Goal: Task Accomplishment & Management: Complete application form

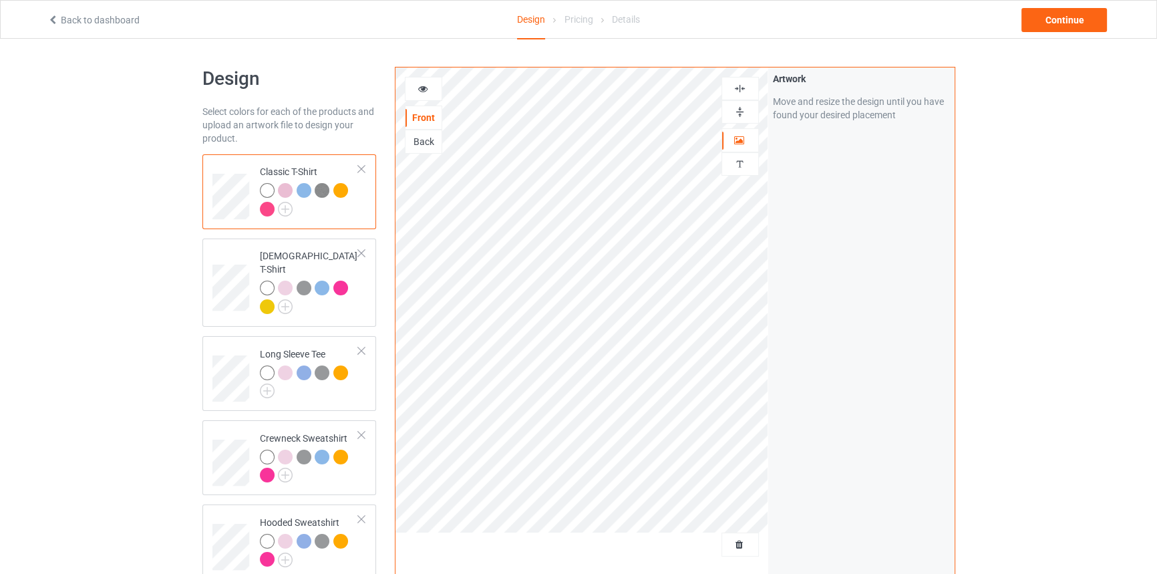
scroll to position [335, 0]
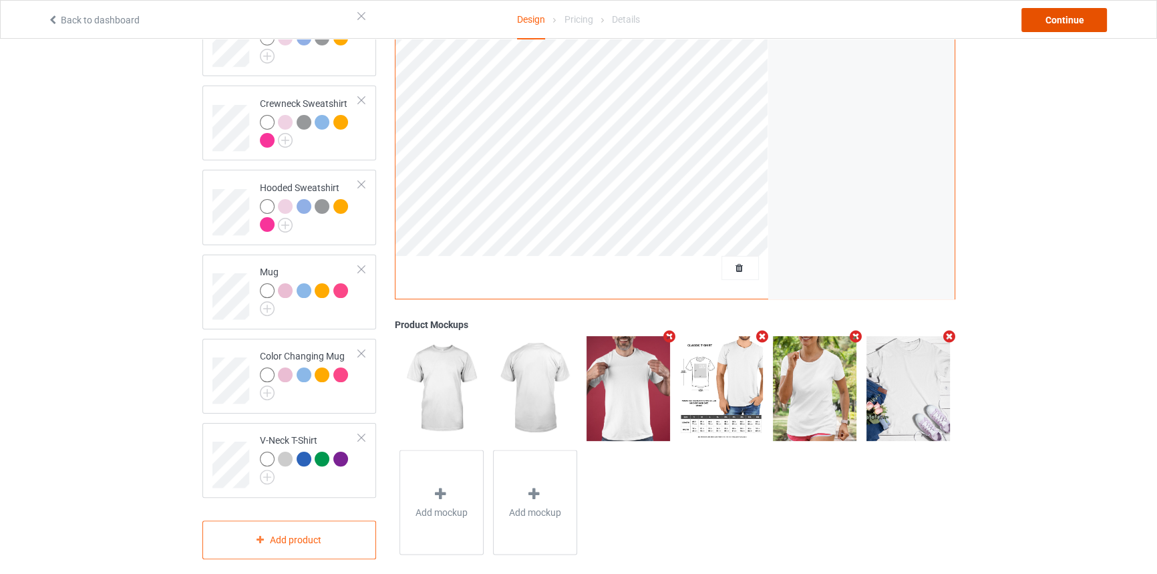
click at [1061, 14] on div "Continue" at bounding box center [1065, 20] width 86 height 24
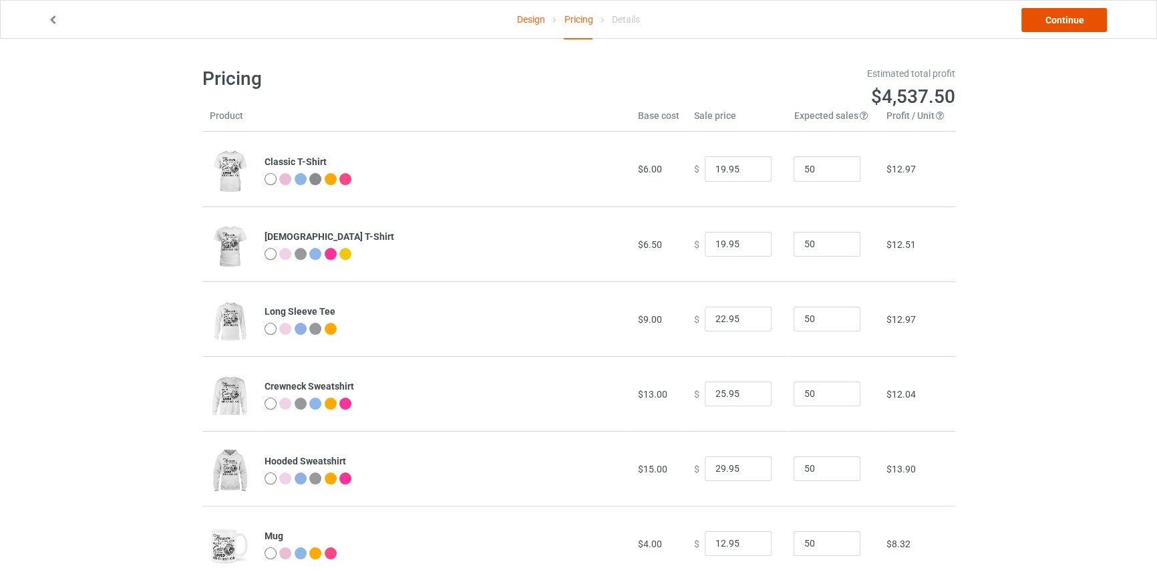
click at [1079, 15] on link "Continue" at bounding box center [1065, 20] width 86 height 24
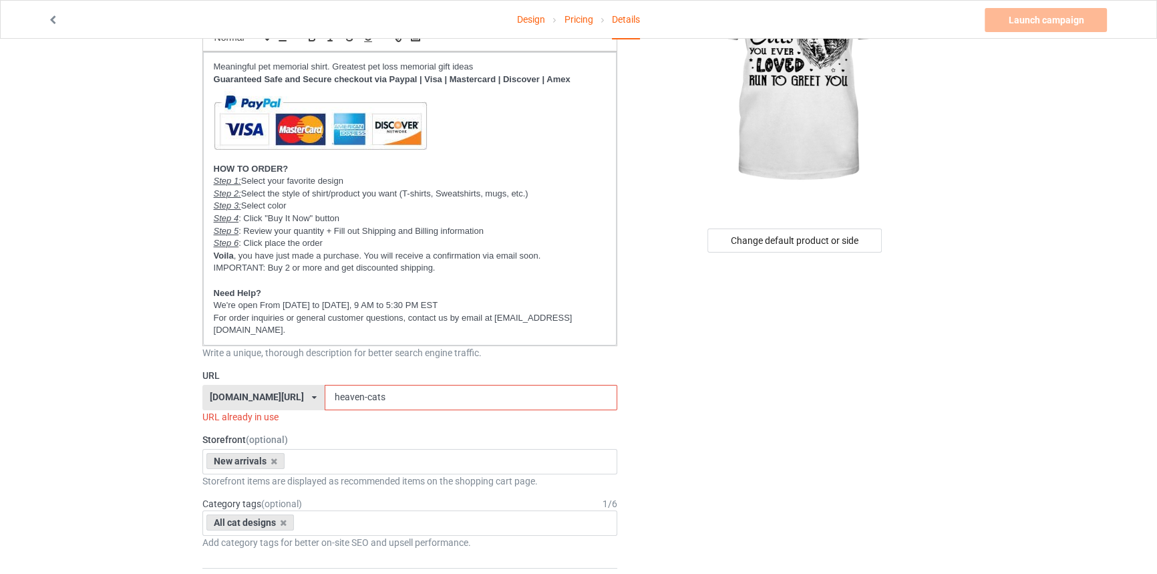
scroll to position [182, 0]
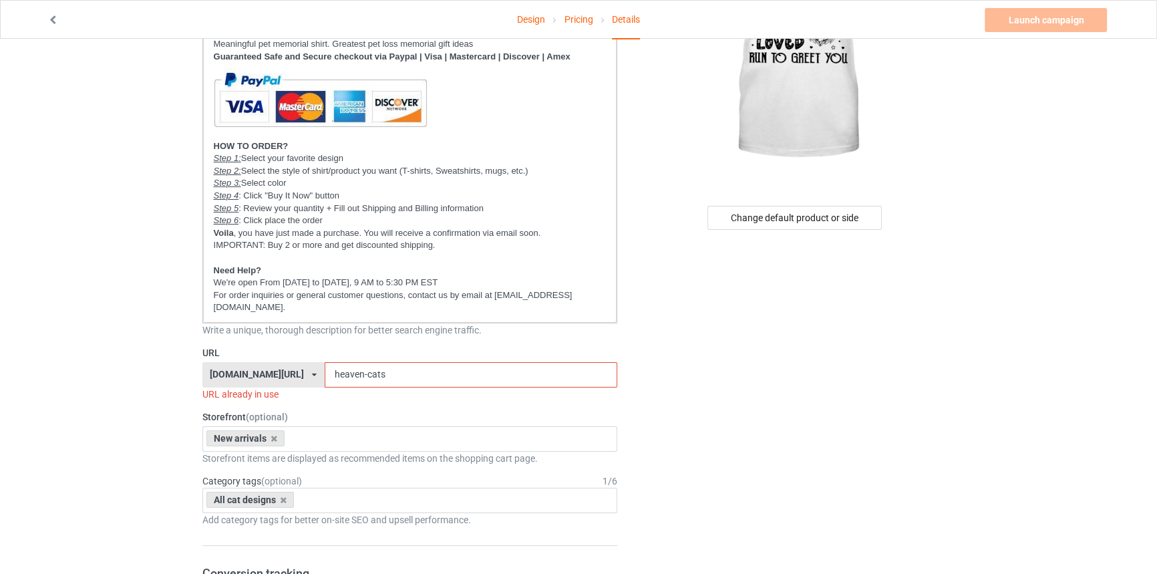
click at [270, 365] on div "[DOMAIN_NAME][URL] [DOMAIN_NAME][URL] [DOMAIN_NAME][URL] [DOMAIN_NAME][URL] [DO…" at bounding box center [263, 374] width 122 height 25
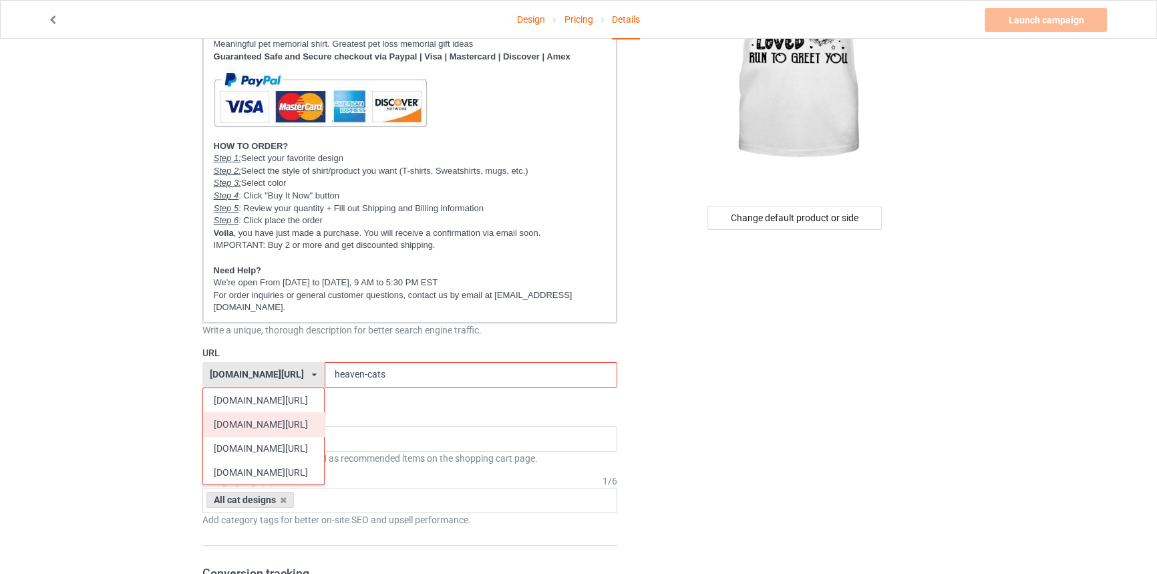
click at [267, 415] on div "[DOMAIN_NAME][URL]" at bounding box center [263, 424] width 121 height 24
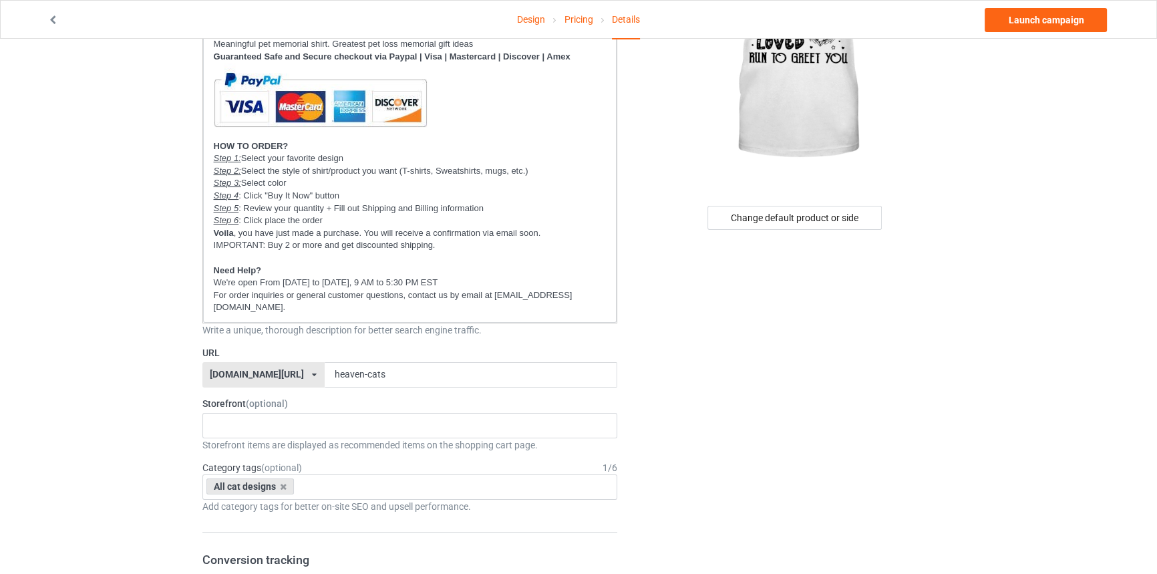
click at [240, 376] on div "[DOMAIN_NAME][URL]" at bounding box center [257, 374] width 94 height 9
copy div "catsissy"
click at [279, 303] on p "For order inquiries or general customer questions, contact us by email at [EMAI…" at bounding box center [410, 301] width 393 height 25
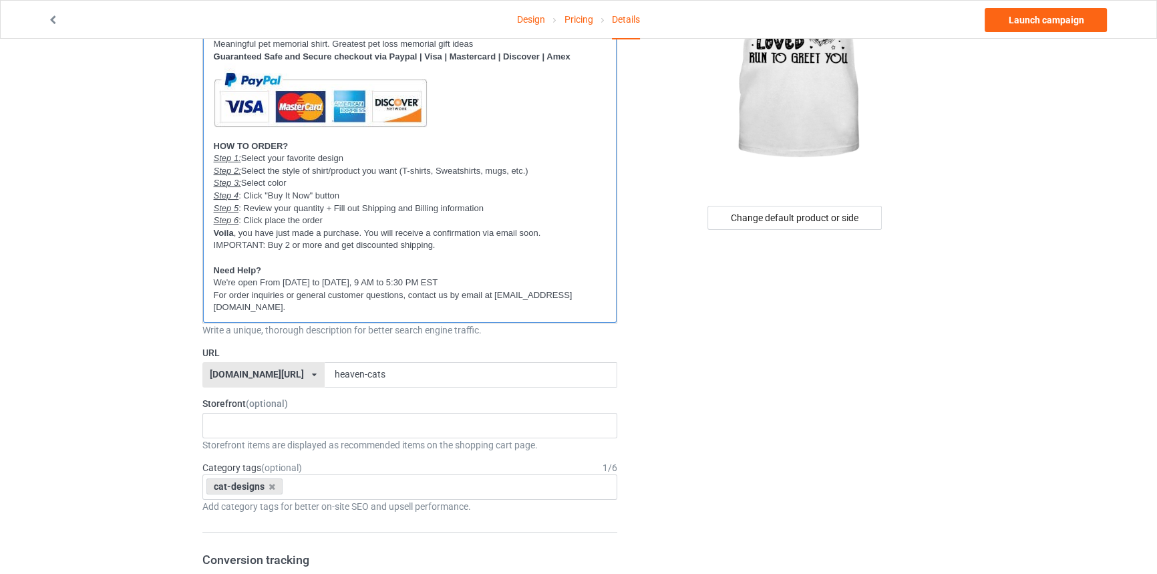
scroll to position [0, 0]
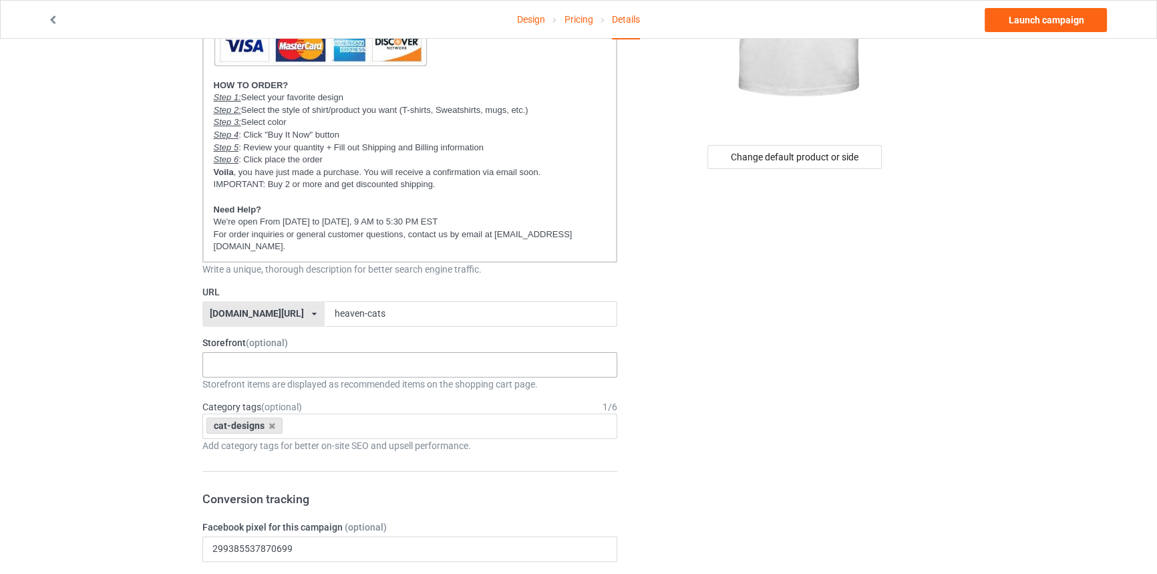
click at [326, 352] on div "New arrivals Cat Mom collection Purrfect cat collection Meowy Christmas 6821f5b…" at bounding box center [410, 364] width 416 height 25
click at [306, 377] on div "New arrivals" at bounding box center [410, 389] width 414 height 25
click at [425, 414] on div "cat-designs Age > 1-19 > 1 Age > 1-12 Months > 1 Month Age > 1-12 Months Age > …" at bounding box center [410, 426] width 416 height 25
type input "all cat"
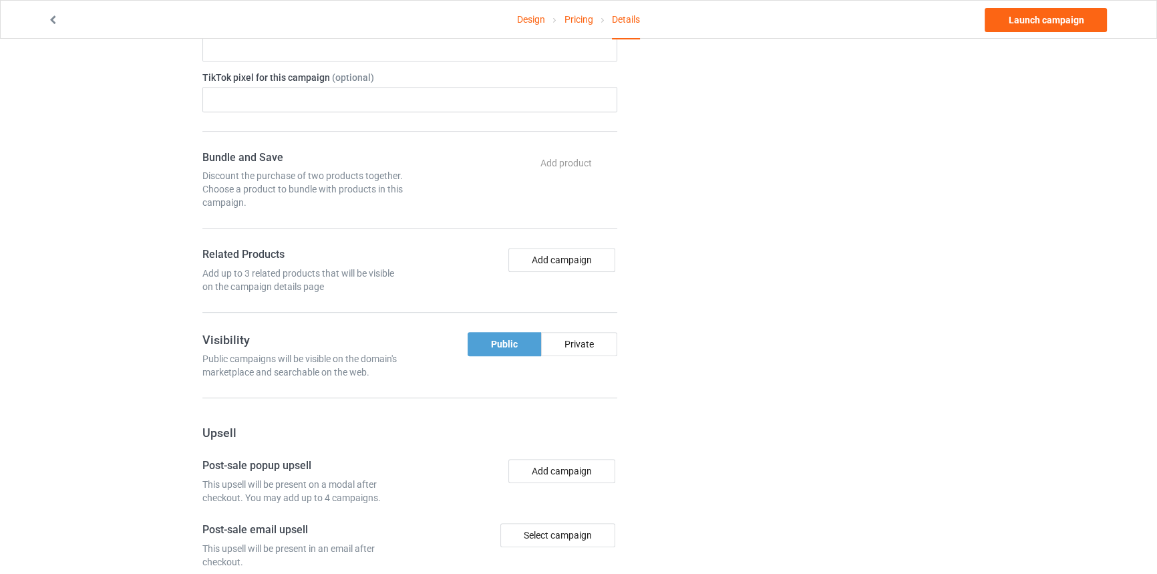
scroll to position [850, 0]
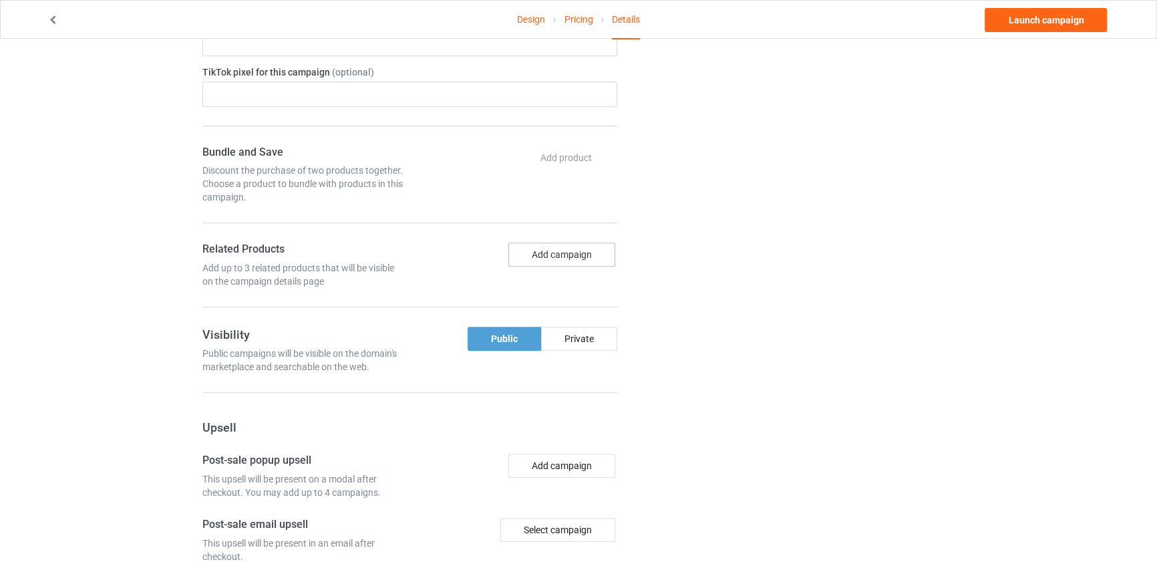
click at [555, 243] on button "Add campaign" at bounding box center [561, 255] width 107 height 24
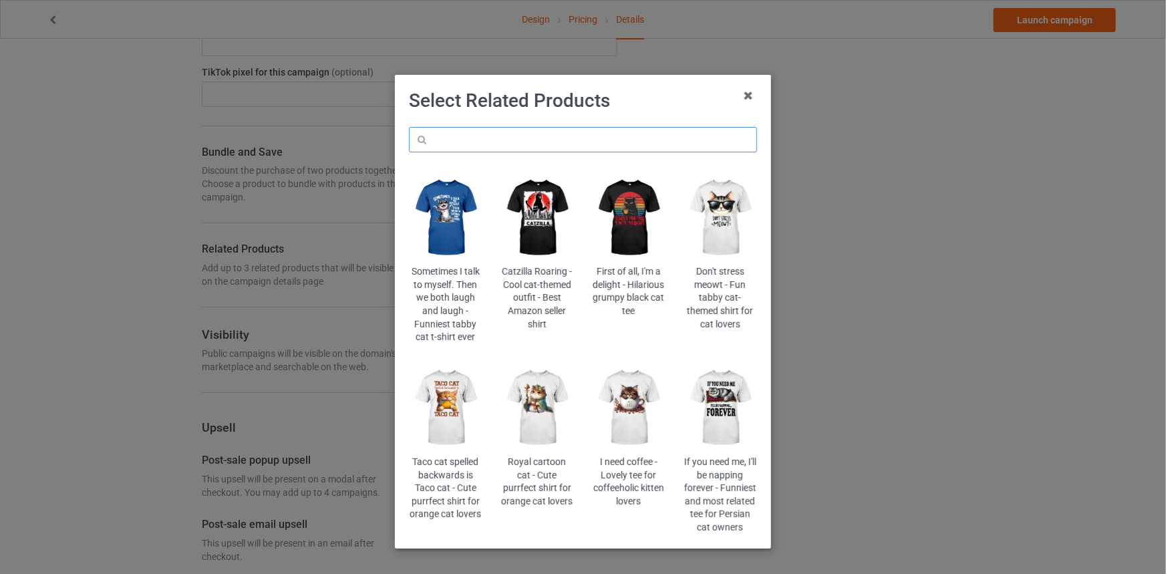
click at [554, 140] on input "text" at bounding box center [583, 139] width 348 height 25
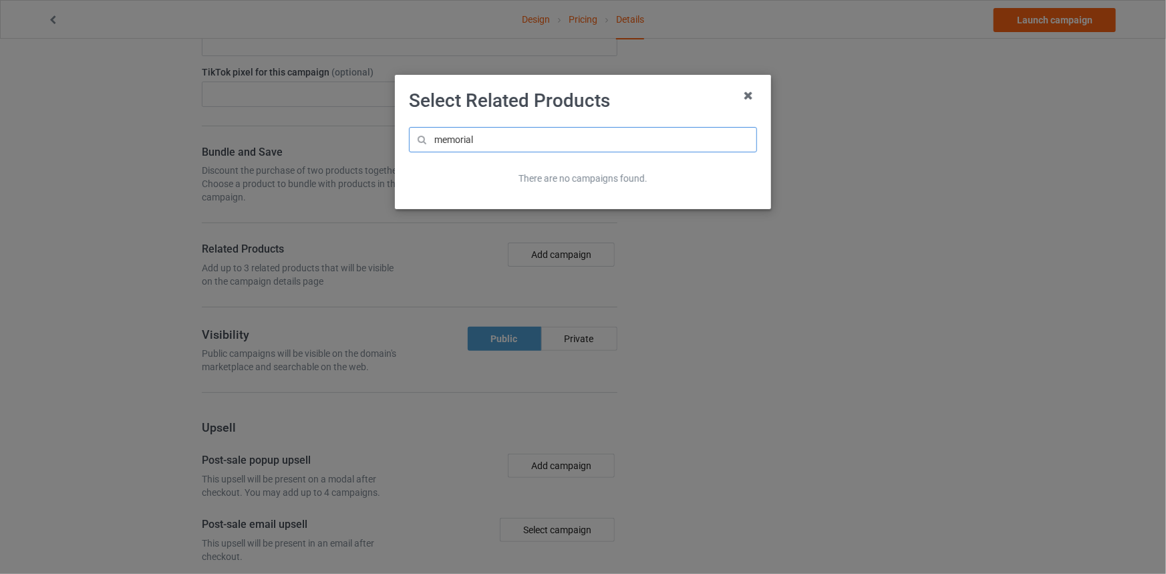
drag, startPoint x: 555, startPoint y: 243, endPoint x: 338, endPoint y: 152, distance: 235.2
click at [338, 152] on div "Select Related Products memorial There are no campaigns found." at bounding box center [583, 287] width 1166 height 574
type input "memorial"
click at [752, 94] on icon at bounding box center [748, 95] width 21 height 21
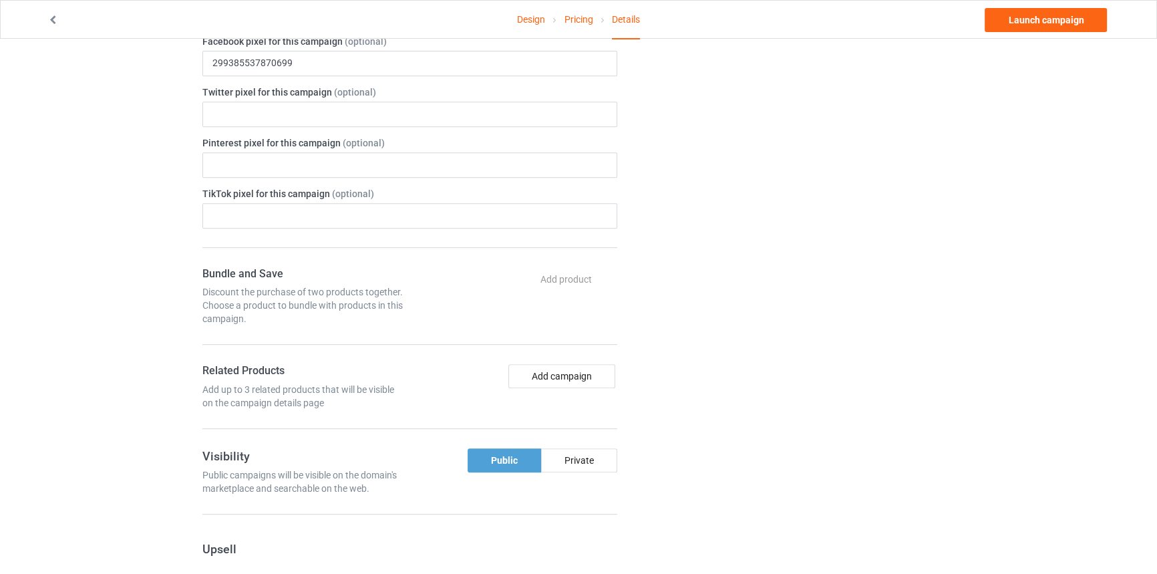
scroll to position [728, 0]
click at [572, 364] on button "Add campaign" at bounding box center [561, 376] width 107 height 24
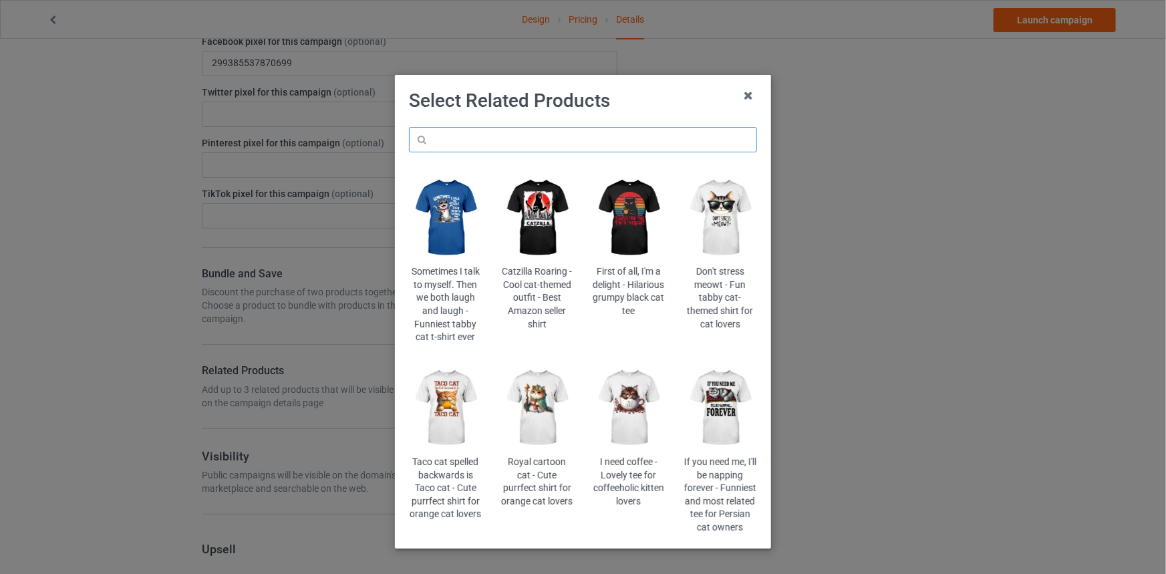
click at [655, 137] on input "text" at bounding box center [583, 139] width 348 height 25
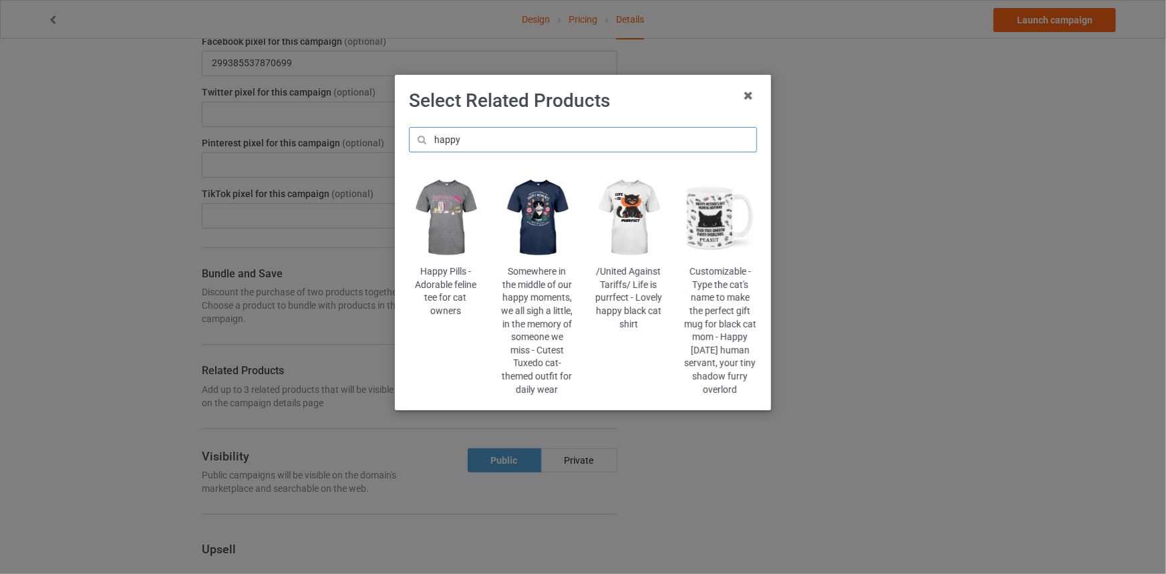
drag, startPoint x: 481, startPoint y: 134, endPoint x: 353, endPoint y: 150, distance: 128.7
click at [353, 150] on div "Select Related Products happy Happy Pills - Adorable feline tee for cat owners …" at bounding box center [583, 287] width 1166 height 574
type input "happiness"
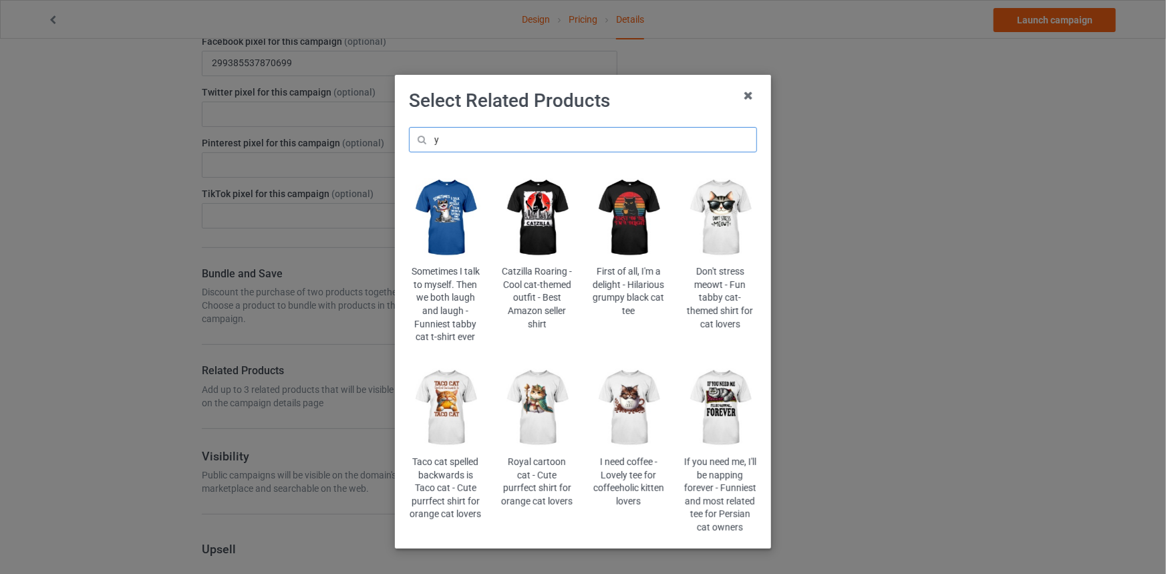
type input "m"
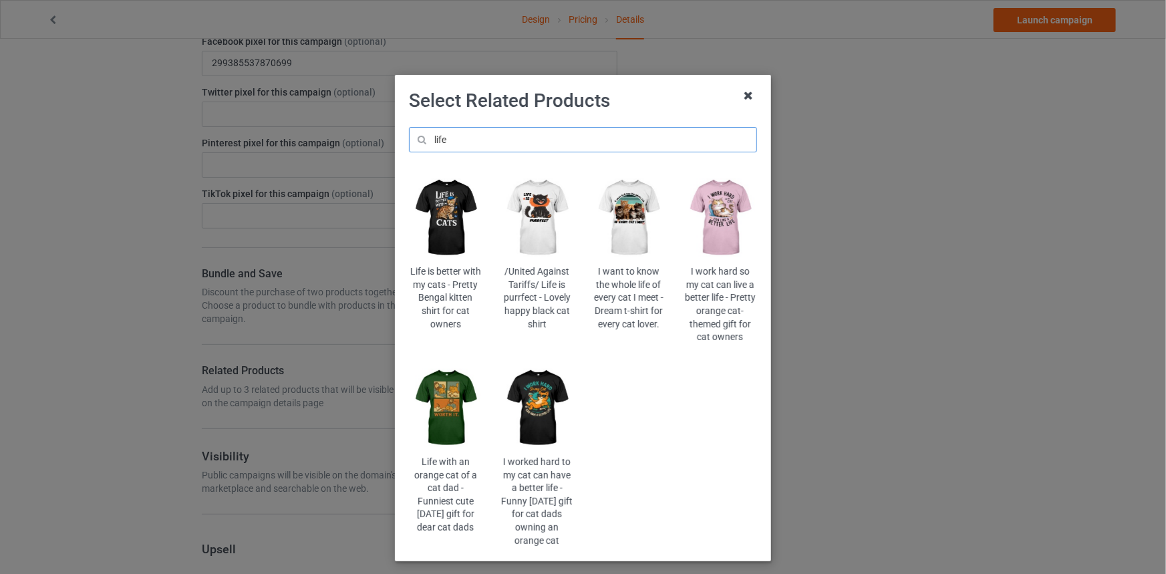
type input "life"
click at [743, 100] on icon at bounding box center [748, 95] width 21 height 21
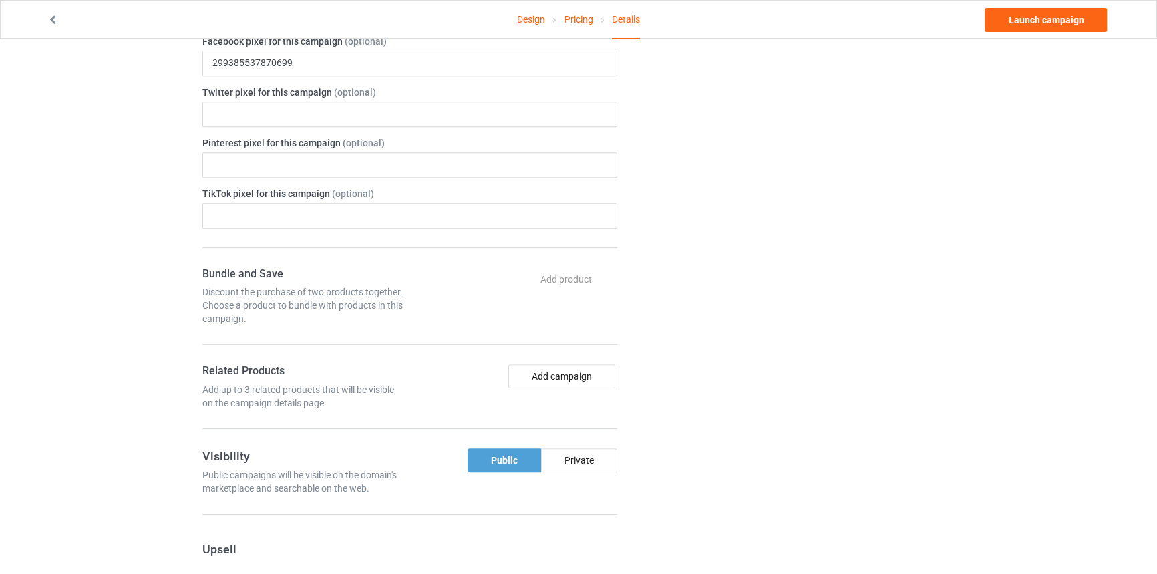
scroll to position [728, 0]
click at [587, 370] on button "Add campaign" at bounding box center [561, 376] width 107 height 24
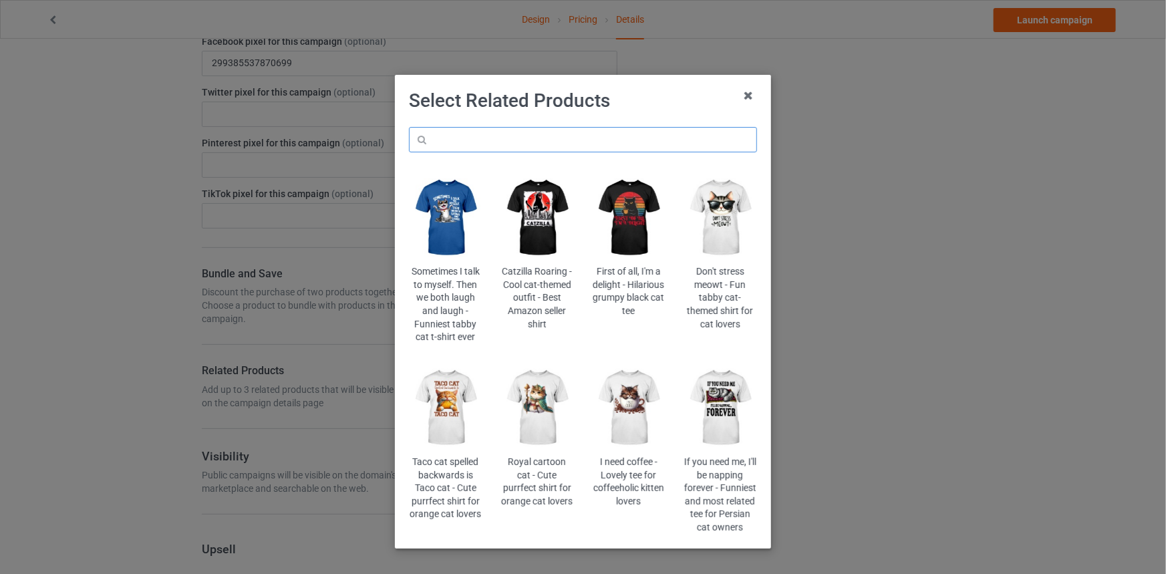
click at [593, 136] on input "text" at bounding box center [583, 139] width 348 height 25
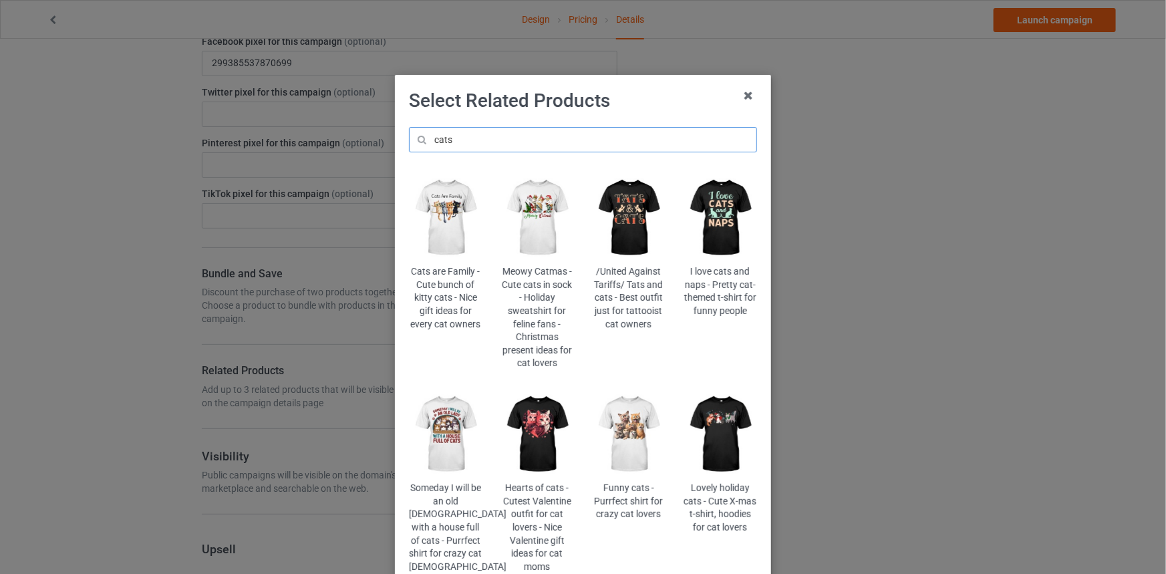
type input "cats"
click at [432, 421] on img at bounding box center [445, 434] width 73 height 91
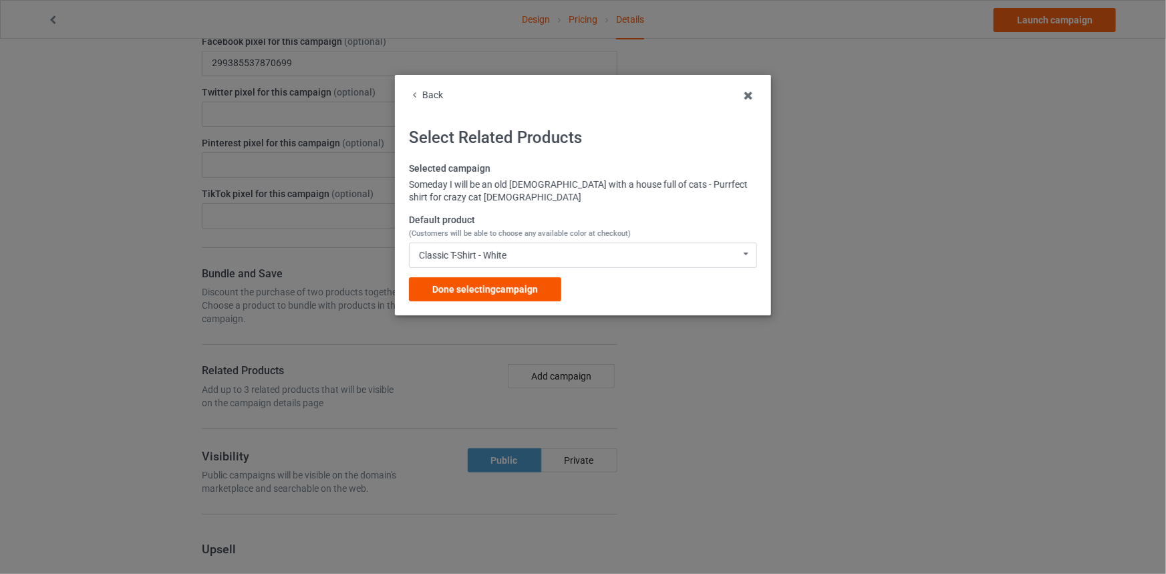
click at [537, 290] on span "Done selecting campaign" at bounding box center [485, 289] width 106 height 11
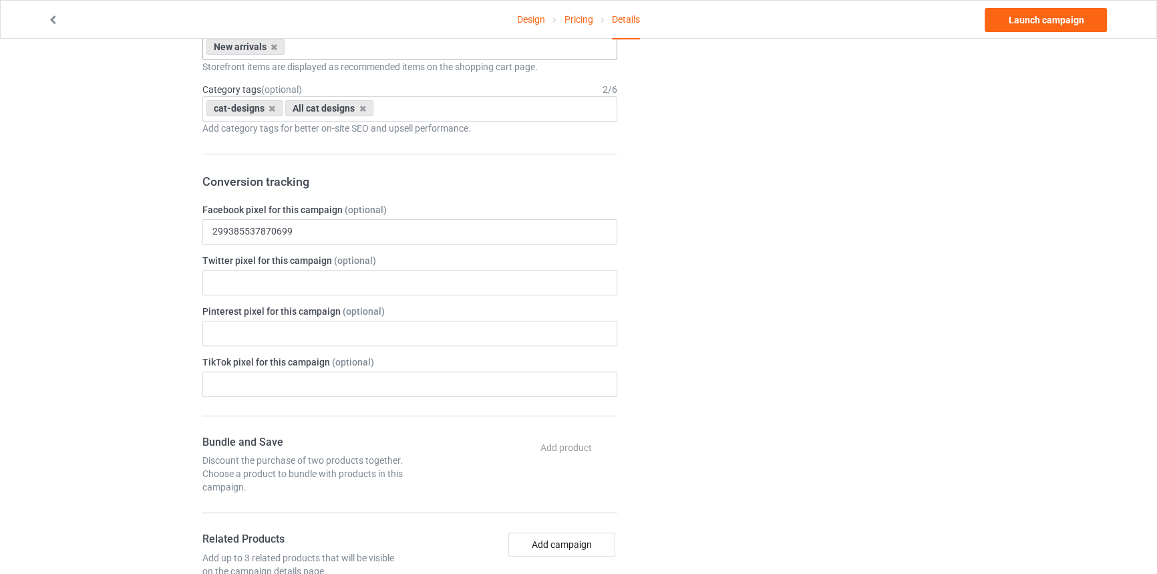
scroll to position [668, 0]
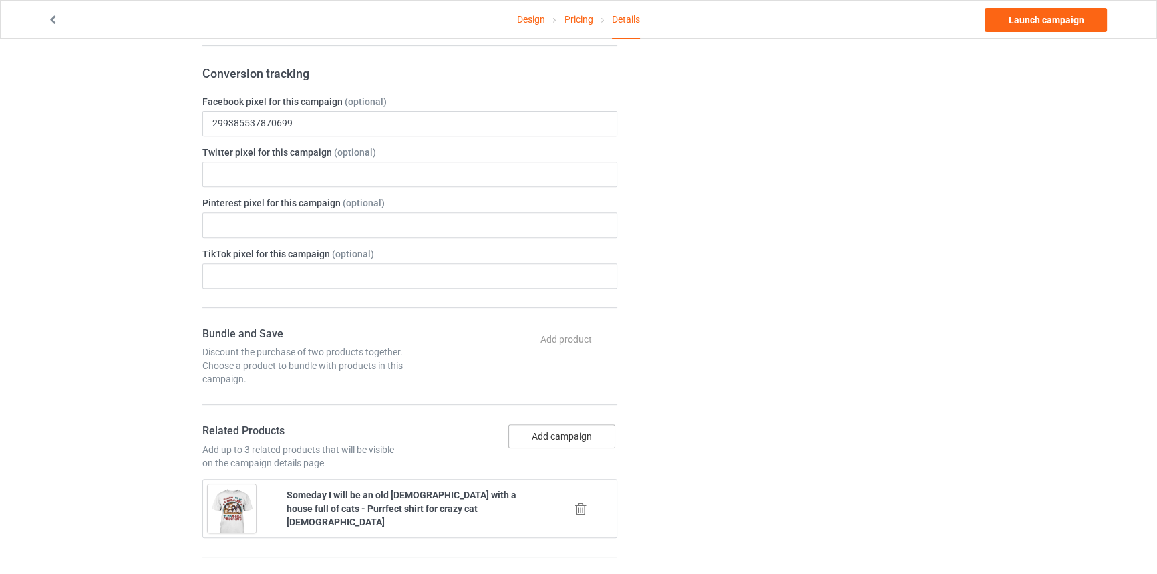
click at [594, 424] on button "Add campaign" at bounding box center [561, 436] width 107 height 24
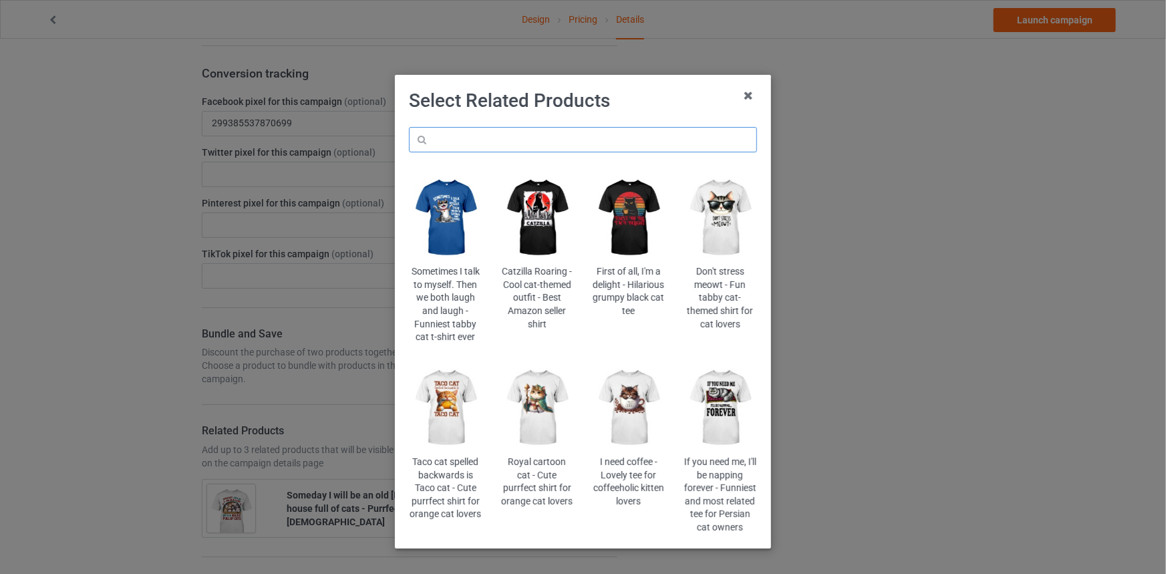
click at [571, 149] on input "text" at bounding box center [583, 139] width 348 height 25
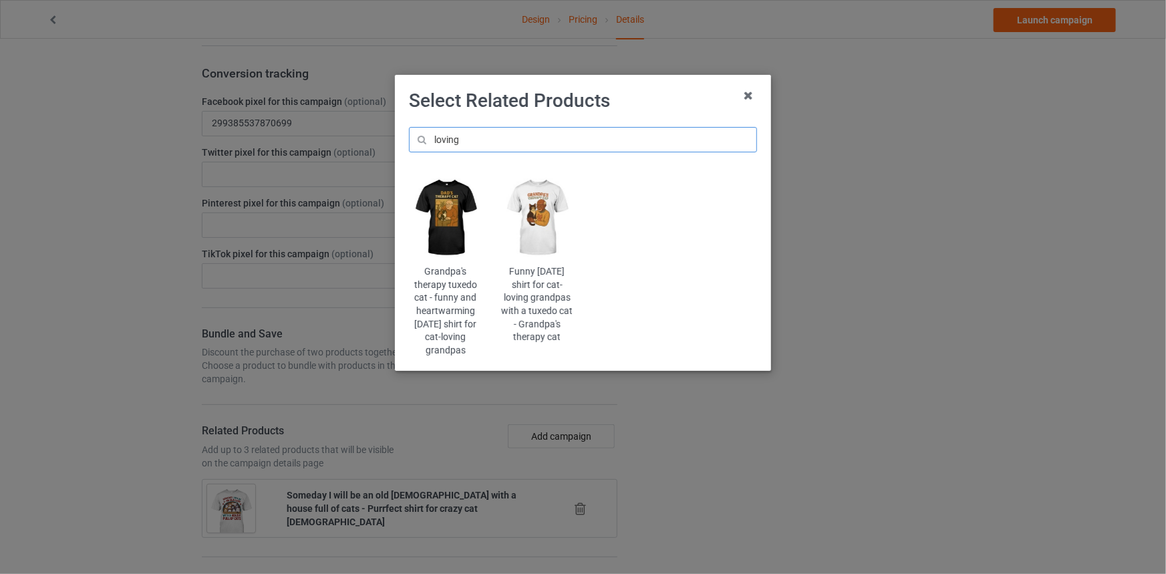
drag, startPoint x: 395, startPoint y: 132, endPoint x: 346, endPoint y: 132, distance: 48.8
click at [346, 132] on div "Select Related Products loving Grandpa's therapy tuxedo cat - funny and heartwa…" at bounding box center [583, 287] width 1166 height 574
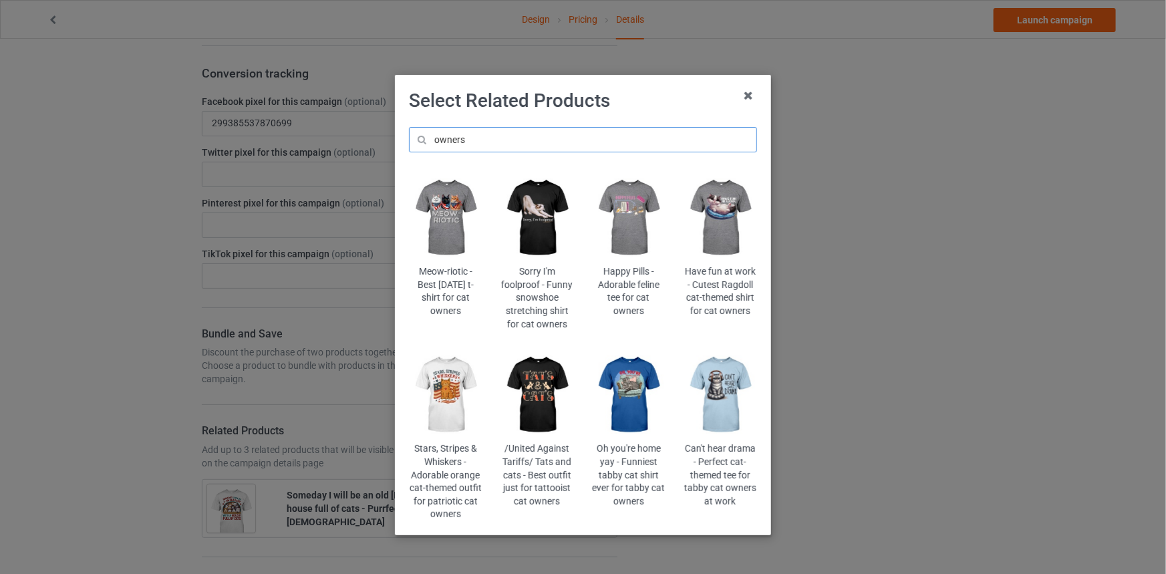
type input "owners"
click at [629, 241] on img at bounding box center [629, 217] width 73 height 91
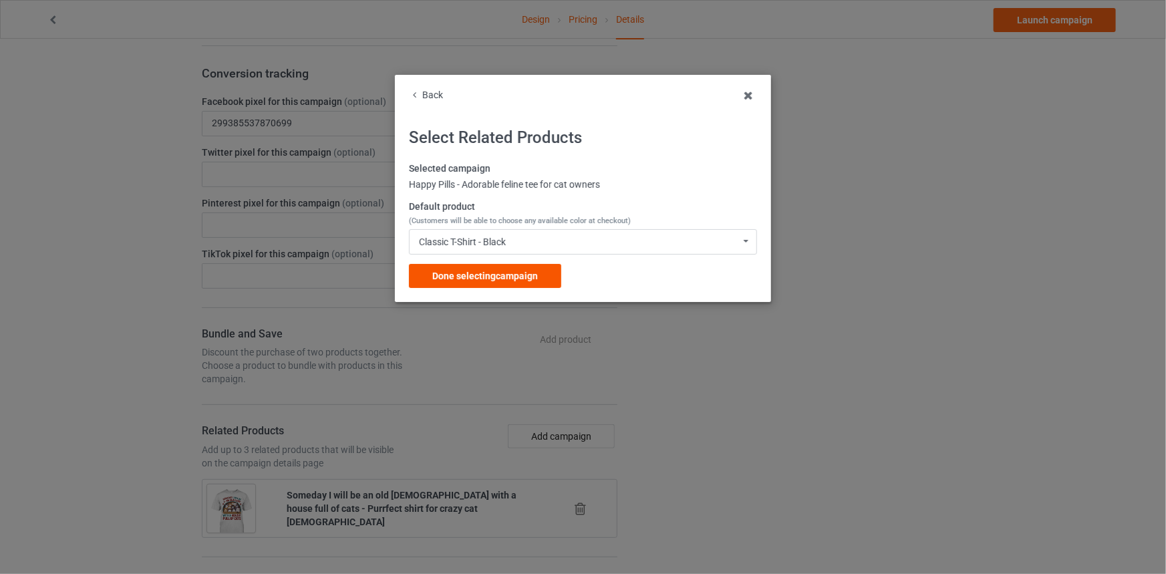
click at [531, 271] on span "Done selecting campaign" at bounding box center [485, 276] width 106 height 11
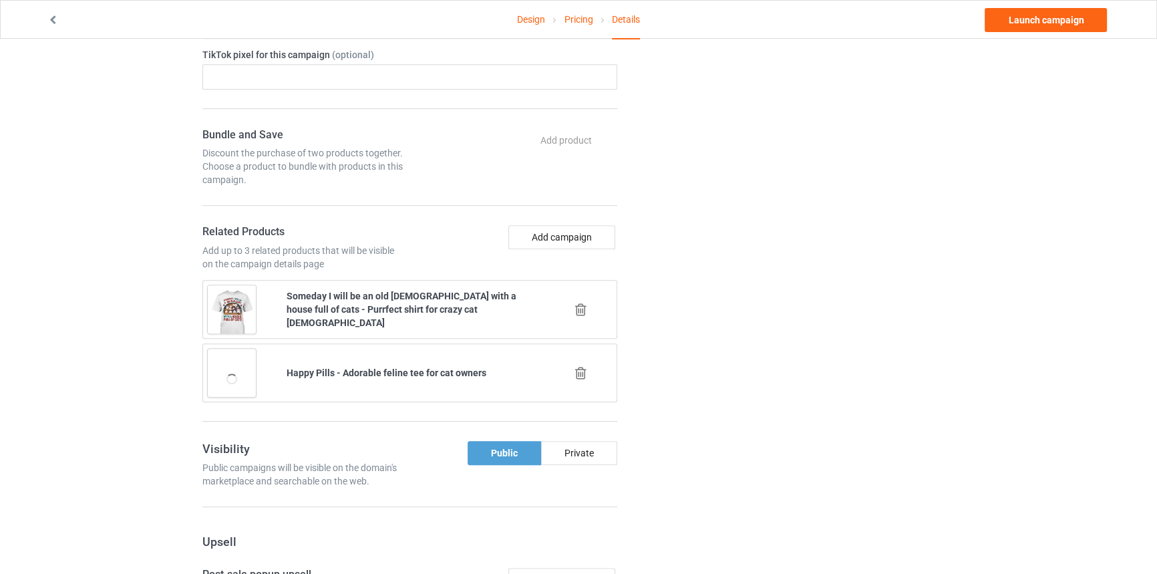
scroll to position [850, 0]
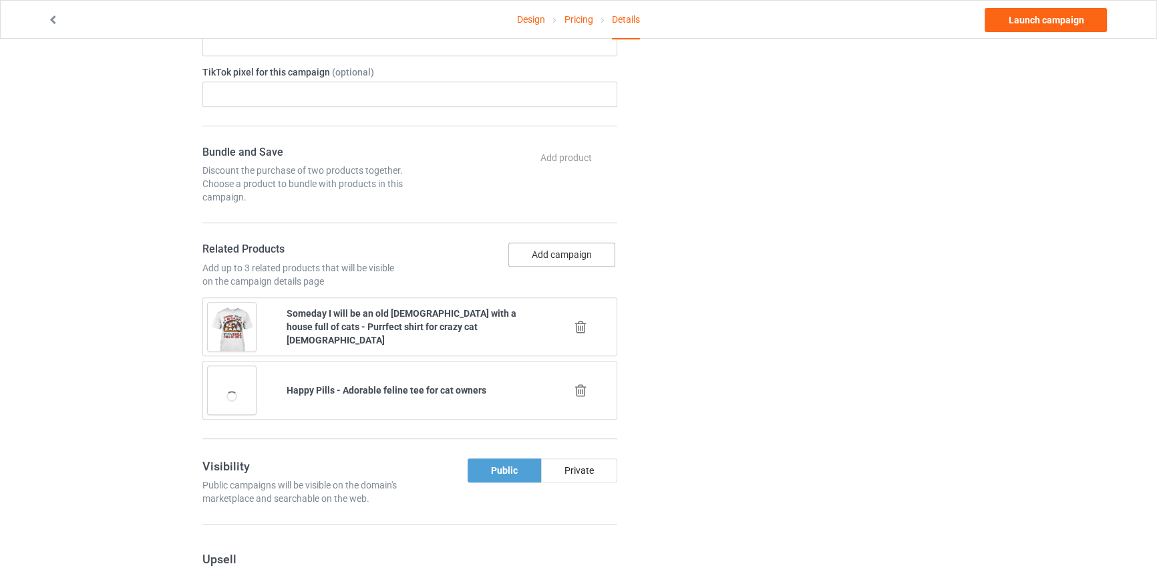
click at [540, 251] on button "Add campaign" at bounding box center [561, 255] width 107 height 24
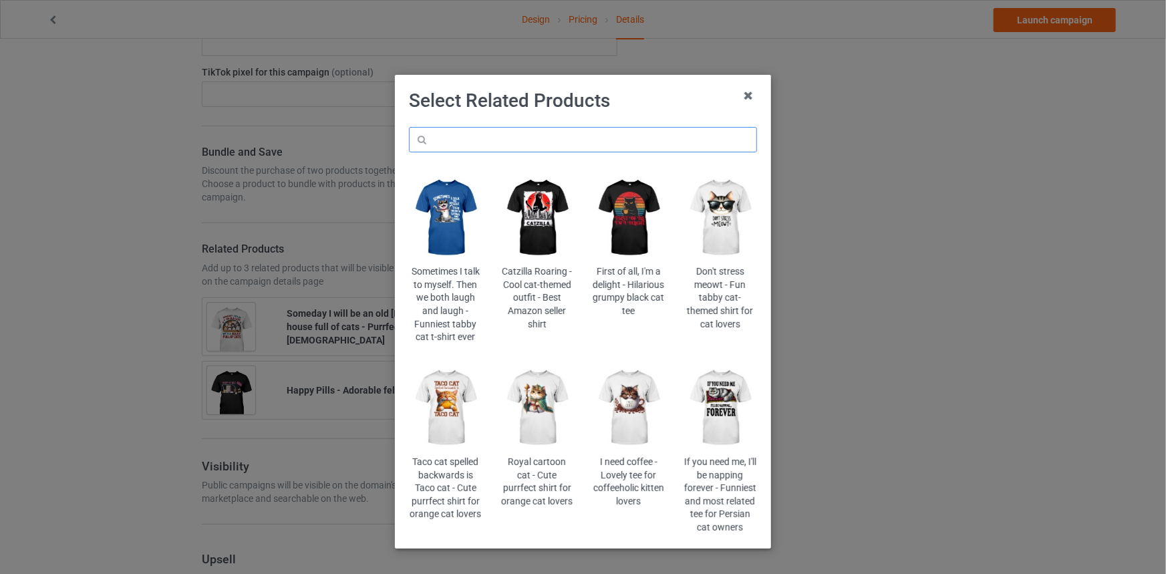
click at [571, 138] on input "text" at bounding box center [583, 139] width 348 height 25
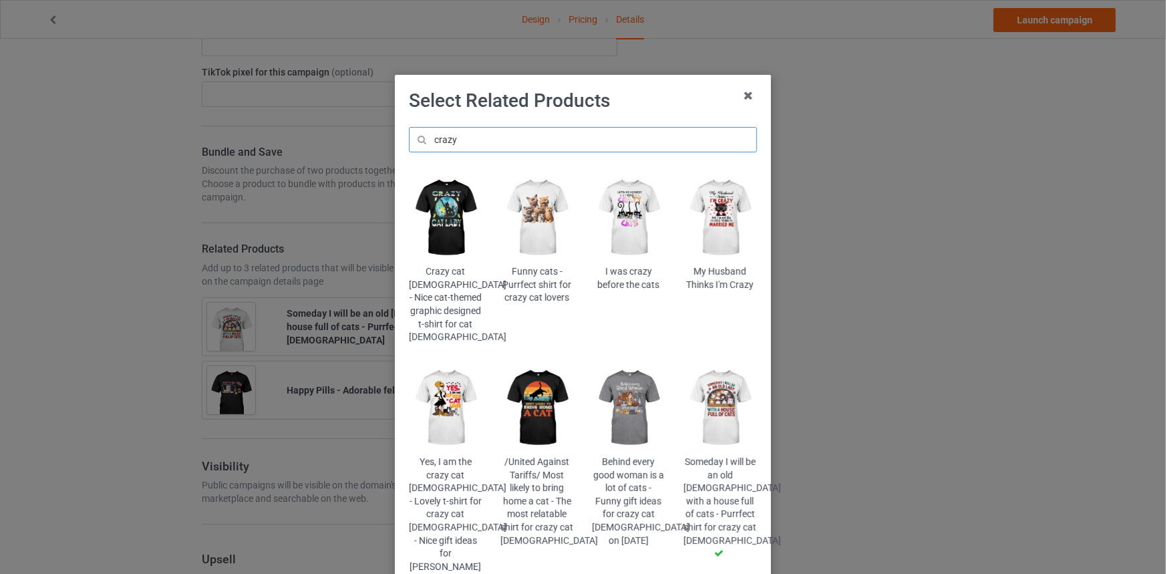
drag, startPoint x: 460, startPoint y: 133, endPoint x: 395, endPoint y: 137, distance: 65.6
click at [400, 137] on div "crazy Crazy cat lady - Nice cat-themed graphic designed t-shirt for cat ladies …" at bounding box center [583, 357] width 367 height 478
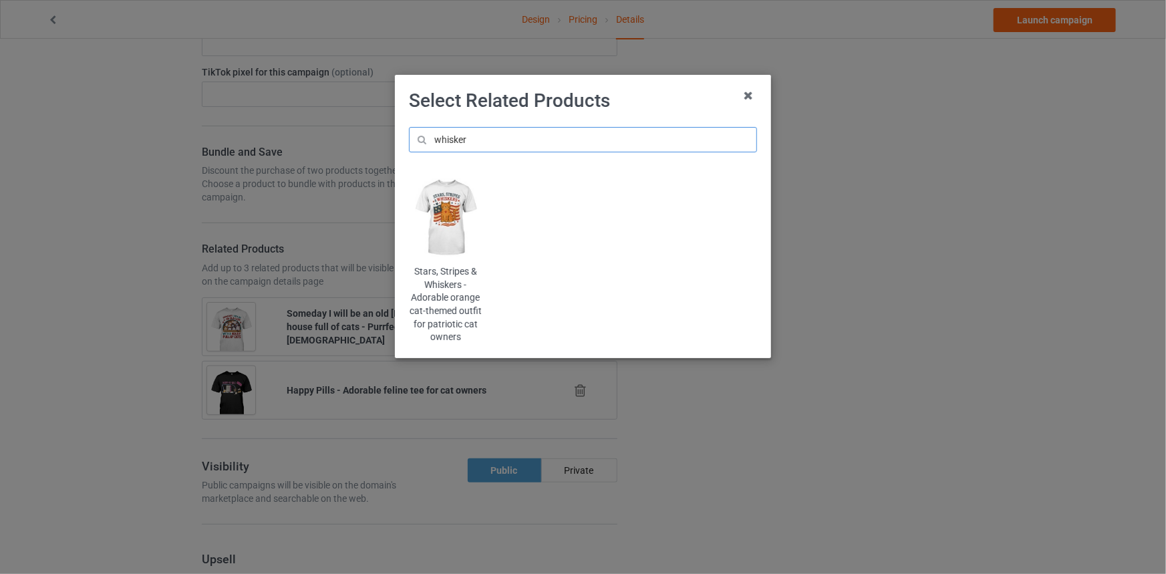
drag, startPoint x: 535, startPoint y: 137, endPoint x: 354, endPoint y: 140, distance: 181.1
click at [354, 140] on div "Select Related Products whisker Stars, Stripes & Whiskers - Adorable orange cat…" at bounding box center [583, 287] width 1166 height 574
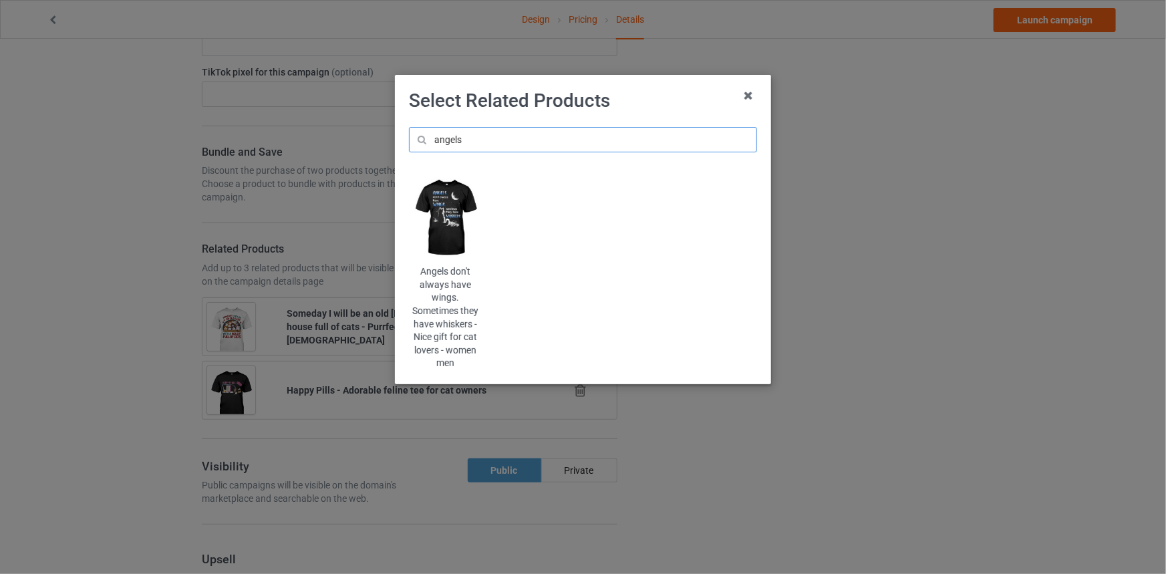
type input "angels"
click at [450, 212] on img at bounding box center [445, 217] width 73 height 91
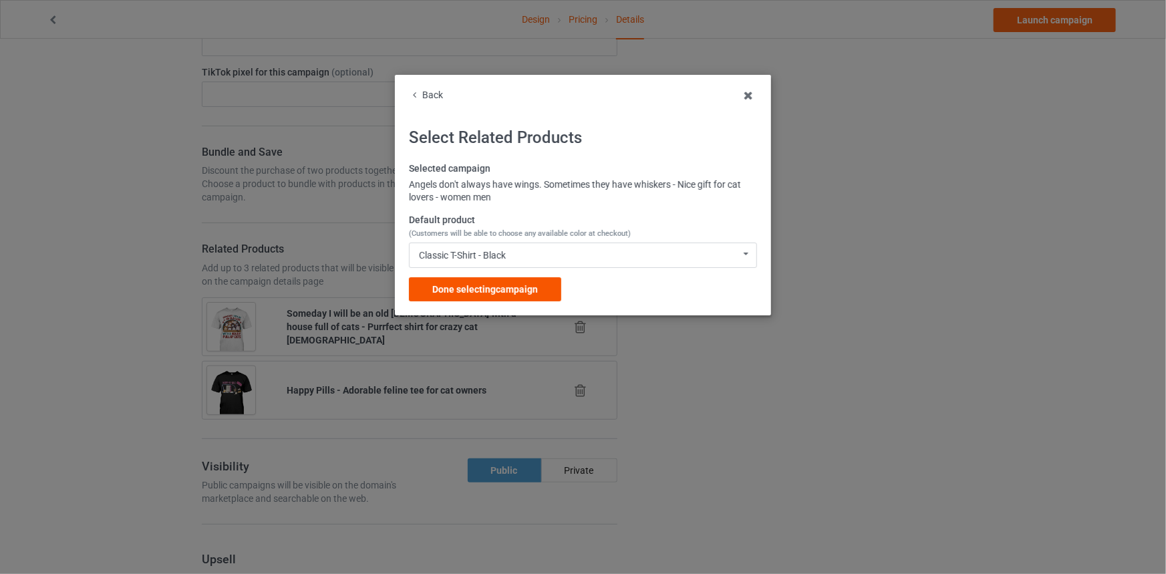
click at [482, 295] on div "Done selecting campaign" at bounding box center [485, 289] width 152 height 24
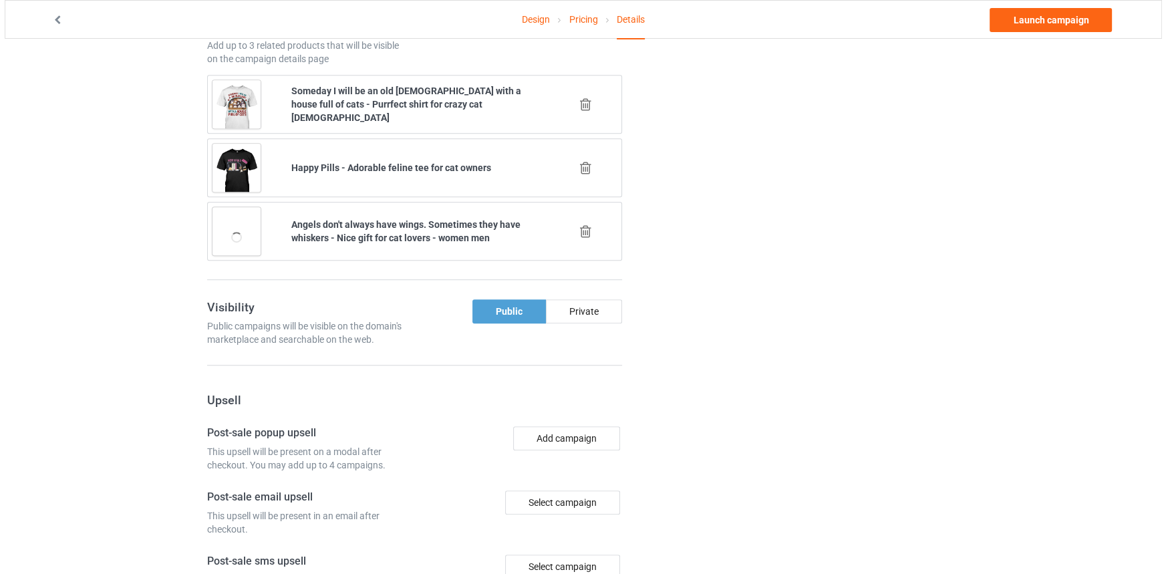
scroll to position [1266, 0]
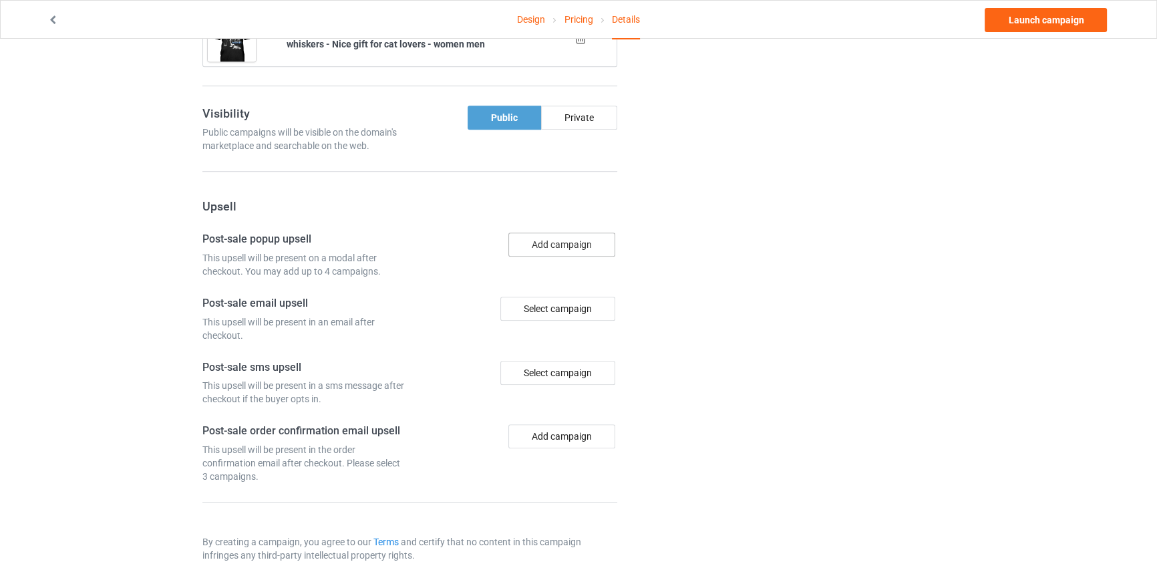
click at [560, 233] on button "Add campaign" at bounding box center [561, 245] width 107 height 24
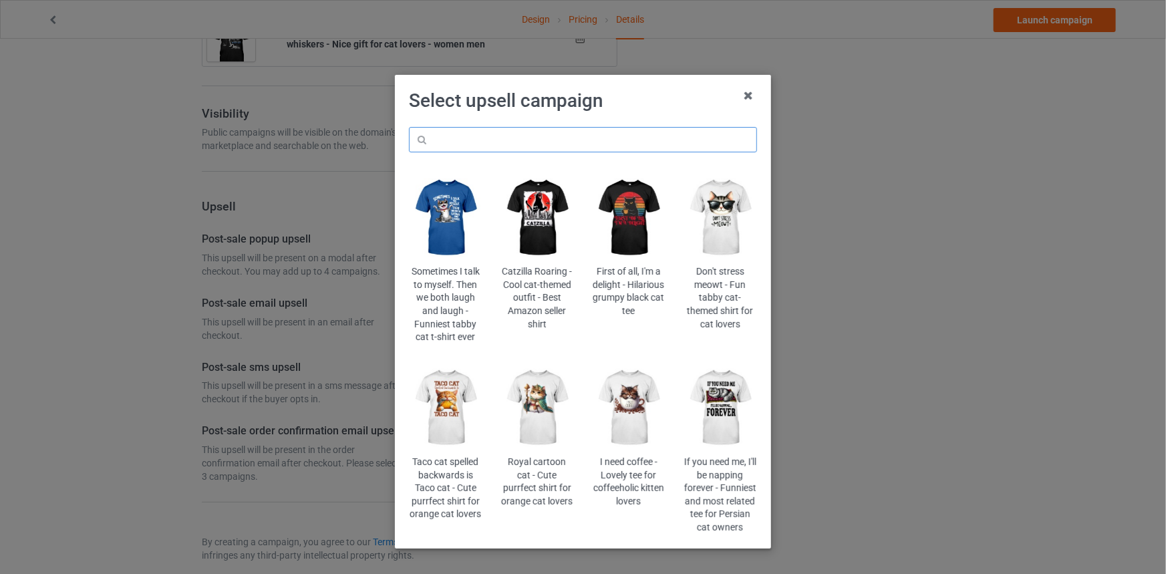
click at [561, 144] on input "text" at bounding box center [583, 139] width 348 height 25
type input "whiskers"
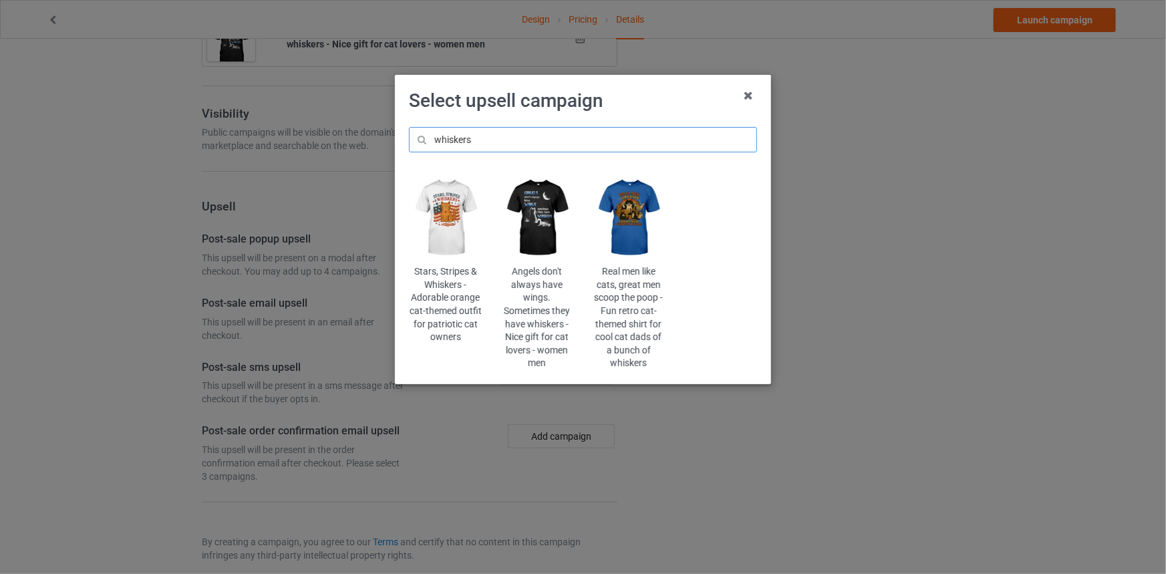
click at [503, 136] on input "whiskers" at bounding box center [583, 139] width 348 height 25
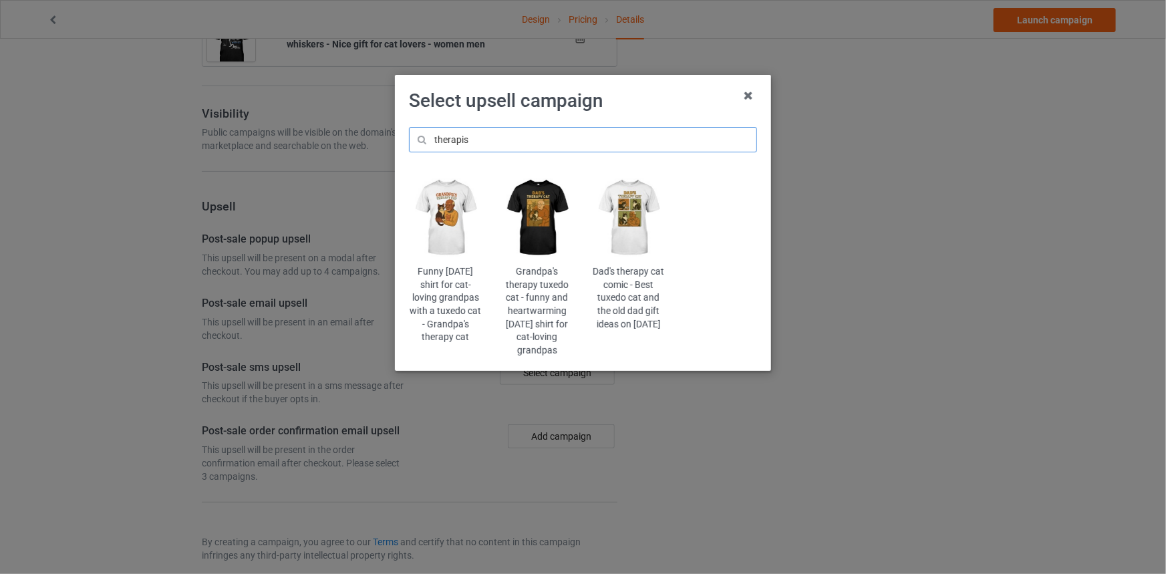
type input "therapist"
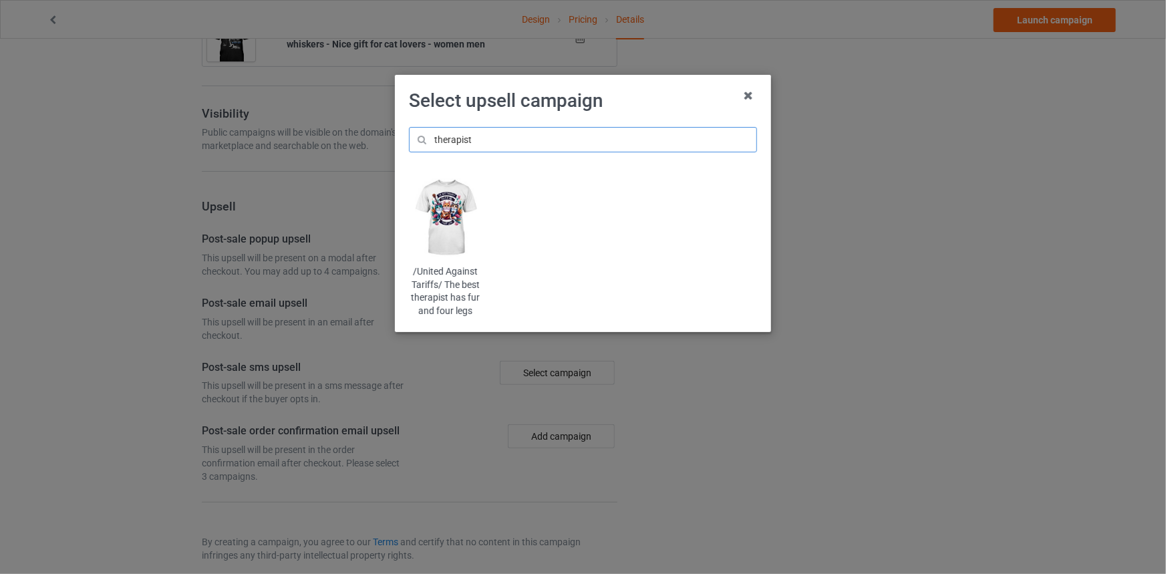
drag, startPoint x: 438, startPoint y: 144, endPoint x: 406, endPoint y: 140, distance: 31.6
click at [406, 140] on div "therapist /United Against Tariffs/ The best therapist has fur and four legs" at bounding box center [583, 223] width 367 height 210
type input "shadow"
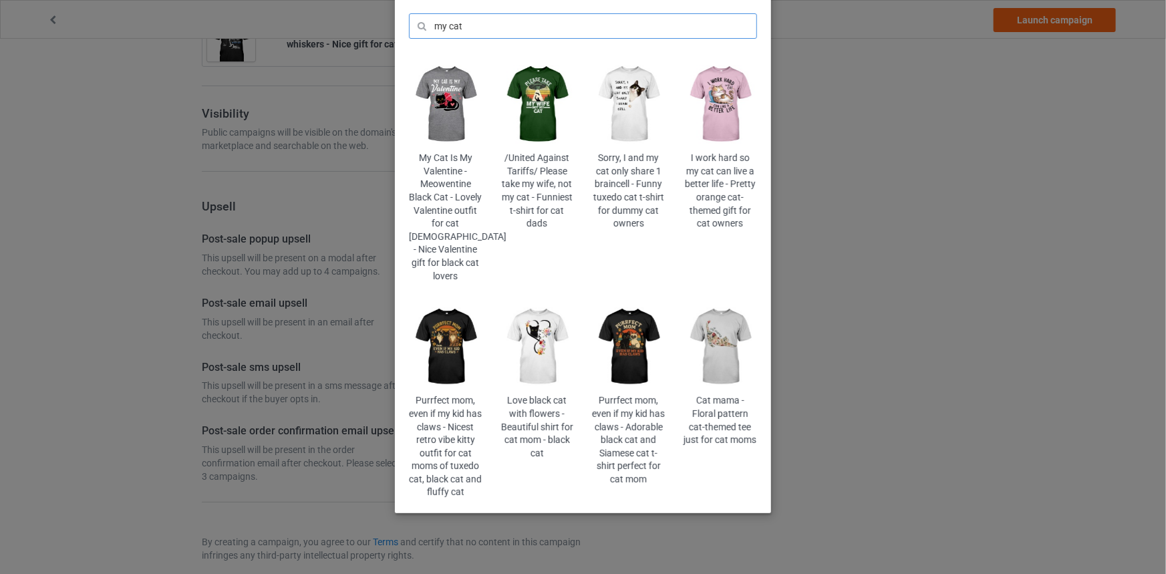
scroll to position [114, 0]
type input "my cat"
click at [448, 305] on img at bounding box center [445, 346] width 73 height 91
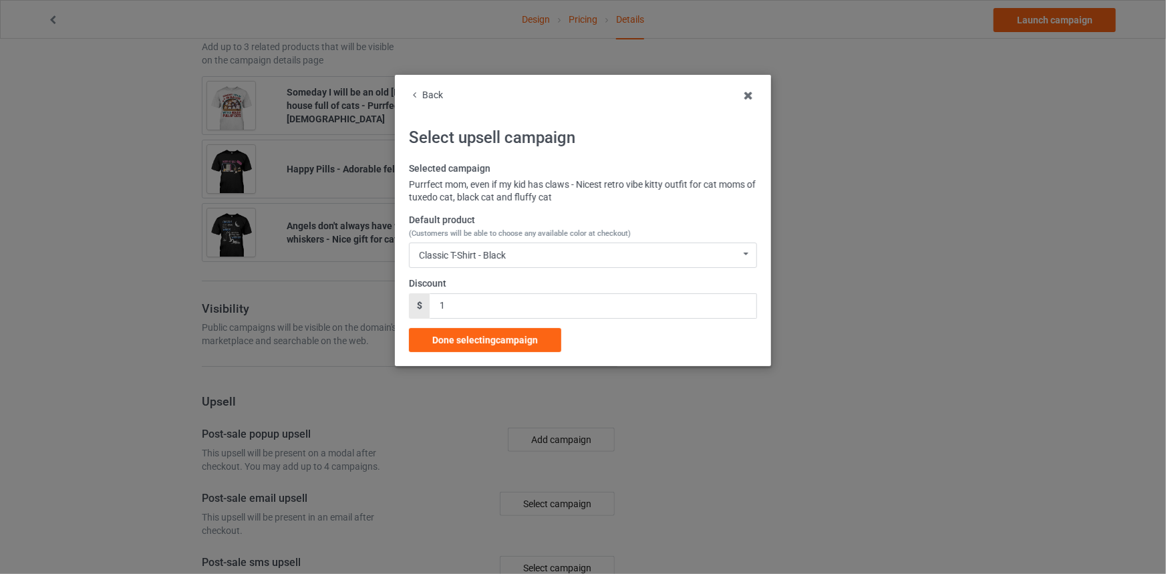
scroll to position [1266, 0]
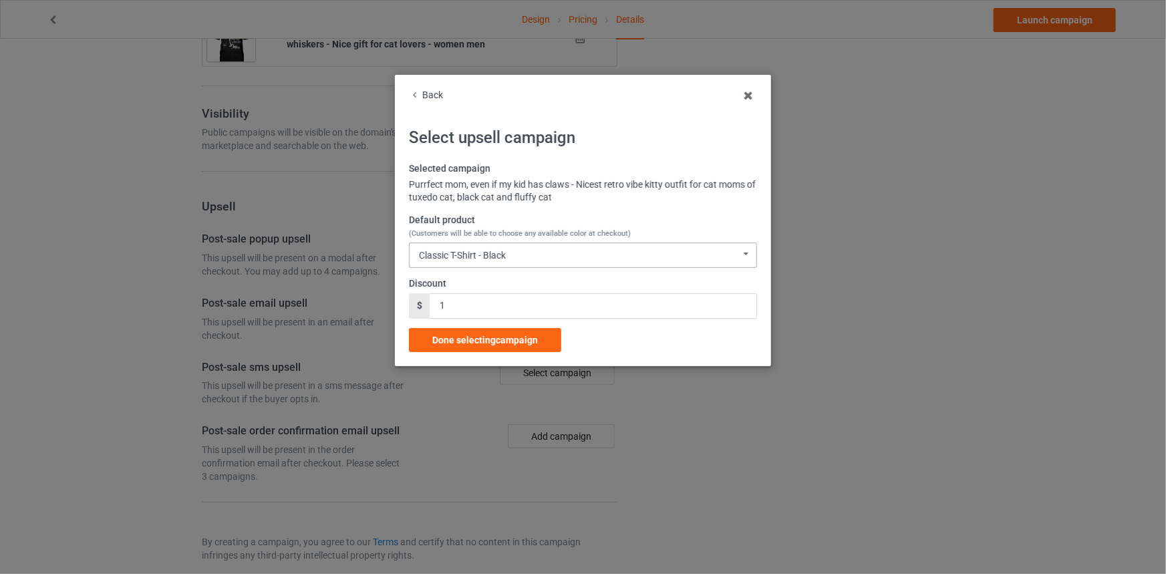
click at [514, 253] on div "Classic T-Shirt - Black Classic T-Shirt - Black Classic T-Shirt - Chocolate Cla…" at bounding box center [583, 255] width 348 height 25
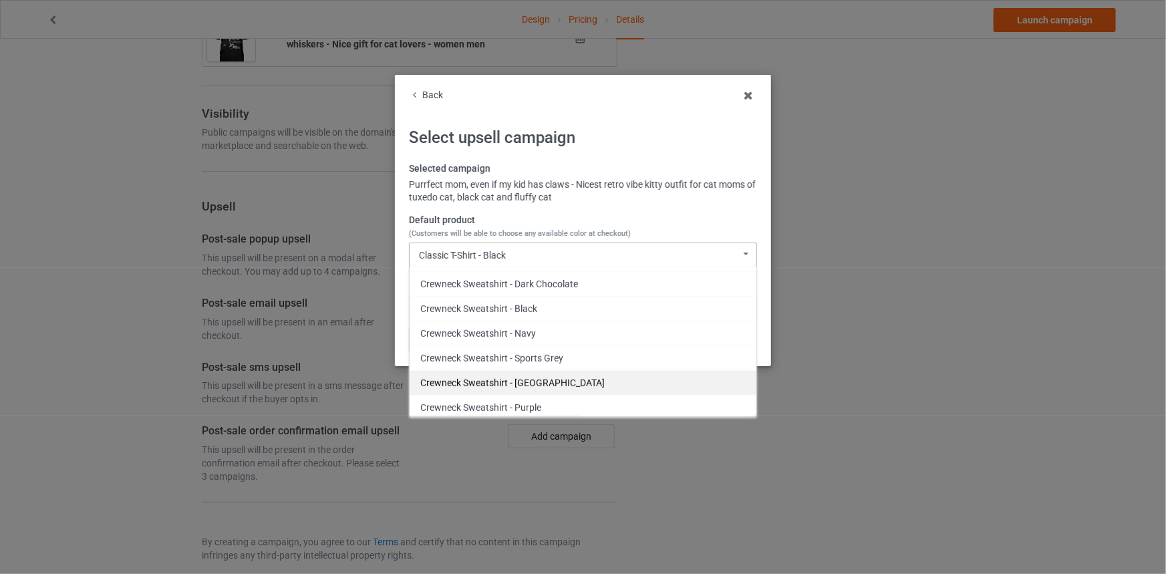
scroll to position [442, 0]
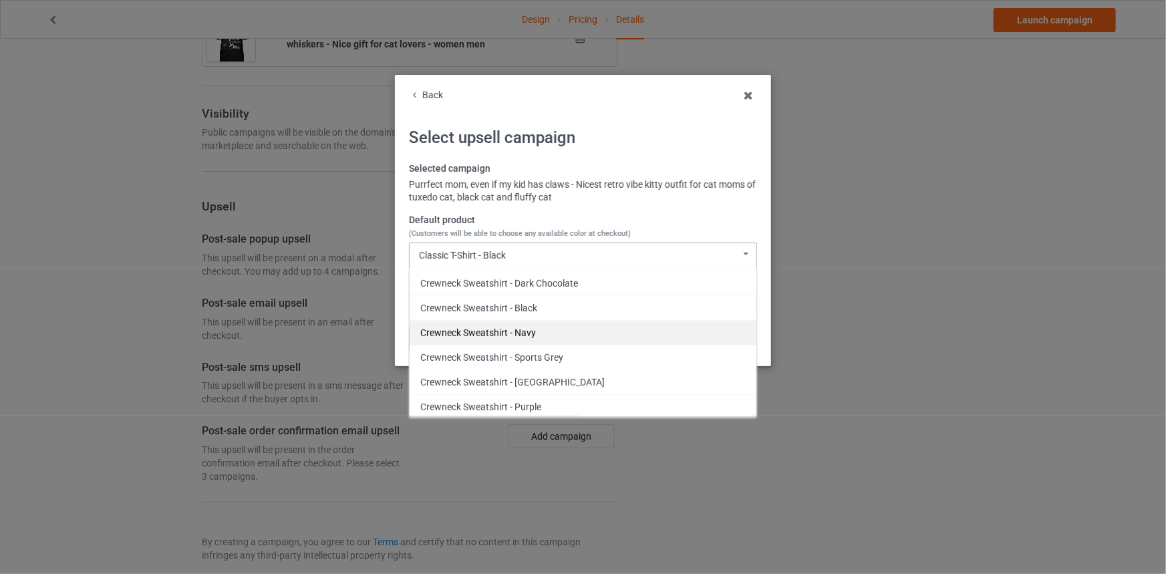
click at [583, 334] on div "Crewneck Sweatshirt - Navy" at bounding box center [583, 332] width 347 height 25
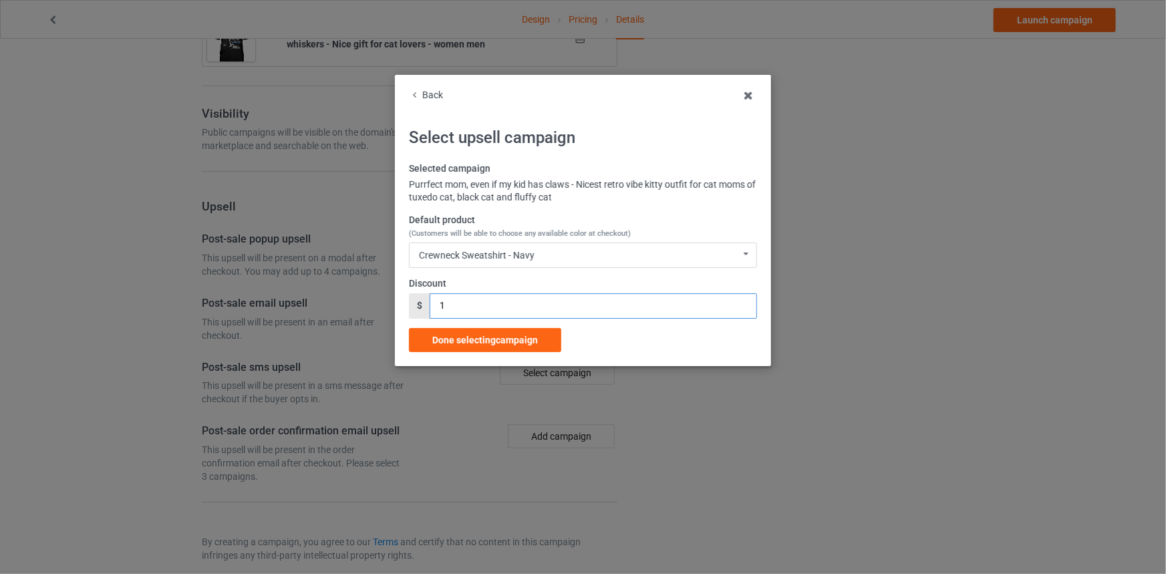
click at [406, 304] on div "Back Select upsell campaign Selected campaign Purrfect mom, even if my kid has …" at bounding box center [583, 220] width 376 height 291
type input "3"
click at [515, 354] on div "Back Select upsell campaign Selected campaign Purrfect mom, even if my kid has …" at bounding box center [583, 220] width 376 height 291
click at [515, 339] on span "Done selecting campaign" at bounding box center [485, 340] width 106 height 11
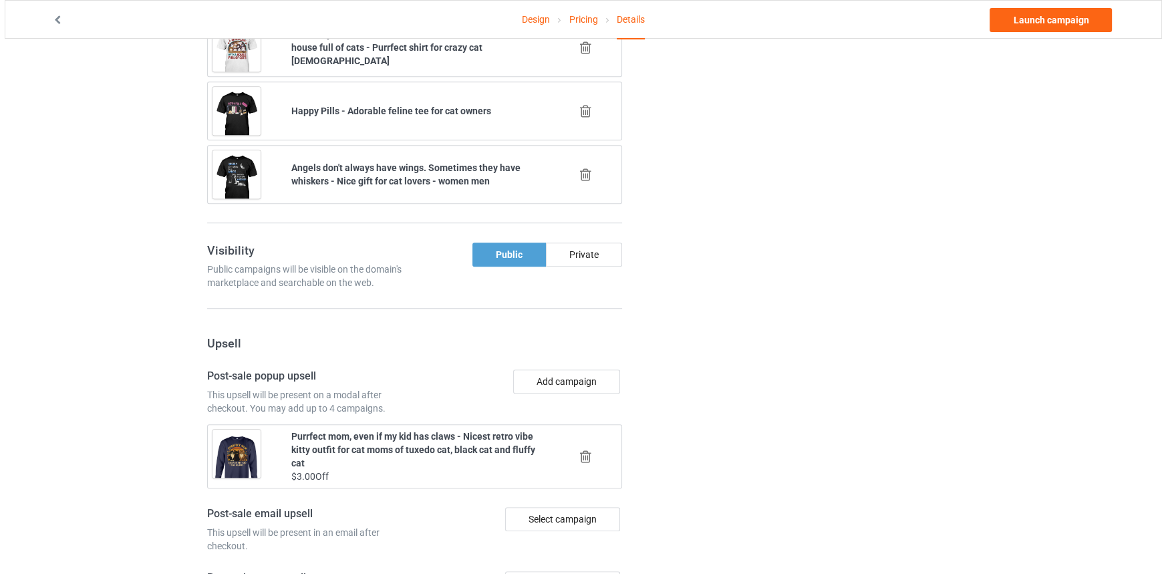
scroll to position [1129, 0]
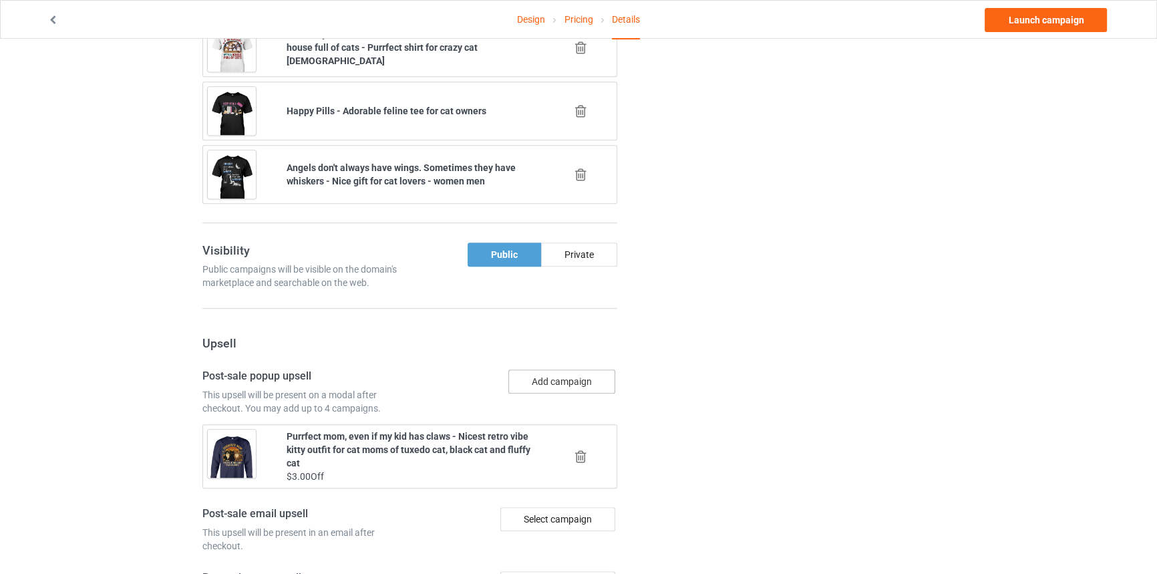
click at [555, 370] on button "Add campaign" at bounding box center [561, 382] width 107 height 24
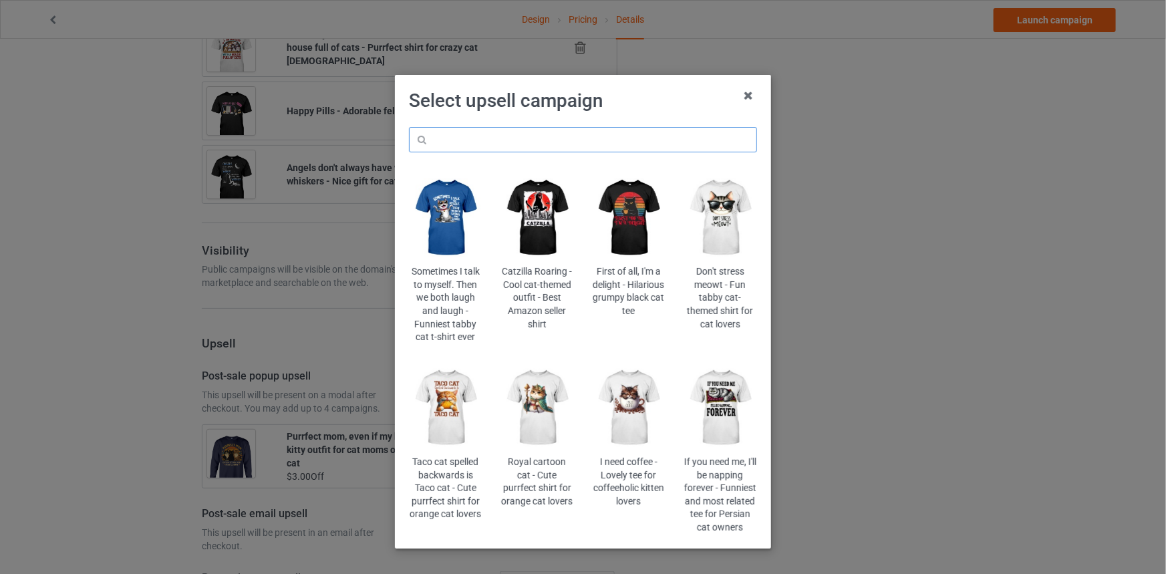
click at [621, 140] on input "text" at bounding box center [583, 139] width 348 height 25
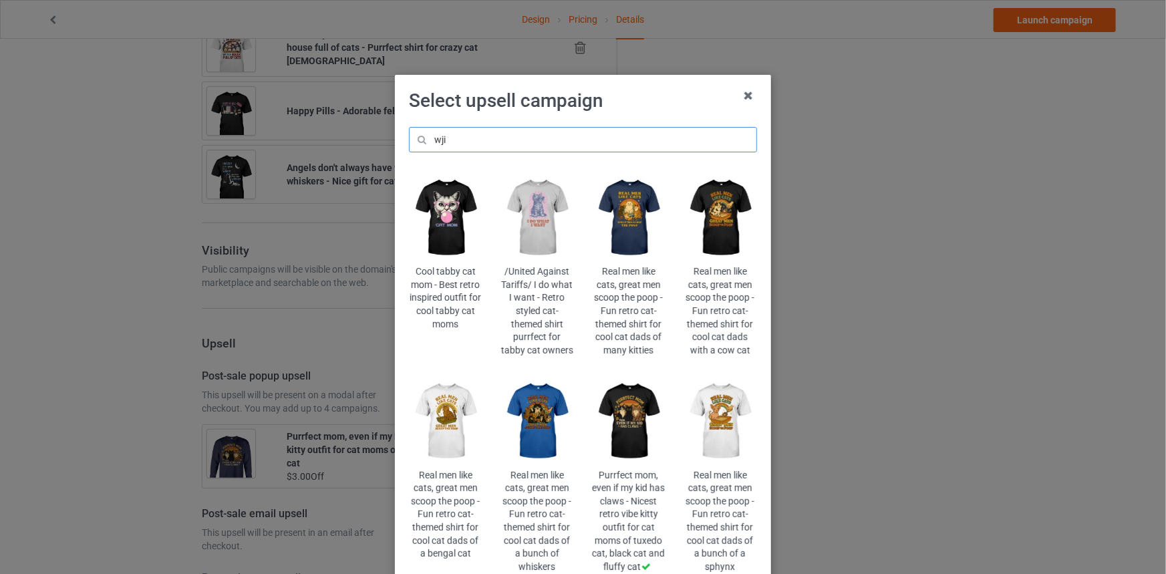
type input "wjis"
type input "s"
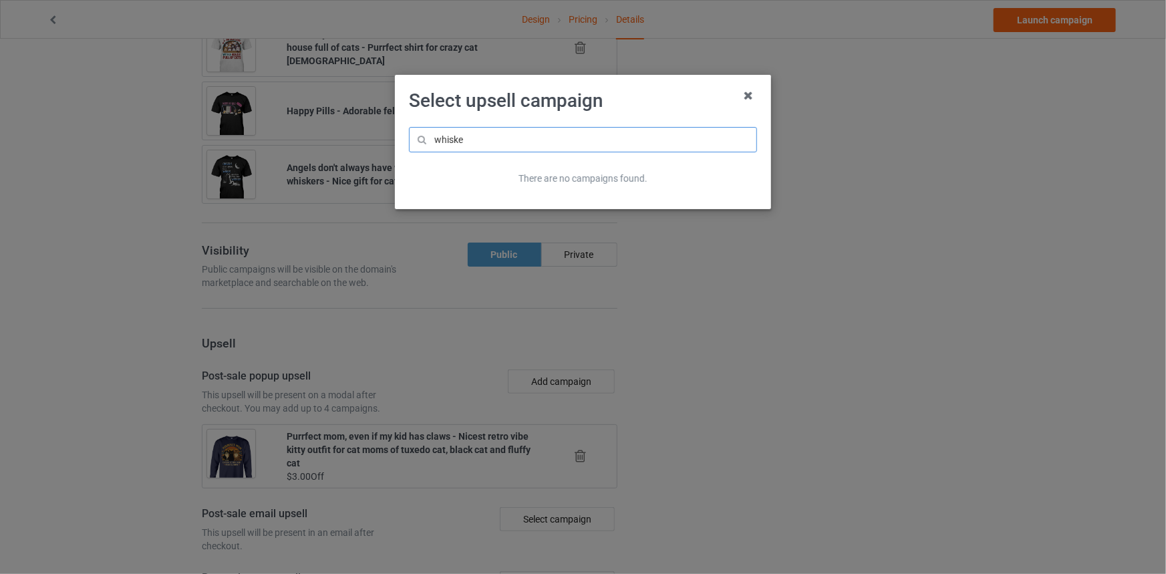
type input "whisker"
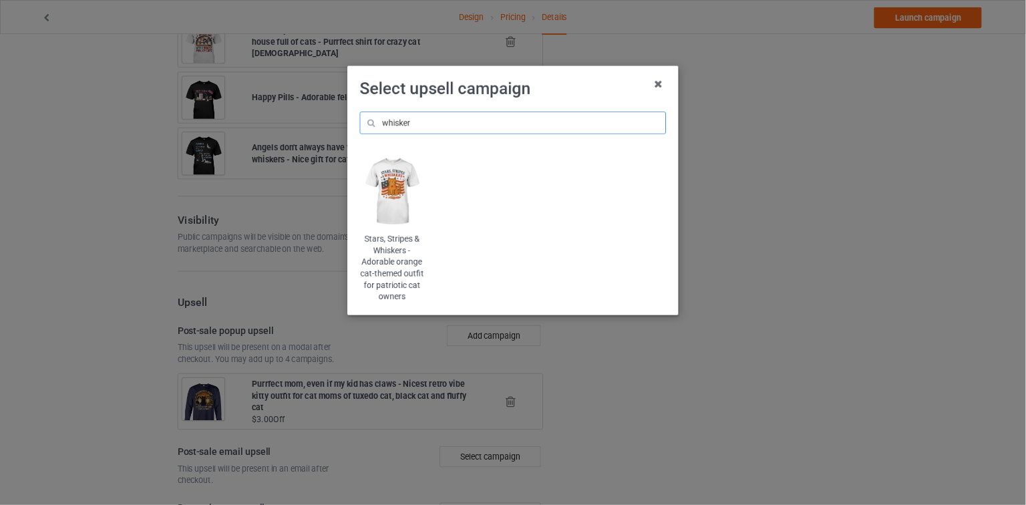
scroll to position [1129, 0]
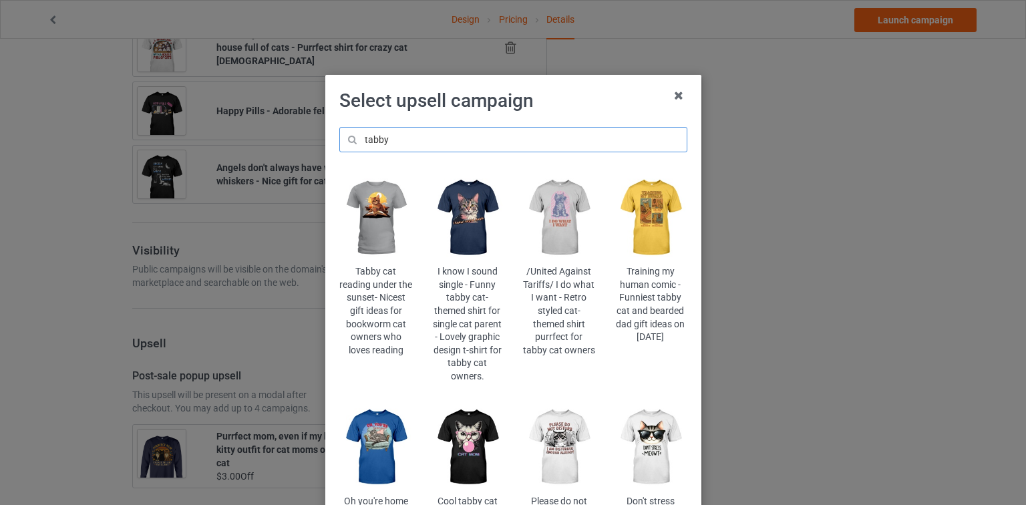
drag, startPoint x: 441, startPoint y: 138, endPoint x: 343, endPoint y: 138, distance: 97.6
click at [343, 138] on input "tabby" at bounding box center [513, 139] width 348 height 25
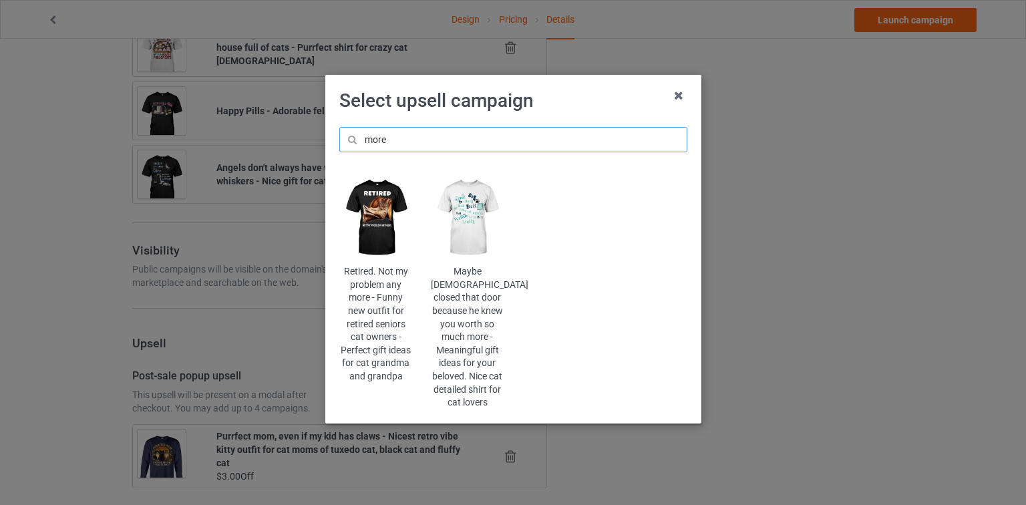
drag, startPoint x: 390, startPoint y: 133, endPoint x: 374, endPoint y: 136, distance: 15.6
click at [374, 136] on input "more" at bounding box center [513, 139] width 348 height 25
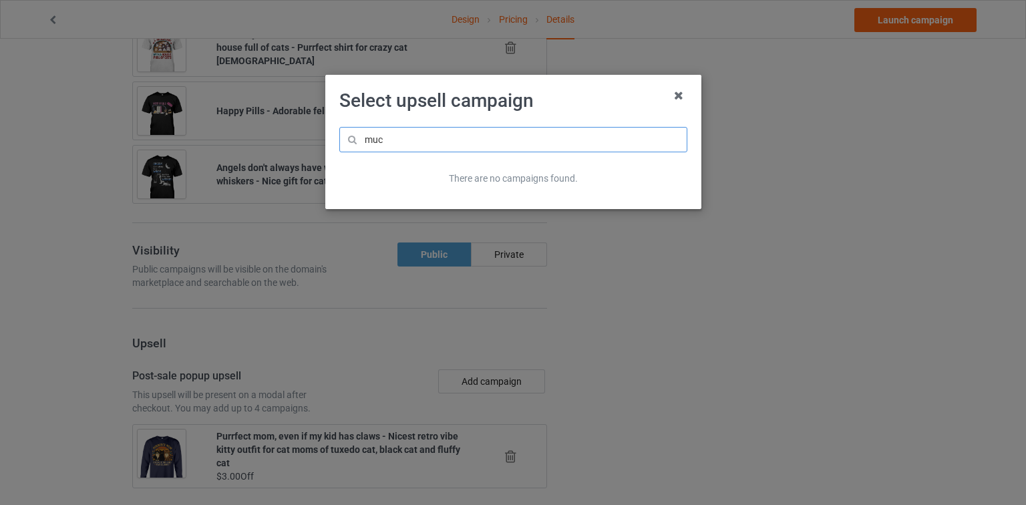
type input "much"
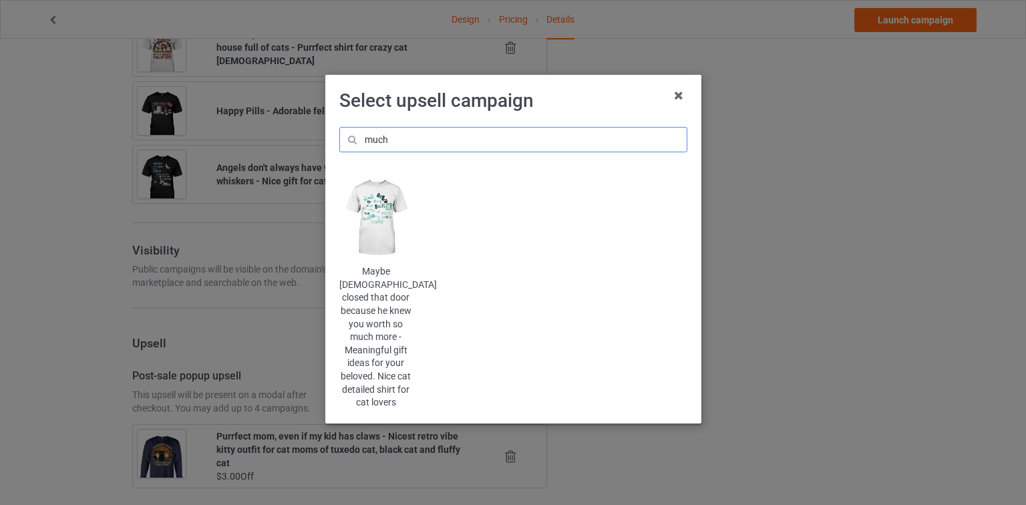
drag, startPoint x: 393, startPoint y: 142, endPoint x: 347, endPoint y: 140, distance: 45.5
click at [347, 140] on input "much" at bounding box center [513, 139] width 348 height 25
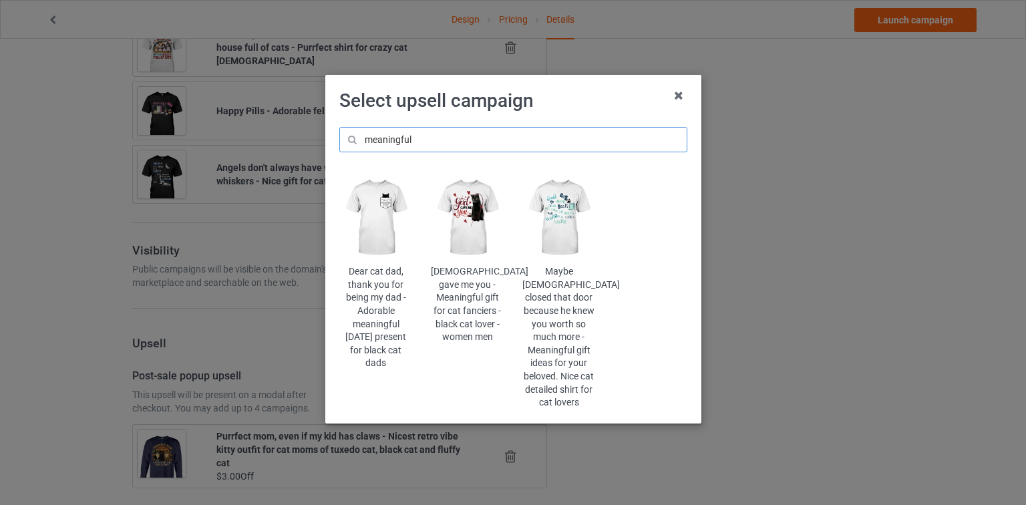
type input "meaningful"
click at [480, 227] on img at bounding box center [467, 217] width 73 height 91
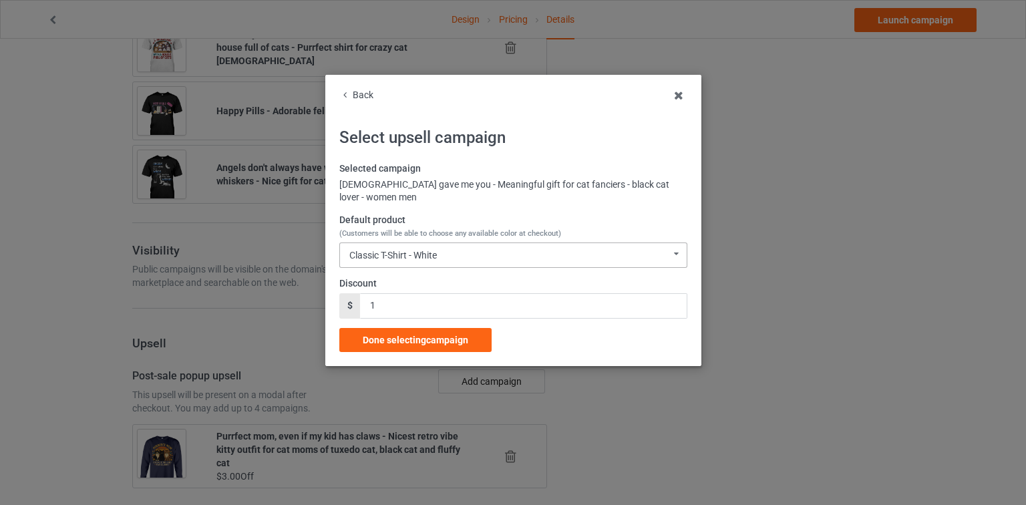
click at [455, 246] on div "Classic T-Shirt - White Classic T-Shirt - White Classic T-Shirt - Classic Pink …" at bounding box center [513, 255] width 348 height 25
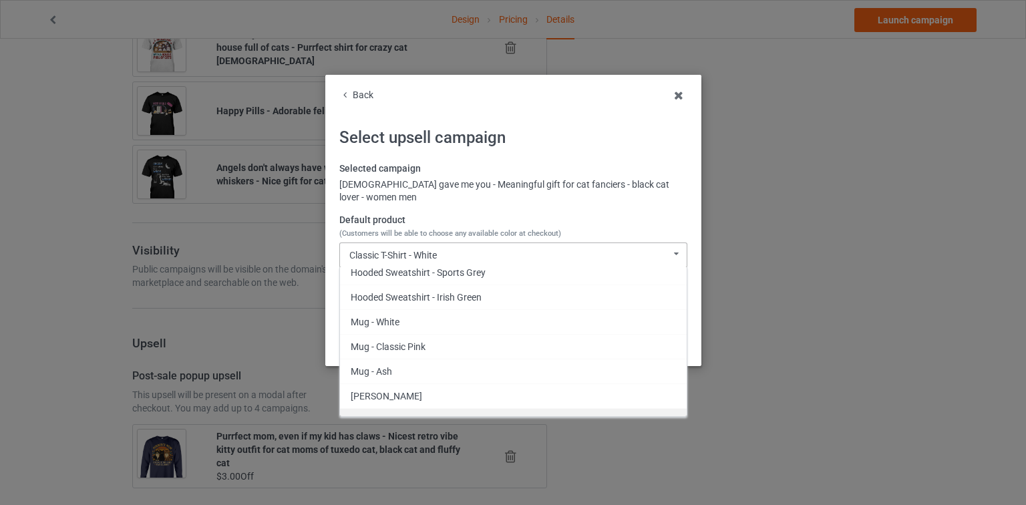
scroll to position [539, 0]
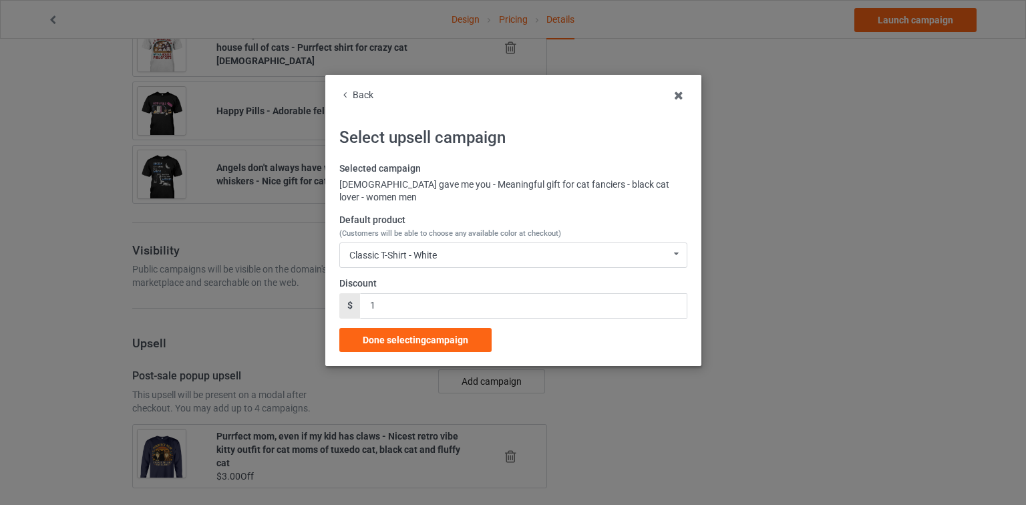
click at [366, 100] on div "Back" at bounding box center [513, 95] width 348 height 13
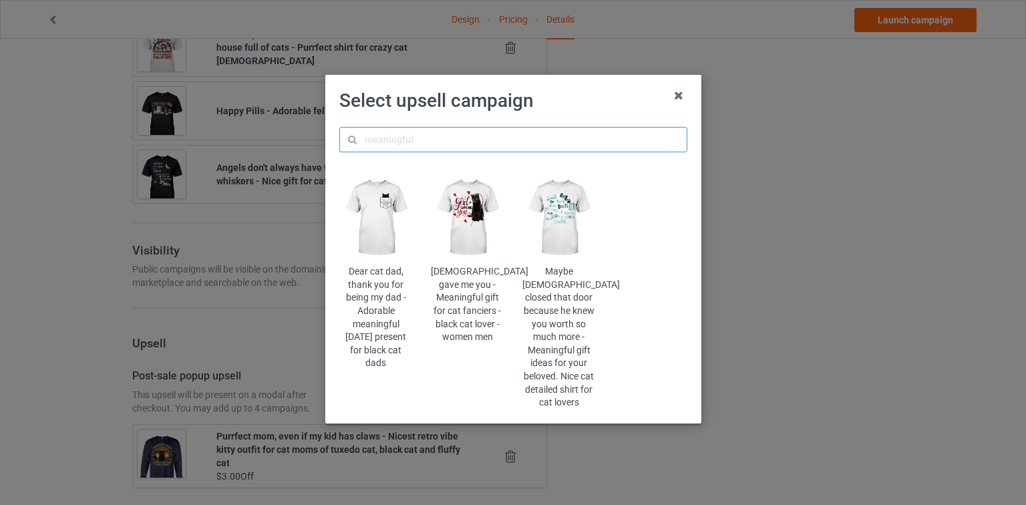
click at [401, 144] on input "text" at bounding box center [513, 139] width 348 height 25
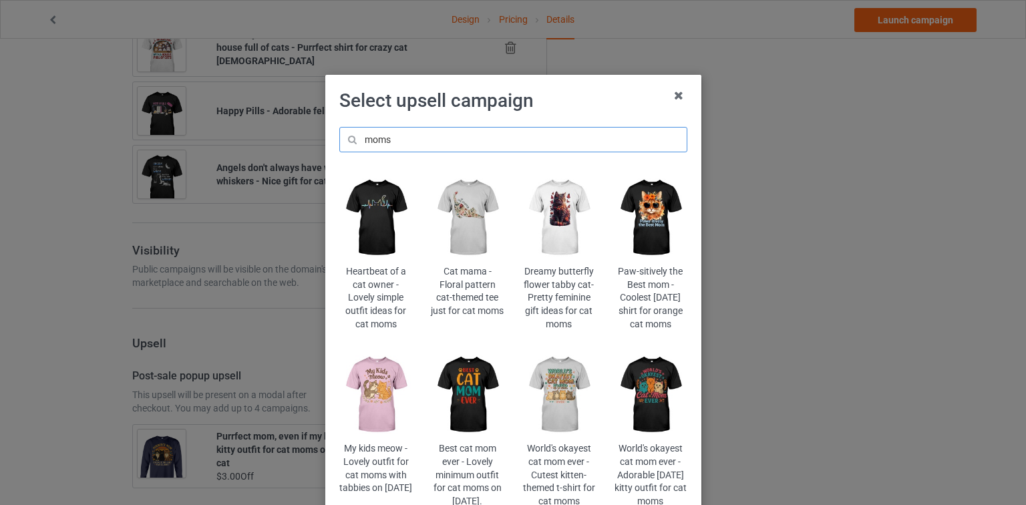
type input "moms"
click at [547, 227] on img at bounding box center [559, 217] width 73 height 91
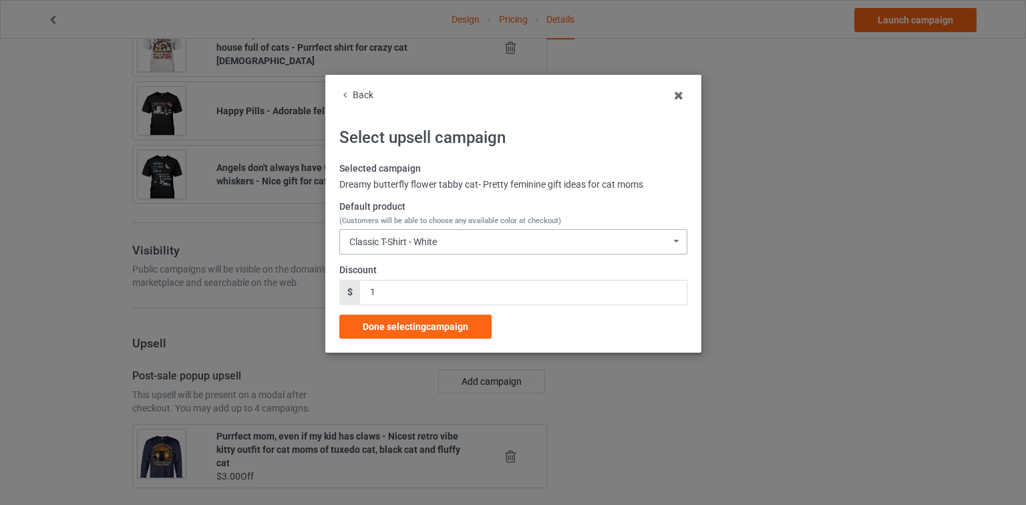
click at [470, 246] on div "Classic T-Shirt - White Classic T-Shirt - White Classic T-Shirt - Classic Pink …" at bounding box center [513, 241] width 348 height 25
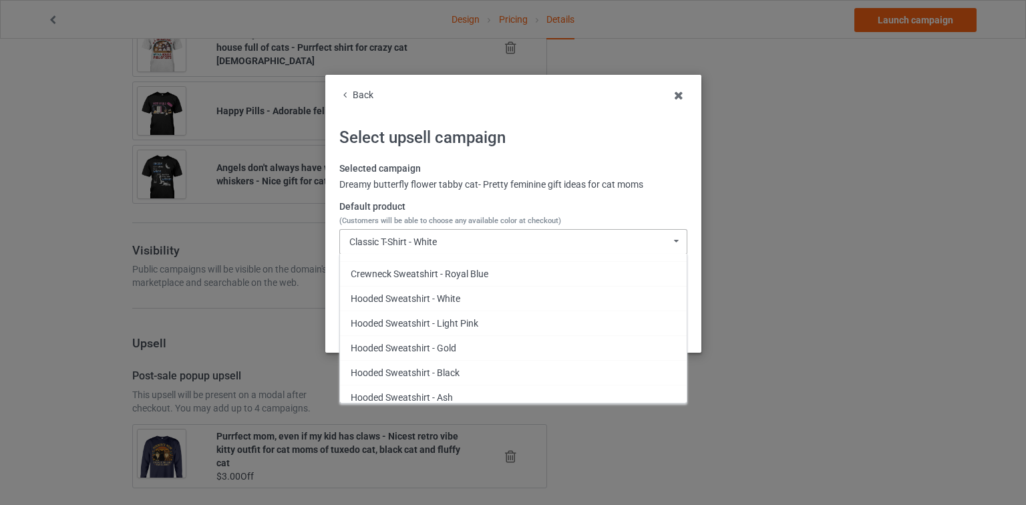
scroll to position [668, 0]
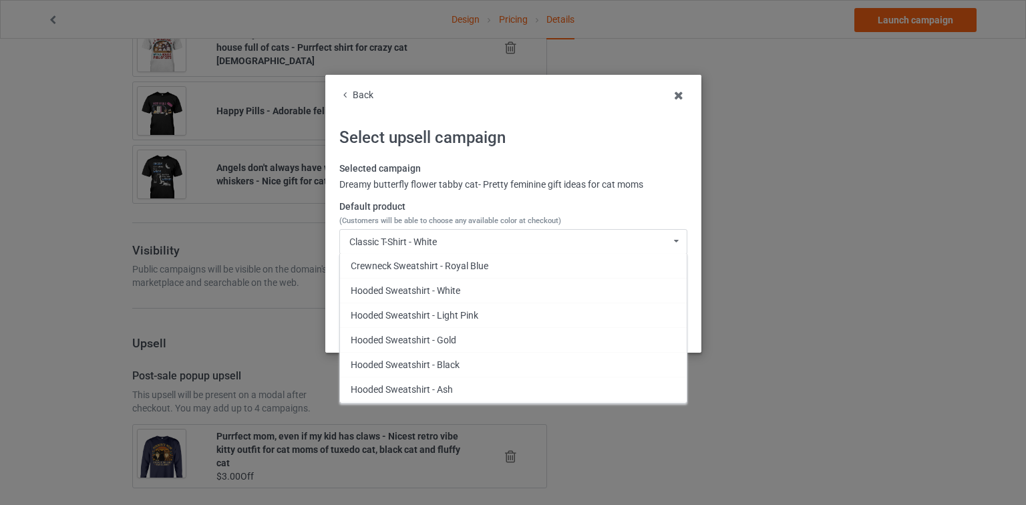
click at [353, 89] on div "Back" at bounding box center [513, 95] width 348 height 13
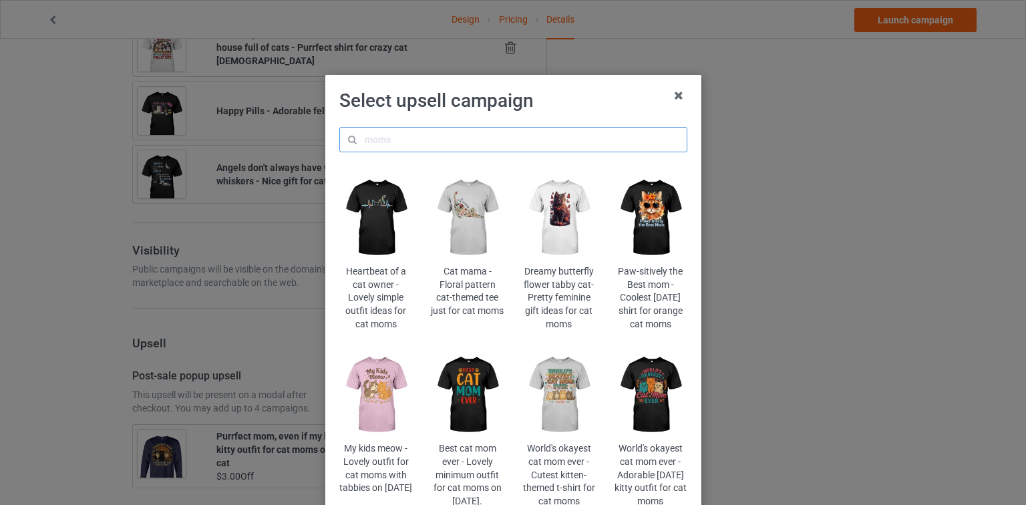
click at [413, 140] on input "text" at bounding box center [513, 139] width 348 height 25
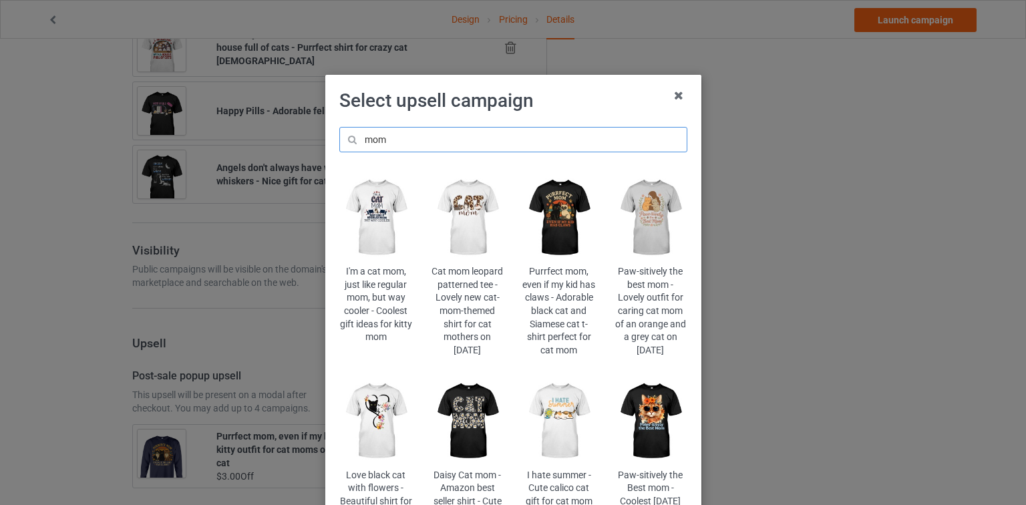
drag, startPoint x: 398, startPoint y: 136, endPoint x: 269, endPoint y: 137, distance: 129.0
click at [269, 137] on div "Select upsell campaign mom I'm a cat mom, just like regular mom, but way cooler…" at bounding box center [513, 252] width 1026 height 505
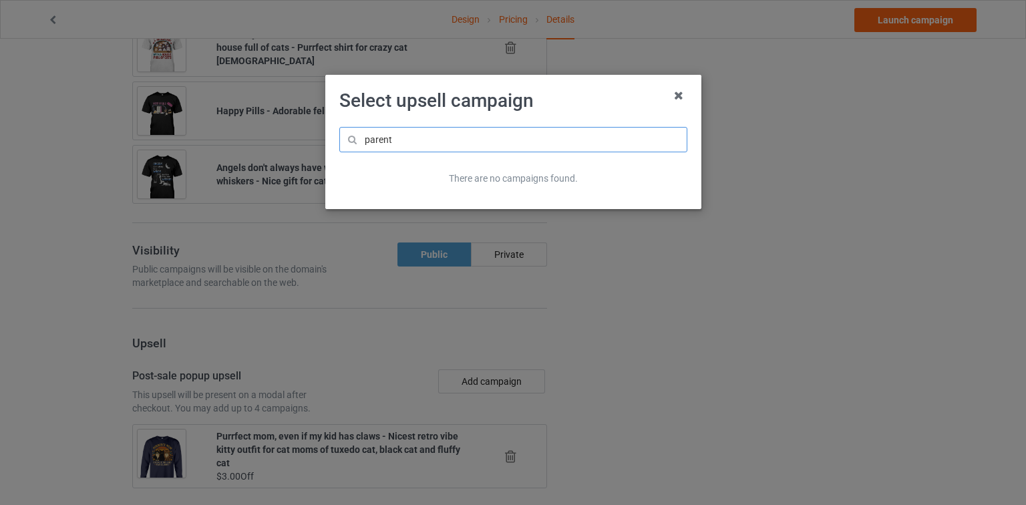
type input "parents"
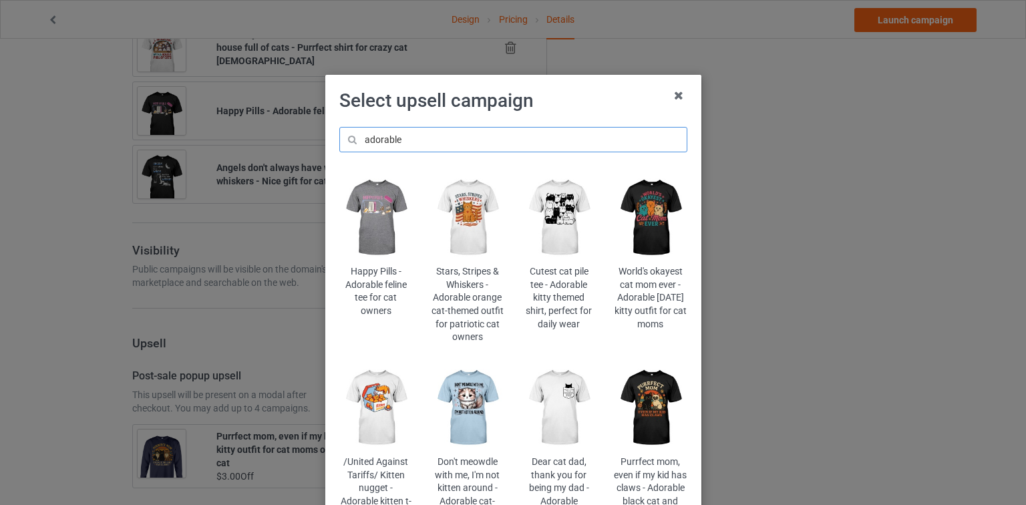
type input "adorable"
click at [567, 210] on img at bounding box center [559, 217] width 73 height 91
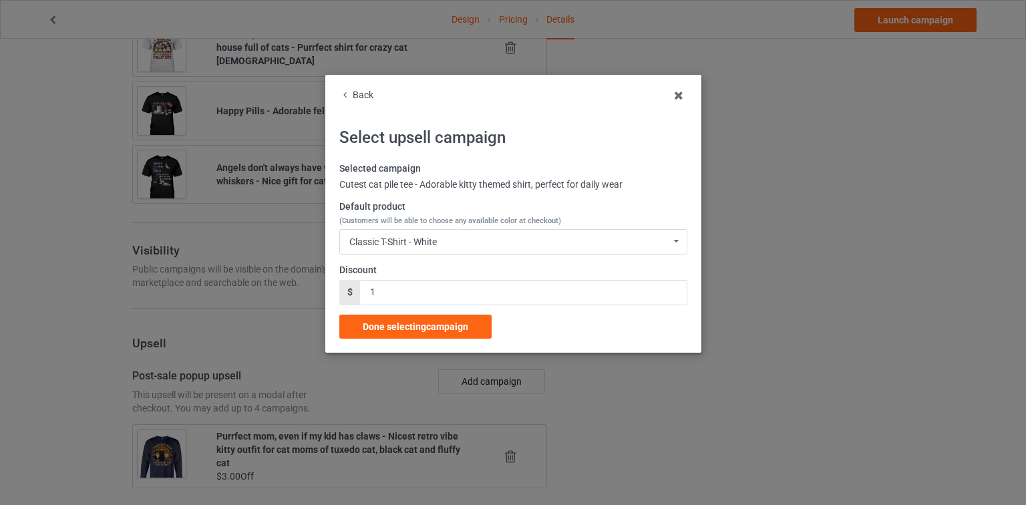
click at [460, 242] on div "Classic T-Shirt - White Classic T-Shirt - White Classic T-Shirt - Classic Pink …" at bounding box center [513, 241] width 348 height 25
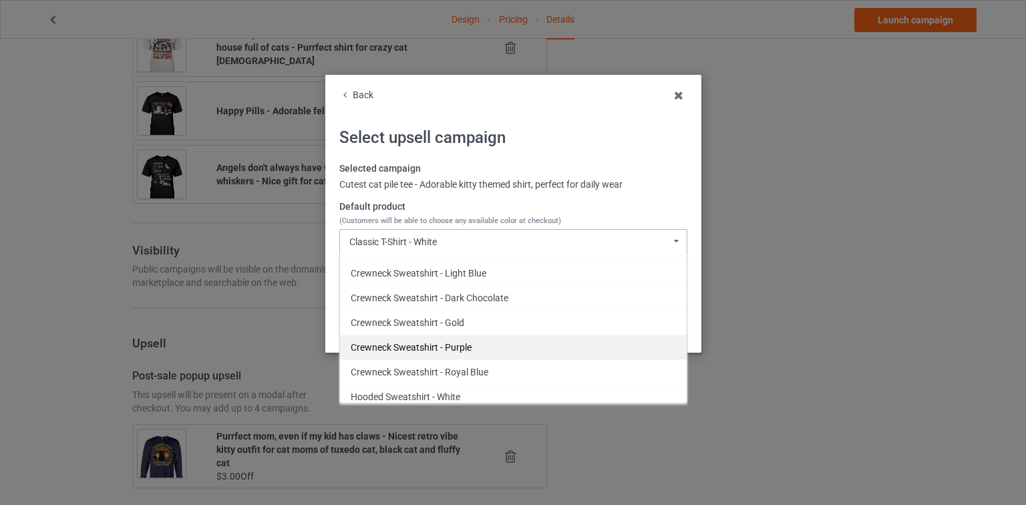
scroll to position [561, 0]
click at [360, 91] on div "Back" at bounding box center [513, 95] width 348 height 13
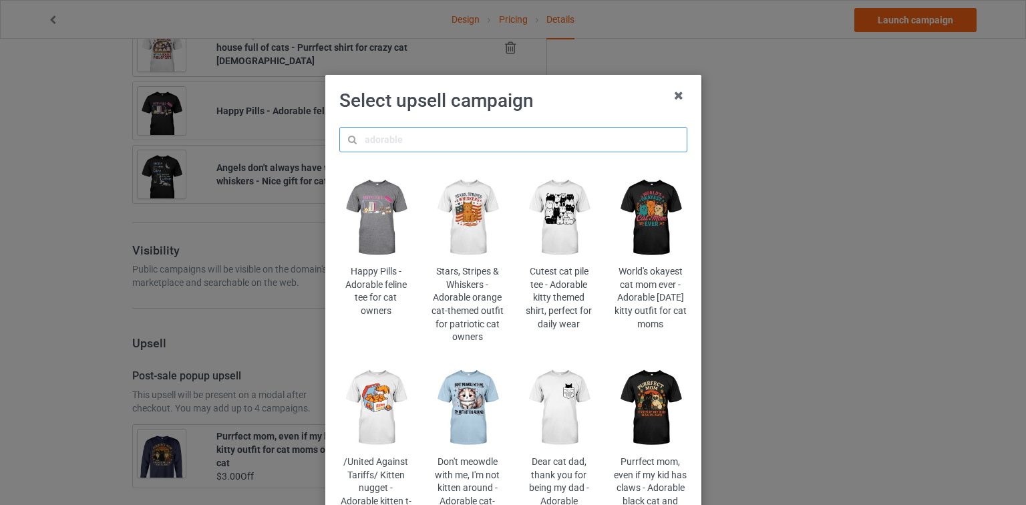
click at [412, 134] on input "text" at bounding box center [513, 139] width 348 height 25
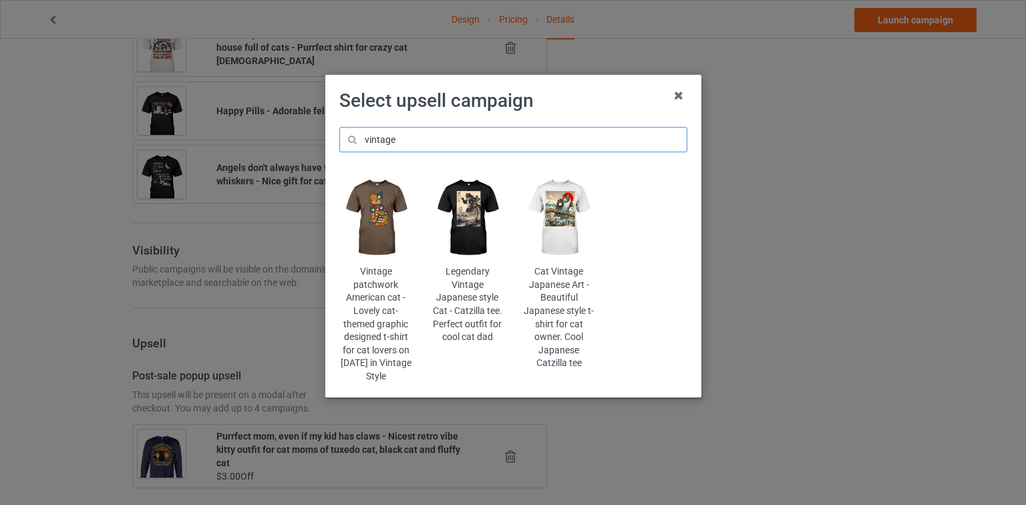
drag, startPoint x: 412, startPoint y: 142, endPoint x: 330, endPoint y: 148, distance: 81.8
click at [332, 148] on div "vintage Vintage patchwork American cat - Lovely cat-themed graphic designed t-s…" at bounding box center [513, 255] width 367 height 275
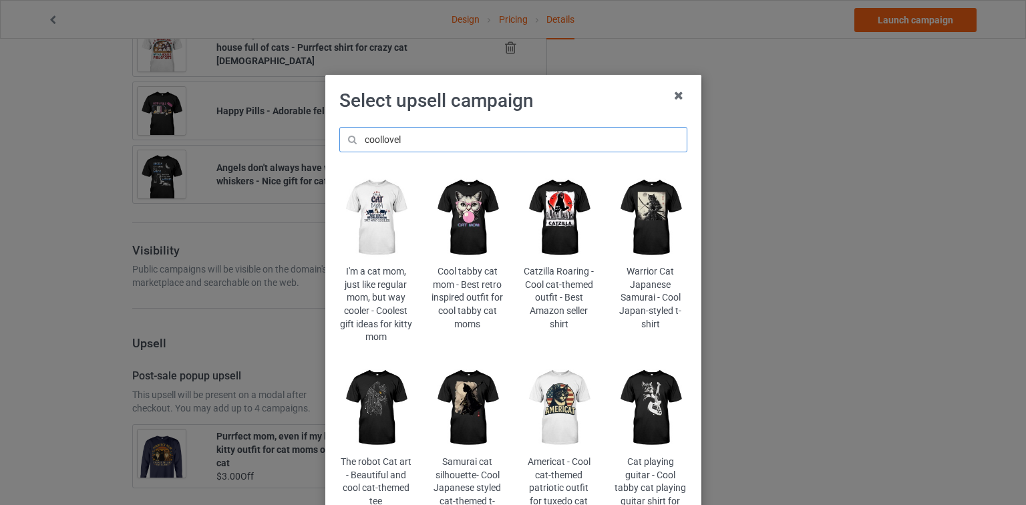
type input "coollovely"
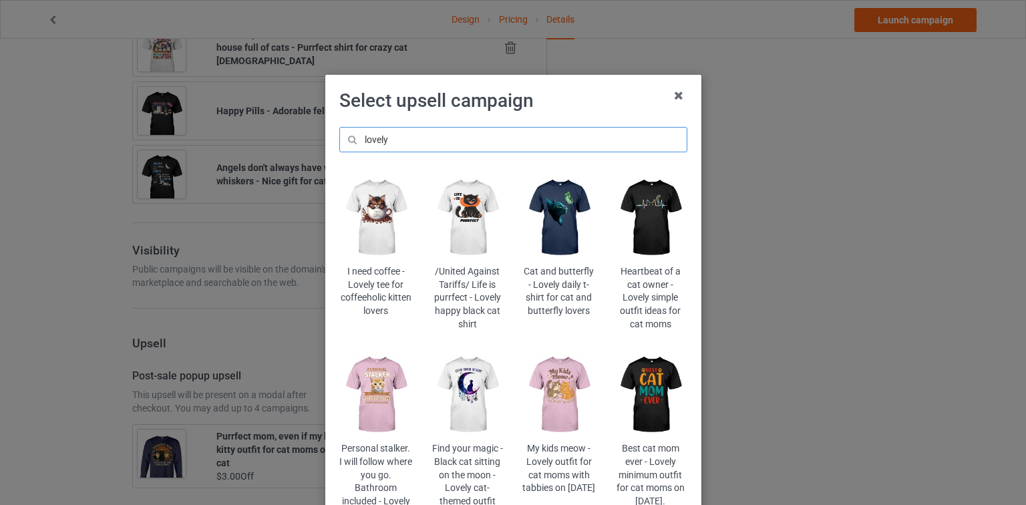
type input "lovely"
click at [476, 212] on img at bounding box center [467, 217] width 73 height 91
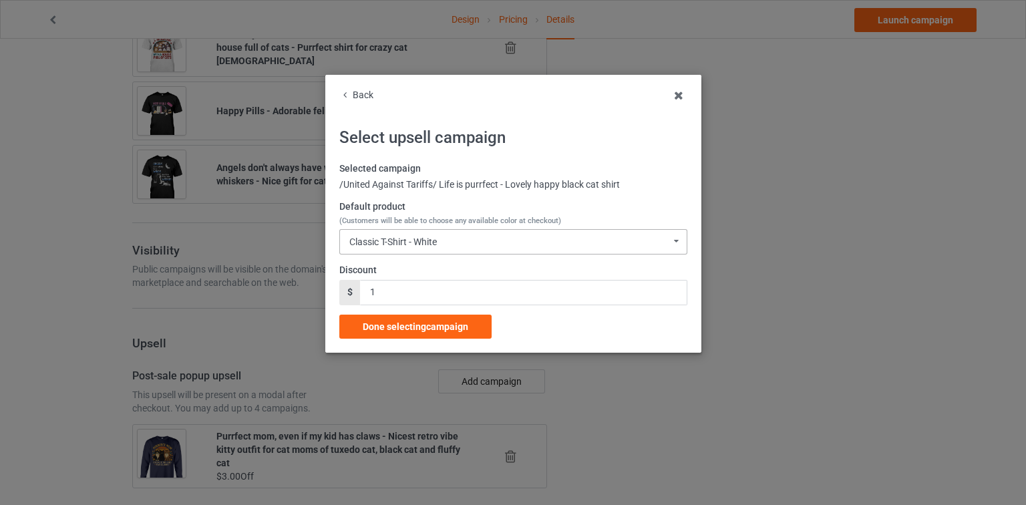
click at [457, 235] on div "Classic T-Shirt - White Classic T-Shirt - White Classic T-Shirt - Classic Pink …" at bounding box center [513, 241] width 348 height 25
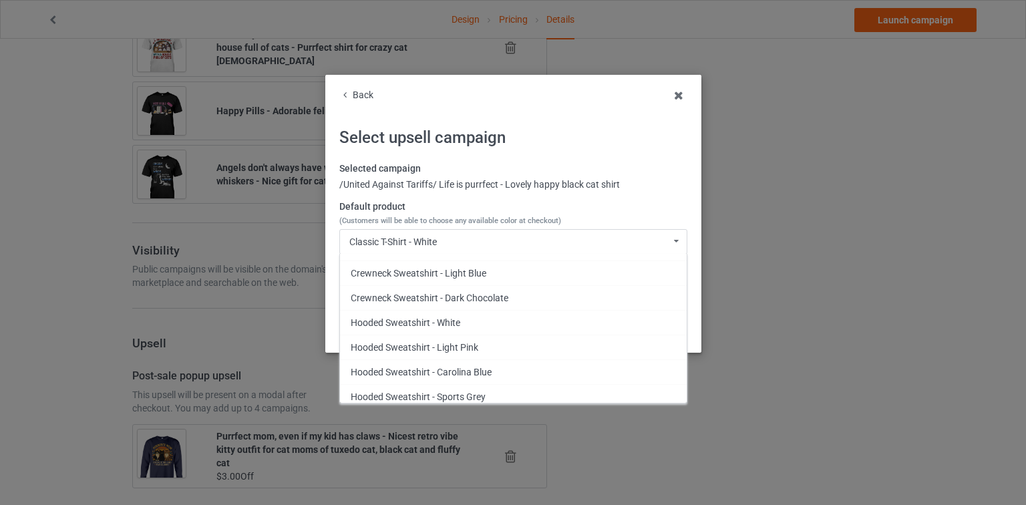
scroll to position [414, 0]
click at [358, 90] on div "Back" at bounding box center [513, 95] width 348 height 13
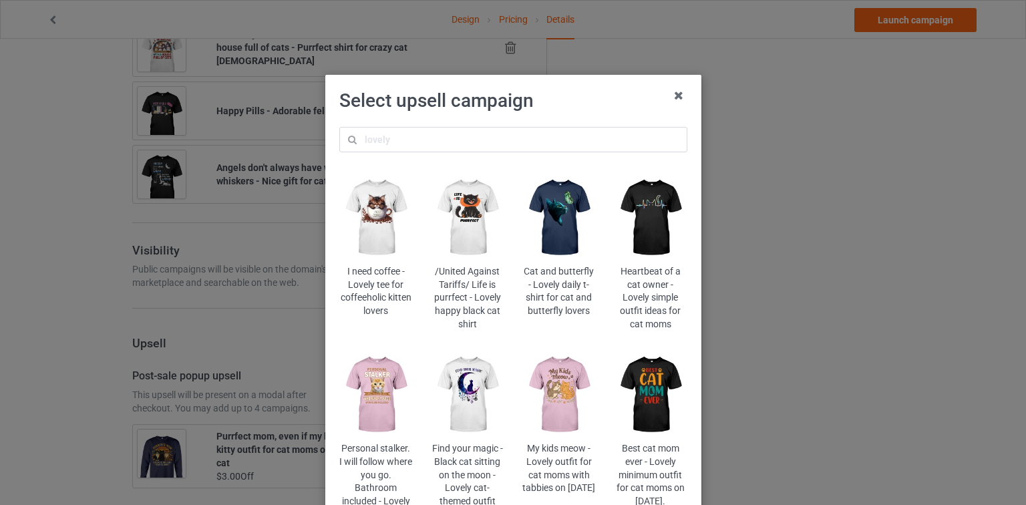
click at [567, 212] on img at bounding box center [559, 217] width 73 height 91
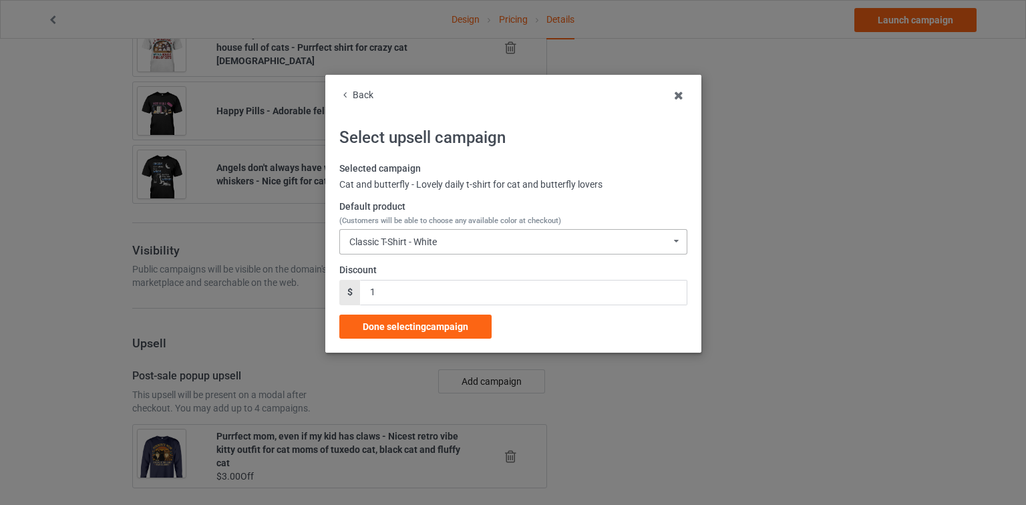
click at [455, 239] on div "Classic T-Shirt - White Classic T-Shirt - White Classic T-Shirt - Classic Pink …" at bounding box center [513, 241] width 348 height 25
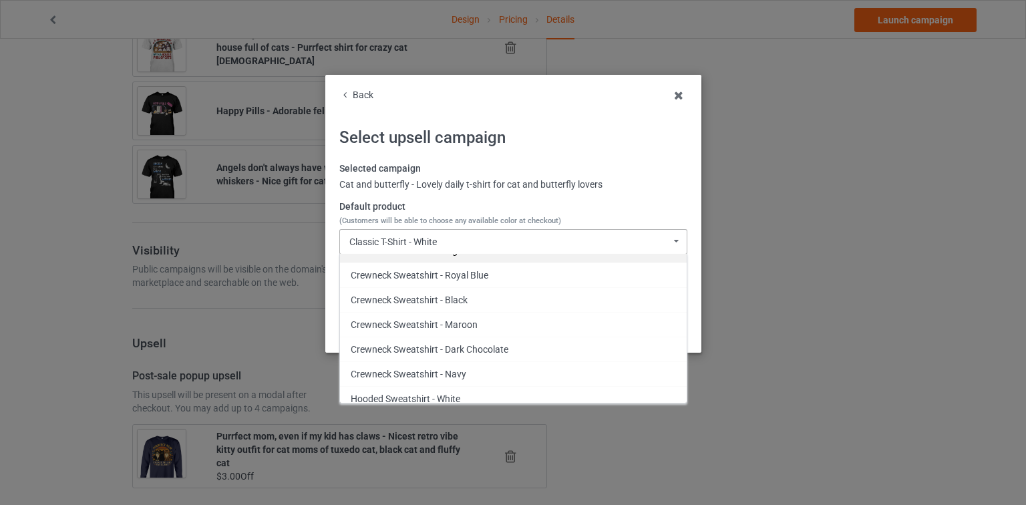
scroll to position [487, 0]
click at [434, 367] on div "Crewneck Sweatshirt - Navy" at bounding box center [513, 372] width 347 height 25
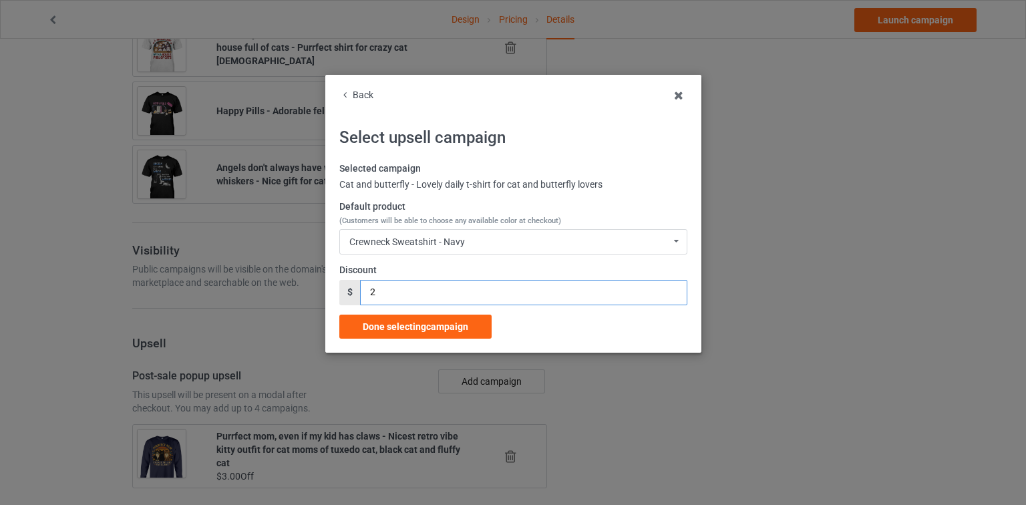
click at [672, 289] on input "2" at bounding box center [523, 292] width 327 height 25
type input "3"
click at [672, 289] on input "3" at bounding box center [523, 292] width 327 height 25
click at [396, 325] on span "Done selecting campaign" at bounding box center [416, 326] width 106 height 11
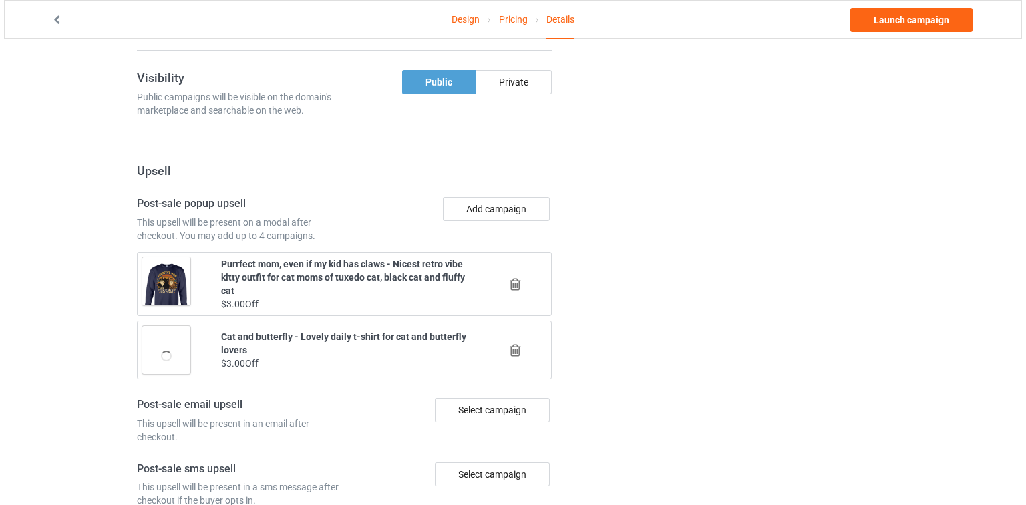
scroll to position [1342, 0]
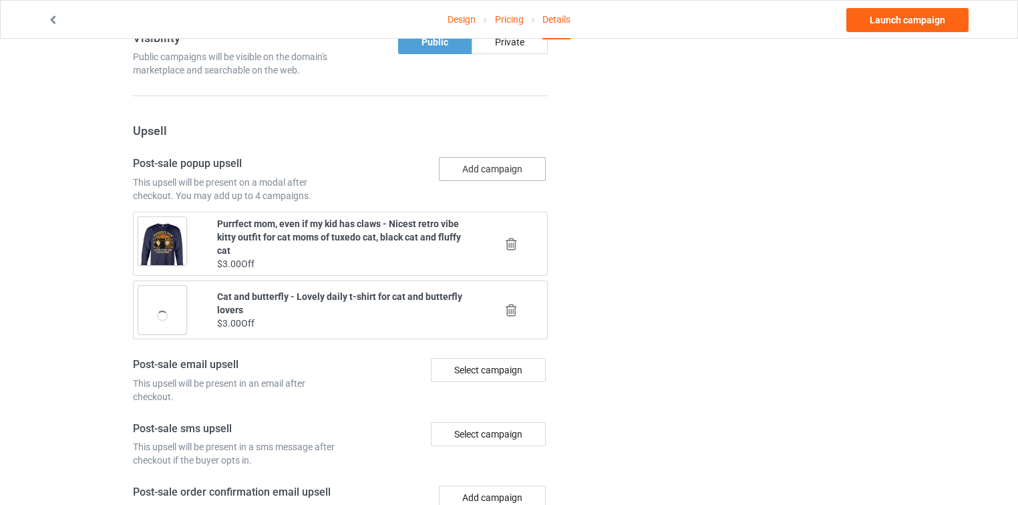
click at [488, 157] on button "Add campaign" at bounding box center [492, 169] width 107 height 24
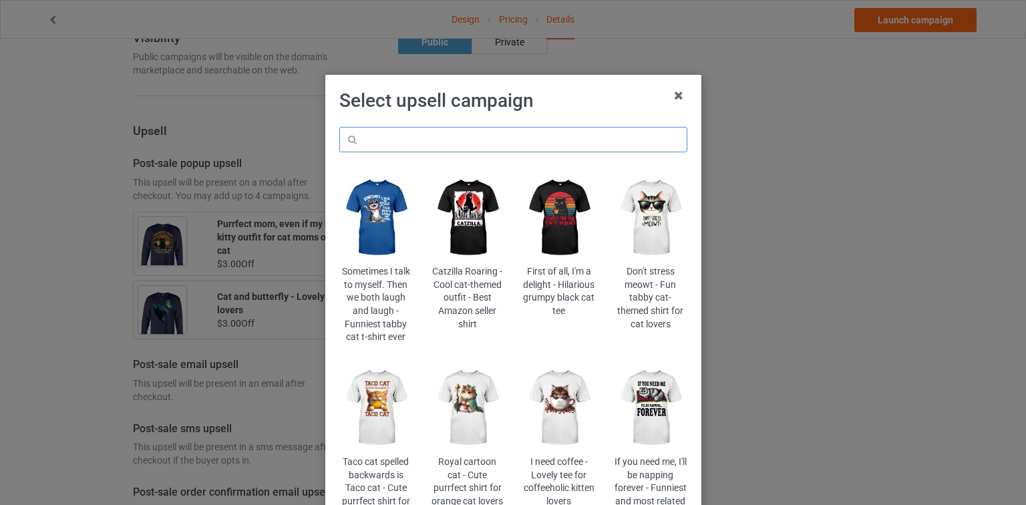
click at [486, 132] on input "text" at bounding box center [513, 139] width 348 height 25
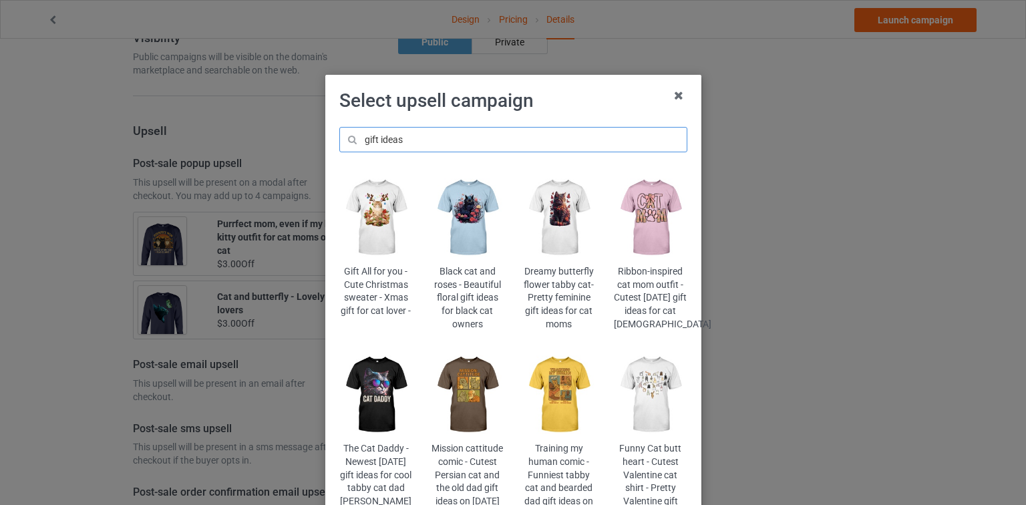
type input "gift ideas"
click at [444, 208] on img at bounding box center [467, 217] width 73 height 91
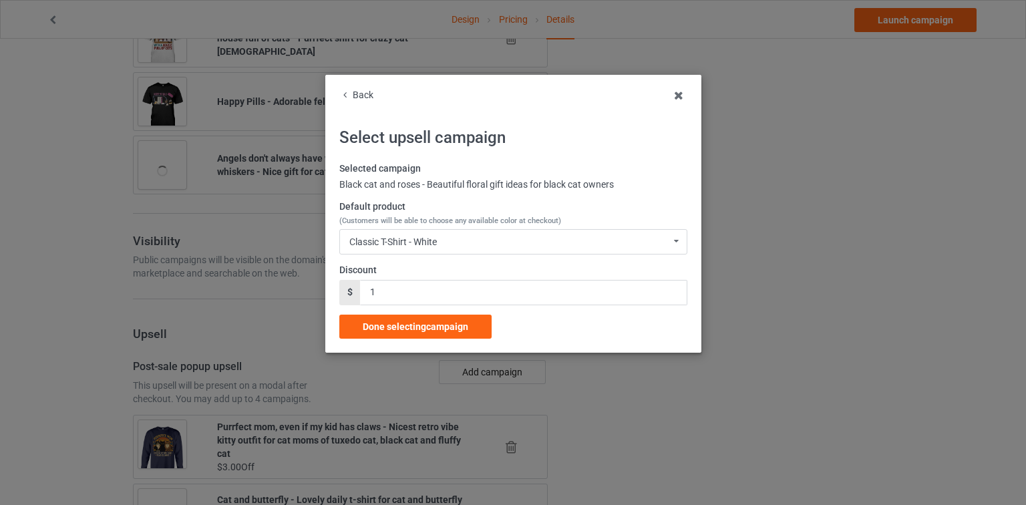
scroll to position [1342, 0]
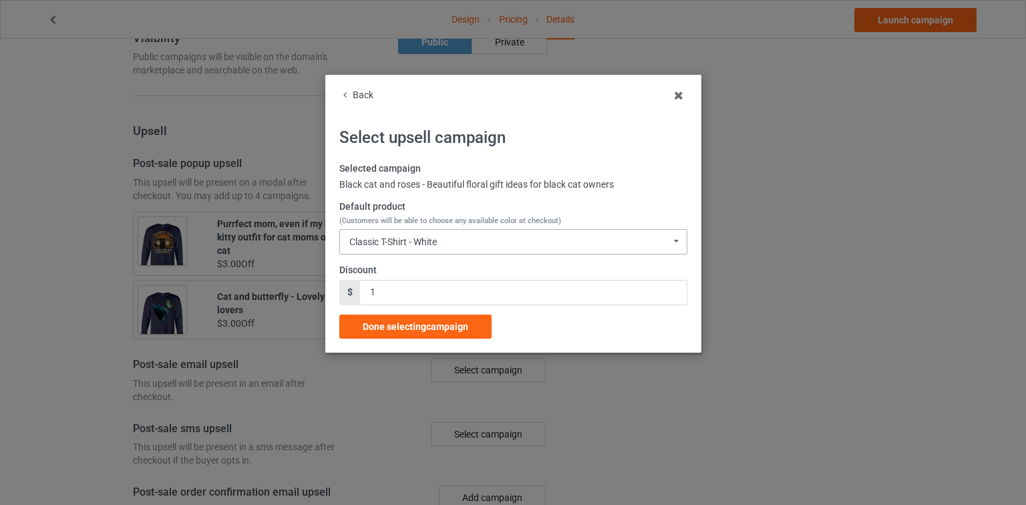
click at [442, 243] on div "Classic T-Shirt - White Classic T-Shirt - White Classic T-Shirt - Kelly Classic…" at bounding box center [513, 241] width 348 height 25
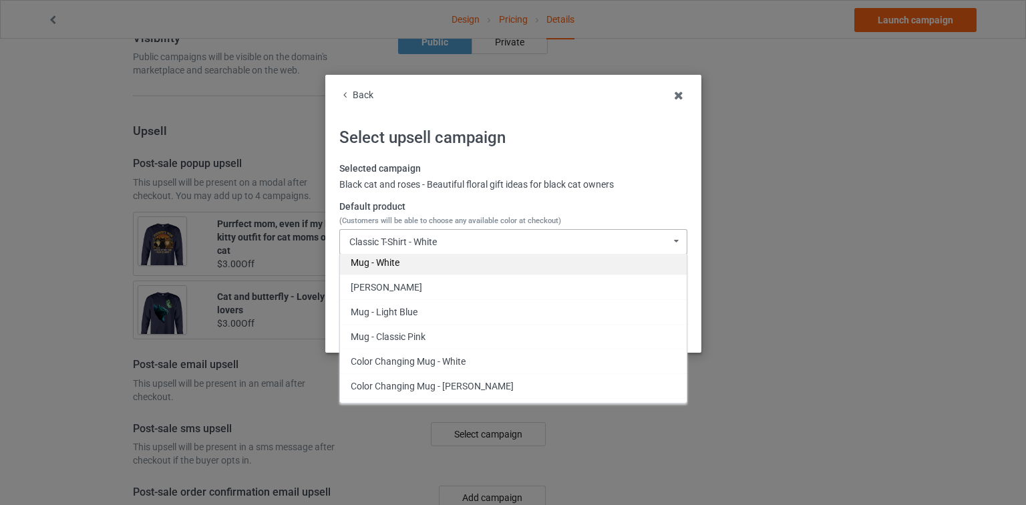
scroll to position [500, 0]
click at [359, 99] on div "Back" at bounding box center [513, 95] width 348 height 13
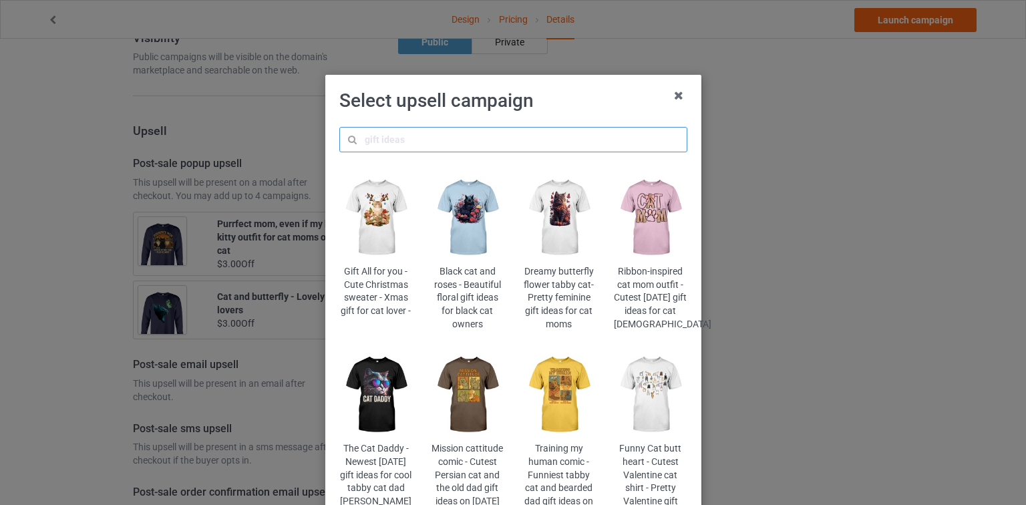
click at [435, 136] on input "text" at bounding box center [513, 139] width 348 height 25
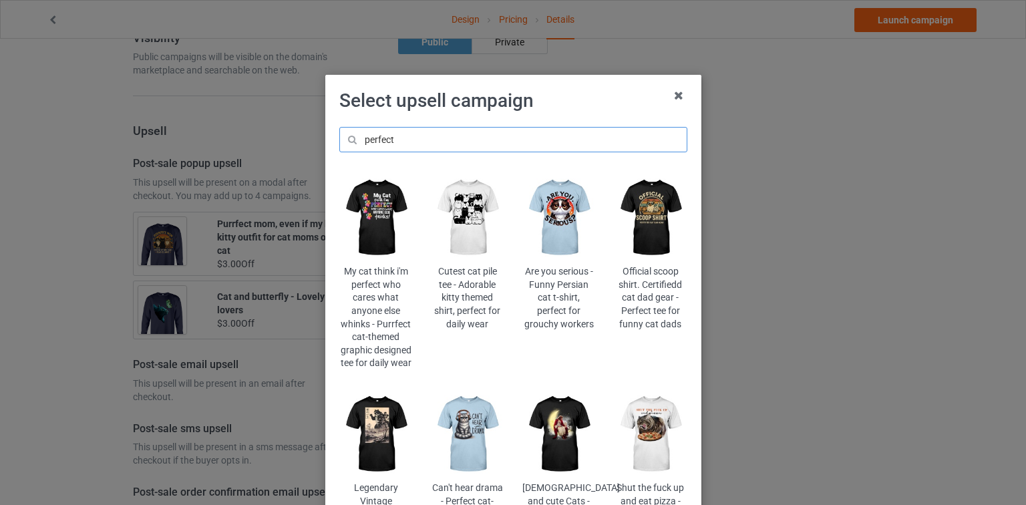
type input "perfect"
click at [376, 214] on img at bounding box center [375, 217] width 73 height 91
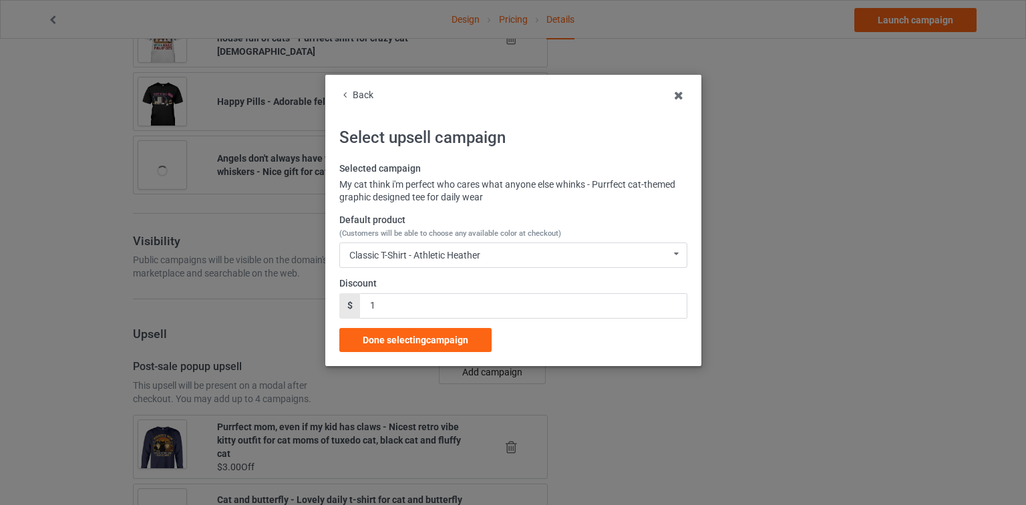
scroll to position [1342, 0]
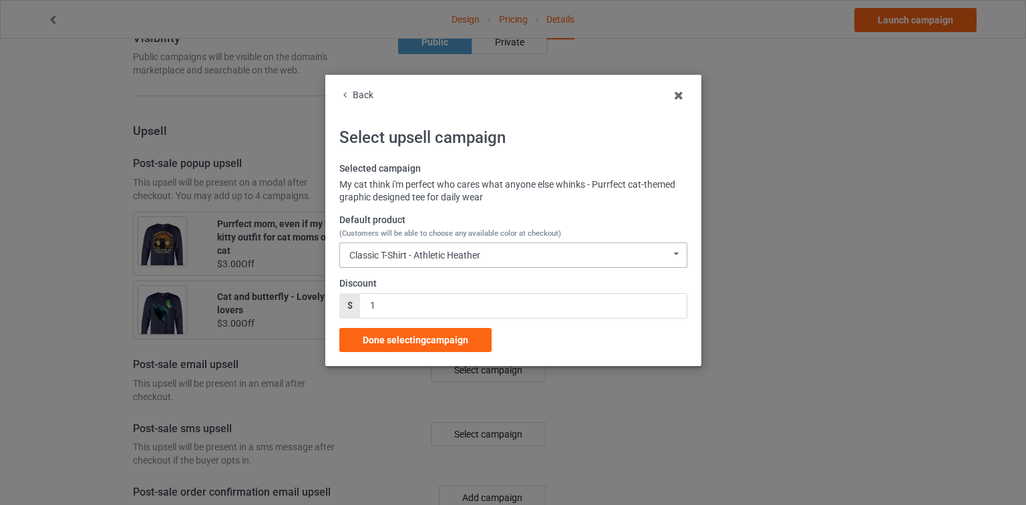
click at [414, 255] on div "Classic T-Shirt - Athletic Heather" at bounding box center [414, 255] width 131 height 9
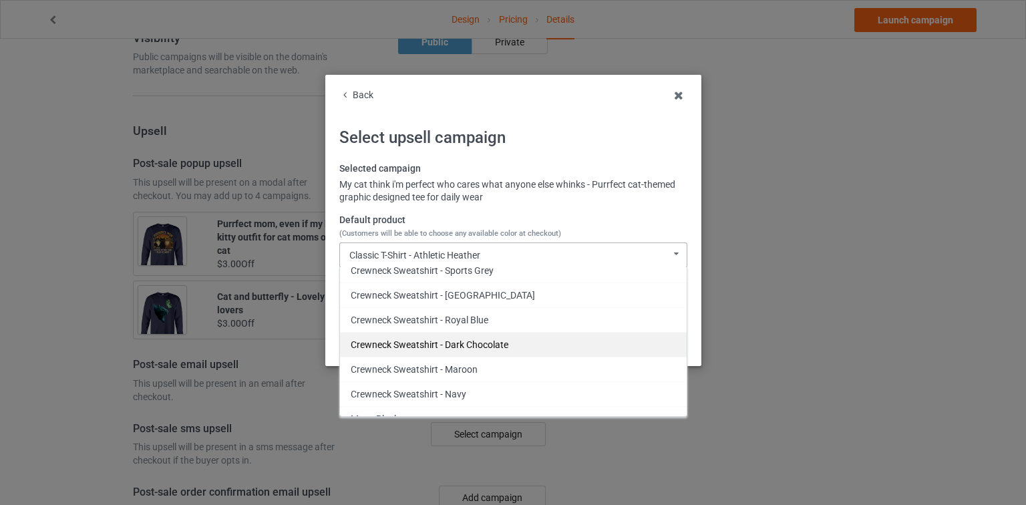
scroll to position [660, 0]
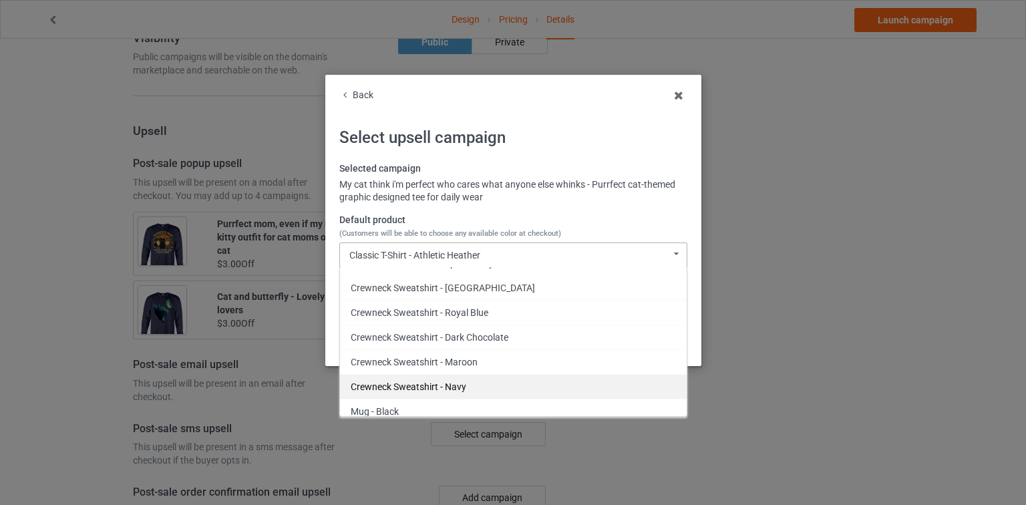
click at [425, 374] on div "Crewneck Sweatshirt - Navy" at bounding box center [513, 386] width 347 height 25
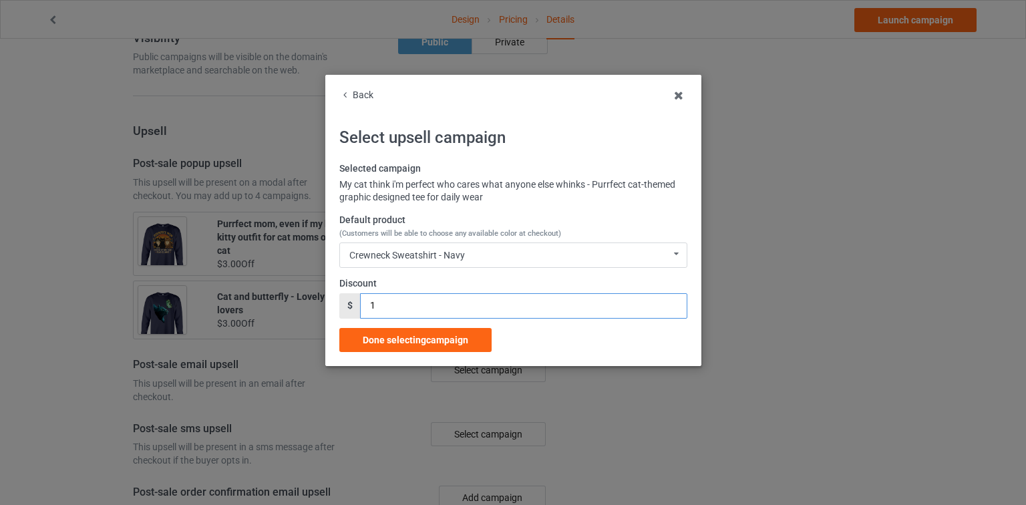
drag, startPoint x: 370, startPoint y: 305, endPoint x: 329, endPoint y: 309, distance: 41.6
click at [329, 309] on div "Back Select upsell campaign Selected campaign My cat think i'm perfect who care…" at bounding box center [513, 220] width 376 height 291
type input "3"
click at [406, 345] on div "Done selecting campaign" at bounding box center [415, 340] width 152 height 24
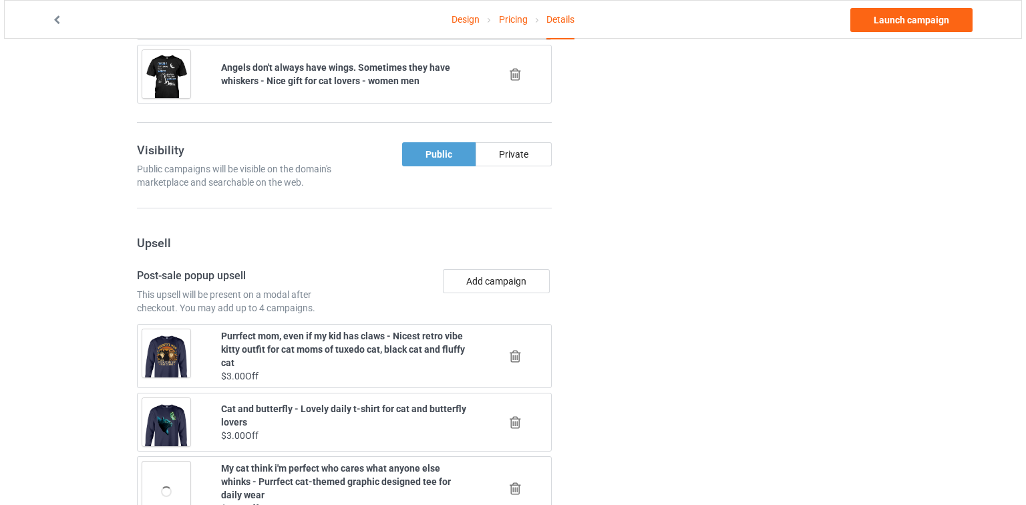
scroll to position [1538, 0]
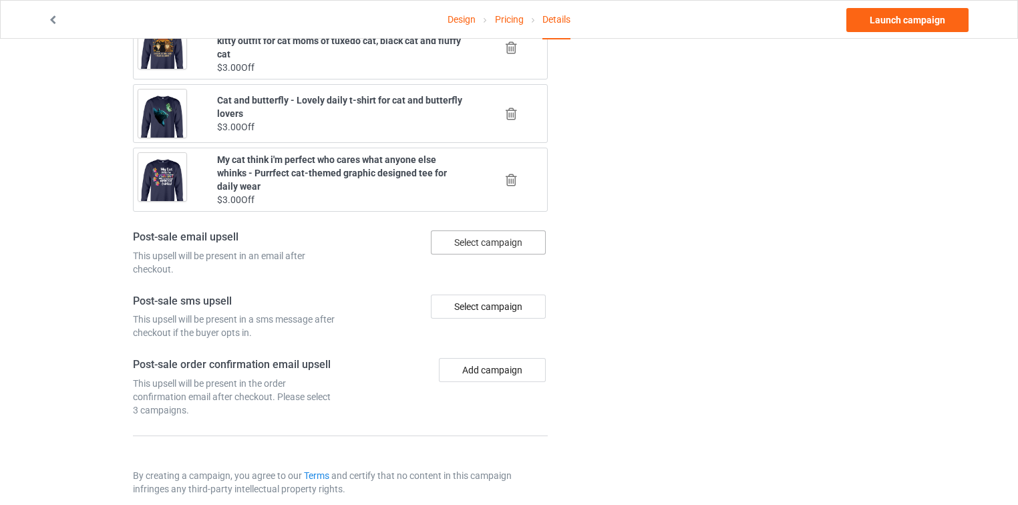
click at [481, 231] on div "Select campaign" at bounding box center [488, 243] width 115 height 24
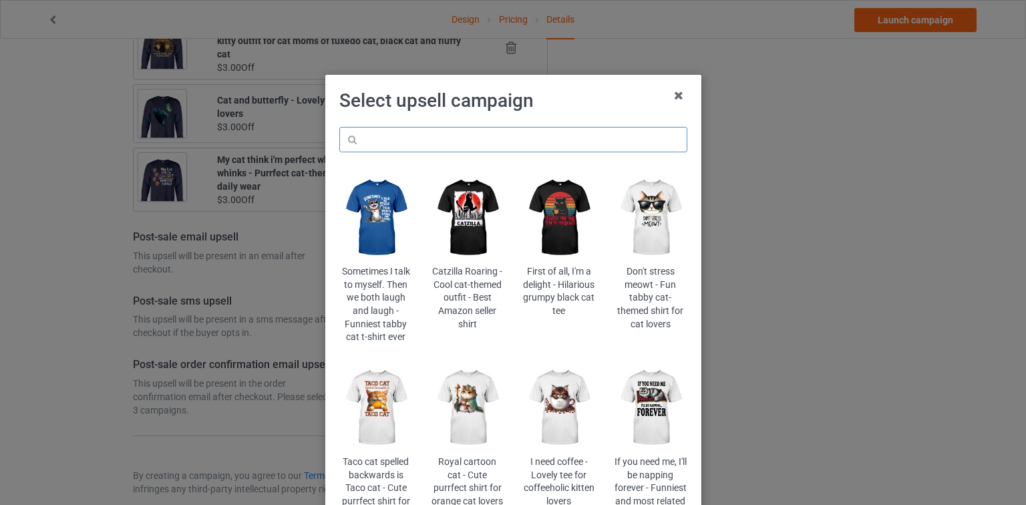
click at [513, 138] on input "text" at bounding box center [513, 139] width 348 height 25
type input "tote"
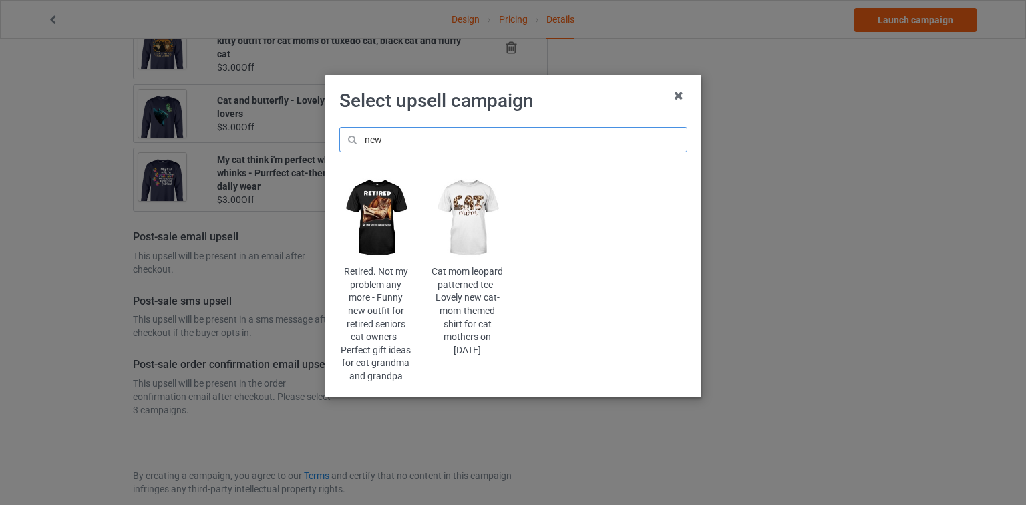
type input "new"
click at [378, 221] on img at bounding box center [375, 217] width 73 height 91
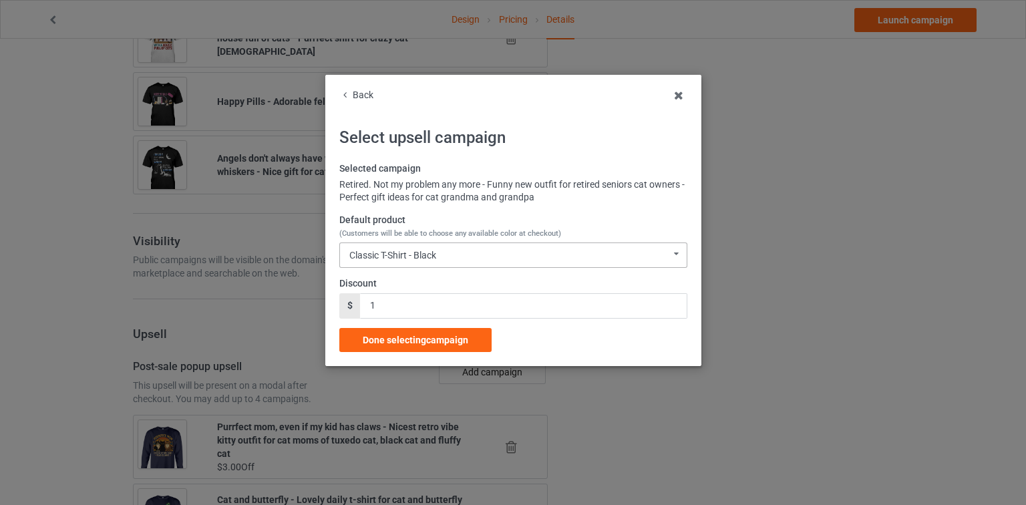
scroll to position [1538, 0]
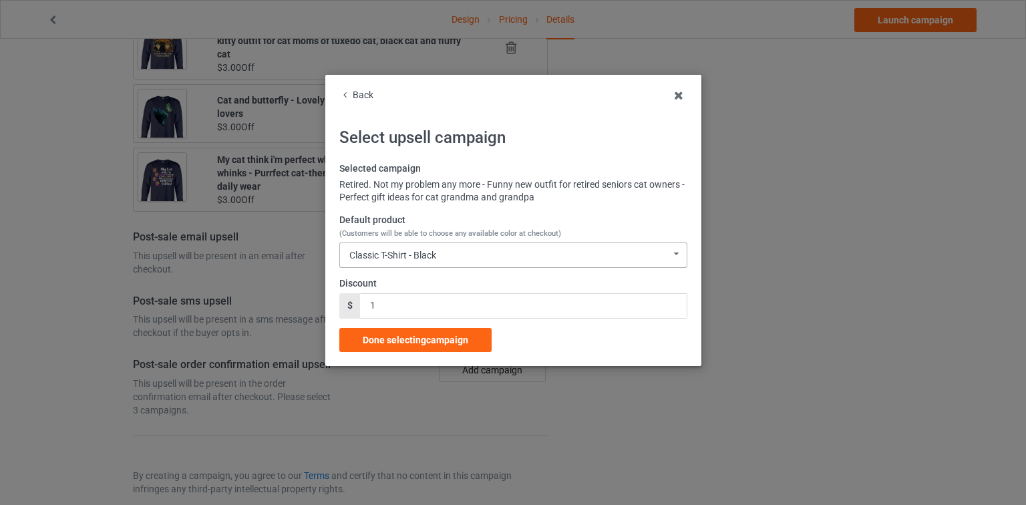
click at [505, 250] on div "Classic T-Shirt - Black Classic T-Shirt - Black Classic T-Shirt - Forest Green …" at bounding box center [513, 255] width 348 height 25
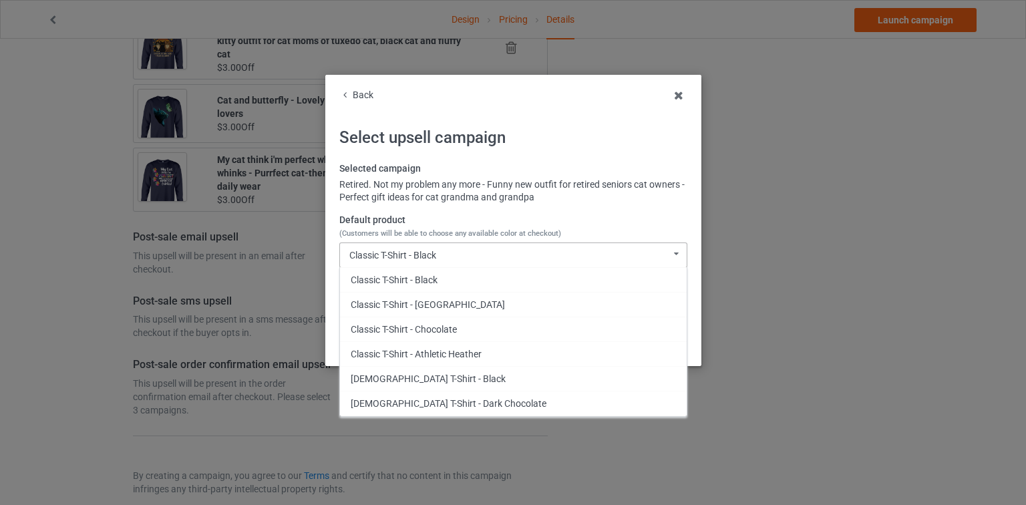
scroll to position [134, 0]
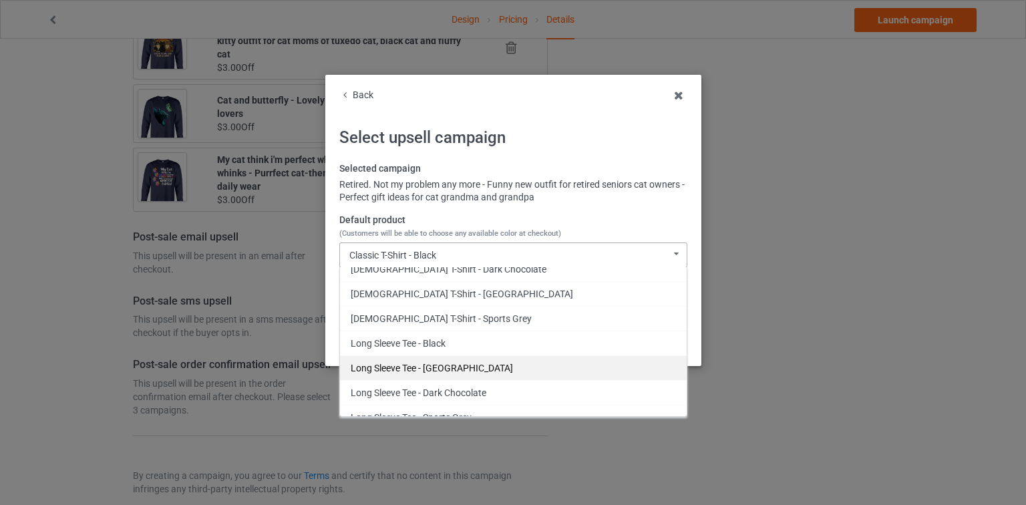
click at [470, 359] on div "Long Sleeve Tee - [GEOGRAPHIC_DATA]" at bounding box center [513, 367] width 347 height 25
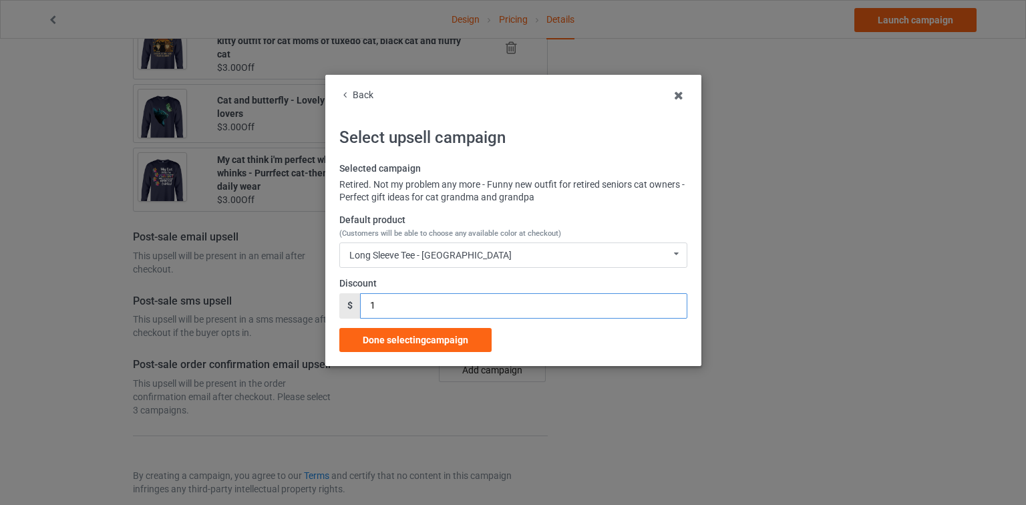
drag, startPoint x: 366, startPoint y: 299, endPoint x: 339, endPoint y: 304, distance: 27.1
click at [339, 304] on div "$ 1" at bounding box center [513, 305] width 348 height 25
drag, startPoint x: 420, startPoint y: 329, endPoint x: 412, endPoint y: 303, distance: 26.4
click at [422, 299] on div "Selected campaign Retired. Not my problem any more - Funny new outfit for retir…" at bounding box center [513, 257] width 348 height 190
drag, startPoint x: 376, startPoint y: 310, endPoint x: 337, endPoint y: 310, distance: 38.8
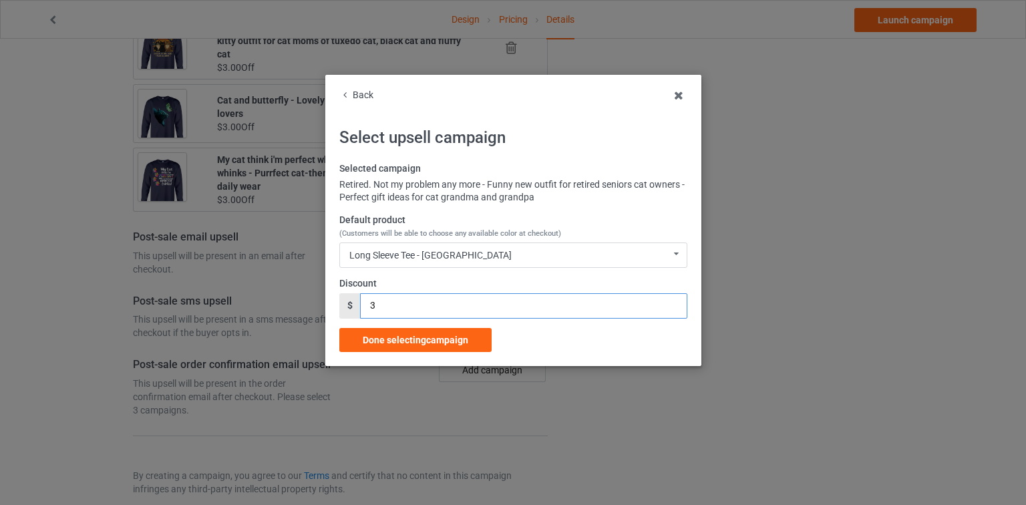
click at [337, 310] on div "Back Select upsell campaign Selected campaign Retired. Not my problem any more …" at bounding box center [513, 220] width 376 height 291
type input "2"
click at [416, 341] on span "Done selecting campaign" at bounding box center [416, 340] width 106 height 11
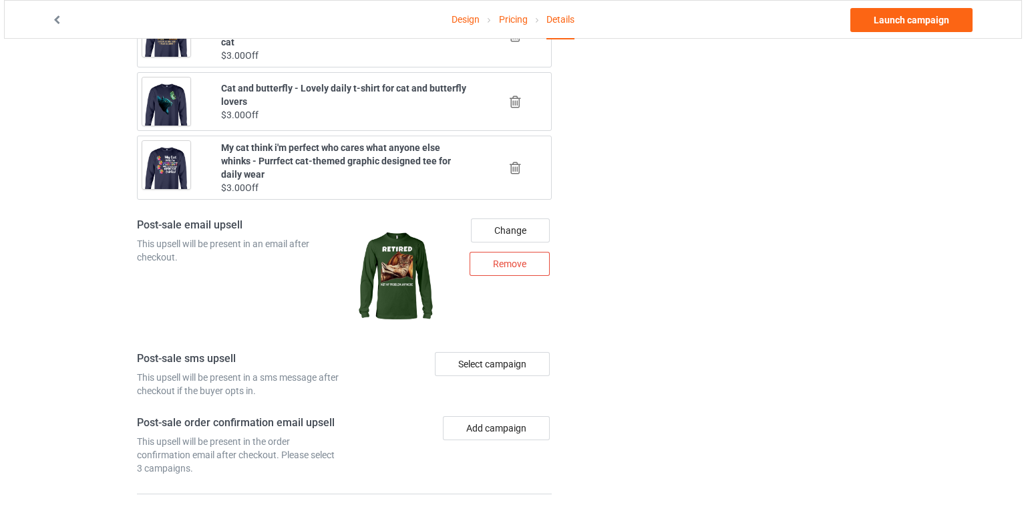
scroll to position [1550, 0]
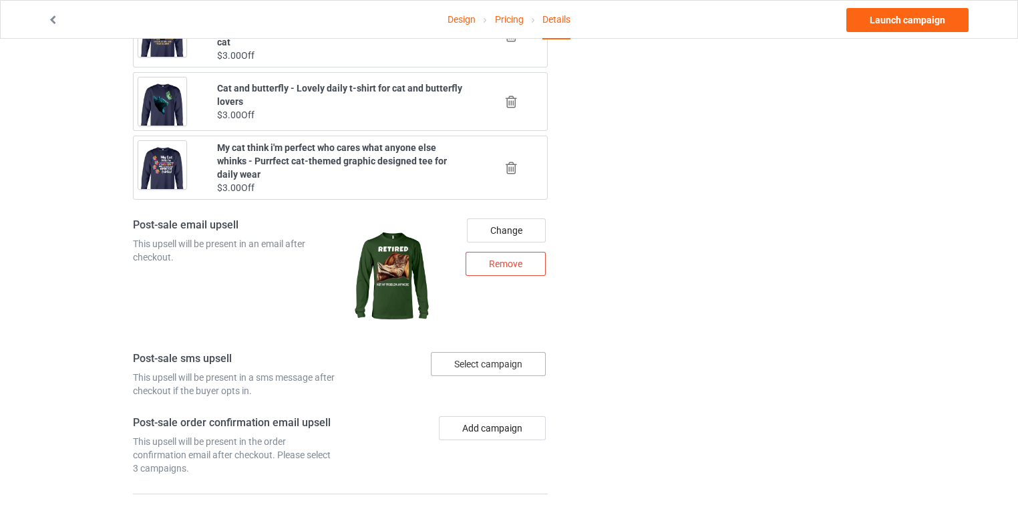
click at [481, 352] on div "Select campaign" at bounding box center [488, 364] width 115 height 24
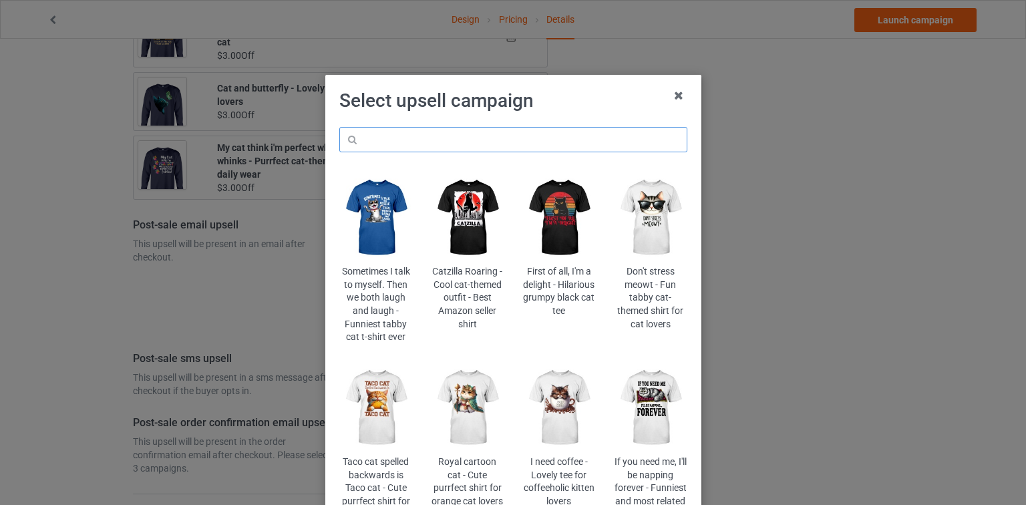
click at [525, 128] on input "text" at bounding box center [513, 139] width 348 height 25
click at [649, 230] on img at bounding box center [650, 217] width 73 height 91
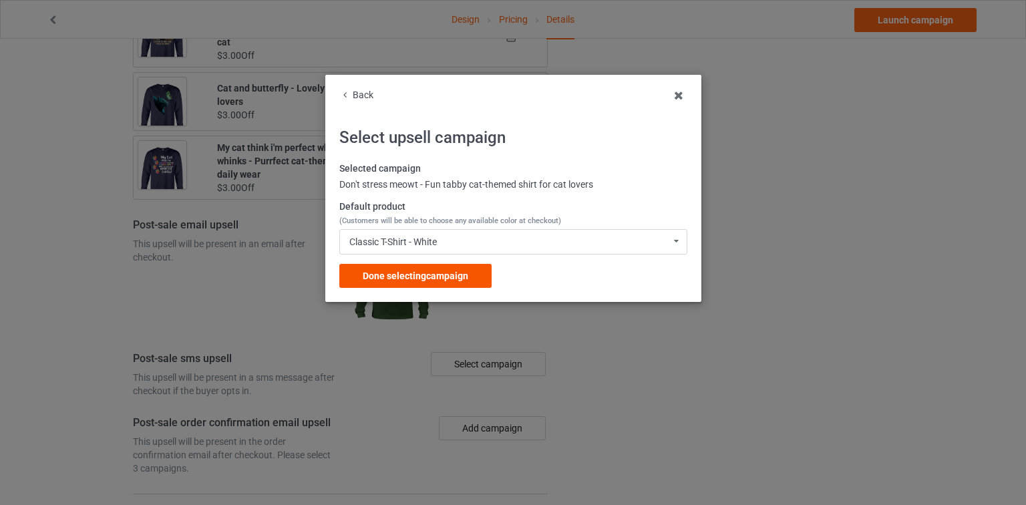
click at [456, 274] on span "Done selecting campaign" at bounding box center [416, 276] width 106 height 11
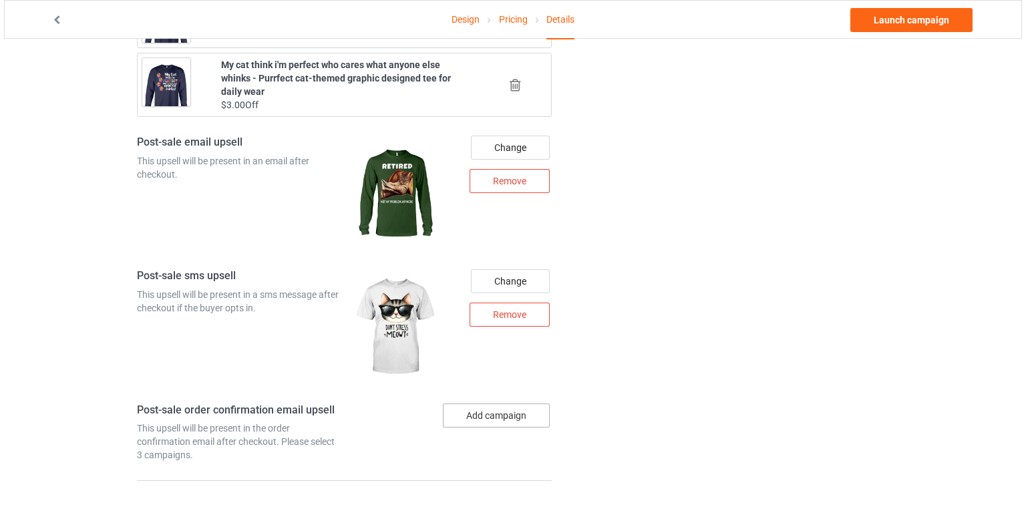
scroll to position [1678, 0]
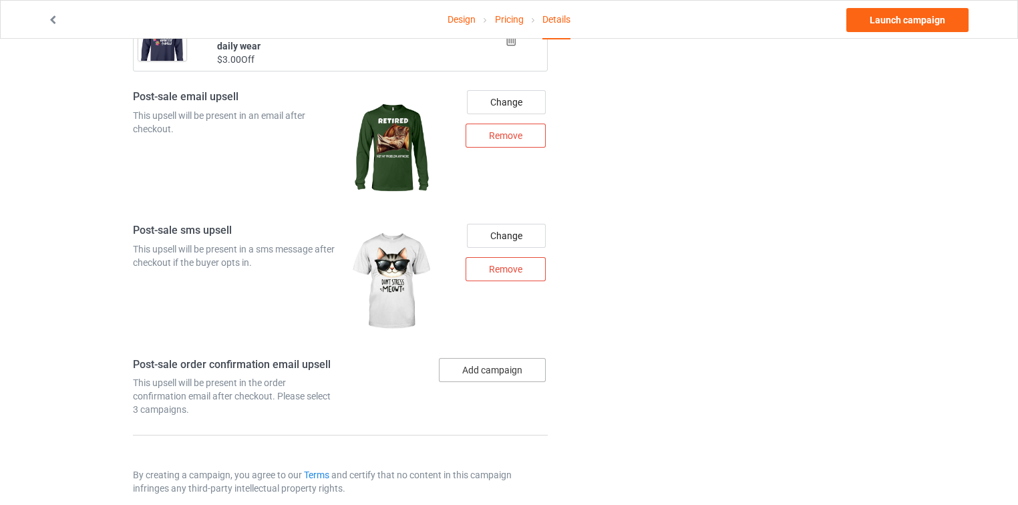
click at [487, 358] on button "Add campaign" at bounding box center [492, 370] width 107 height 24
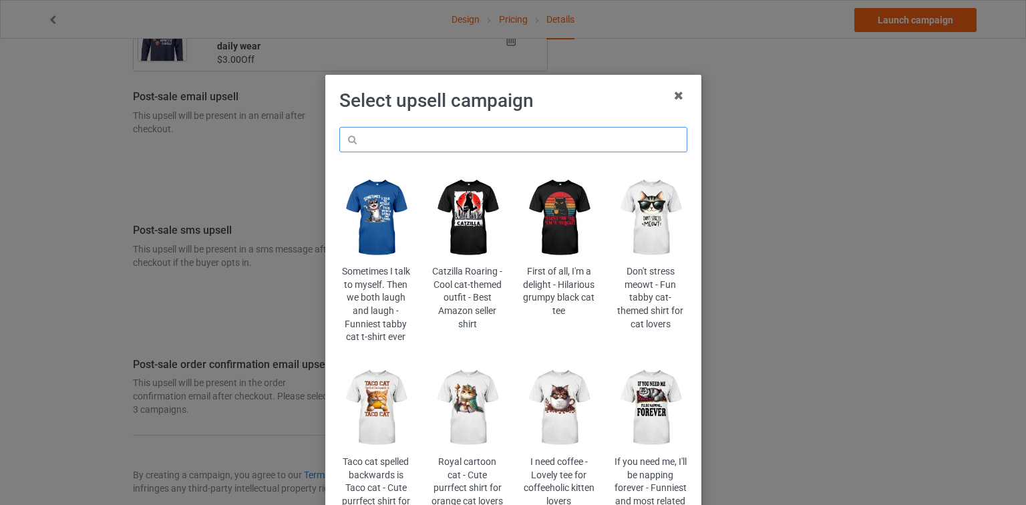
click at [536, 130] on input "text" at bounding box center [513, 139] width 348 height 25
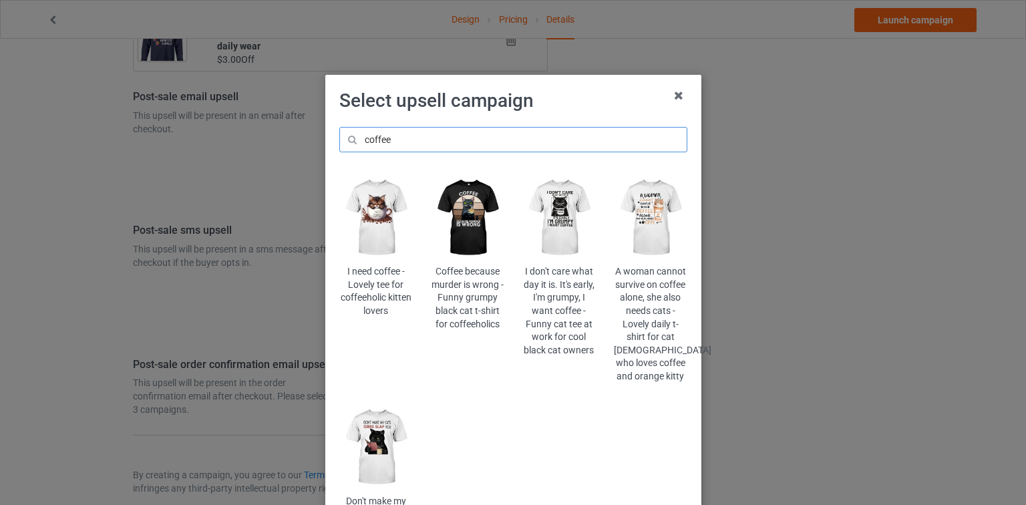
type input "coffee"
click at [657, 201] on img at bounding box center [650, 217] width 73 height 91
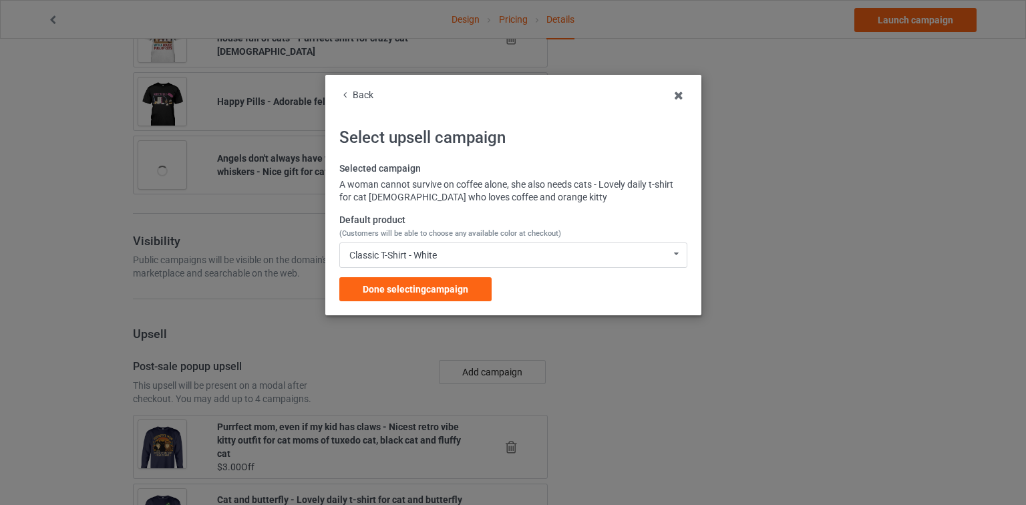
scroll to position [1678, 0]
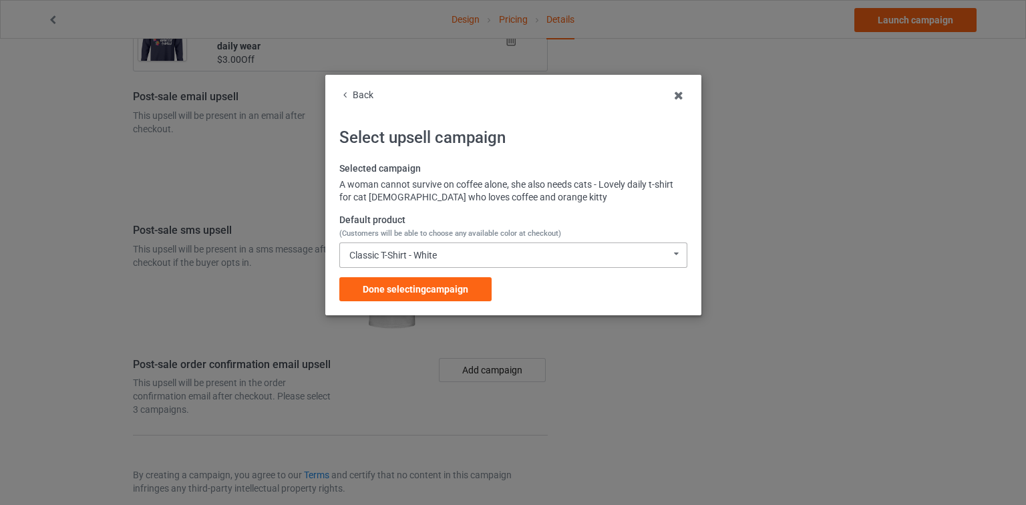
click at [462, 259] on div "Classic T-Shirt - White Classic T-Shirt - White Classic T-Shirt - Classic Pink …" at bounding box center [513, 255] width 348 height 25
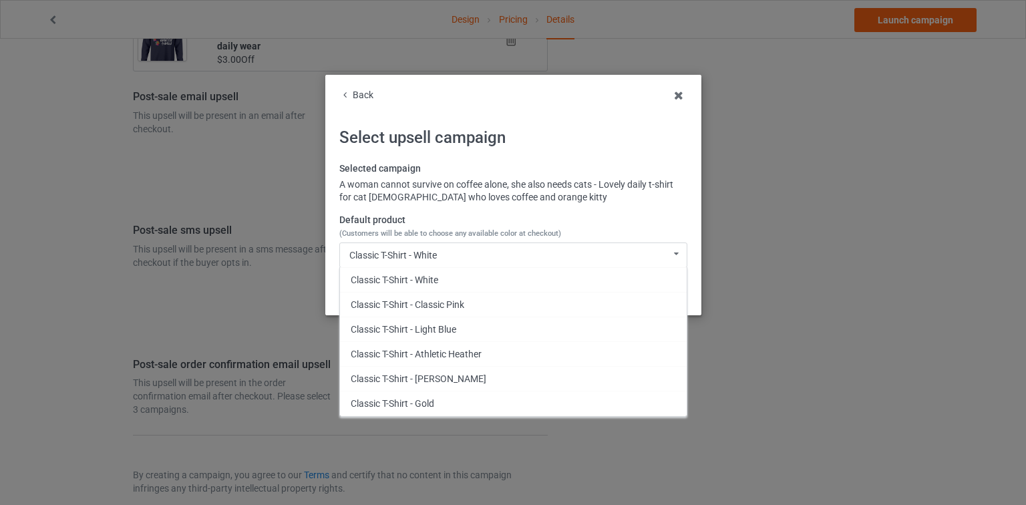
scroll to position [676, 0]
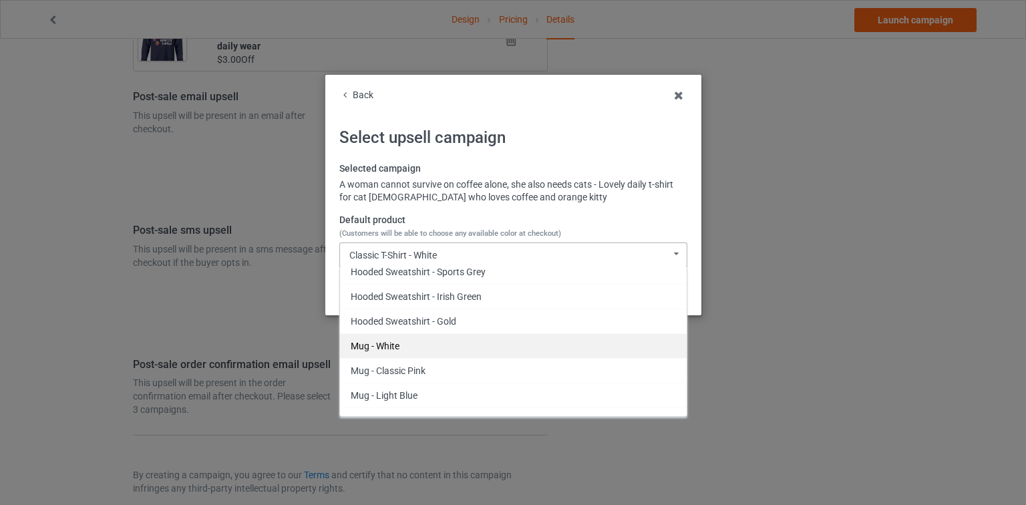
click at [398, 349] on div "Mug - White" at bounding box center [513, 345] width 347 height 25
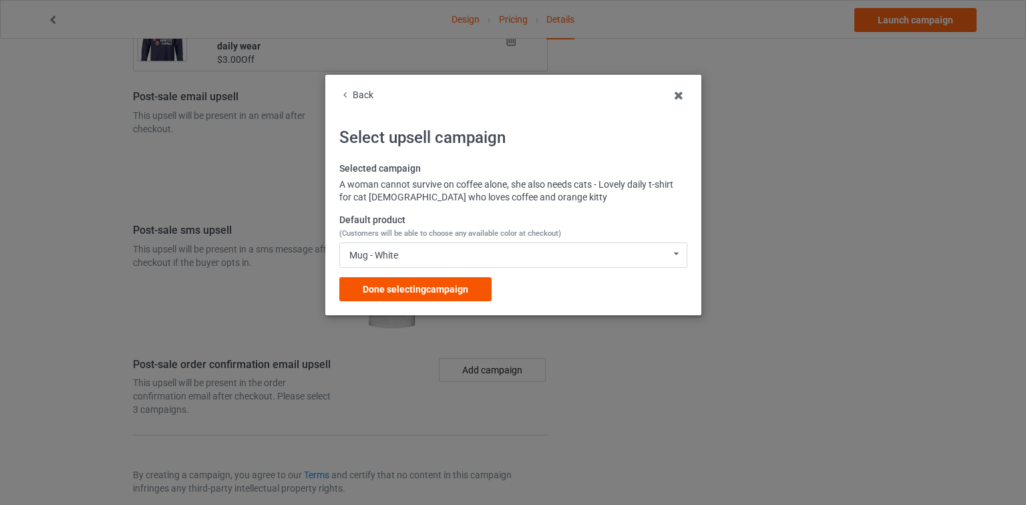
click at [420, 281] on div "Done selecting campaign" at bounding box center [415, 289] width 152 height 24
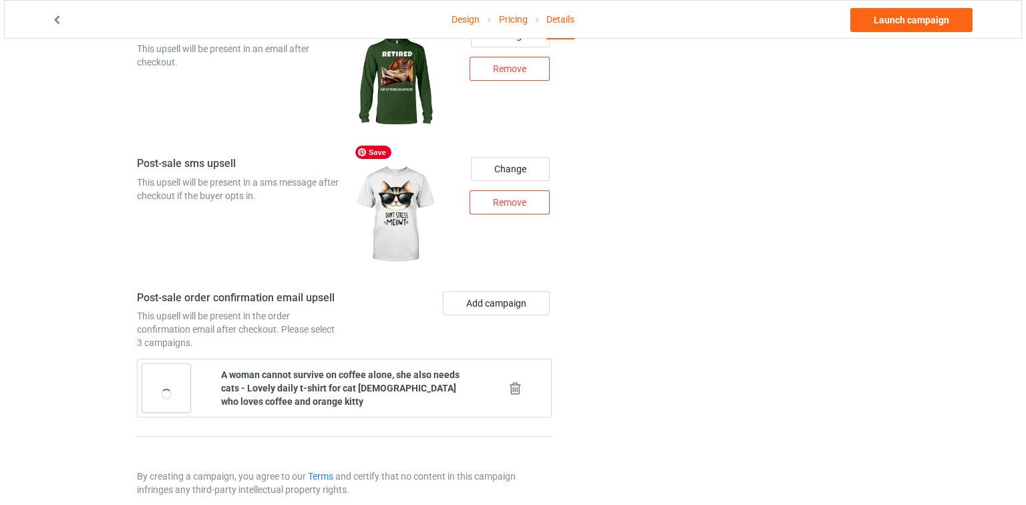
scroll to position [1746, 0]
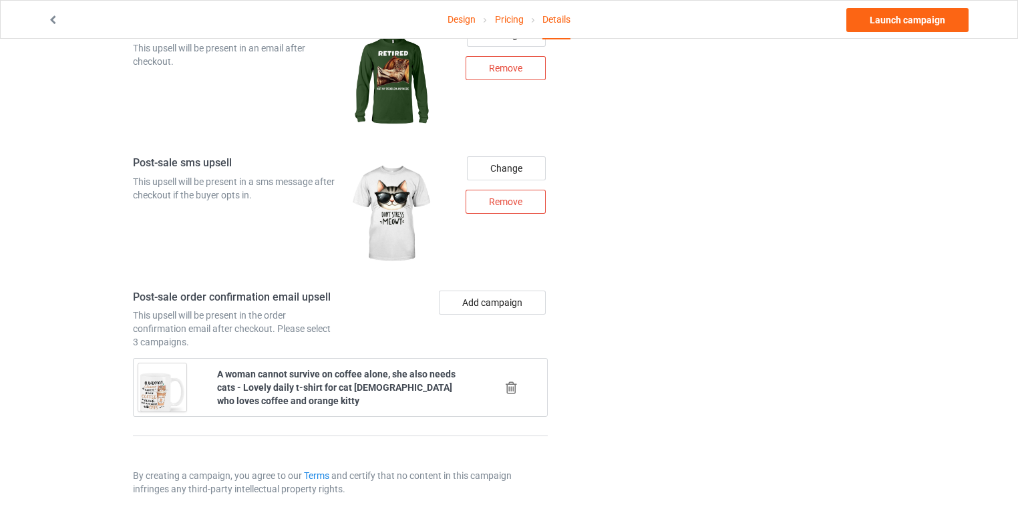
click at [496, 291] on button "Add campaign" at bounding box center [492, 303] width 107 height 24
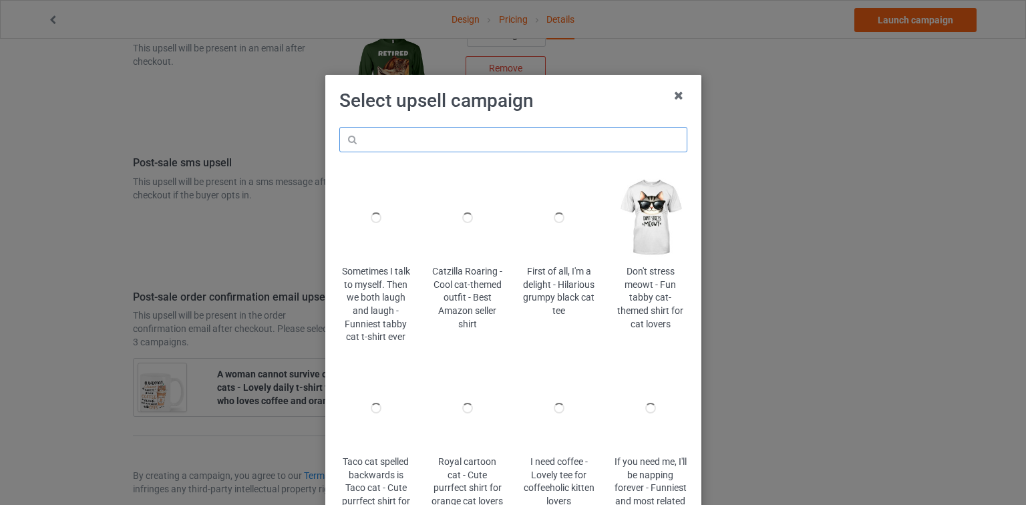
click at [531, 135] on input "text" at bounding box center [513, 139] width 348 height 25
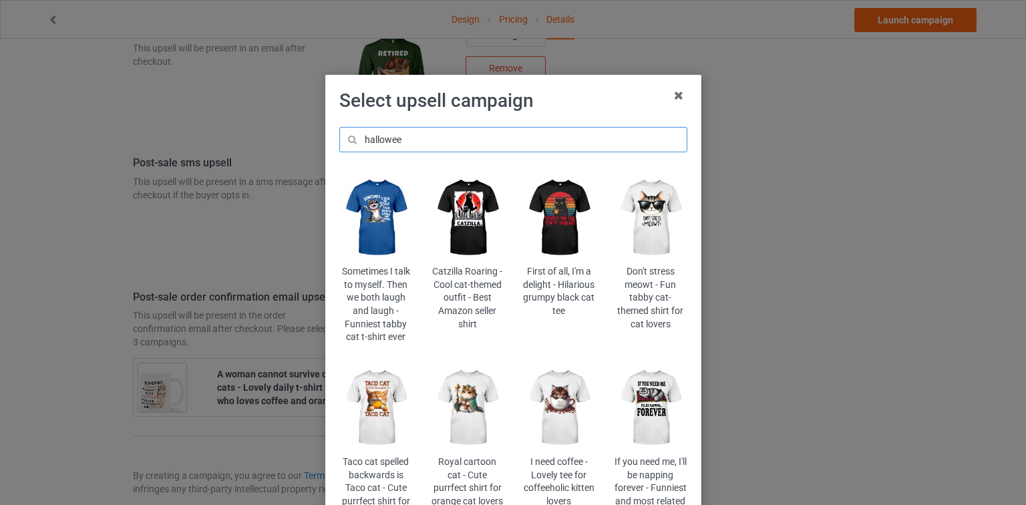
type input "[DATE]"
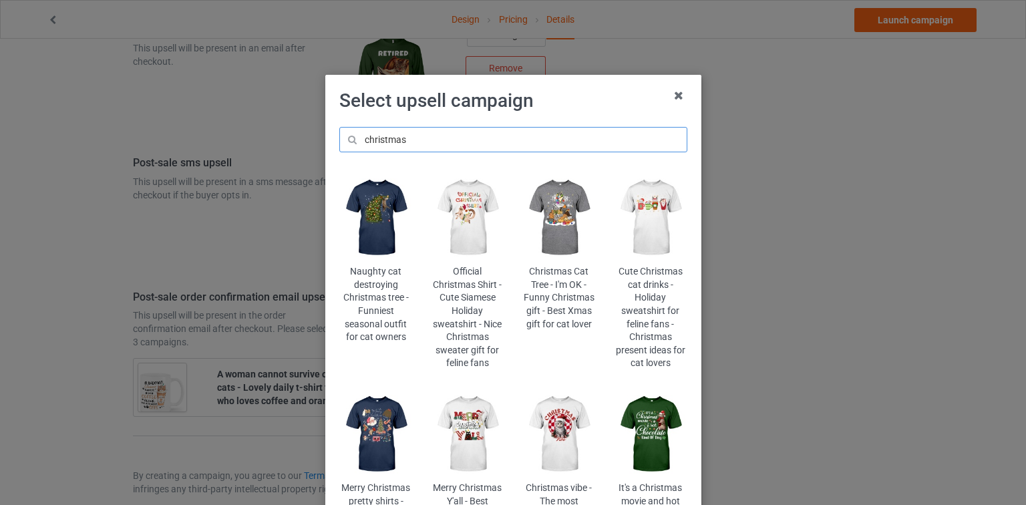
type input "christmas"
click at [553, 433] on img at bounding box center [559, 434] width 73 height 91
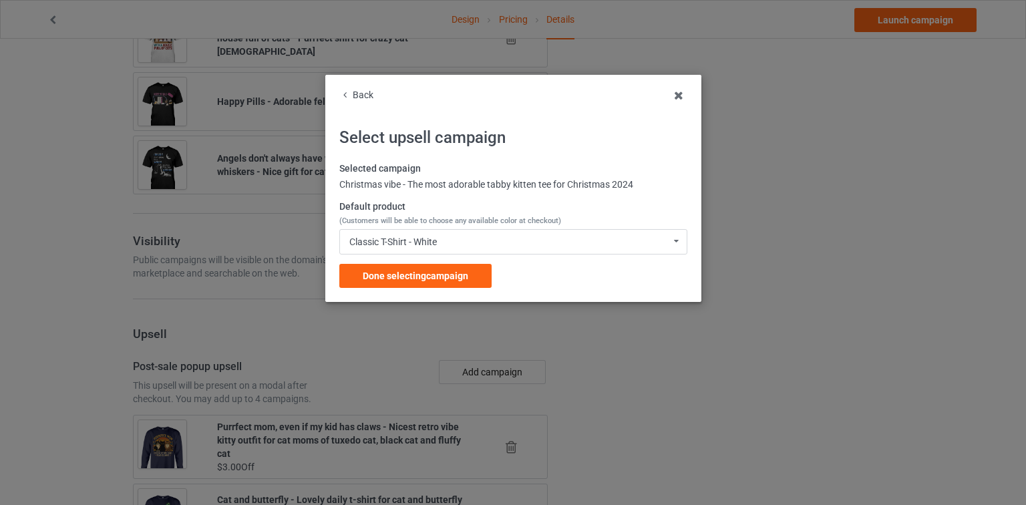
scroll to position [1746, 0]
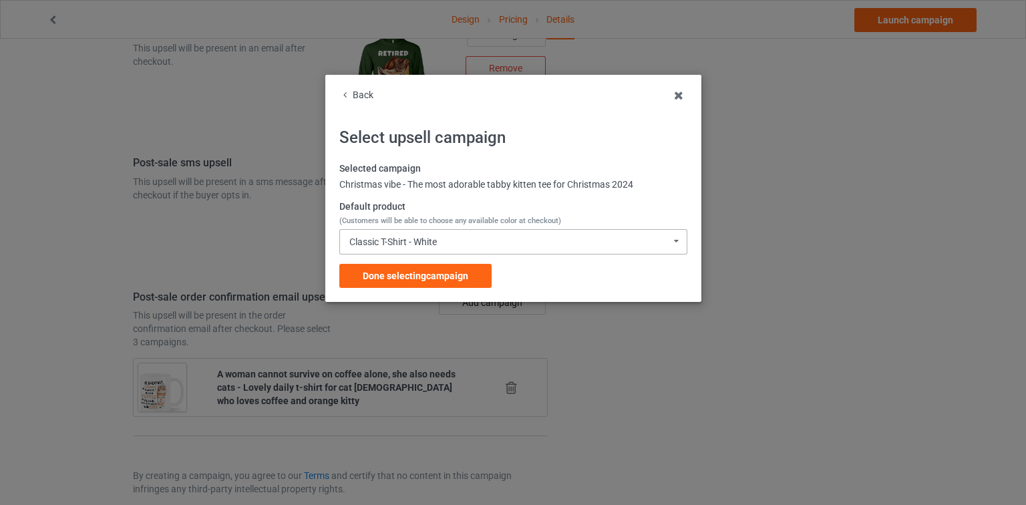
click at [428, 251] on div "Classic T-Shirt - White Classic T-Shirt - White Classic T-Shirt - Athletic Heat…" at bounding box center [513, 241] width 348 height 25
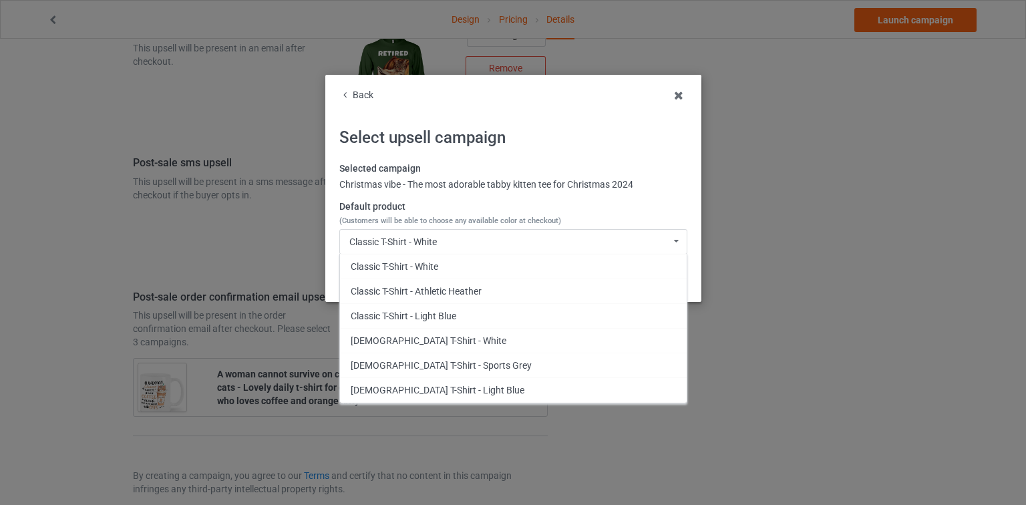
scroll to position [331, 0]
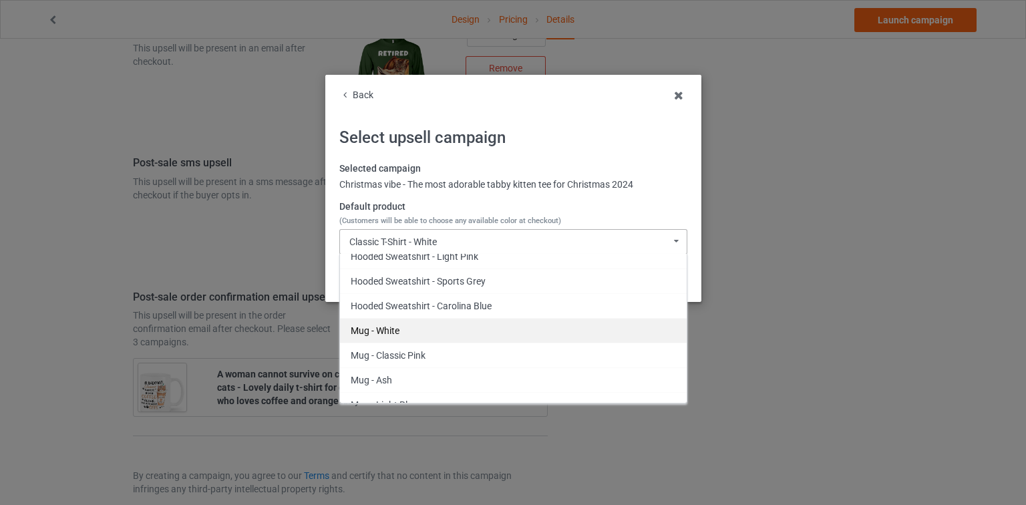
click at [400, 332] on div "Mug - White" at bounding box center [513, 330] width 347 height 25
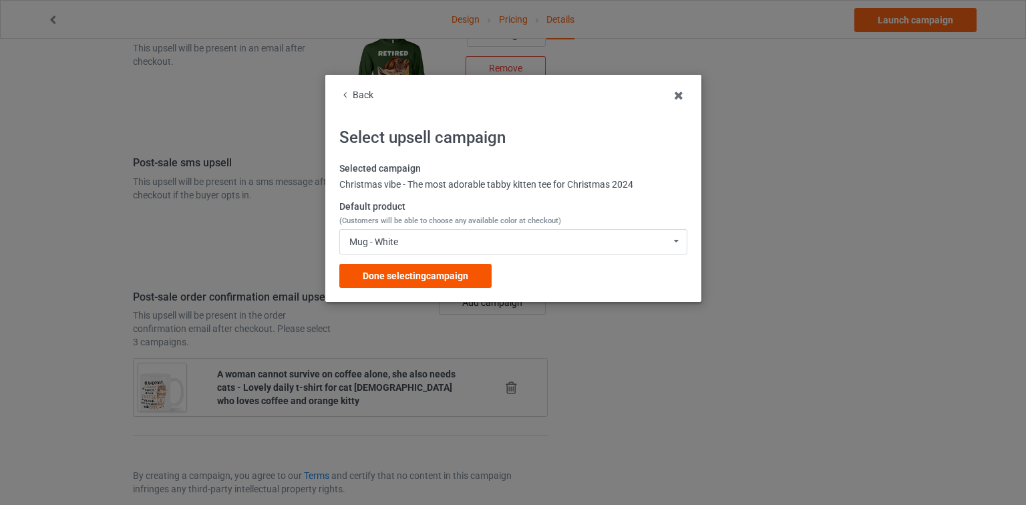
click at [418, 279] on span "Done selecting campaign" at bounding box center [416, 276] width 106 height 11
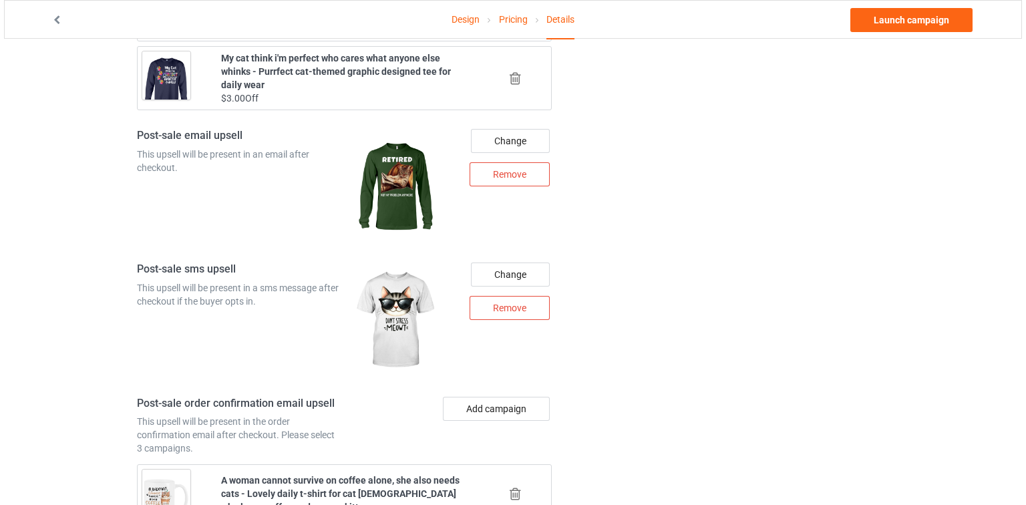
scroll to position [1809, 0]
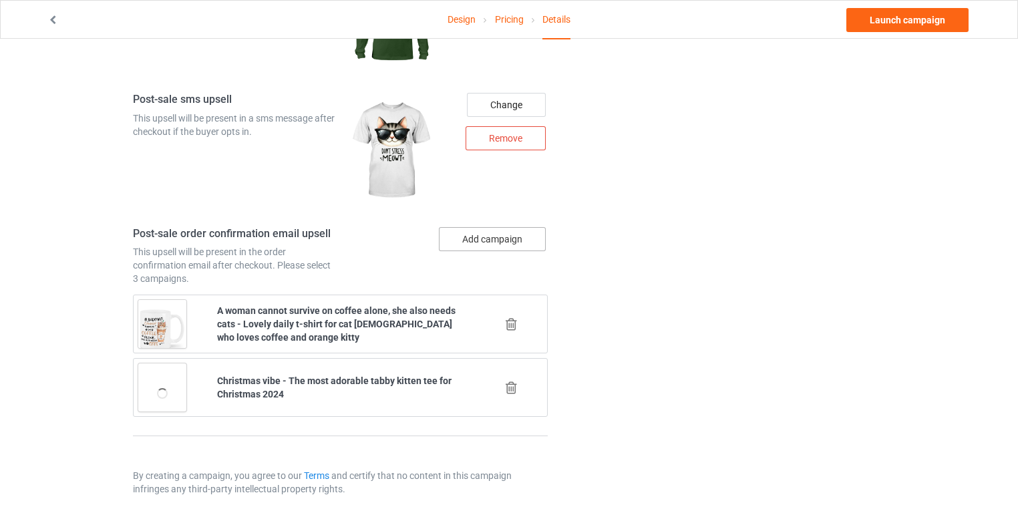
click at [500, 227] on button "Add campaign" at bounding box center [492, 239] width 107 height 24
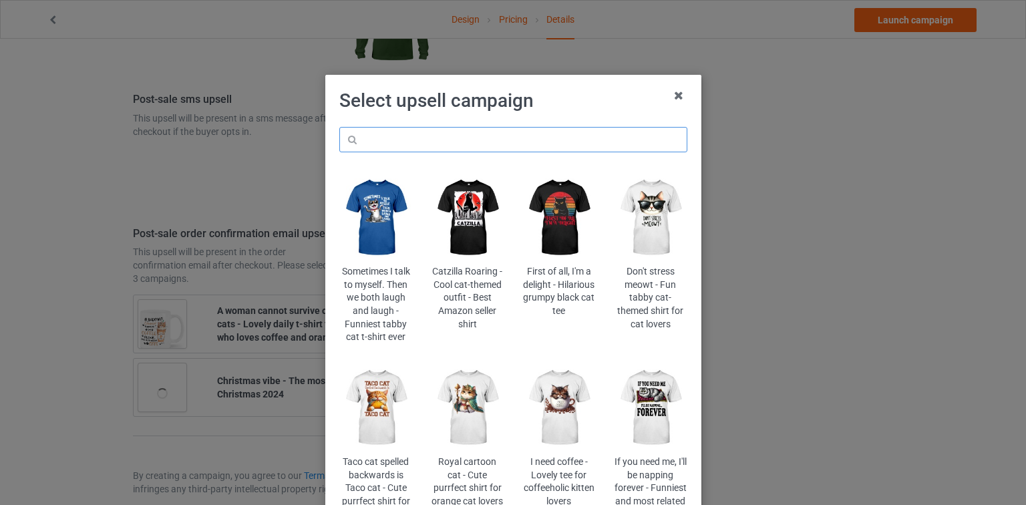
click at [521, 149] on input "text" at bounding box center [513, 139] width 348 height 25
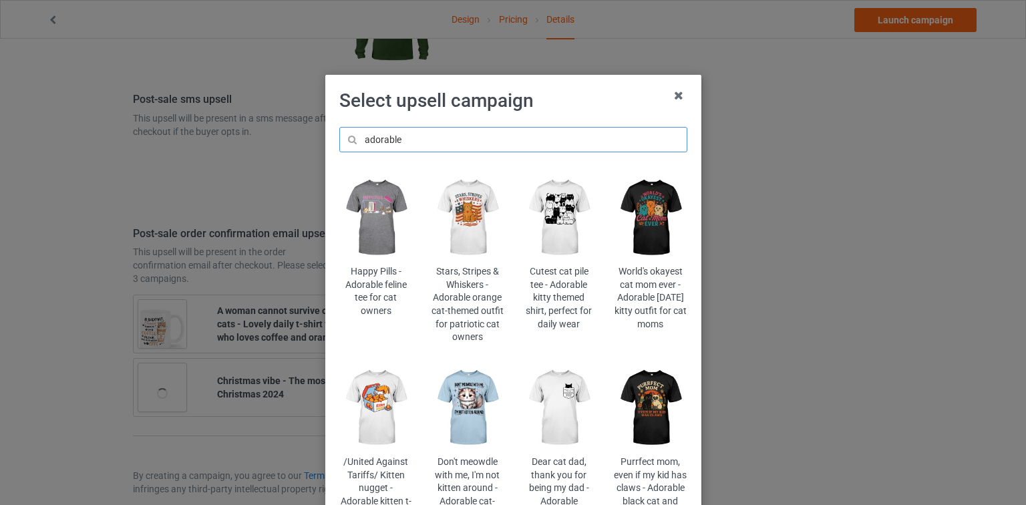
type input "adorable"
click at [548, 196] on img at bounding box center [559, 217] width 73 height 91
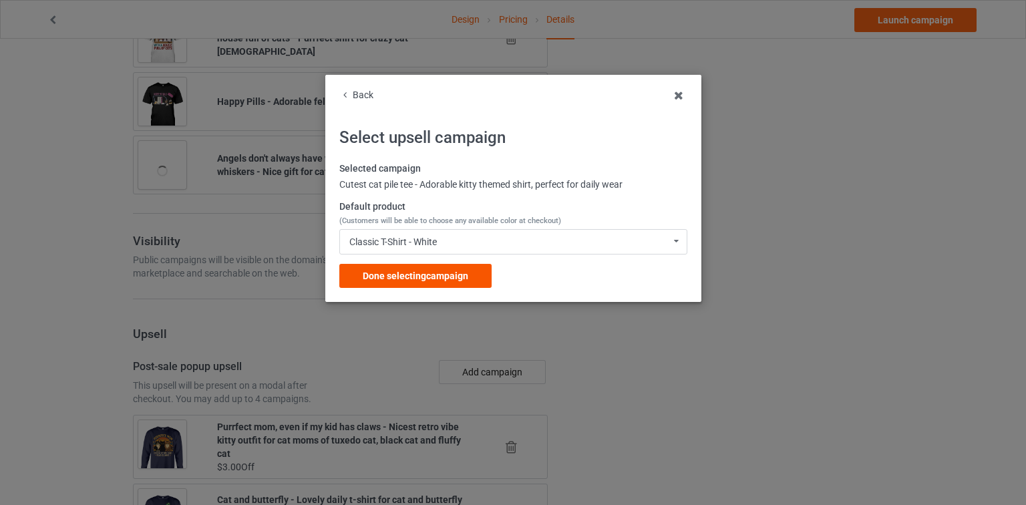
scroll to position [1809, 0]
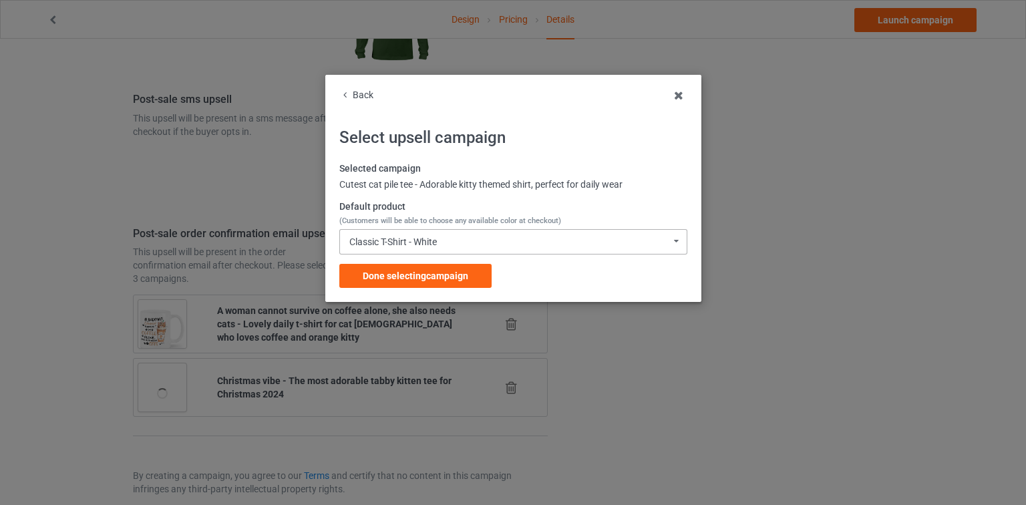
click at [414, 238] on div "Classic T-Shirt - White" at bounding box center [393, 241] width 88 height 9
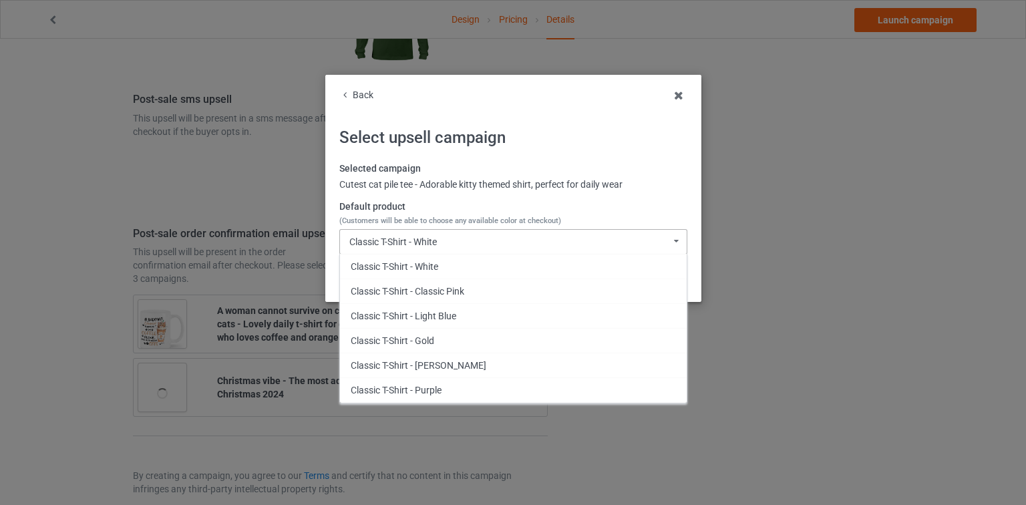
scroll to position [798, 0]
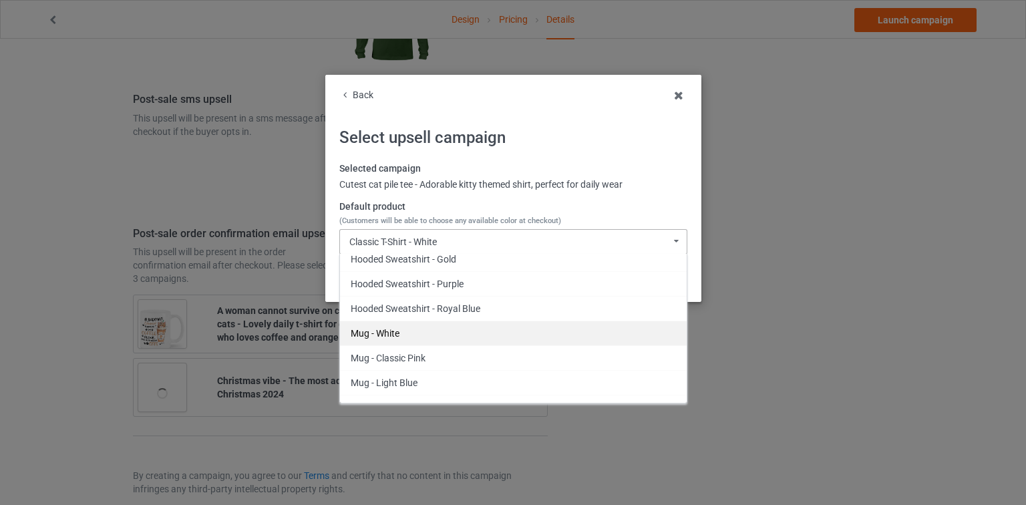
click at [372, 331] on div "Mug - White" at bounding box center [513, 333] width 347 height 25
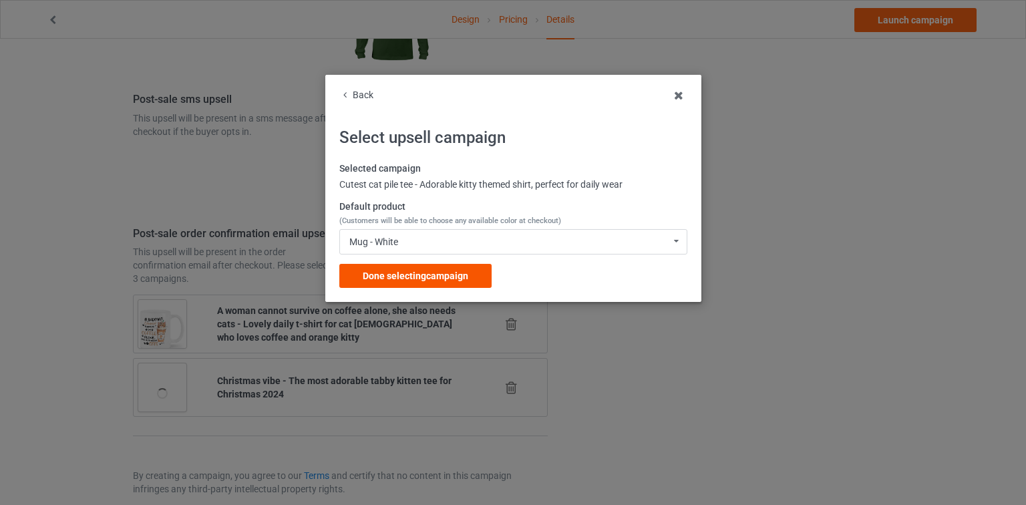
click at [424, 281] on span "Done selecting campaign" at bounding box center [416, 276] width 106 height 11
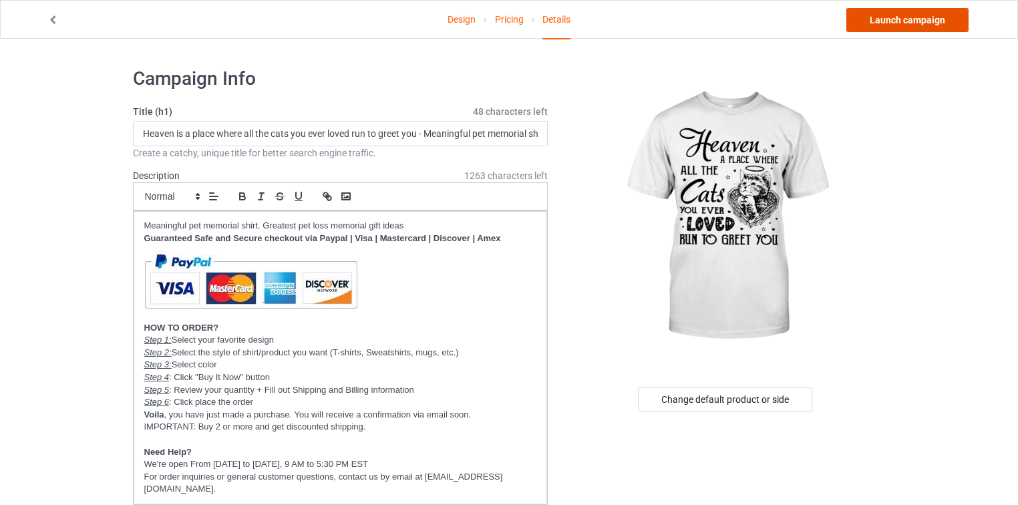
click at [957, 28] on link "Launch campaign" at bounding box center [908, 20] width 122 height 24
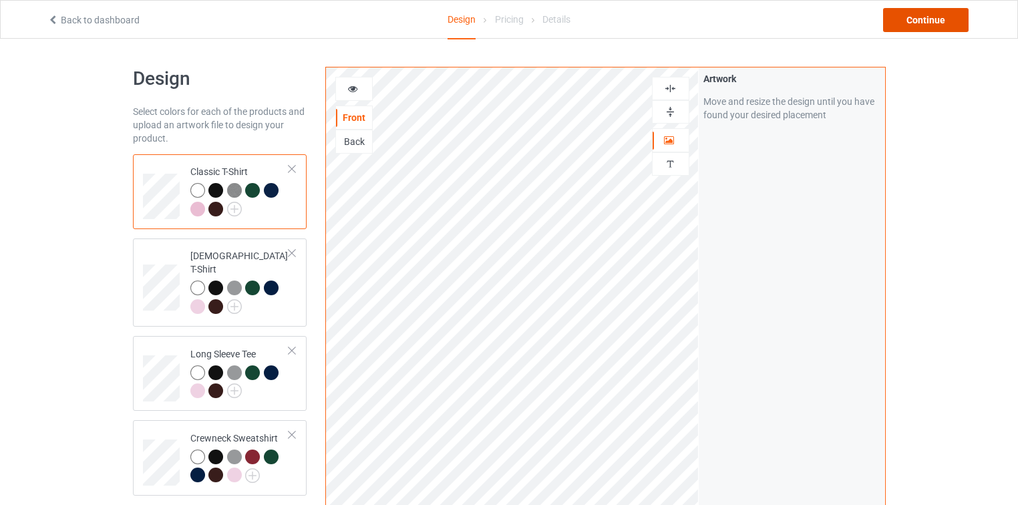
click at [940, 19] on div "Continue" at bounding box center [926, 20] width 86 height 24
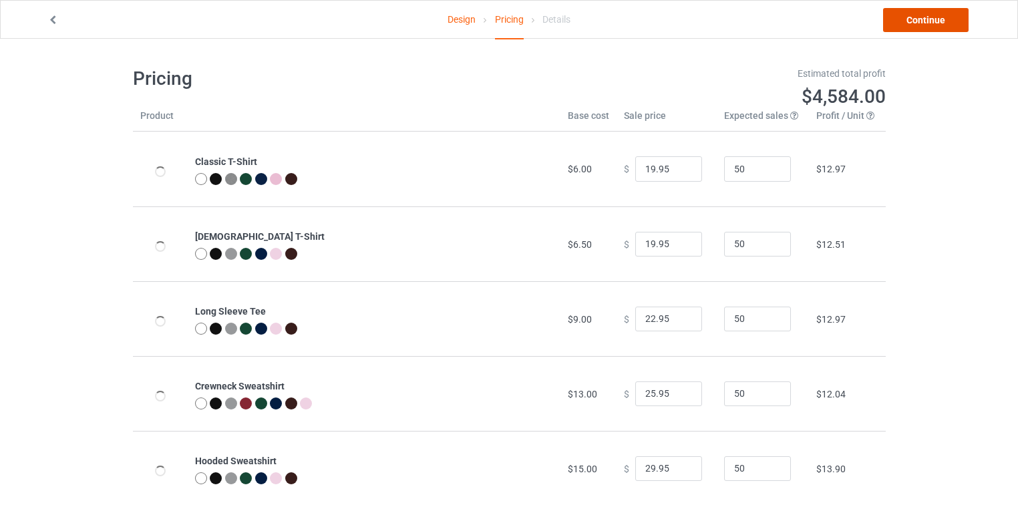
click at [939, 19] on link "Continue" at bounding box center [926, 20] width 86 height 24
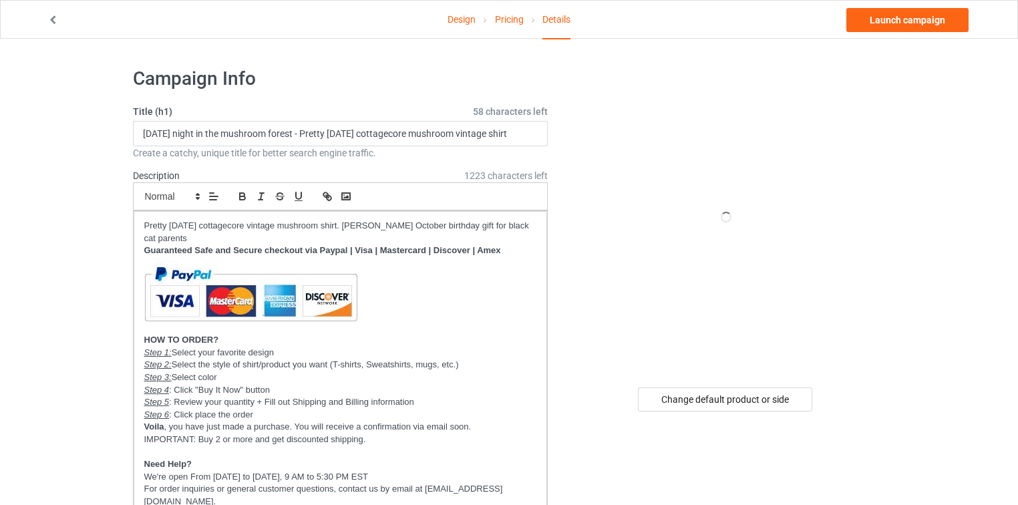
scroll to position [265, 0]
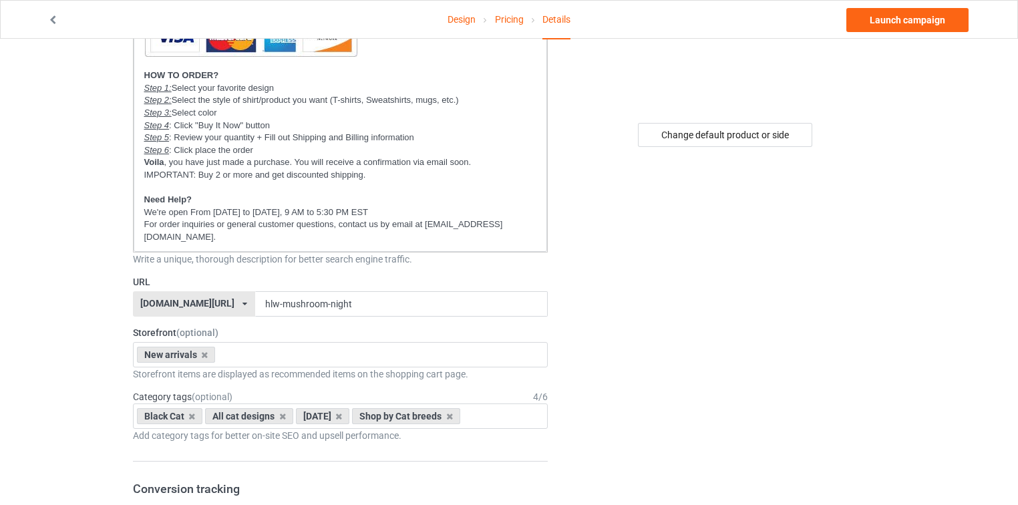
click at [206, 295] on div "[DOMAIN_NAME][URL] [DOMAIN_NAME][URL] [DOMAIN_NAME][URL] [DOMAIN_NAME][URL] [DO…" at bounding box center [194, 303] width 122 height 25
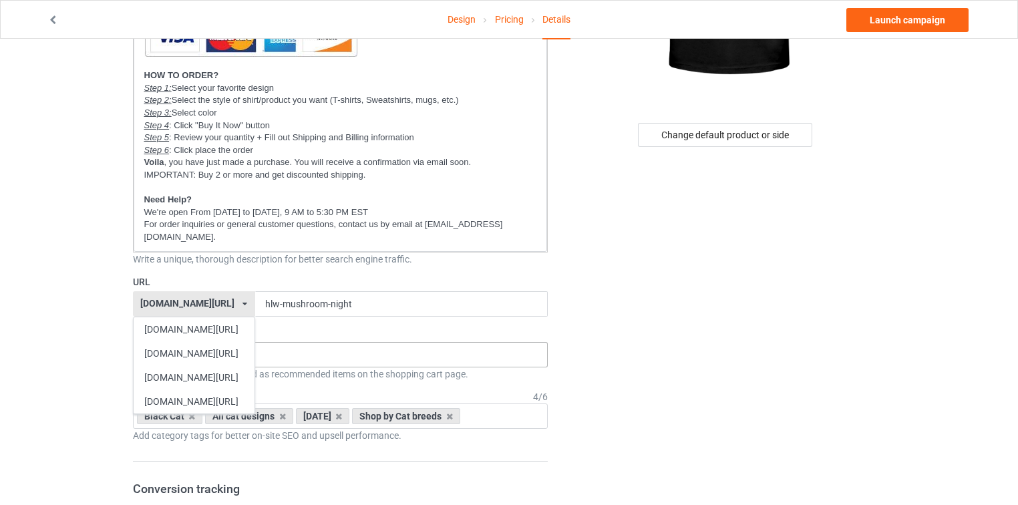
click at [179, 341] on div "[DOMAIN_NAME][URL]" at bounding box center [194, 353] width 121 height 24
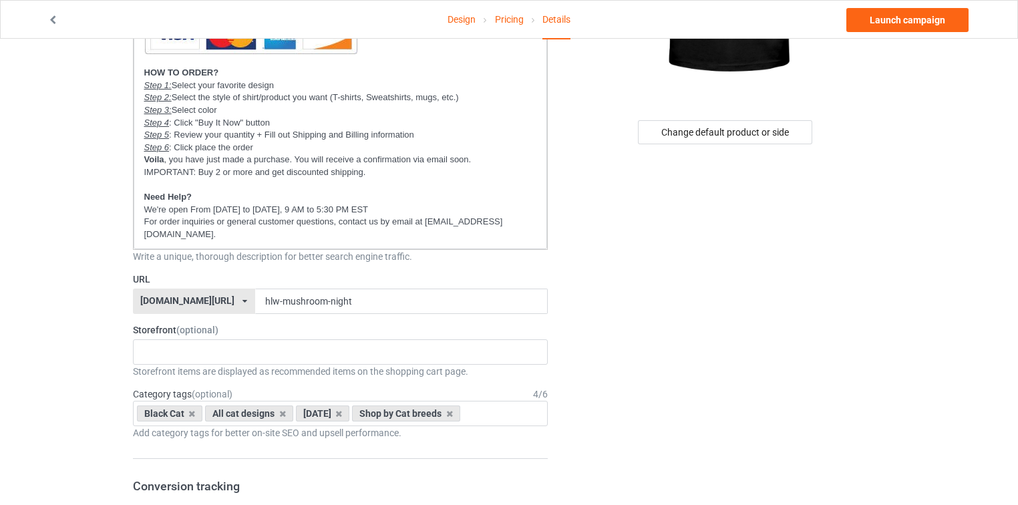
click at [158, 296] on div "[DOMAIN_NAME][URL]" at bounding box center [187, 300] width 94 height 9
click at [159, 296] on div "[DOMAIN_NAME][URL]" at bounding box center [187, 300] width 94 height 9
copy div "catsissy"
click at [486, 222] on p "For order inquiries or general customer questions, contact us by email at [EMAI…" at bounding box center [340, 228] width 393 height 25
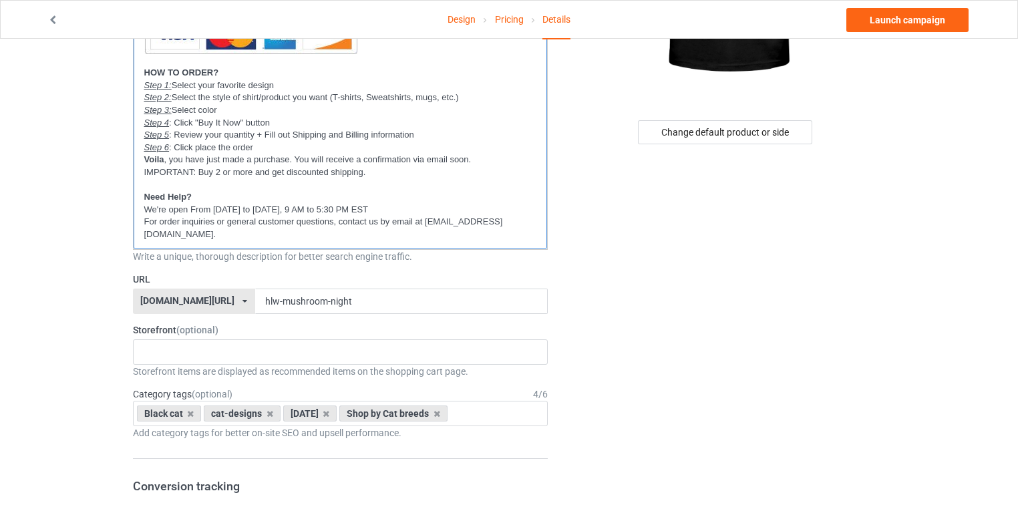
scroll to position [0, 0]
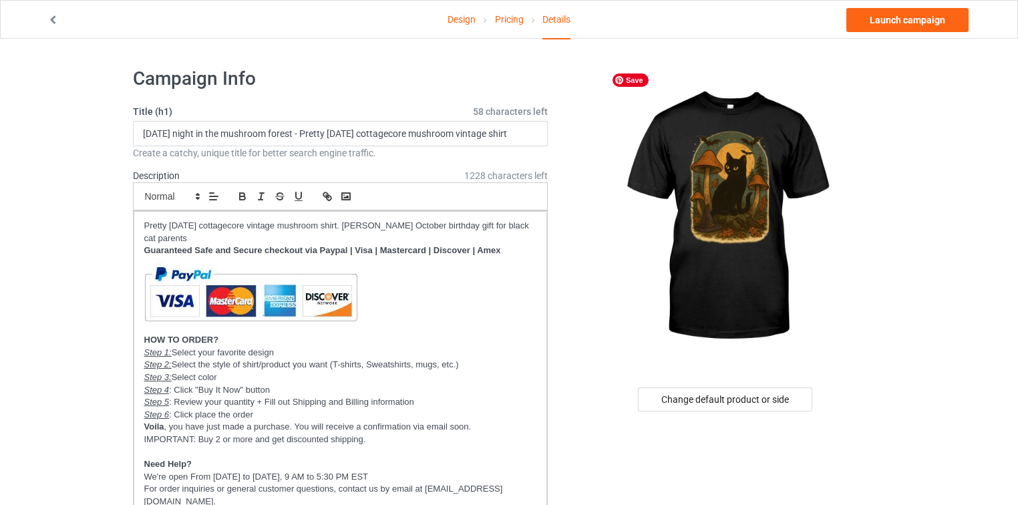
click at [615, 232] on img at bounding box center [726, 217] width 241 height 301
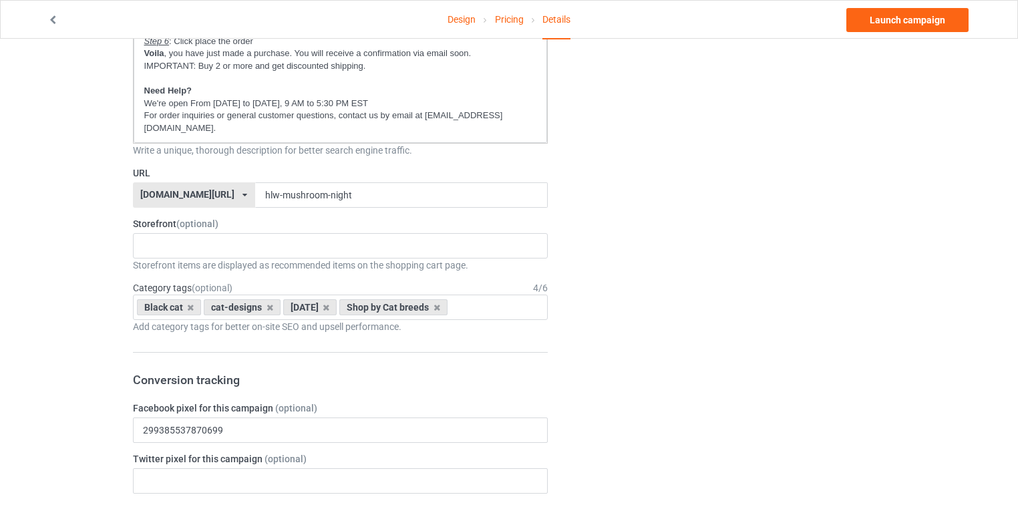
scroll to position [374, 0]
click at [225, 258] on div "Storefront items are displayed as recommended items on the shopping cart page." at bounding box center [341, 264] width 416 height 13
click at [225, 238] on div "New arrivals Cat Mom collection Purrfect cat collection Meowy Christmas 6821f5b…" at bounding box center [341, 245] width 416 height 25
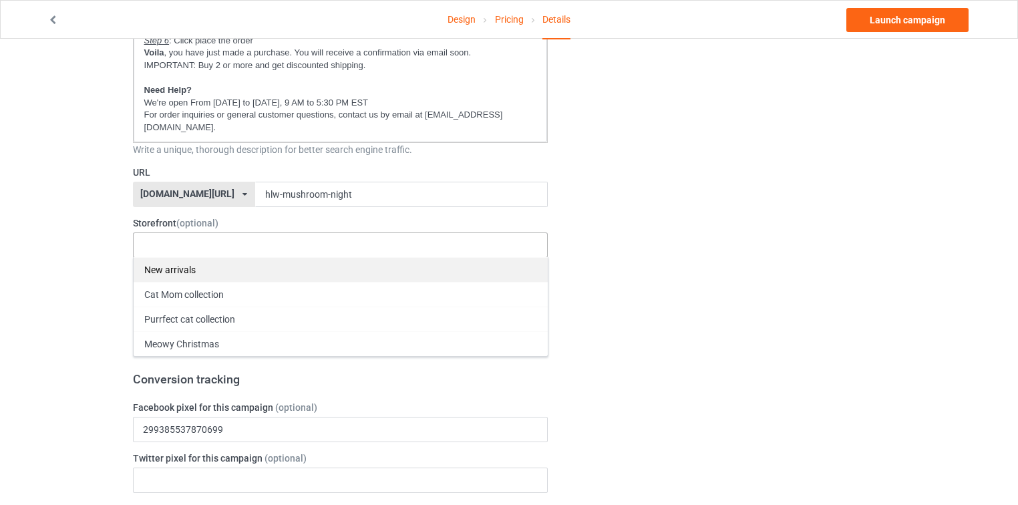
click at [216, 257] on div "New arrivals" at bounding box center [341, 269] width 414 height 25
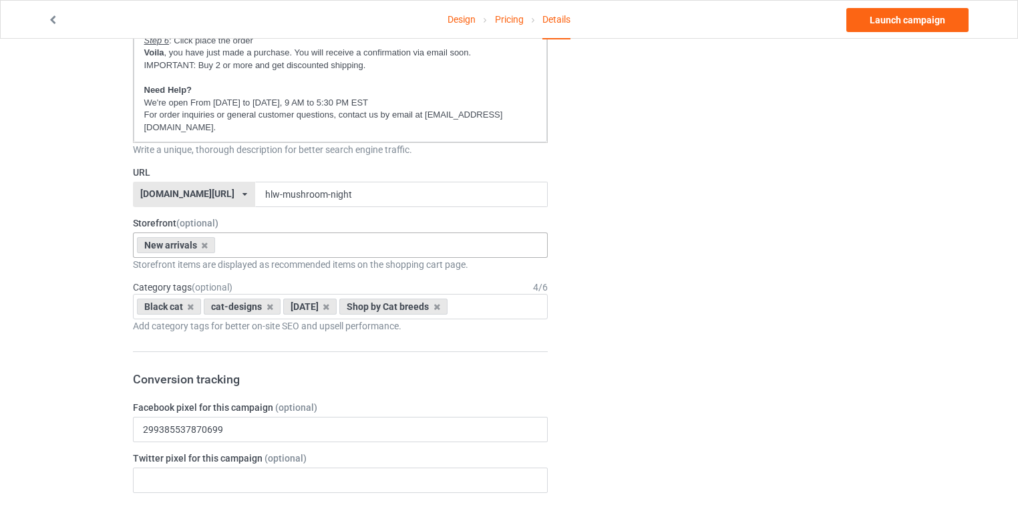
click at [621, 254] on div "Change default product or side" at bounding box center [725, 481] width 337 height 1597
click at [503, 294] on div "Black cat cat-designs halloween Shop by Cat breeds Age > 1-19 > 1 Age > 1-12 Mo…" at bounding box center [341, 306] width 416 height 25
type input "all cat"
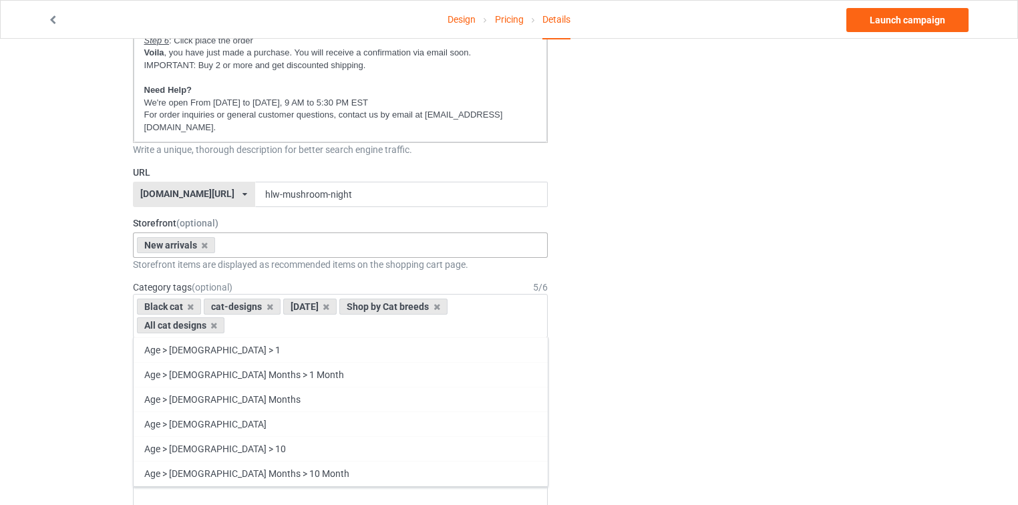
click at [619, 263] on div "Change default product or side" at bounding box center [725, 491] width 337 height 1616
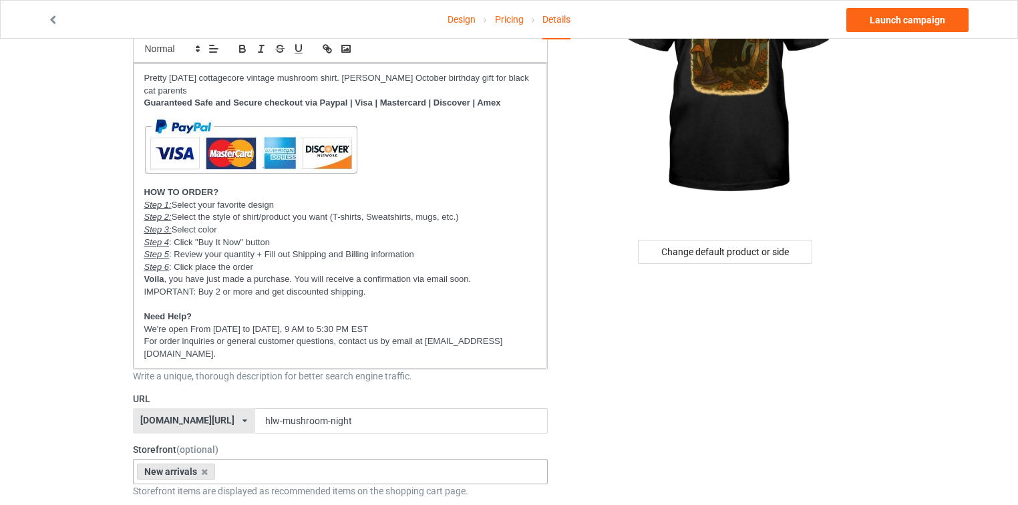
scroll to position [481, 0]
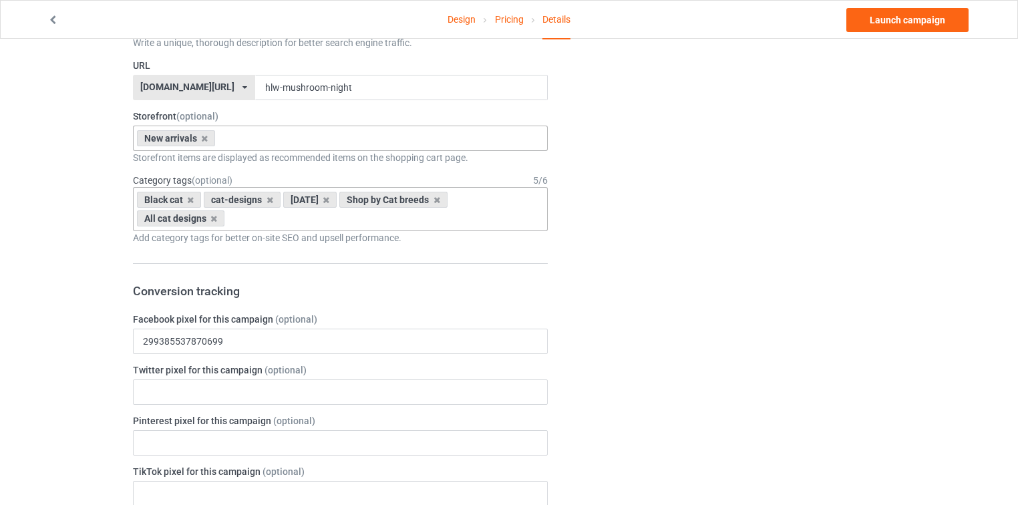
click at [518, 208] on div "Black cat cat-designs halloween Shop by Cat breeds All cat designs Age > 1-19 >…" at bounding box center [341, 209] width 416 height 44
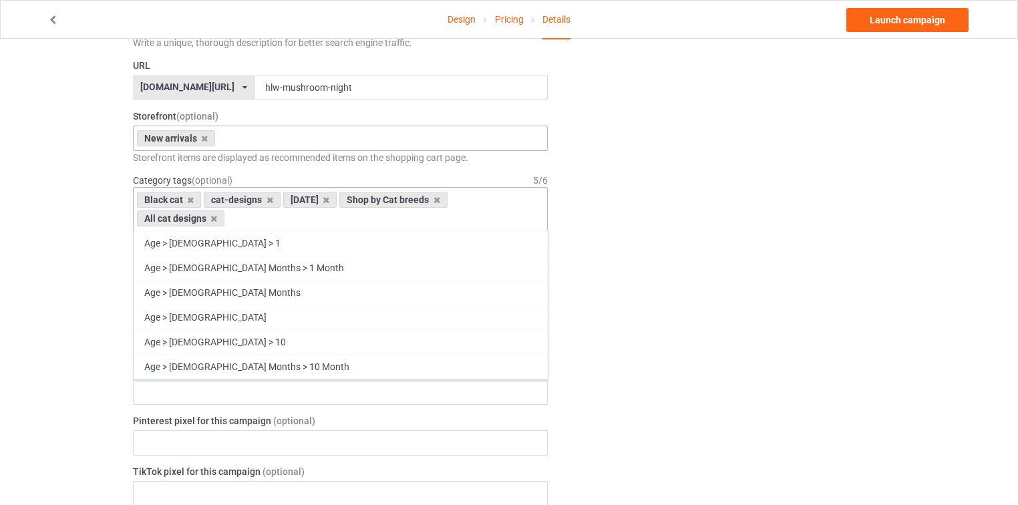
click at [518, 208] on div "Black cat cat-designs halloween Shop by Cat breeds All cat designs Age > 1-19 >…" at bounding box center [341, 209] width 416 height 44
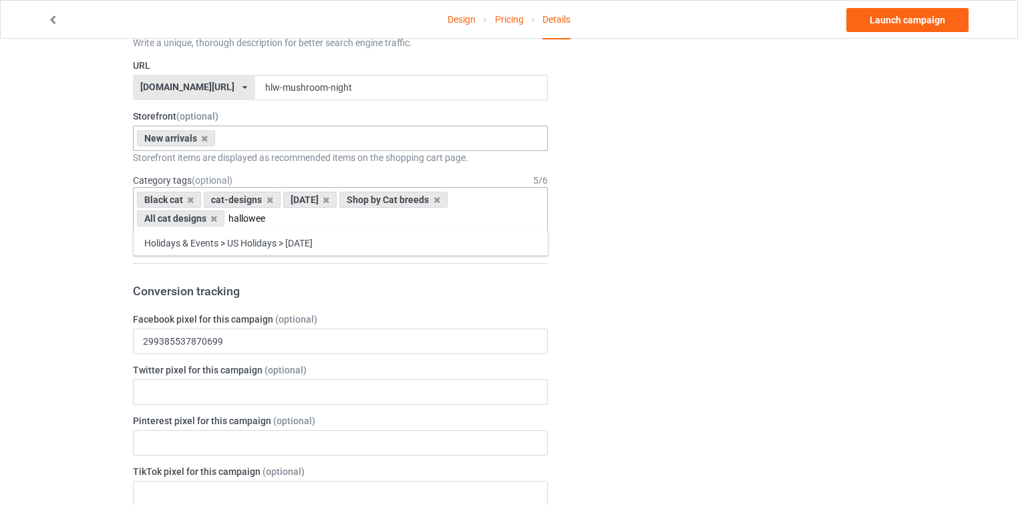
type input "[DATE]"
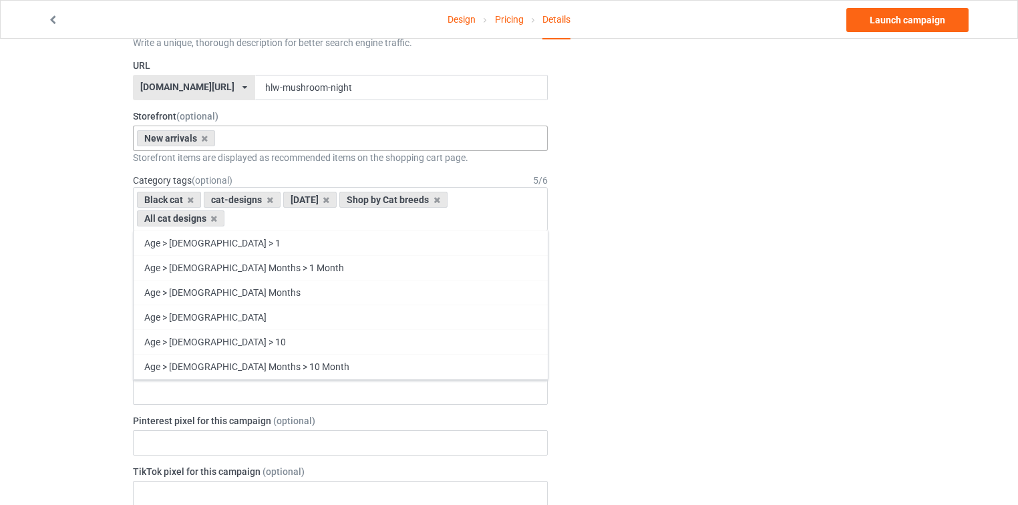
click at [698, 243] on div "Change default product or side" at bounding box center [725, 384] width 337 height 1616
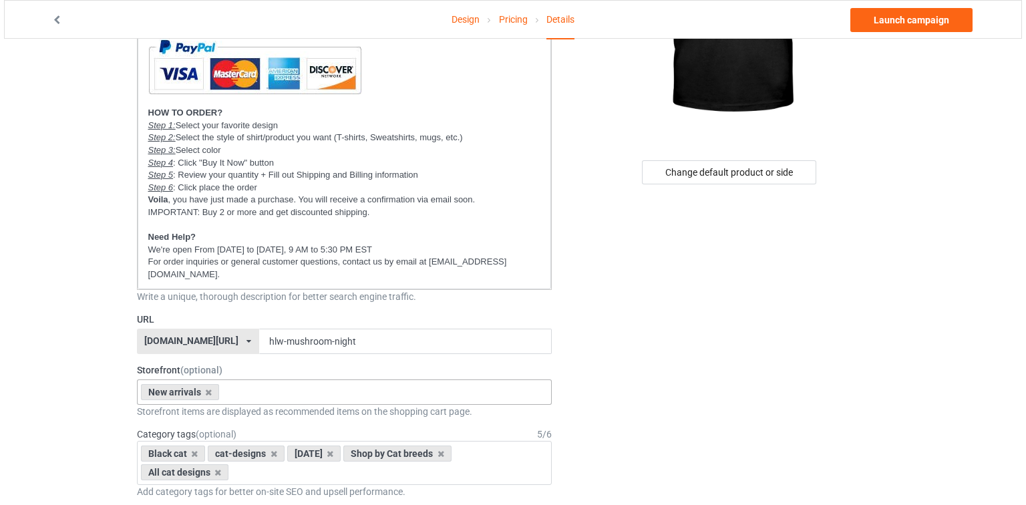
scroll to position [0, 0]
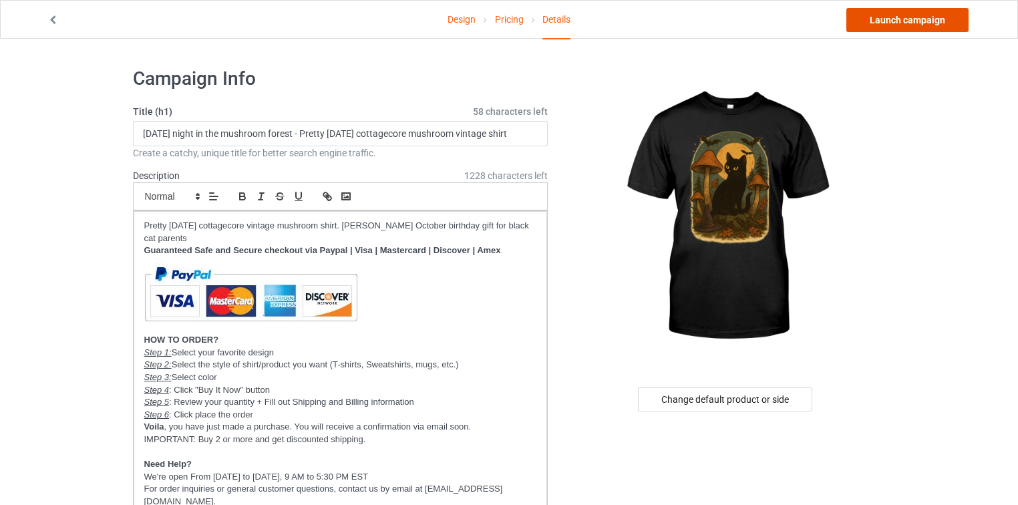
click at [907, 16] on link "Launch campaign" at bounding box center [908, 20] width 122 height 24
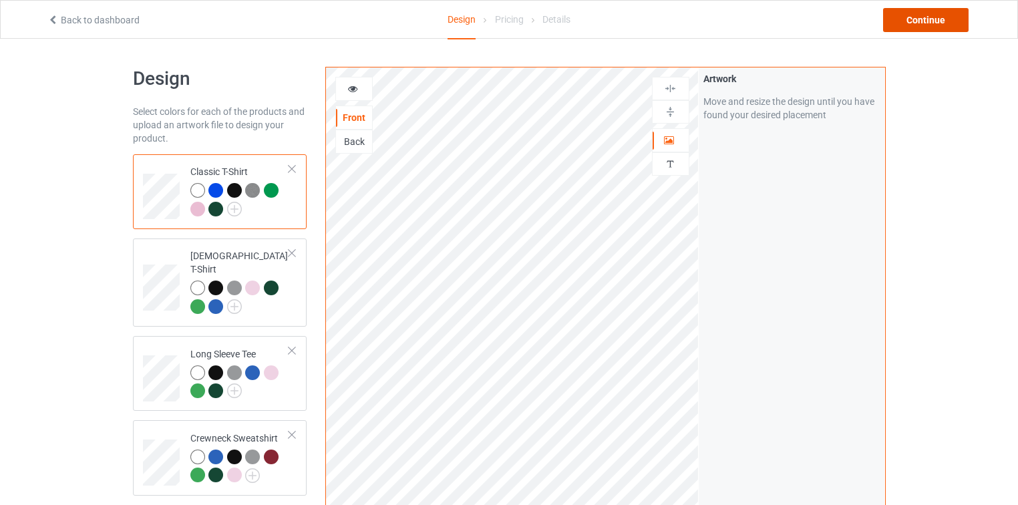
click at [922, 11] on div "Continue" at bounding box center [926, 20] width 86 height 24
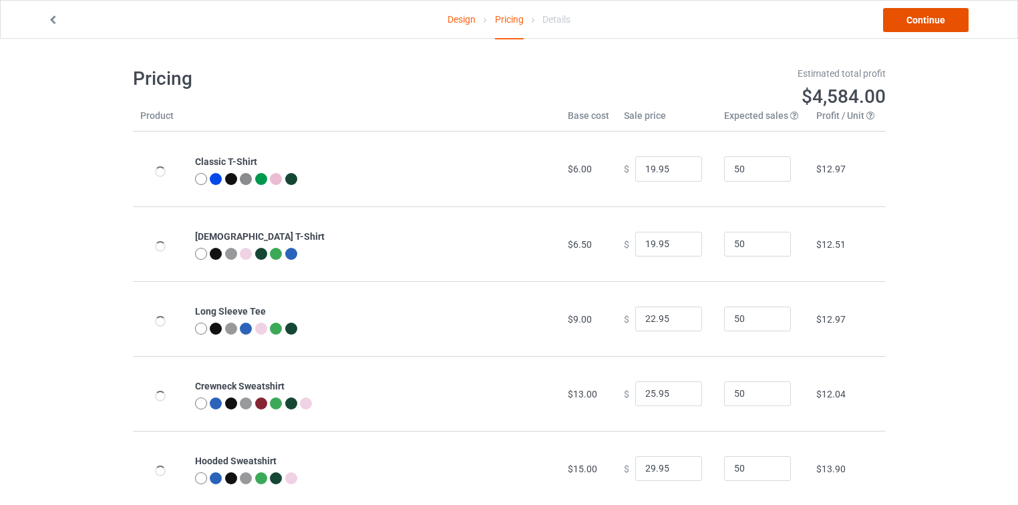
click at [920, 24] on link "Continue" at bounding box center [926, 20] width 86 height 24
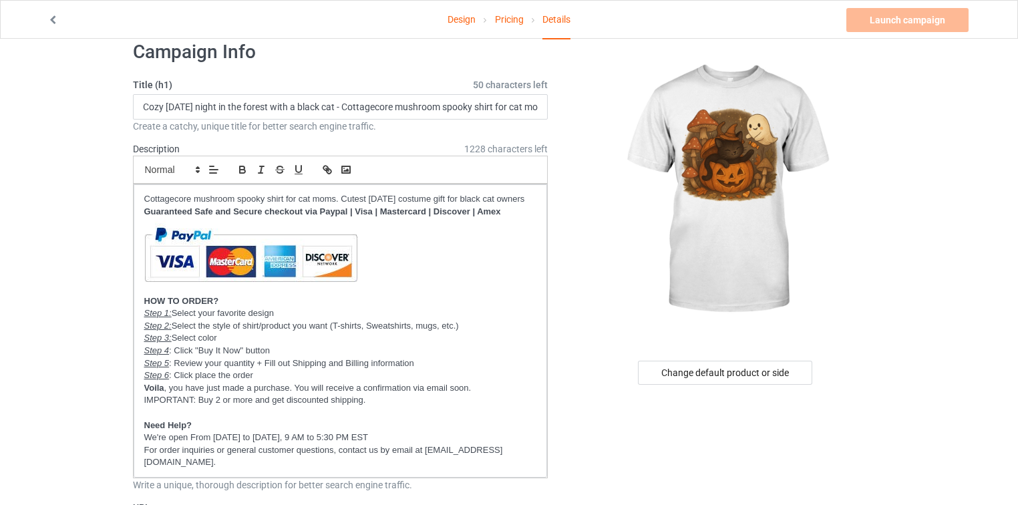
scroll to position [214, 0]
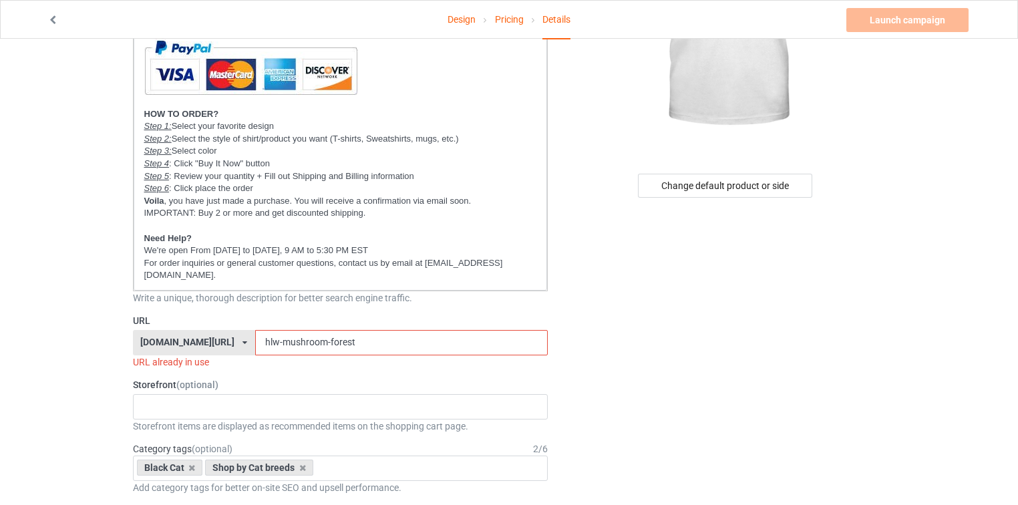
click at [216, 342] on div "[DOMAIN_NAME][URL]" at bounding box center [187, 341] width 94 height 9
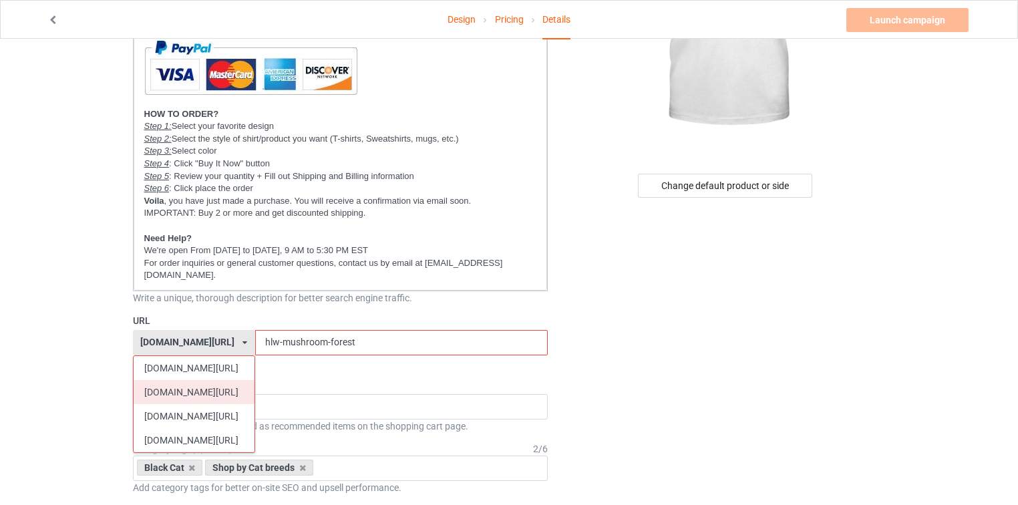
click at [175, 393] on div "[DOMAIN_NAME][URL]" at bounding box center [194, 392] width 121 height 24
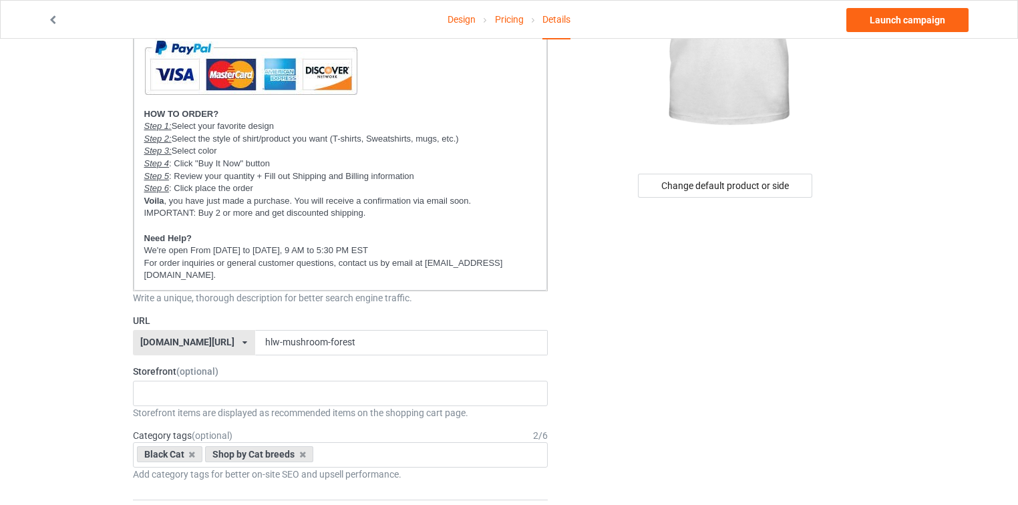
click at [158, 342] on div "[DOMAIN_NAME][URL]" at bounding box center [187, 341] width 94 height 9
copy div "catsissy"
click at [495, 275] on p "For order inquiries or general customer questions, contact us by email at [EMAI…" at bounding box center [340, 269] width 393 height 25
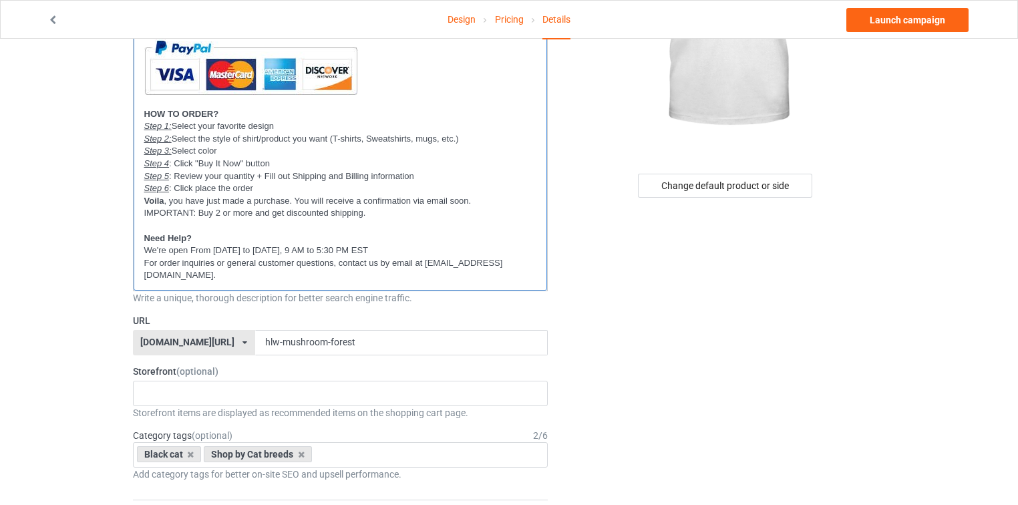
scroll to position [0, 0]
click at [179, 392] on div "New arrivals Cat Mom collection Purrfect cat collection Meowy Christmas 6821f5b…" at bounding box center [341, 393] width 416 height 25
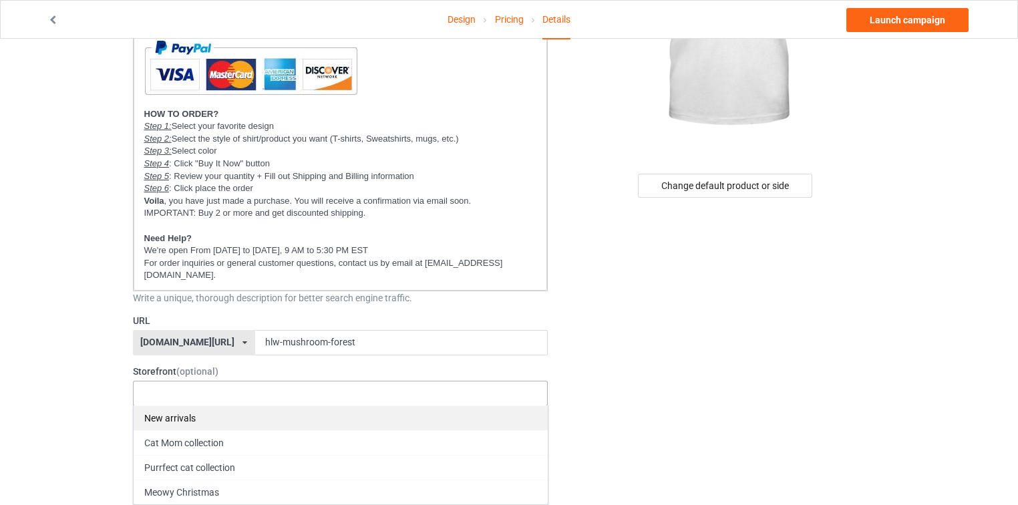
click at [175, 416] on div "New arrivals" at bounding box center [341, 418] width 414 height 25
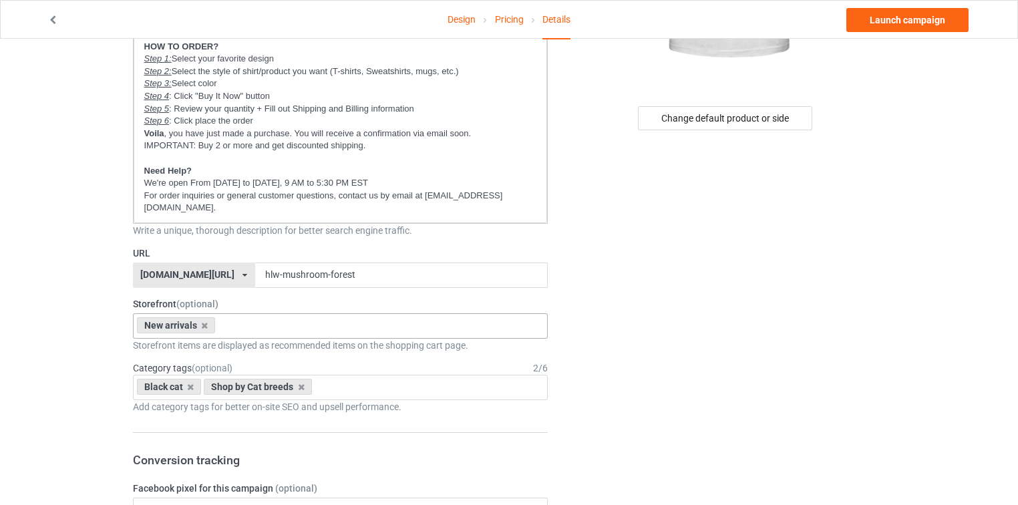
scroll to position [321, 0]
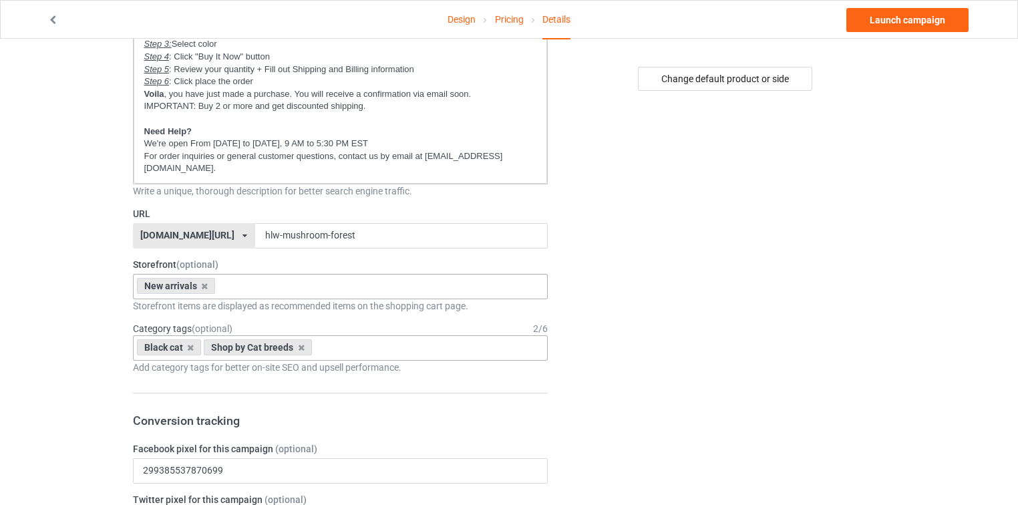
click at [343, 339] on div "Black cat Shop by Cat breeds Age > 1-19 > 1 Age > 1-12 Months > 1 Month Age > 1…" at bounding box center [341, 347] width 416 height 25
type input "all cat"
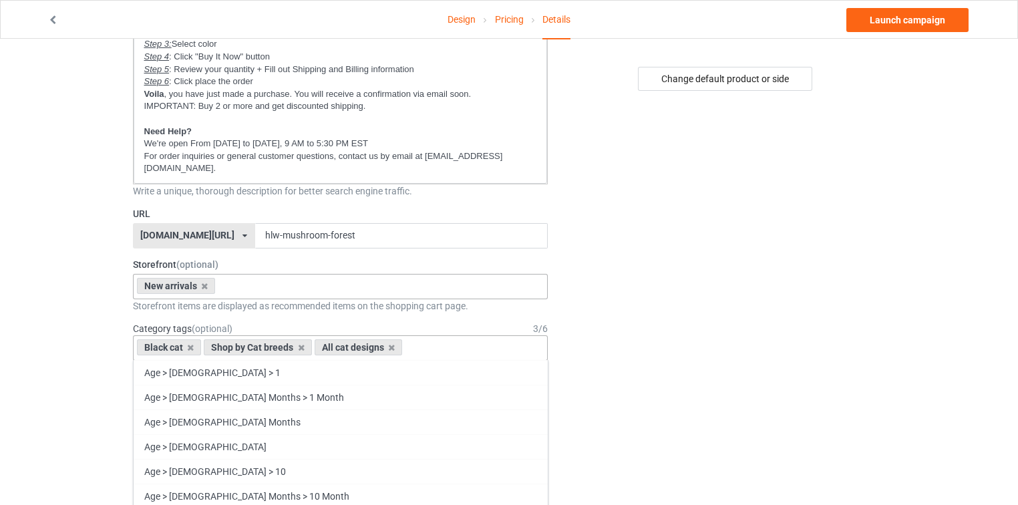
type input "c"
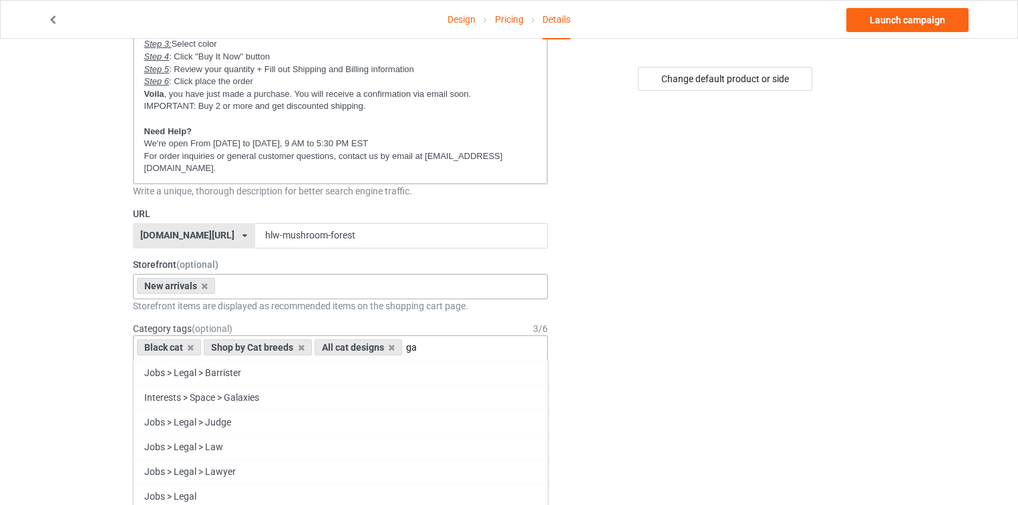
type input "g"
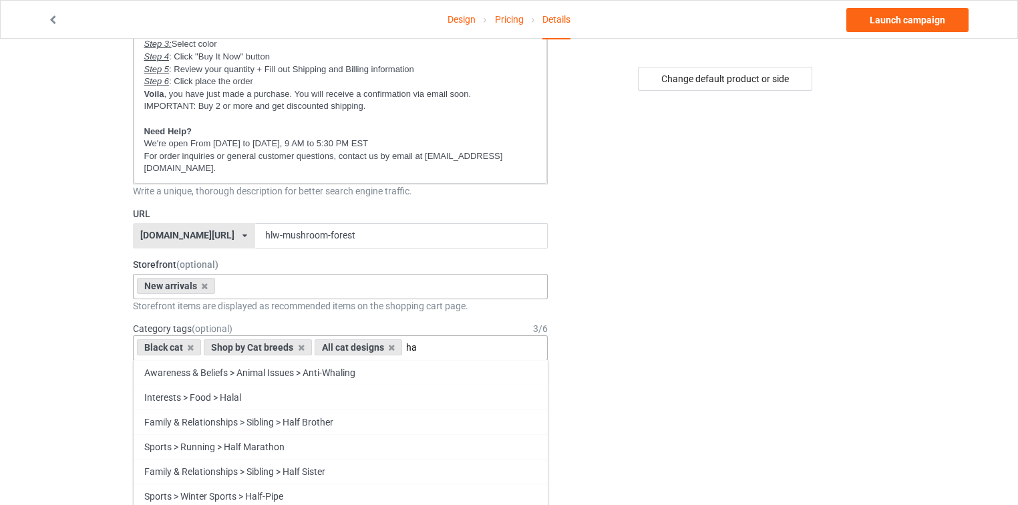
type input "h"
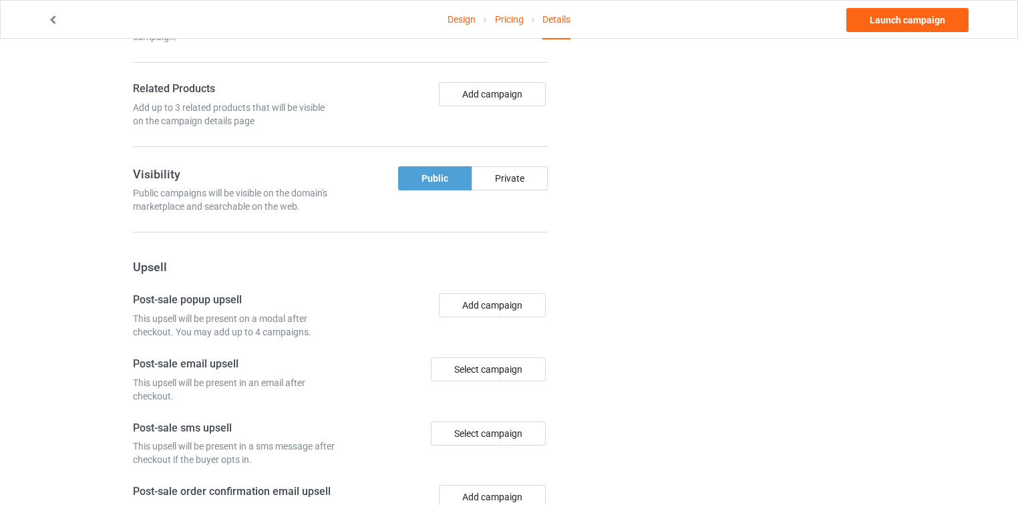
scroll to position [1016, 0]
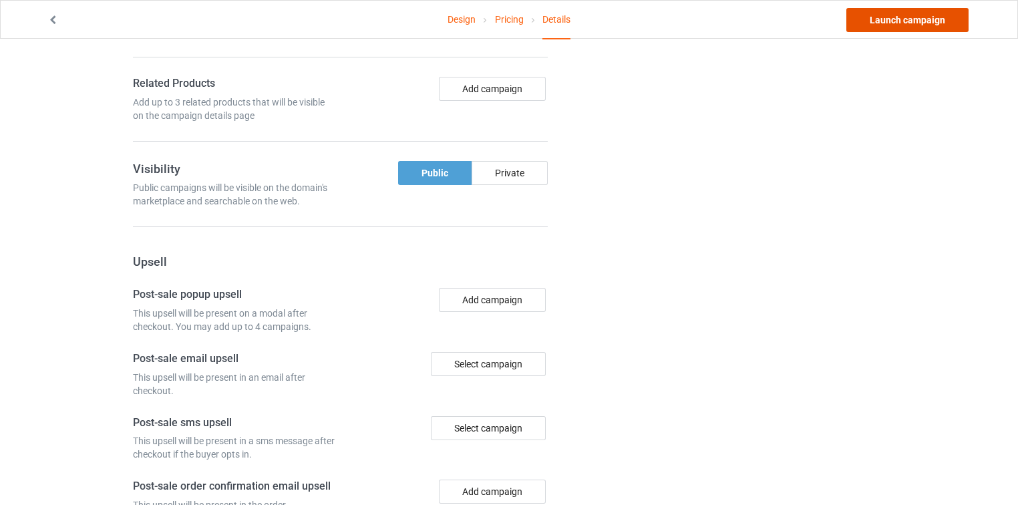
click at [879, 11] on link "Launch campaign" at bounding box center [908, 20] width 122 height 24
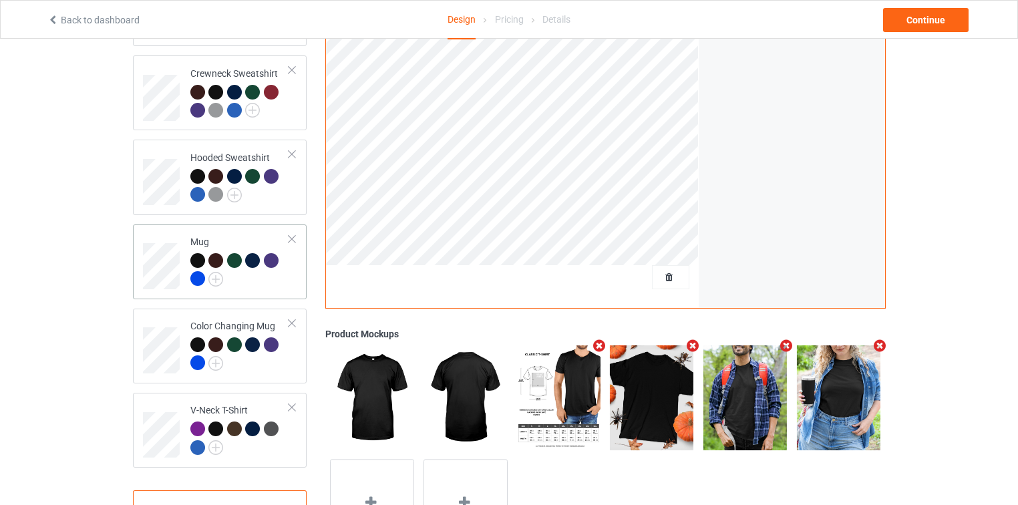
click at [287, 277] on div at bounding box center [240, 271] width 100 height 37
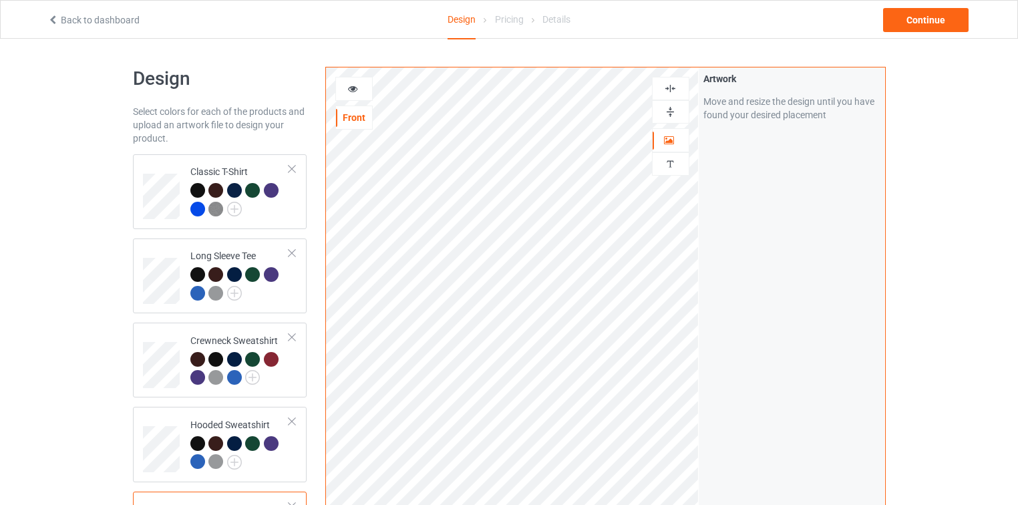
click at [666, 110] on img at bounding box center [670, 112] width 13 height 13
click at [676, 108] on img at bounding box center [670, 112] width 13 height 13
click at [686, 112] on div at bounding box center [671, 112] width 36 height 13
click at [674, 107] on img at bounding box center [670, 112] width 13 height 13
click at [354, 86] on icon at bounding box center [352, 86] width 11 height 9
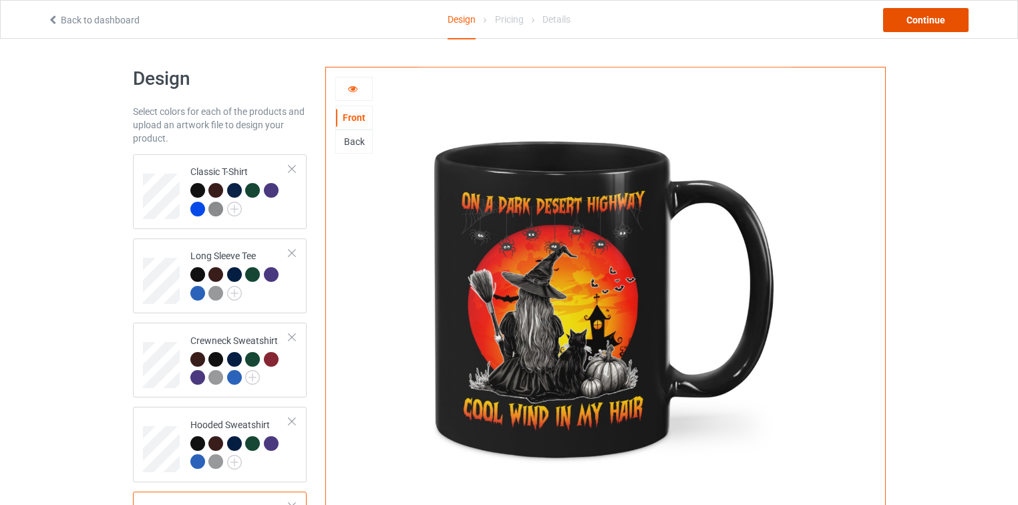
click at [913, 23] on div "Continue" at bounding box center [926, 20] width 86 height 24
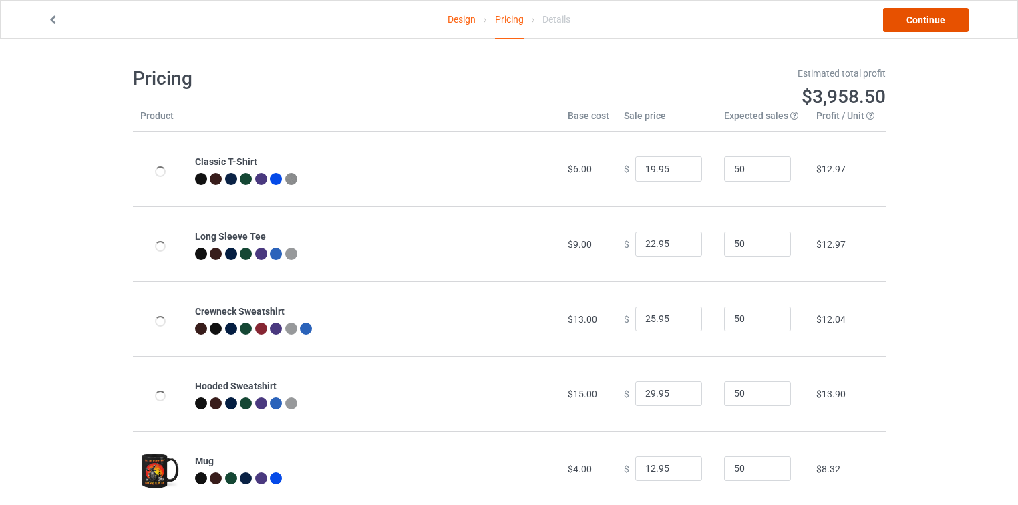
click at [911, 24] on link "Continue" at bounding box center [926, 20] width 86 height 24
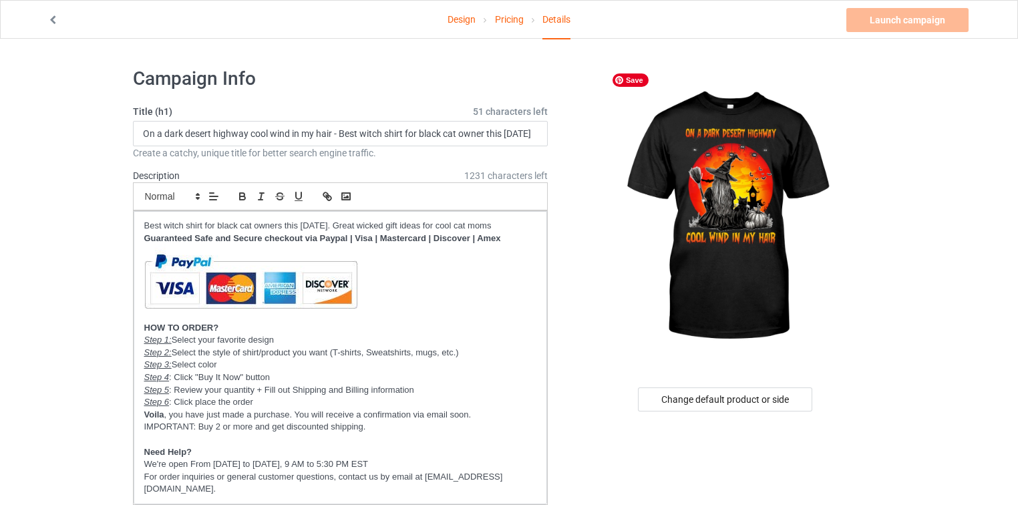
scroll to position [160, 0]
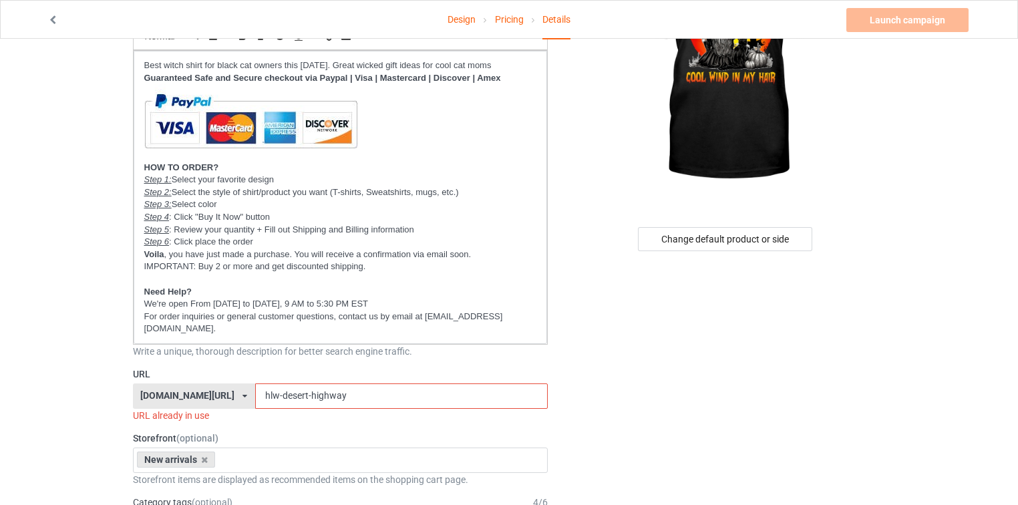
click at [222, 391] on div "[DOMAIN_NAME][URL]" at bounding box center [187, 395] width 94 height 9
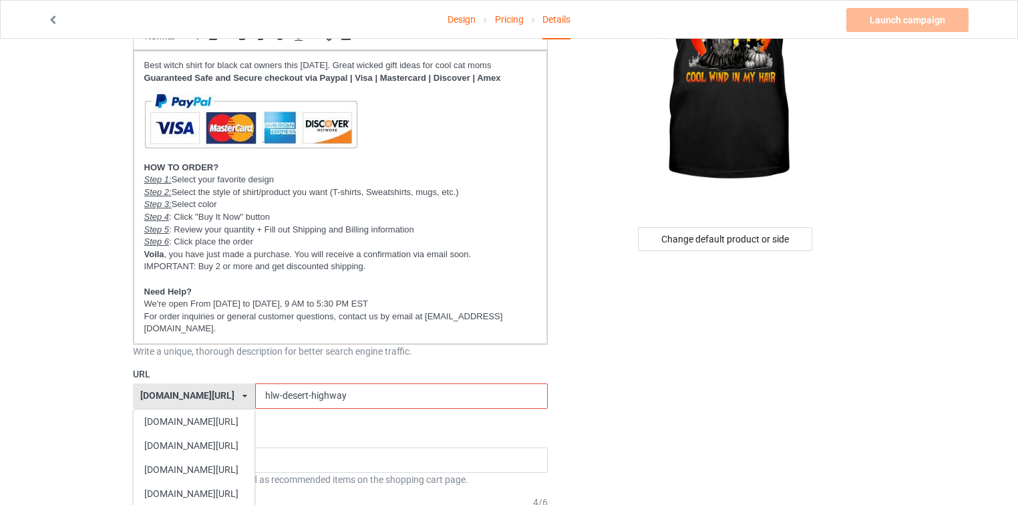
click at [191, 434] on div "[DOMAIN_NAME][URL]" at bounding box center [194, 446] width 121 height 24
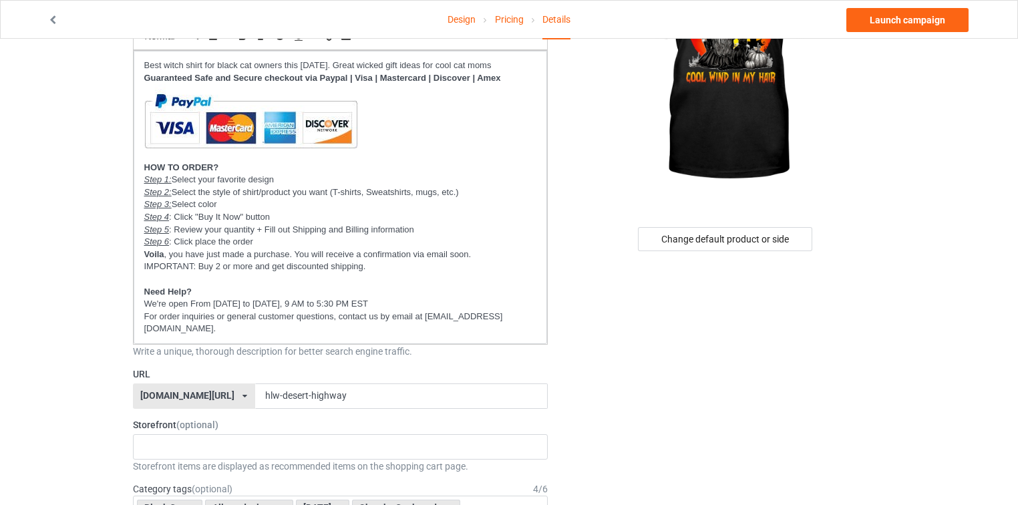
click at [161, 391] on div "[DOMAIN_NAME][URL]" at bounding box center [187, 395] width 94 height 9
copy div "catsissy"
click at [480, 315] on p "For order inquiries or general customer questions, contact us by email at [EMAI…" at bounding box center [340, 323] width 393 height 25
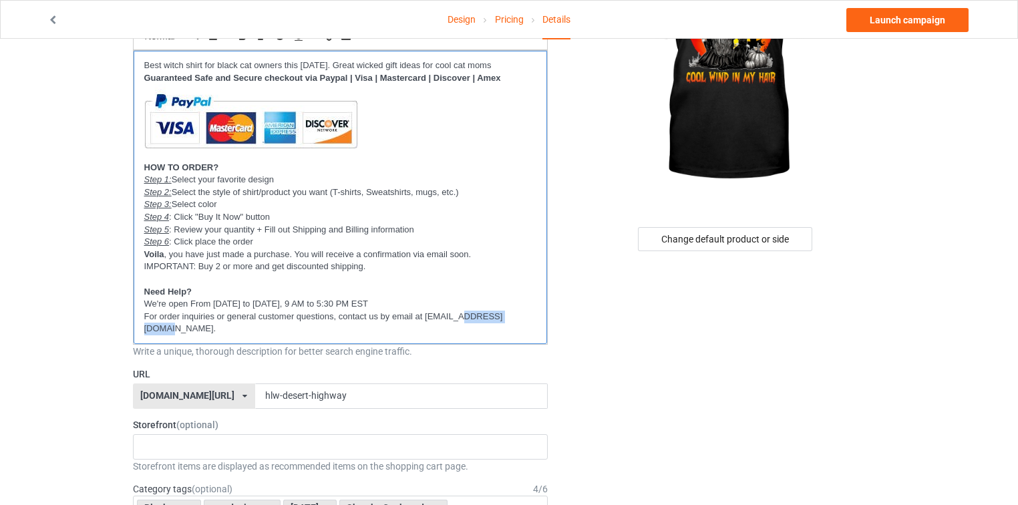
scroll to position [0, 0]
click at [233, 434] on div "New arrivals Cat Mom collection Purrfect cat collection Meowy Christmas 6821f5b…" at bounding box center [341, 446] width 416 height 25
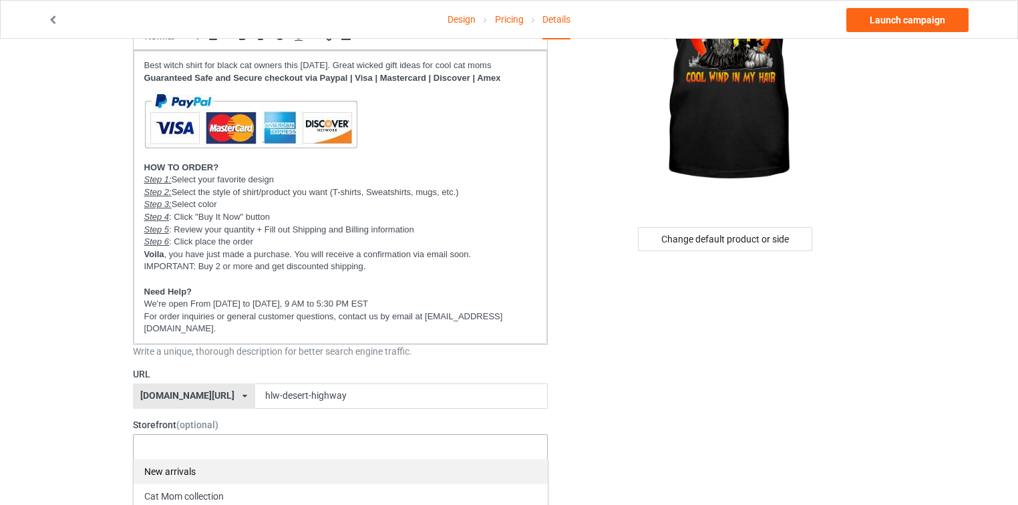
click at [215, 459] on div "New arrivals" at bounding box center [341, 471] width 414 height 25
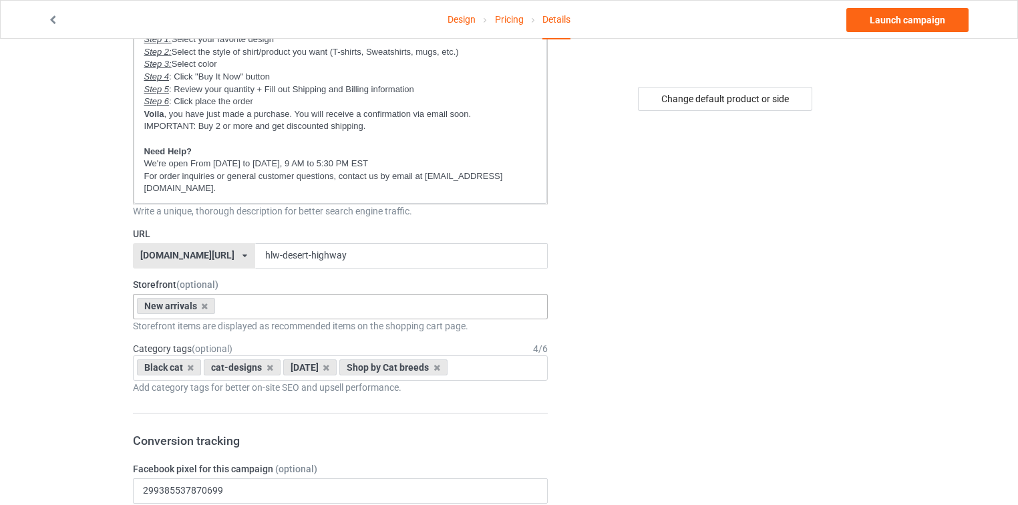
scroll to position [321, 0]
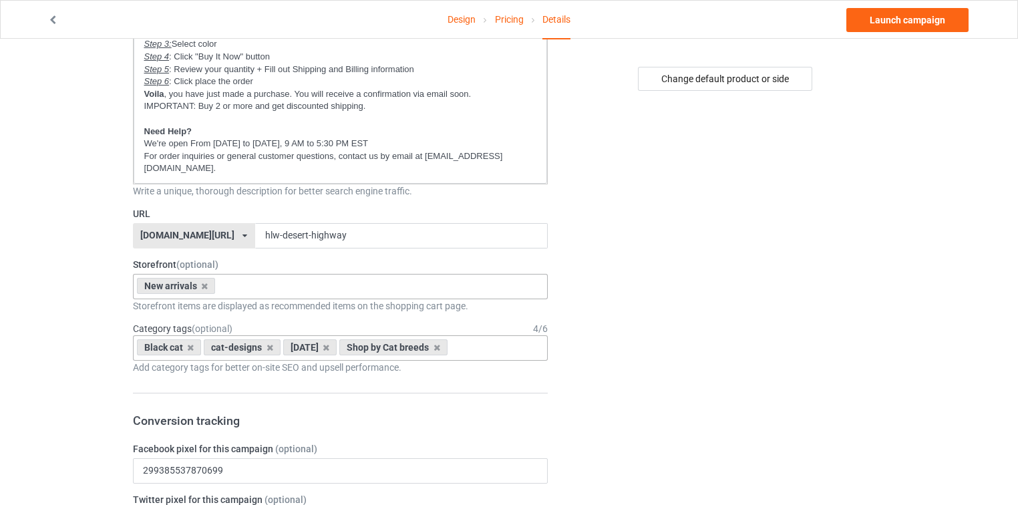
click at [486, 335] on div "Black cat cat-designs halloween Shop by Cat breeds Age > 1-19 > 1 Age > 1-12 Mo…" at bounding box center [341, 347] width 416 height 25
type input "all cat"
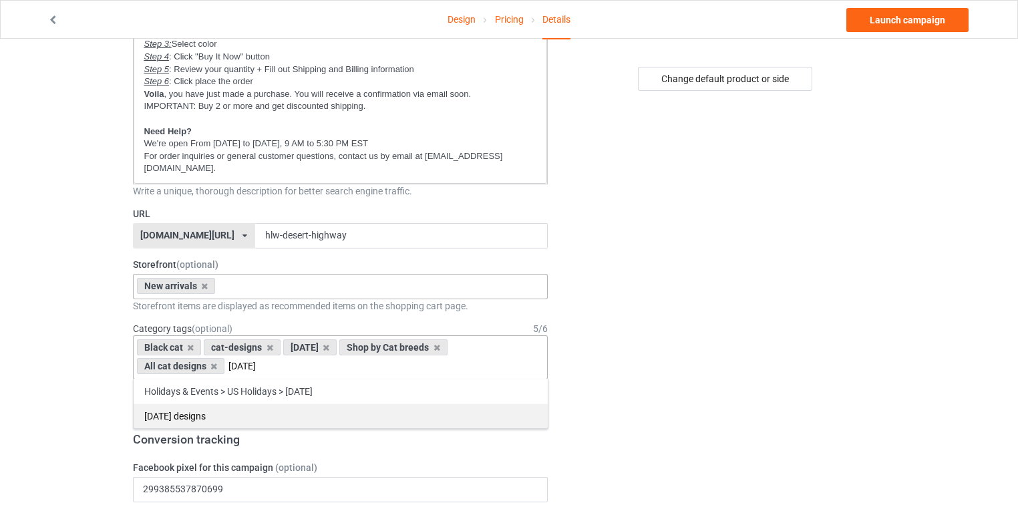
type input "[DATE]"
click at [398, 404] on div "Halloween designs" at bounding box center [341, 416] width 414 height 25
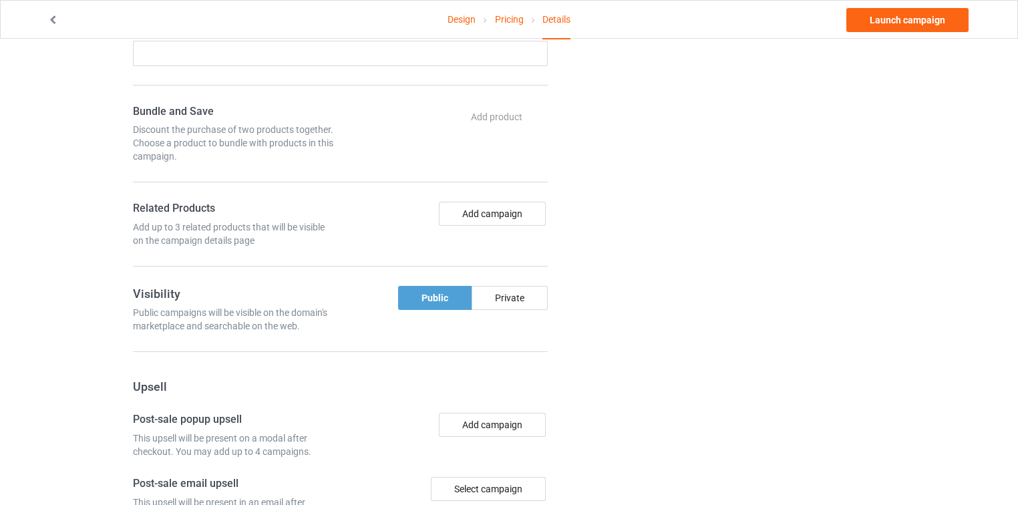
scroll to position [909, 0]
click at [879, 18] on link "Launch campaign" at bounding box center [908, 20] width 122 height 24
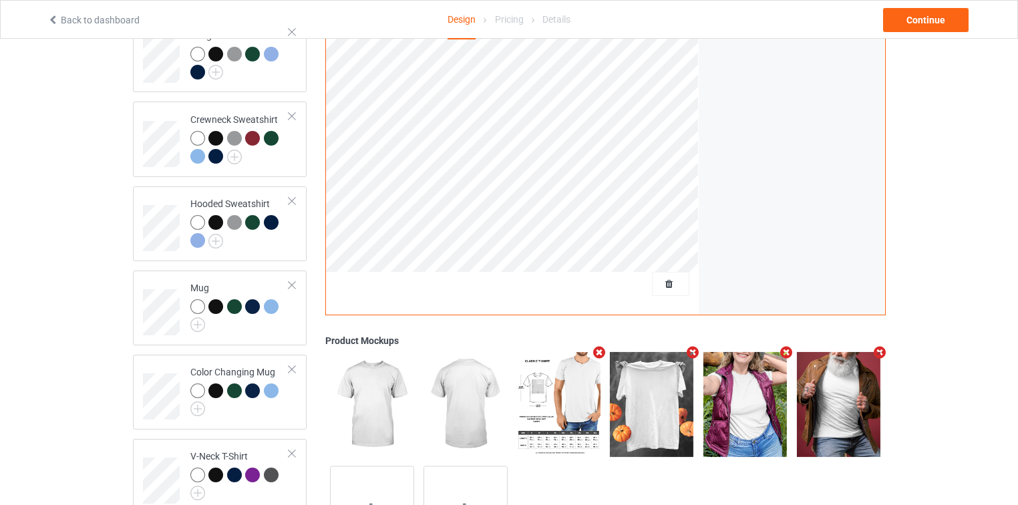
scroll to position [321, 0]
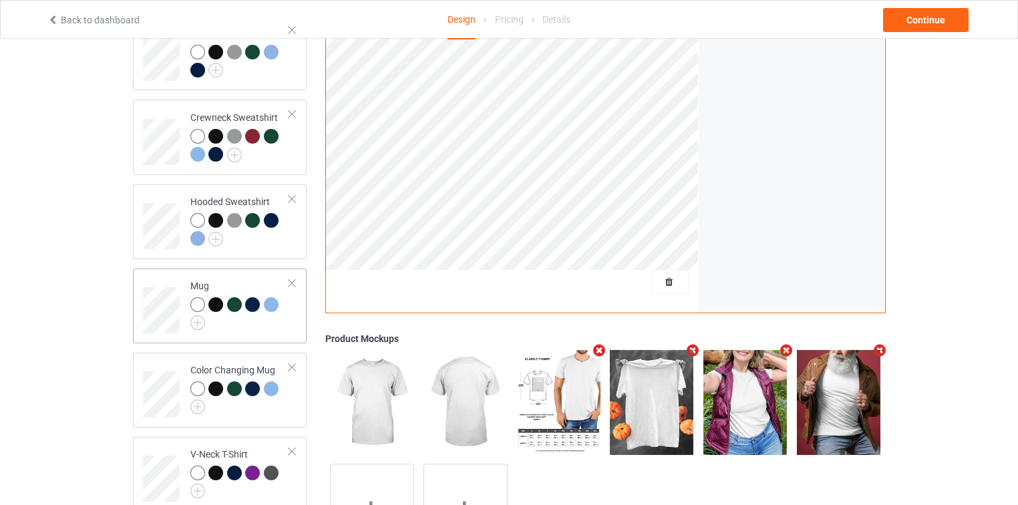
click at [303, 286] on div "Mug" at bounding box center [220, 306] width 174 height 75
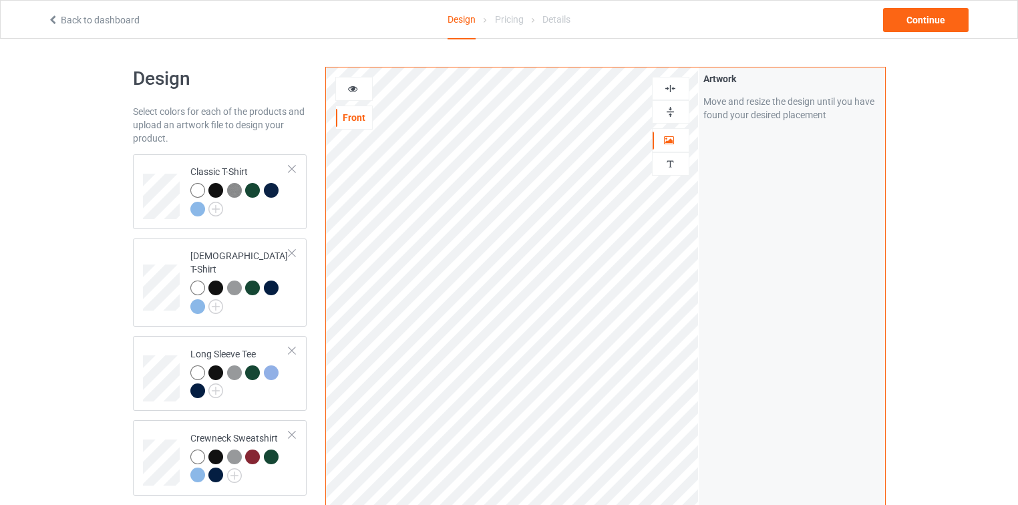
click at [668, 112] on img at bounding box center [670, 112] width 13 height 13
click at [341, 96] on div at bounding box center [353, 89] width 37 height 24
click at [347, 91] on icon at bounding box center [352, 86] width 11 height 9
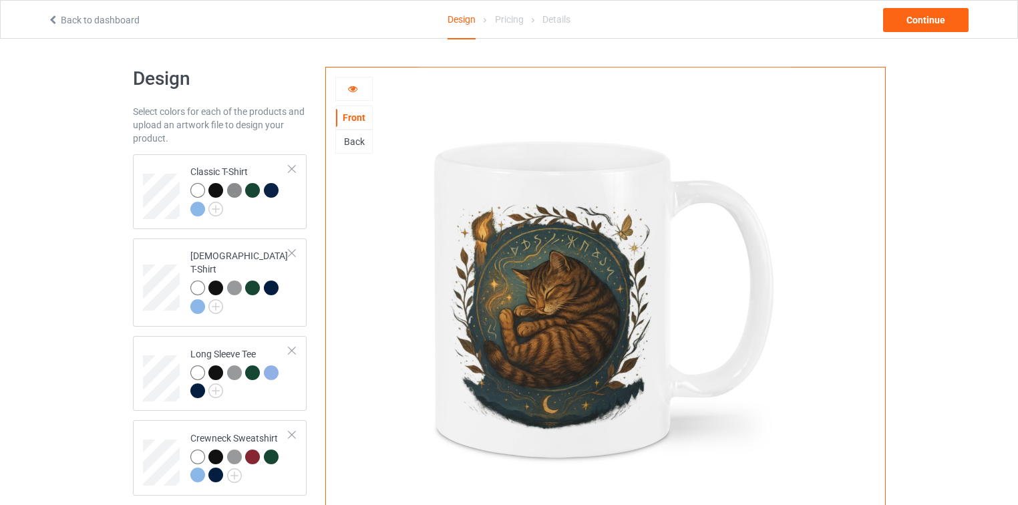
click at [930, 4] on div "Back to dashboard Design Pricing Details Continue" at bounding box center [509, 19] width 942 height 37
click at [929, 15] on div "Continue" at bounding box center [926, 20] width 86 height 24
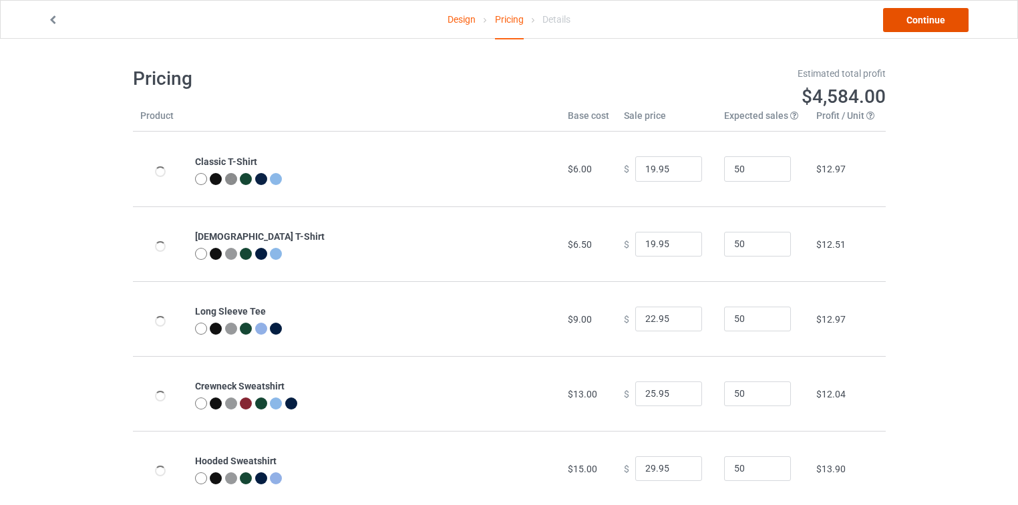
click at [945, 27] on link "Continue" at bounding box center [926, 20] width 86 height 24
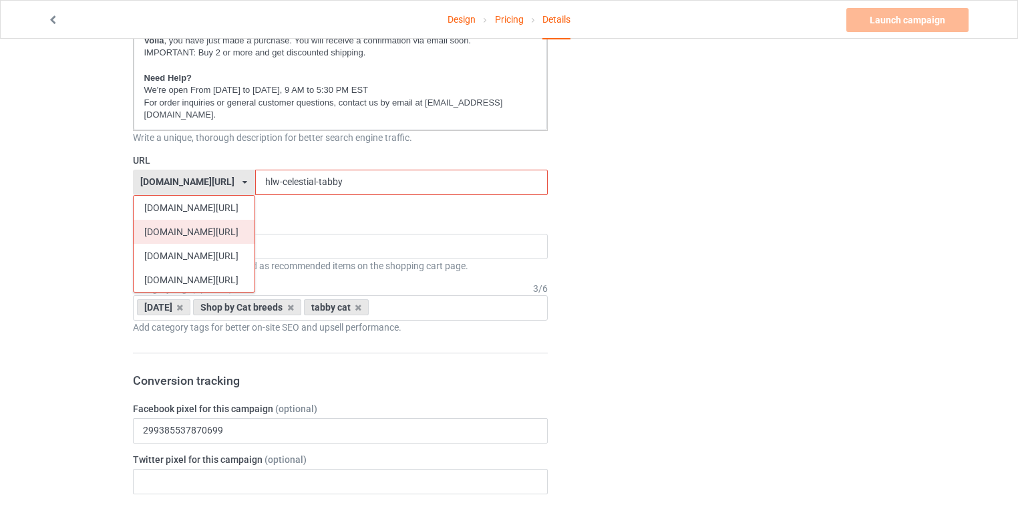
click at [180, 220] on div "[DOMAIN_NAME][URL]" at bounding box center [194, 232] width 121 height 24
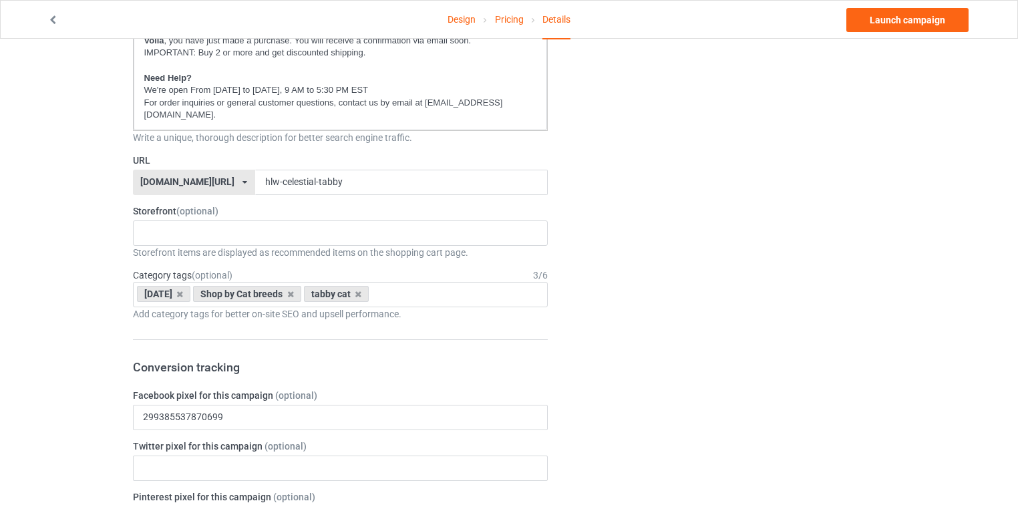
click at [158, 177] on div "[DOMAIN_NAME][URL]" at bounding box center [187, 181] width 94 height 9
copy div "catsissy"
click at [492, 102] on p "For order inquiries or general customer questions, contact us by email at [EMAI…" at bounding box center [340, 109] width 393 height 25
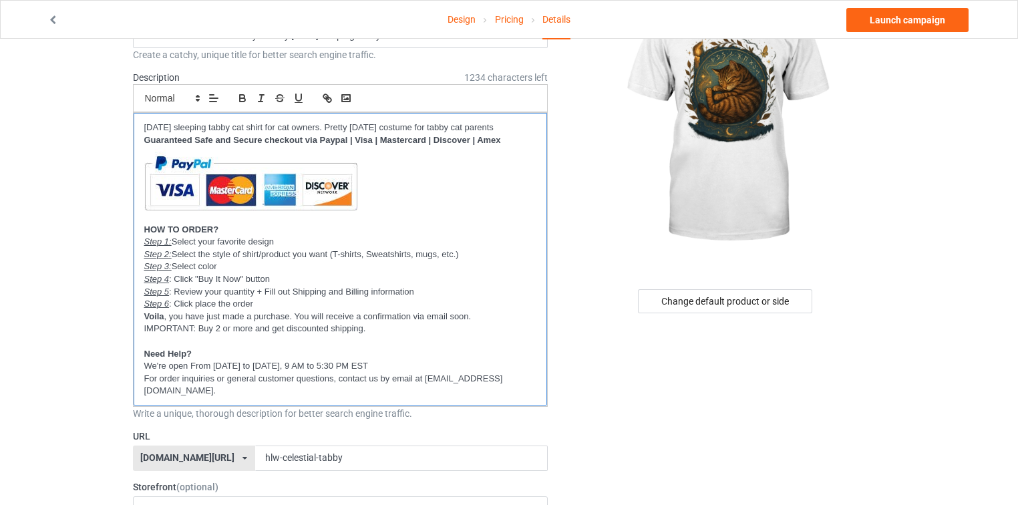
scroll to position [0, 0]
click at [607, 126] on img at bounding box center [726, 119] width 241 height 301
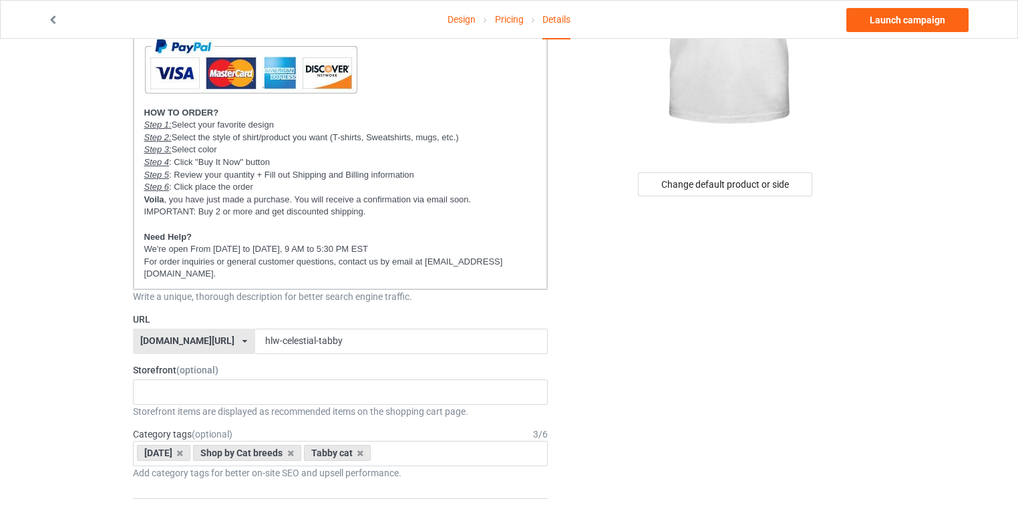
scroll to position [259, 0]
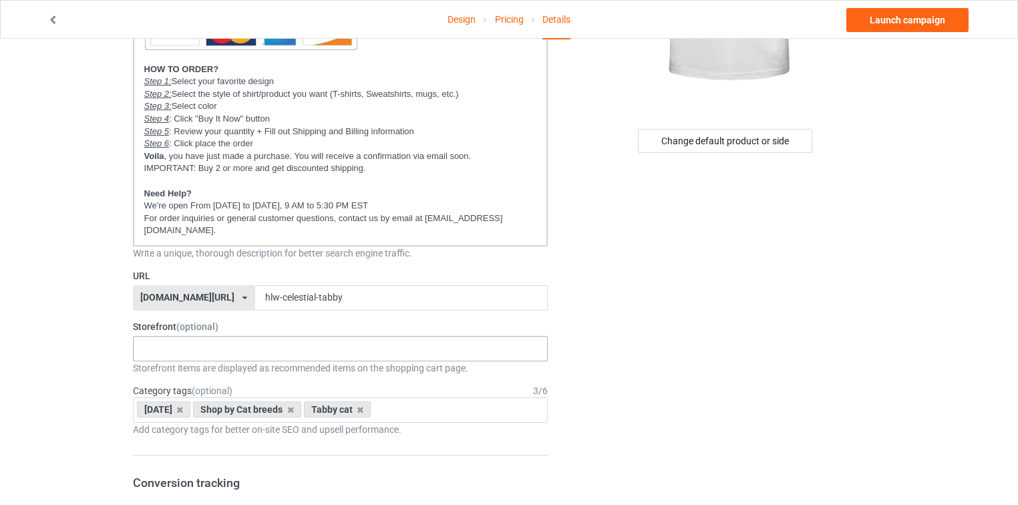
click at [275, 340] on div "New arrivals Cat Mom collection Purrfect cat collection Meowy Christmas 6821f5b…" at bounding box center [341, 348] width 416 height 25
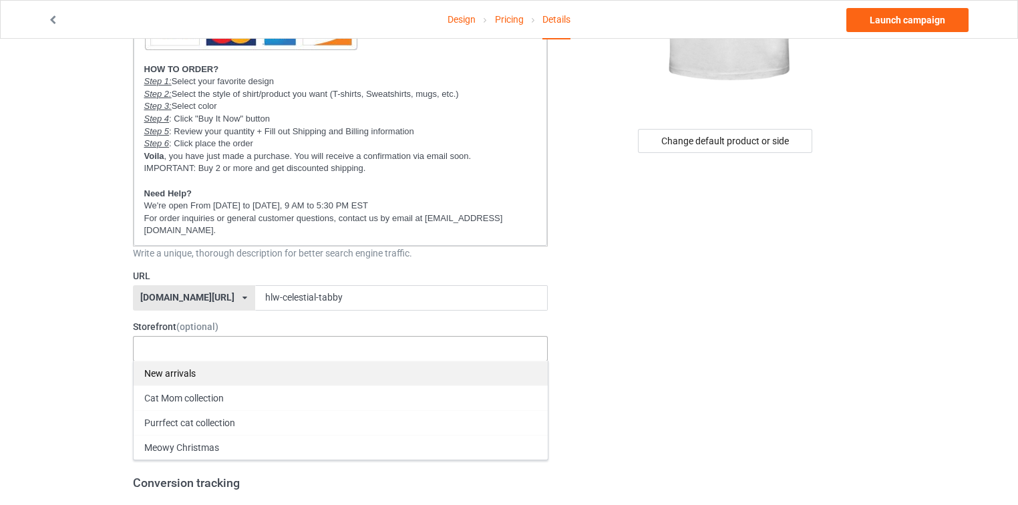
click at [257, 364] on div "New arrivals" at bounding box center [341, 373] width 414 height 25
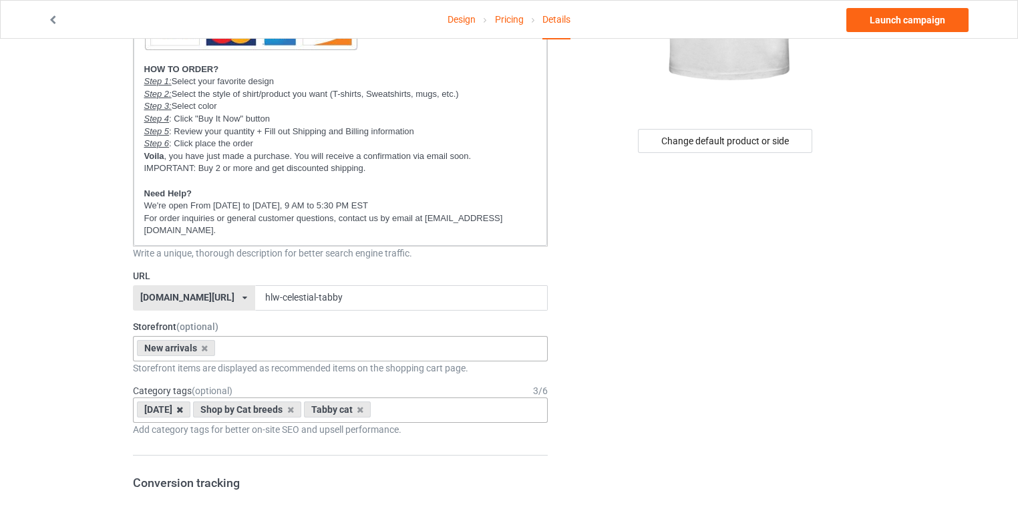
click at [183, 406] on icon at bounding box center [179, 410] width 7 height 9
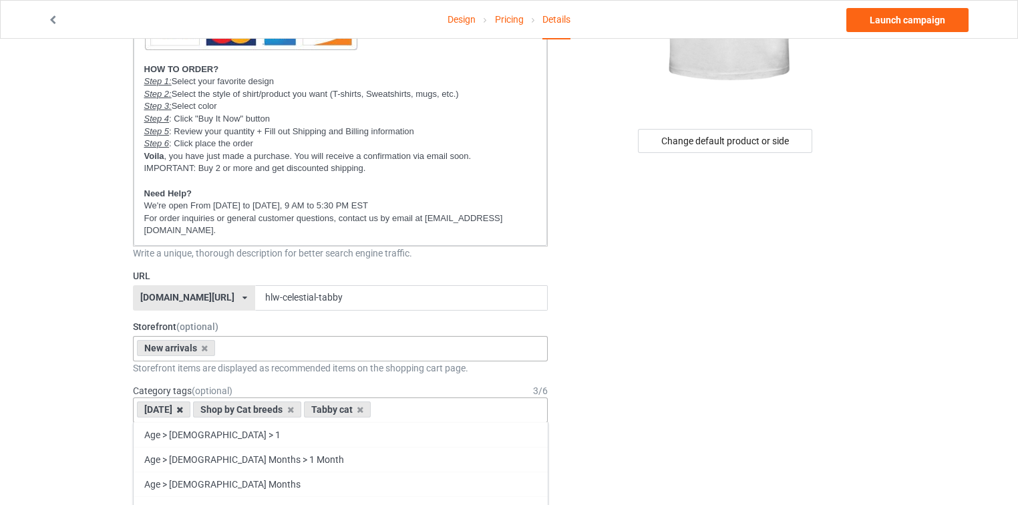
click at [183, 406] on icon at bounding box center [179, 410] width 7 height 9
click at [410, 398] on div "halloween Shop by Cat breeds Tabby cat Age > 1-19 > 1 Age > 1-12 Months > 1 Mon…" at bounding box center [341, 410] width 416 height 25
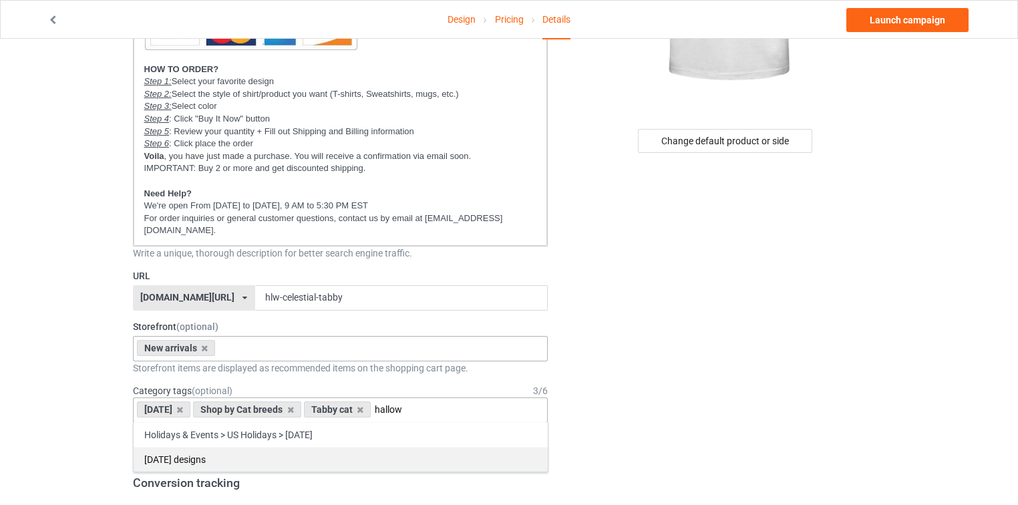
type input "hallow"
click at [331, 447] on div "[DATE] designs" at bounding box center [341, 459] width 414 height 25
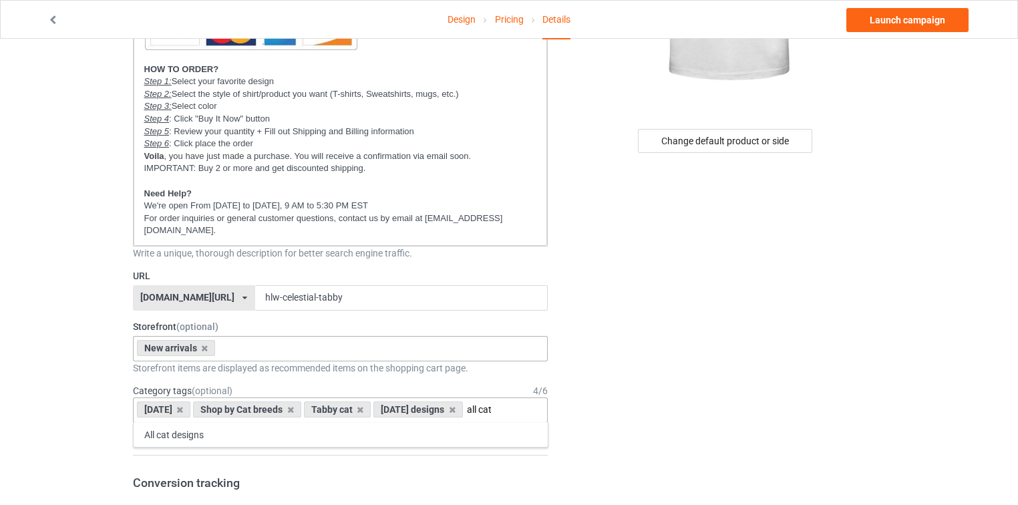
type input "all cat"
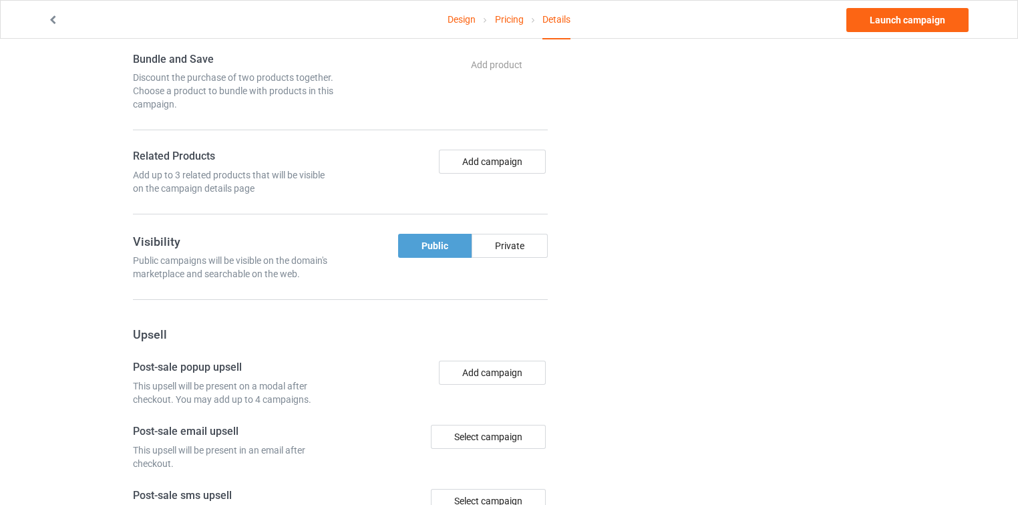
scroll to position [962, 0]
click at [893, 24] on link "Launch campaign" at bounding box center [908, 20] width 122 height 24
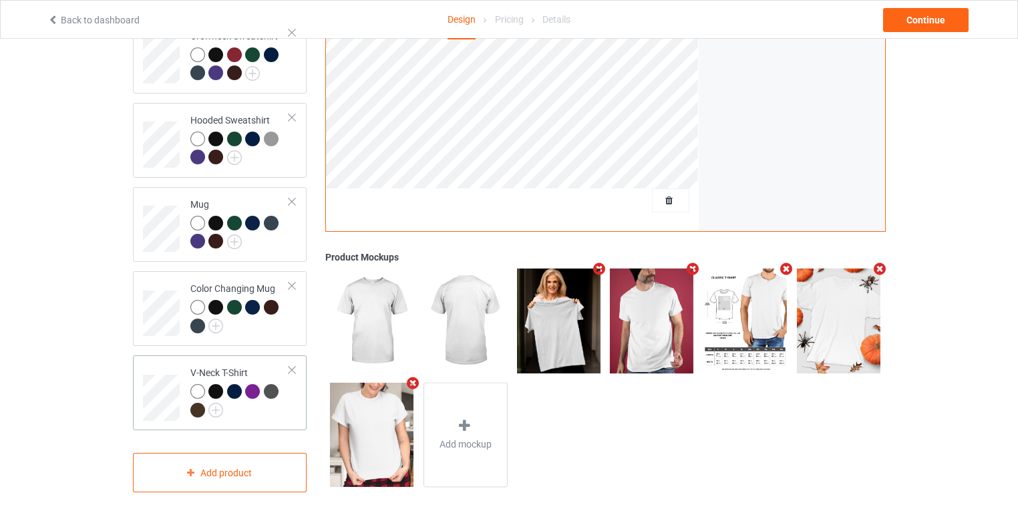
scroll to position [404, 0]
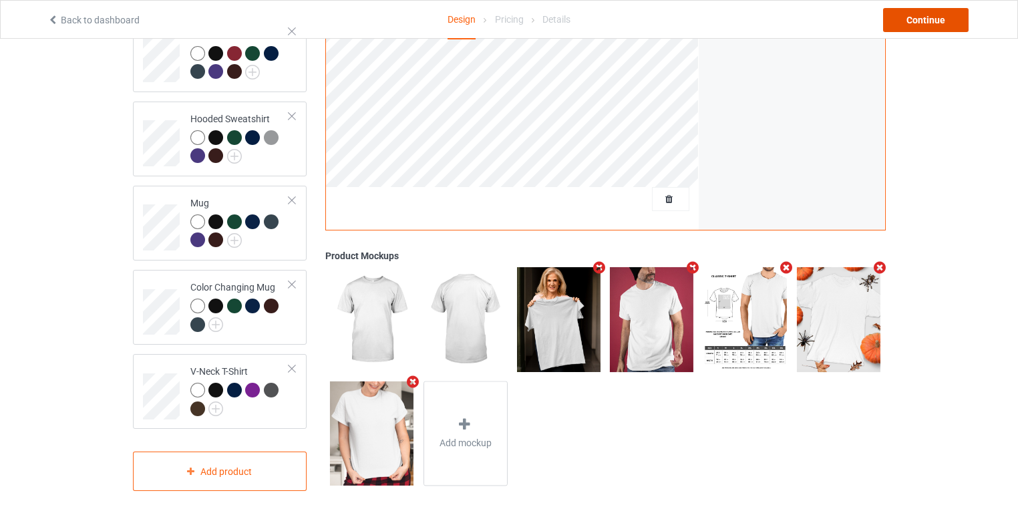
click at [938, 17] on div "Continue" at bounding box center [926, 20] width 86 height 24
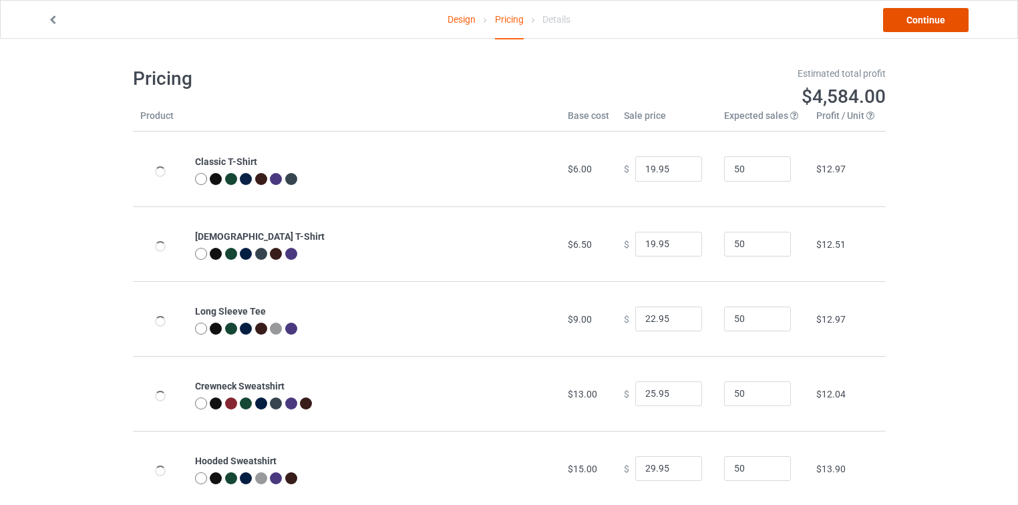
click at [945, 18] on link "Continue" at bounding box center [926, 20] width 86 height 24
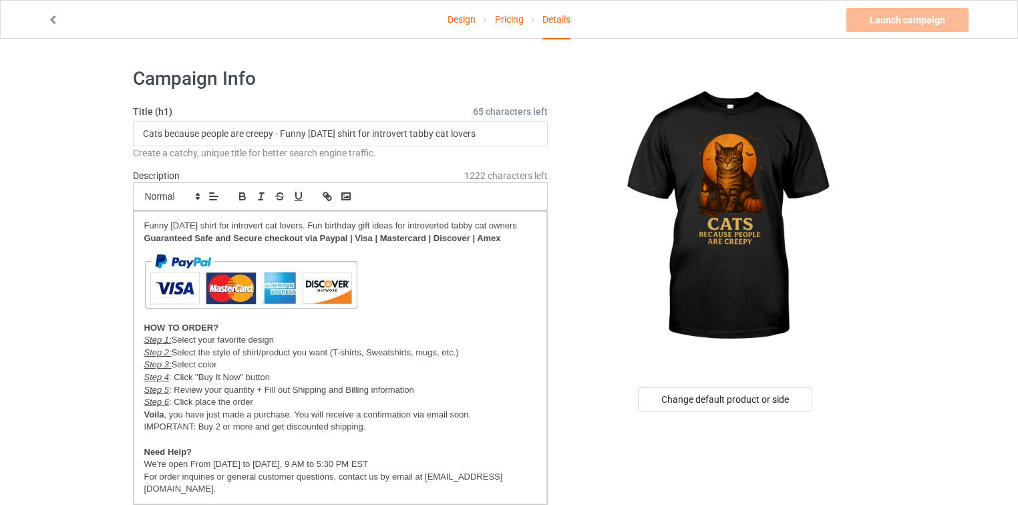
scroll to position [321, 0]
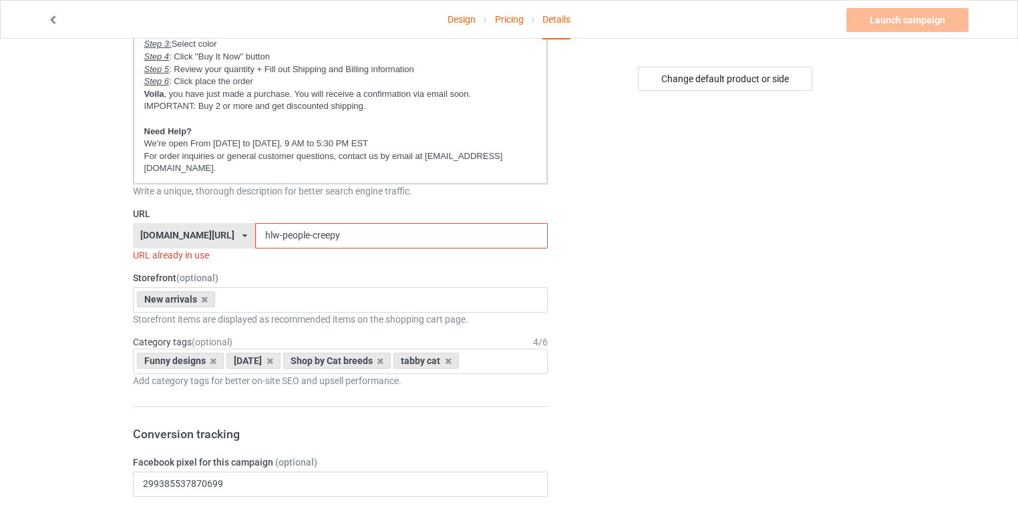
click at [211, 231] on div "[DOMAIN_NAME][URL]" at bounding box center [187, 235] width 94 height 9
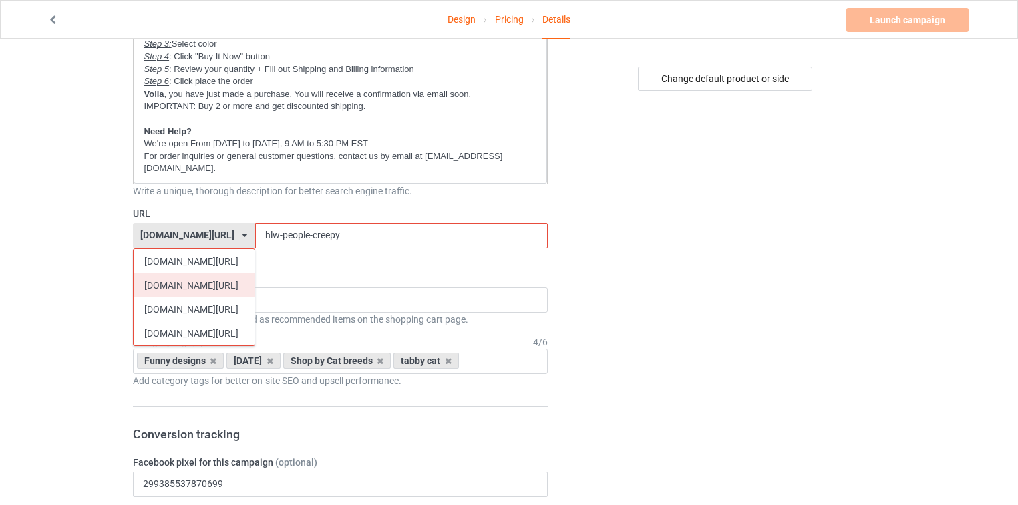
click at [168, 273] on div "[DOMAIN_NAME][URL]" at bounding box center [194, 285] width 121 height 24
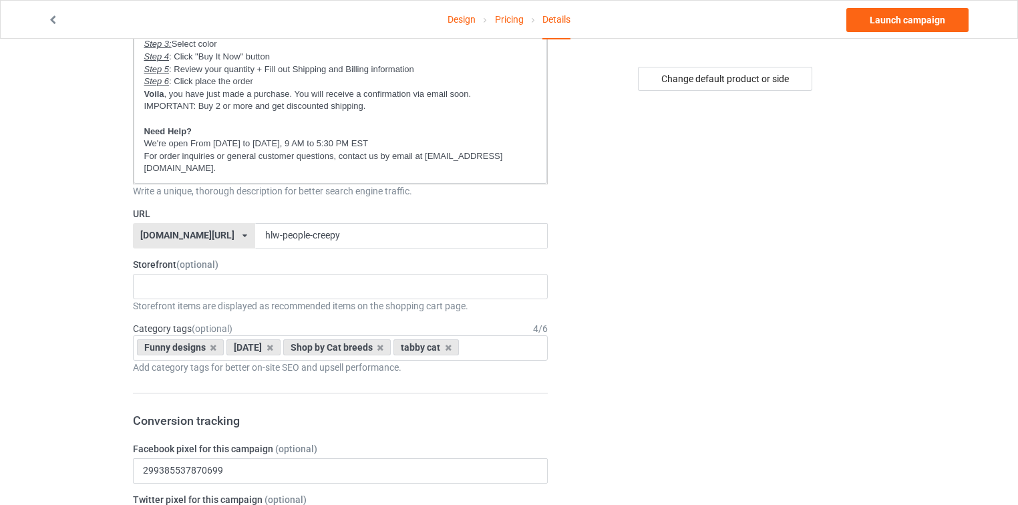
click at [154, 231] on div "[DOMAIN_NAME][URL]" at bounding box center [187, 235] width 94 height 9
click at [497, 151] on p "For order inquiries or general customer questions, contact us by email at [EMAI…" at bounding box center [340, 162] width 393 height 25
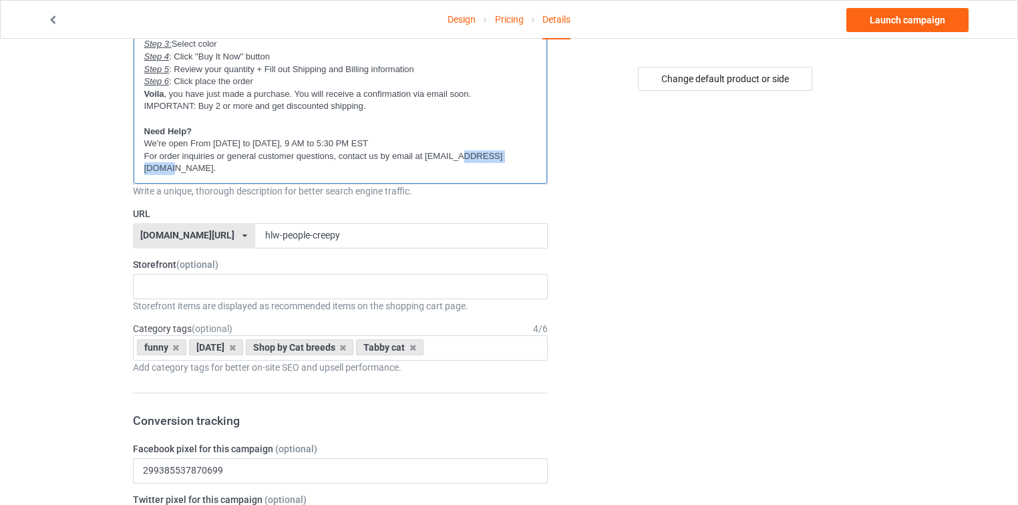
scroll to position [0, 0]
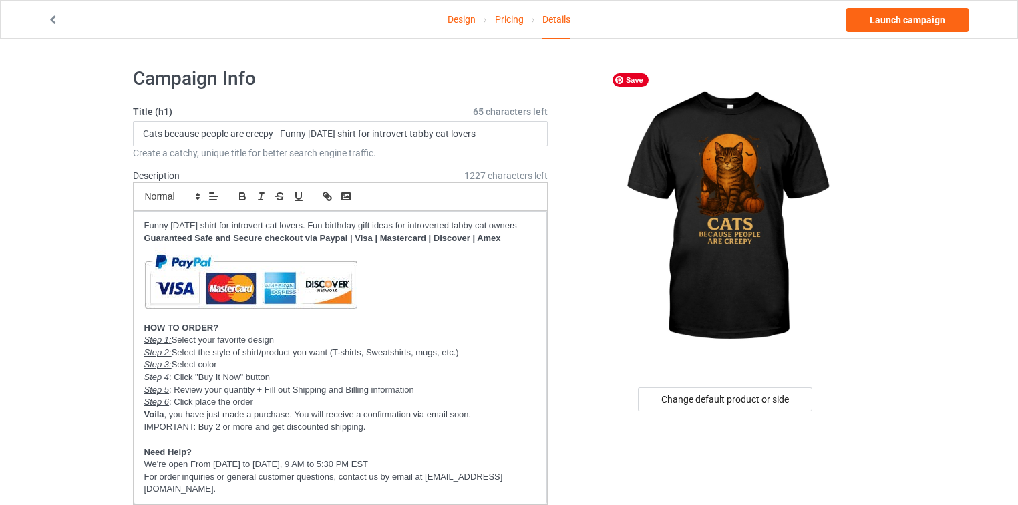
click at [630, 168] on img at bounding box center [726, 217] width 241 height 301
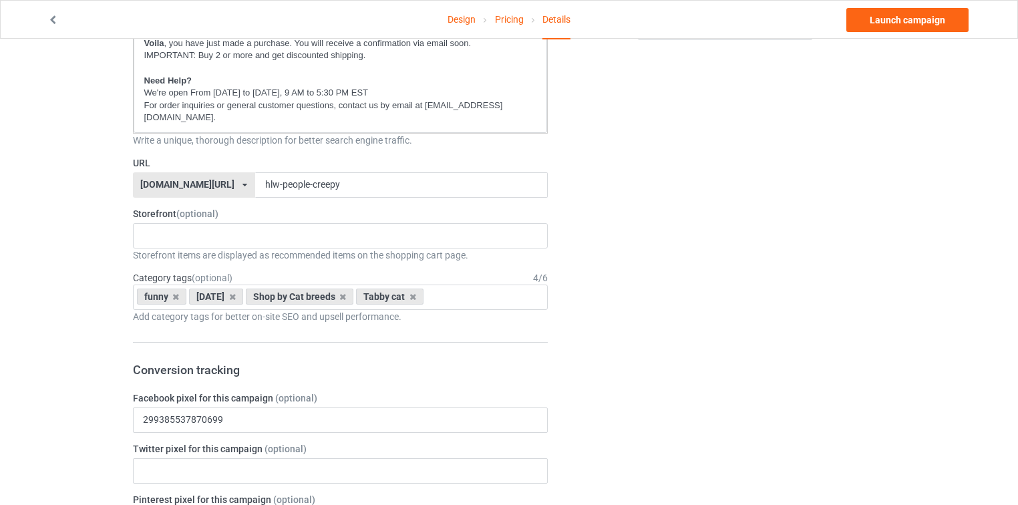
scroll to position [374, 0]
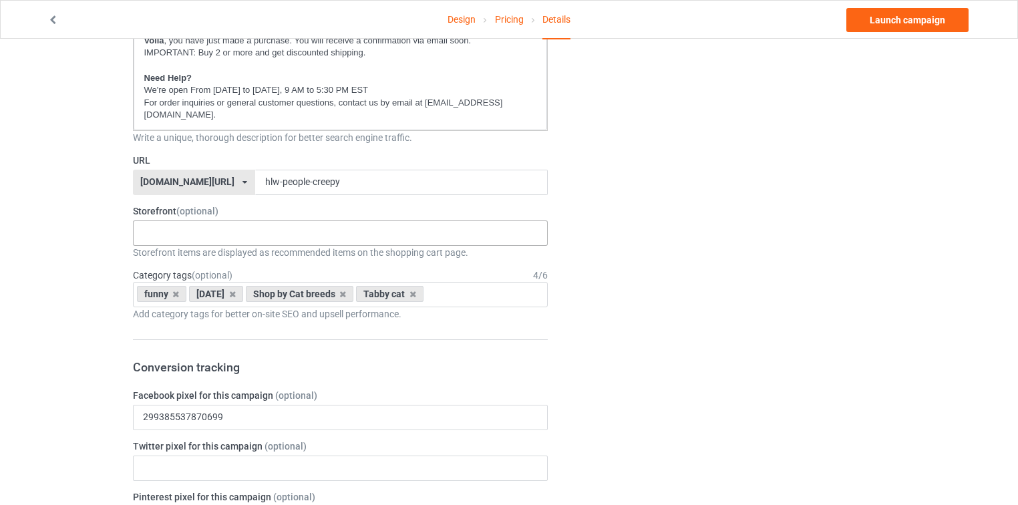
click at [230, 228] on div "New arrivals Cat Mom collection Purrfect cat collection Meowy Christmas 6821f5b…" at bounding box center [341, 233] width 416 height 25
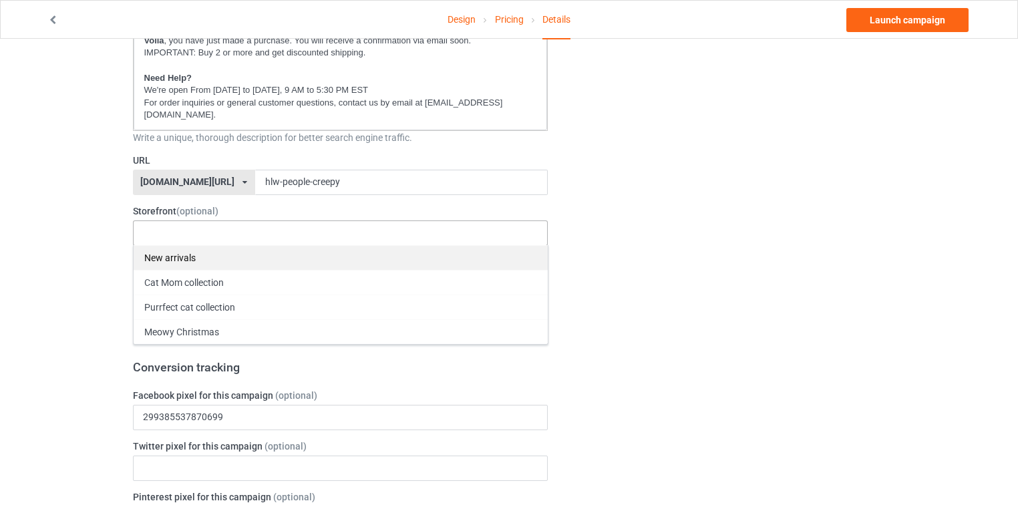
click at [222, 245] on div "New arrivals" at bounding box center [341, 257] width 414 height 25
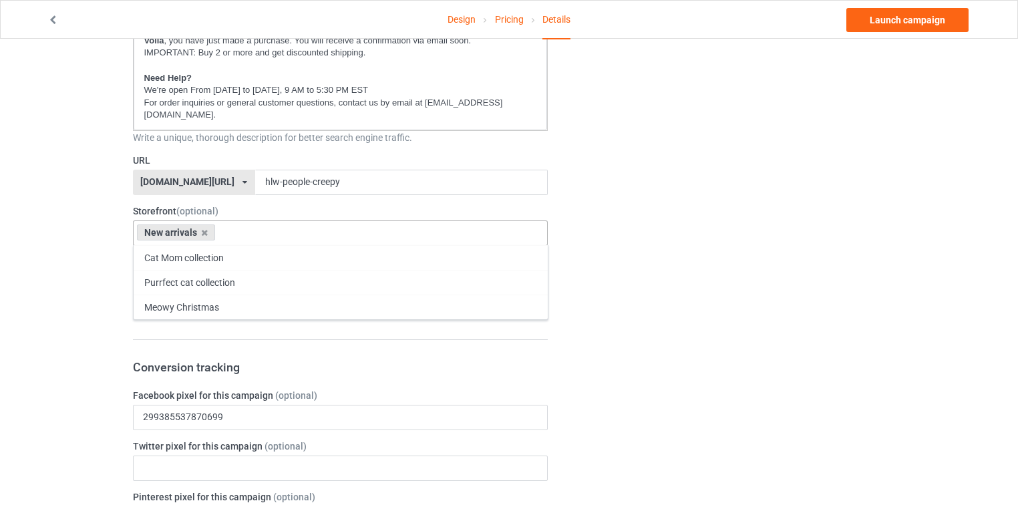
click at [657, 213] on div "Change default product or side" at bounding box center [725, 475] width 337 height 1585
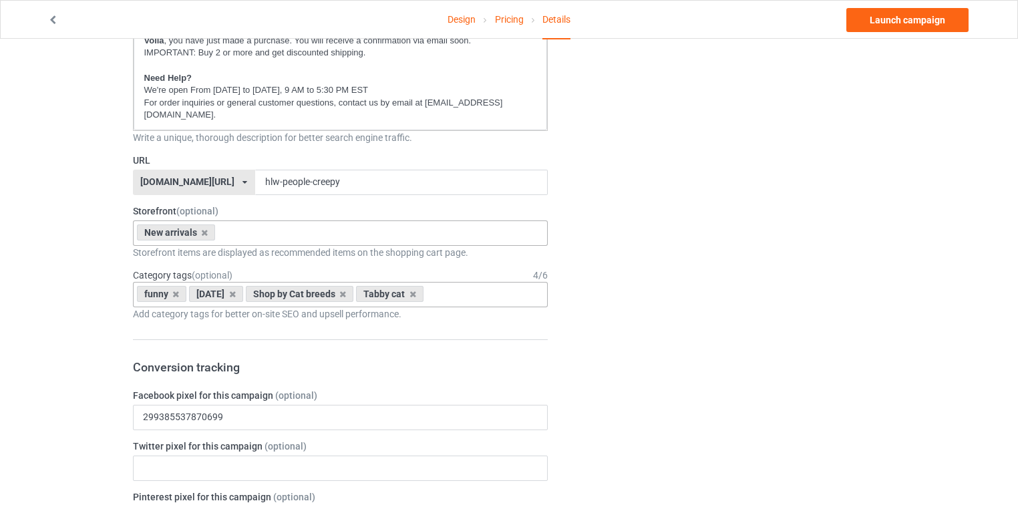
click at [471, 283] on div "funny halloween Shop by Cat breeds Tabby cat Age > 1-19 > 1 Age > 1-12 Months >…" at bounding box center [341, 294] width 416 height 25
type input "all cat"
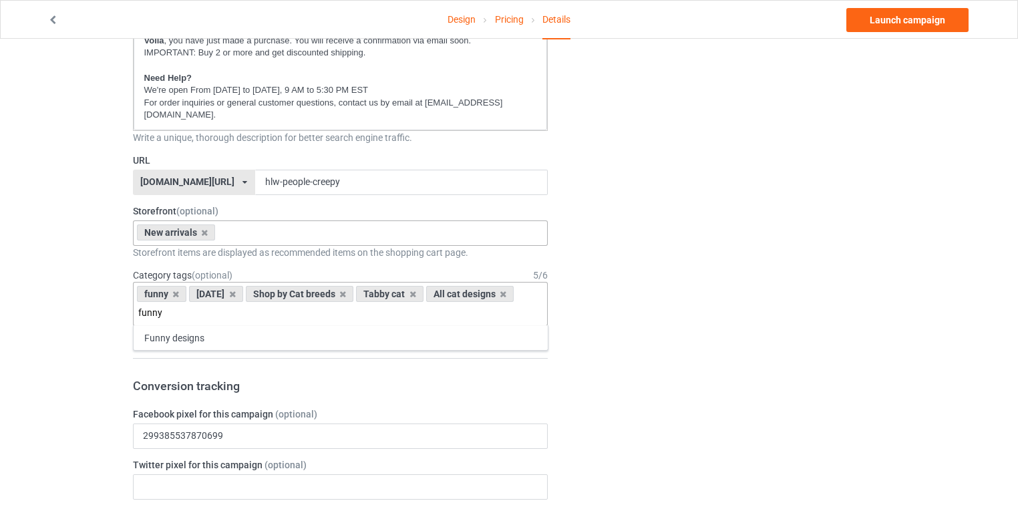
type input "funny"
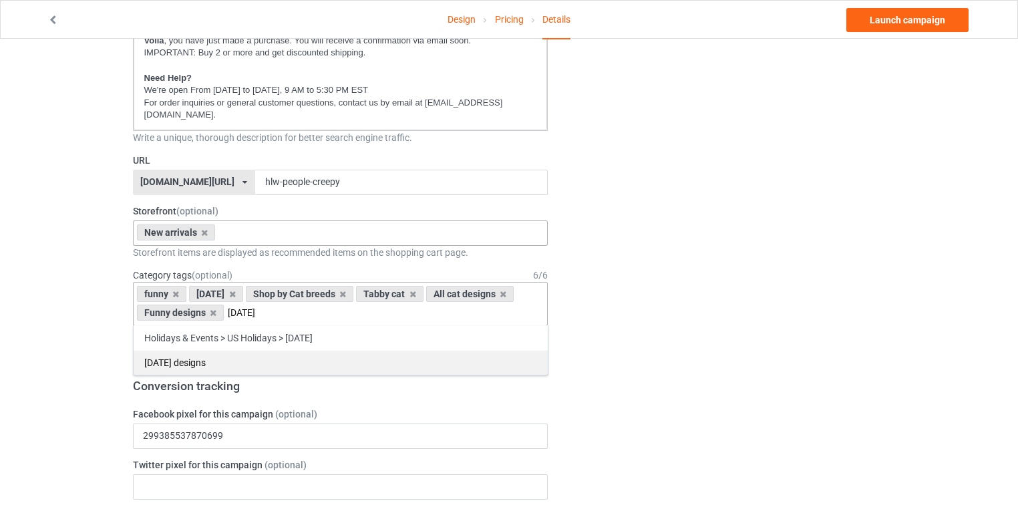
type input "[DATE]"
click at [227, 350] on div "[DATE] designs" at bounding box center [341, 362] width 414 height 25
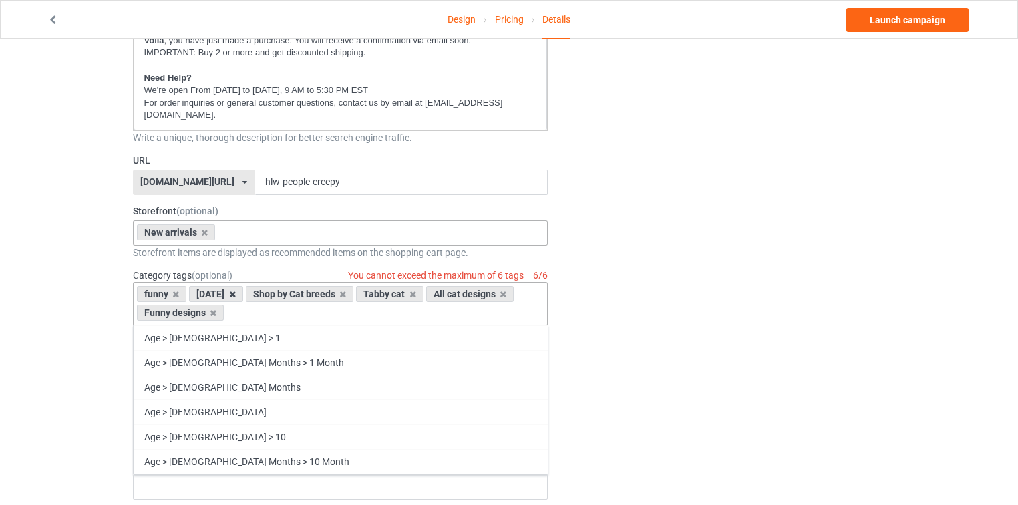
click at [236, 290] on icon at bounding box center [232, 294] width 7 height 9
click at [687, 256] on div "Change default product or side" at bounding box center [725, 485] width 337 height 1604
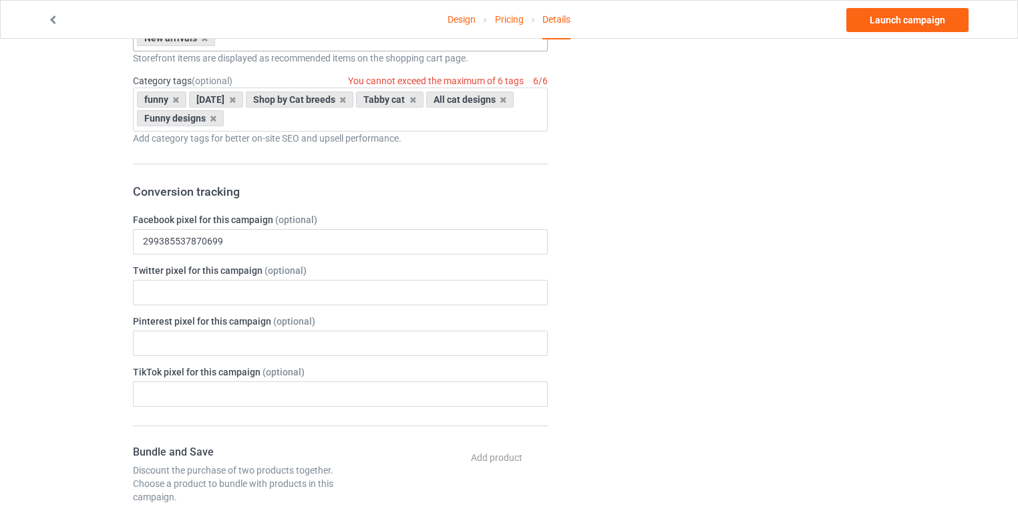
scroll to position [641, 0]
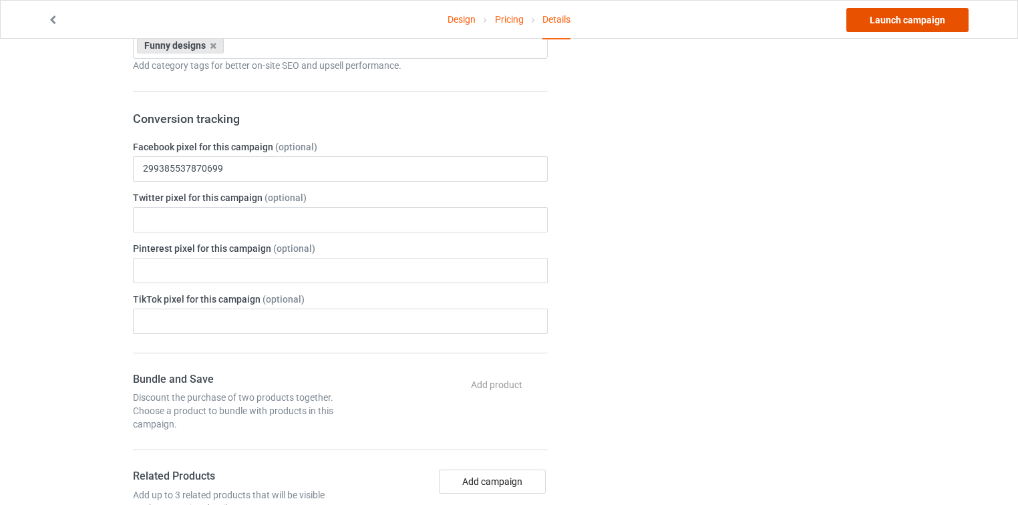
click at [874, 20] on link "Launch campaign" at bounding box center [908, 20] width 122 height 24
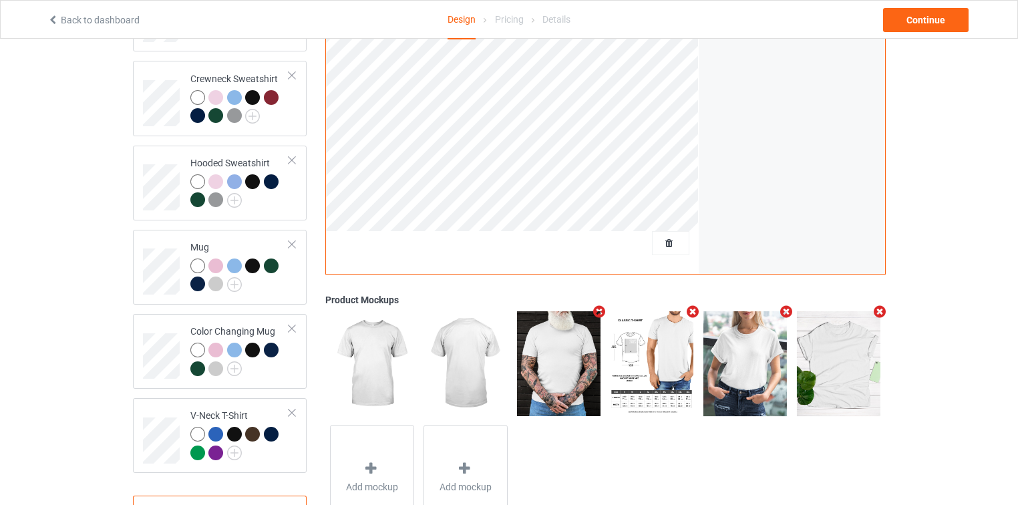
scroll to position [243, 0]
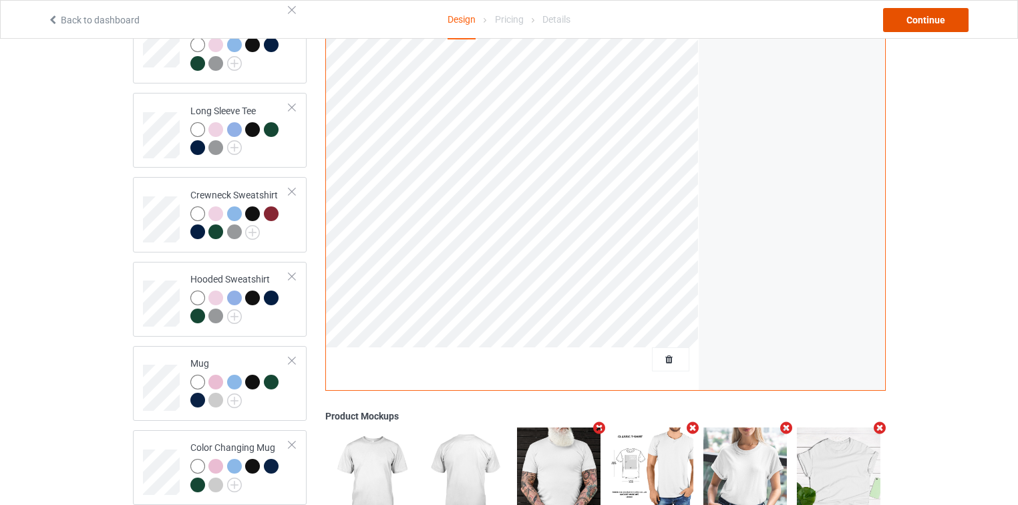
click at [936, 12] on div "Continue" at bounding box center [926, 20] width 86 height 24
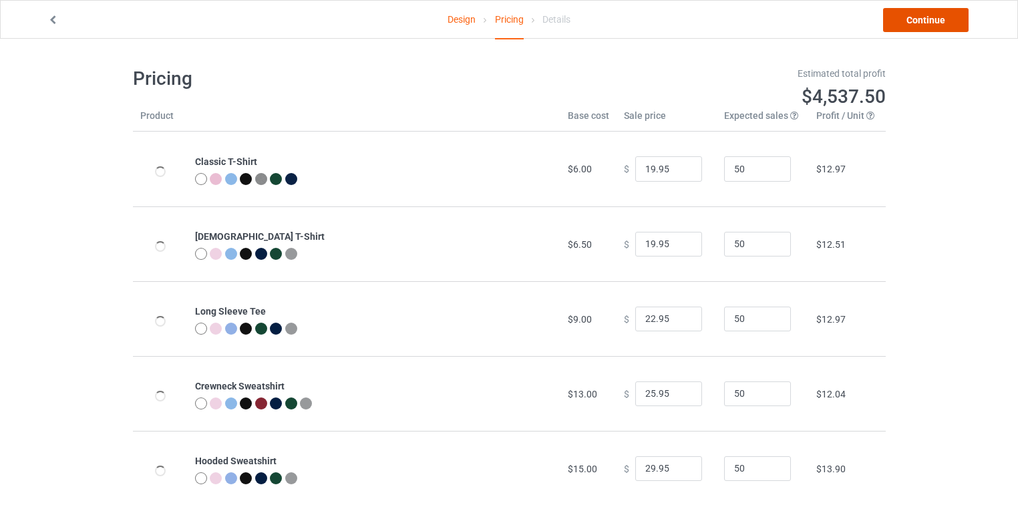
click at [935, 12] on link "Continue" at bounding box center [926, 20] width 86 height 24
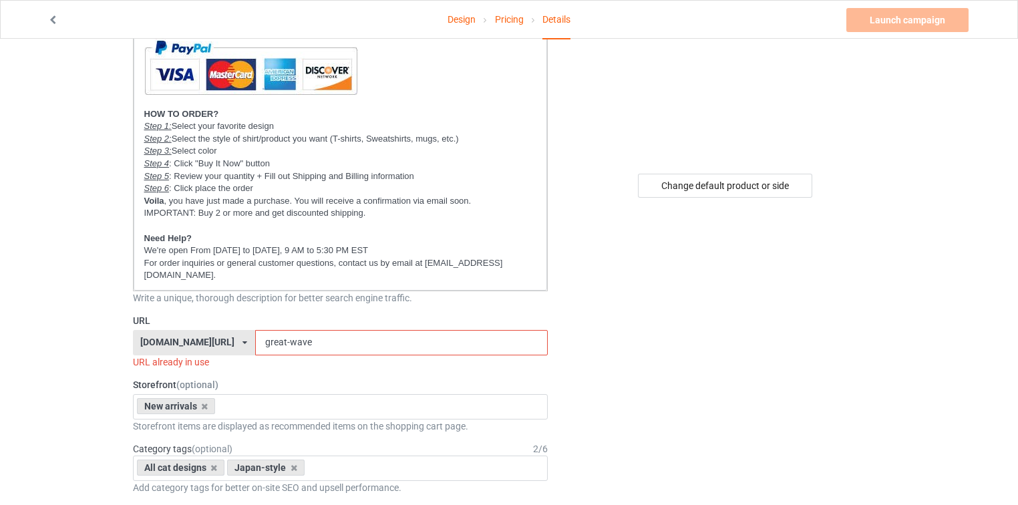
click at [0, 0] on div "[DOMAIN_NAME][URL]" at bounding box center [0, 0] width 0 height 0
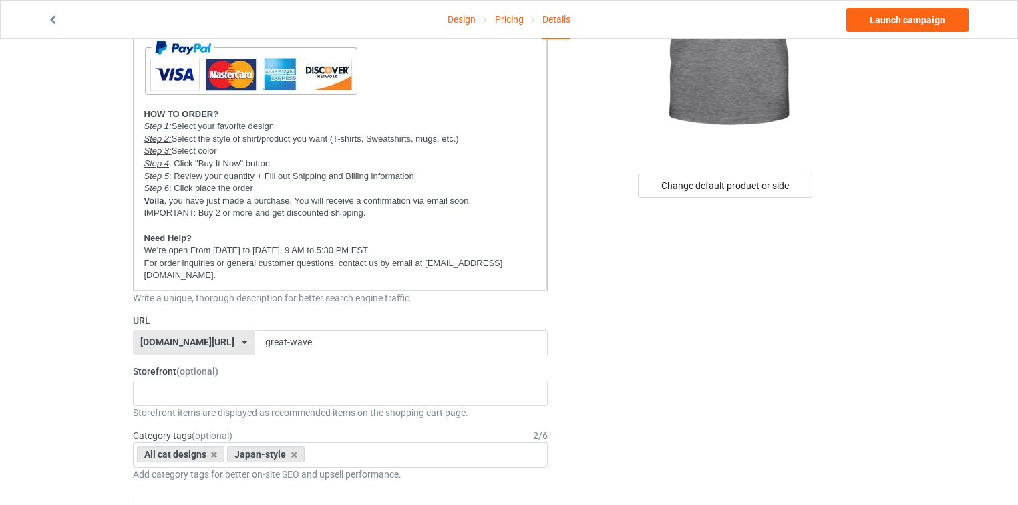
click at [150, 337] on div "[DOMAIN_NAME][URL]" at bounding box center [187, 341] width 94 height 9
click at [477, 255] on div "New Japan-styled t-shirt for cool cat lovers. Great Japan-inspired gift ideas f…" at bounding box center [341, 143] width 414 height 293
click at [477, 255] on p "We're open From [DATE] to [DATE], 9 AM to 5:30 PM EST" at bounding box center [340, 251] width 393 height 13
click at [484, 262] on p "For order inquiries or general customer questions, contact us by email at [EMAI…" at bounding box center [340, 269] width 393 height 25
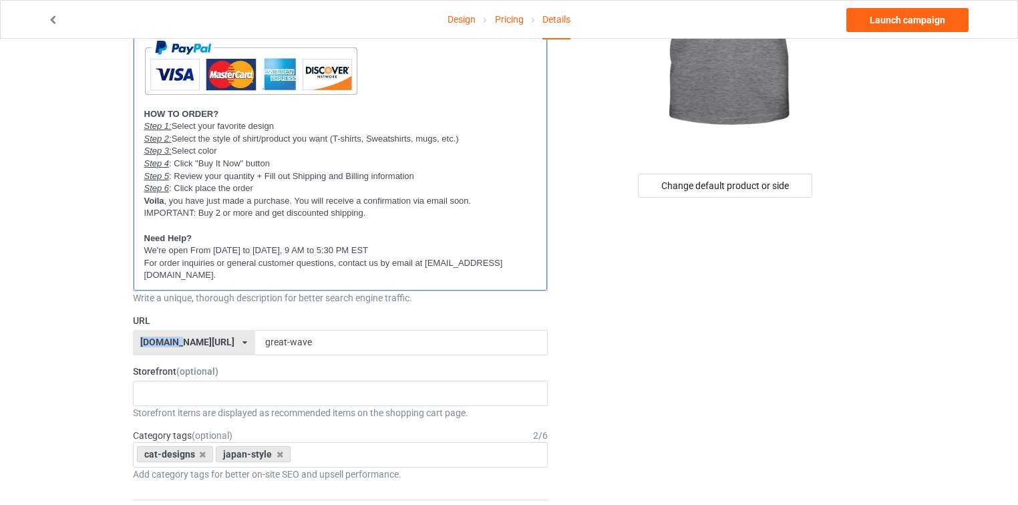
click at [484, 262] on p "For order inquiries or general customer questions, contact us by email at [EMAI…" at bounding box center [340, 269] width 393 height 25
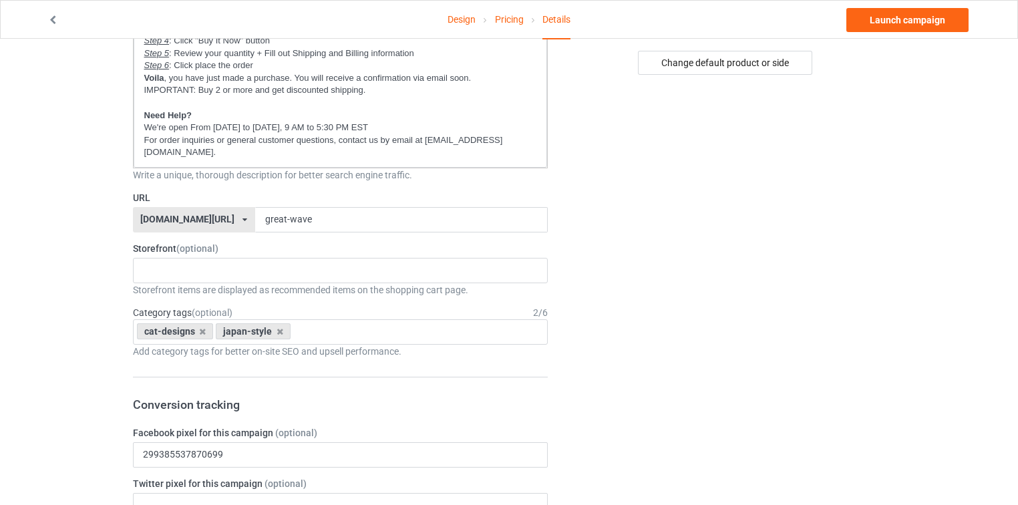
scroll to position [374, 0]
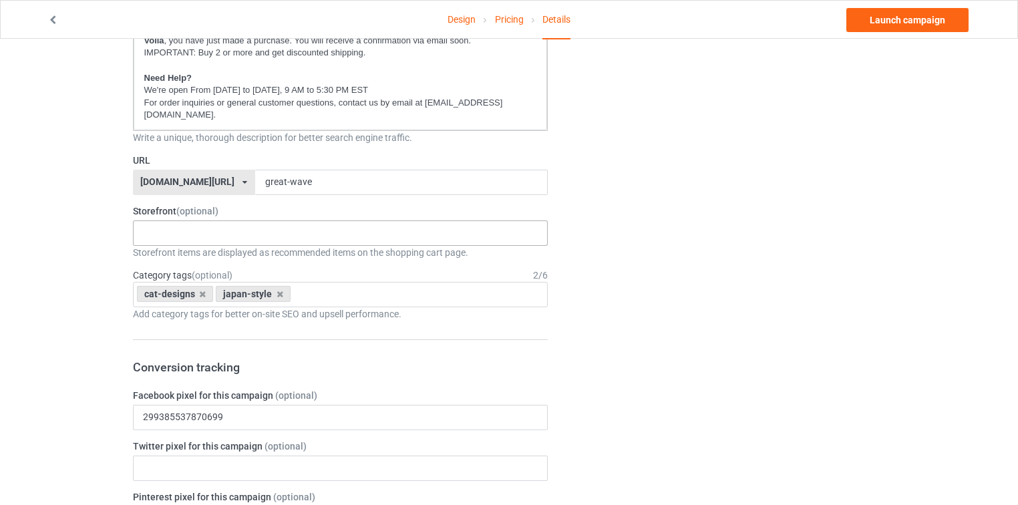
click at [300, 221] on div "New arrivals Cat Mom collection Purrfect cat collection Meowy Christmas 6821f5b…" at bounding box center [341, 233] width 416 height 25
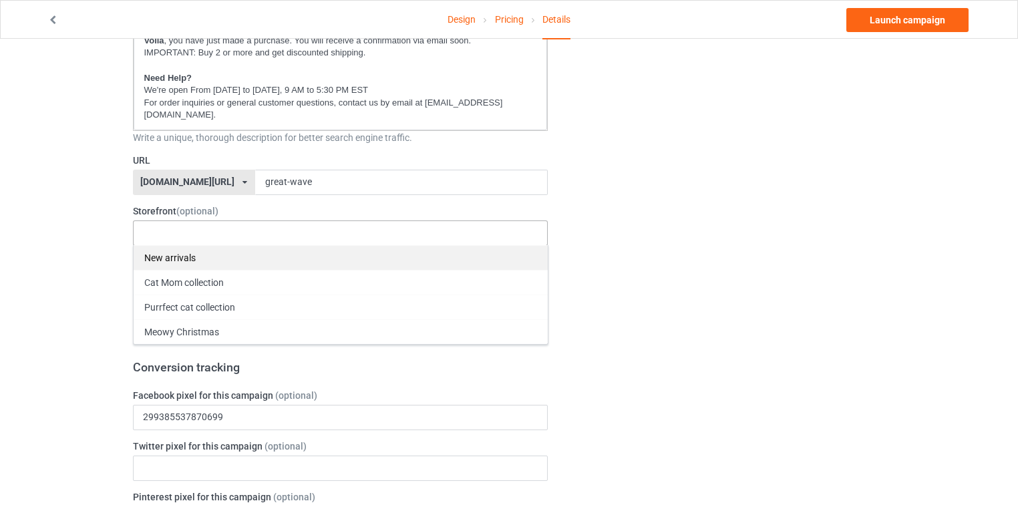
click at [248, 245] on div "New arrivals" at bounding box center [341, 257] width 414 height 25
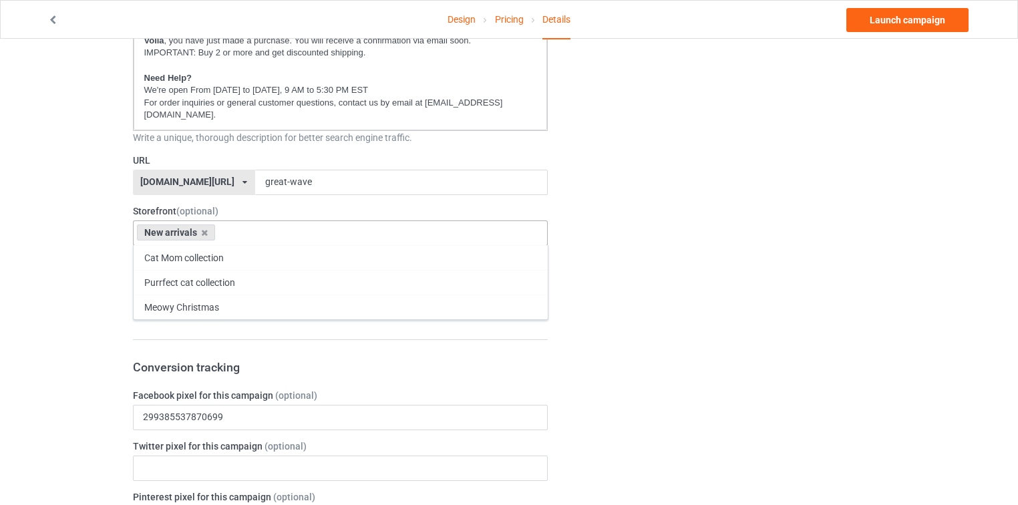
click at [620, 245] on div "Change default product or side" at bounding box center [725, 475] width 337 height 1585
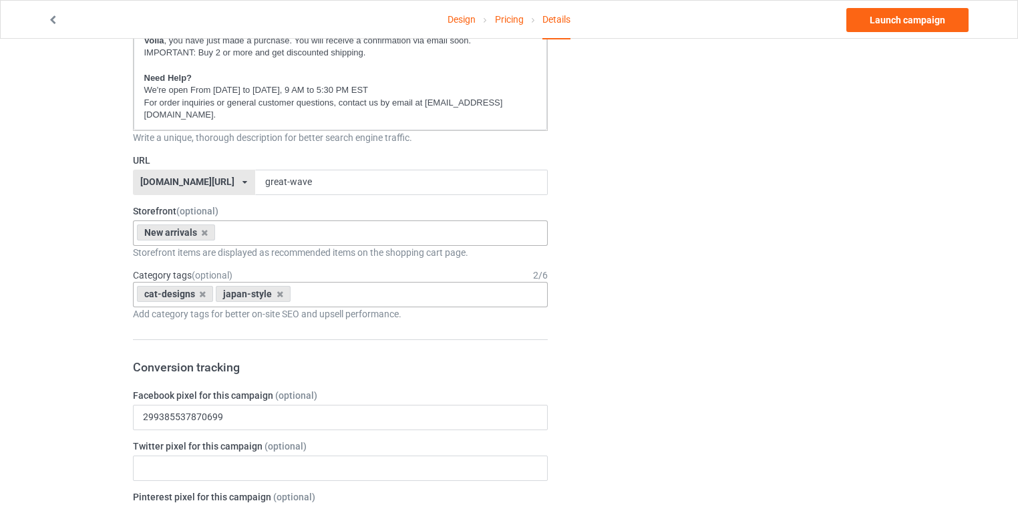
click at [368, 289] on div "cat-designs japan-style Age > 1-19 > 1 Age > 1-12 Months > 1 Month Age > 1-12 M…" at bounding box center [341, 294] width 416 height 25
type input "all cat"
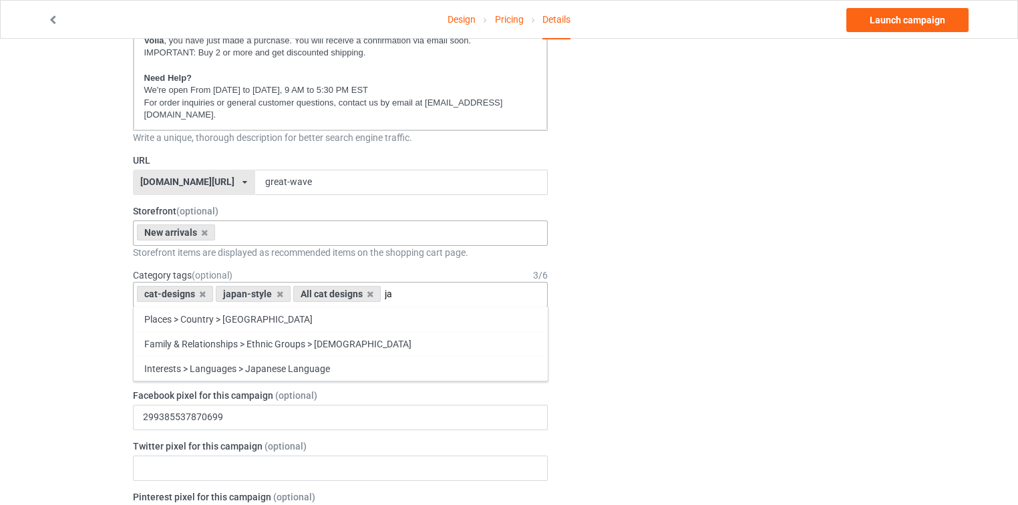
type input "j"
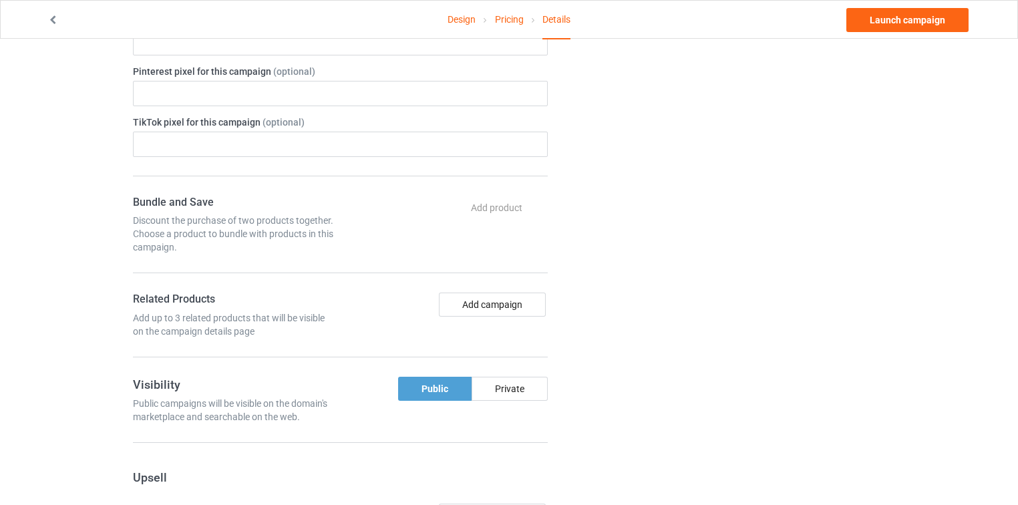
scroll to position [802, 0]
click at [583, 235] on div "Change default product or side" at bounding box center [725, 48] width 337 height 1585
click at [490, 291] on button "Add campaign" at bounding box center [492, 303] width 107 height 24
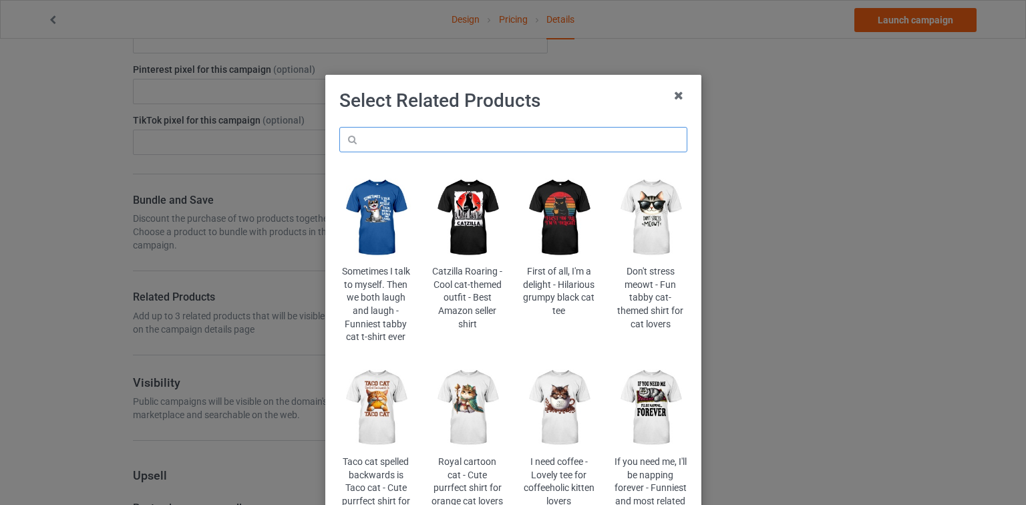
click at [492, 146] on input "text" at bounding box center [513, 139] width 348 height 25
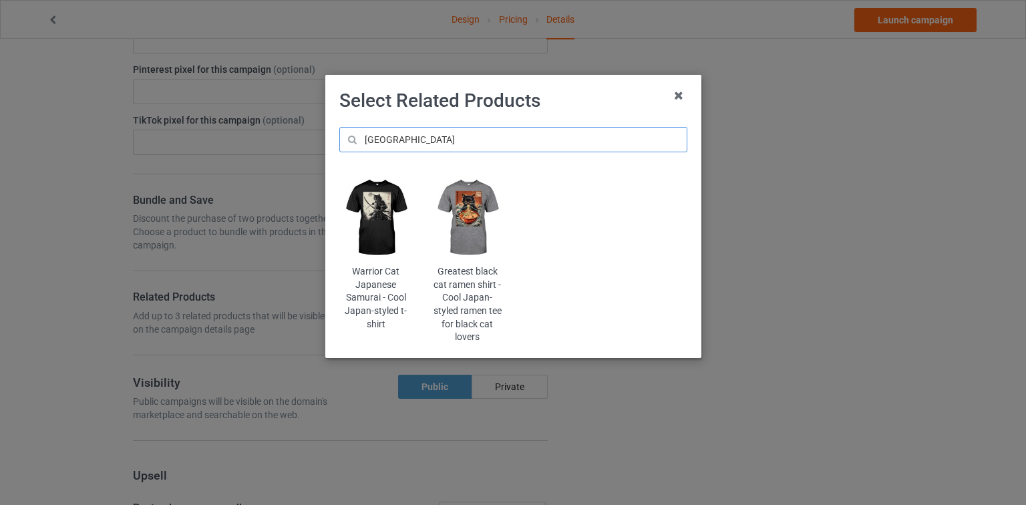
type input "japan"
click at [476, 211] on img at bounding box center [467, 217] width 73 height 91
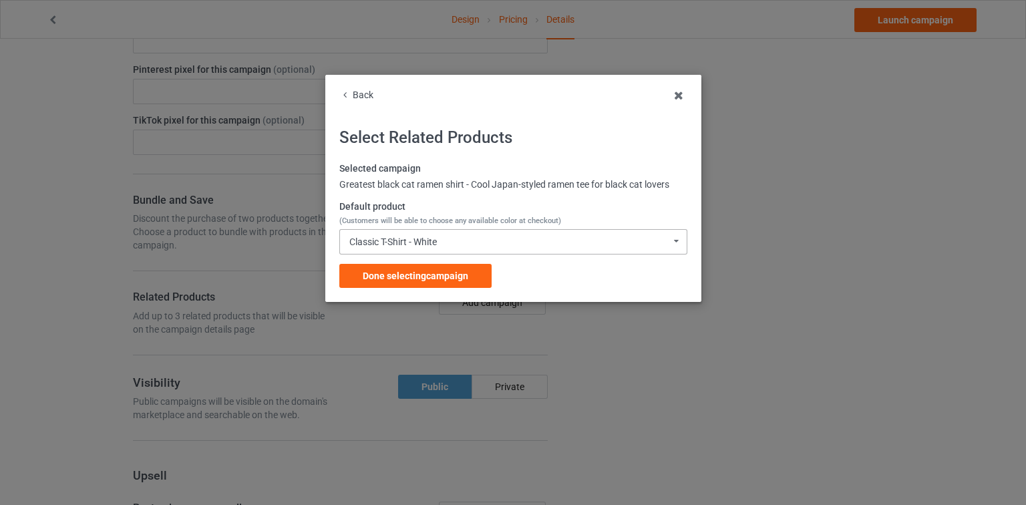
click at [407, 243] on div "Classic T-Shirt - White" at bounding box center [393, 241] width 88 height 9
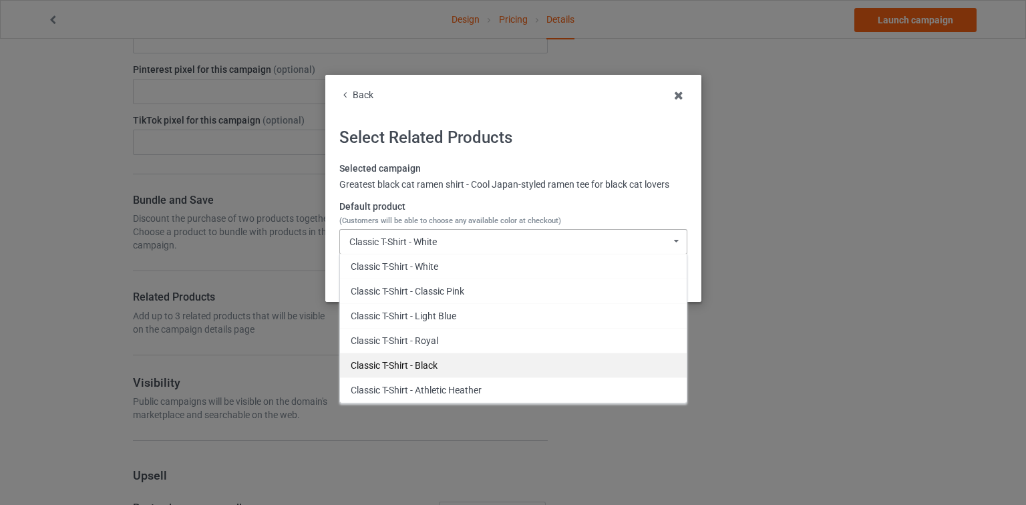
drag, startPoint x: 401, startPoint y: 343, endPoint x: 408, endPoint y: 363, distance: 20.5
click at [408, 363] on div "Classic T-Shirt - White Classic T-Shirt - Classic Pink Classic T-Shirt - Light …" at bounding box center [513, 329] width 348 height 150
click at [408, 363] on div "Classic T-Shirt - Black" at bounding box center [513, 365] width 347 height 25
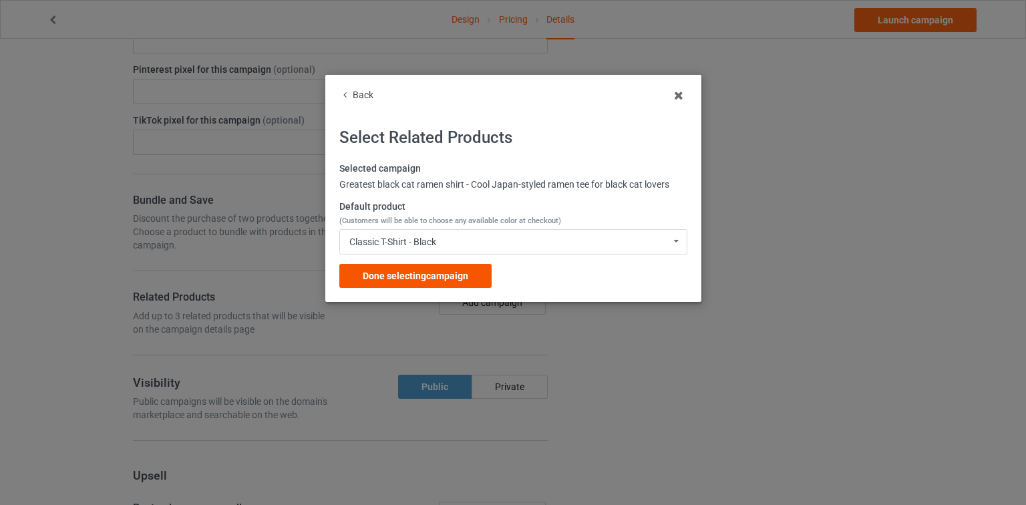
click at [407, 271] on span "Done selecting campaign" at bounding box center [416, 276] width 106 height 11
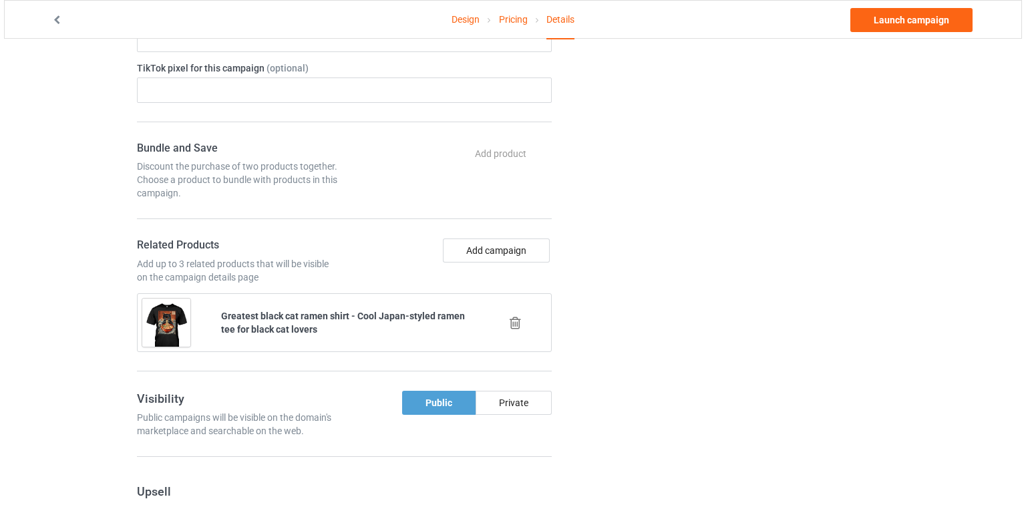
scroll to position [855, 0]
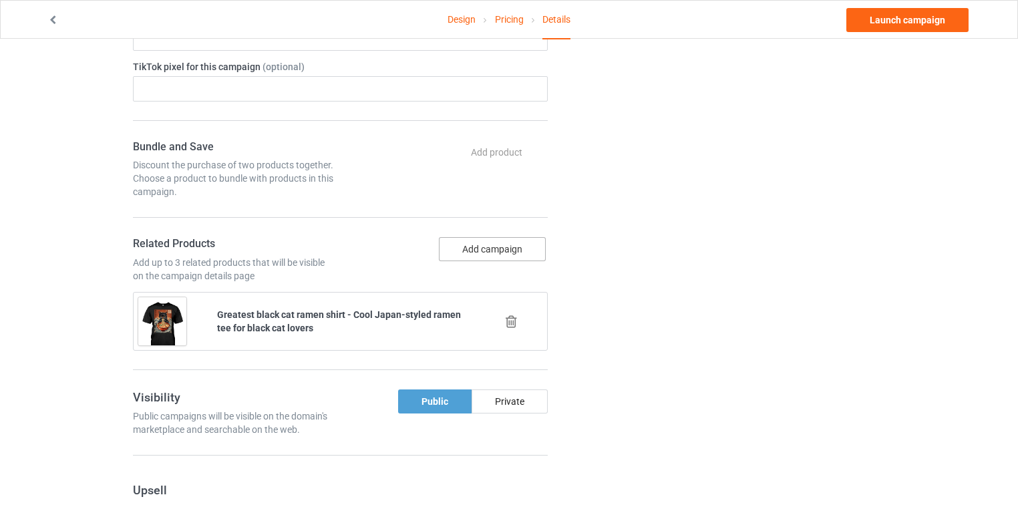
click at [494, 237] on button "Add campaign" at bounding box center [492, 249] width 107 height 24
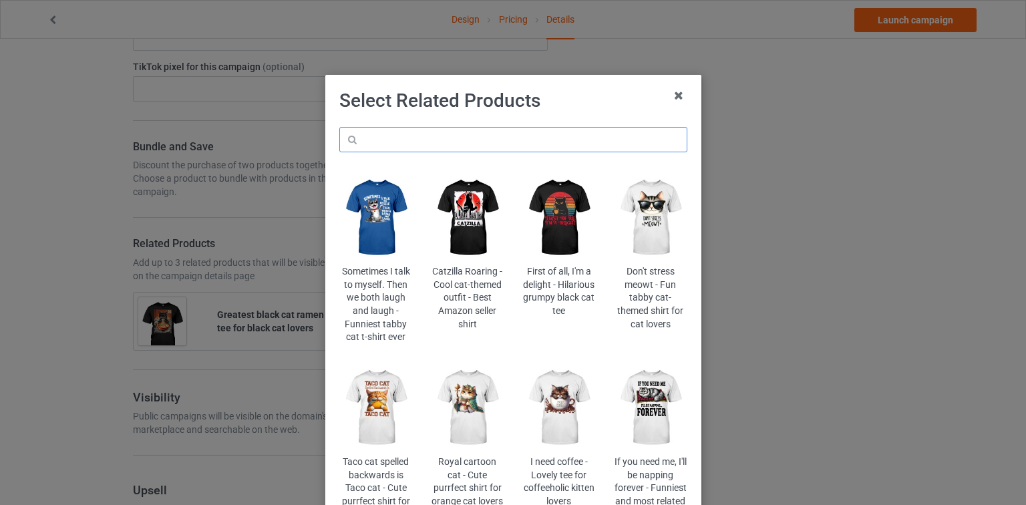
click at [482, 146] on input "text" at bounding box center [513, 139] width 348 height 25
type input "r"
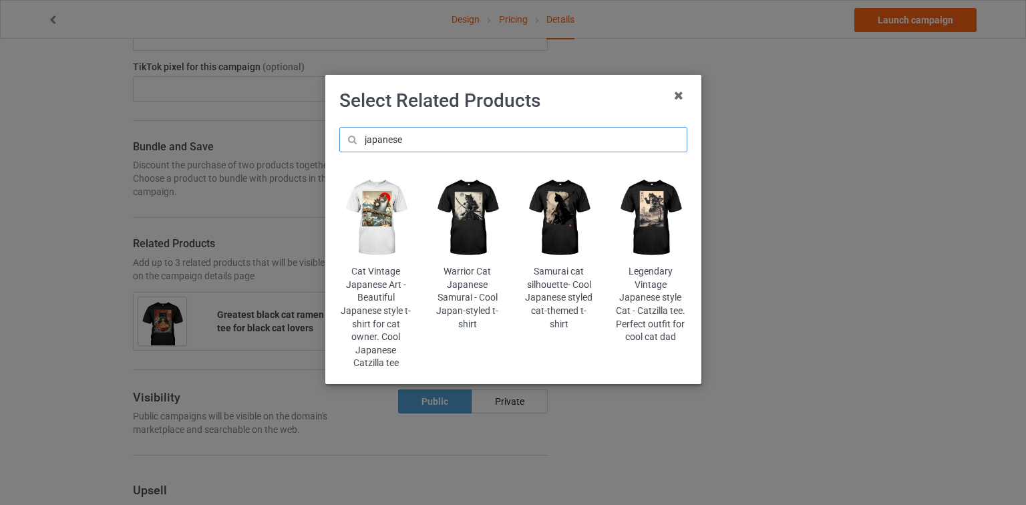
drag, startPoint x: 436, startPoint y: 141, endPoint x: 297, endPoint y: 140, distance: 139.0
click at [297, 140] on div "Select Related Products japanese Cat Vintage Japanese Art - Beautiful Japanese …" at bounding box center [513, 252] width 1026 height 505
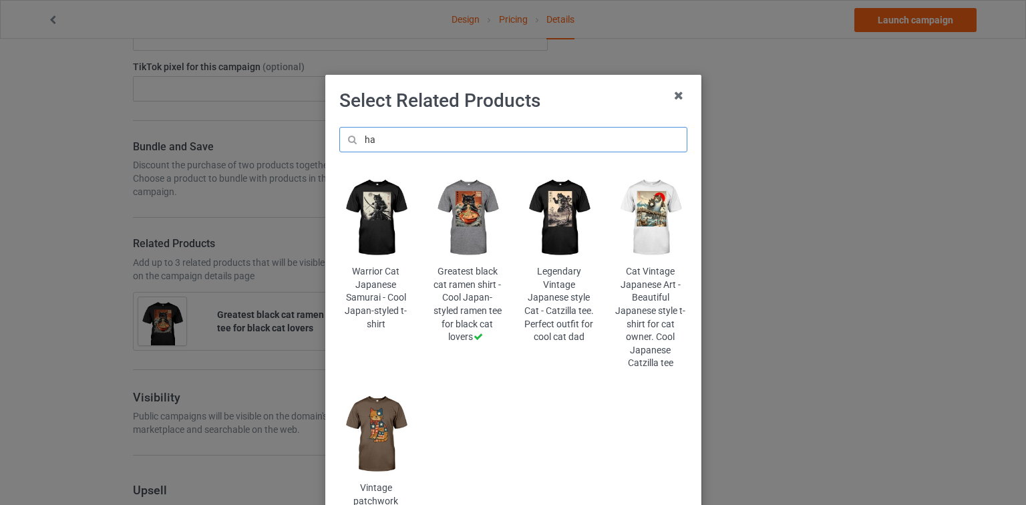
type input "h"
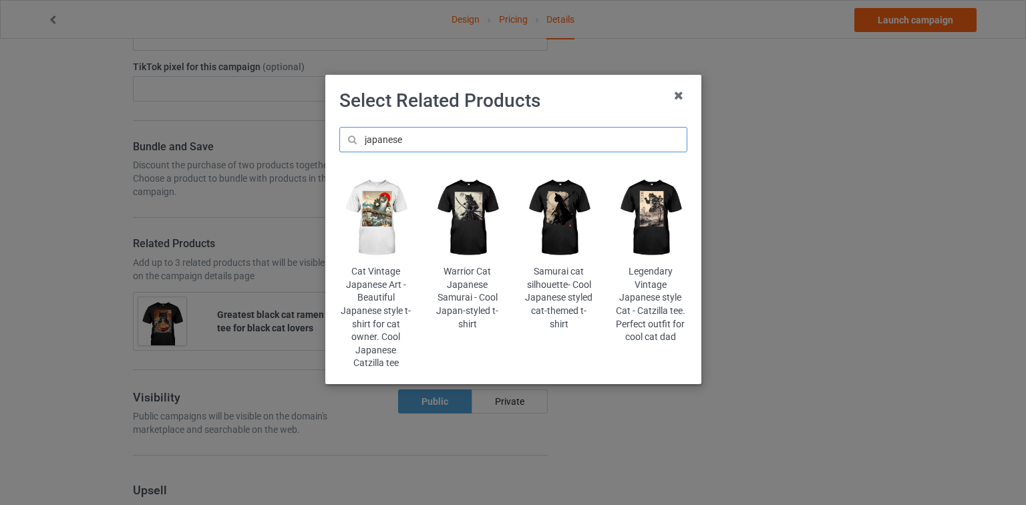
type input "japanese"
click at [565, 222] on img at bounding box center [559, 217] width 73 height 91
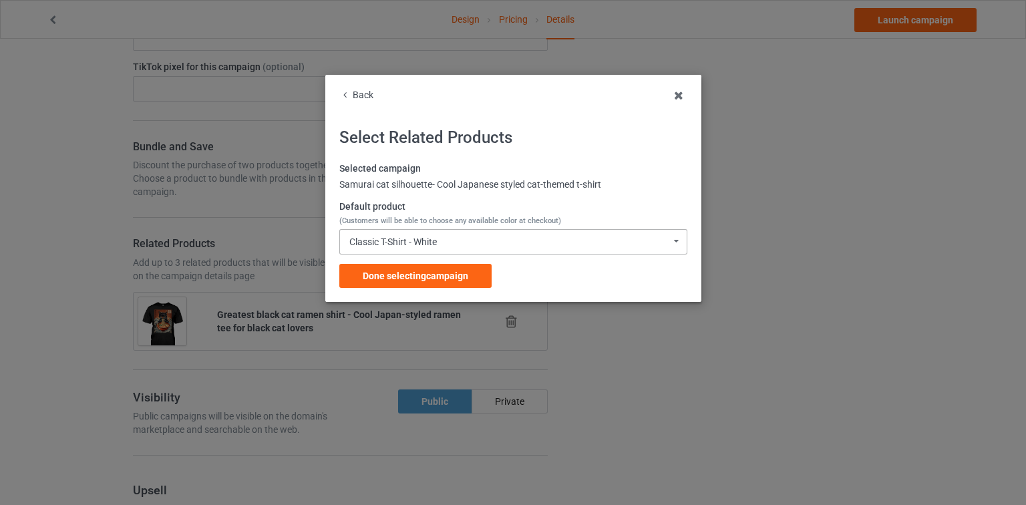
click at [432, 246] on div "Classic T-Shirt - White" at bounding box center [393, 241] width 88 height 9
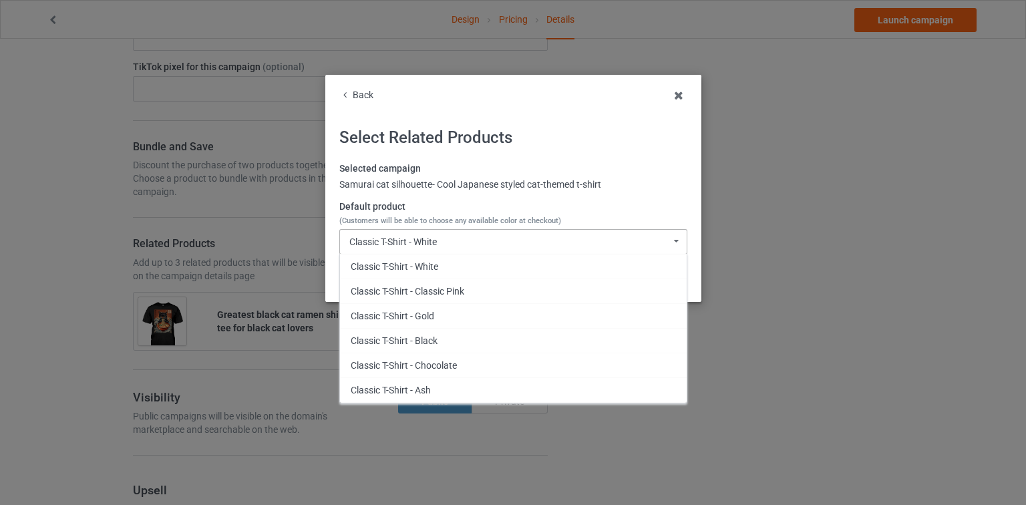
click at [432, 246] on div "Classic T-Shirt - White" at bounding box center [393, 241] width 88 height 9
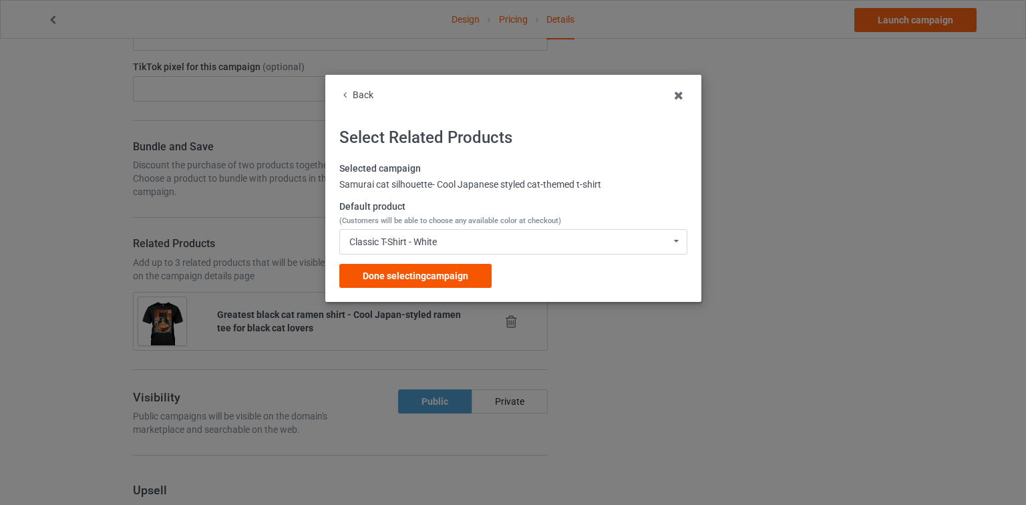
click at [414, 277] on span "Done selecting campaign" at bounding box center [416, 276] width 106 height 11
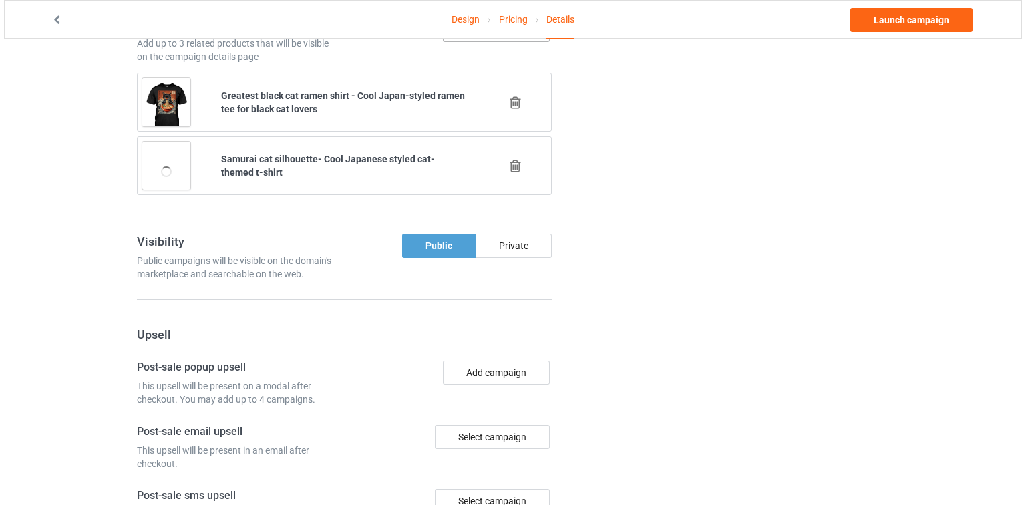
scroll to position [968, 0]
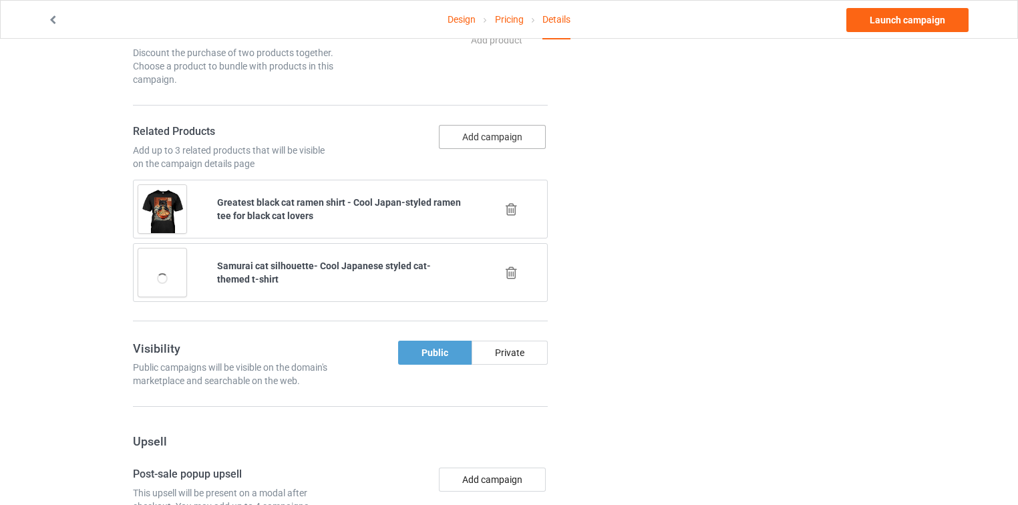
click at [519, 125] on button "Add campaign" at bounding box center [492, 137] width 107 height 24
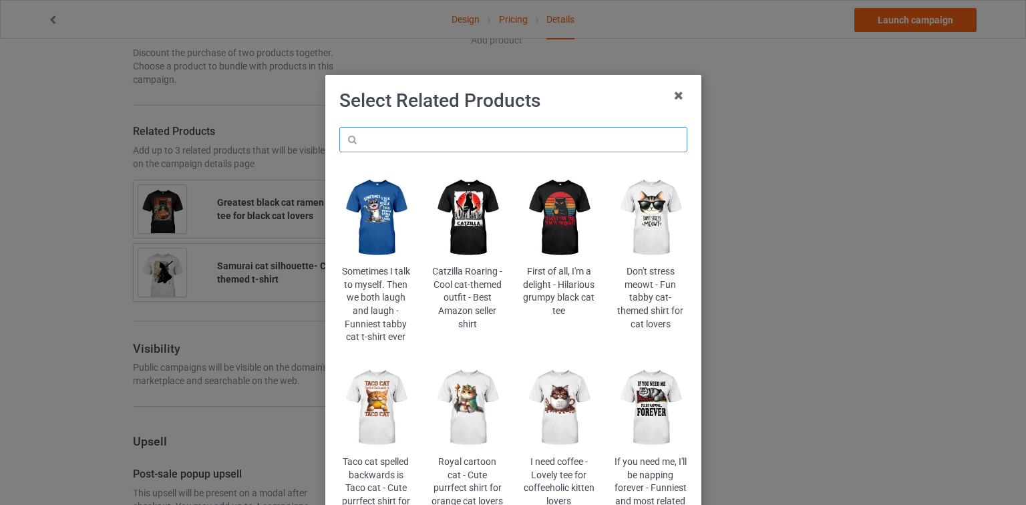
click at [511, 140] on input "text" at bounding box center [513, 139] width 348 height 25
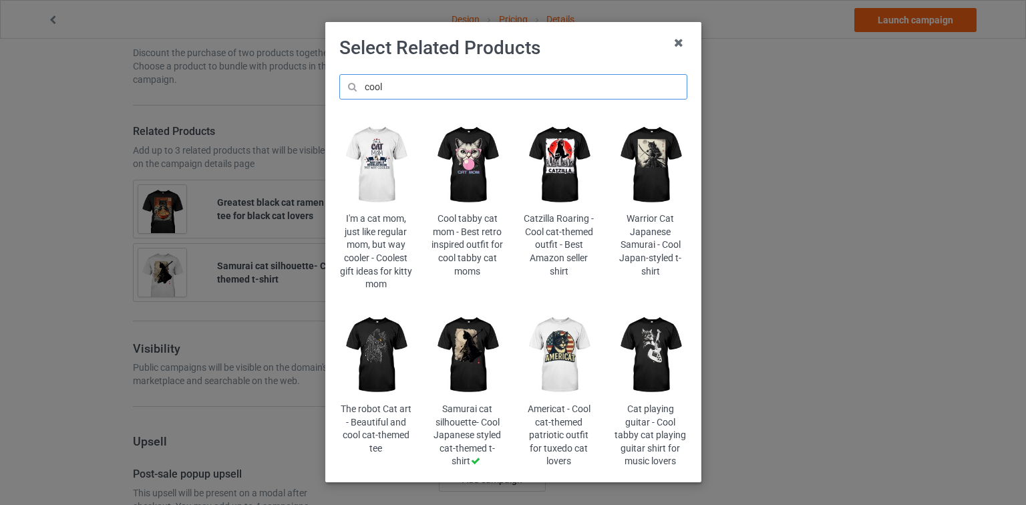
scroll to position [53, 0]
type input "cool"
click at [466, 128] on img at bounding box center [467, 164] width 73 height 91
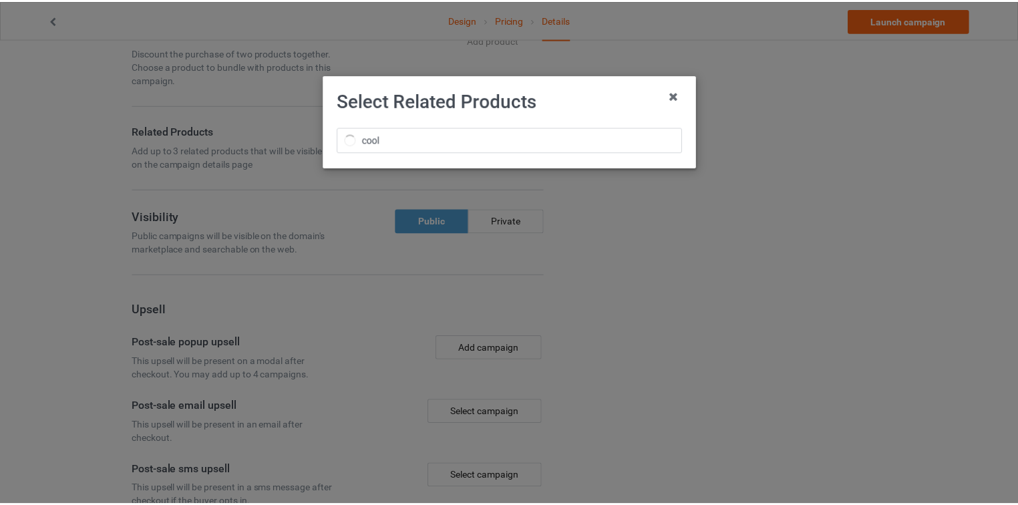
scroll to position [0, 0]
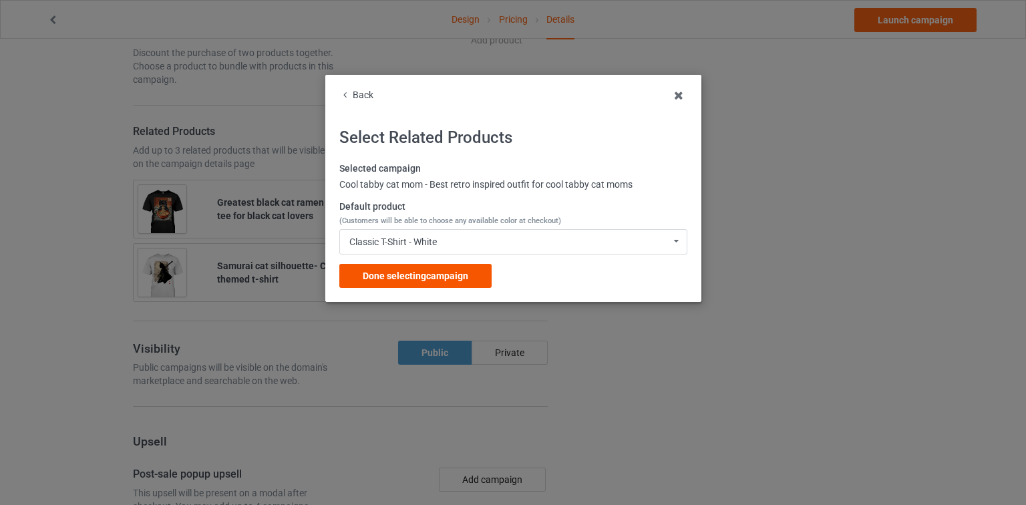
click at [449, 273] on span "Done selecting campaign" at bounding box center [416, 276] width 106 height 11
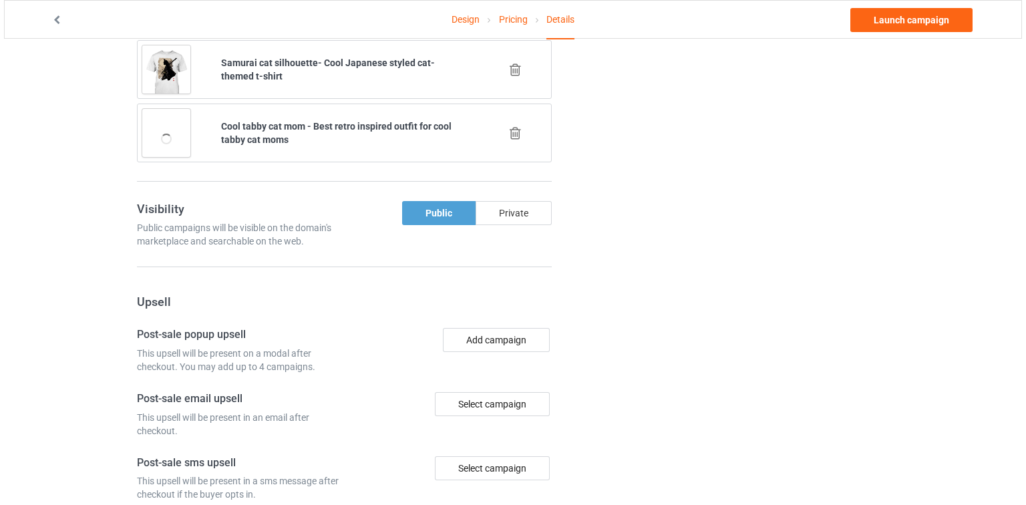
scroll to position [1288, 0]
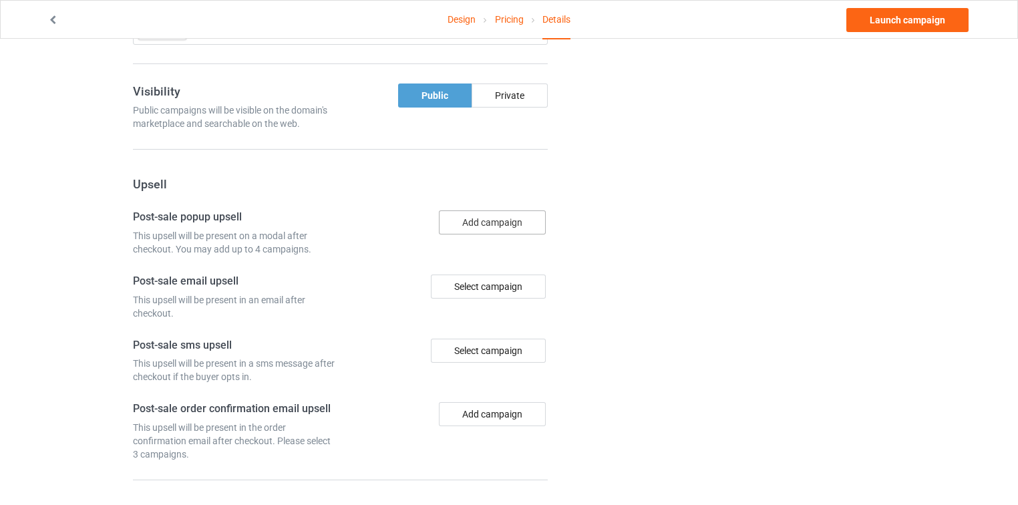
click at [516, 210] on button "Add campaign" at bounding box center [492, 222] width 107 height 24
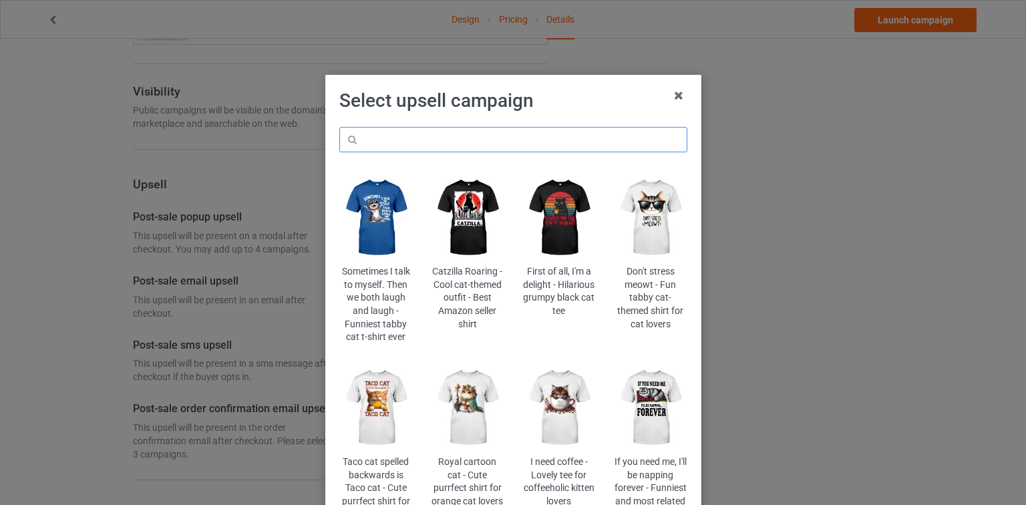
click at [472, 136] on input "text" at bounding box center [513, 139] width 348 height 25
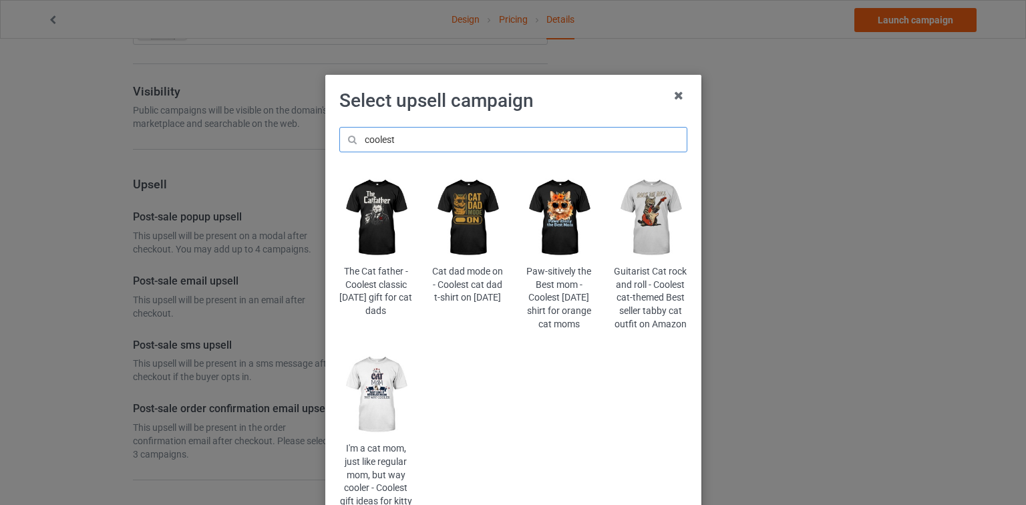
type input "coolest"
click at [641, 211] on img at bounding box center [650, 217] width 73 height 91
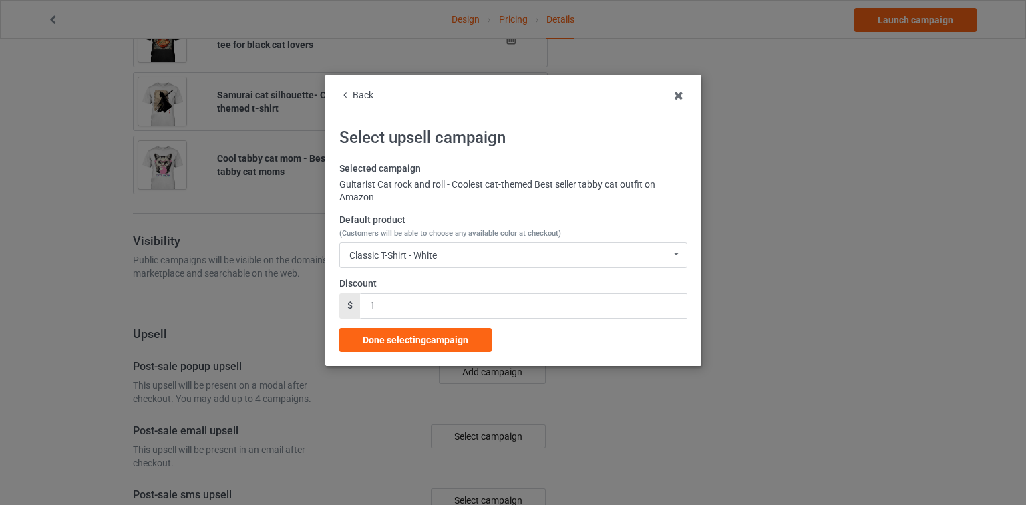
scroll to position [1288, 0]
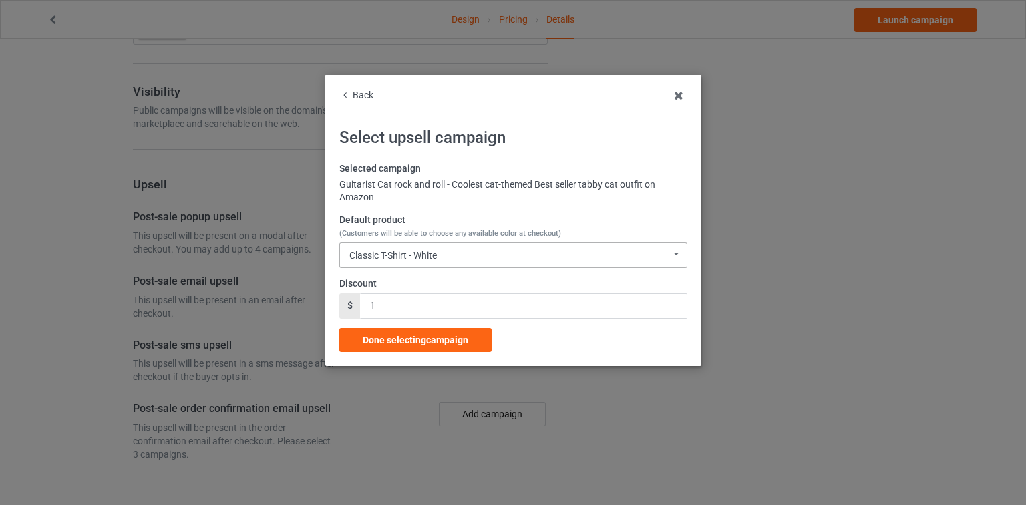
click at [465, 243] on div "Classic T-Shirt - White Classic T-Shirt - White Classic T-Shirt - Classic Pink …" at bounding box center [513, 255] width 348 height 25
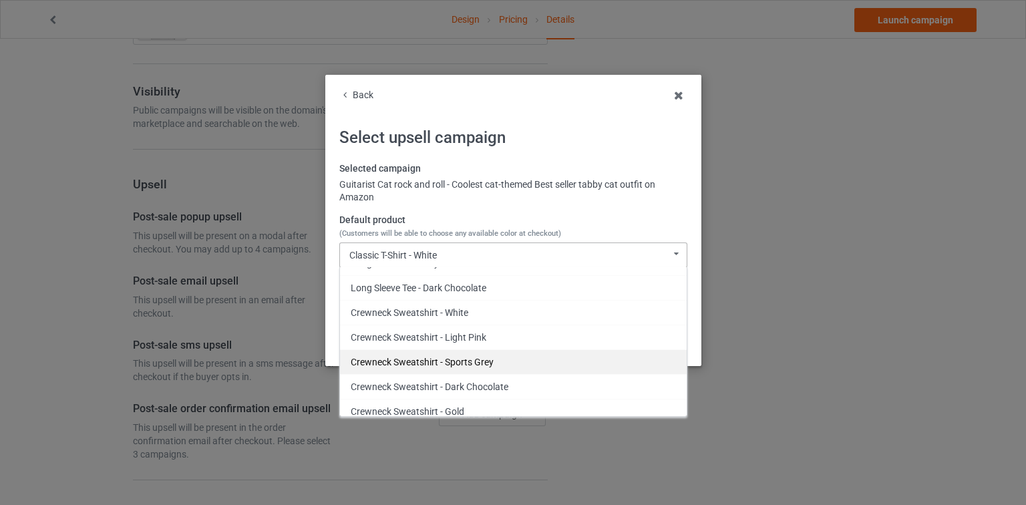
scroll to position [561, 0]
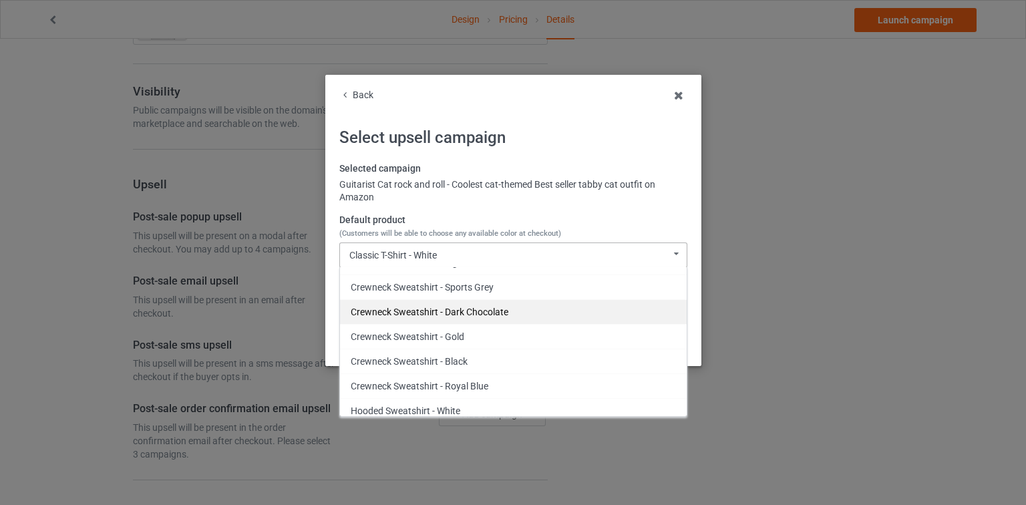
click at [501, 299] on div "Crewneck Sweatshirt - Dark Chocolate" at bounding box center [513, 311] width 347 height 25
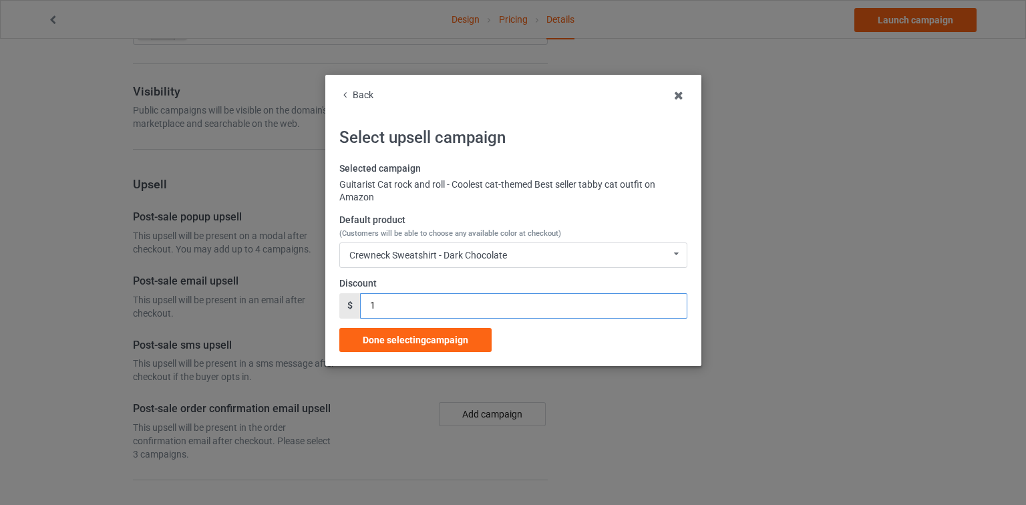
click at [335, 312] on div "Back Select upsell campaign Selected campaign Guitarist Cat rock and roll - Coo…" at bounding box center [513, 220] width 376 height 291
type input "3"
click at [421, 335] on span "Done selecting campaign" at bounding box center [416, 340] width 106 height 11
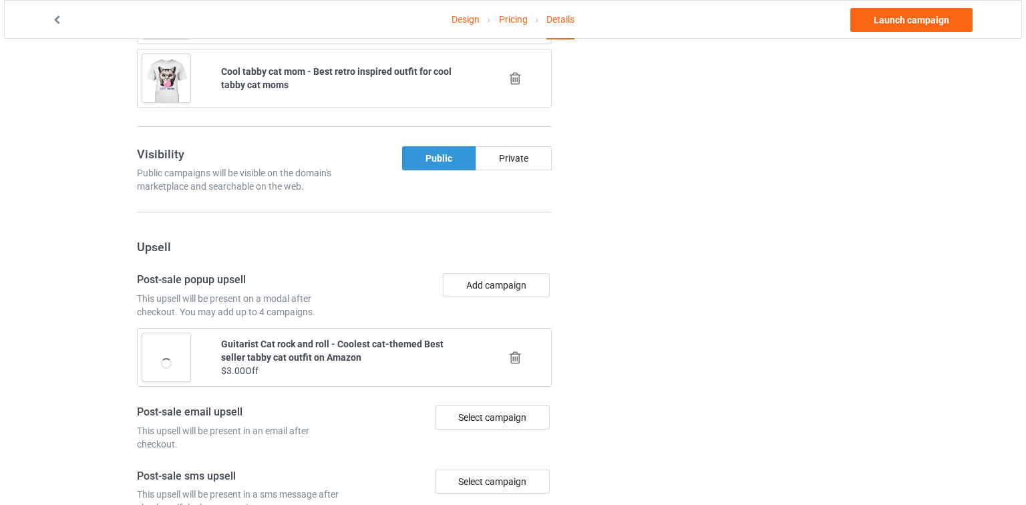
scroll to position [1342, 0]
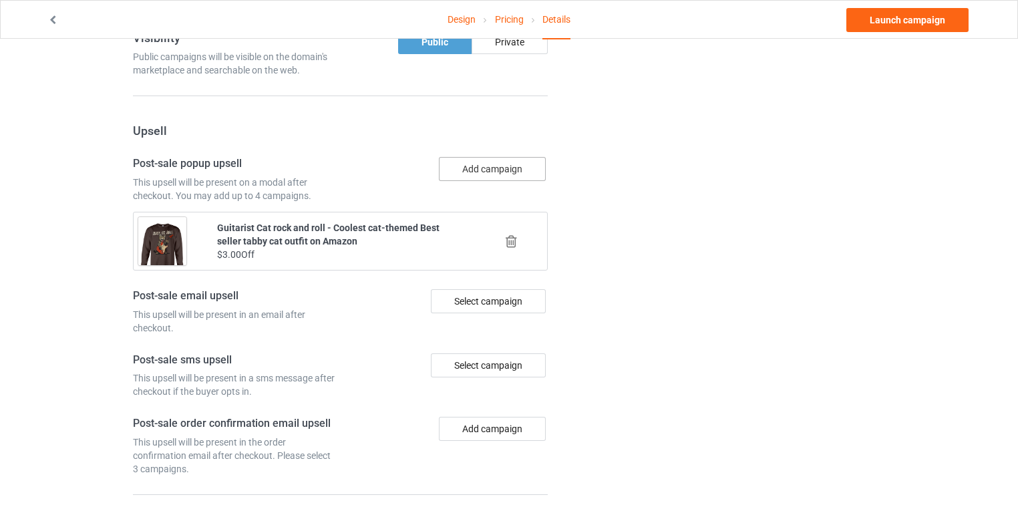
click at [494, 157] on button "Add campaign" at bounding box center [492, 169] width 107 height 24
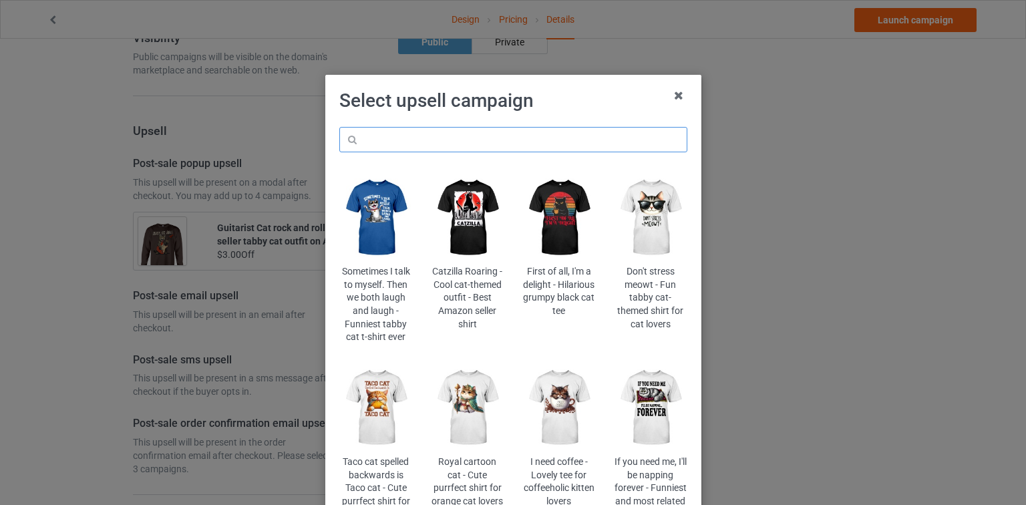
click at [490, 146] on input "text" at bounding box center [513, 139] width 348 height 25
type input "h"
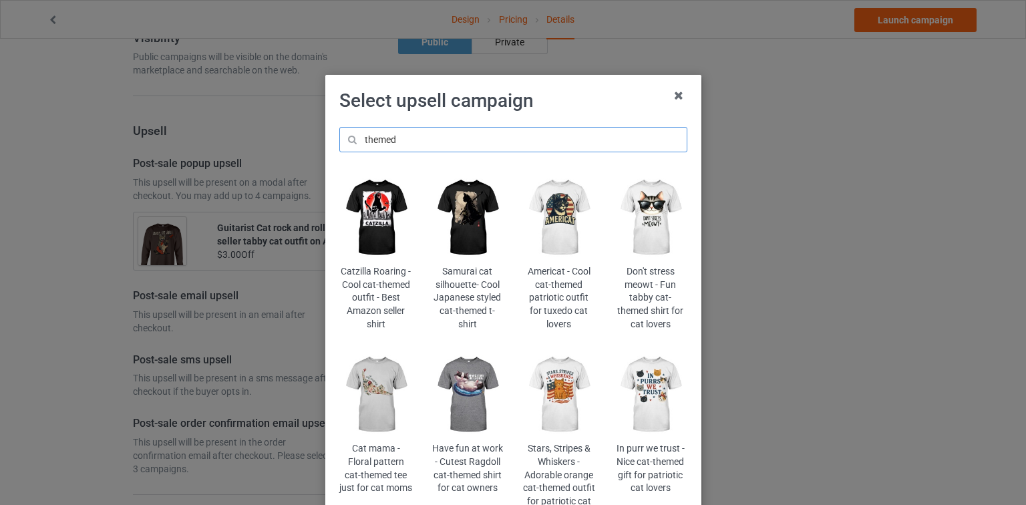
type input "themed"
click at [367, 204] on img at bounding box center [375, 217] width 73 height 91
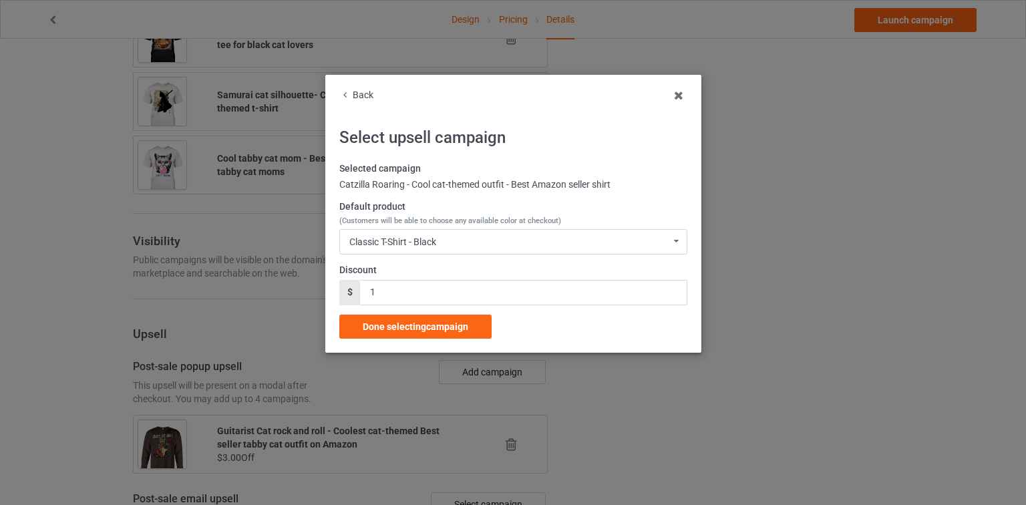
scroll to position [1342, 0]
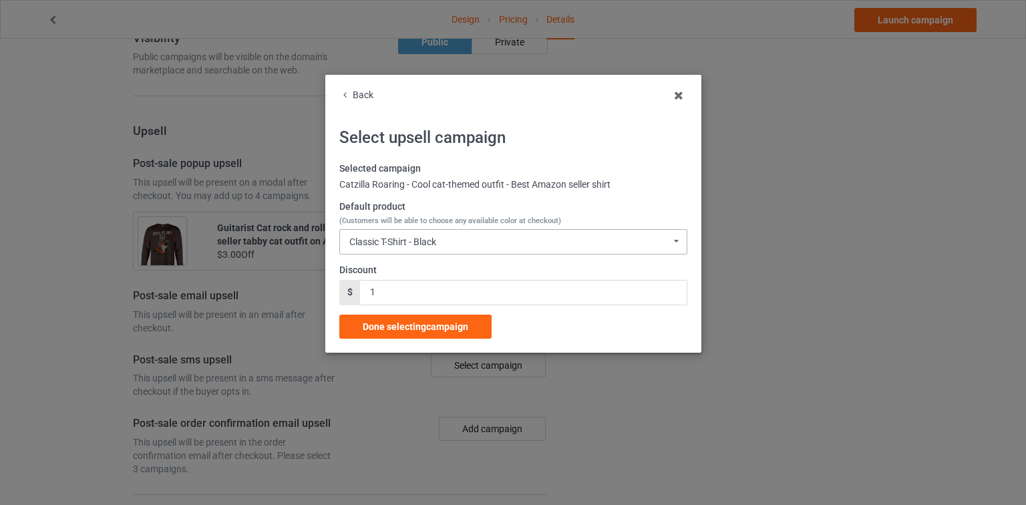
click at [409, 235] on div "Classic T-Shirt - Black Classic T-Shirt - Black Classic T-Shirt - Athletic Heat…" at bounding box center [513, 241] width 348 height 25
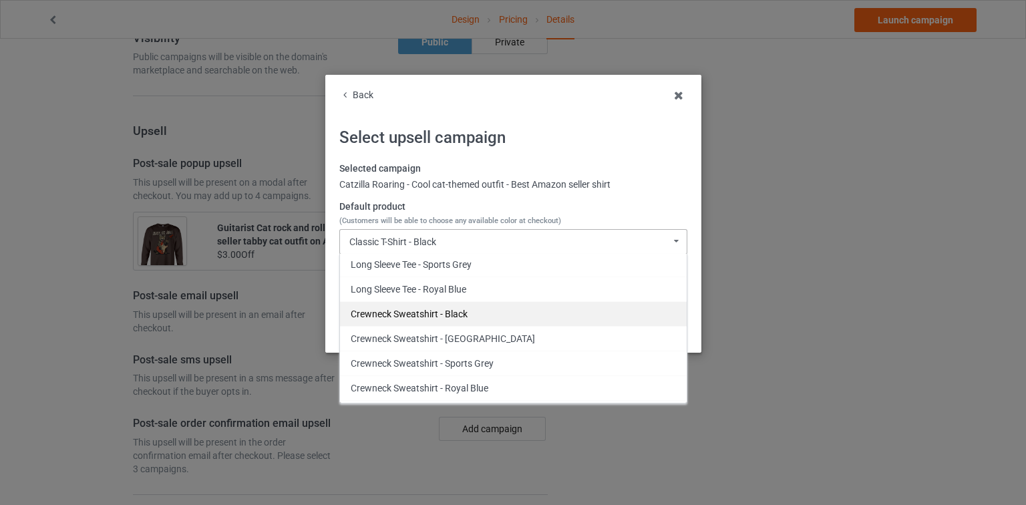
scroll to position [233, 0]
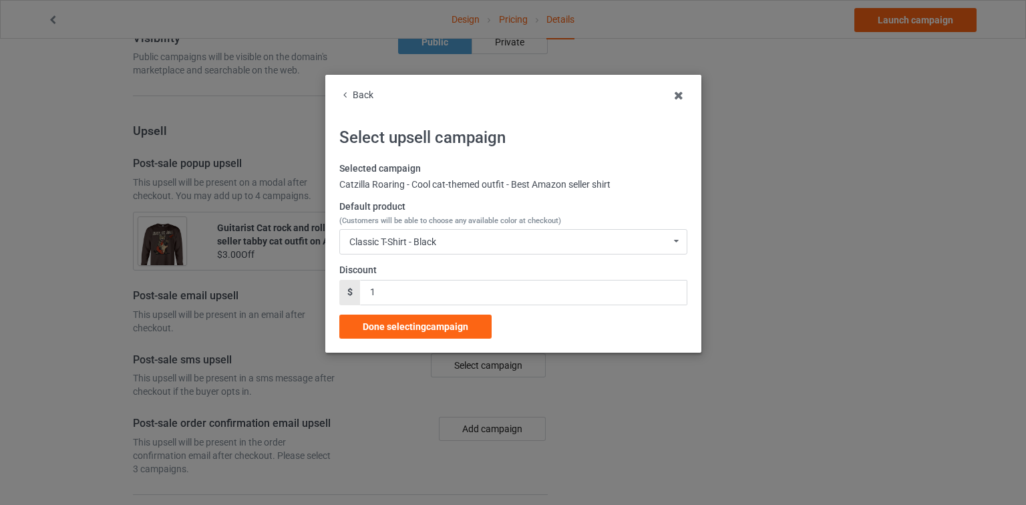
click at [353, 100] on div "Back" at bounding box center [513, 95] width 348 height 13
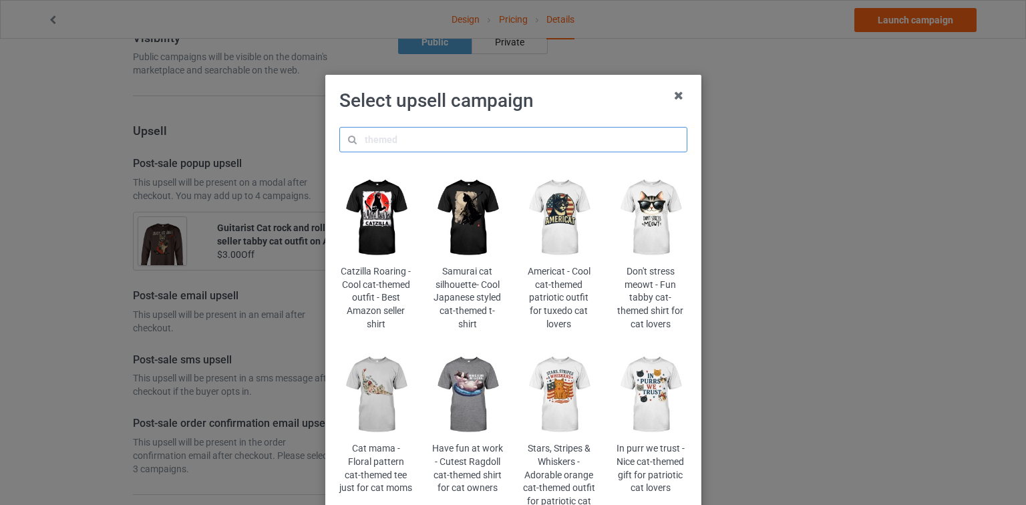
click at [478, 143] on input "text" at bounding box center [513, 139] width 348 height 25
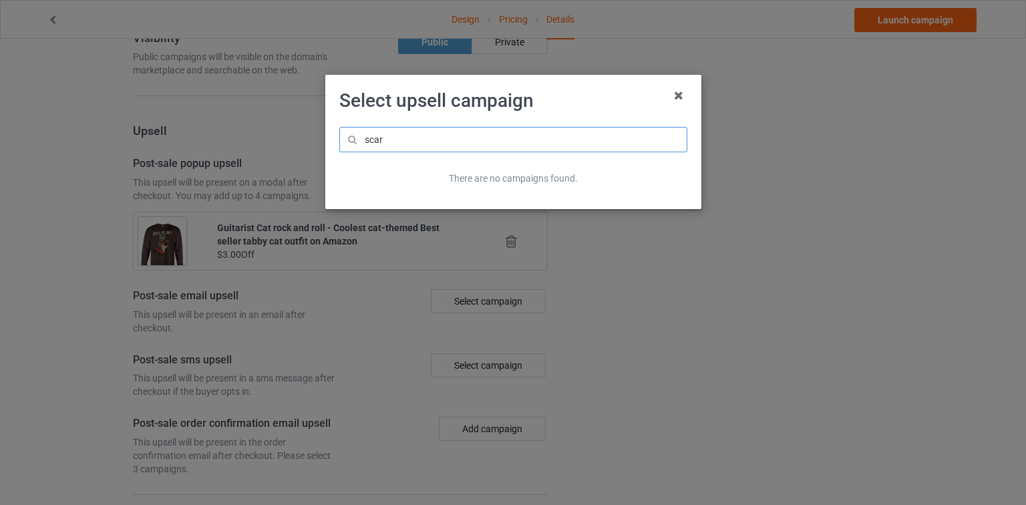
type input "scary"
type input "w"
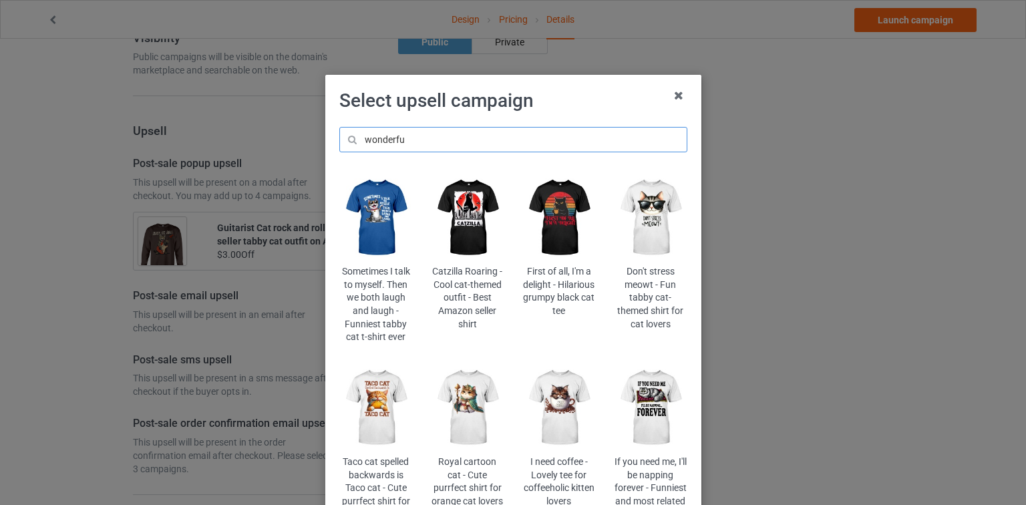
type input "wonderful"
type input "ro"
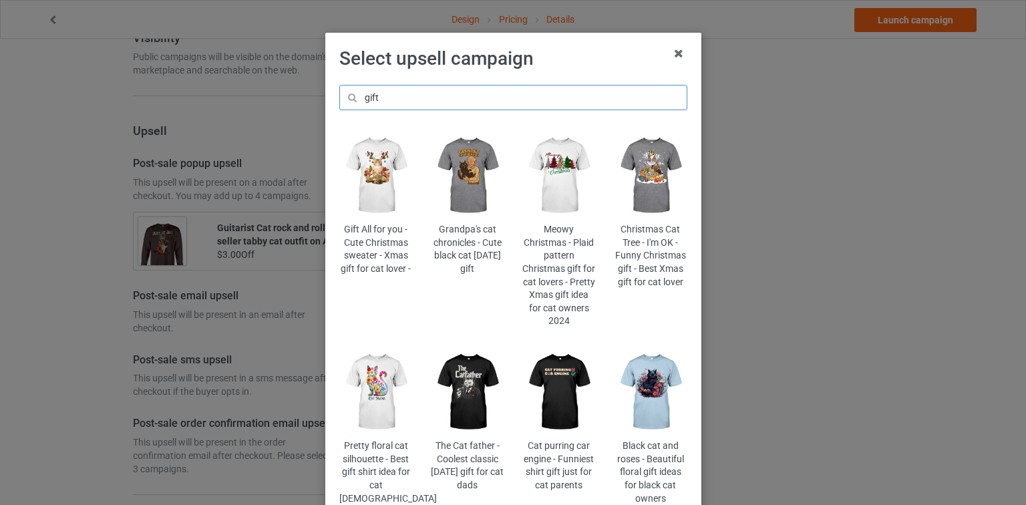
scroll to position [130, 0]
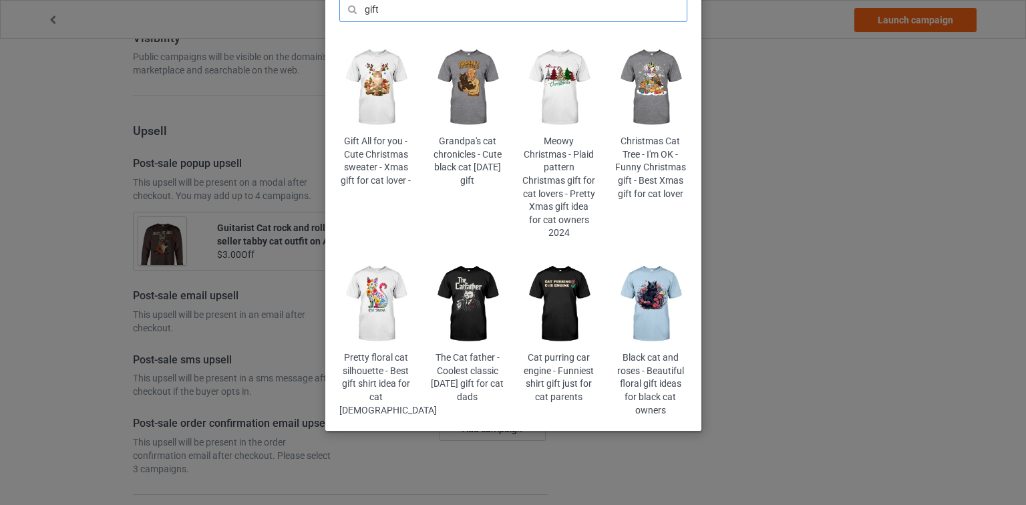
type input "gift"
click at [448, 297] on img at bounding box center [467, 304] width 73 height 91
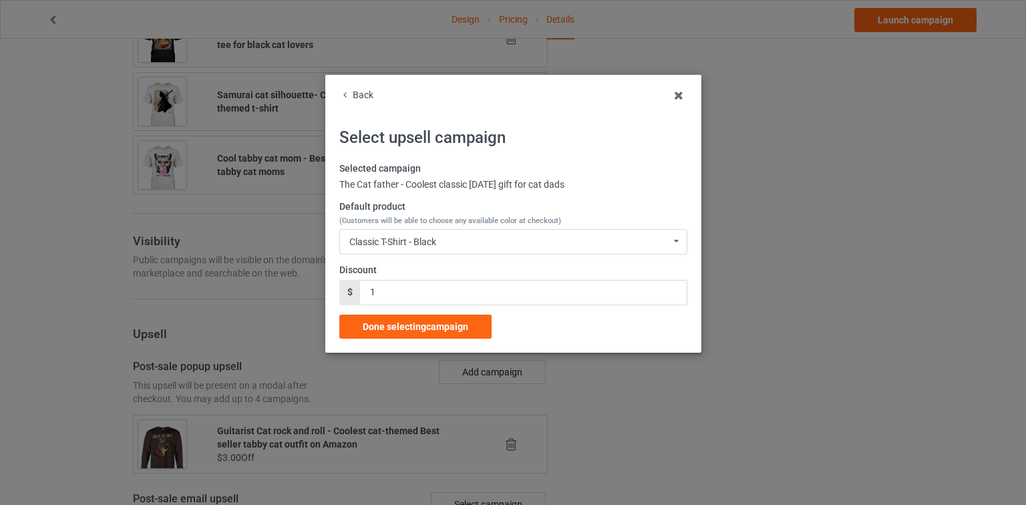
scroll to position [1342, 0]
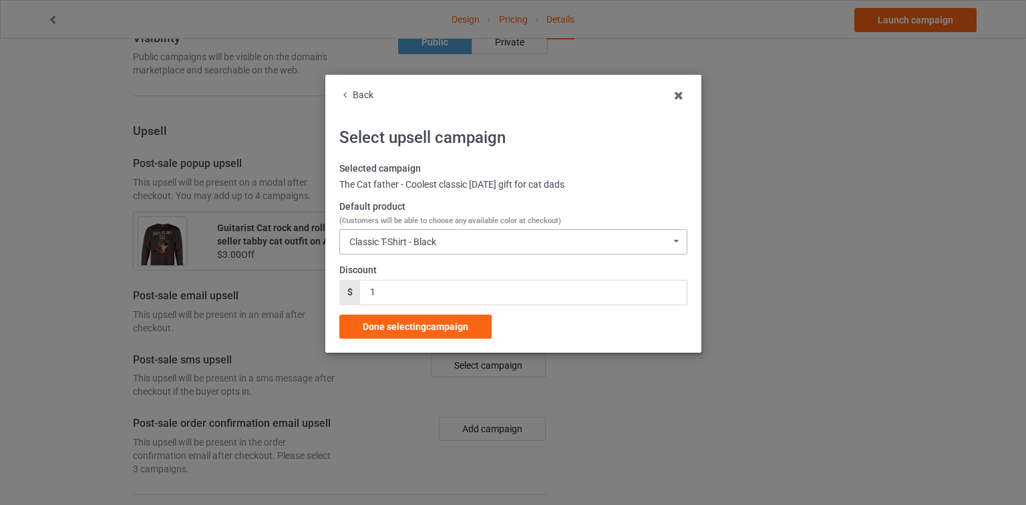
click at [434, 233] on div "Classic T-Shirt - Black Classic T-Shirt - Black Classic T-Shirt - Chocolate Cla…" at bounding box center [513, 241] width 348 height 25
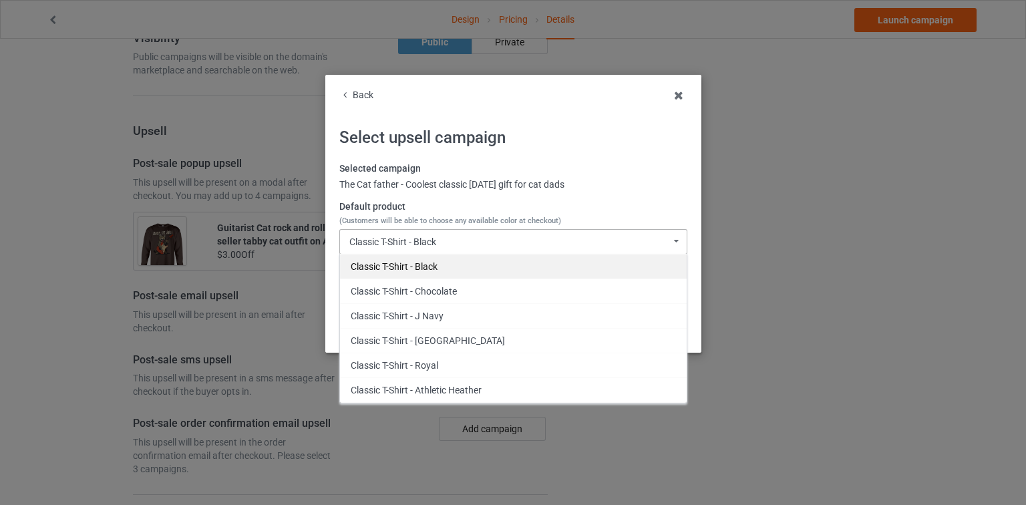
scroll to position [233, 0]
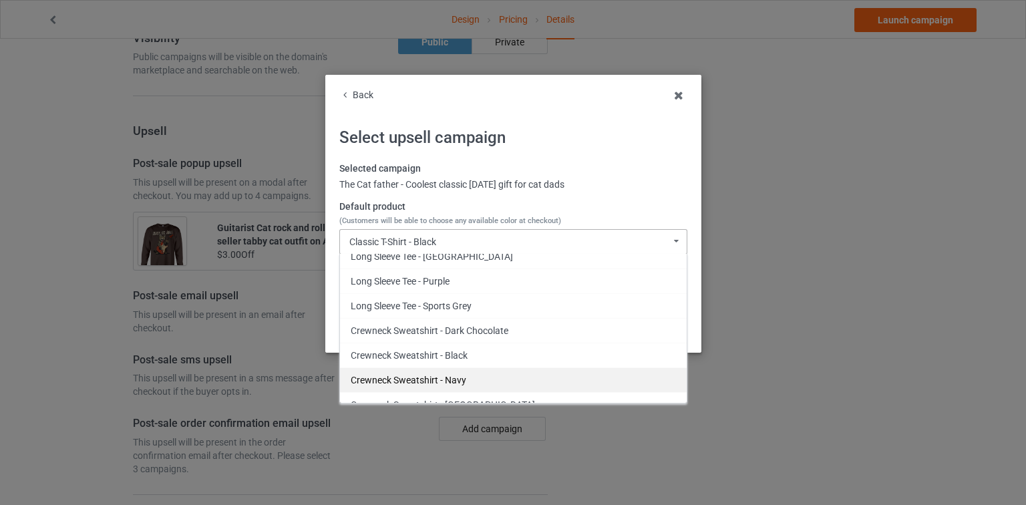
click at [498, 373] on div "Crewneck Sweatshirt - Navy" at bounding box center [513, 380] width 347 height 25
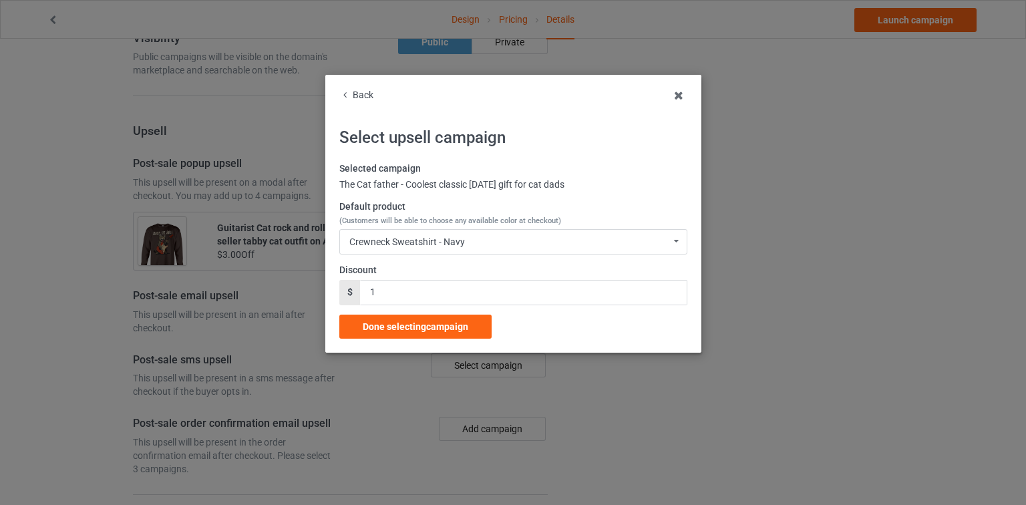
drag, startPoint x: 356, startPoint y: 281, endPoint x: 350, endPoint y: 285, distance: 7.2
click at [339, 283] on div "Discount $ 1" at bounding box center [513, 284] width 348 height 41
drag, startPoint x: 373, startPoint y: 296, endPoint x: 343, endPoint y: 297, distance: 29.4
click at [343, 297] on div "$ 1" at bounding box center [513, 292] width 348 height 25
type input "3"
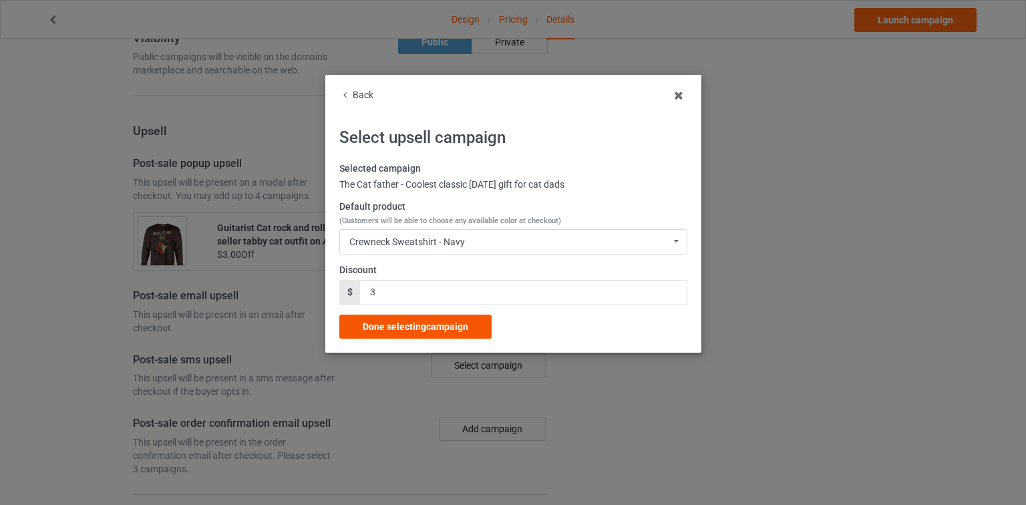
click at [454, 329] on span "Done selecting campaign" at bounding box center [416, 326] width 106 height 11
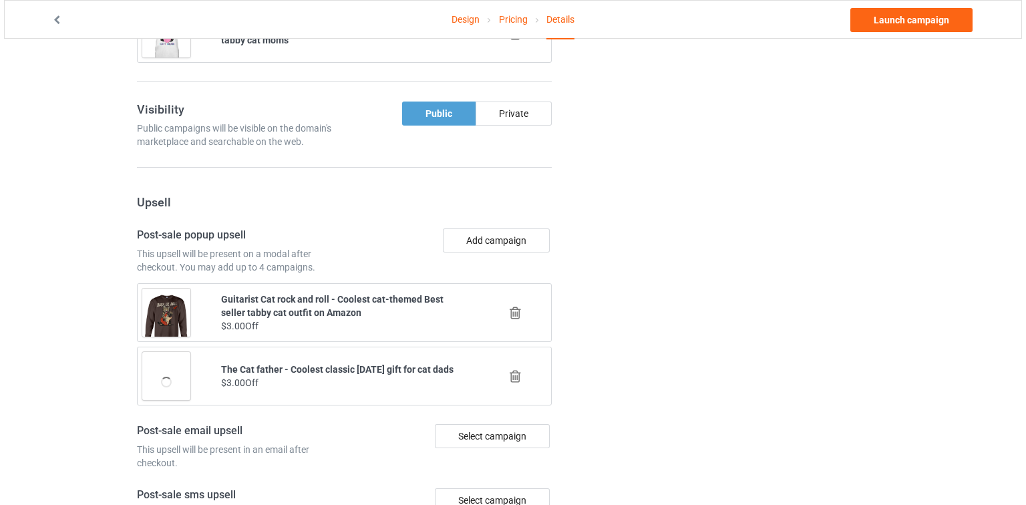
scroll to position [1288, 0]
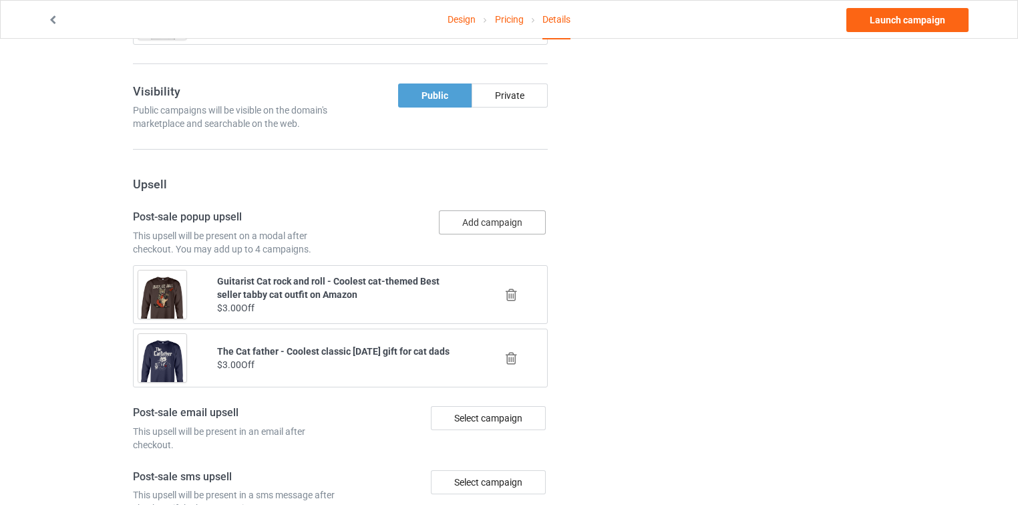
click at [492, 210] on button "Add campaign" at bounding box center [492, 222] width 107 height 24
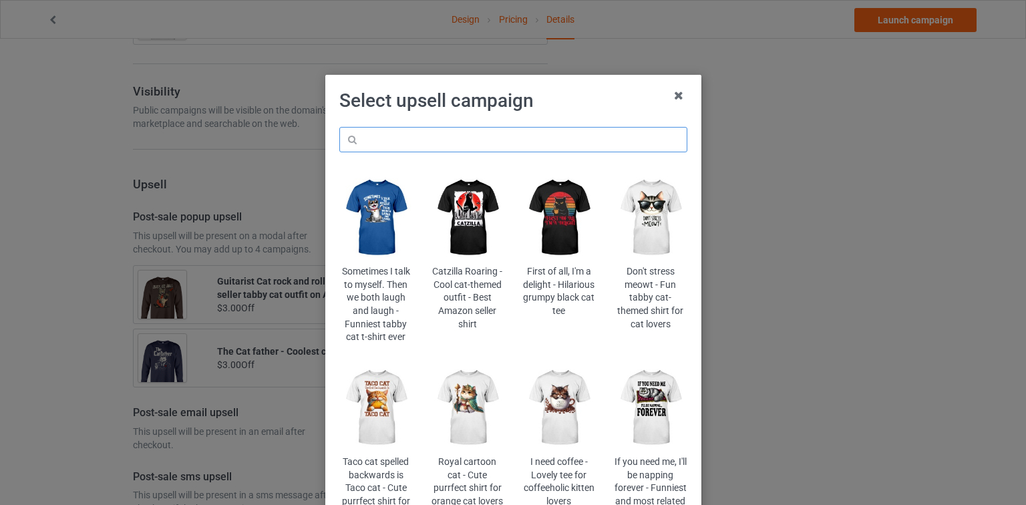
click at [528, 127] on input "text" at bounding box center [513, 139] width 348 height 25
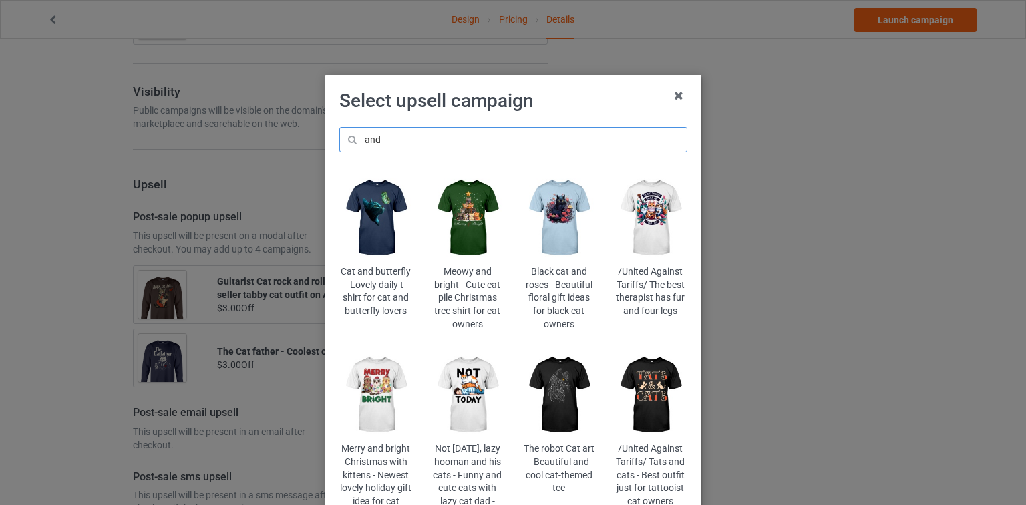
type input "and"
click at [570, 398] on img at bounding box center [559, 394] width 73 height 91
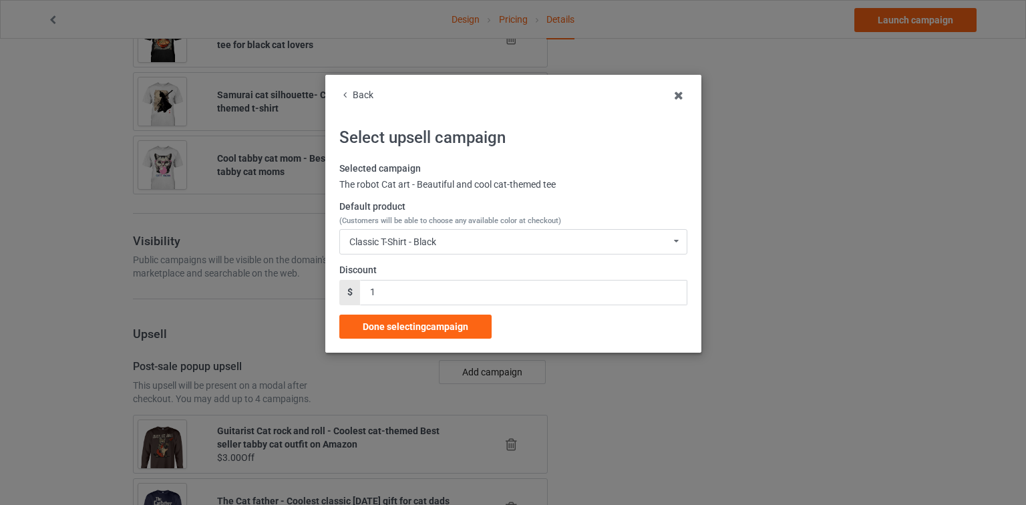
scroll to position [1288, 0]
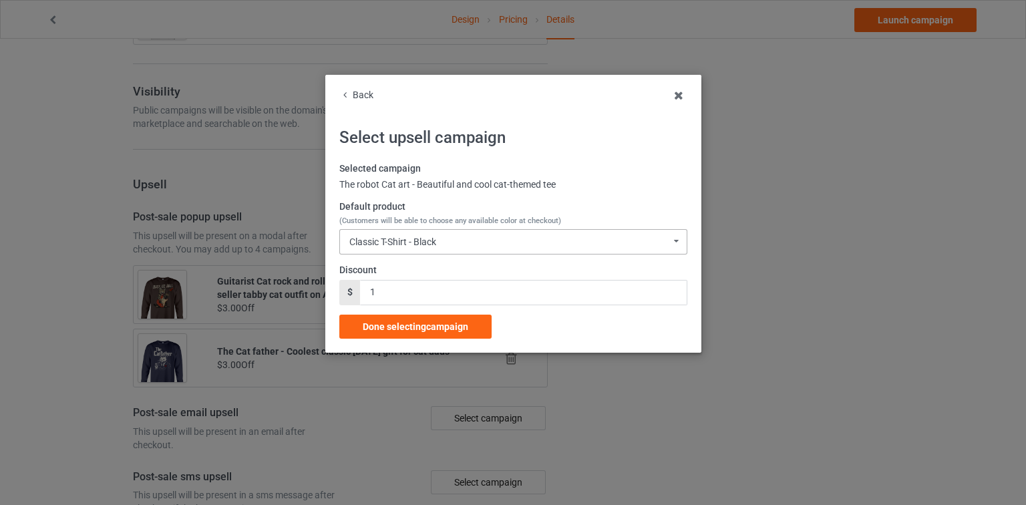
click at [452, 243] on div "Classic T-Shirt - Black Classic T-Shirt - Black Classic T-Shirt - Forest Green …" at bounding box center [513, 241] width 348 height 25
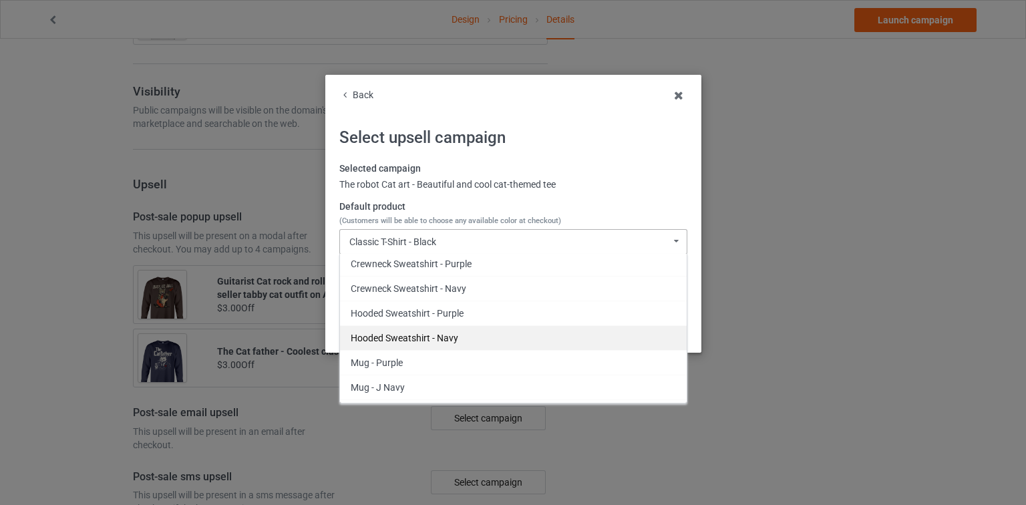
scroll to position [513, 0]
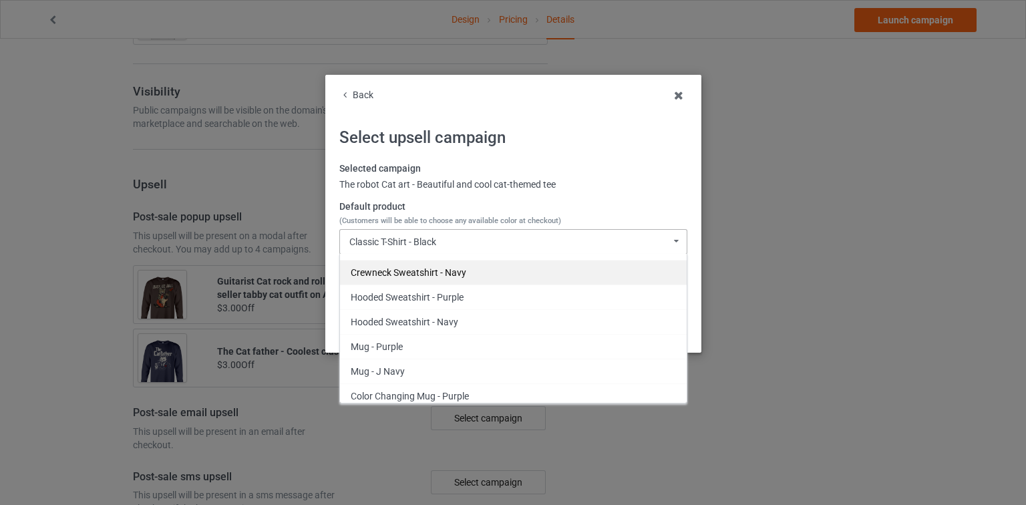
click at [466, 265] on div "Crewneck Sweatshirt - Navy" at bounding box center [513, 272] width 347 height 25
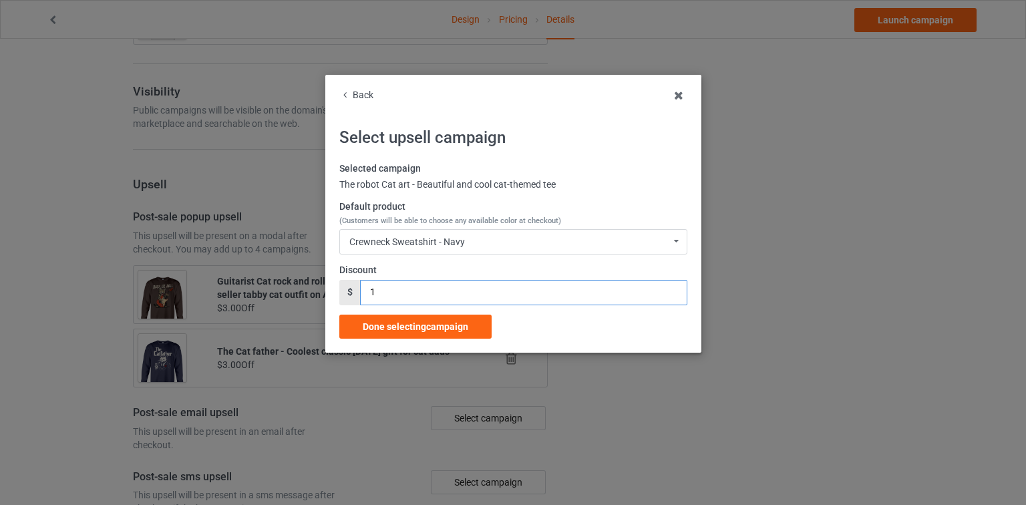
drag, startPoint x: 381, startPoint y: 293, endPoint x: 319, endPoint y: 294, distance: 61.5
click at [320, 294] on div "Back Select upsell campaign Selected campaign The robot Cat art - Beautiful and…" at bounding box center [513, 252] width 1026 height 505
type input "3"
click at [430, 326] on span "Done selecting campaign" at bounding box center [416, 326] width 106 height 11
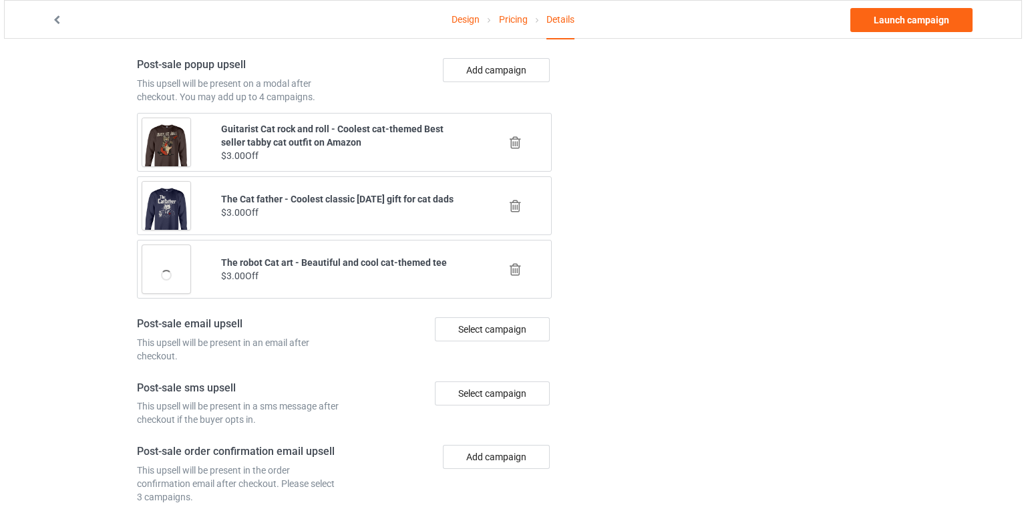
scroll to position [1449, 0]
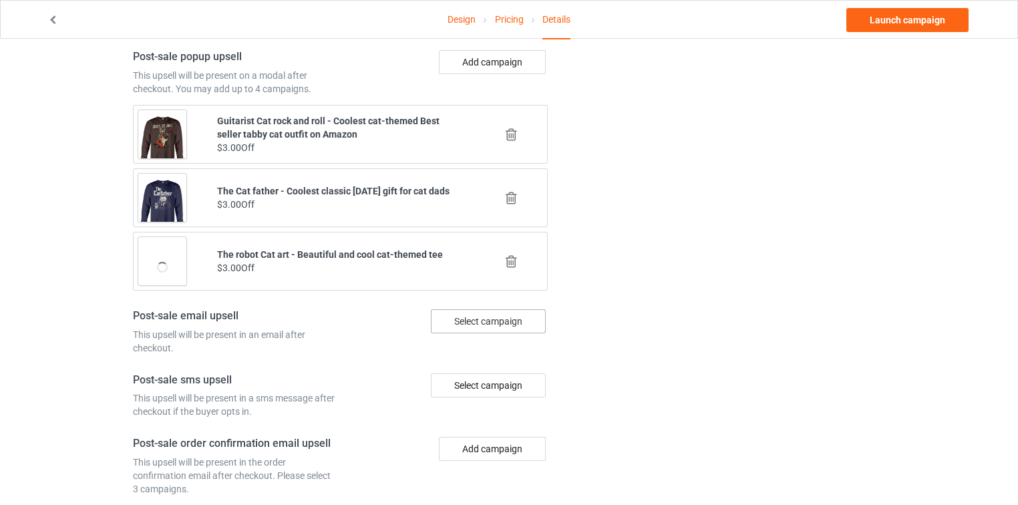
click at [490, 309] on div "Select campaign" at bounding box center [488, 321] width 115 height 24
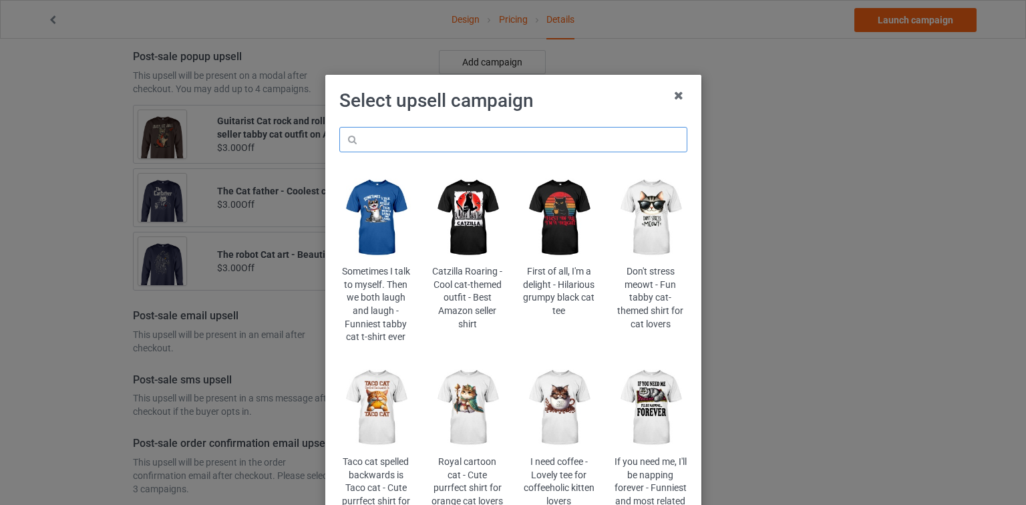
click at [538, 150] on input "text" at bounding box center [513, 139] width 348 height 25
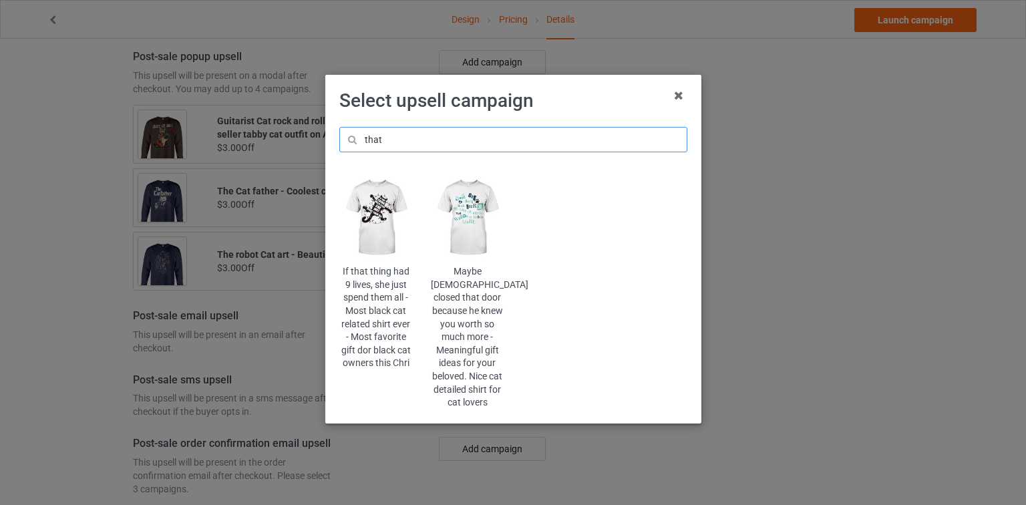
type input "that"
click at [366, 227] on img at bounding box center [375, 217] width 73 height 91
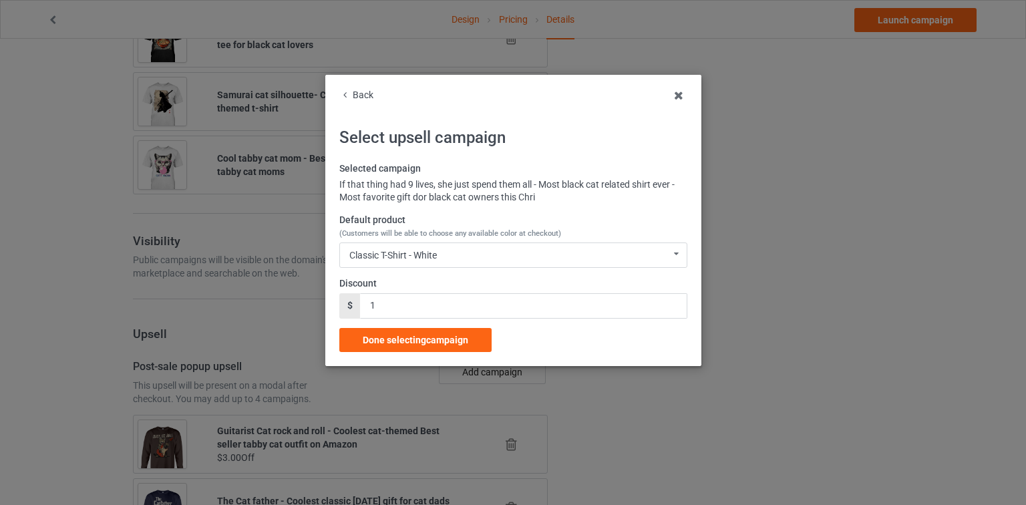
scroll to position [1449, 0]
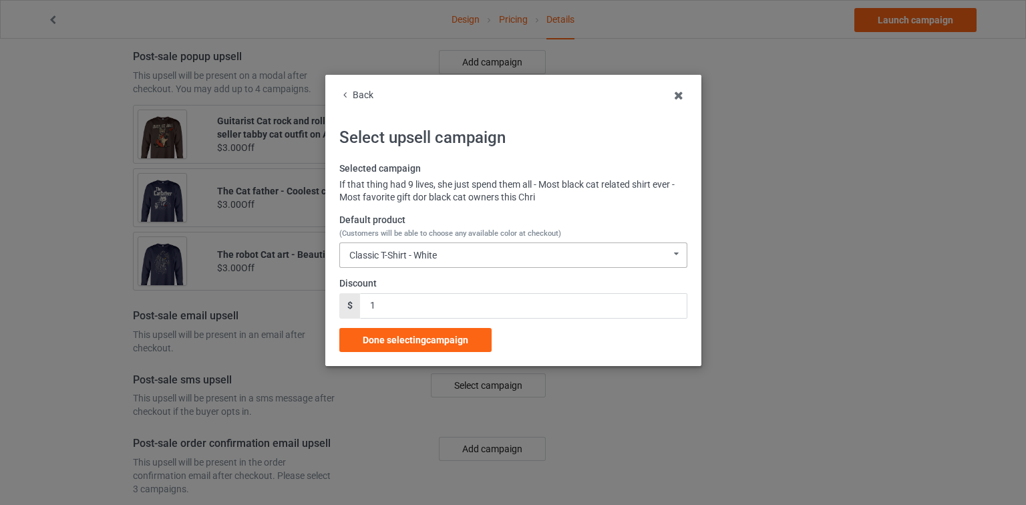
click at [460, 261] on div "Classic T-Shirt - White Classic T-Shirt - White Classic T-Shirt - Athletic Heat…" at bounding box center [513, 255] width 348 height 25
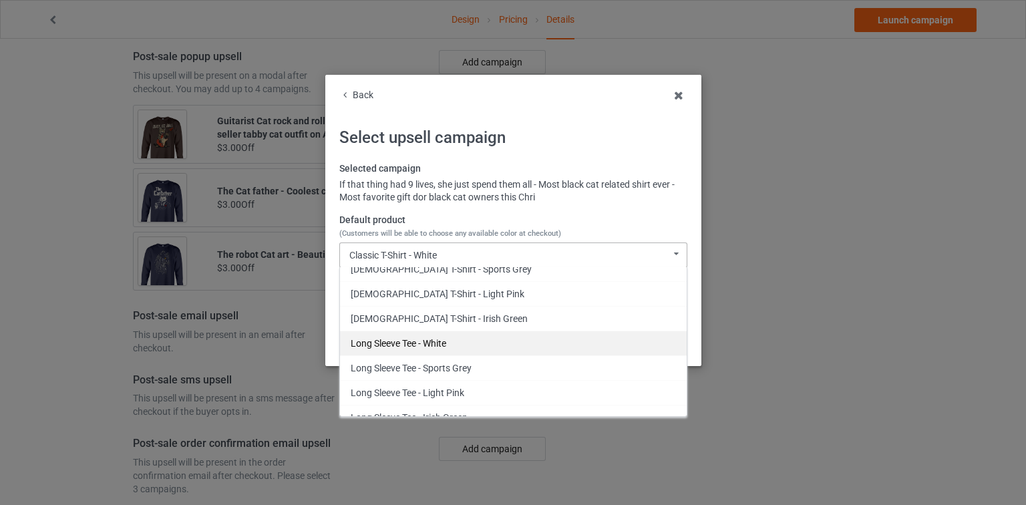
scroll to position [188, 0]
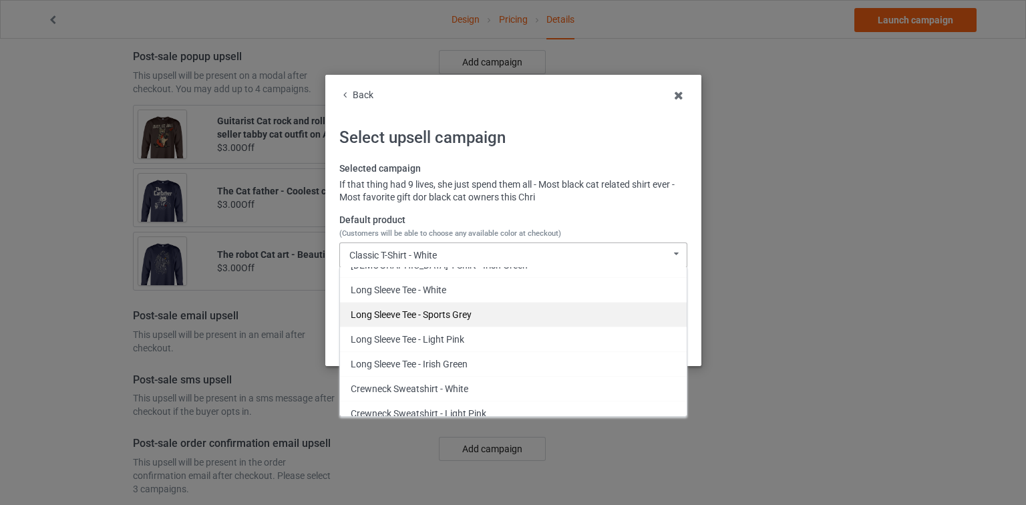
click at [476, 307] on div "Long Sleeve Tee - Sports Grey" at bounding box center [513, 314] width 347 height 25
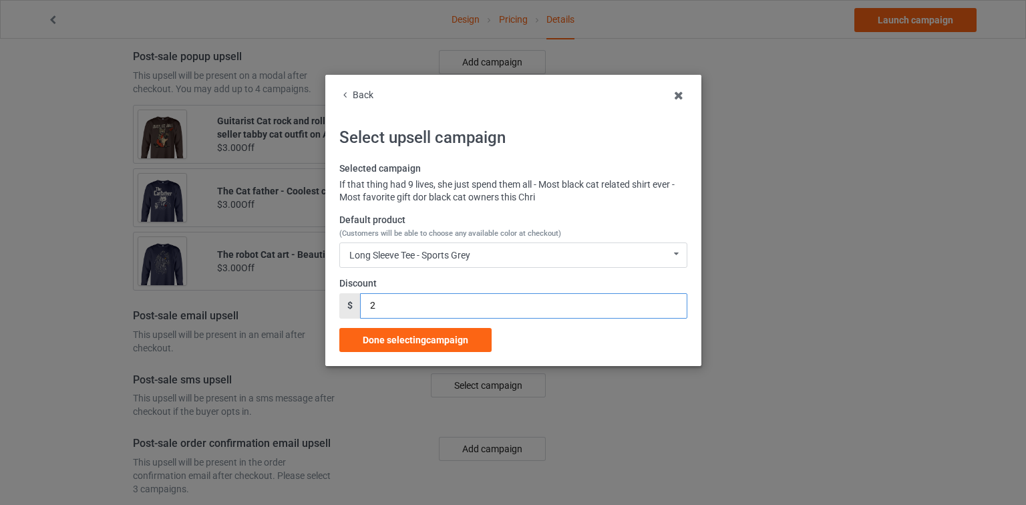
drag, startPoint x: 399, startPoint y: 304, endPoint x: 295, endPoint y: 311, distance: 103.8
click at [295, 311] on div "Back Select upsell campaign Selected campaign If that thing had 9 lives, she ju…" at bounding box center [513, 252] width 1026 height 505
type input "2"
click at [448, 341] on span "Done selecting campaign" at bounding box center [416, 340] width 106 height 11
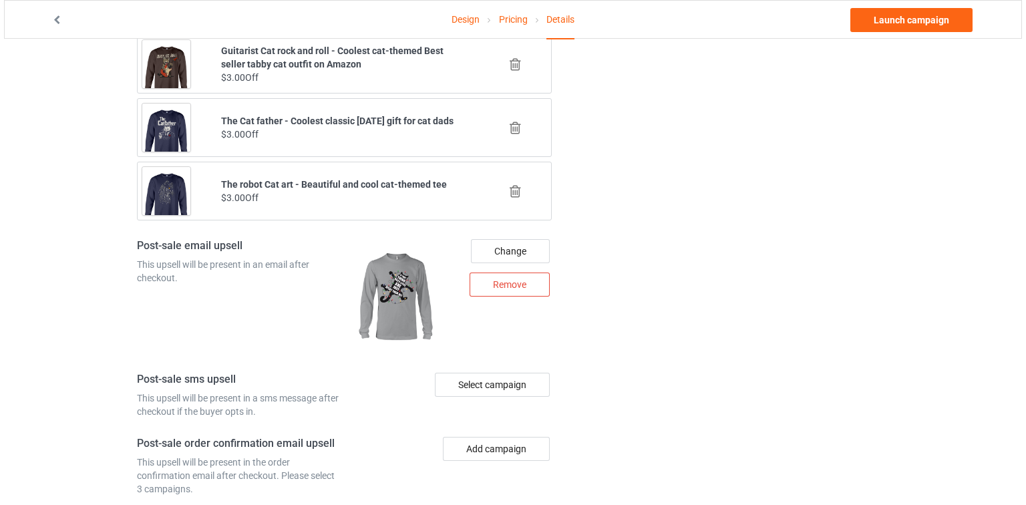
scroll to position [1540, 0]
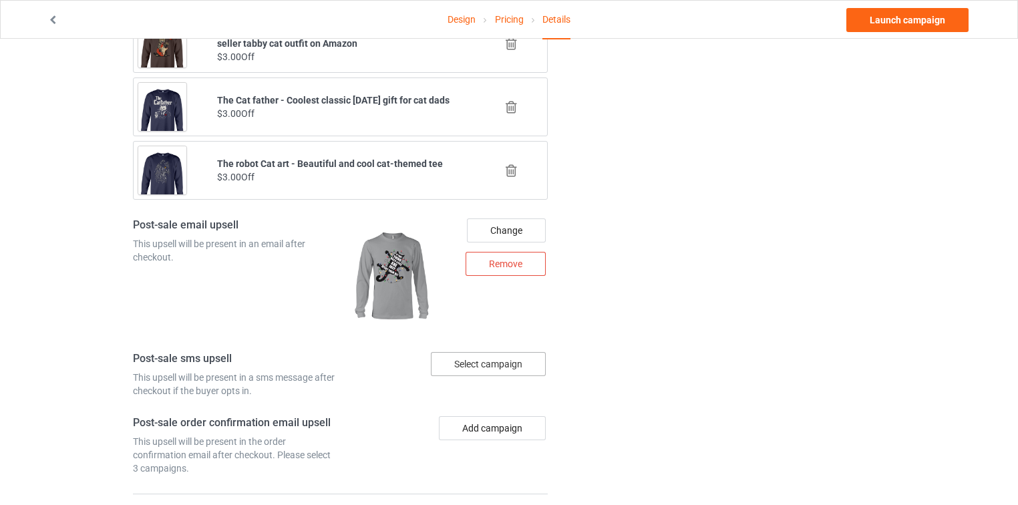
click at [479, 352] on div "Select campaign" at bounding box center [488, 364] width 115 height 24
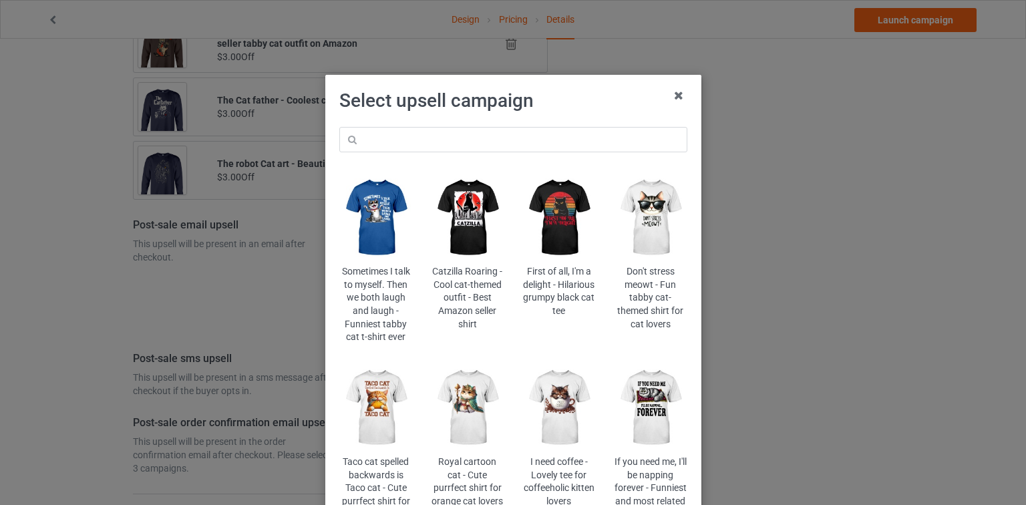
click at [369, 398] on img at bounding box center [375, 408] width 73 height 91
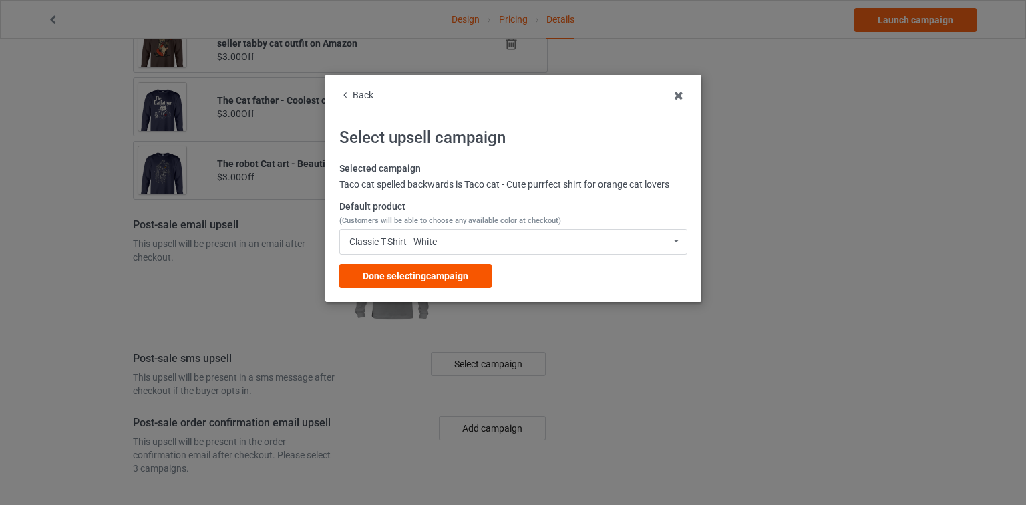
click at [456, 280] on span "Done selecting campaign" at bounding box center [416, 276] width 106 height 11
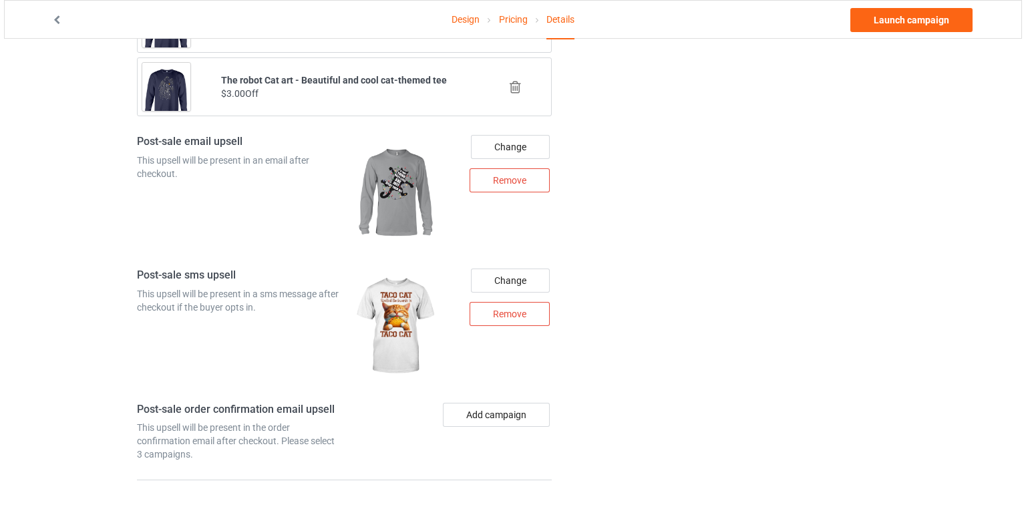
scroll to position [1663, 0]
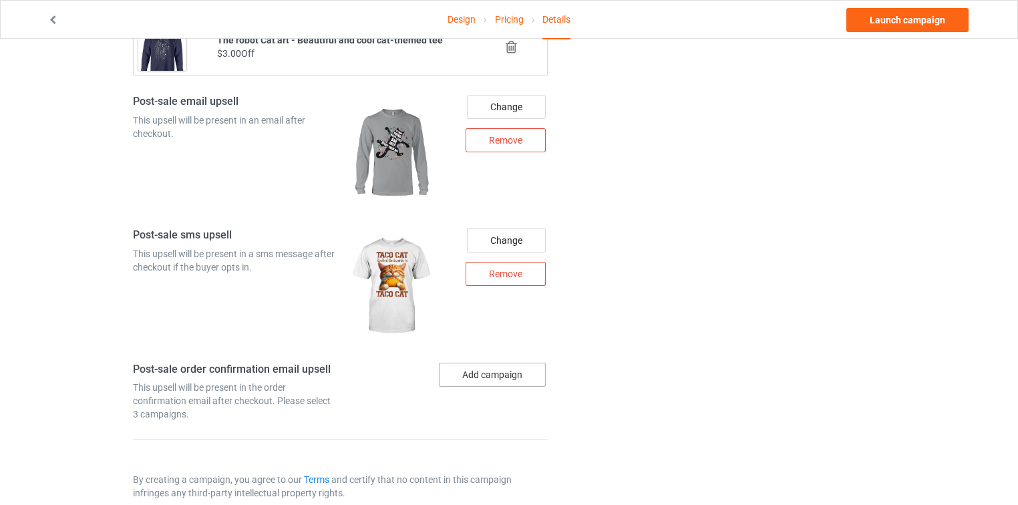
click at [504, 366] on button "Add campaign" at bounding box center [492, 375] width 107 height 24
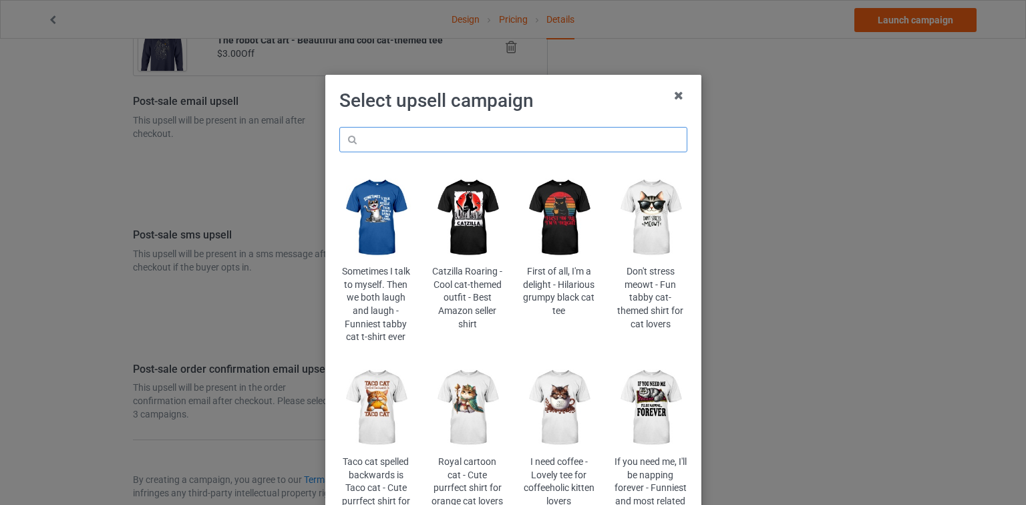
click at [519, 142] on input "text" at bounding box center [513, 139] width 348 height 25
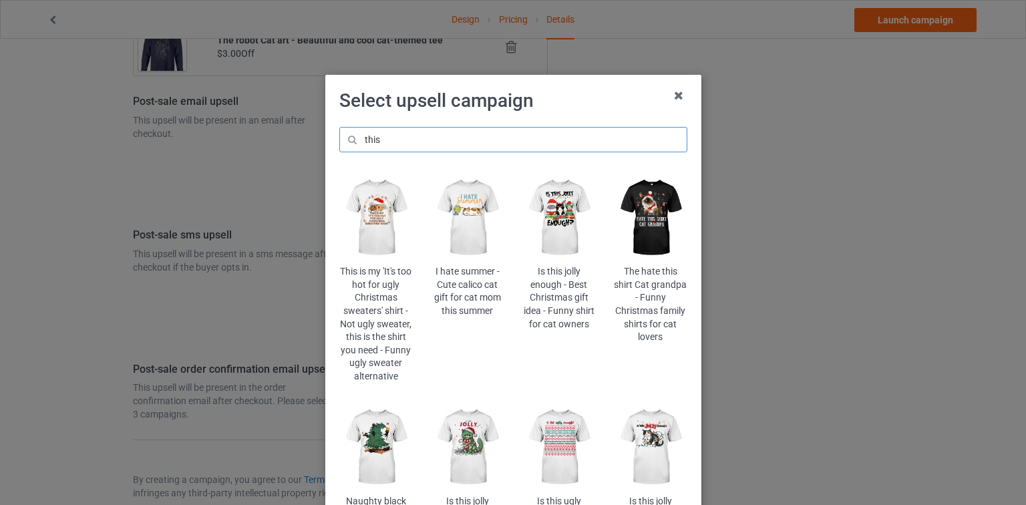
type input "this"
click at [446, 227] on img at bounding box center [467, 217] width 73 height 91
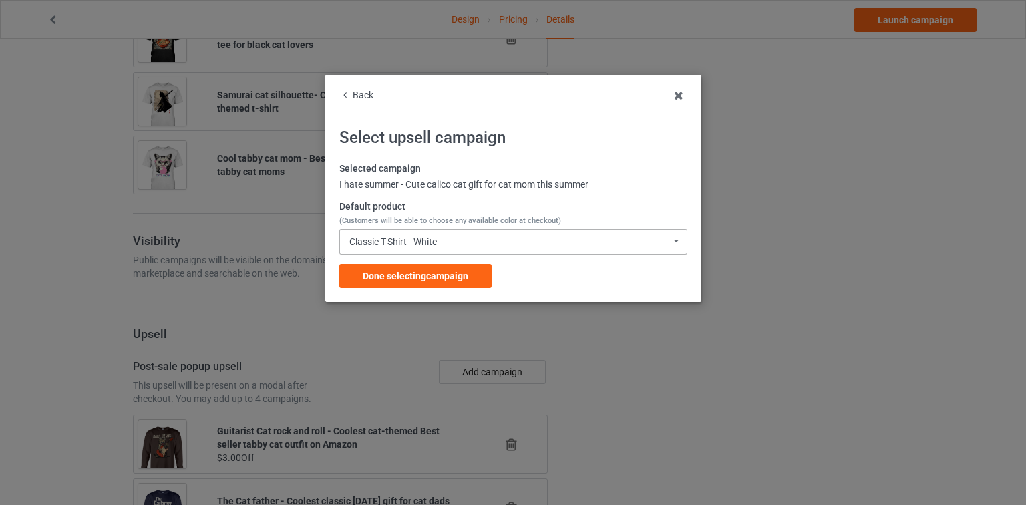
scroll to position [1663, 0]
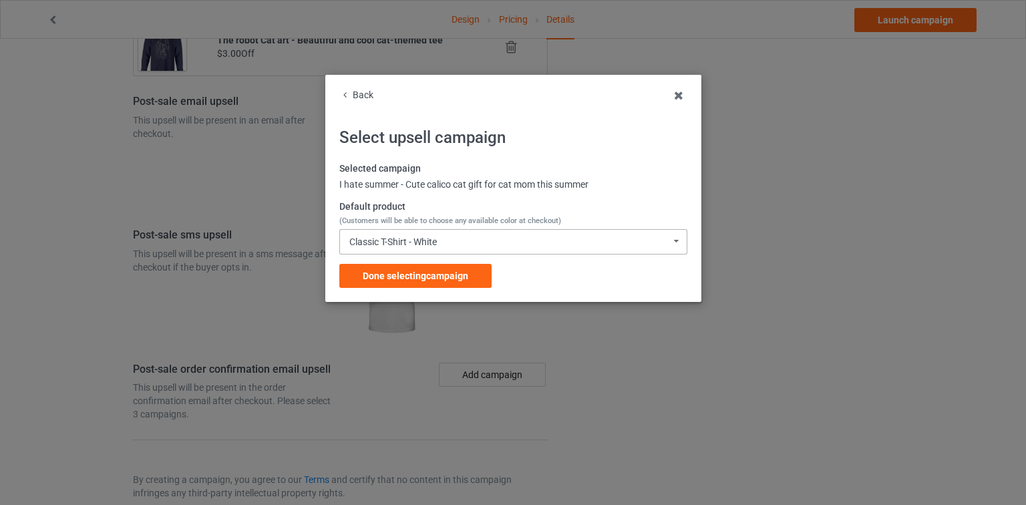
click at [442, 246] on div "Classic T-Shirt - White Classic T-Shirt - White Classic T-Shirt - Classic Pink …" at bounding box center [513, 241] width 348 height 25
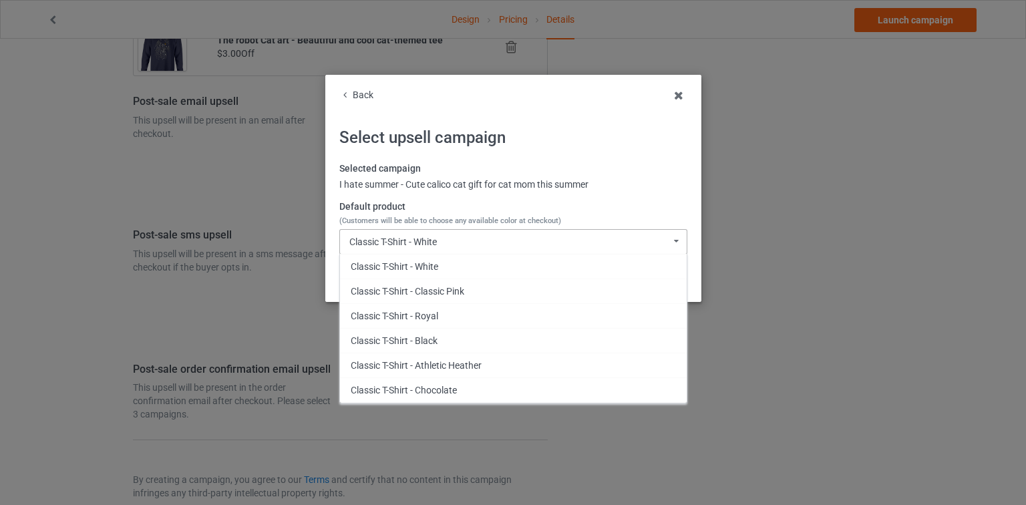
scroll to position [823, 0]
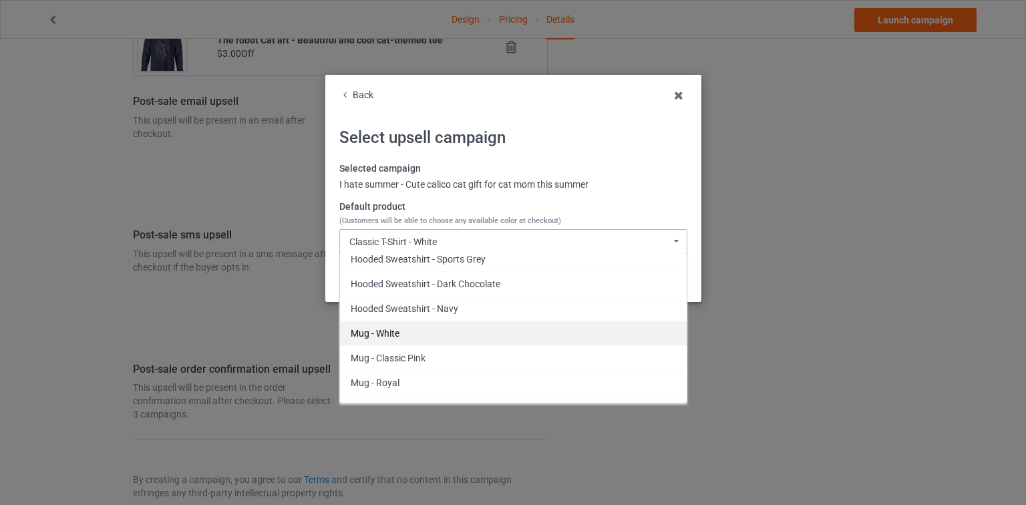
click at [419, 330] on div "Mug - White" at bounding box center [513, 333] width 347 height 25
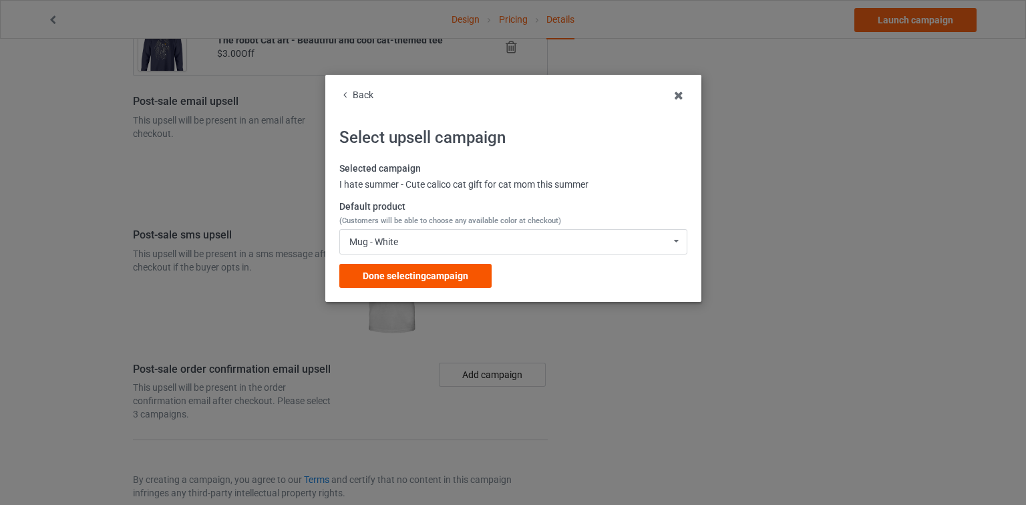
click at [421, 273] on span "Done selecting campaign" at bounding box center [416, 276] width 106 height 11
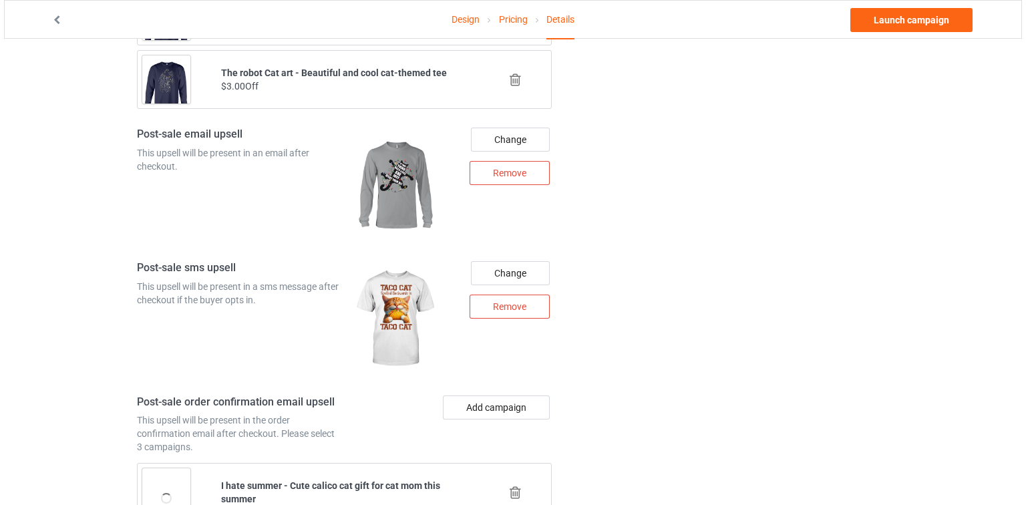
scroll to position [1735, 0]
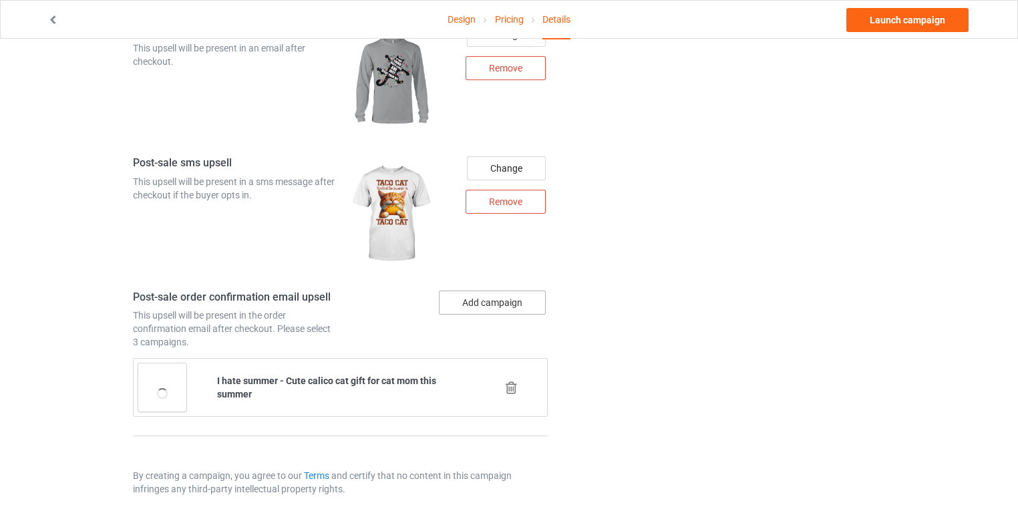
click at [504, 291] on button "Add campaign" at bounding box center [492, 303] width 107 height 24
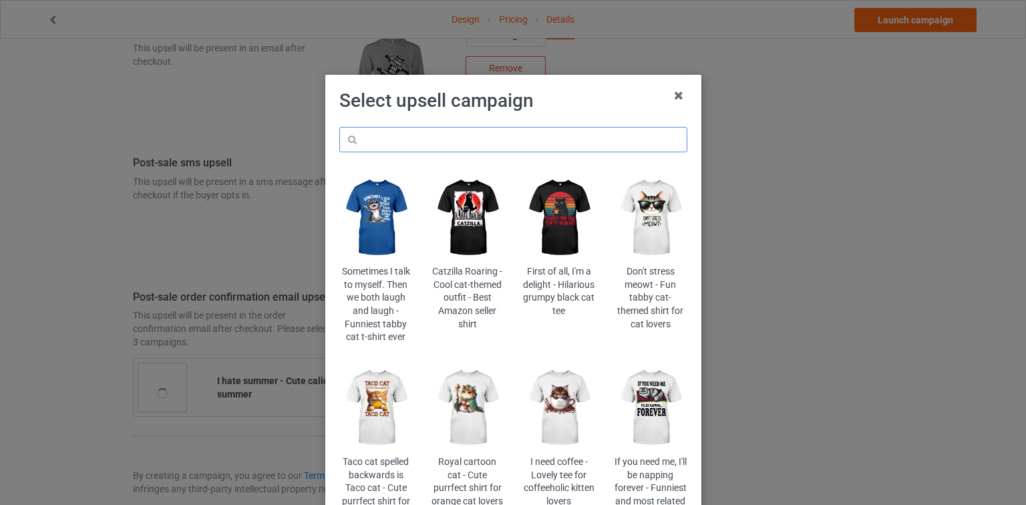
click at [537, 148] on input "text" at bounding box center [513, 139] width 348 height 25
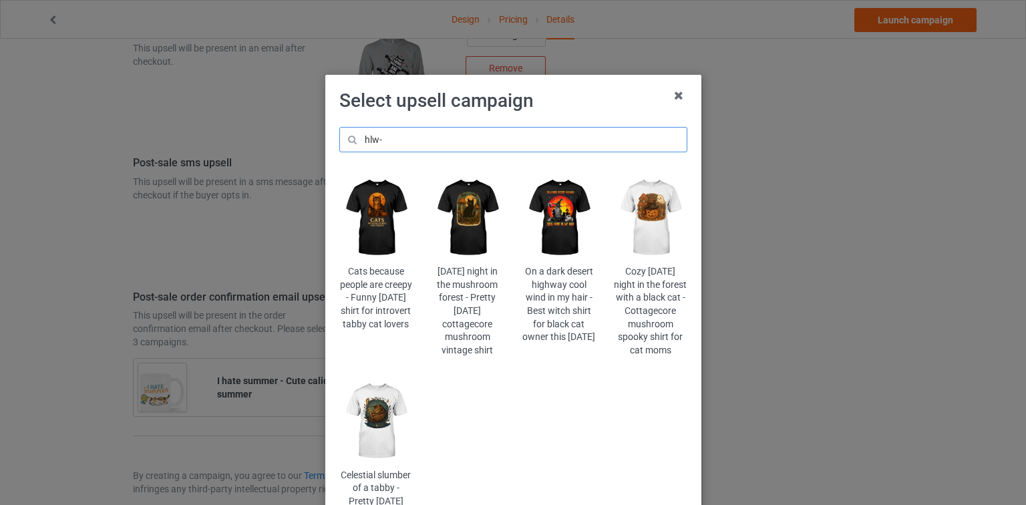
type input "hlw-"
click at [665, 215] on img at bounding box center [650, 217] width 73 height 91
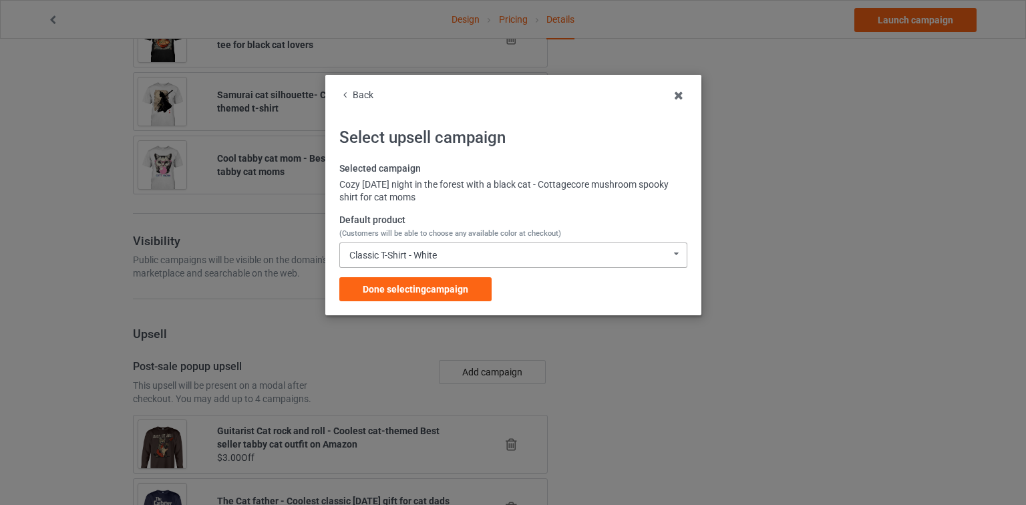
scroll to position [1735, 0]
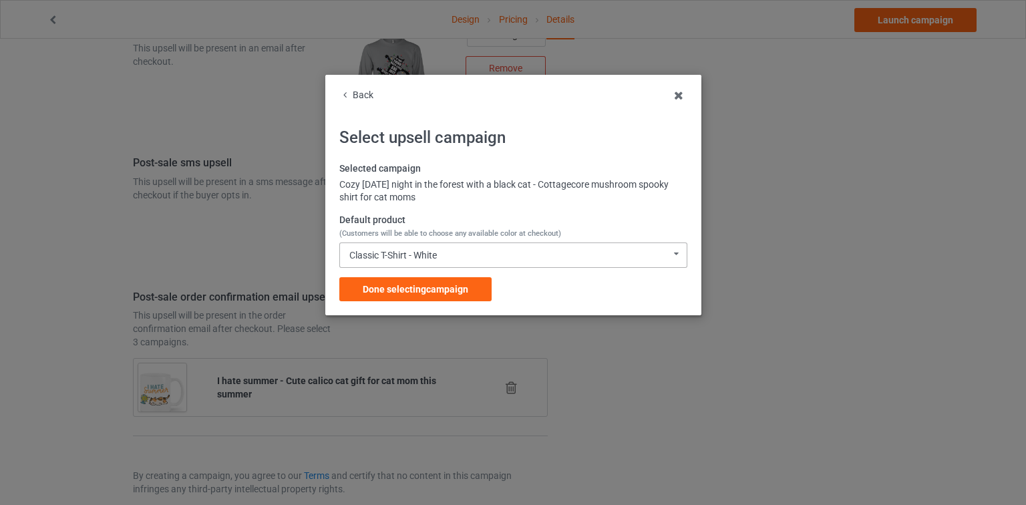
click at [478, 257] on div "Classic T-Shirt - White Classic T-Shirt - White Classic T-Shirt - Royal Classic…" at bounding box center [513, 255] width 348 height 25
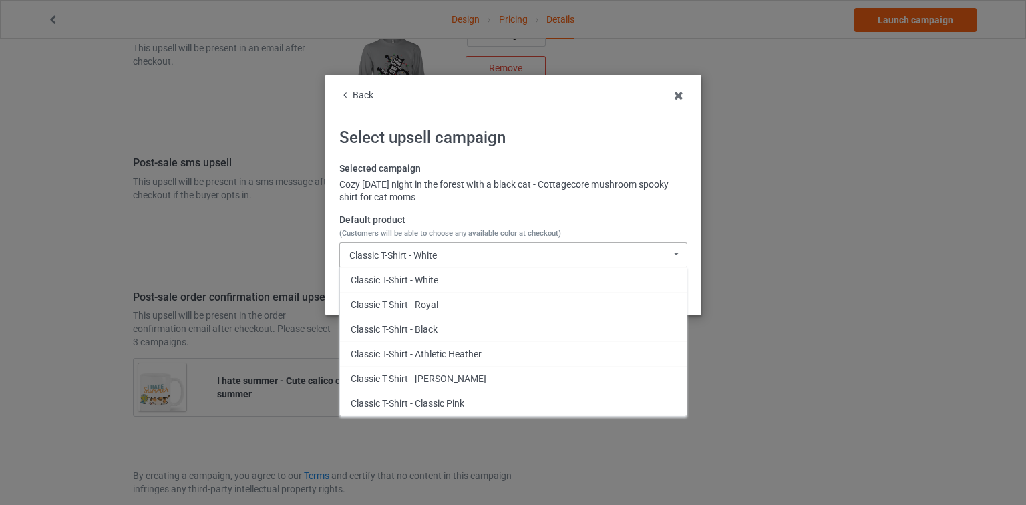
scroll to position [823, 0]
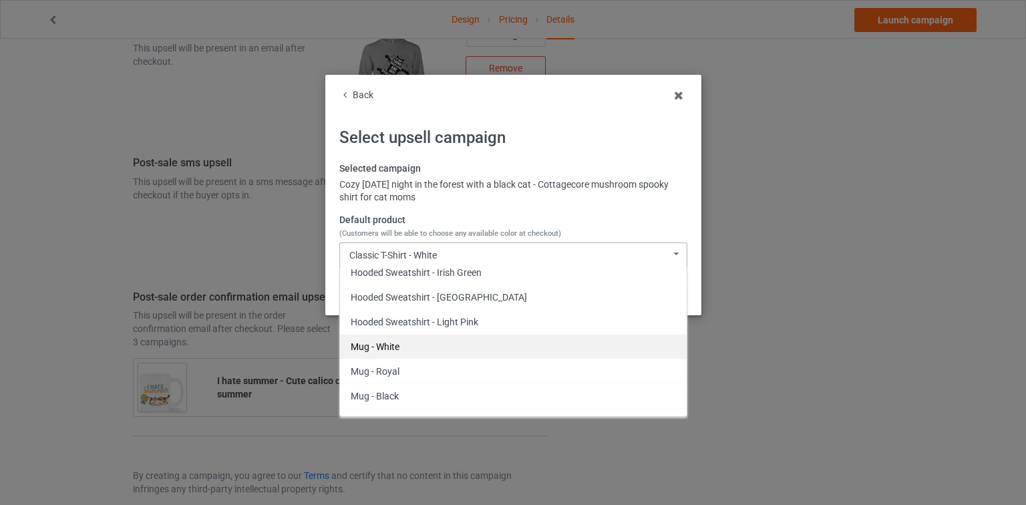
click at [403, 334] on div "Mug - White" at bounding box center [513, 346] width 347 height 25
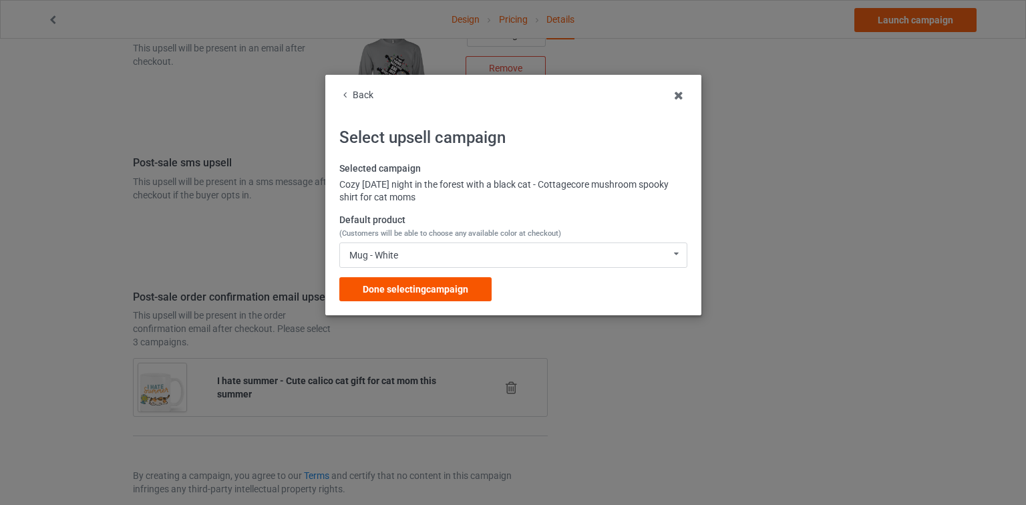
click at [446, 280] on div "Done selecting campaign" at bounding box center [415, 289] width 152 height 24
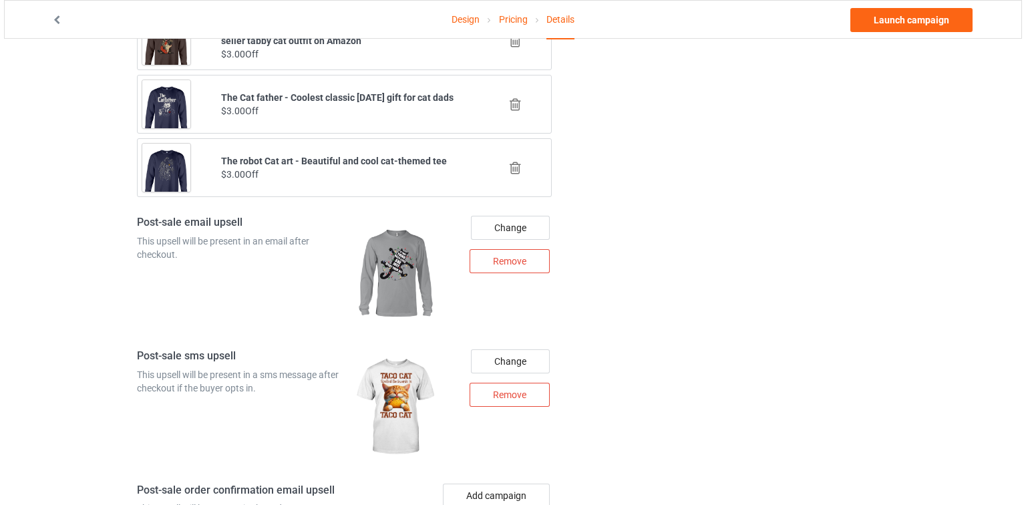
scroll to position [1799, 0]
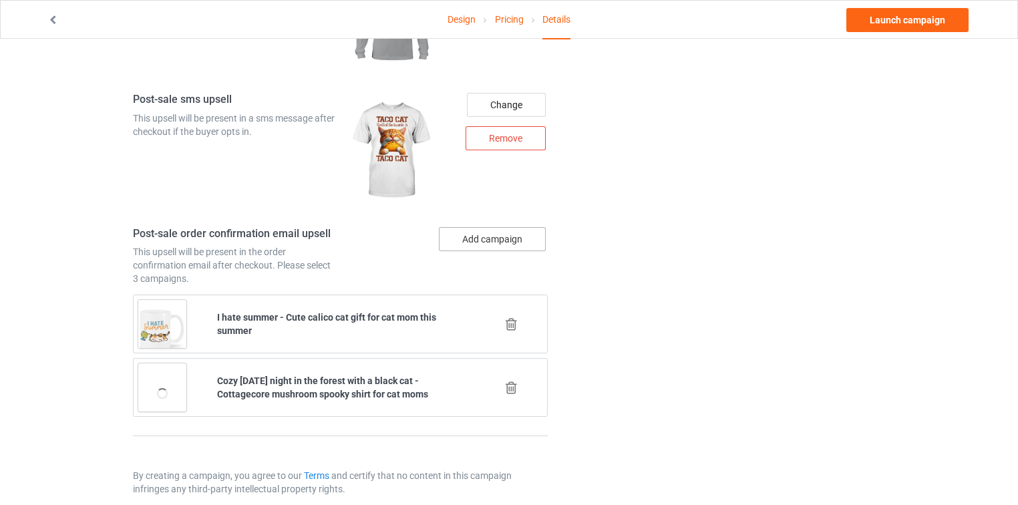
click at [518, 228] on button "Add campaign" at bounding box center [492, 239] width 107 height 24
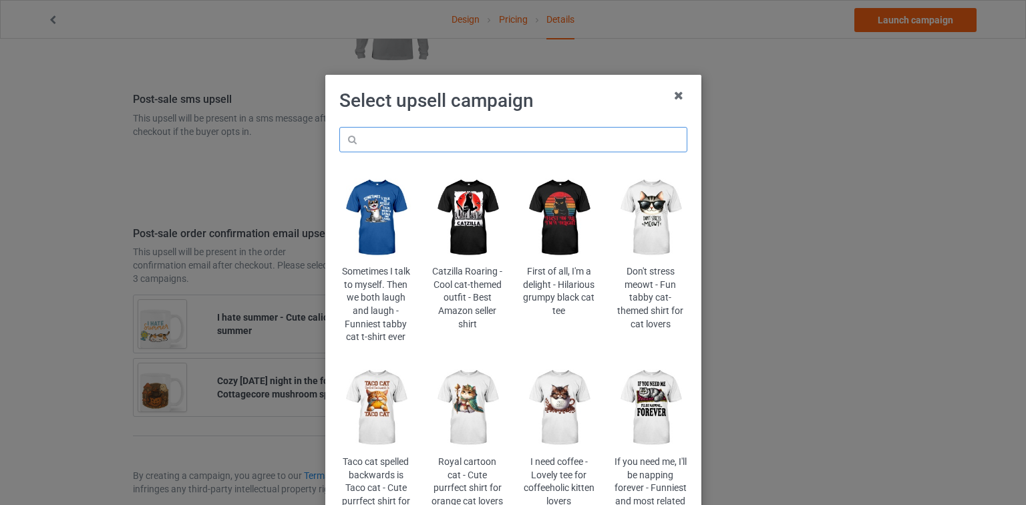
click at [524, 128] on input "text" at bounding box center [513, 139] width 348 height 25
type input "chri"
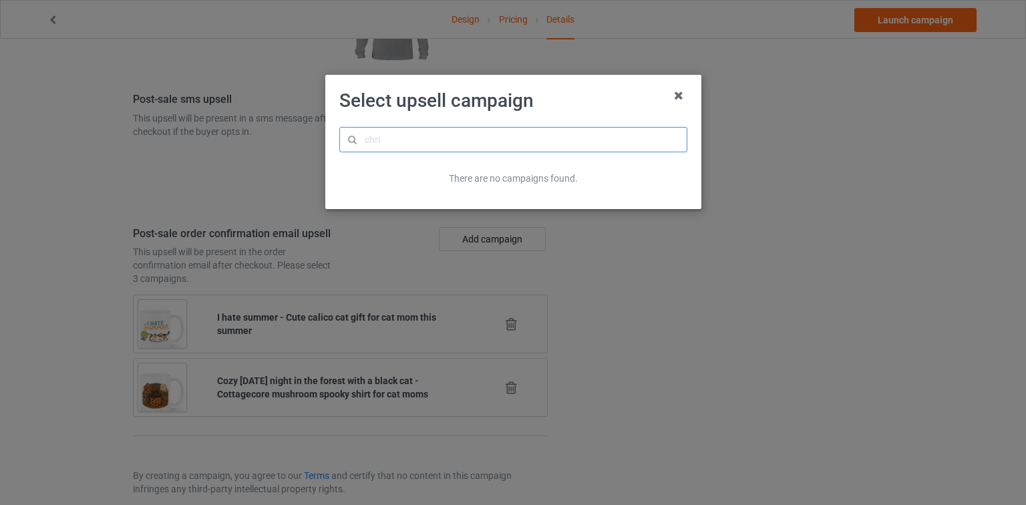
type input "a"
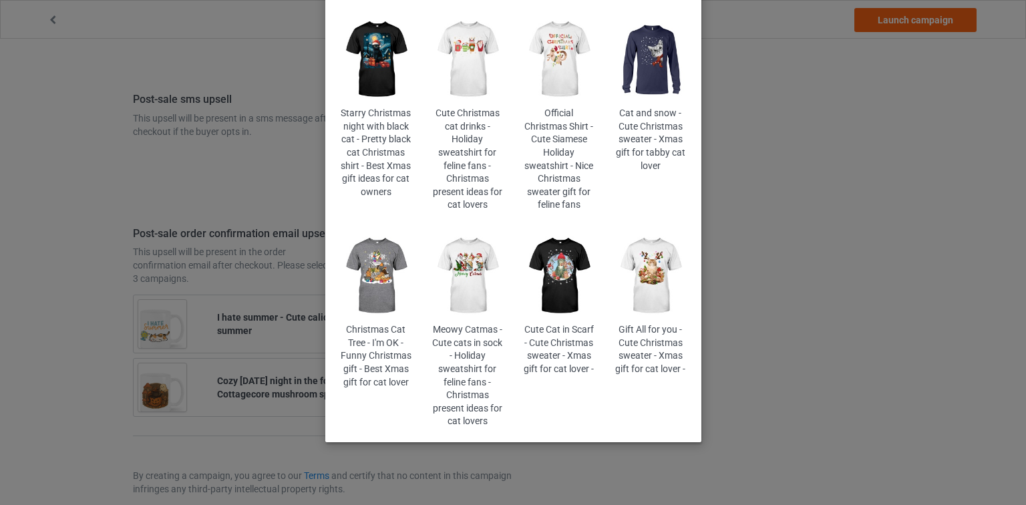
scroll to position [160, 0]
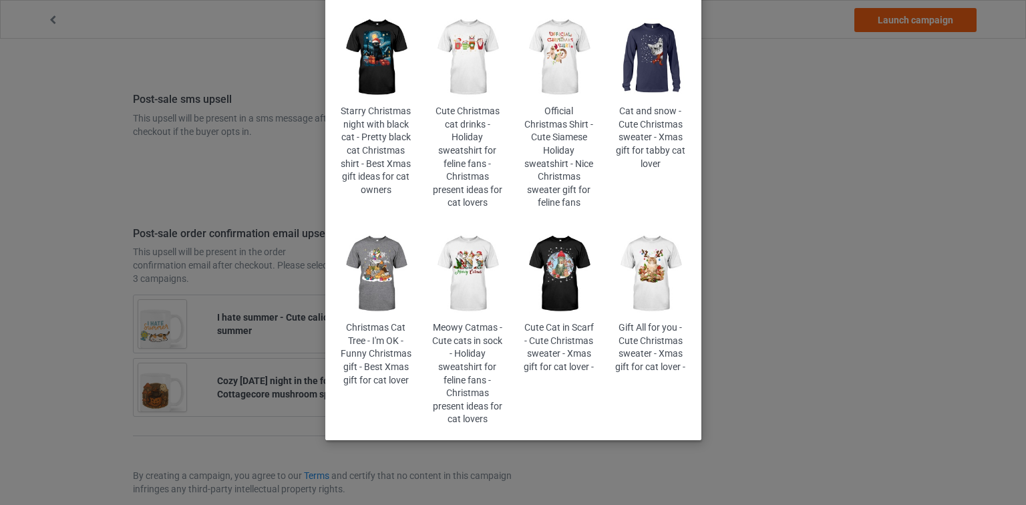
type input "cms-"
click at [548, 259] on img at bounding box center [559, 274] width 73 height 91
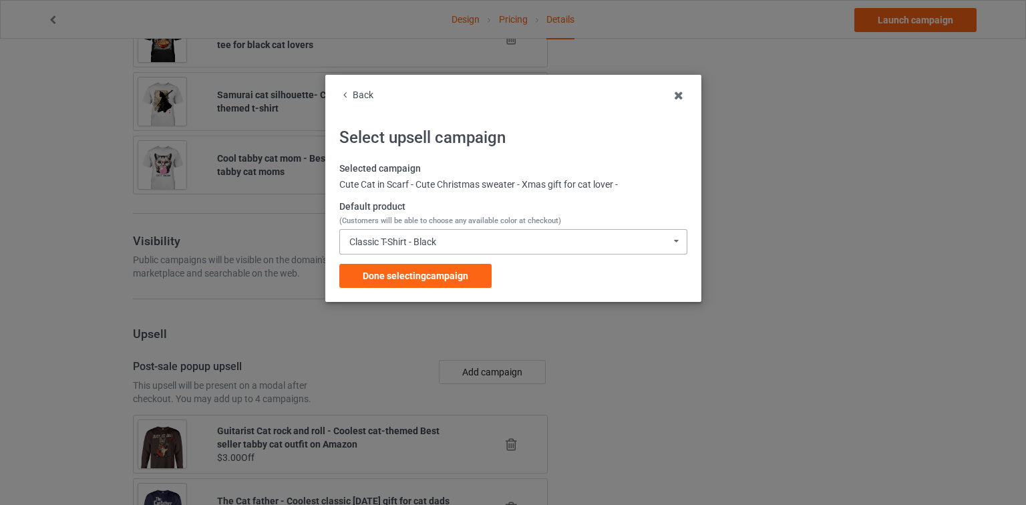
scroll to position [1799, 0]
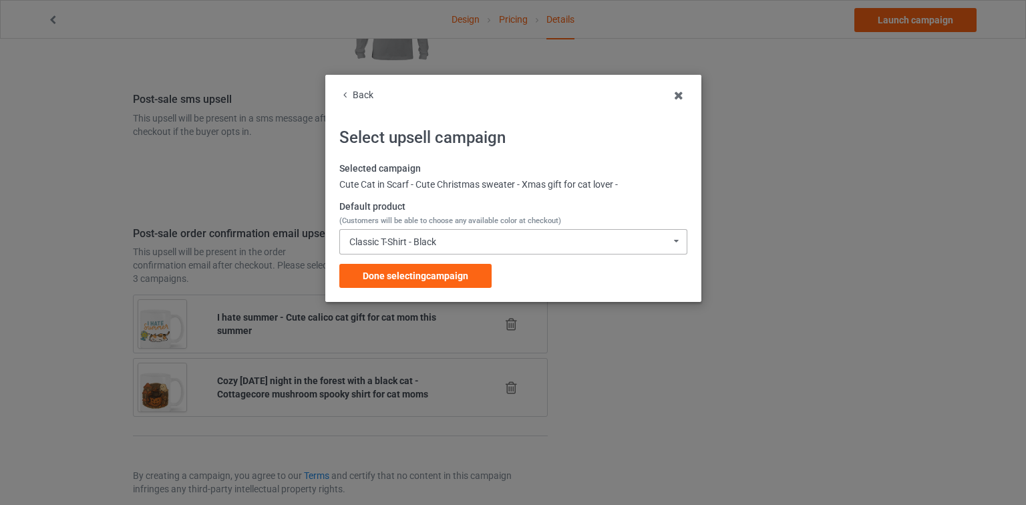
click at [436, 239] on div "Classic T-Shirt - Black" at bounding box center [392, 241] width 87 height 9
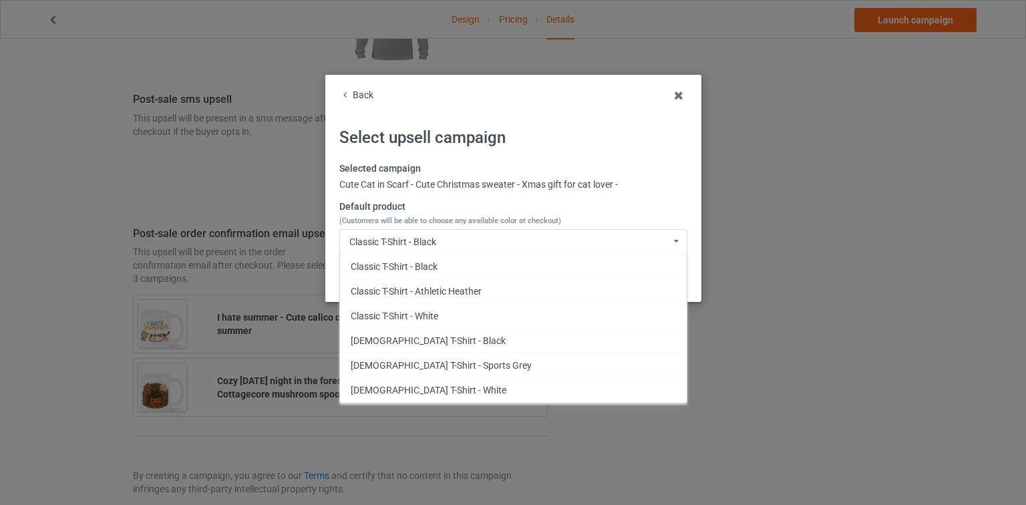
scroll to position [307, 0]
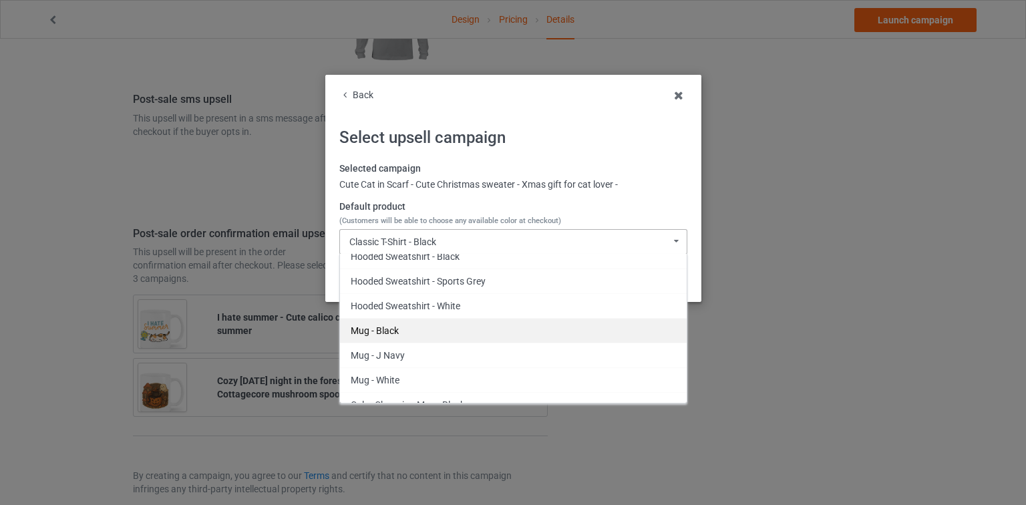
click at [416, 318] on div "Mug - Black" at bounding box center [513, 330] width 347 height 25
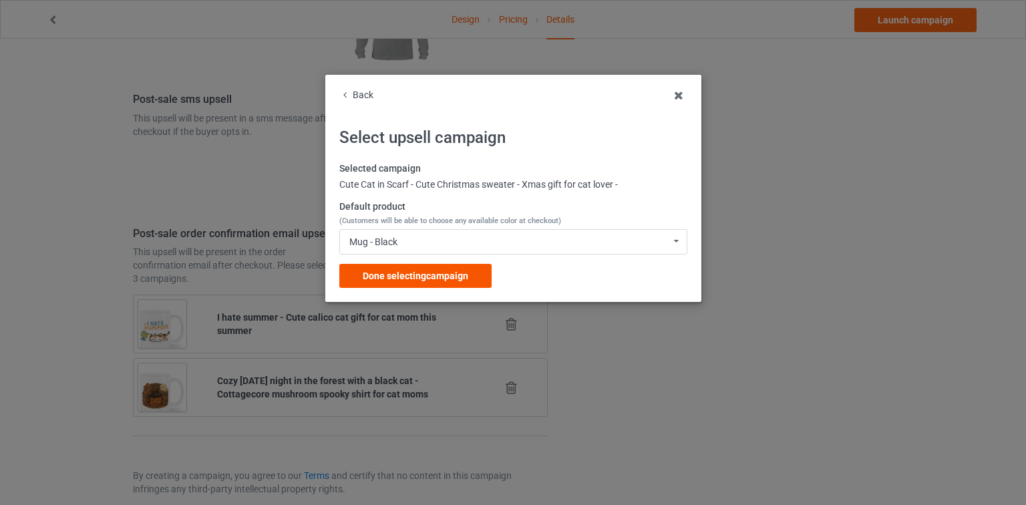
click at [416, 274] on span "Done selecting campaign" at bounding box center [416, 276] width 106 height 11
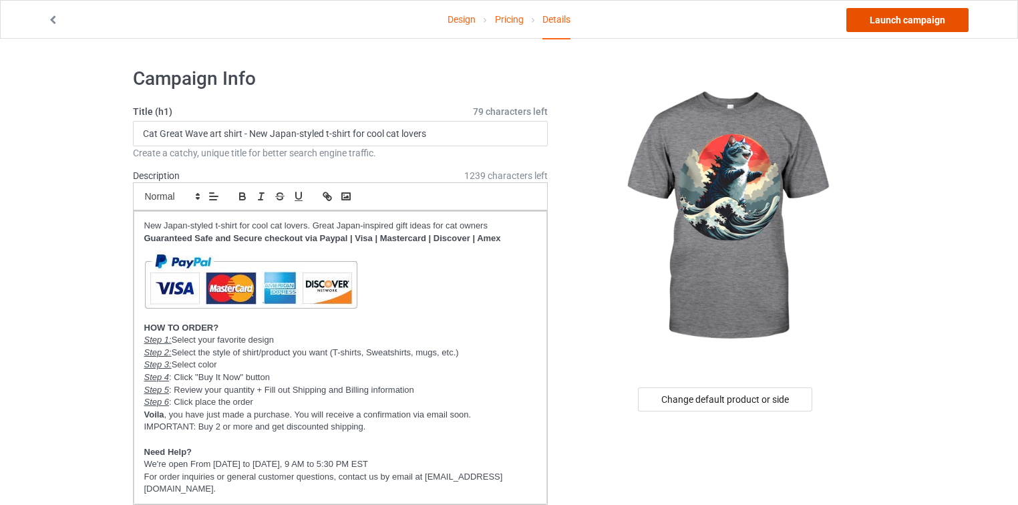
click at [954, 14] on link "Launch campaign" at bounding box center [908, 20] width 122 height 24
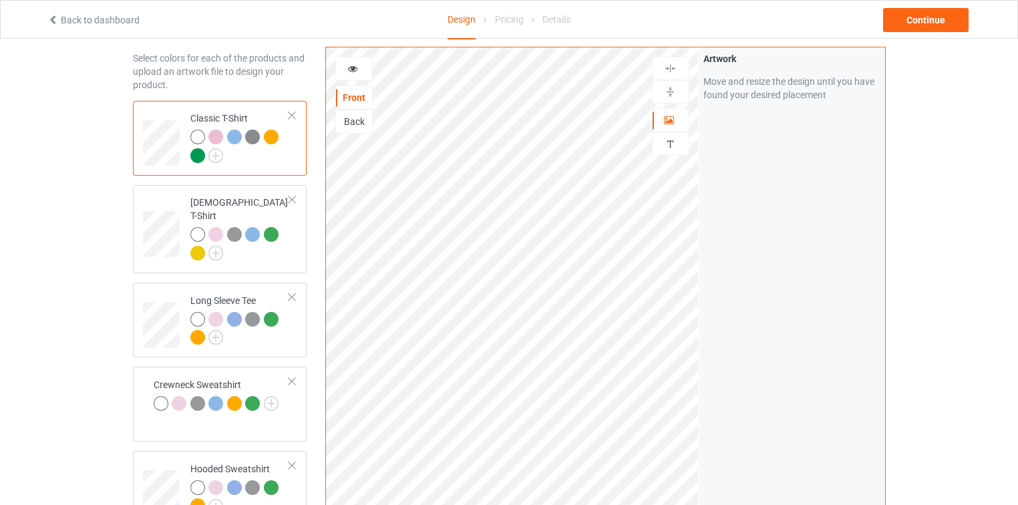
scroll to position [404, 0]
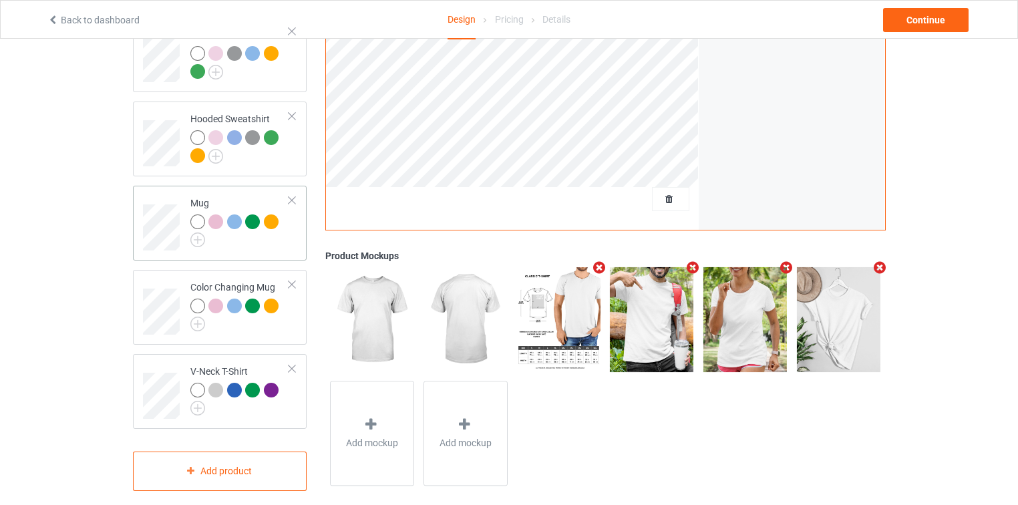
click at [283, 219] on div at bounding box center [240, 230] width 100 height 33
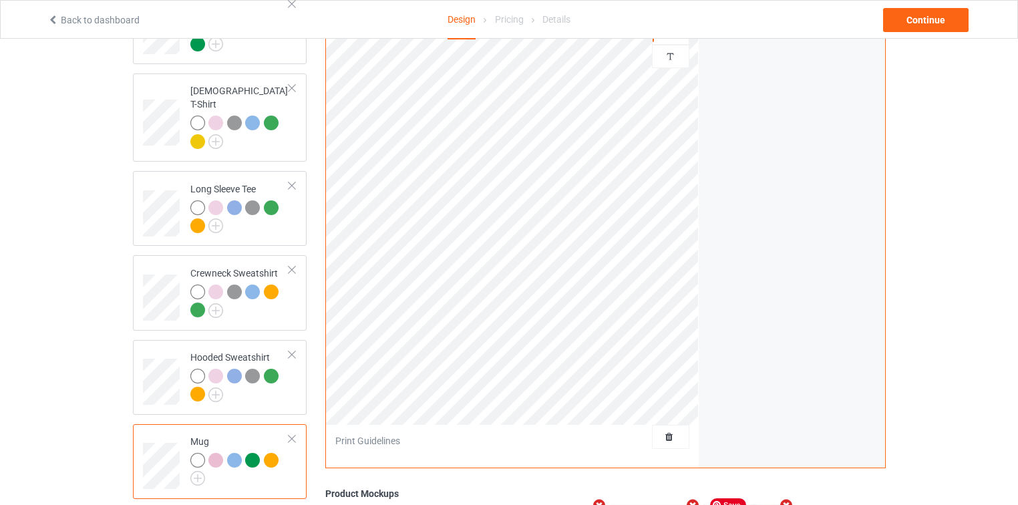
scroll to position [29, 0]
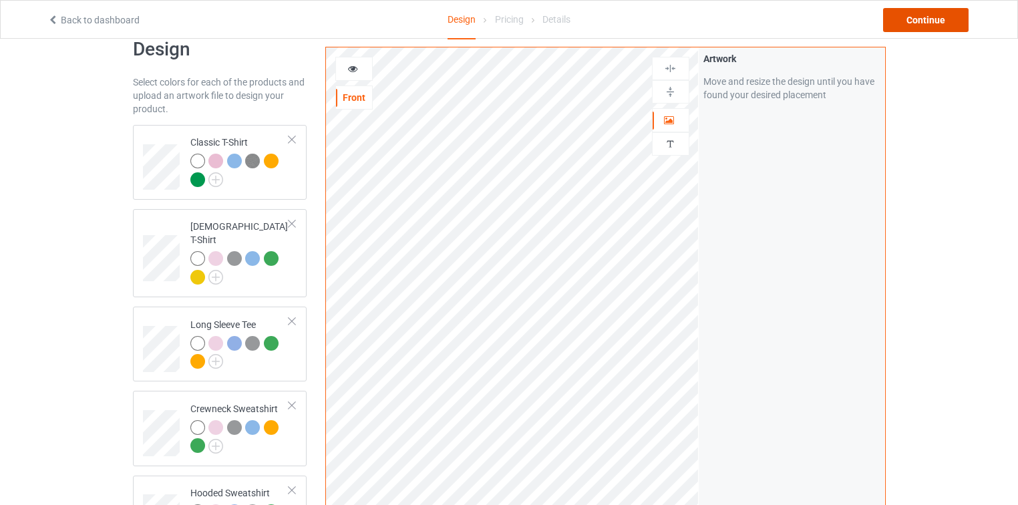
click at [907, 26] on div "Continue" at bounding box center [926, 20] width 86 height 24
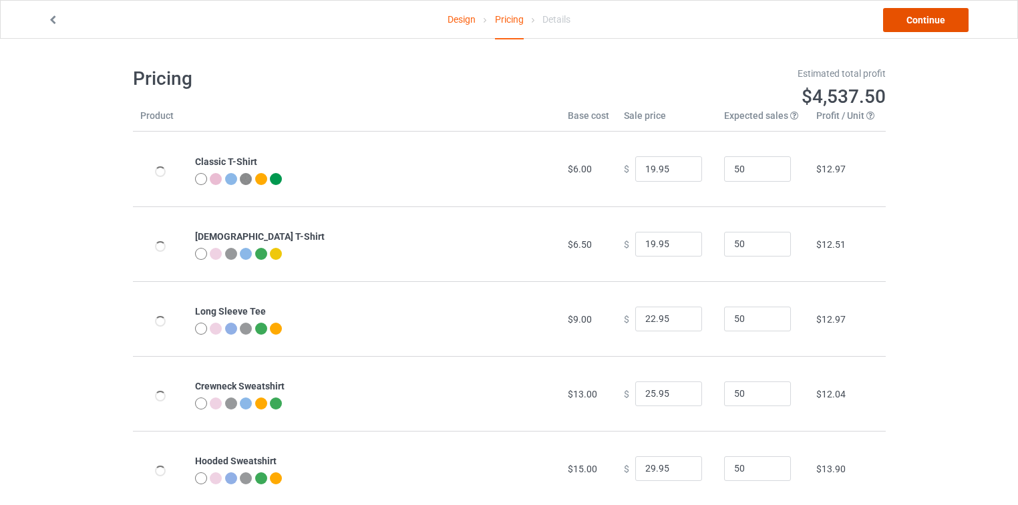
click at [907, 26] on link "Continue" at bounding box center [926, 20] width 86 height 24
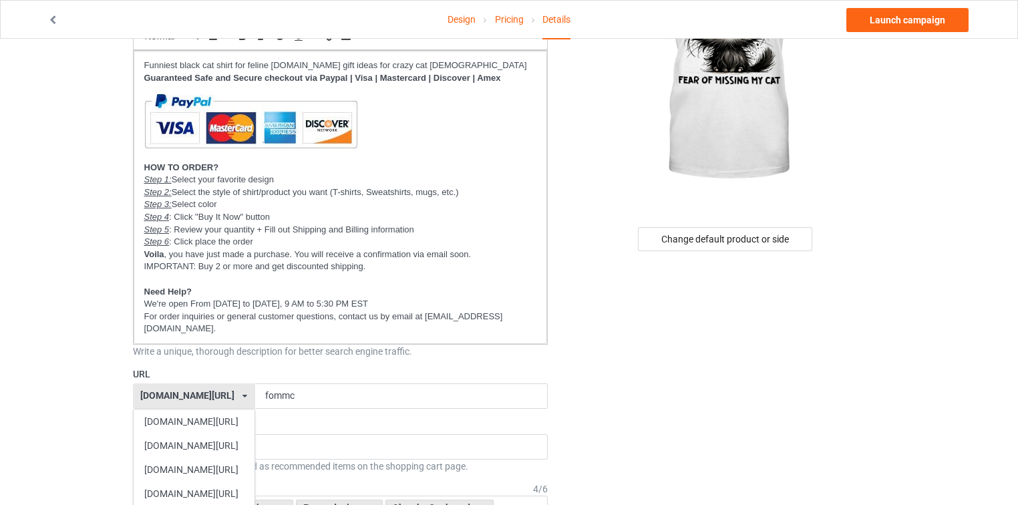
click at [166, 391] on div "catsissy.com/" at bounding box center [187, 395] width 94 height 9
click at [493, 319] on p "For order inquiries or general customer questions, contact us by email at [EMAI…" at bounding box center [340, 323] width 393 height 25
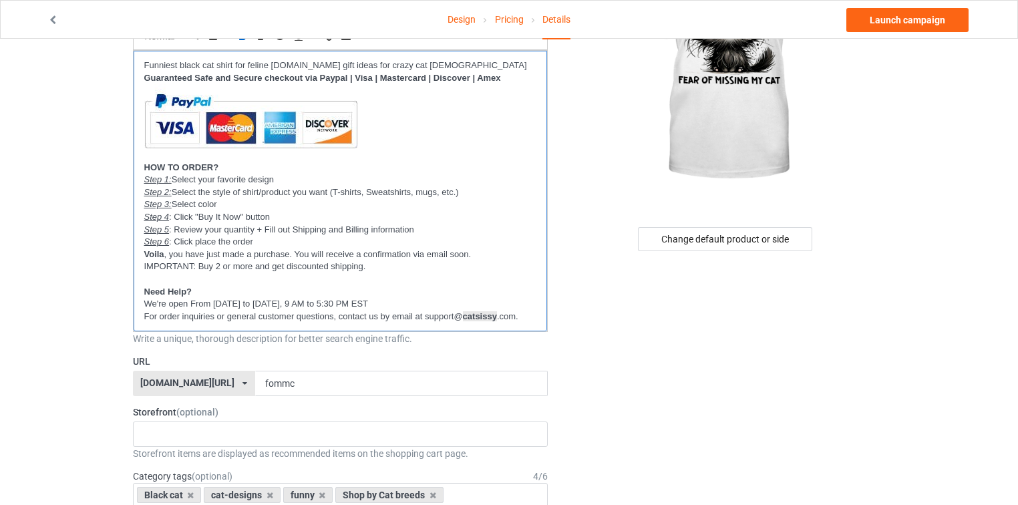
scroll to position [0, 0]
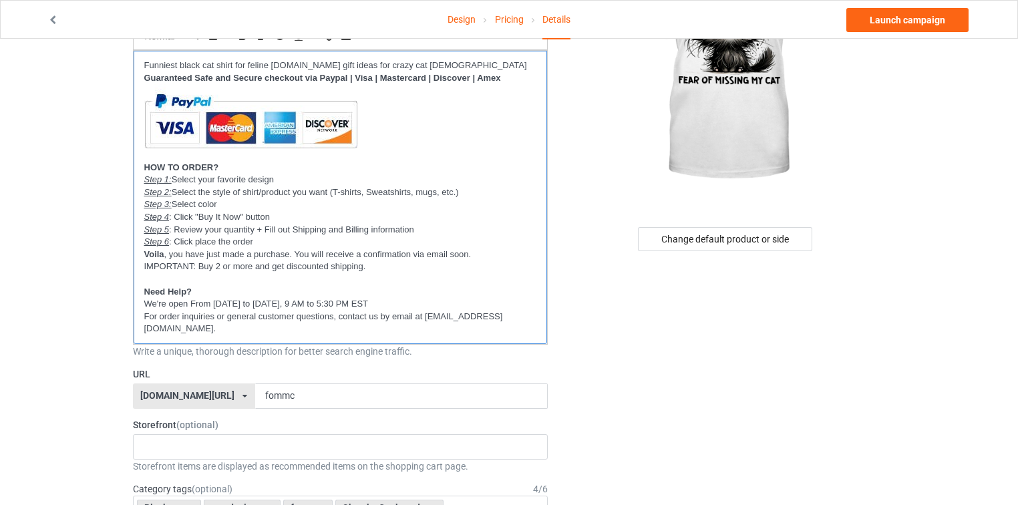
click at [489, 319] on p "For order inquiries or general customer questions, contact us by email at [EMAI…" at bounding box center [340, 323] width 393 height 25
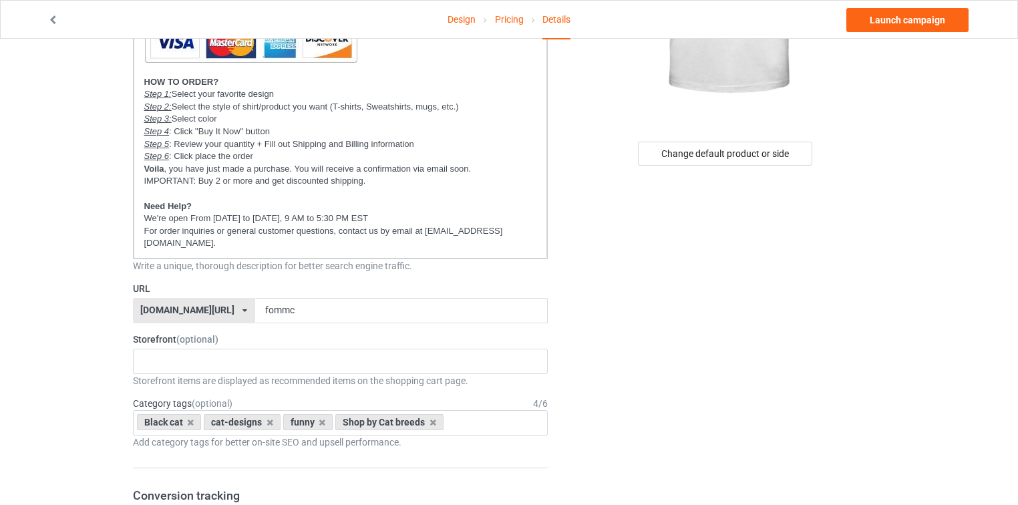
scroll to position [267, 0]
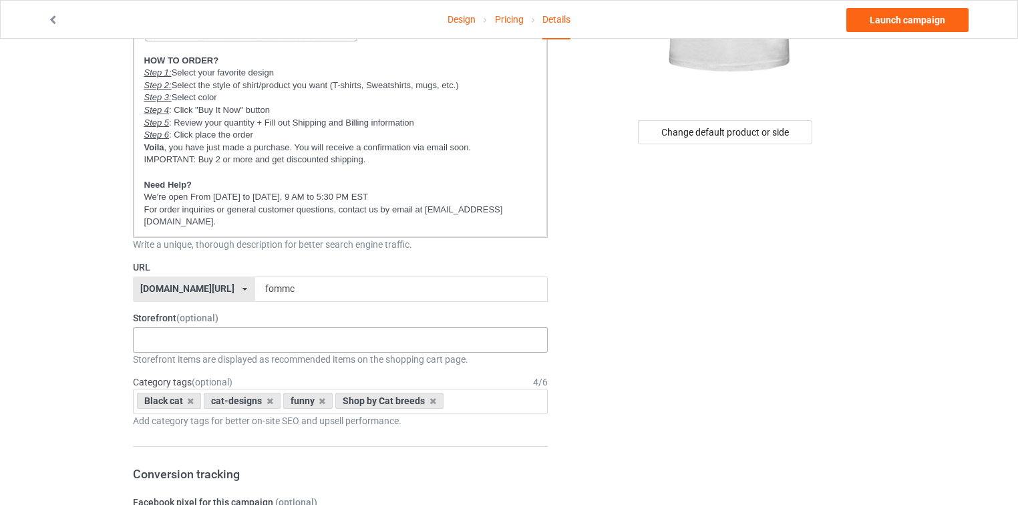
click at [184, 327] on div "New arrivals Cat Mom collection Purrfect cat collection Meowy Christmas 6821f5b…" at bounding box center [341, 339] width 416 height 25
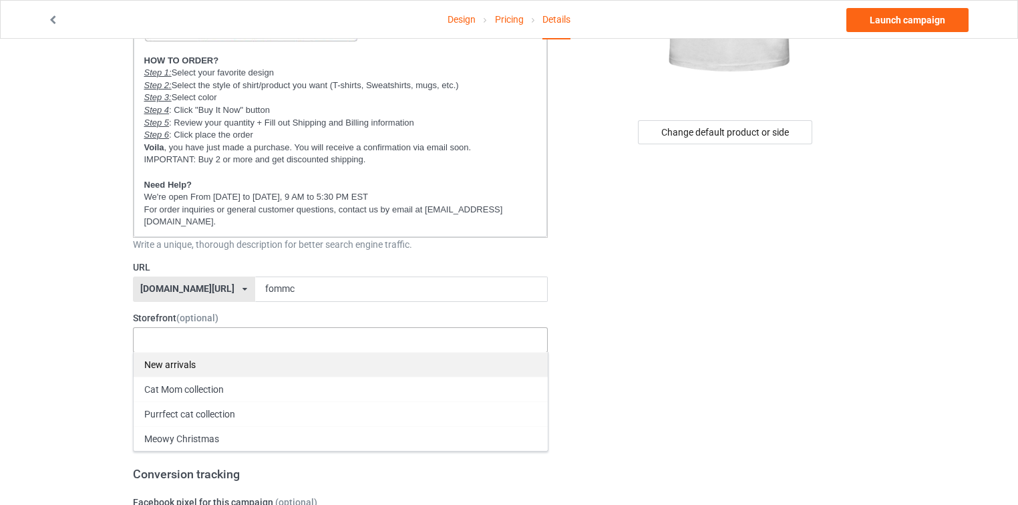
click at [179, 353] on div "New arrivals" at bounding box center [341, 364] width 414 height 25
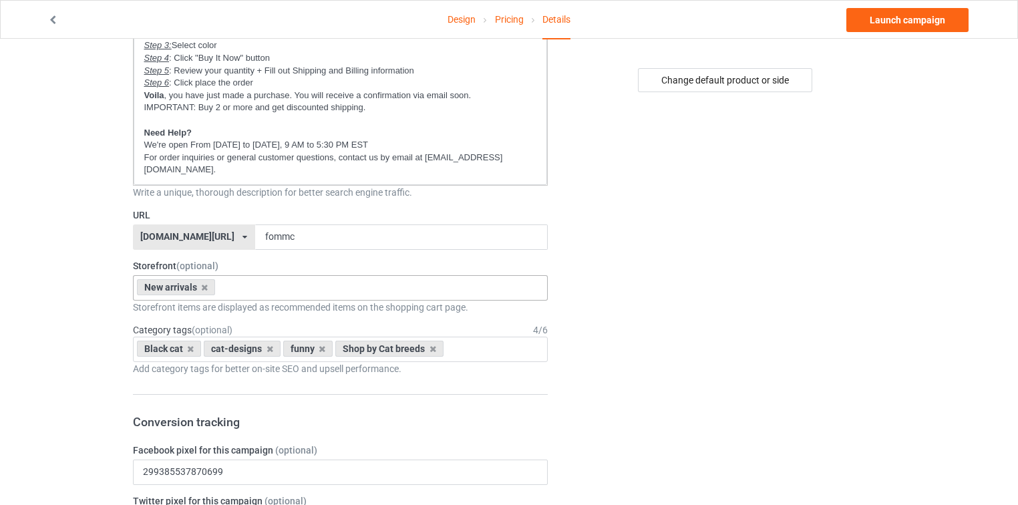
scroll to position [321, 0]
click at [474, 335] on div "Black cat cat-designs funny Shop by Cat breeds Age > 1-19 > 1 Age > 1-12 Months…" at bounding box center [341, 347] width 416 height 25
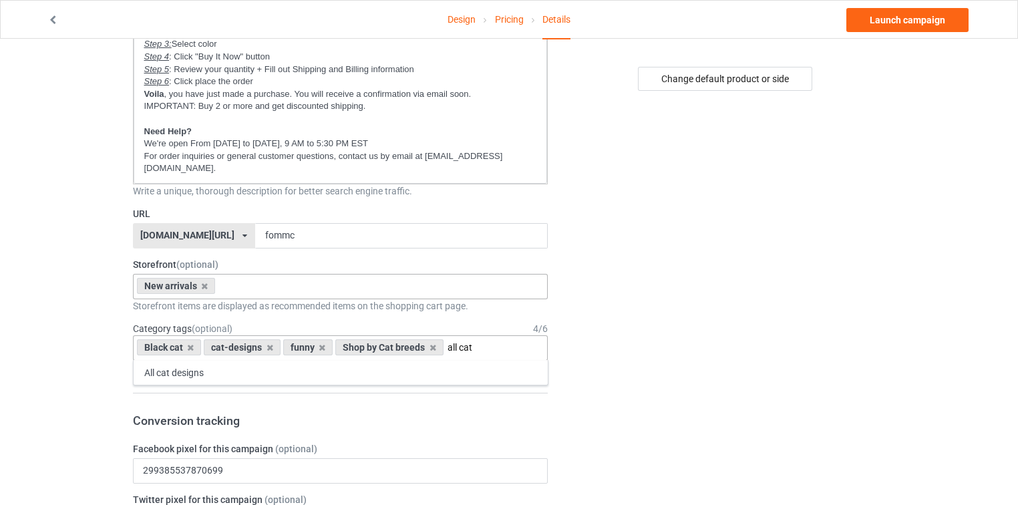
type input "all cat"
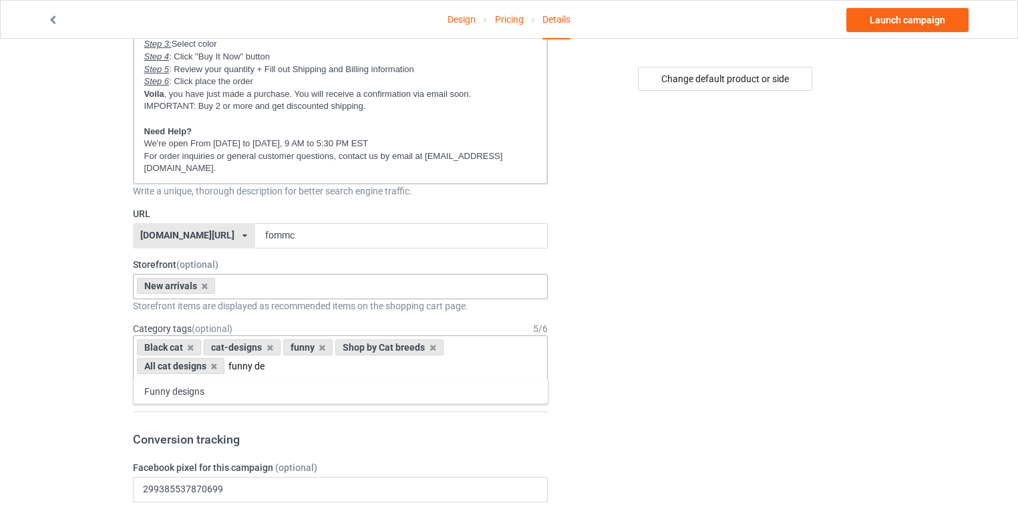
type input "funny de"
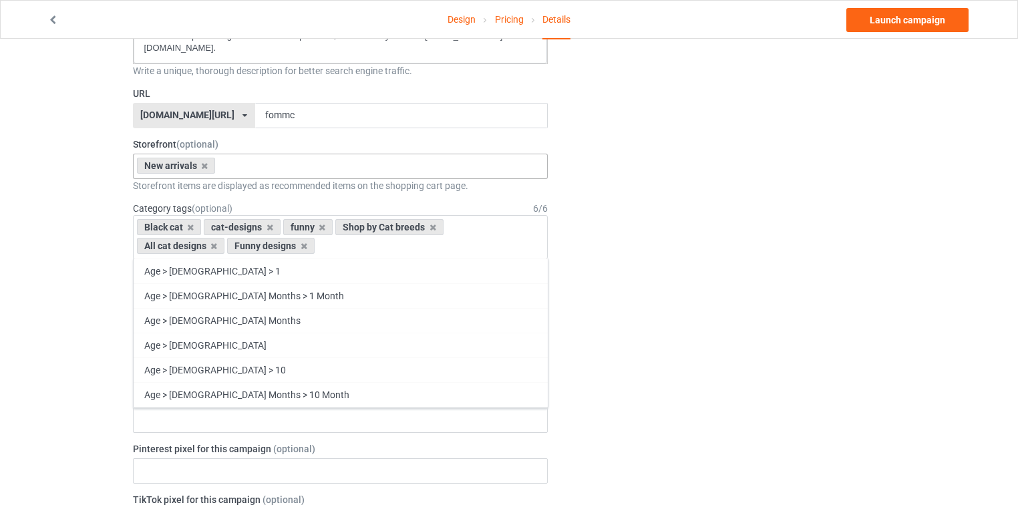
scroll to position [588, 0]
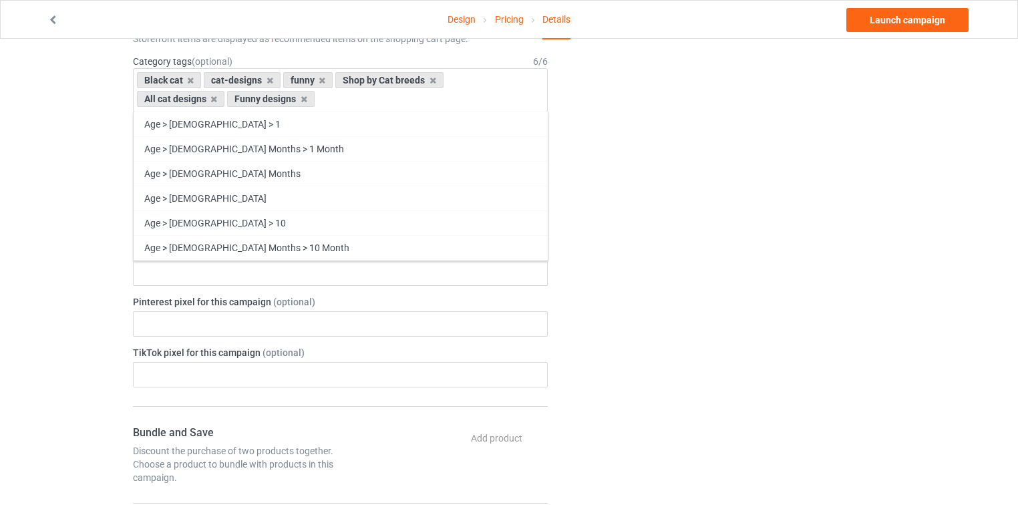
click at [737, 290] on div "Change default product or side" at bounding box center [725, 271] width 337 height 1604
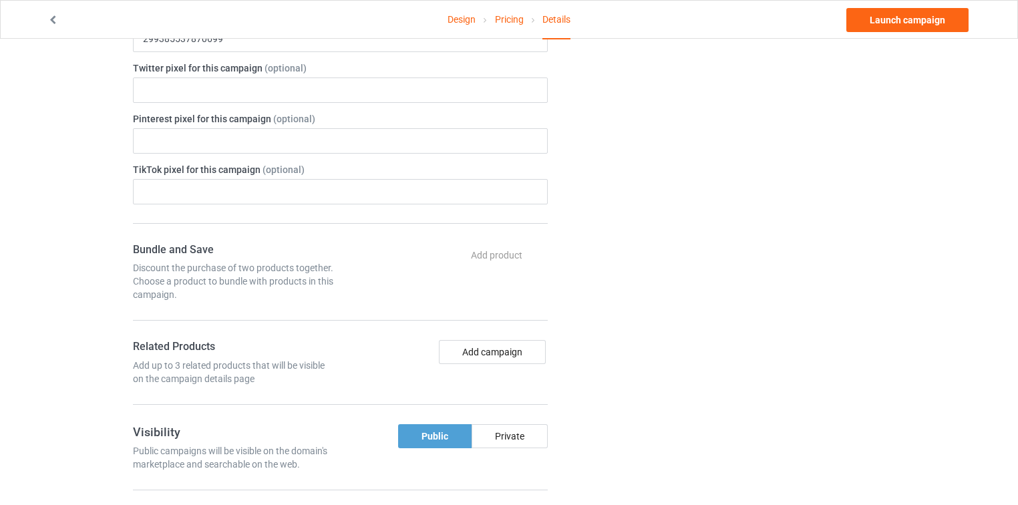
scroll to position [802, 0]
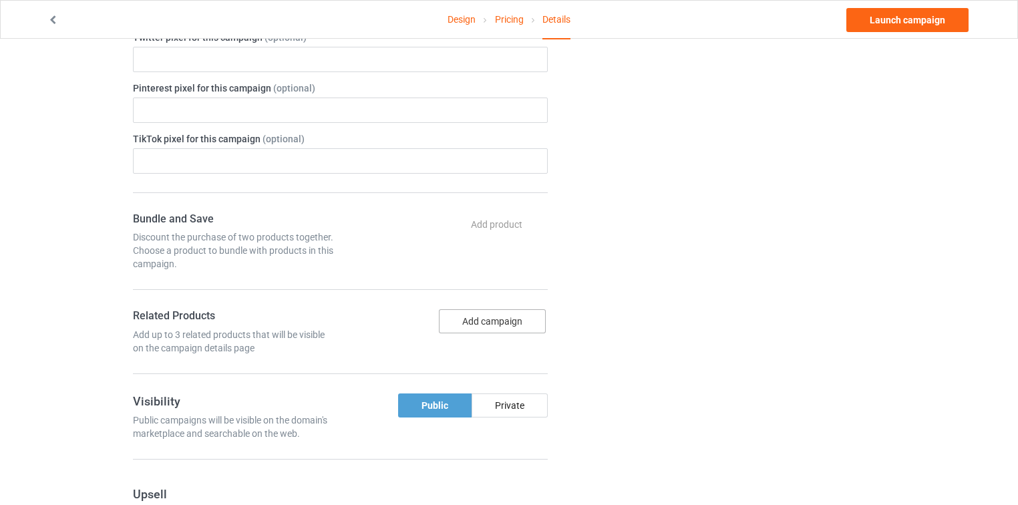
click at [482, 309] on button "Add campaign" at bounding box center [492, 321] width 107 height 24
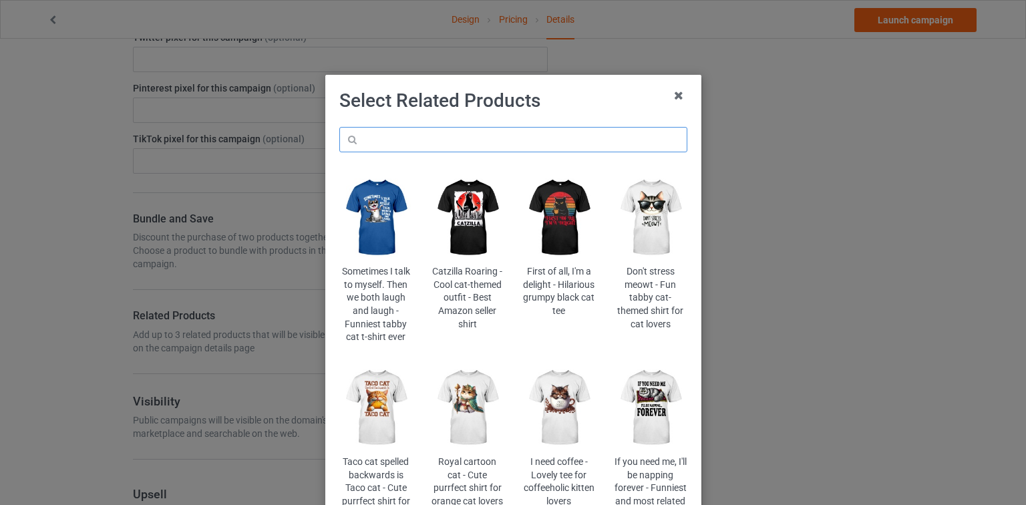
click at [600, 139] on input "text" at bounding box center [513, 139] width 348 height 25
type input "cite"
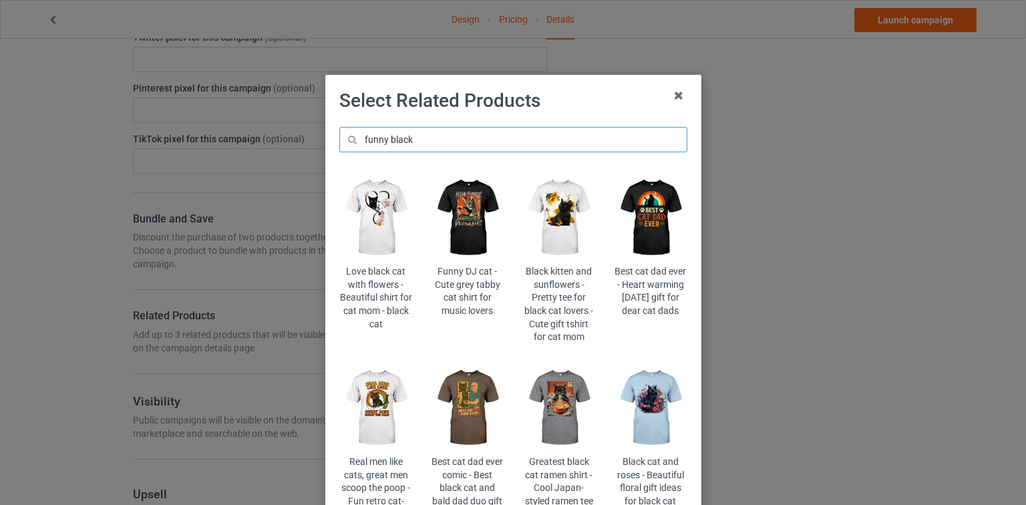
type input "funny black"
click at [564, 197] on img at bounding box center [559, 217] width 73 height 91
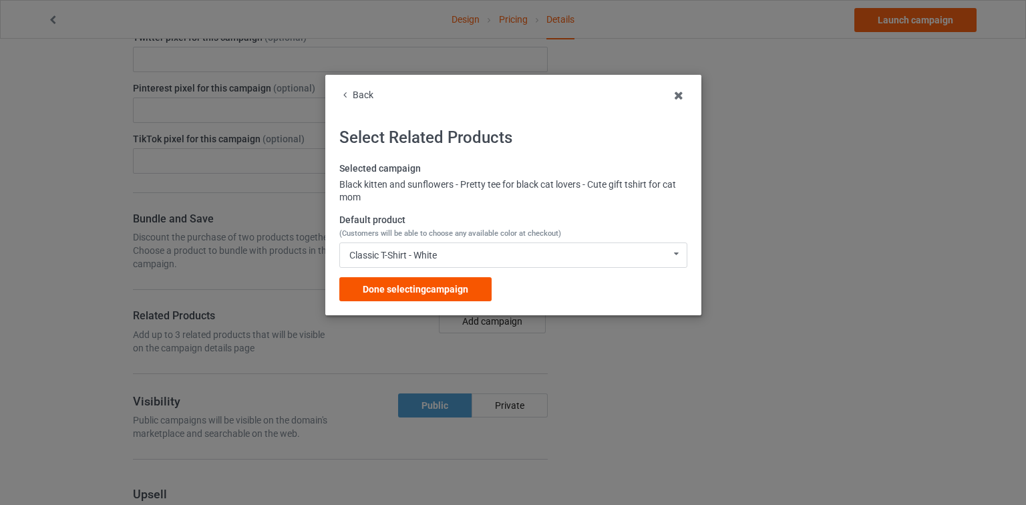
click at [416, 284] on span "Done selecting campaign" at bounding box center [416, 289] width 106 height 11
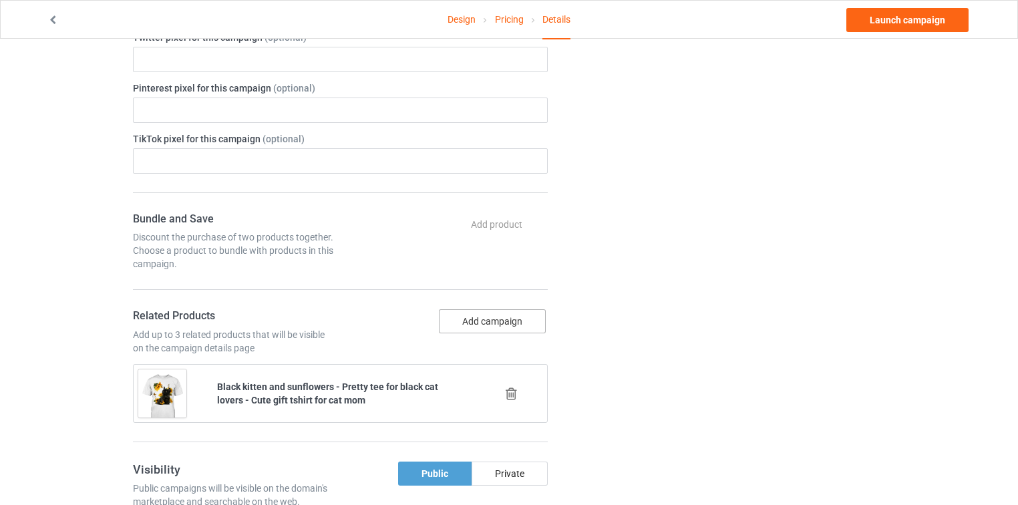
click at [521, 309] on button "Add campaign" at bounding box center [492, 321] width 107 height 24
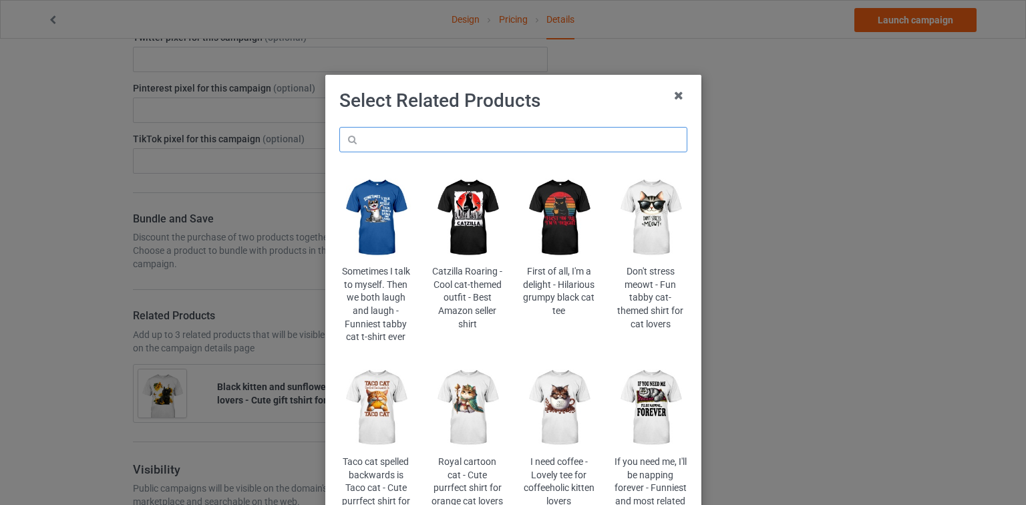
click at [498, 135] on input "text" at bounding box center [513, 139] width 348 height 25
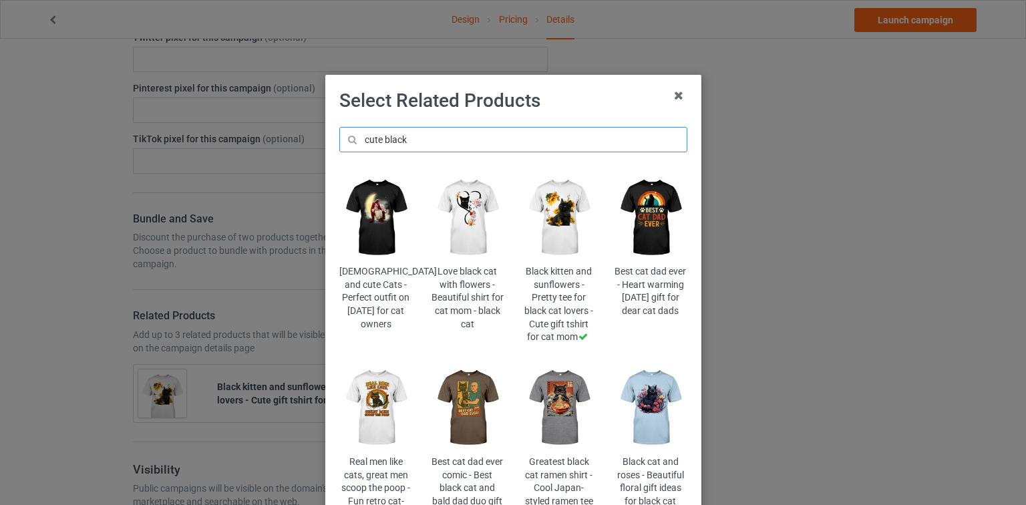
type input "cute black"
click at [380, 382] on img at bounding box center [375, 408] width 73 height 91
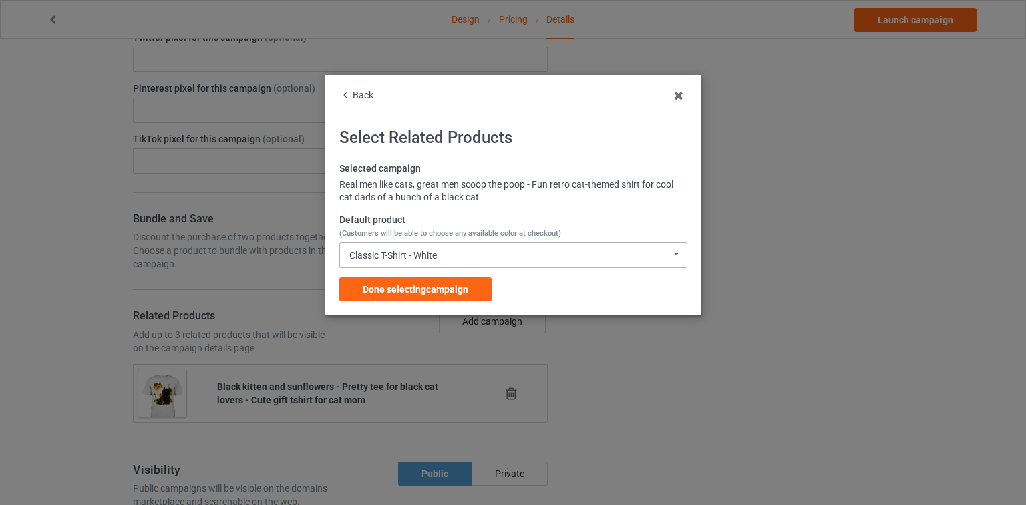
click at [494, 255] on div "Classic T-Shirt - White Classic T-Shirt - White Classic T-Shirt - Black Classic…" at bounding box center [513, 255] width 348 height 25
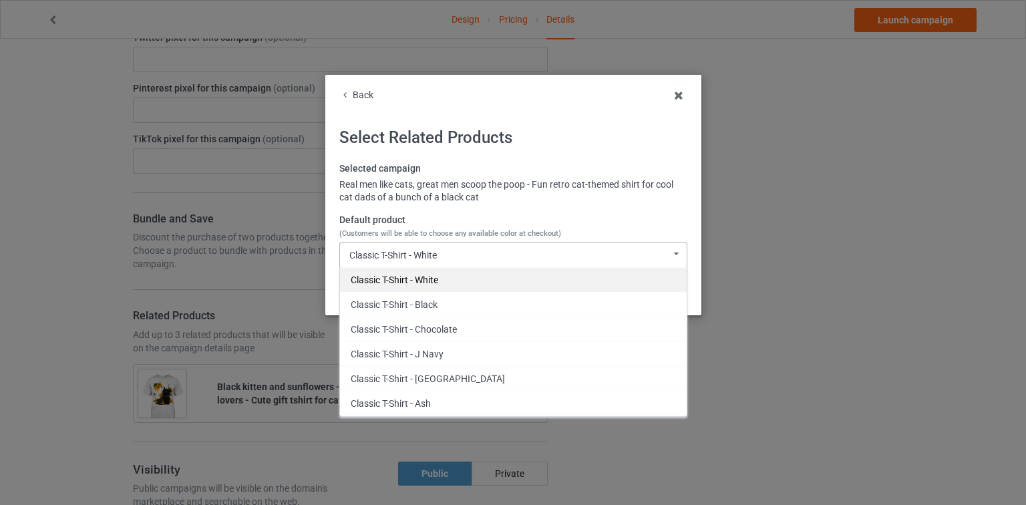
click at [463, 281] on div "Classic T-Shirt - White" at bounding box center [513, 279] width 347 height 25
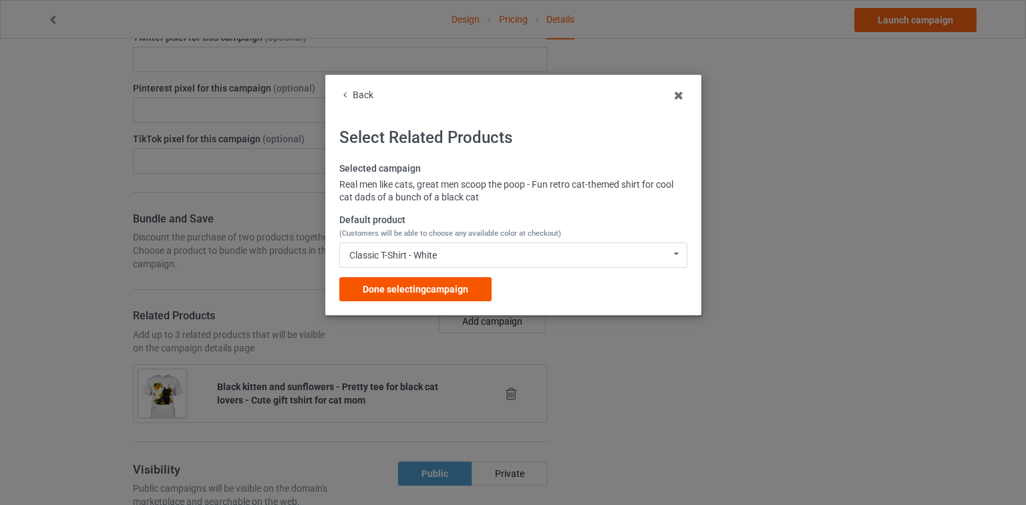
click at [427, 293] on span "Done selecting campaign" at bounding box center [416, 289] width 106 height 11
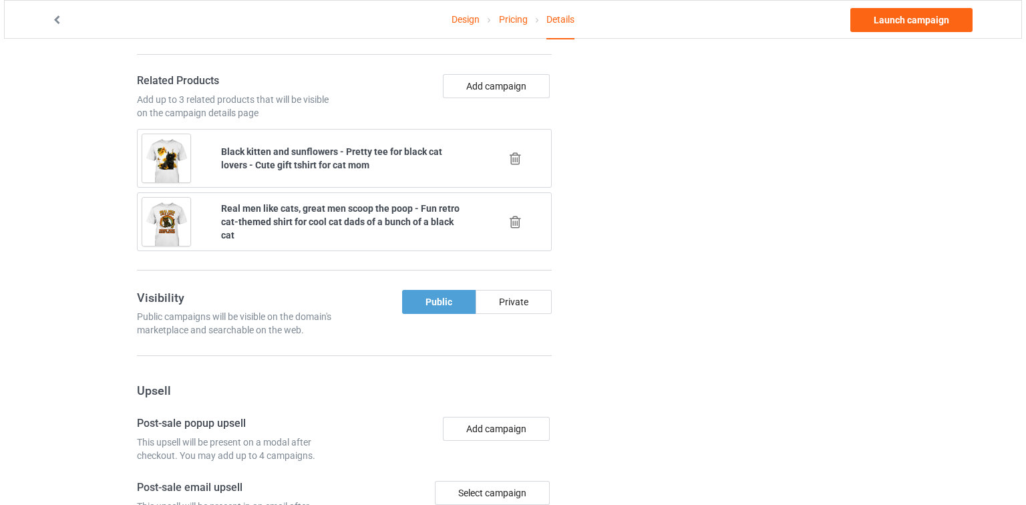
scroll to position [914, 0]
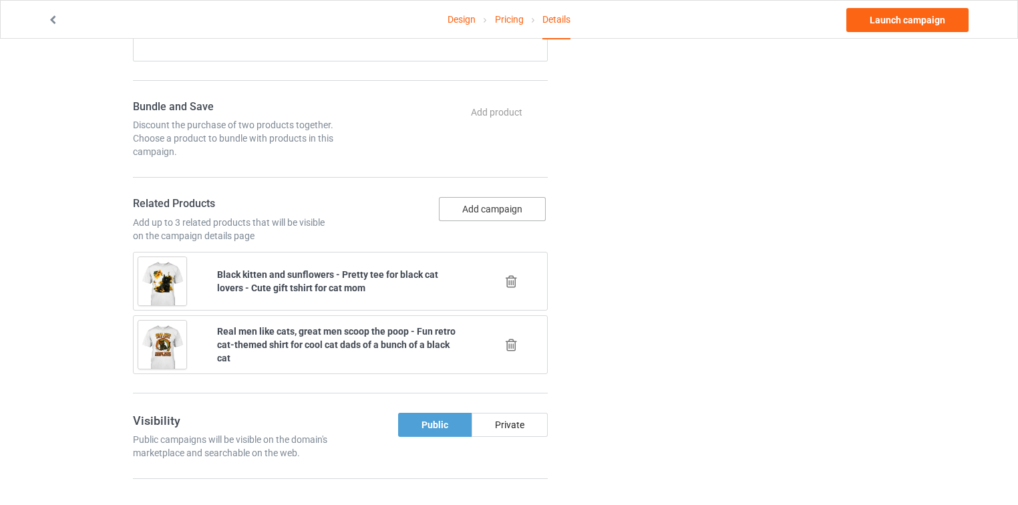
click at [513, 200] on button "Add campaign" at bounding box center [492, 209] width 107 height 24
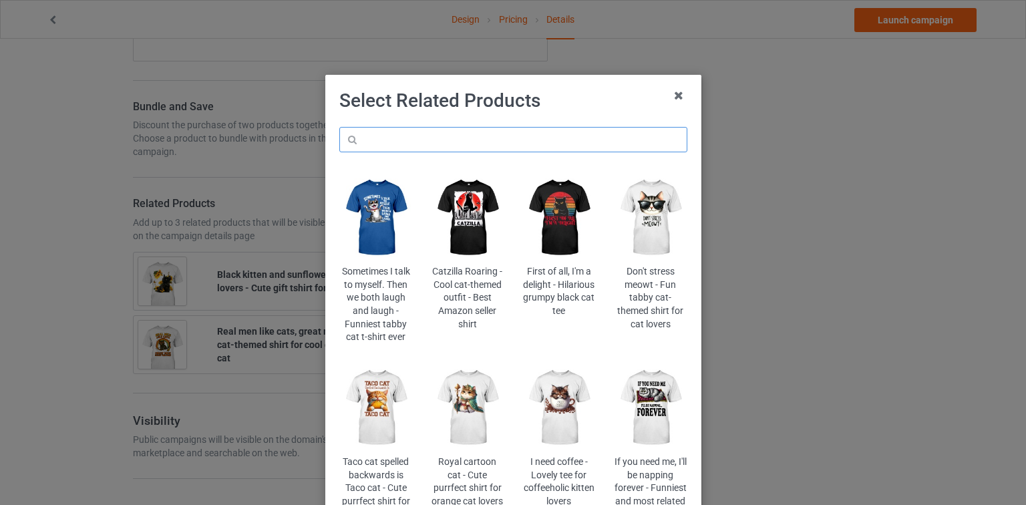
click at [510, 144] on input "text" at bounding box center [513, 139] width 348 height 25
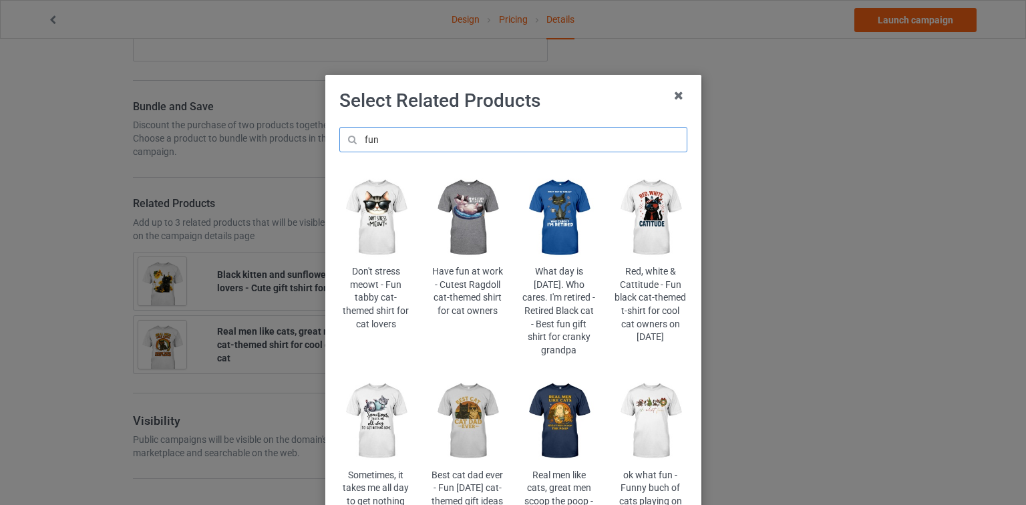
scroll to position [53, 0]
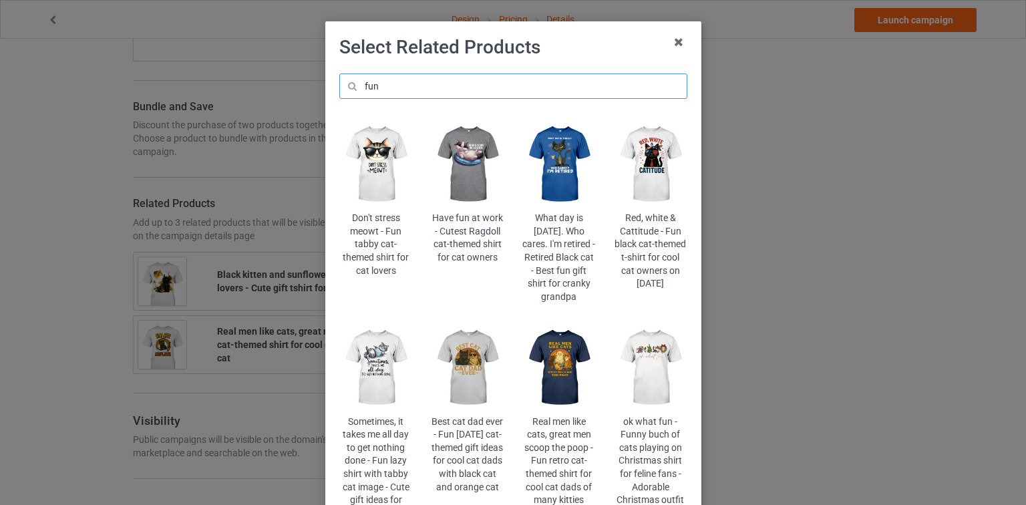
drag, startPoint x: 396, startPoint y: 83, endPoint x: 315, endPoint y: 84, distance: 80.9
click at [316, 84] on div "Select Related Products fun Don't stress meowt - Fun tabby cat-themed shirt for…" at bounding box center [513, 252] width 1026 height 505
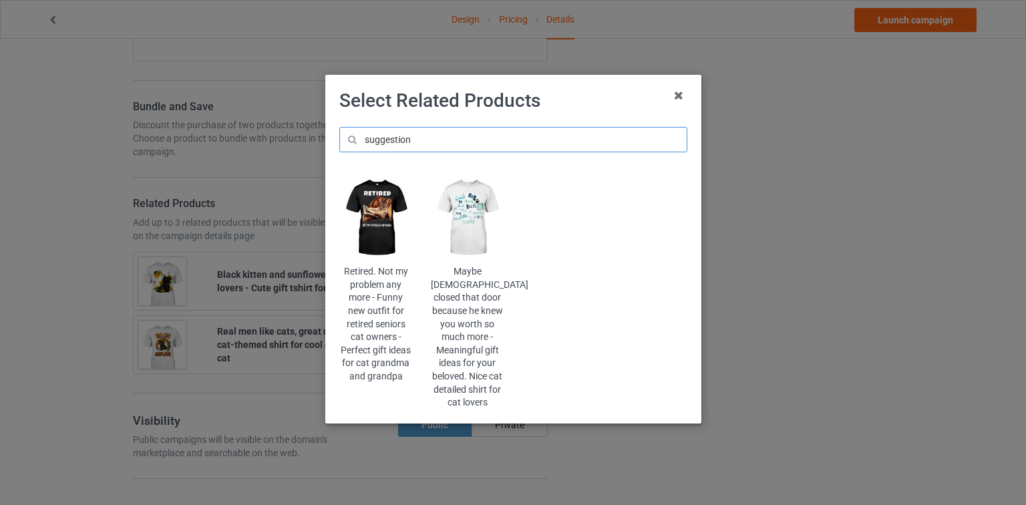
type input "suggestions"
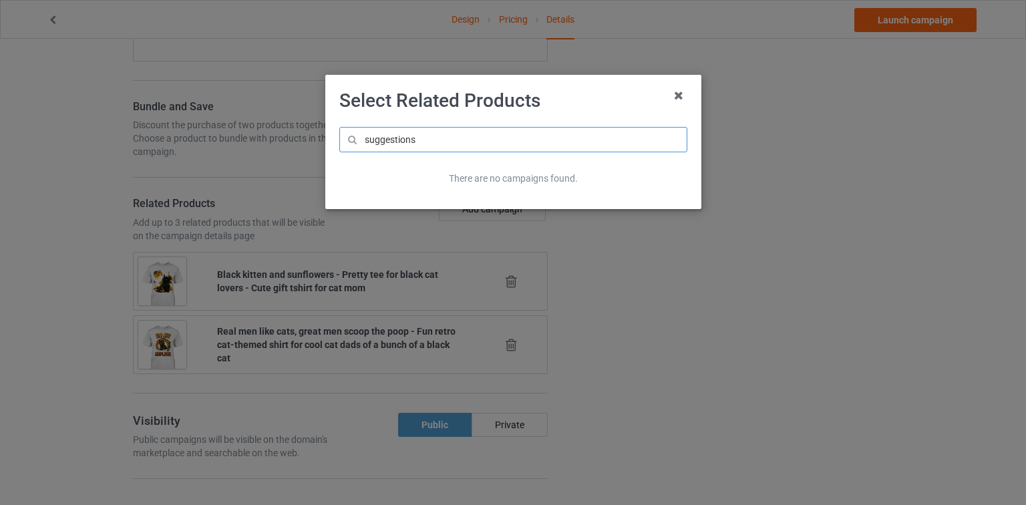
click at [380, 143] on input "suggestions" at bounding box center [513, 139] width 348 height 25
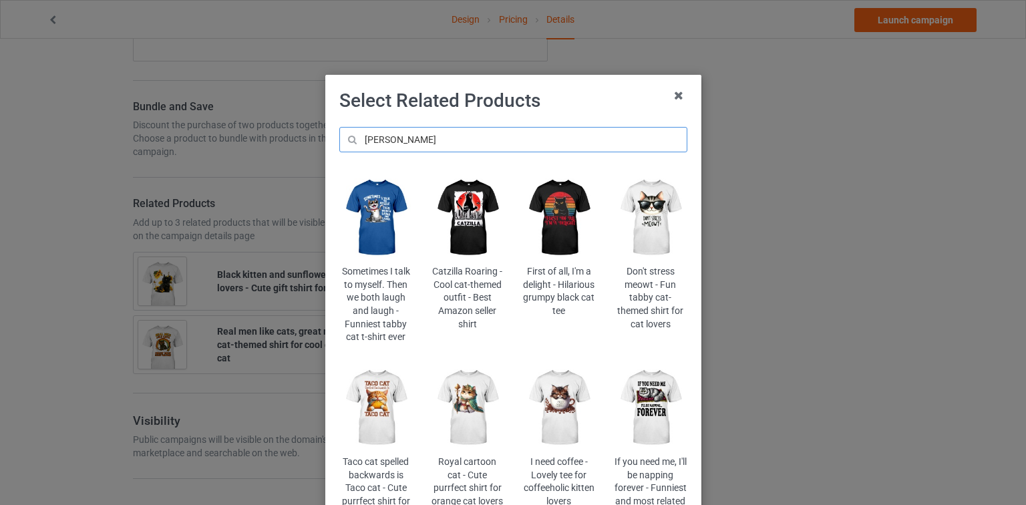
type input "those"
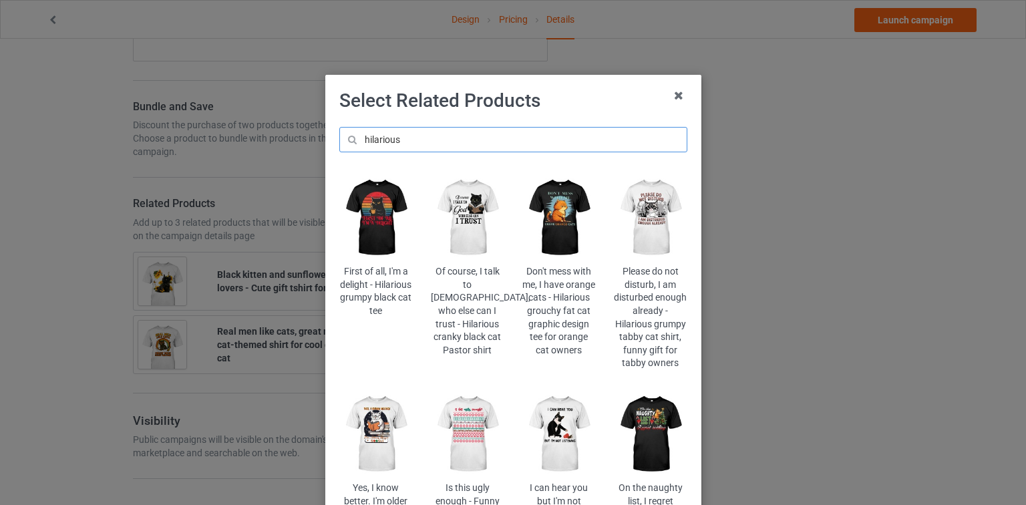
type input "hilarious"
click at [642, 219] on img at bounding box center [650, 217] width 73 height 91
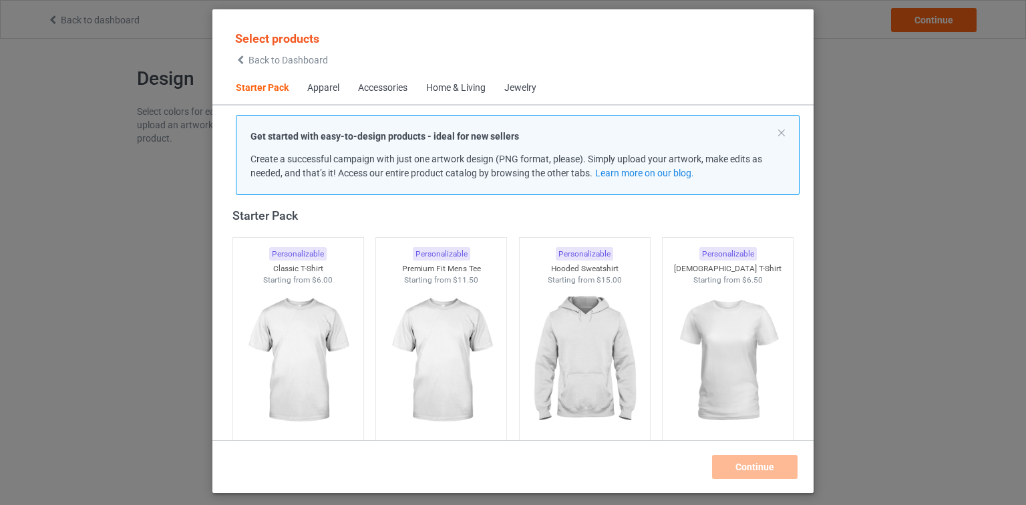
click at [285, 57] on span "Back to Dashboard" at bounding box center [289, 60] width 80 height 11
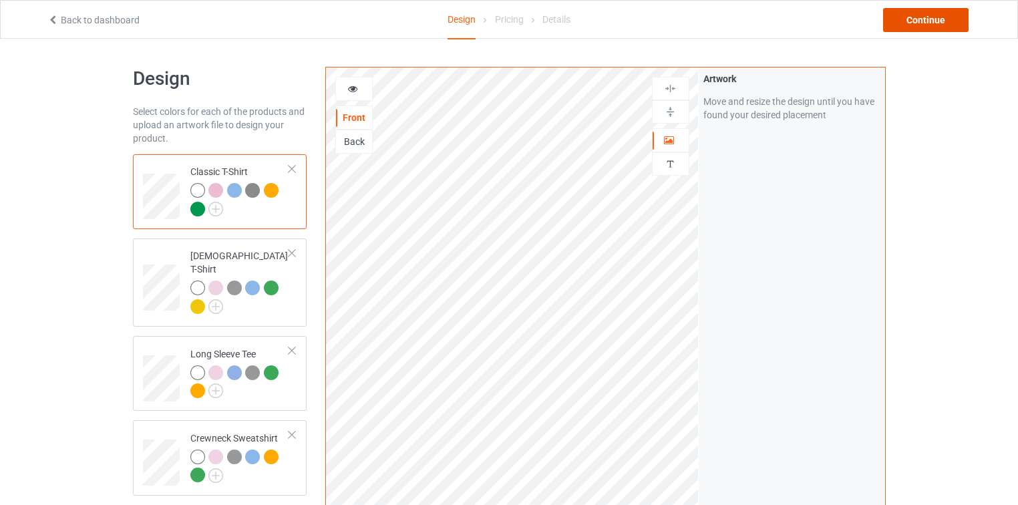
click at [902, 20] on div "Continue" at bounding box center [926, 20] width 86 height 24
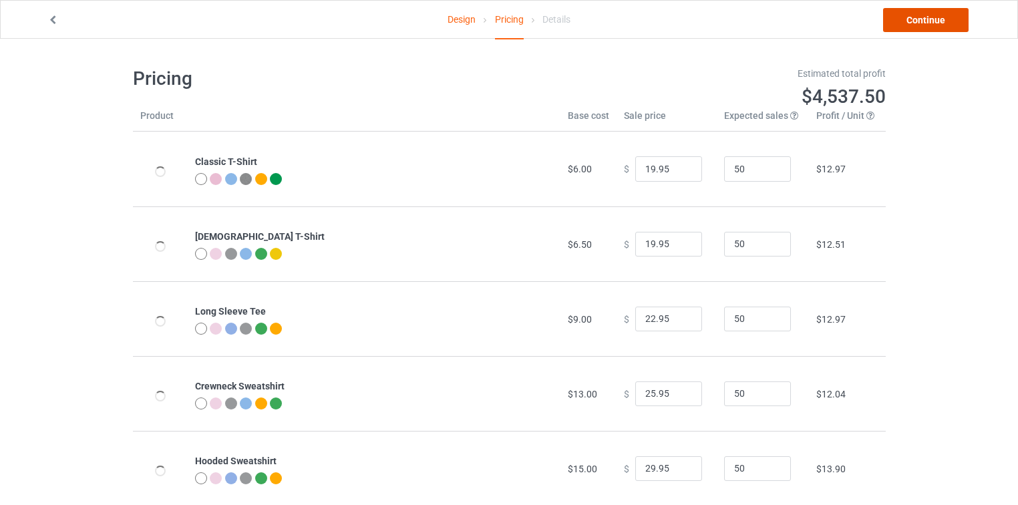
click at [902, 20] on link "Continue" at bounding box center [926, 20] width 86 height 24
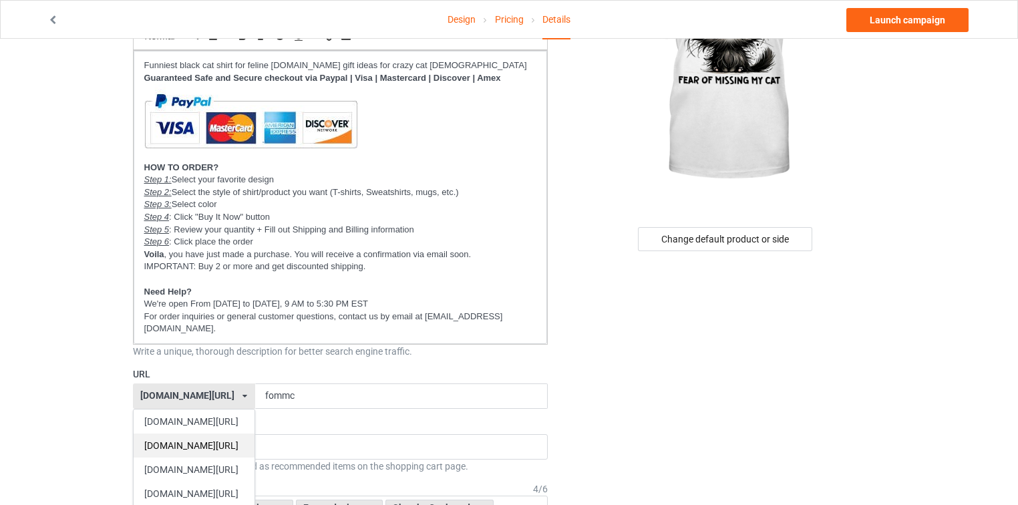
click at [172, 438] on div "[DOMAIN_NAME][URL]" at bounding box center [194, 446] width 121 height 24
click at [160, 391] on div "[DOMAIN_NAME][URL]" at bounding box center [187, 395] width 94 height 9
copy div "catsissy"
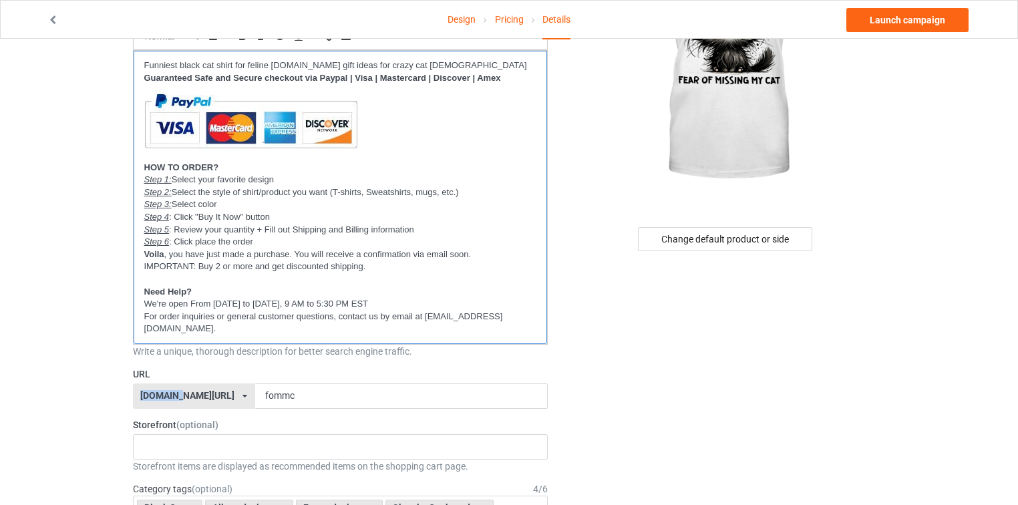
click at [491, 318] on p "For order inquiries or general customer questions, contact us by email at [EMAI…" at bounding box center [340, 323] width 393 height 25
paste div
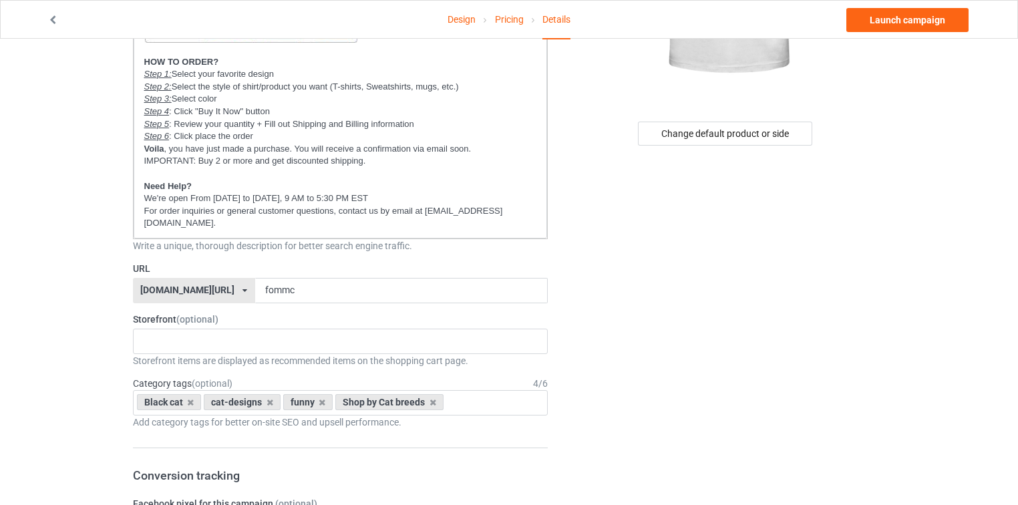
scroll to position [267, 0]
click at [295, 327] on div "New arrivals Cat Mom collection Purrfect cat collection Meowy Christmas 6821f5b…" at bounding box center [341, 339] width 416 height 25
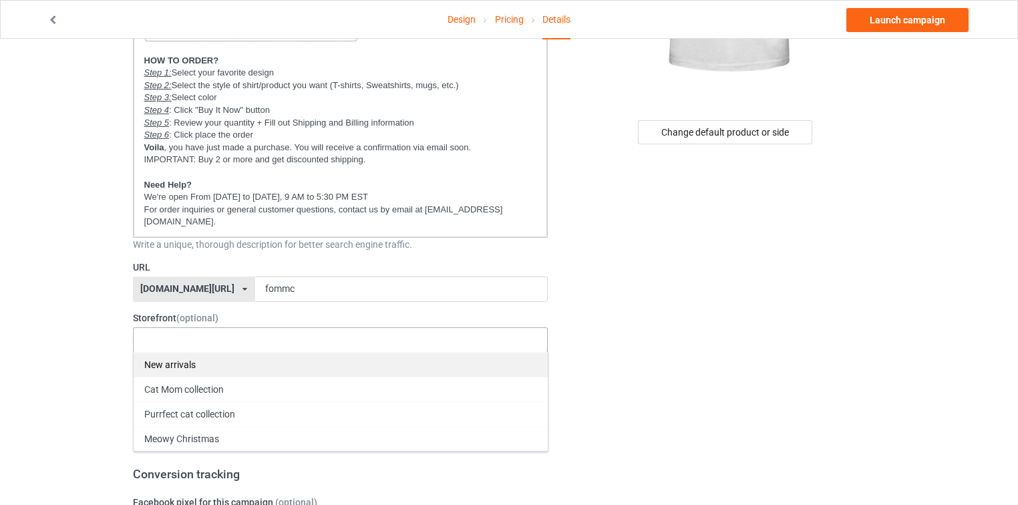
click at [261, 352] on div "New arrivals" at bounding box center [341, 364] width 414 height 25
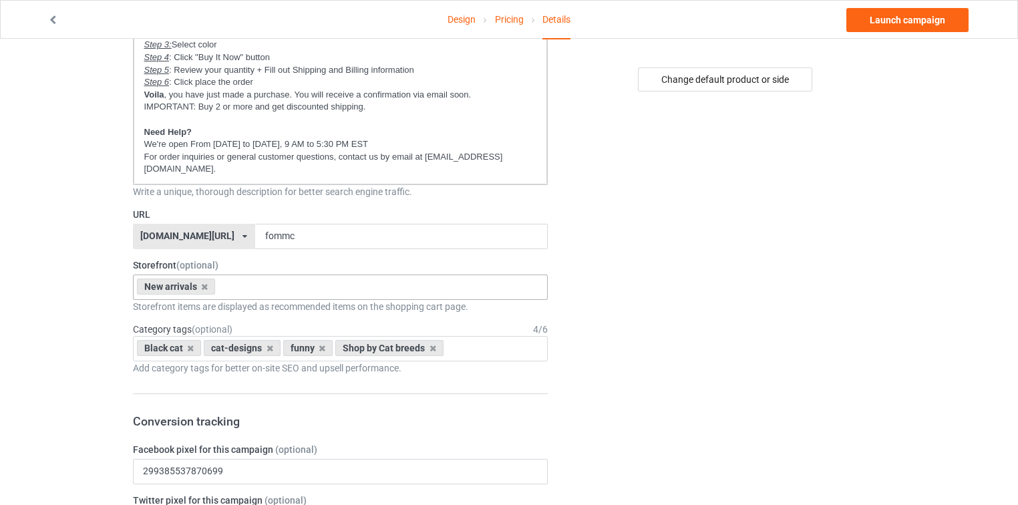
scroll to position [321, 0]
click at [267, 343] on icon at bounding box center [270, 347] width 7 height 9
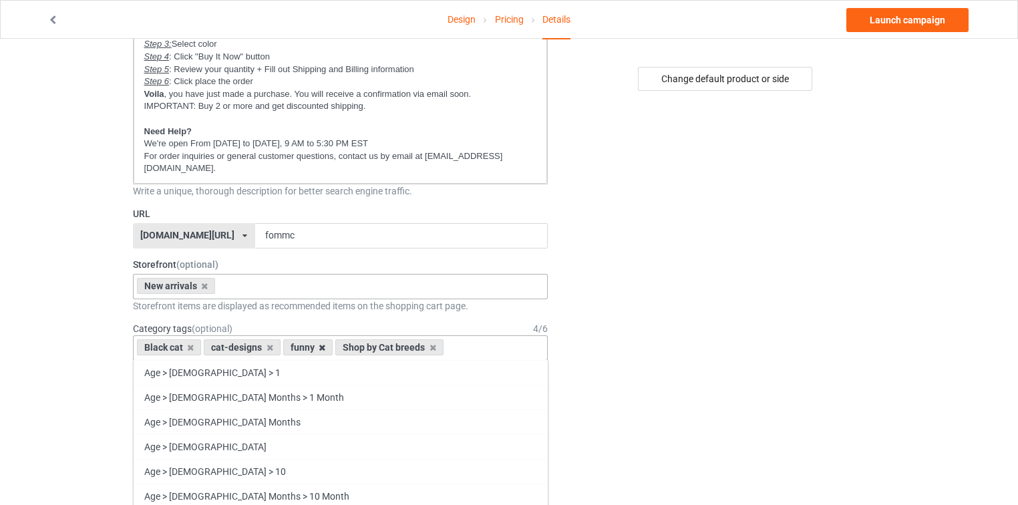
click at [319, 343] on icon at bounding box center [322, 347] width 7 height 9
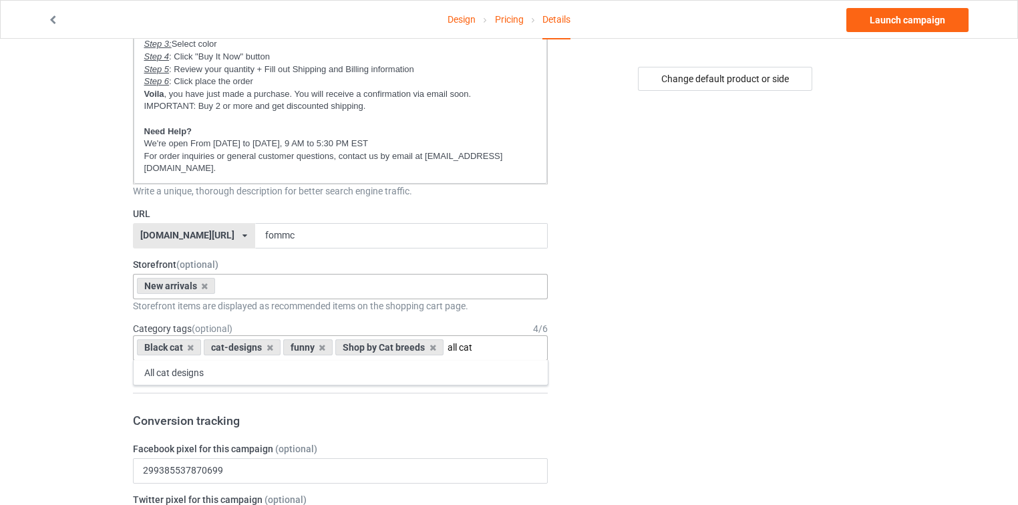
type input "all cat"
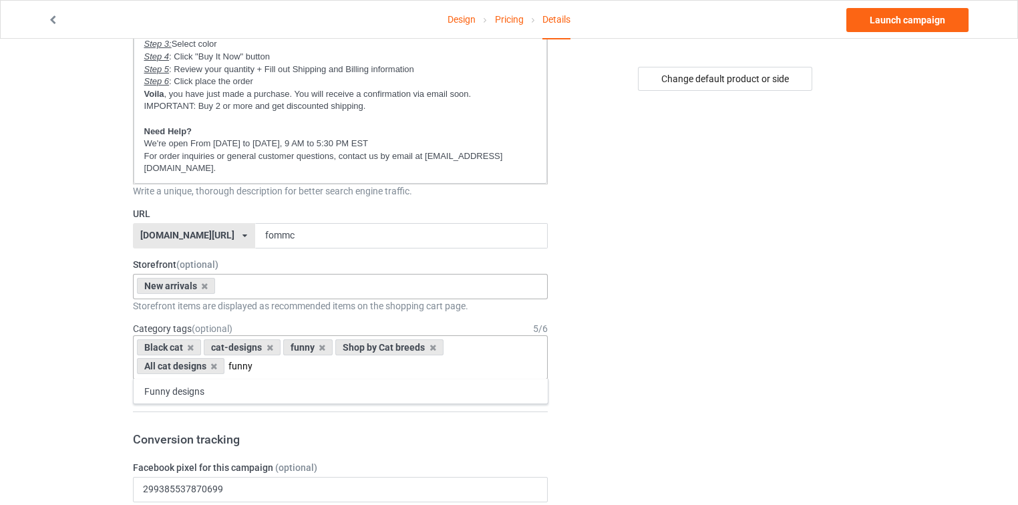
type input "funny"
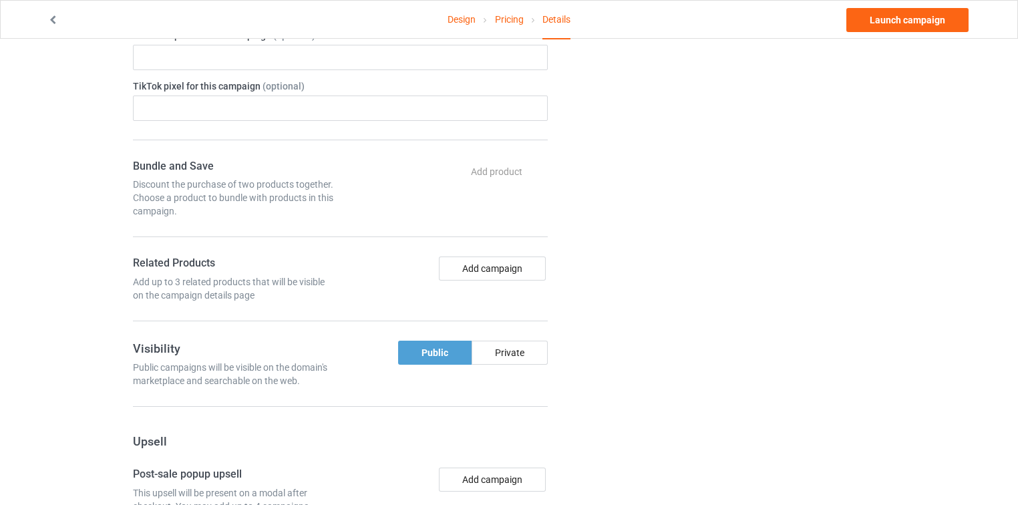
scroll to position [855, 0]
click at [516, 256] on button "Add campaign" at bounding box center [492, 268] width 107 height 24
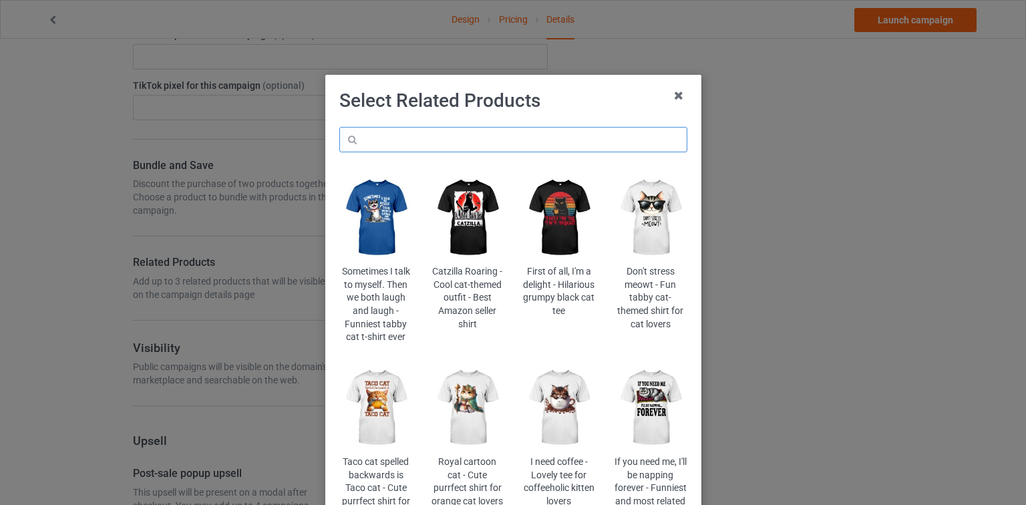
click at [493, 143] on input "text" at bounding box center [513, 139] width 348 height 25
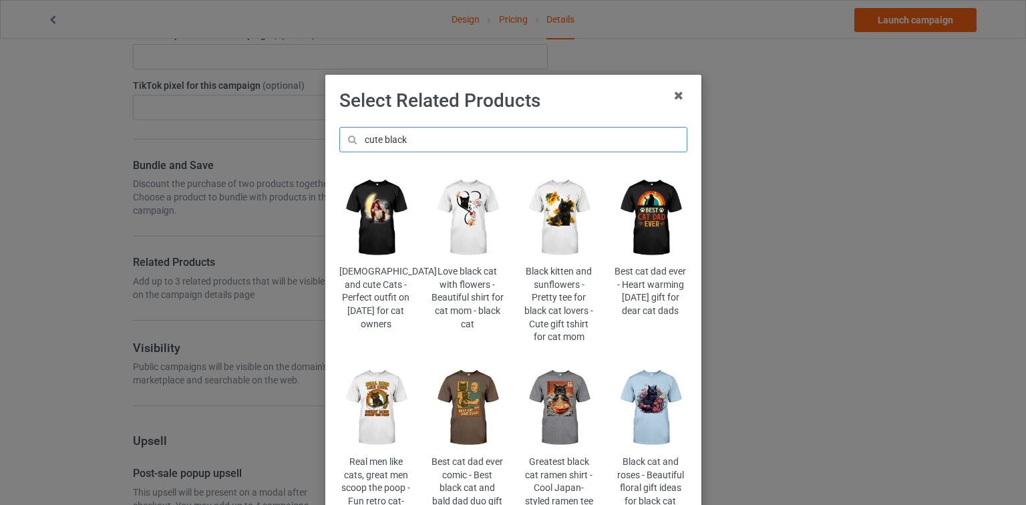
type input "cute black"
click at [563, 218] on img at bounding box center [559, 217] width 73 height 91
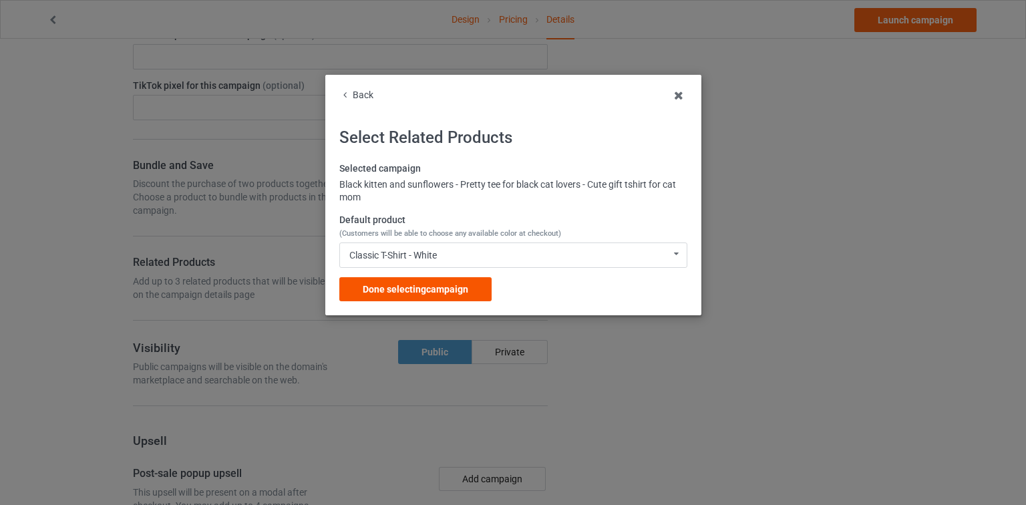
click at [446, 289] on span "Done selecting campaign" at bounding box center [416, 289] width 106 height 11
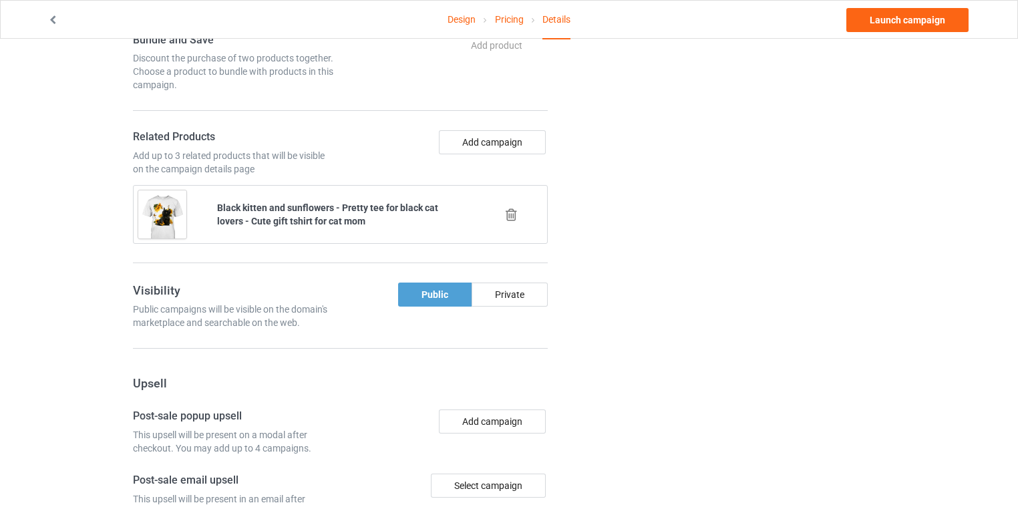
scroll to position [962, 0]
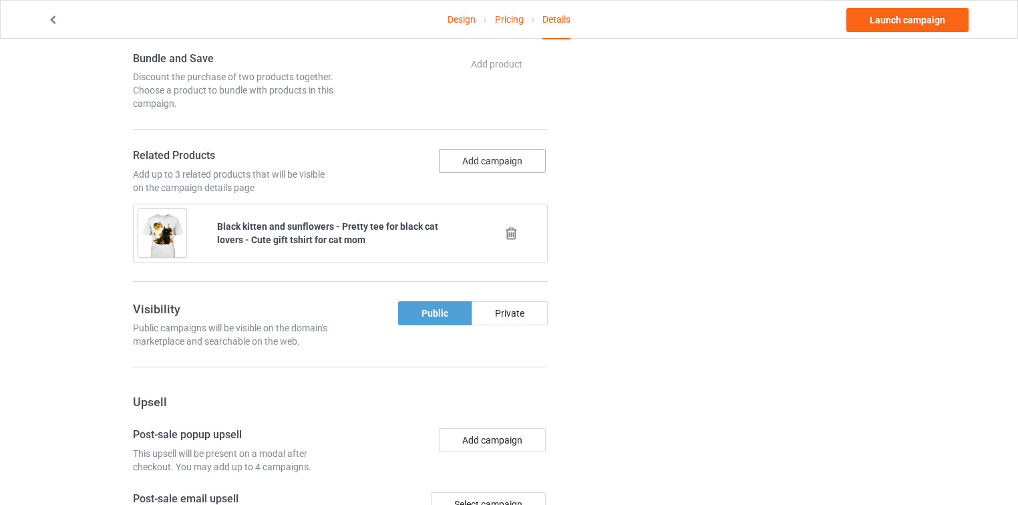
click at [497, 149] on button "Add campaign" at bounding box center [492, 161] width 107 height 24
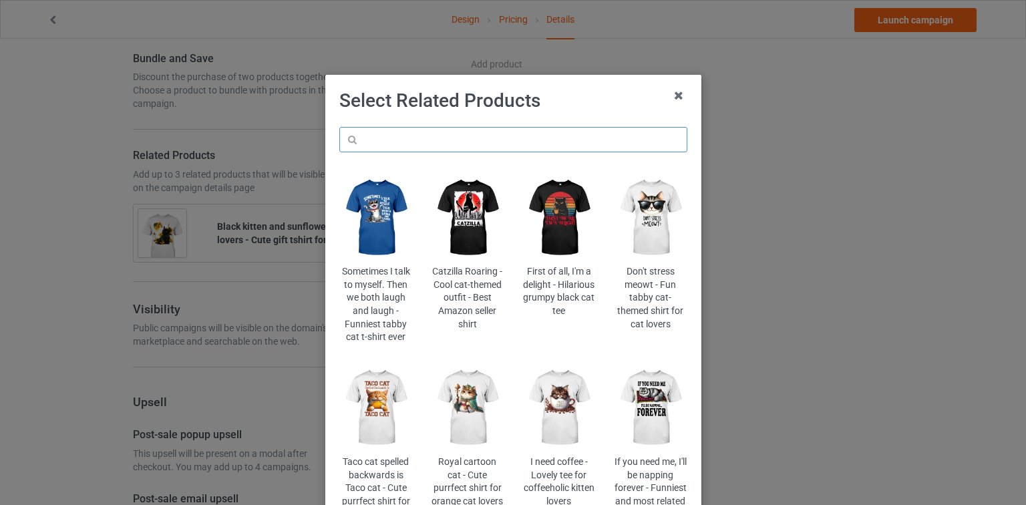
click at [492, 145] on input "text" at bounding box center [513, 139] width 348 height 25
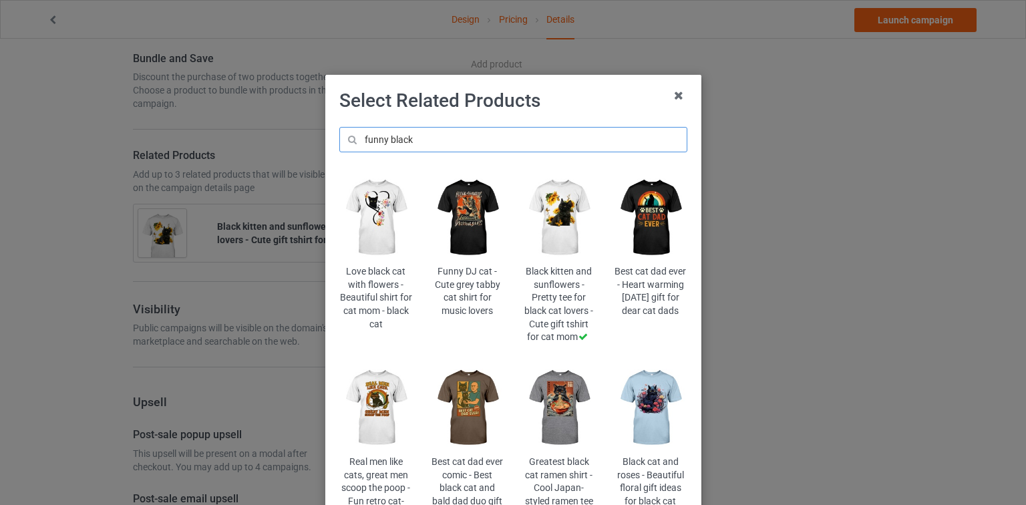
type input "funny black"
click at [366, 398] on img at bounding box center [375, 408] width 73 height 91
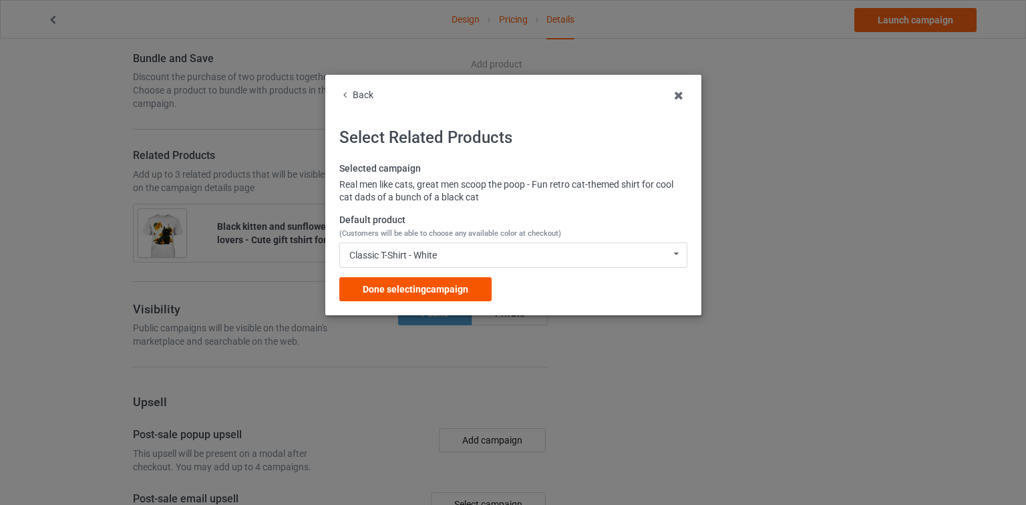
click at [434, 293] on span "Done selecting campaign" at bounding box center [416, 289] width 106 height 11
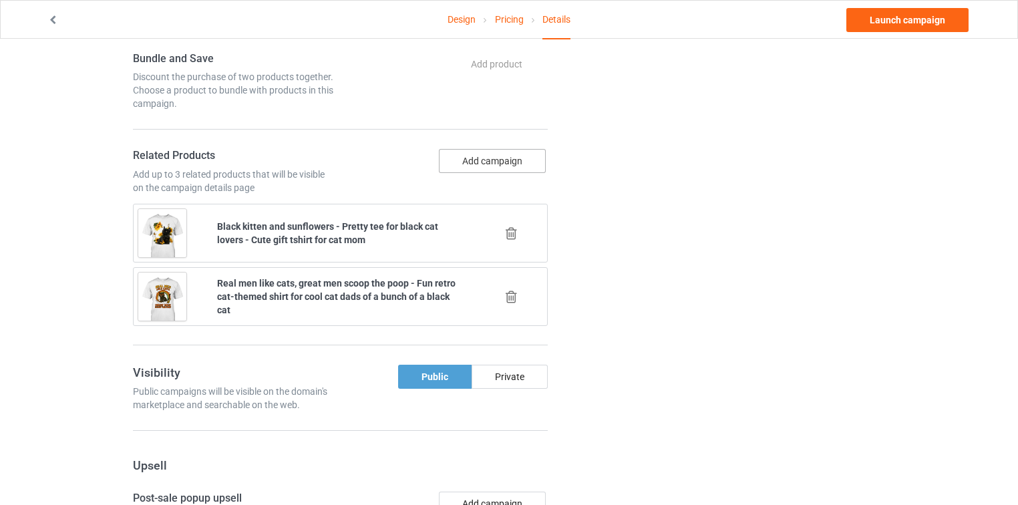
click at [524, 149] on button "Add campaign" at bounding box center [492, 161] width 107 height 24
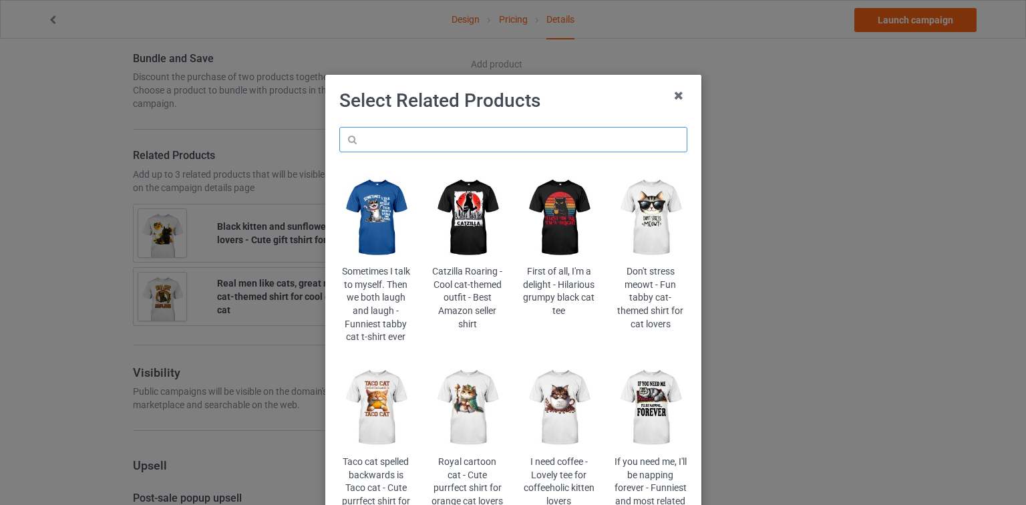
click at [510, 147] on input "text" at bounding box center [513, 139] width 348 height 25
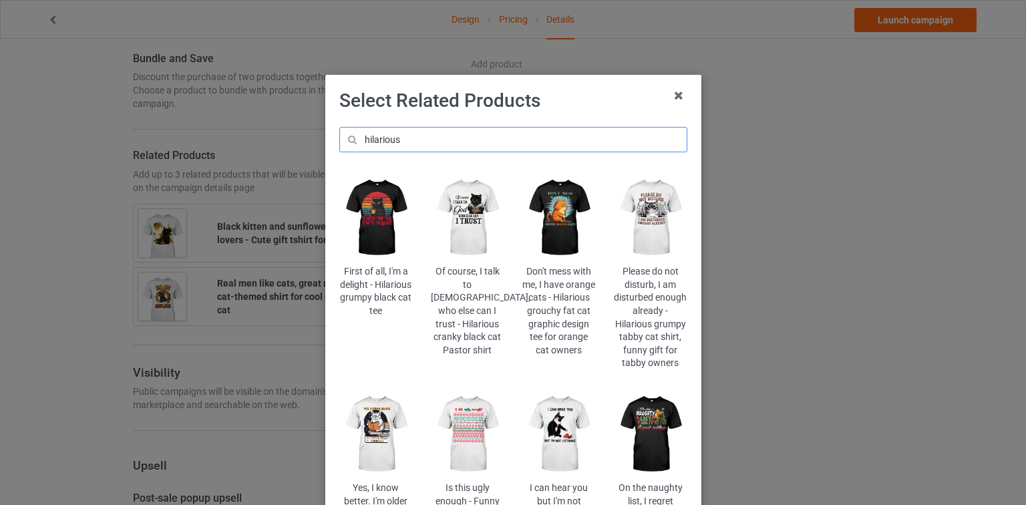
type input "hilarious"
click at [664, 233] on img at bounding box center [650, 217] width 73 height 91
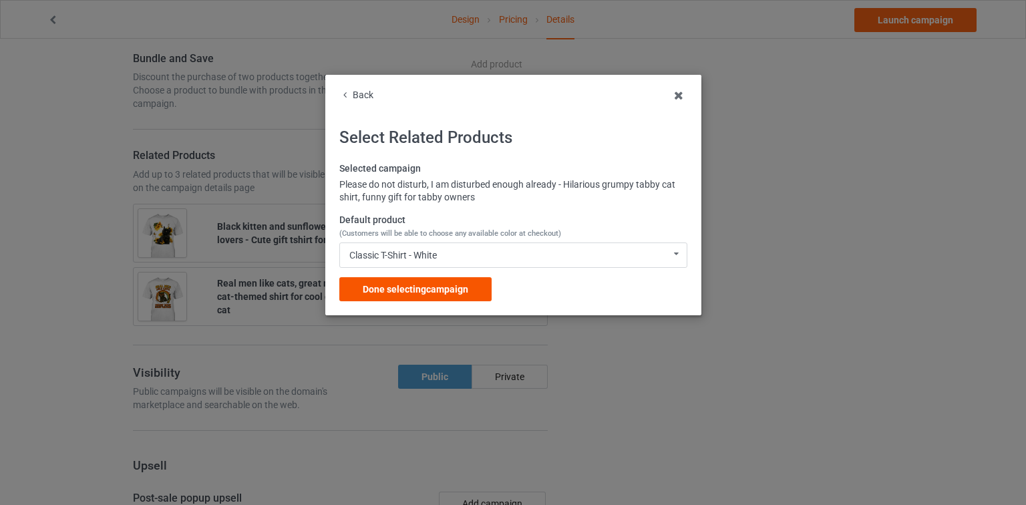
click at [442, 291] on span "Done selecting campaign" at bounding box center [416, 289] width 106 height 11
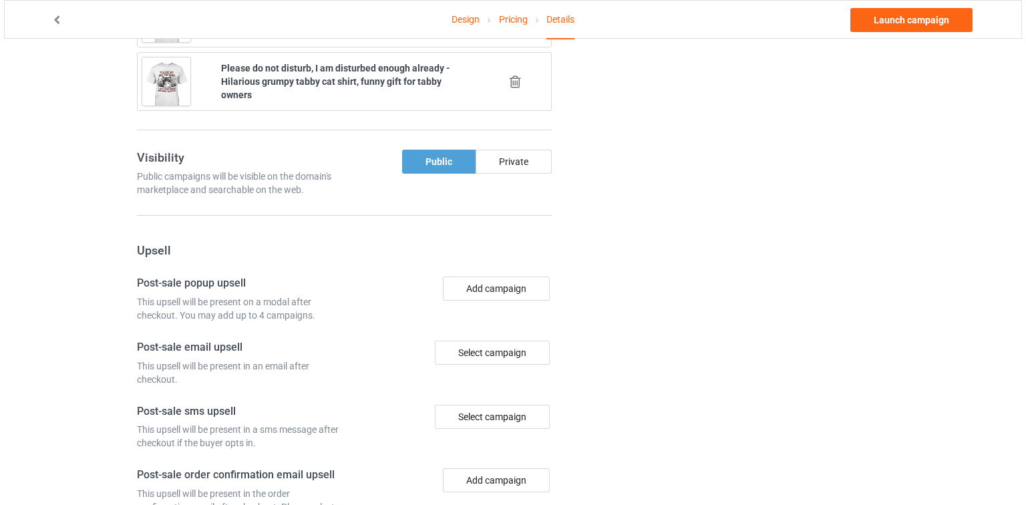
scroll to position [1245, 0]
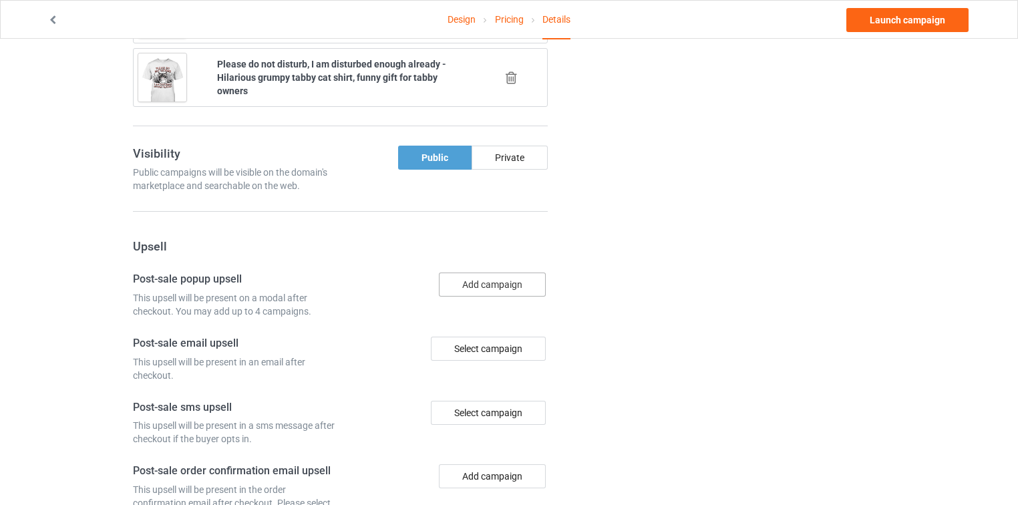
click at [498, 273] on button "Add campaign" at bounding box center [492, 285] width 107 height 24
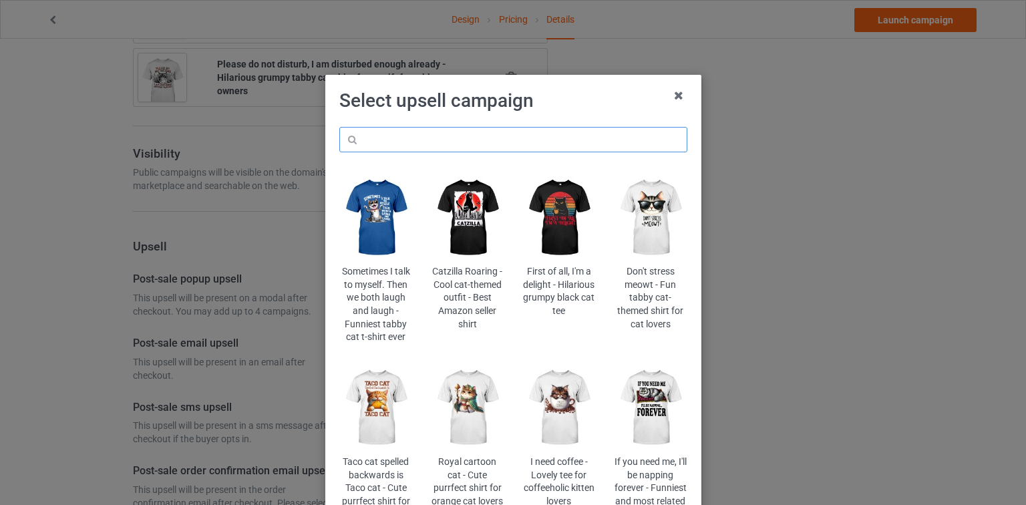
click at [518, 146] on input "text" at bounding box center [513, 139] width 348 height 25
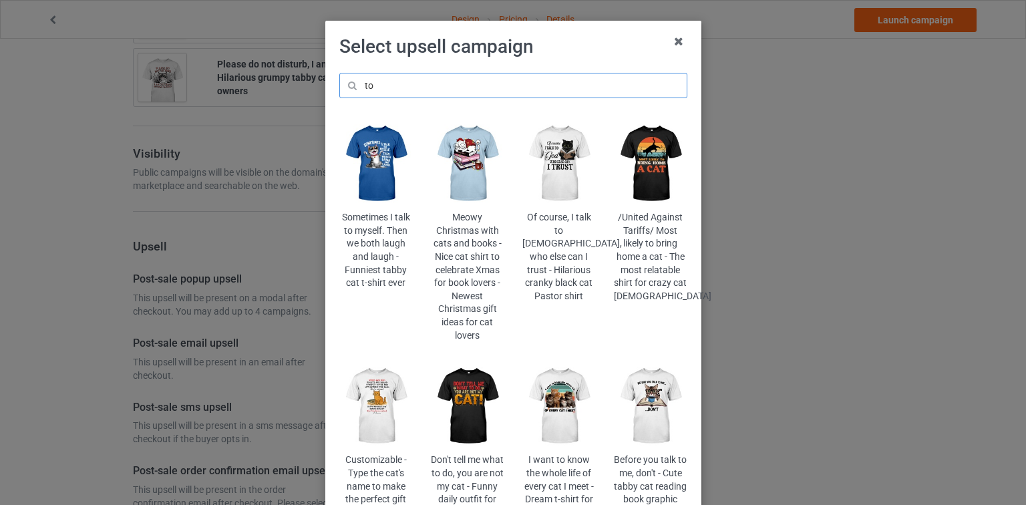
scroll to position [53, 0]
type input "to"
click at [563, 154] on img at bounding box center [559, 164] width 73 height 91
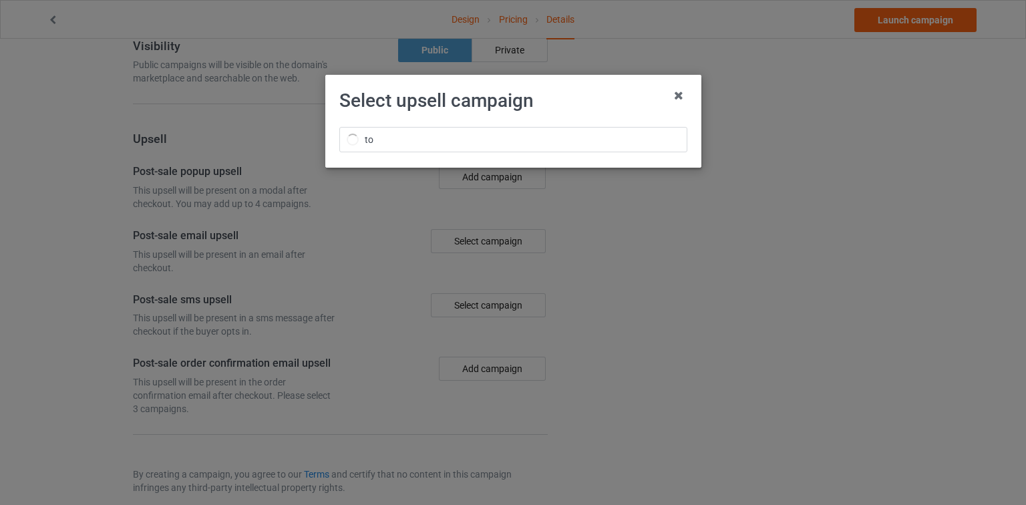
scroll to position [1245, 0]
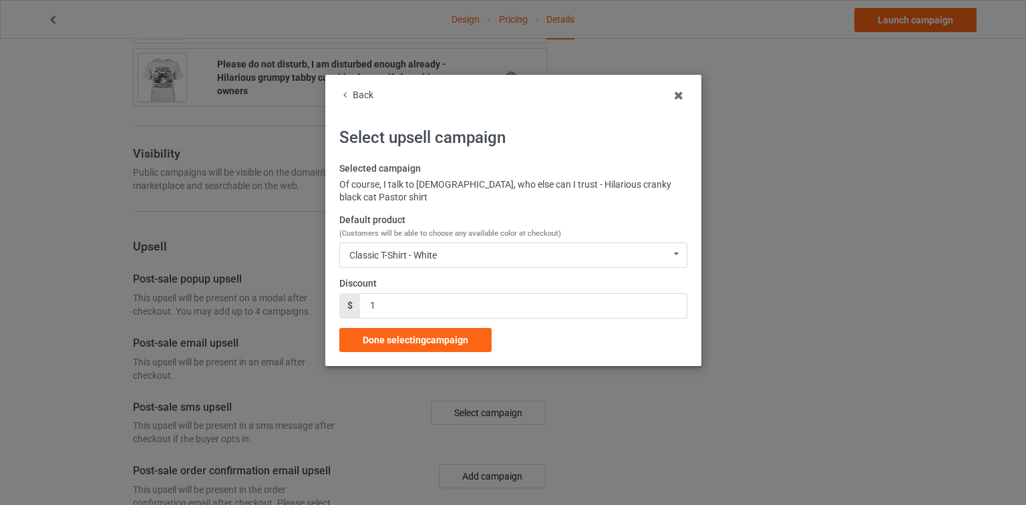
click at [363, 87] on div "Back Select upsell campaign Selected campaign Of course, I talk to God, who els…" at bounding box center [513, 220] width 376 height 291
click at [366, 92] on div "Back" at bounding box center [513, 95] width 348 height 13
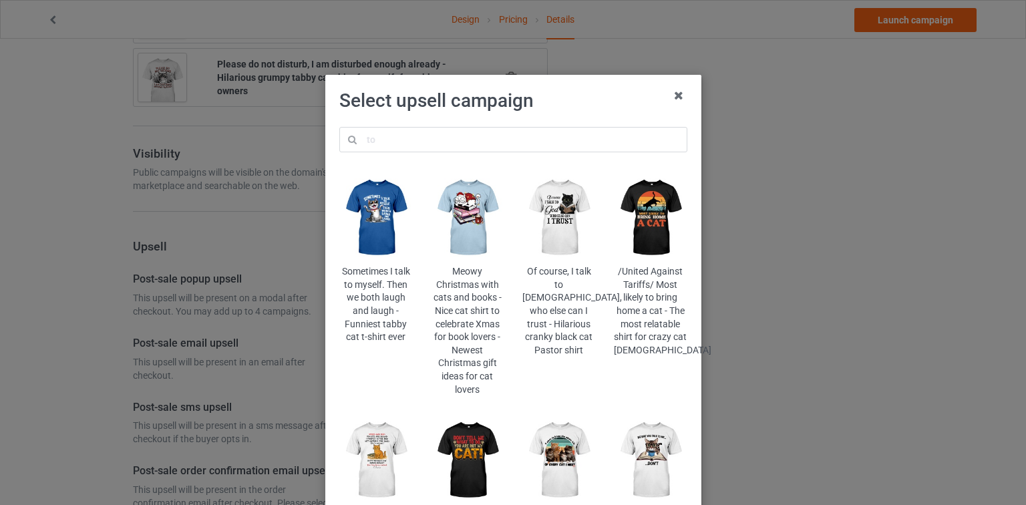
click at [655, 222] on img at bounding box center [650, 217] width 73 height 91
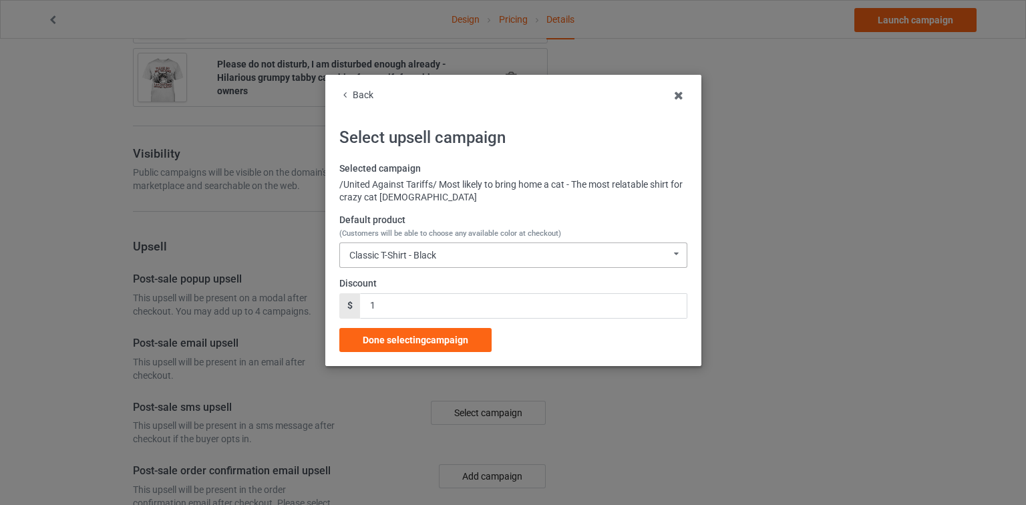
click at [415, 252] on div "Classic T-Shirt - Black" at bounding box center [392, 255] width 87 height 9
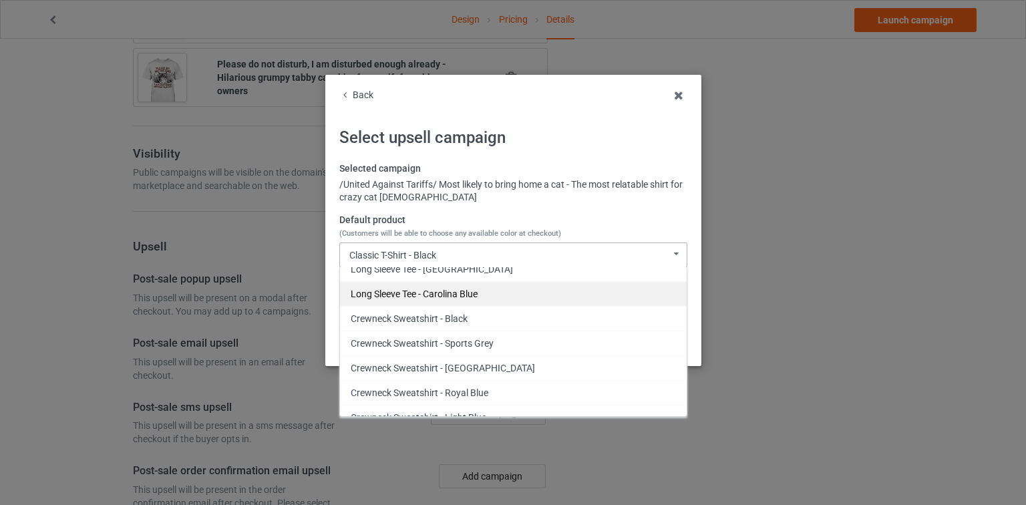
scroll to position [557, 0]
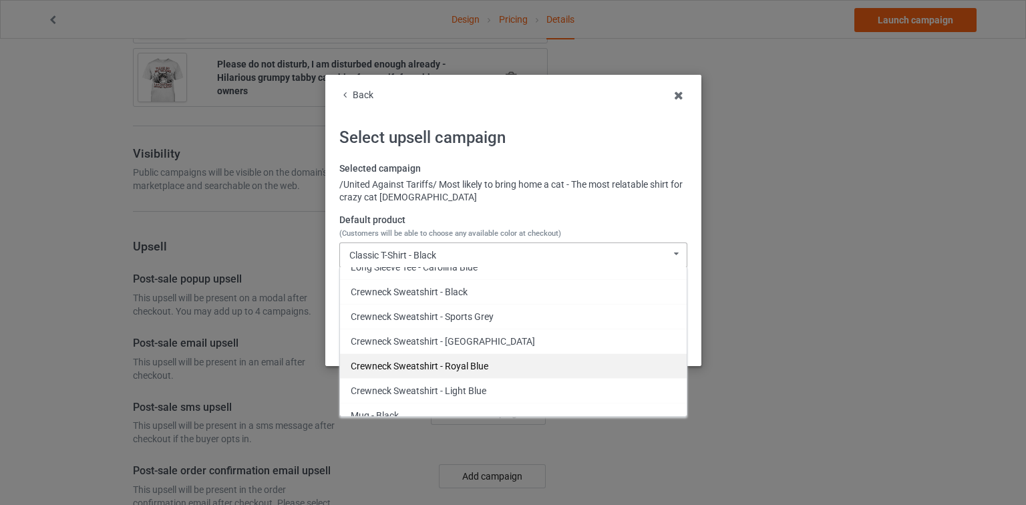
click at [444, 358] on div "Crewneck Sweatshirt - Royal Blue" at bounding box center [513, 365] width 347 height 25
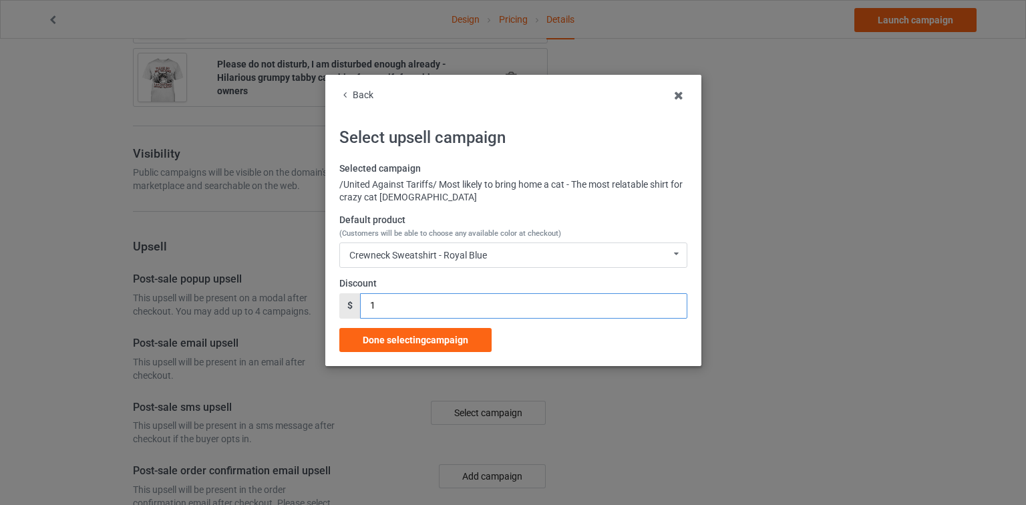
click at [357, 303] on div "$ 1" at bounding box center [513, 305] width 348 height 25
type input "3"
click at [430, 337] on span "Done selecting campaign" at bounding box center [416, 340] width 106 height 11
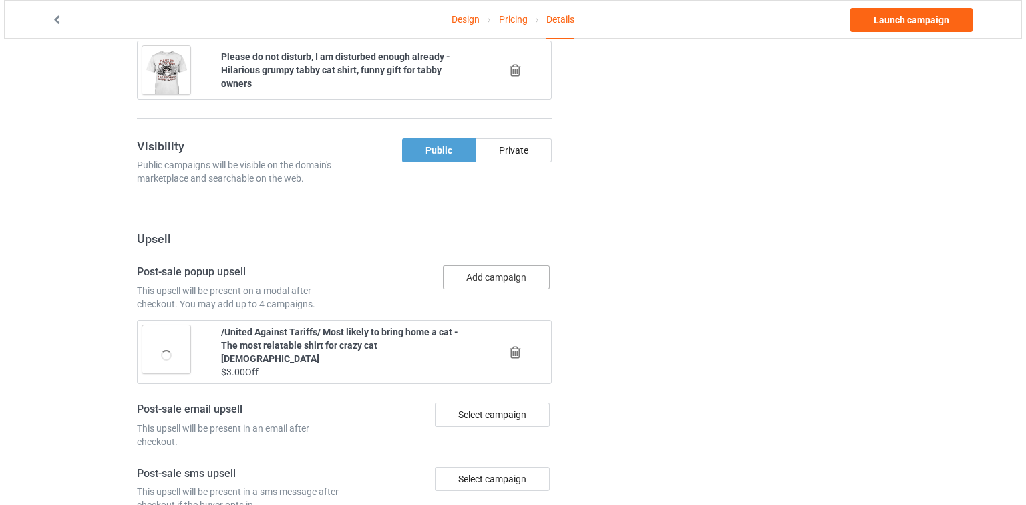
scroll to position [1254, 0]
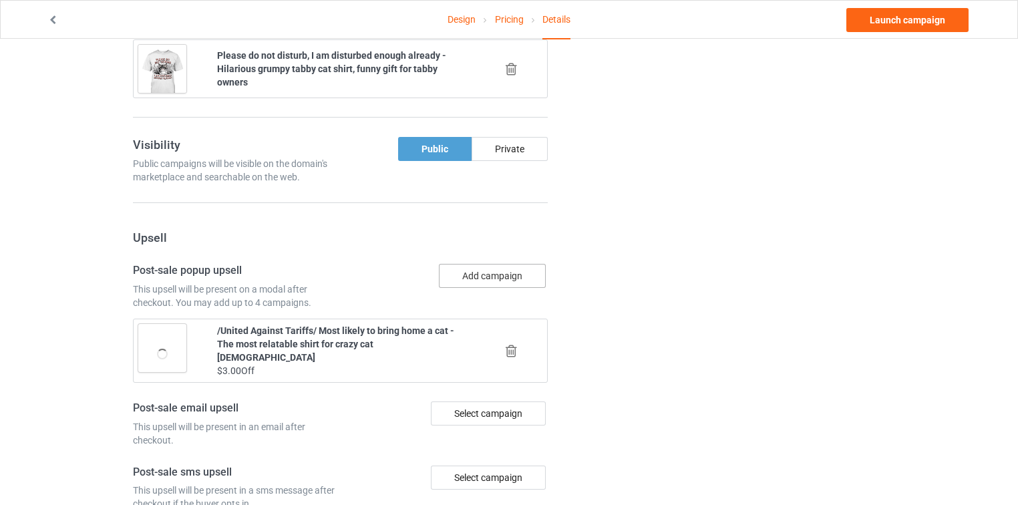
click at [510, 264] on button "Add campaign" at bounding box center [492, 276] width 107 height 24
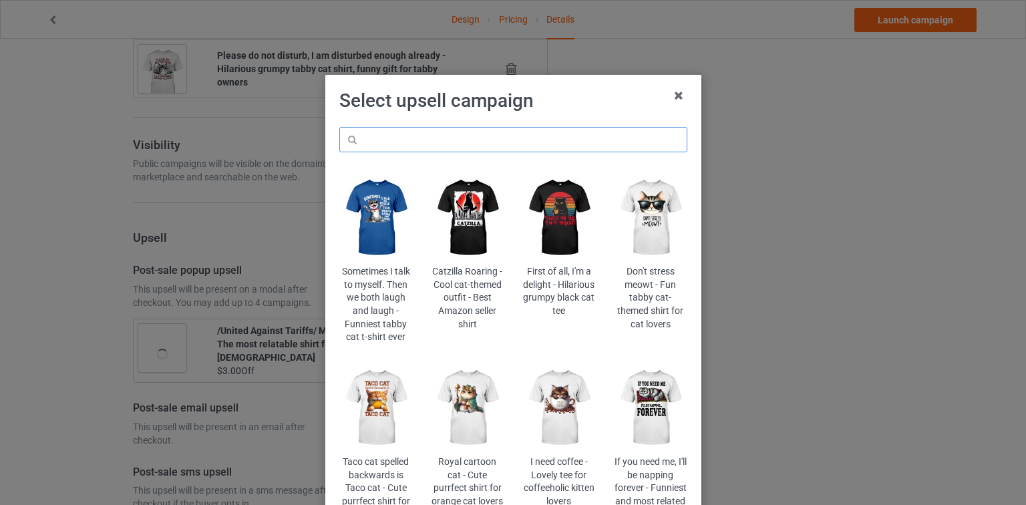
click at [549, 129] on input "text" at bounding box center [513, 139] width 348 height 25
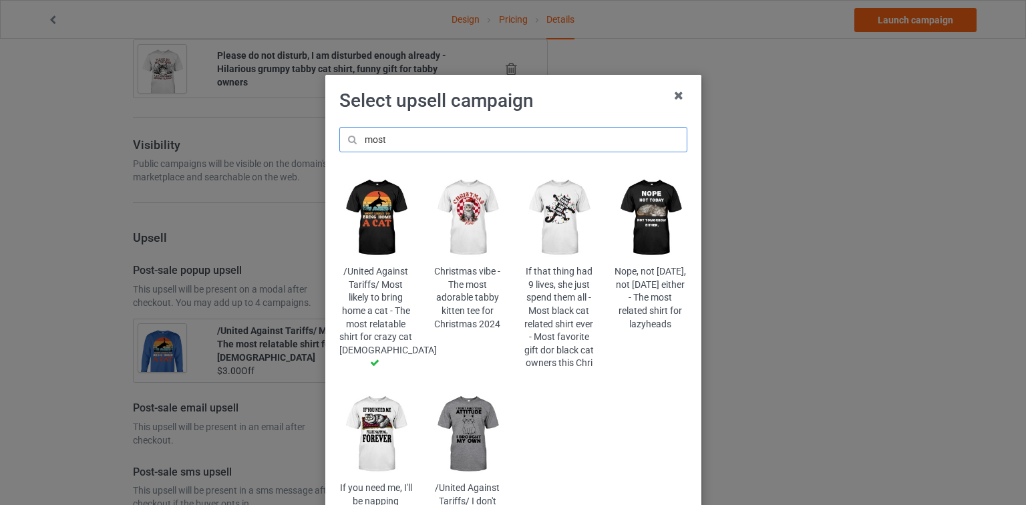
type input "most"
click at [456, 405] on img at bounding box center [467, 434] width 73 height 91
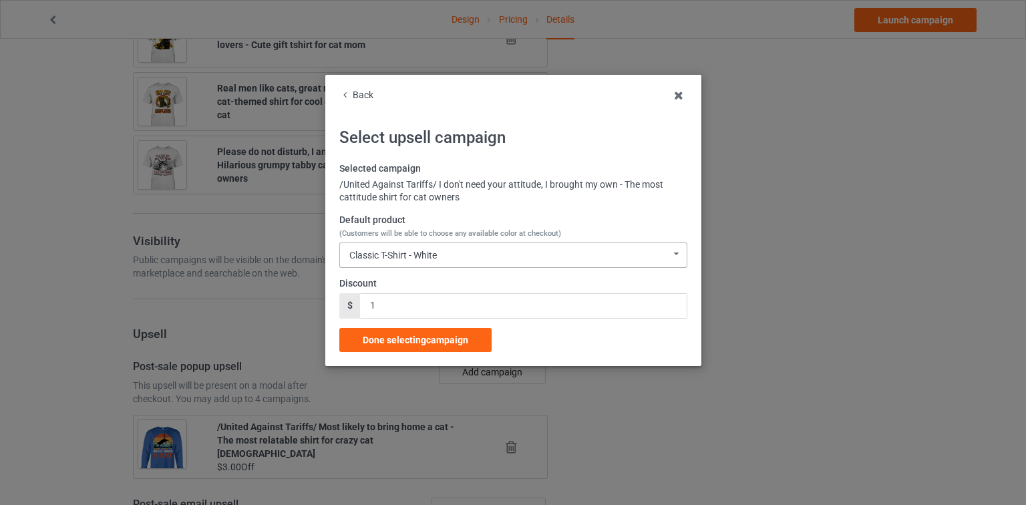
scroll to position [1254, 0]
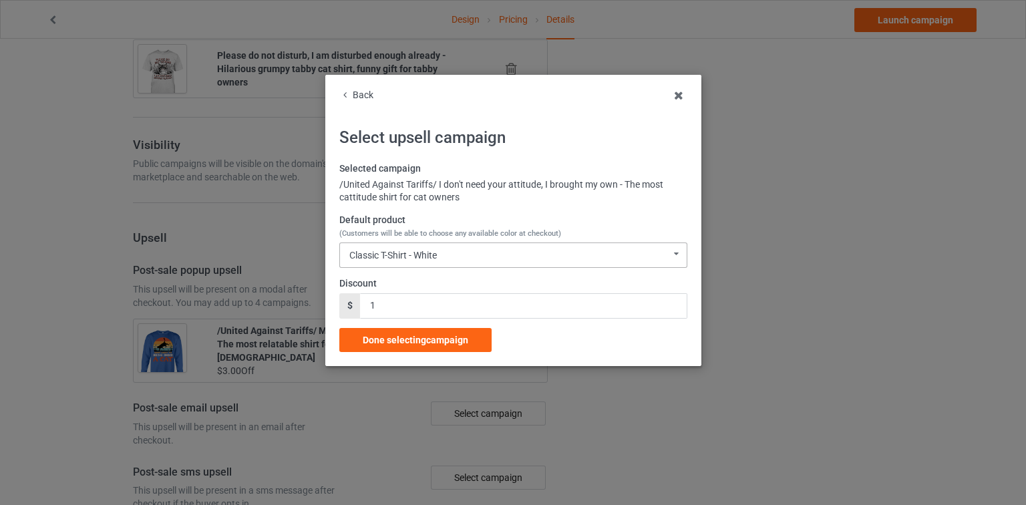
click at [442, 245] on div "Classic T-Shirt - White Classic T-Shirt - White Classic T-Shirt - Classic Pink …" at bounding box center [513, 255] width 348 height 25
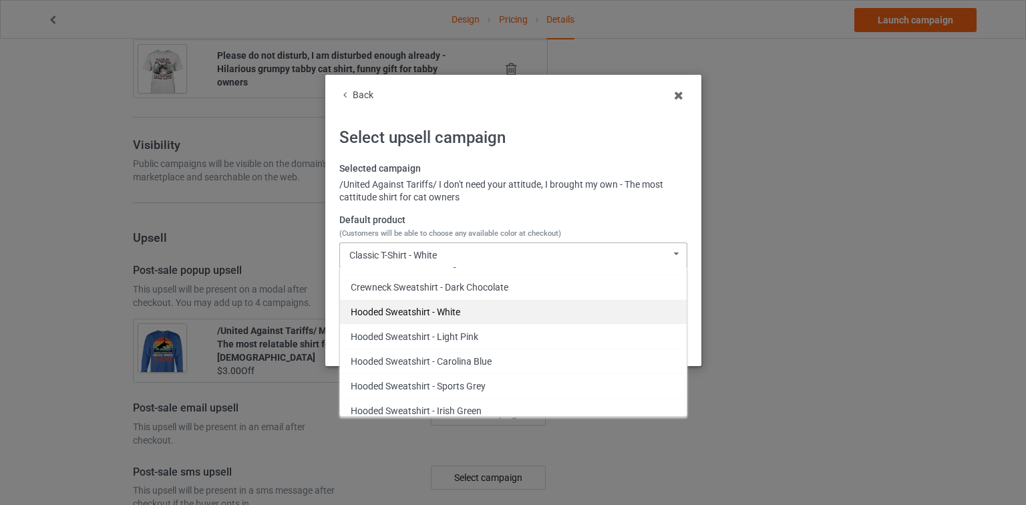
scroll to position [467, 0]
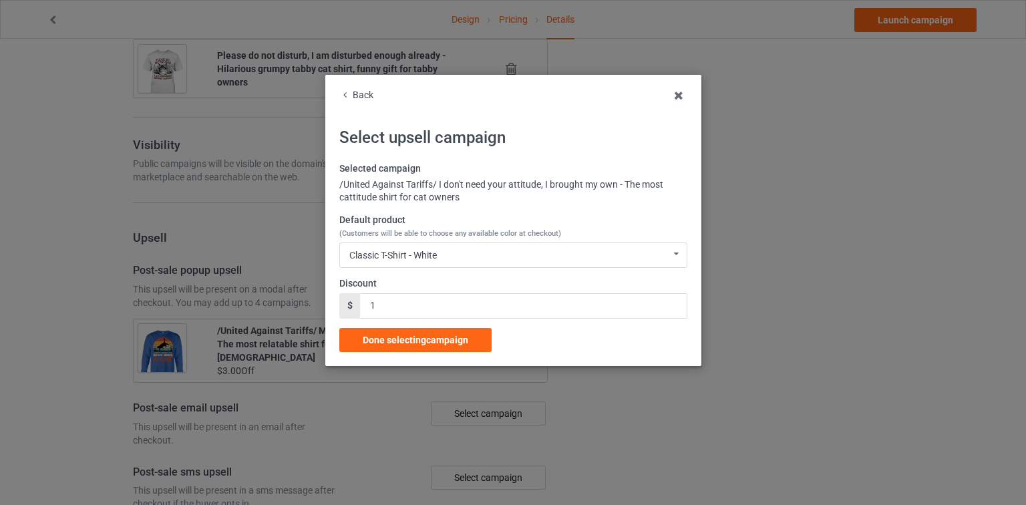
click at [374, 95] on div "Back" at bounding box center [513, 95] width 348 height 13
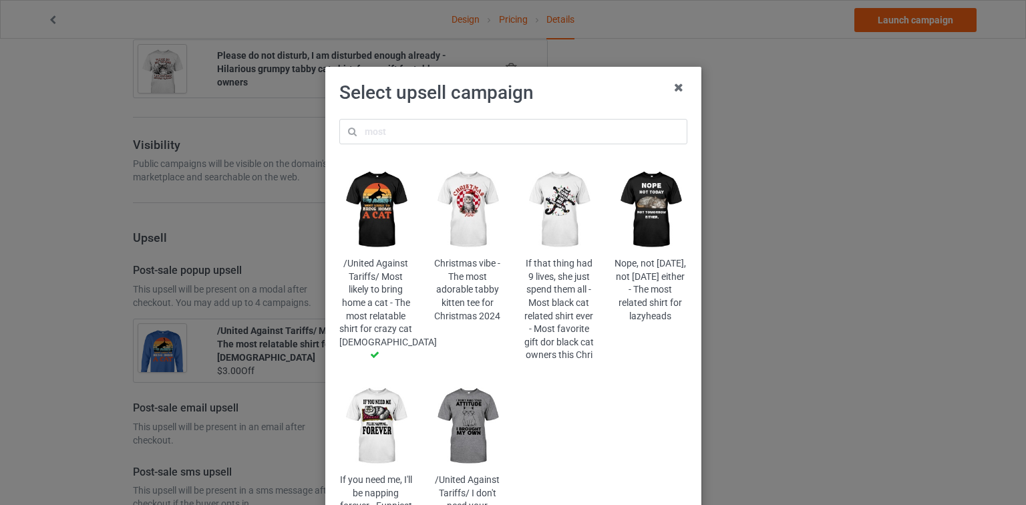
scroll to position [0, 0]
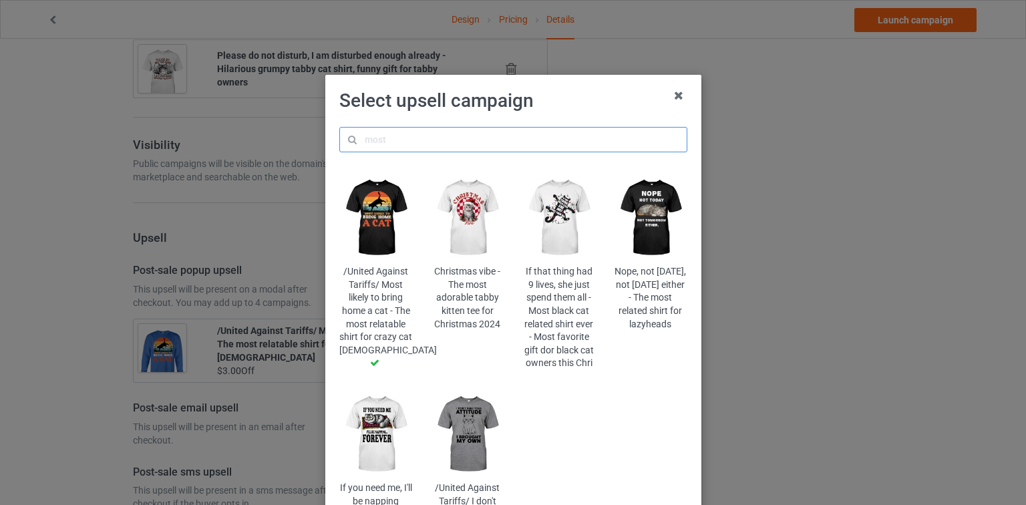
click at [476, 144] on input "text" at bounding box center [513, 139] width 348 height 25
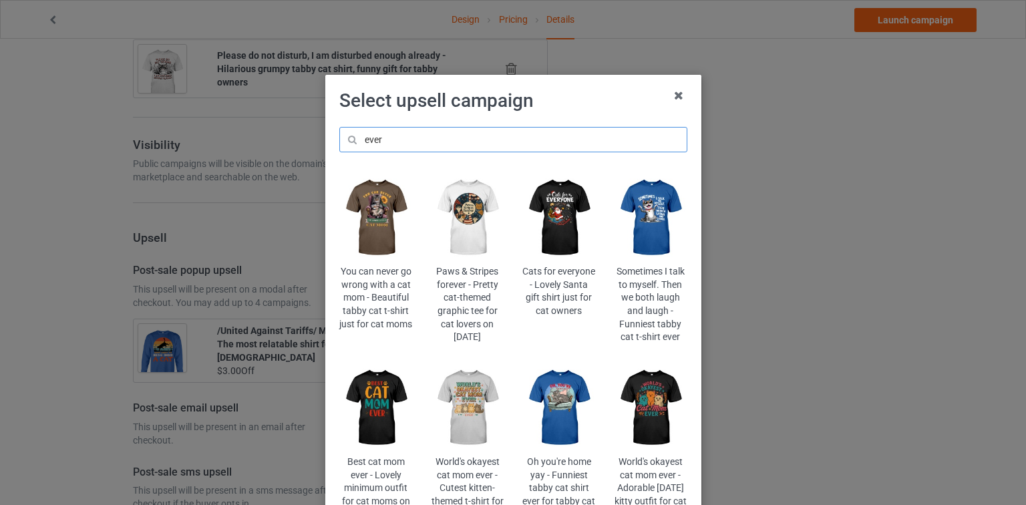
type input "ever"
click at [368, 204] on img at bounding box center [375, 217] width 73 height 91
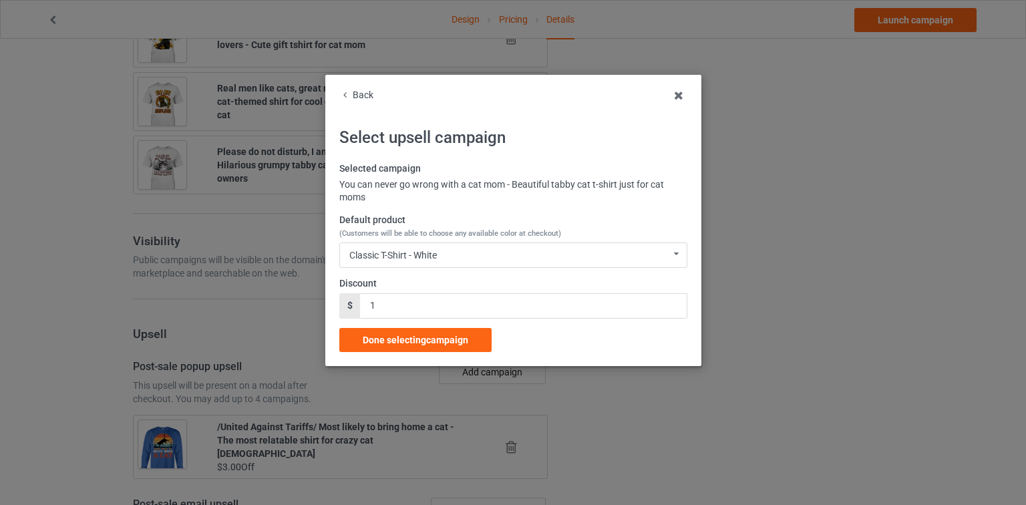
scroll to position [1254, 0]
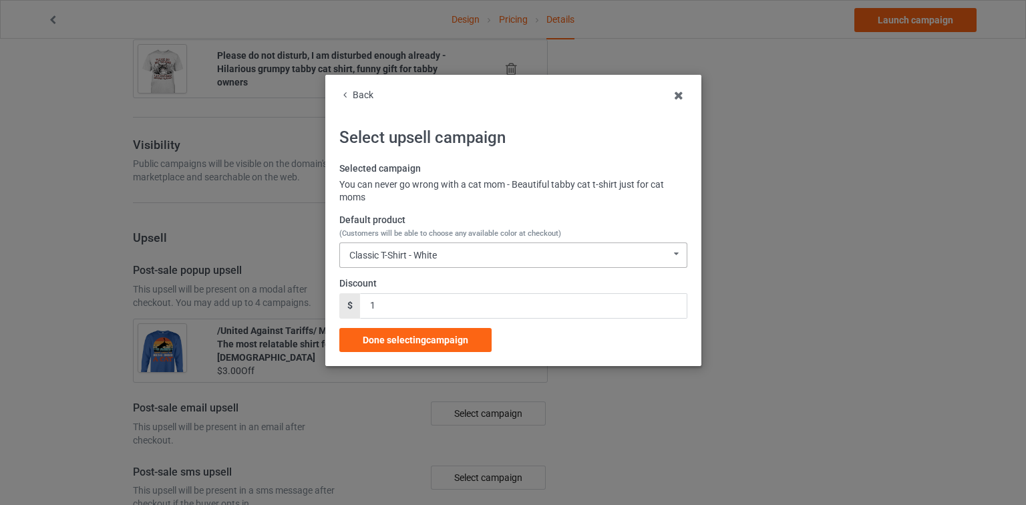
click at [449, 250] on div "Classic T-Shirt - White Classic T-Shirt - White Classic T-Shirt - Black Classic…" at bounding box center [513, 255] width 348 height 25
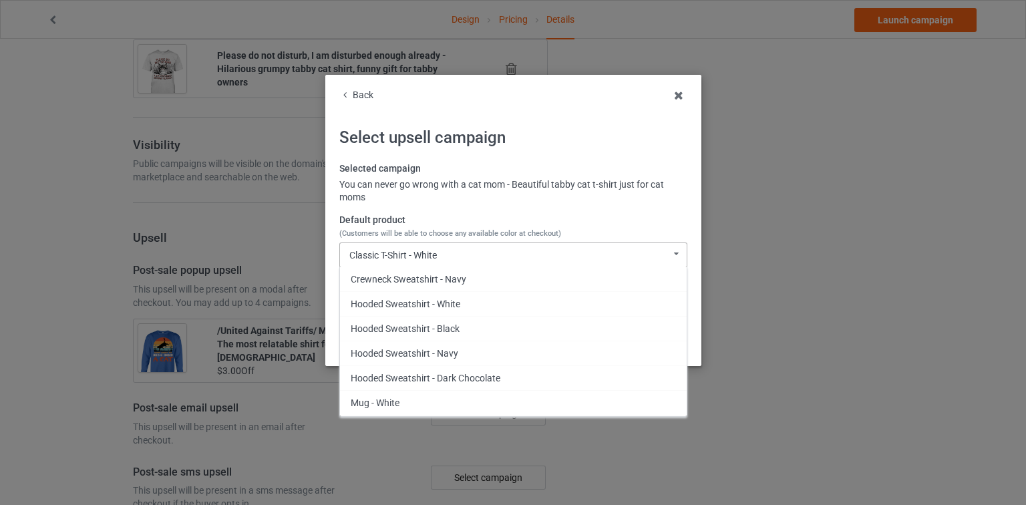
scroll to position [393, 0]
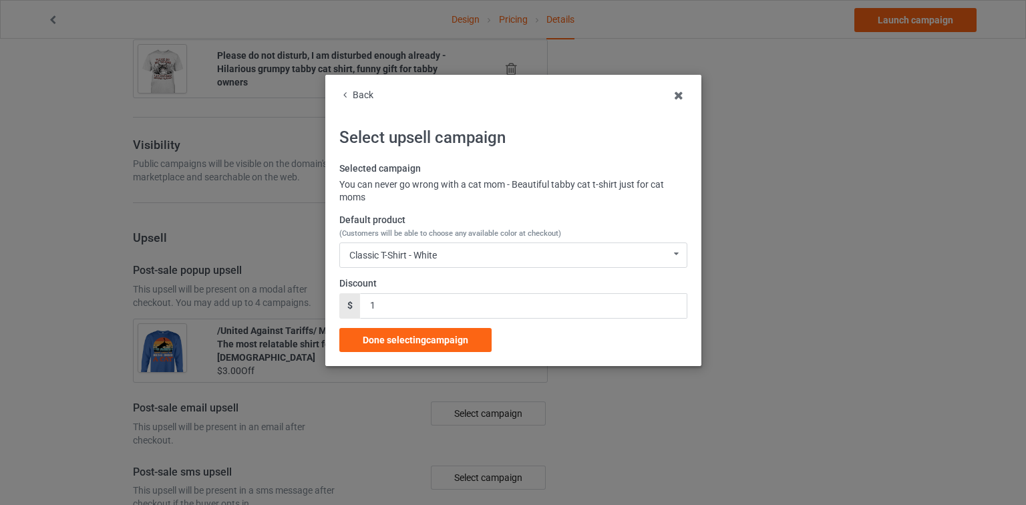
click at [366, 91] on div "Back" at bounding box center [513, 95] width 348 height 13
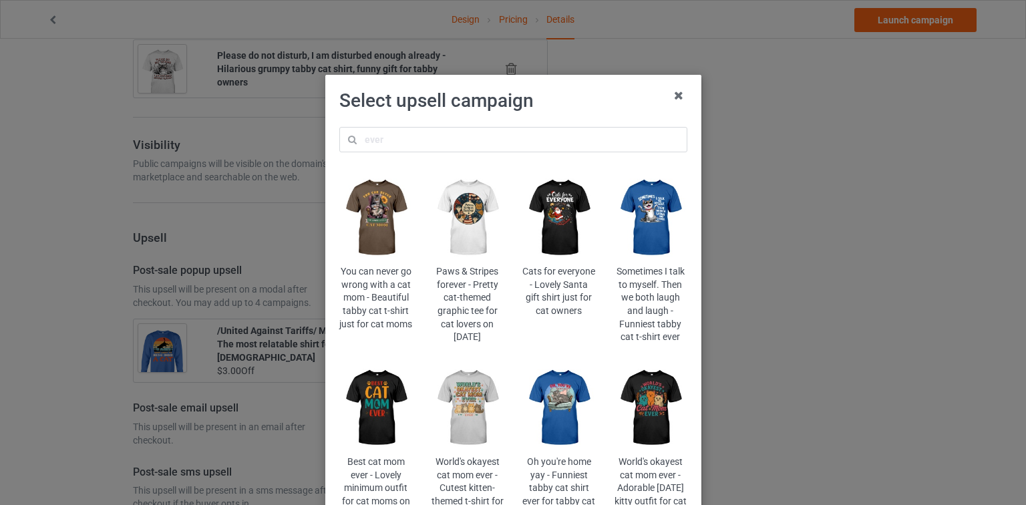
click at [553, 408] on img at bounding box center [559, 408] width 73 height 91
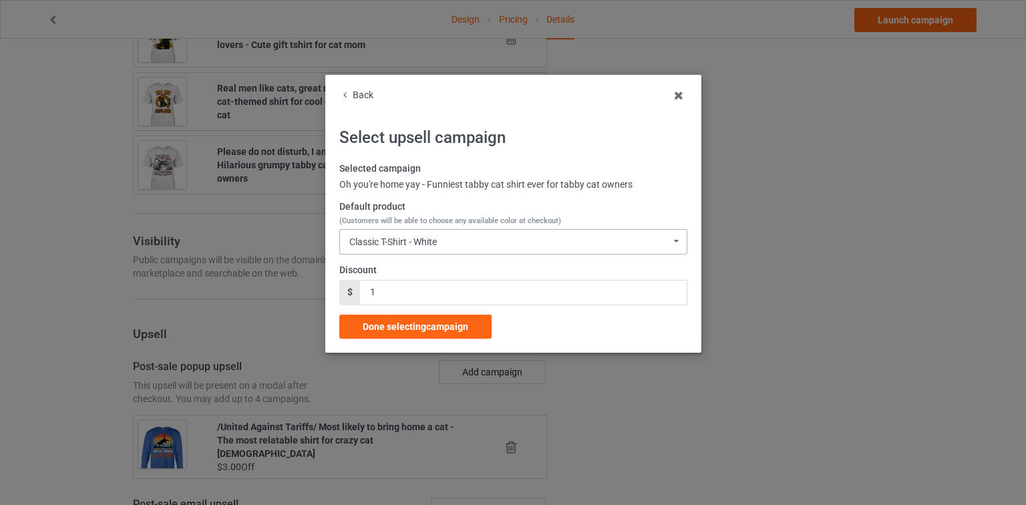
scroll to position [1254, 0]
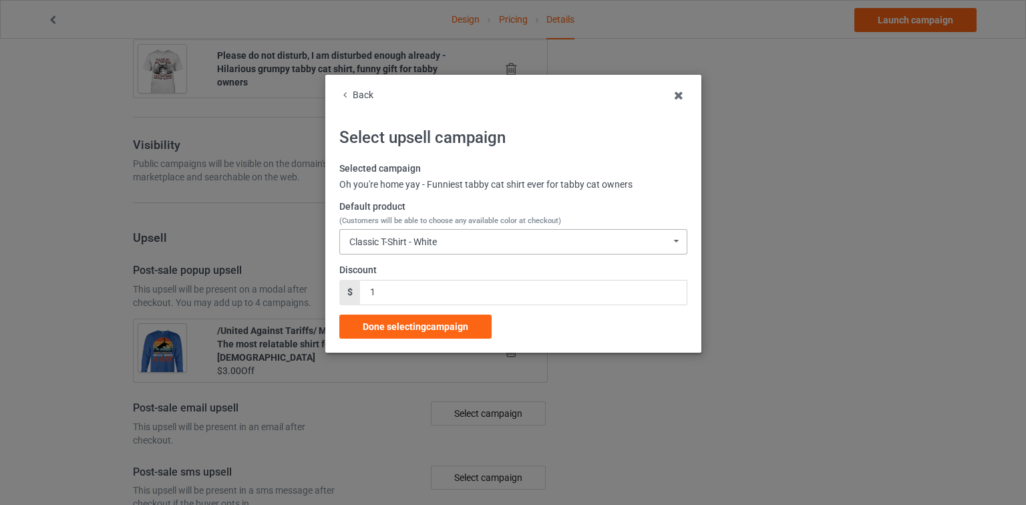
click at [480, 249] on div "Classic T-Shirt - White Classic T-Shirt - White Classic T-Shirt - Classic Pink …" at bounding box center [513, 241] width 348 height 25
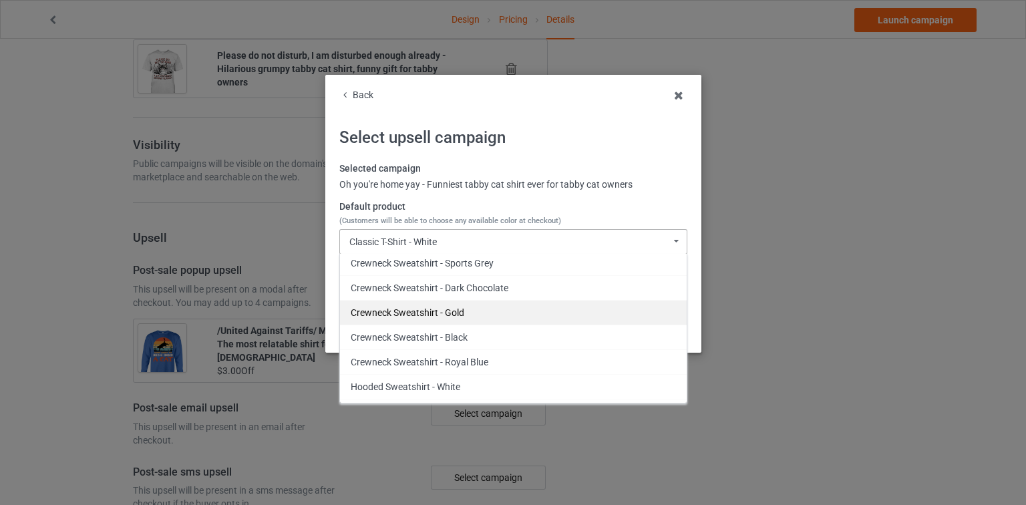
scroll to position [615, 0]
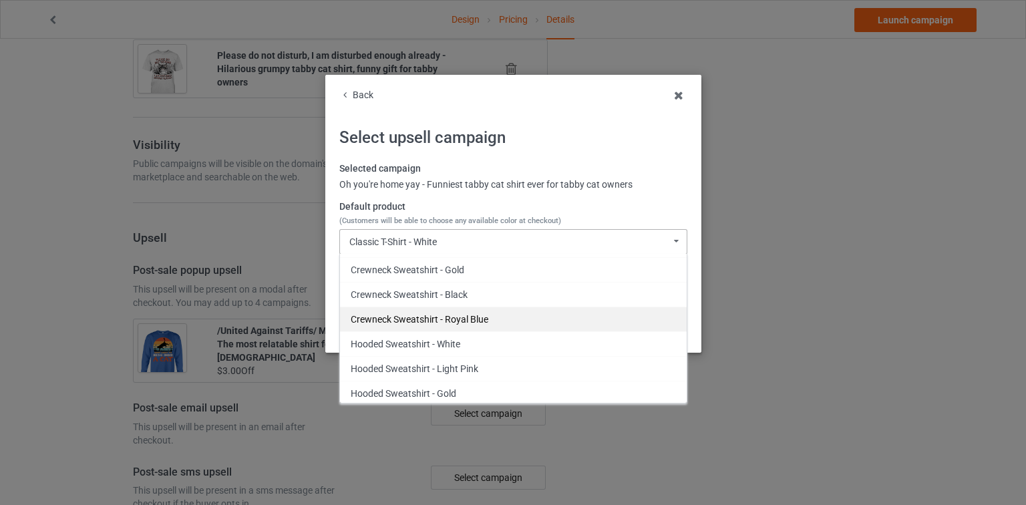
click at [463, 314] on div "Crewneck Sweatshirt - Royal Blue" at bounding box center [513, 319] width 347 height 25
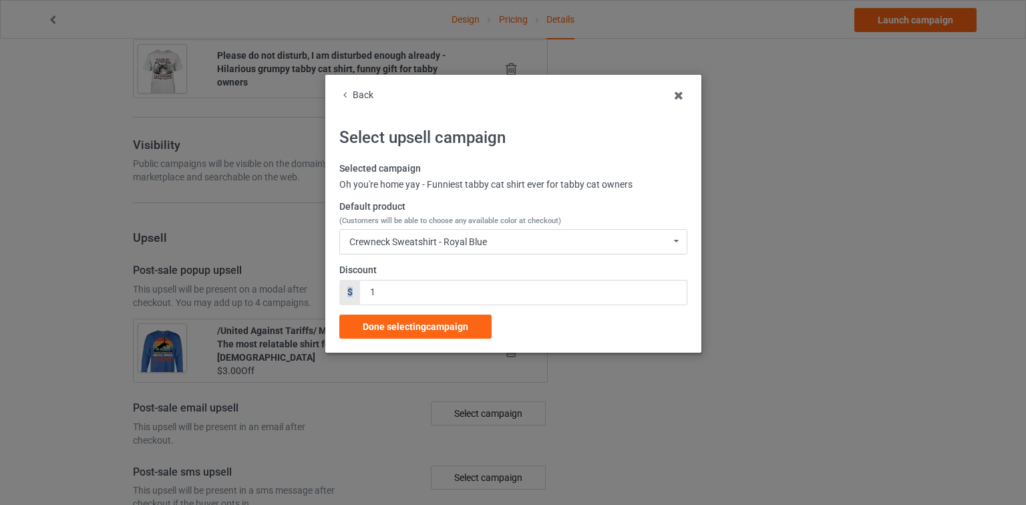
drag, startPoint x: 347, startPoint y: 289, endPoint x: 315, endPoint y: 291, distance: 32.1
click at [315, 291] on div "Back Select upsell campaign Selected campaign Oh you're home yay - Funniest tab…" at bounding box center [513, 252] width 1026 height 505
drag, startPoint x: 384, startPoint y: 293, endPoint x: 318, endPoint y: 293, distance: 65.5
click at [314, 293] on div "Back Select upsell campaign Selected campaign Oh you're home yay - Funniest tab…" at bounding box center [513, 252] width 1026 height 505
type input "3"
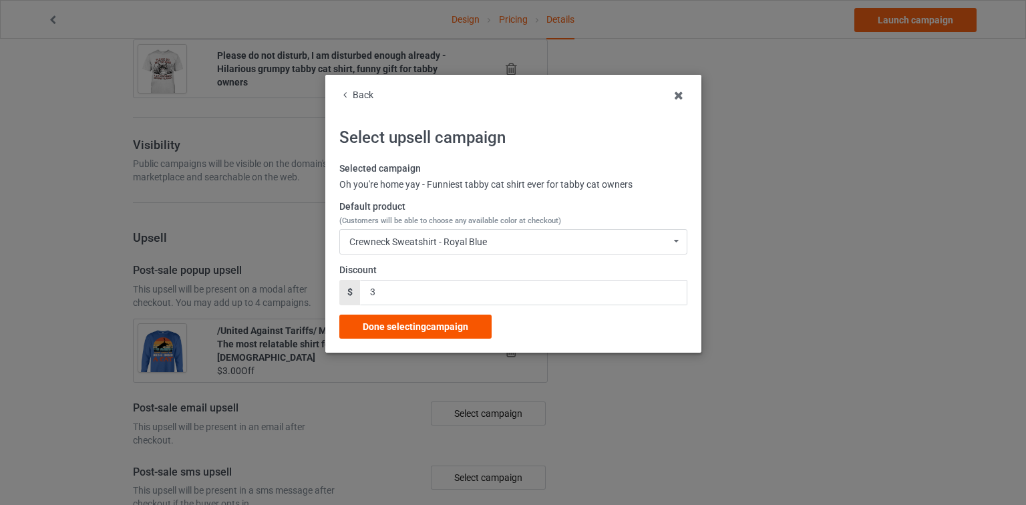
click at [444, 323] on span "Done selecting campaign" at bounding box center [416, 326] width 106 height 11
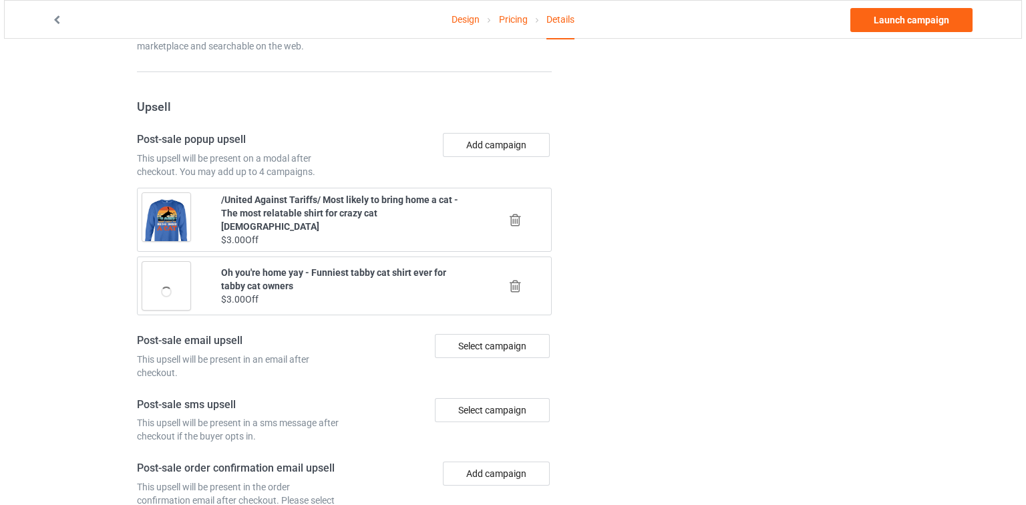
scroll to position [1390, 0]
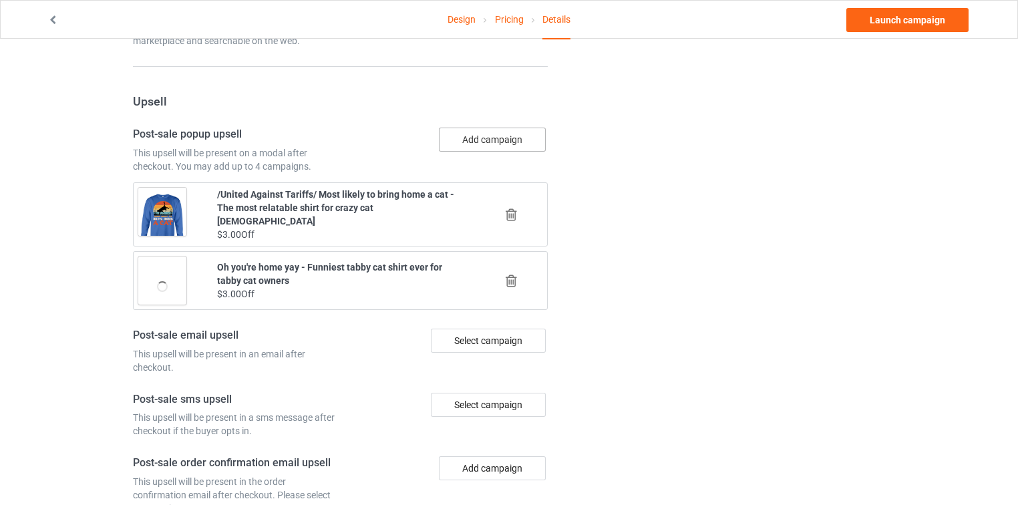
click at [493, 128] on button "Add campaign" at bounding box center [492, 140] width 107 height 24
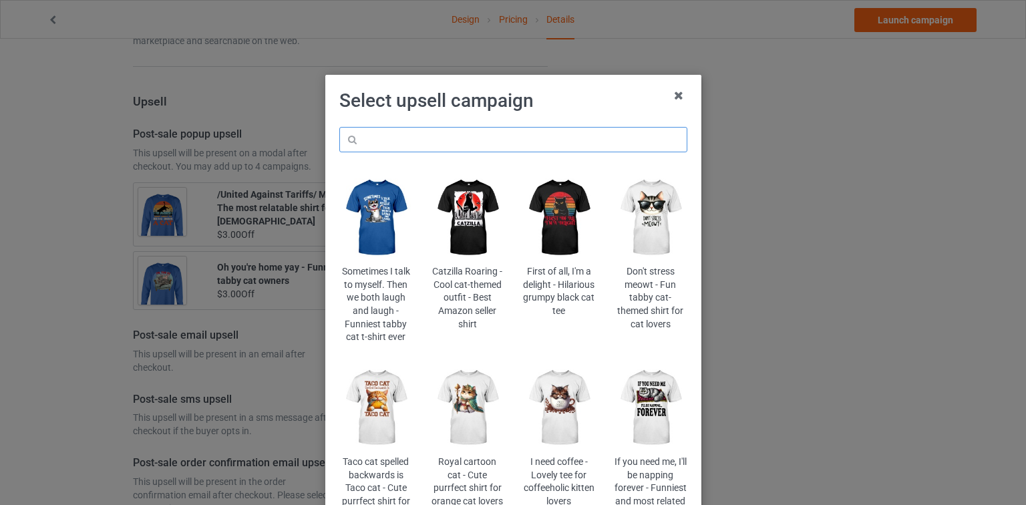
click at [492, 138] on input "text" at bounding box center [513, 139] width 348 height 25
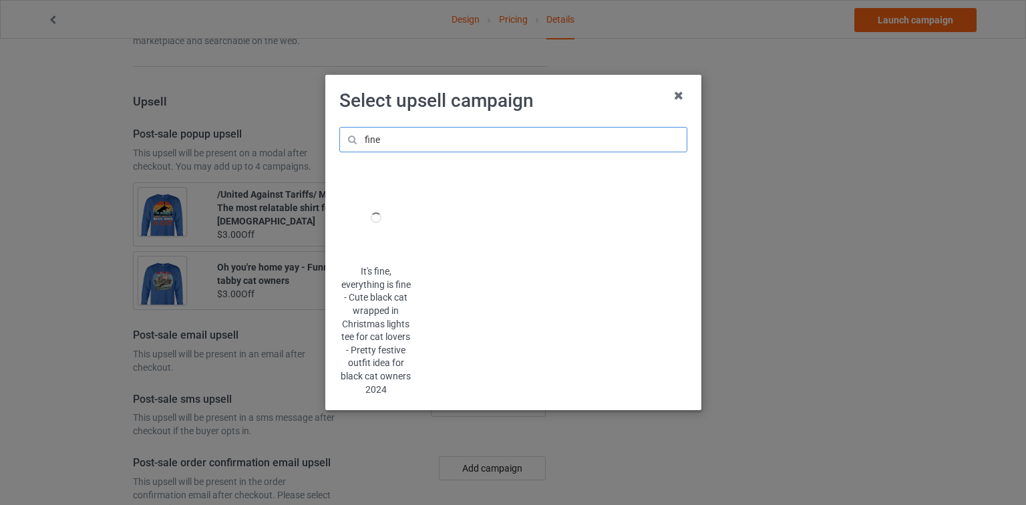
type input "fine"
click at [384, 231] on div at bounding box center [375, 217] width 73 height 91
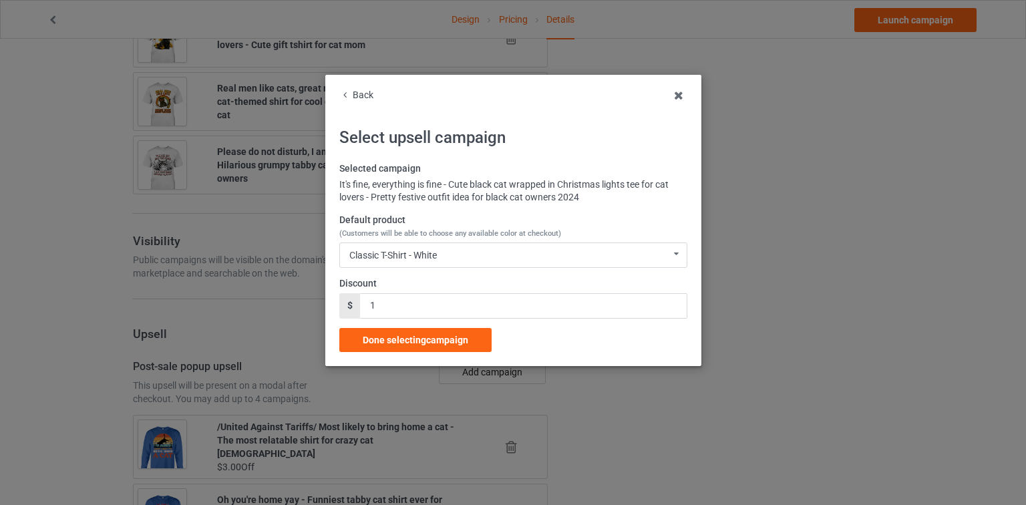
scroll to position [1390, 0]
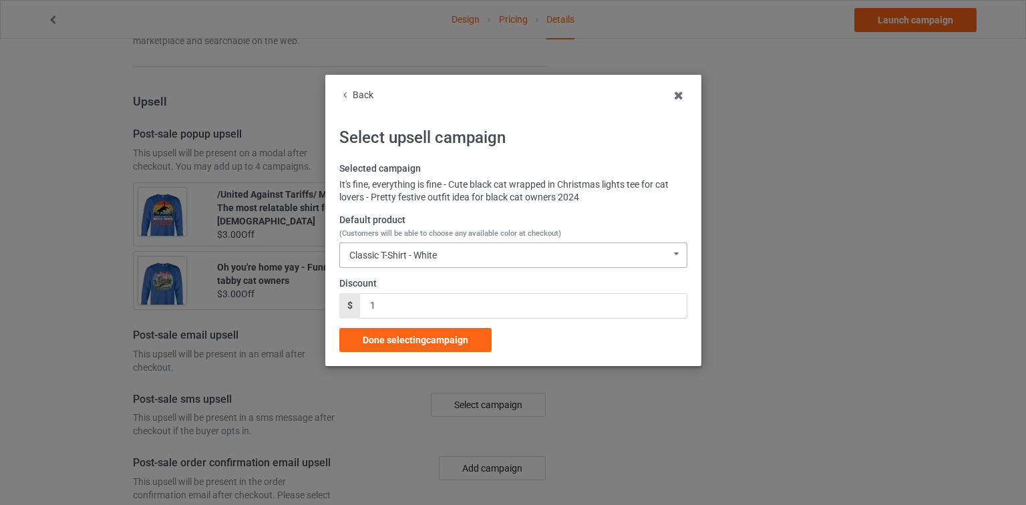
click at [452, 256] on div "Classic T-Shirt - White Classic T-Shirt - White Classic T-Shirt - Classic Pink …" at bounding box center [513, 255] width 348 height 25
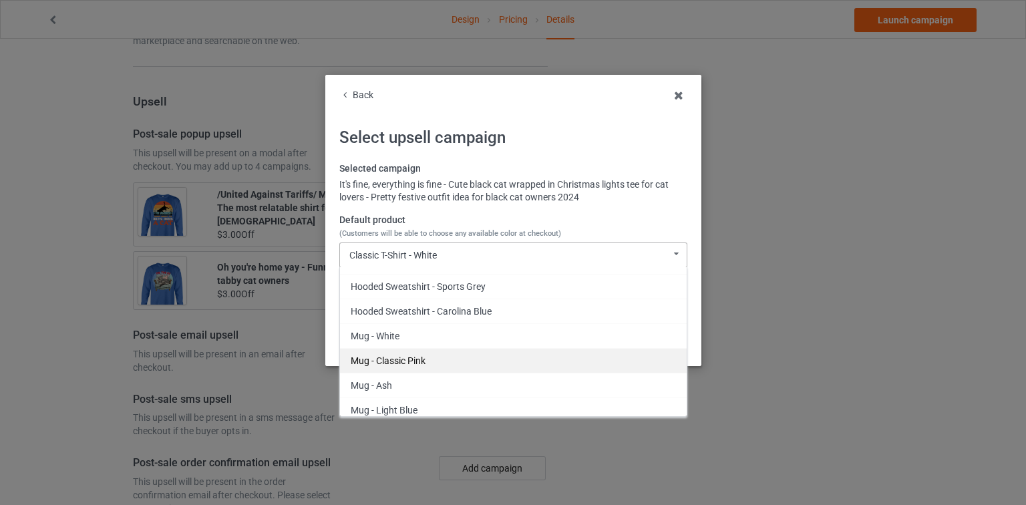
scroll to position [446, 0]
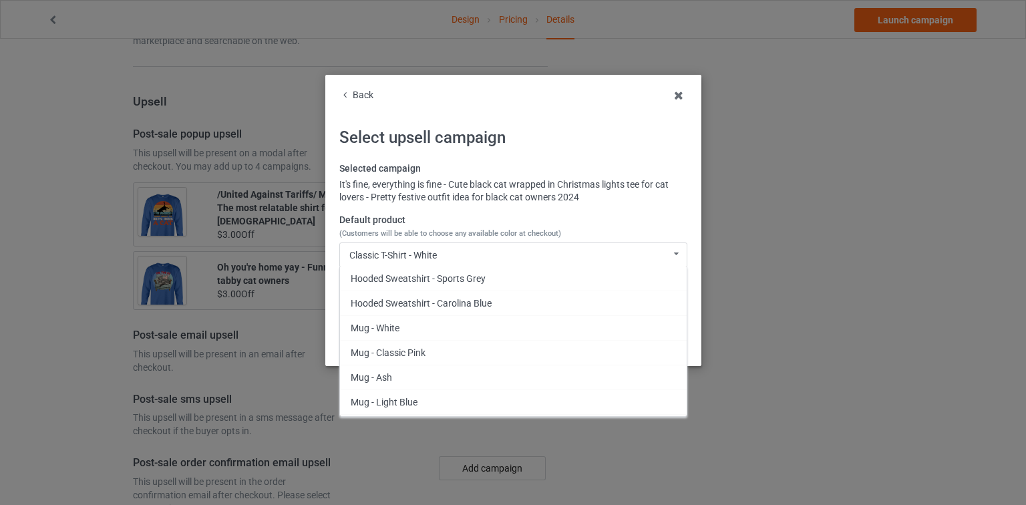
click at [353, 92] on div "Back" at bounding box center [513, 95] width 348 height 13
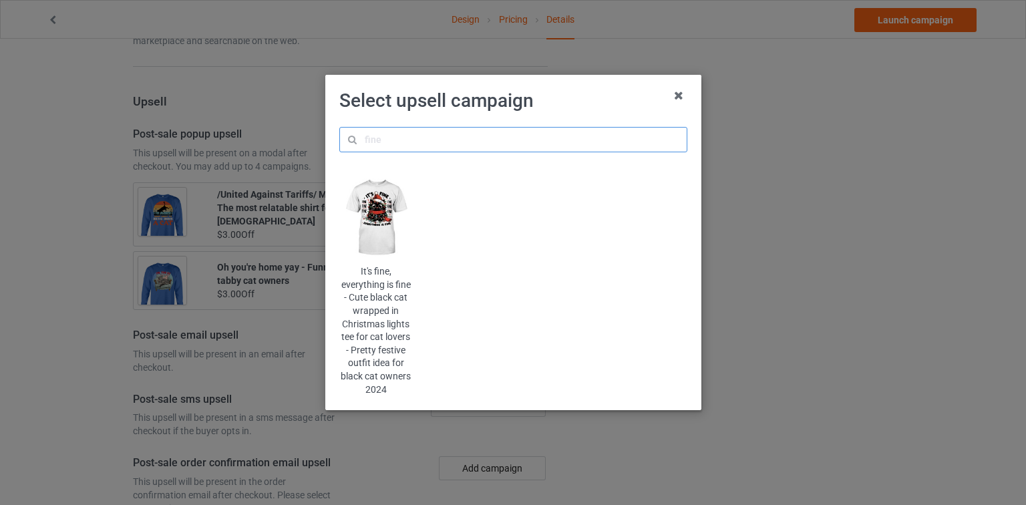
click at [400, 144] on input "text" at bounding box center [513, 139] width 348 height 25
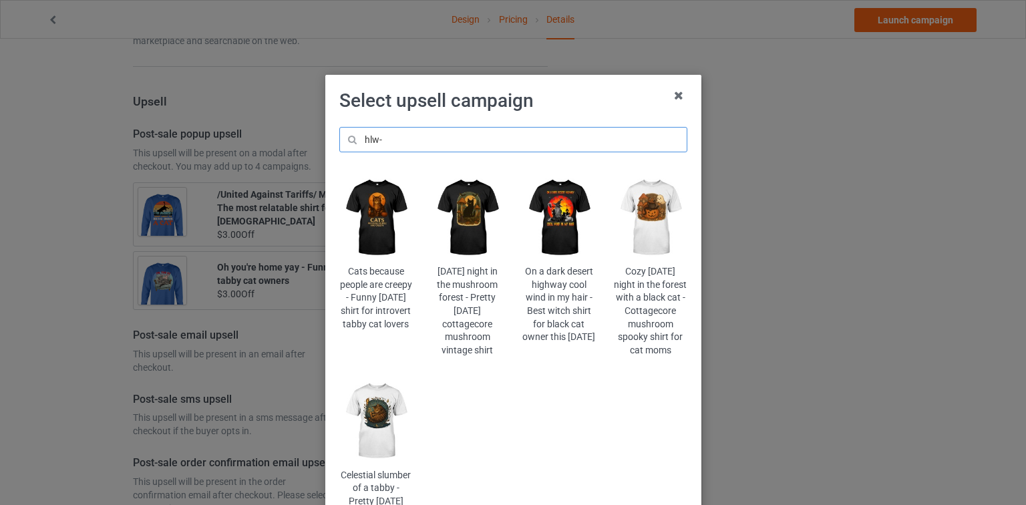
drag, startPoint x: 347, startPoint y: 131, endPoint x: 300, endPoint y: 131, distance: 46.8
click at [302, 131] on div "Select upsell campaign hlw- Cats because people are creepy - Funny Halloween sh…" at bounding box center [513, 252] width 1026 height 505
type input "many"
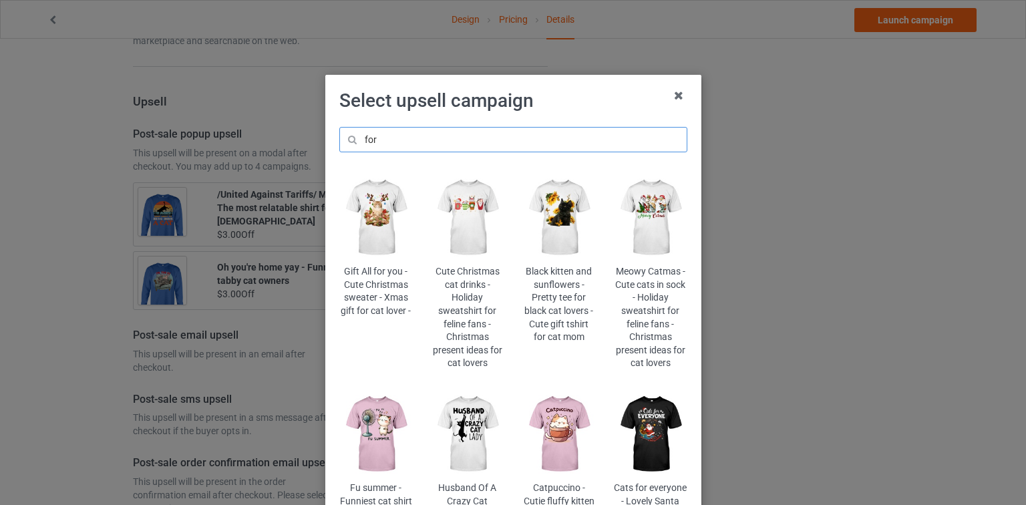
type input "for"
click at [434, 233] on img at bounding box center [467, 217] width 73 height 91
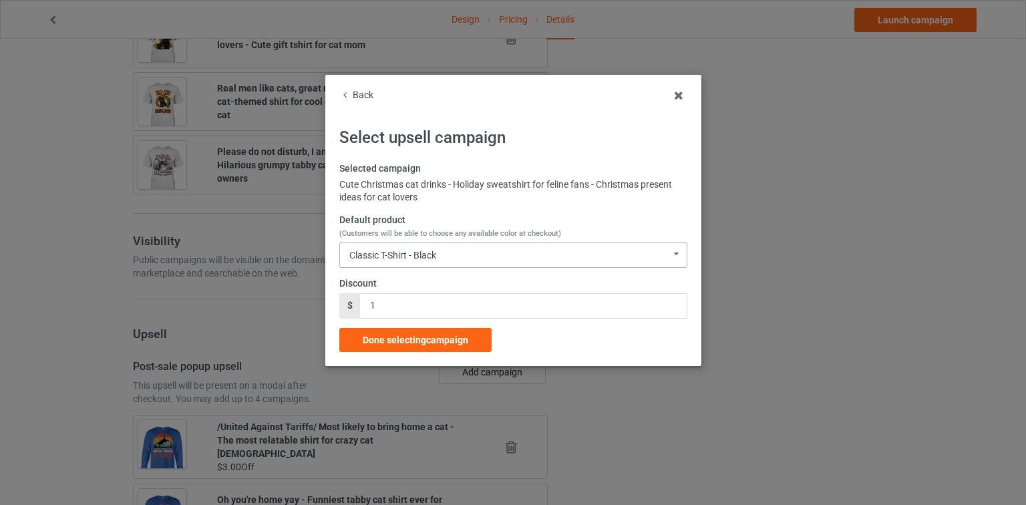
scroll to position [1390, 0]
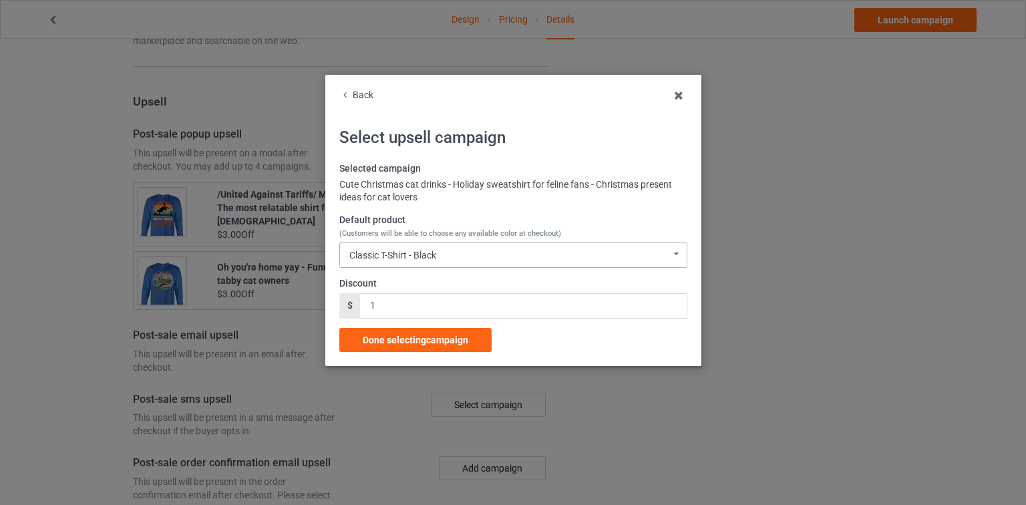
click at [424, 251] on div "Classic T-Shirt - Black" at bounding box center [392, 255] width 87 height 9
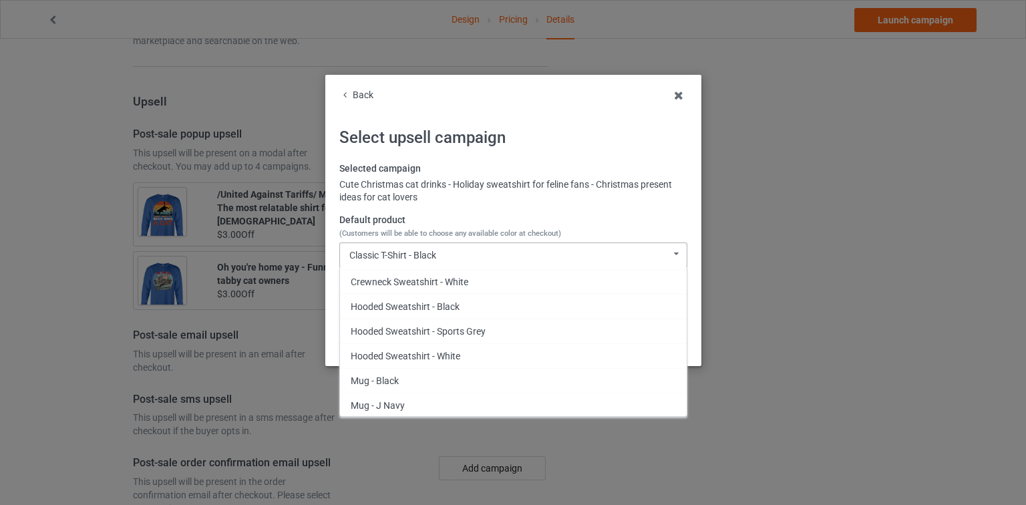
scroll to position [319, 0]
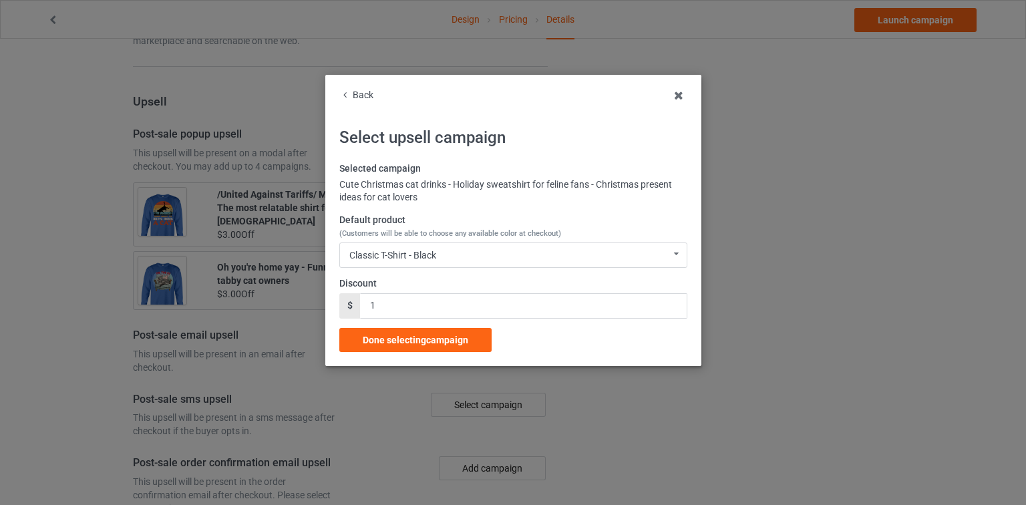
click at [359, 98] on div "Back" at bounding box center [513, 95] width 348 height 13
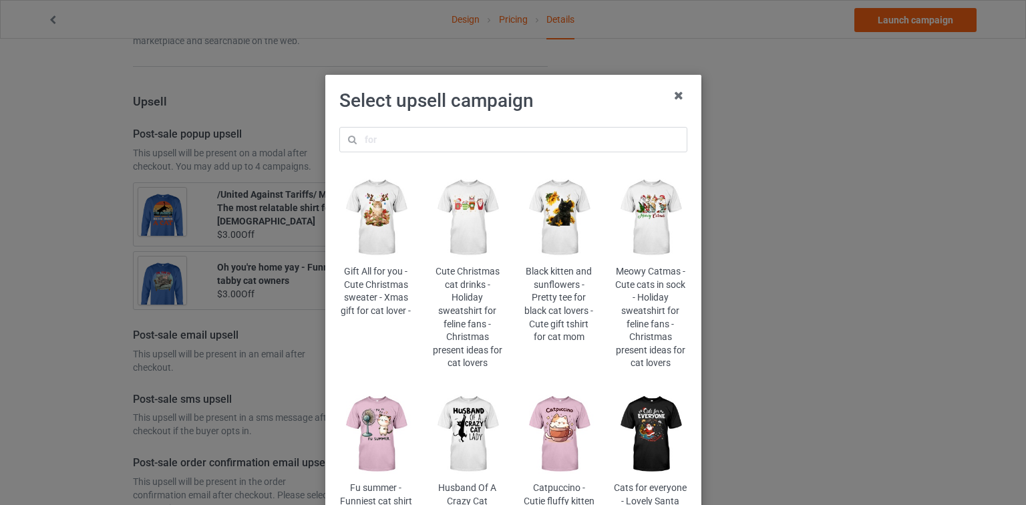
click at [387, 233] on img at bounding box center [375, 217] width 73 height 91
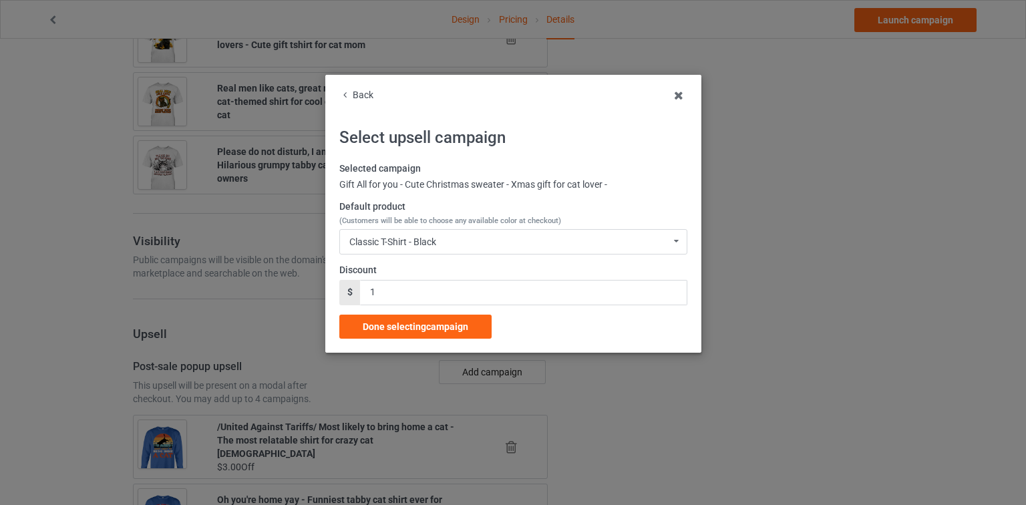
scroll to position [1390, 0]
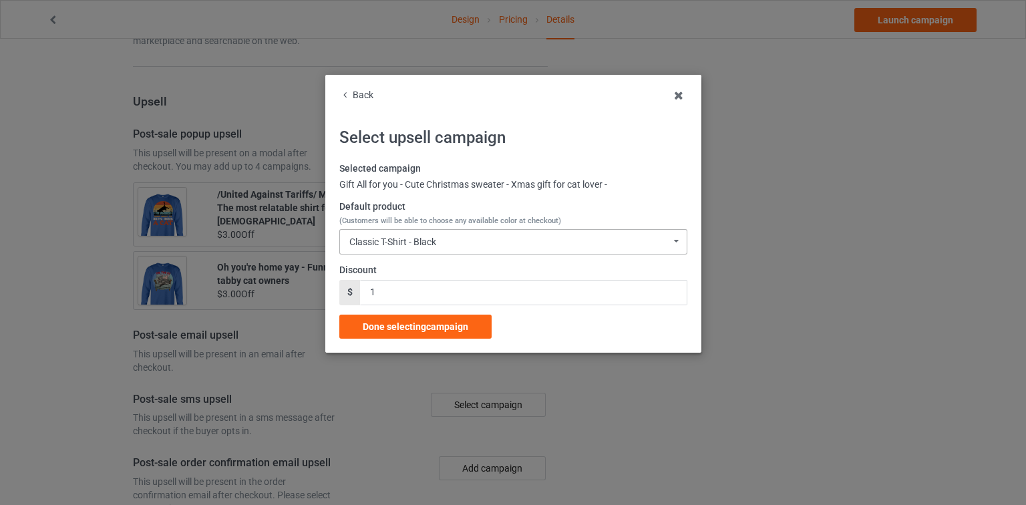
click at [466, 250] on div "Classic T-Shirt - Black Classic T-Shirt - Black Classic T-Shirt - Athletic Heat…" at bounding box center [513, 241] width 348 height 25
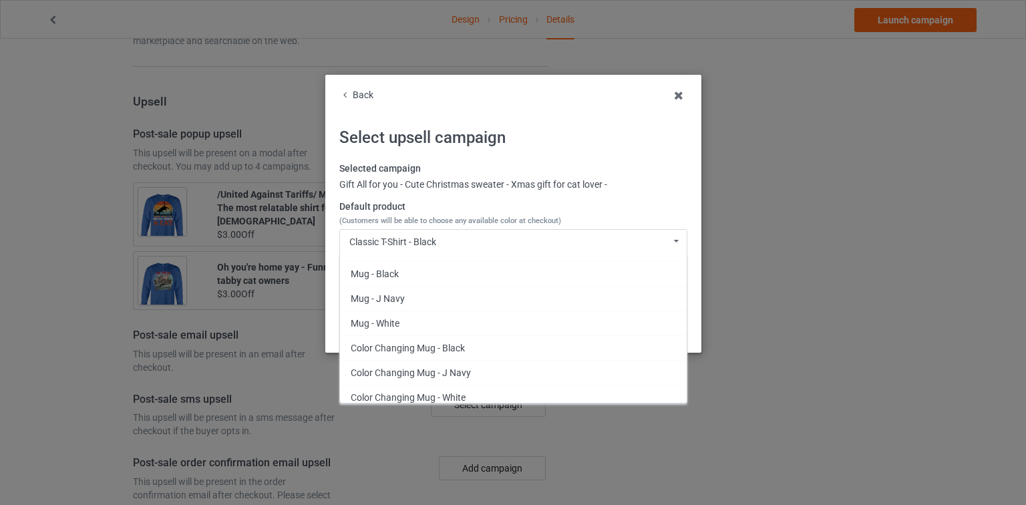
scroll to position [373, 0]
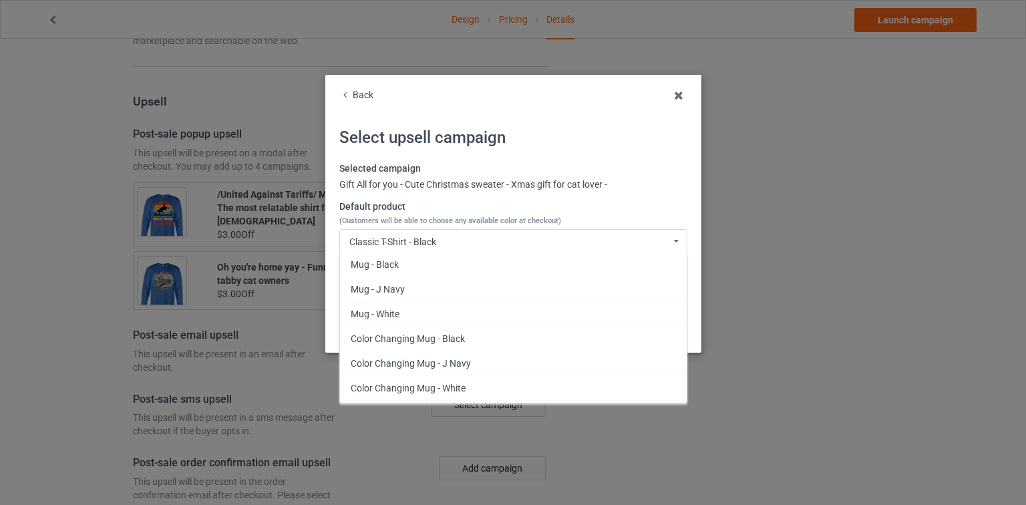
click at [366, 97] on div "Back" at bounding box center [513, 95] width 348 height 13
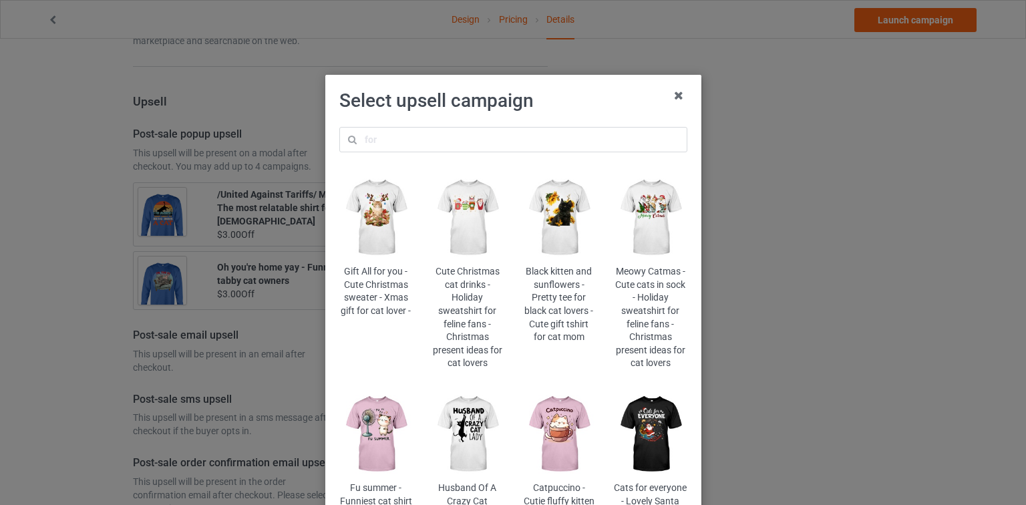
click at [662, 243] on img at bounding box center [650, 217] width 73 height 91
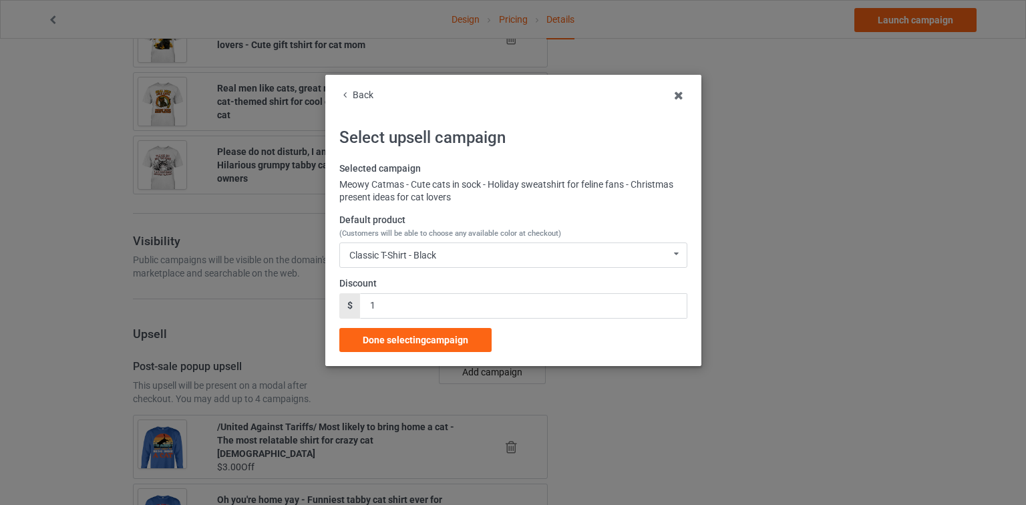
scroll to position [1390, 0]
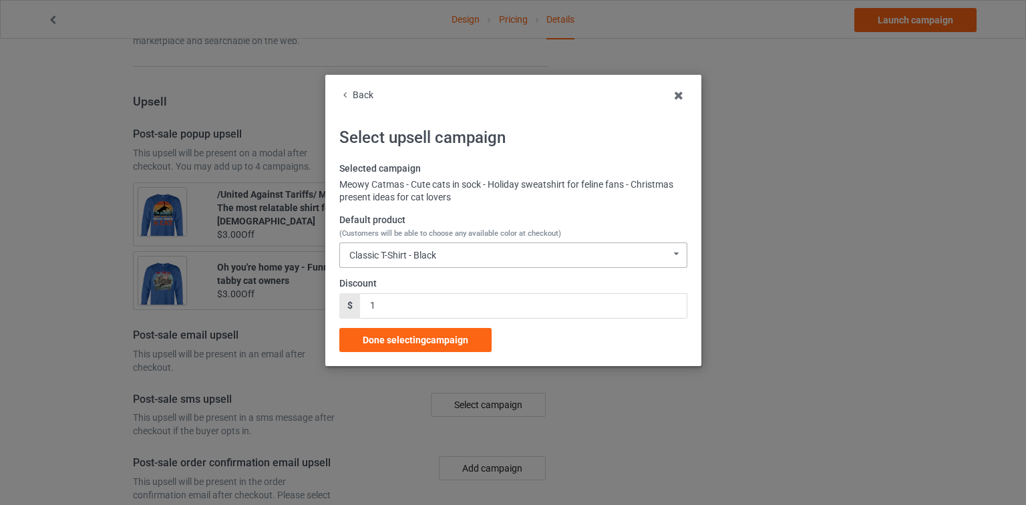
click at [456, 258] on div "Classic T-Shirt - Black Classic T-Shirt - Black Classic T-Shirt - Athletic Heat…" at bounding box center [513, 255] width 348 height 25
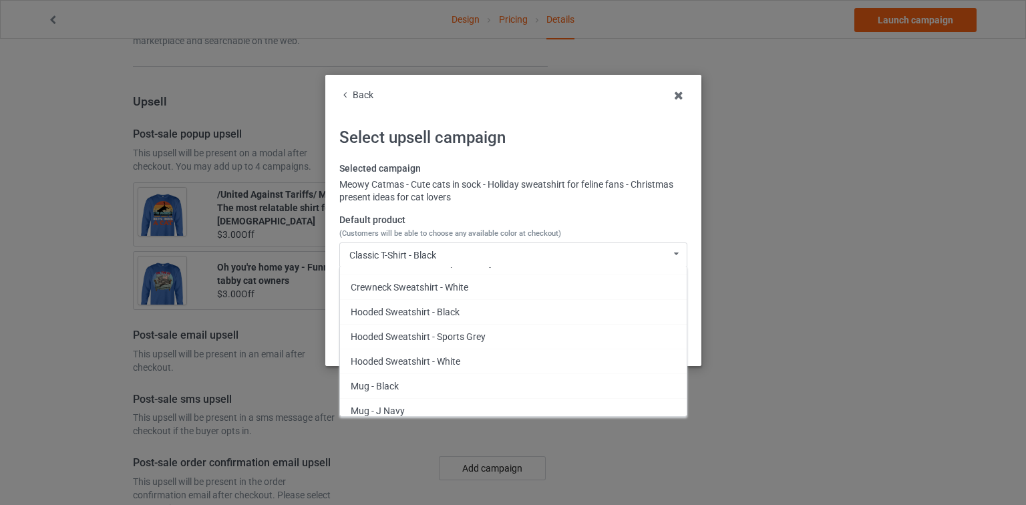
scroll to position [266, 0]
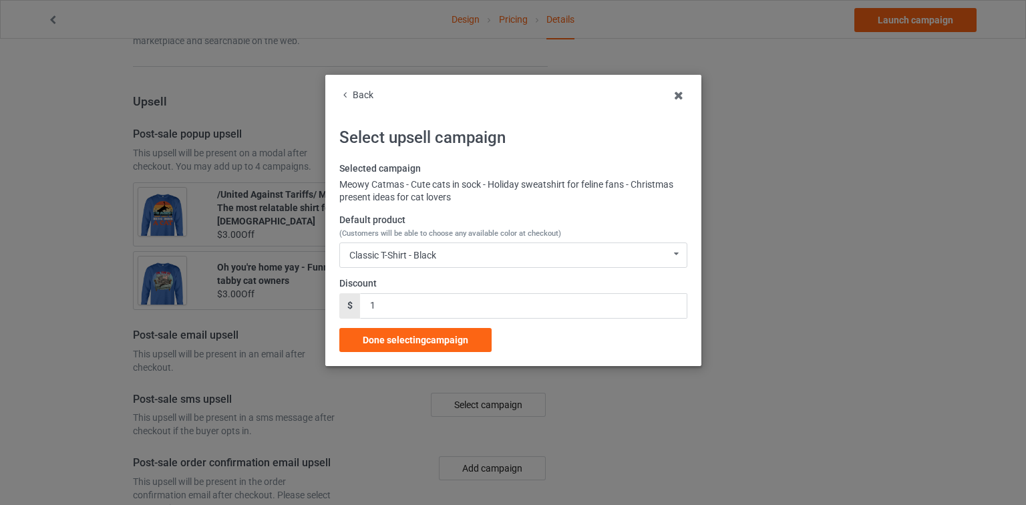
click at [355, 90] on div "Back" at bounding box center [513, 95] width 348 height 13
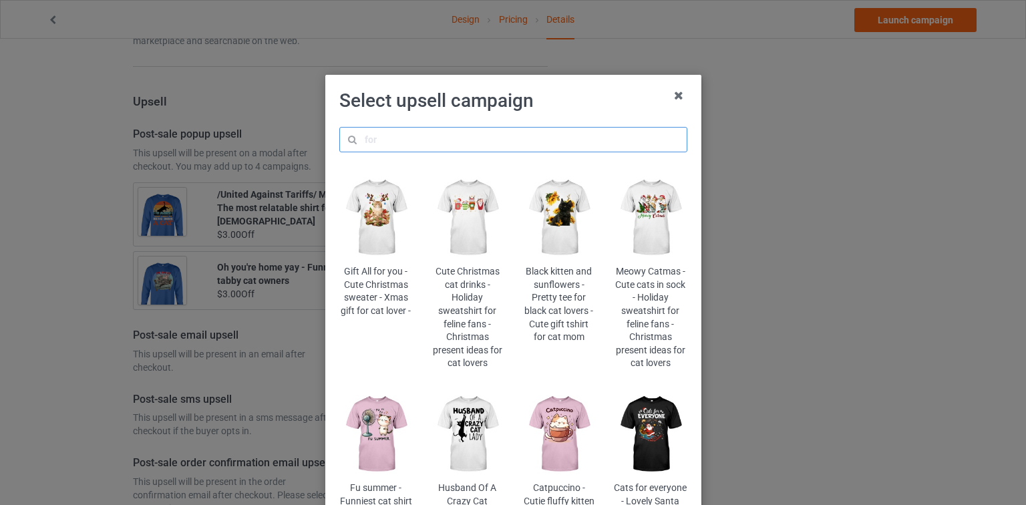
click at [426, 137] on input "text" at bounding box center [513, 139] width 348 height 25
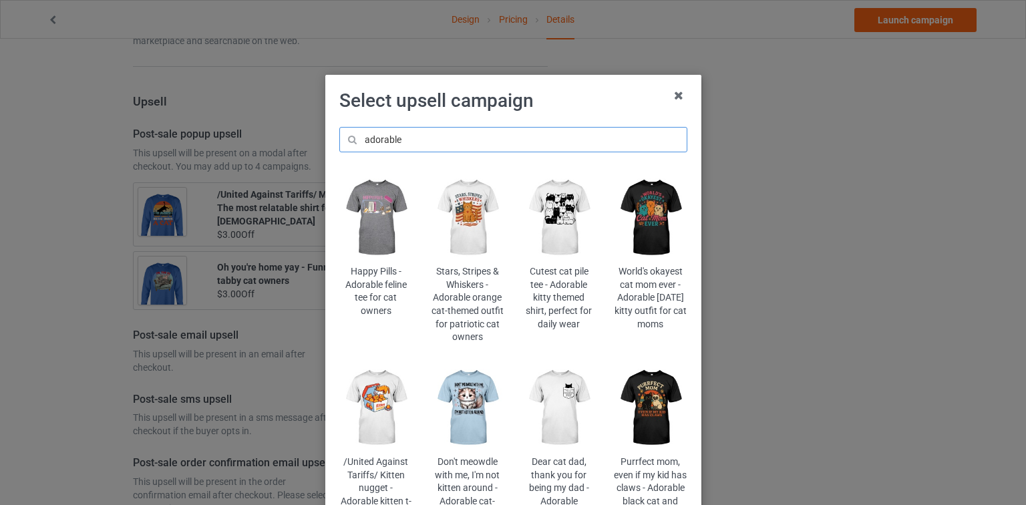
type input "adorable"
click at [378, 208] on img at bounding box center [375, 217] width 73 height 91
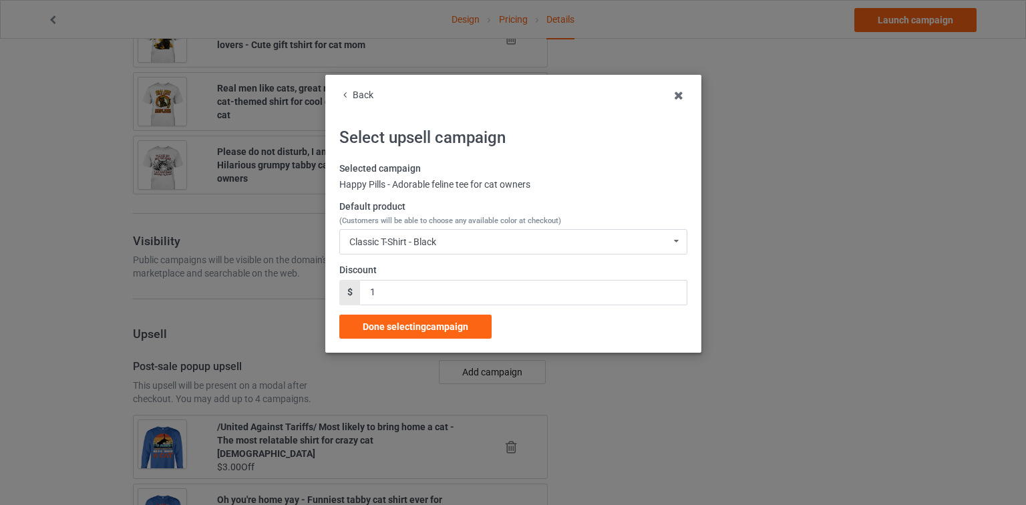
scroll to position [1390, 0]
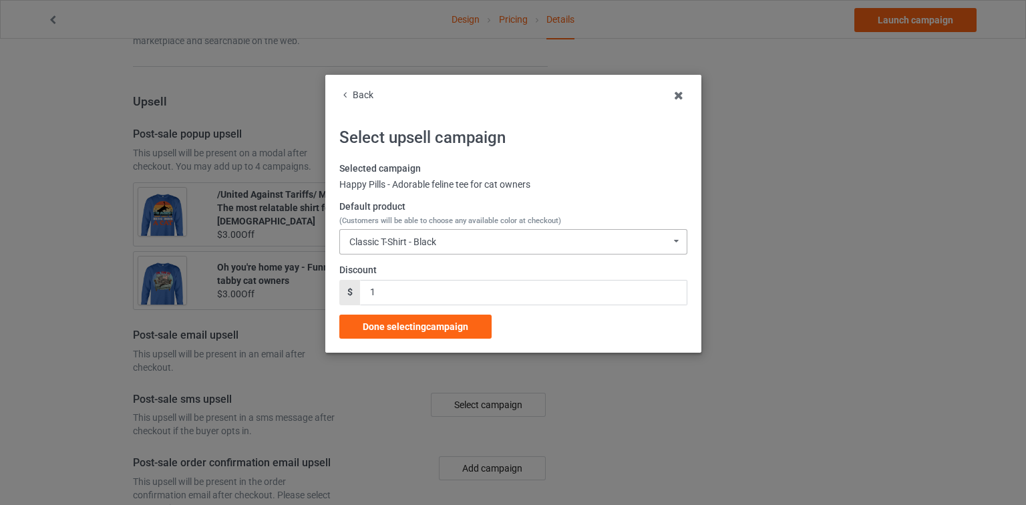
click at [434, 230] on div "Classic T-Shirt - Black Classic T-Shirt - Black Classic T-Shirt - Athletic Heat…" at bounding box center [513, 241] width 348 height 25
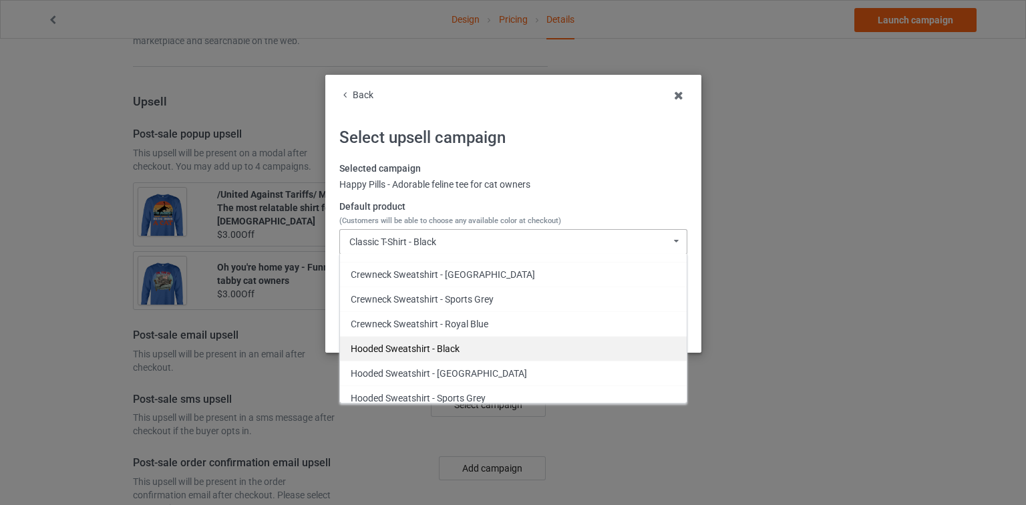
scroll to position [339, 0]
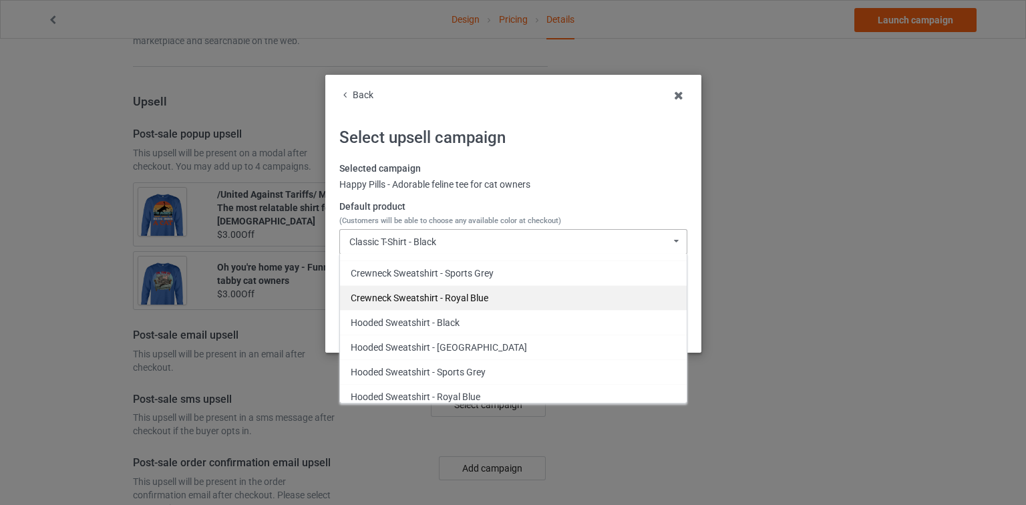
click at [492, 297] on div "Crewneck Sweatshirt - Royal Blue" at bounding box center [513, 297] width 347 height 25
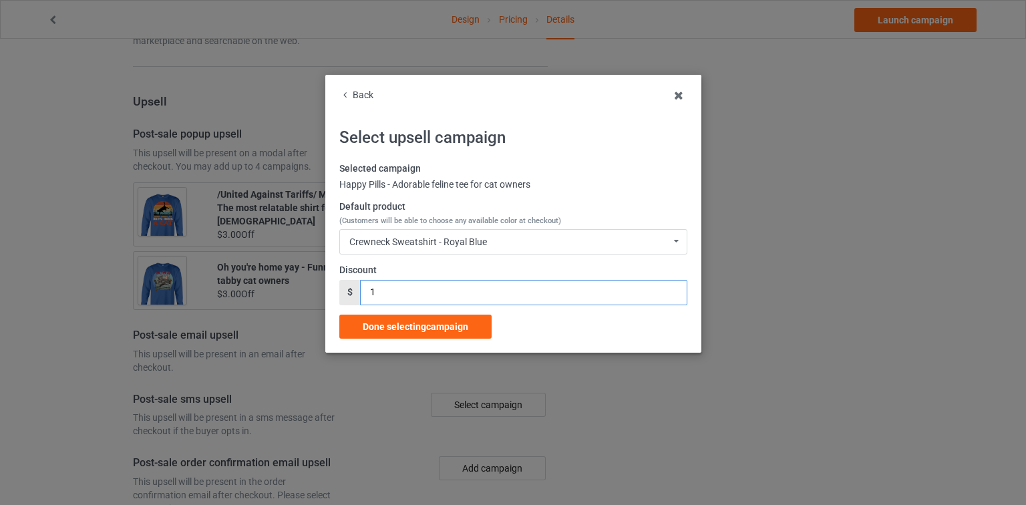
click at [667, 289] on input "2" at bounding box center [523, 292] width 327 height 25
type input "3"
click at [676, 289] on input "3" at bounding box center [523, 292] width 327 height 25
click at [402, 329] on span "Done selecting campaign" at bounding box center [416, 326] width 106 height 11
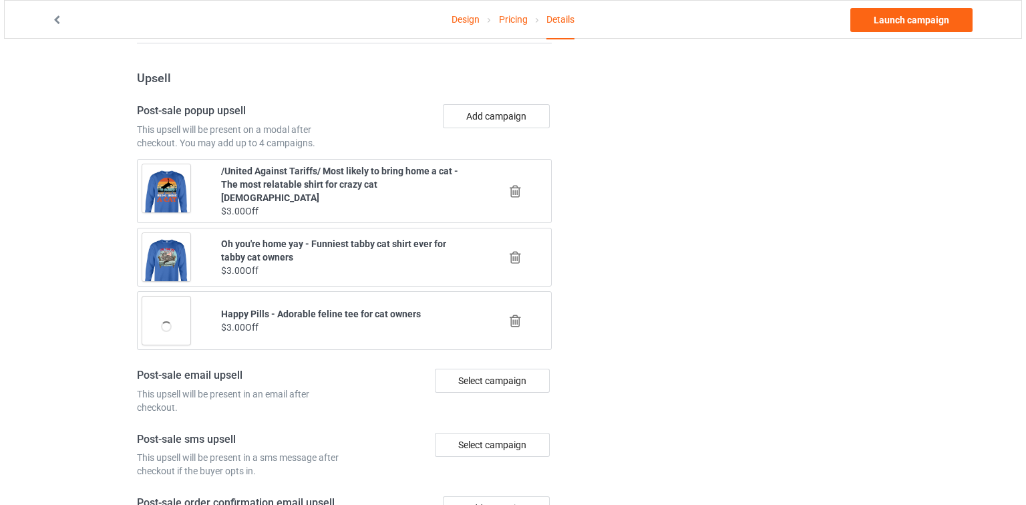
scroll to position [1414, 0]
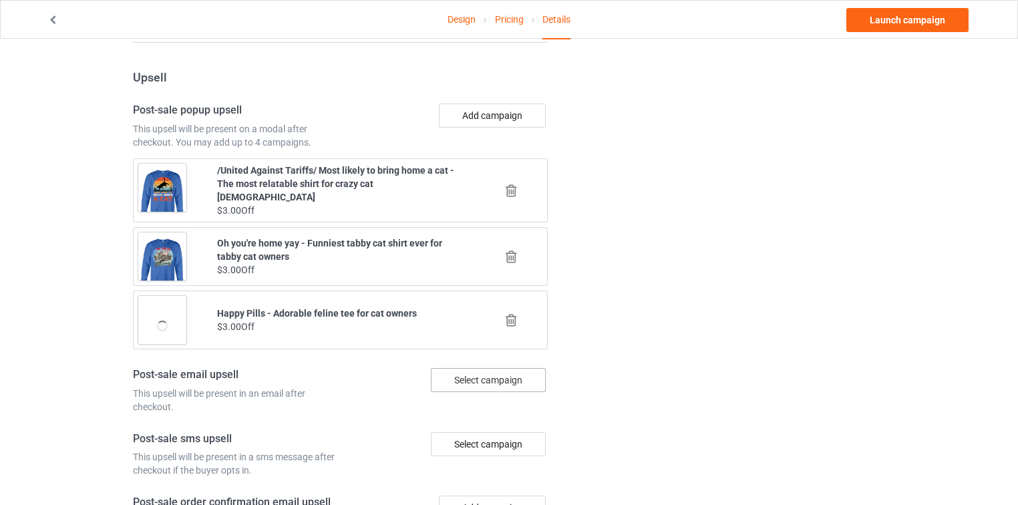
click at [484, 368] on div "Select campaign" at bounding box center [488, 380] width 115 height 24
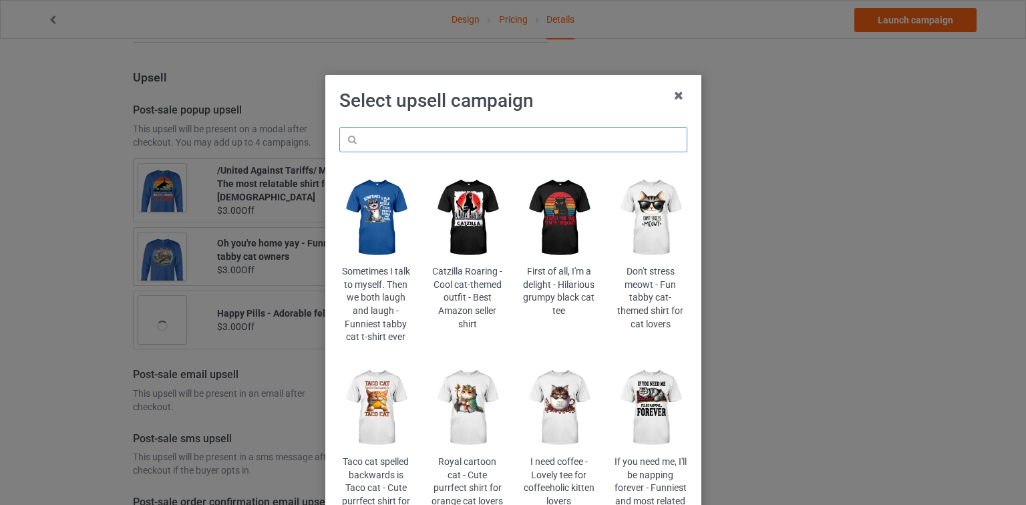
click at [571, 151] on input "text" at bounding box center [513, 139] width 348 height 25
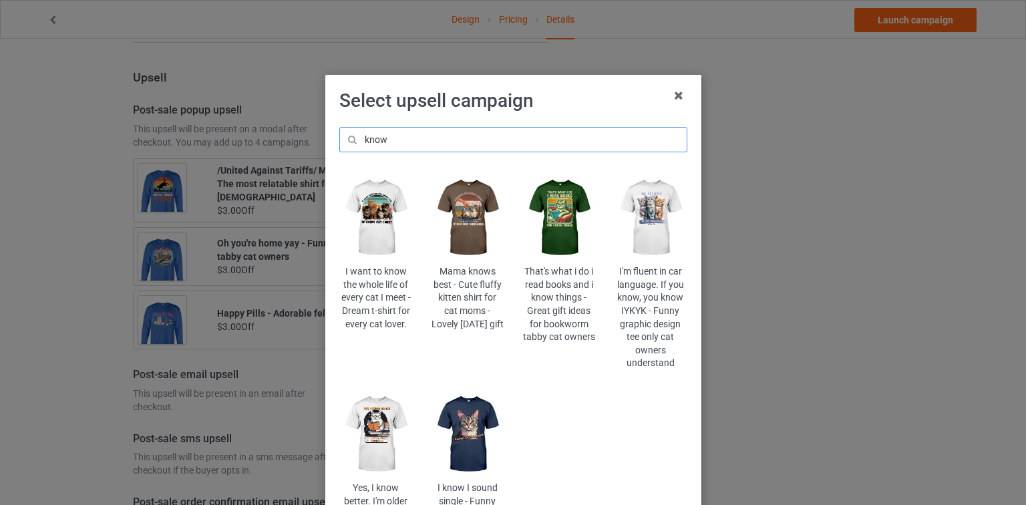
type input "know"
click at [563, 230] on img at bounding box center [559, 217] width 73 height 91
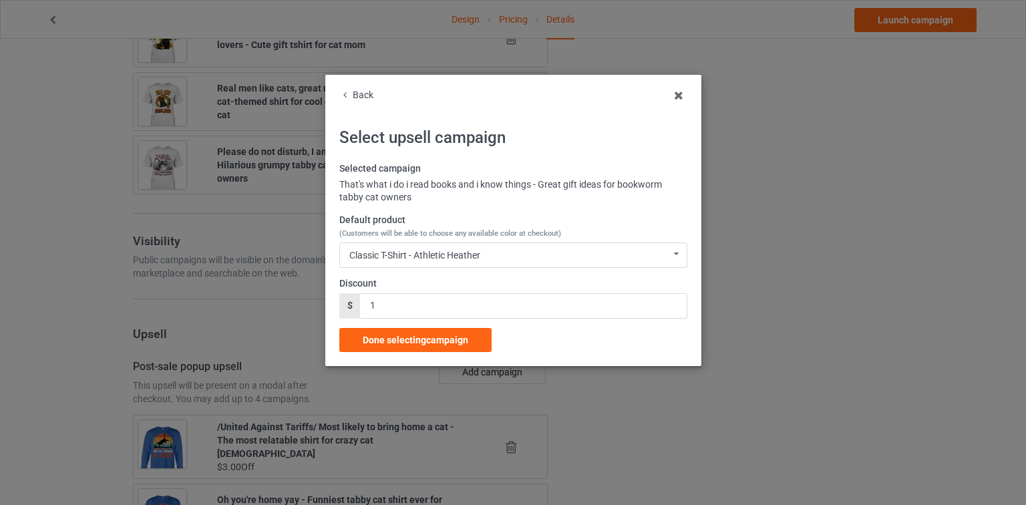
scroll to position [1414, 0]
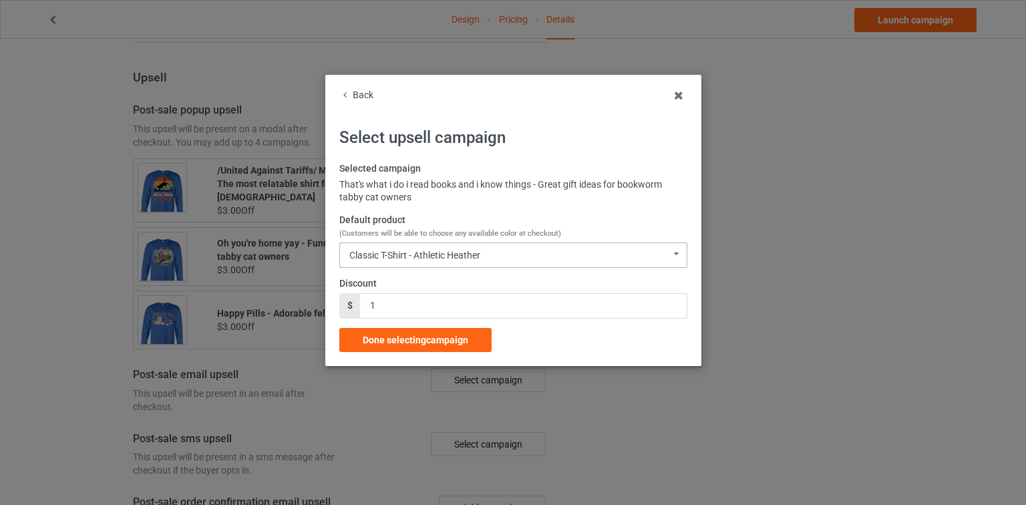
click at [509, 257] on div "Classic T-Shirt - Athletic Heather Classic T-Shirt - Athletic Heather Classic T…" at bounding box center [513, 255] width 348 height 25
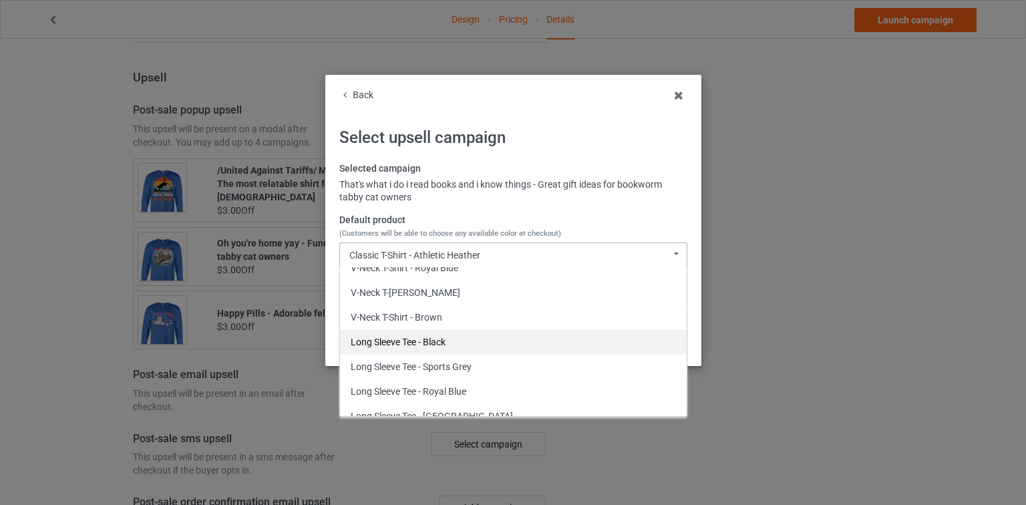
scroll to position [430, 0]
click at [433, 339] on div "Long Sleeve Tee - Black" at bounding box center [513, 344] width 347 height 25
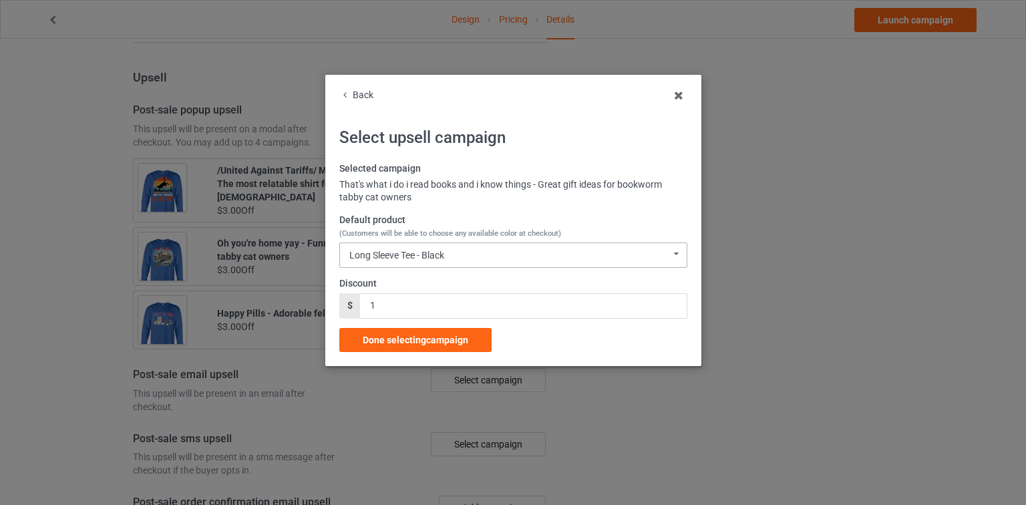
click at [492, 264] on div "Long Sleeve Tee - Black Classic T-Shirt - Athletic Heather Classic T-Shirt - Fo…" at bounding box center [513, 255] width 348 height 25
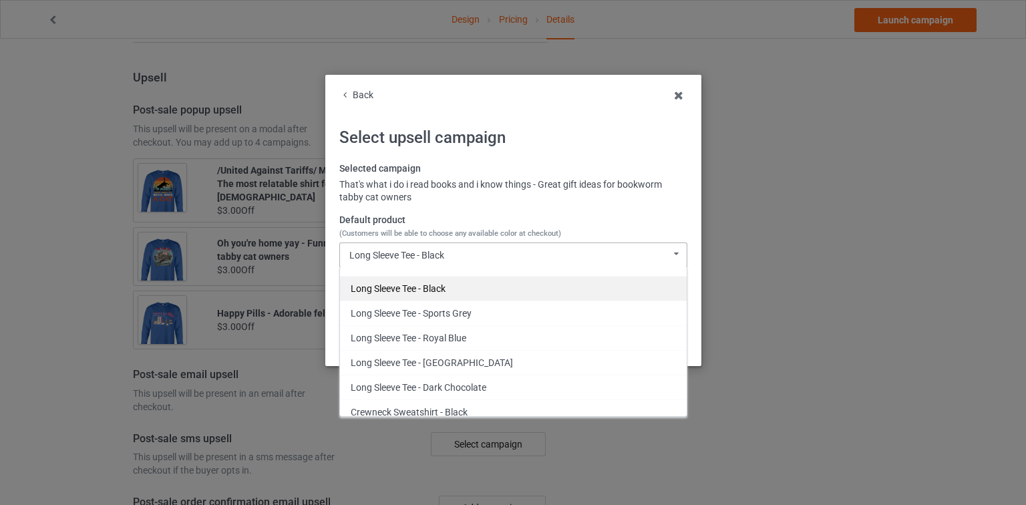
scroll to position [537, 0]
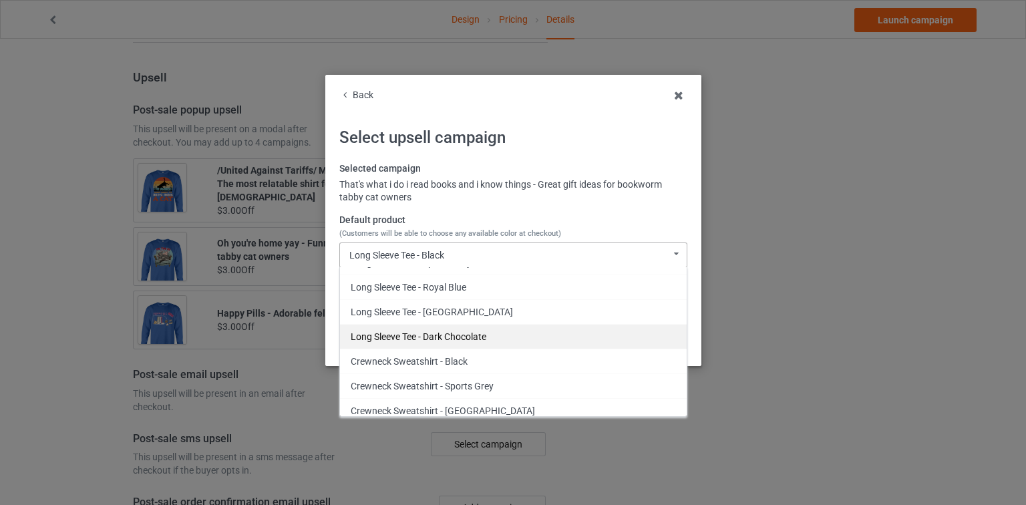
click at [470, 333] on div "Long Sleeve Tee - Dark Chocolate" at bounding box center [513, 336] width 347 height 25
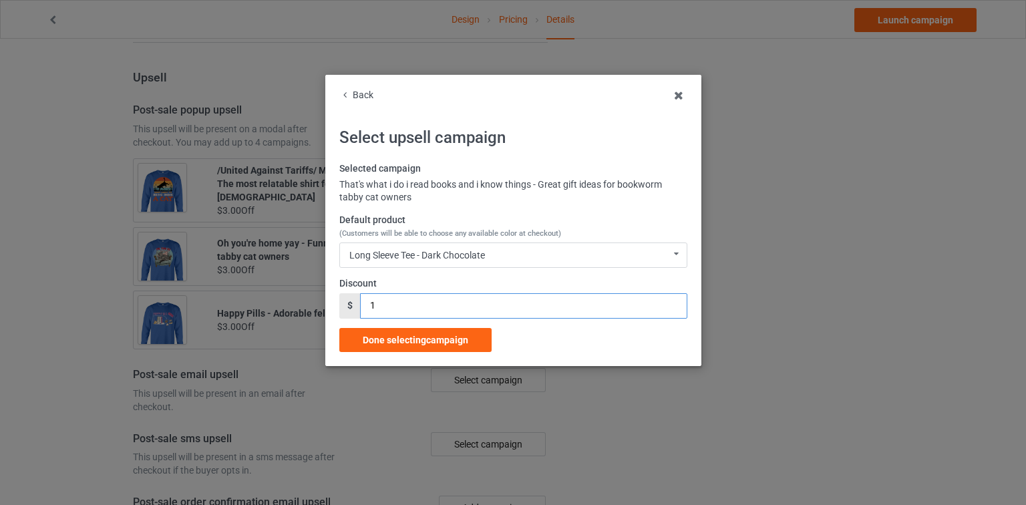
drag, startPoint x: 382, startPoint y: 306, endPoint x: 367, endPoint y: 313, distance: 16.8
click at [315, 311] on div "Back Select upsell campaign Selected campaign That's what i do i read books and…" at bounding box center [513, 252] width 1026 height 505
type input "2"
click at [442, 335] on span "Done selecting campaign" at bounding box center [416, 340] width 106 height 11
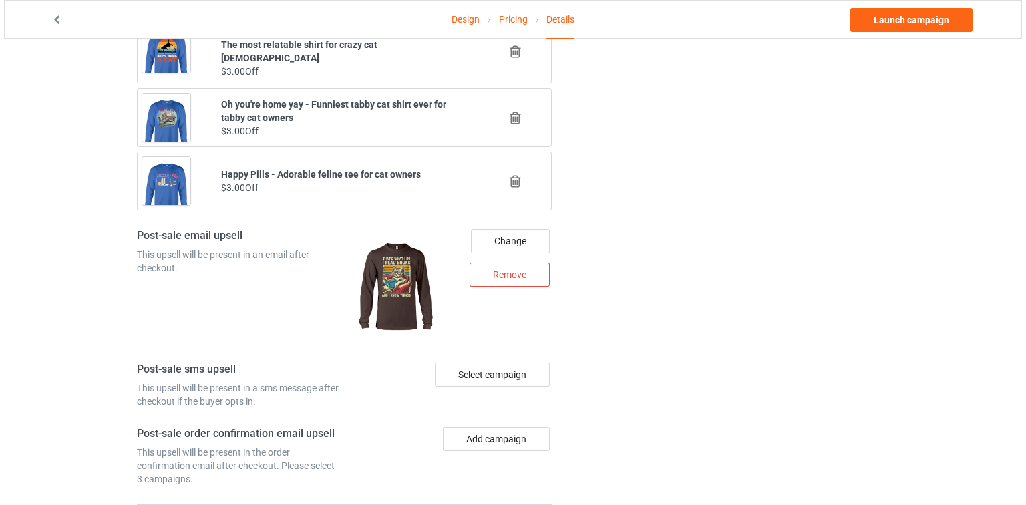
scroll to position [1558, 0]
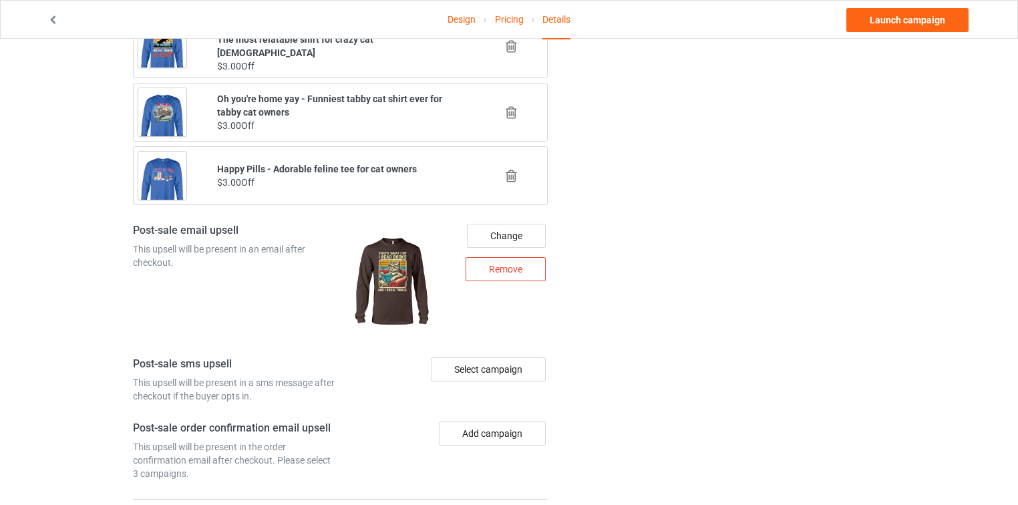
click at [462, 357] on div "Select campaign" at bounding box center [446, 379] width 212 height 45
click at [468, 357] on div "Select campaign" at bounding box center [488, 369] width 115 height 24
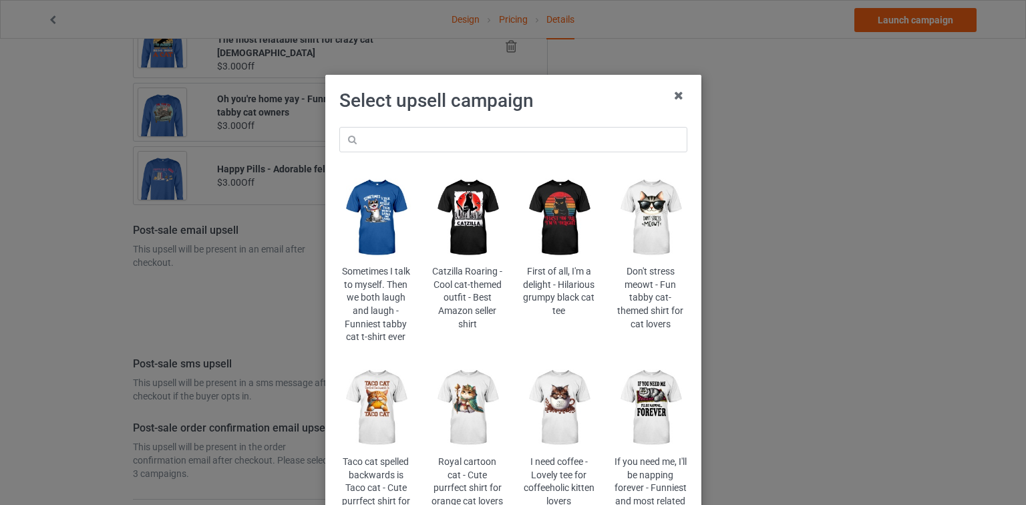
click at [666, 408] on img at bounding box center [650, 408] width 73 height 91
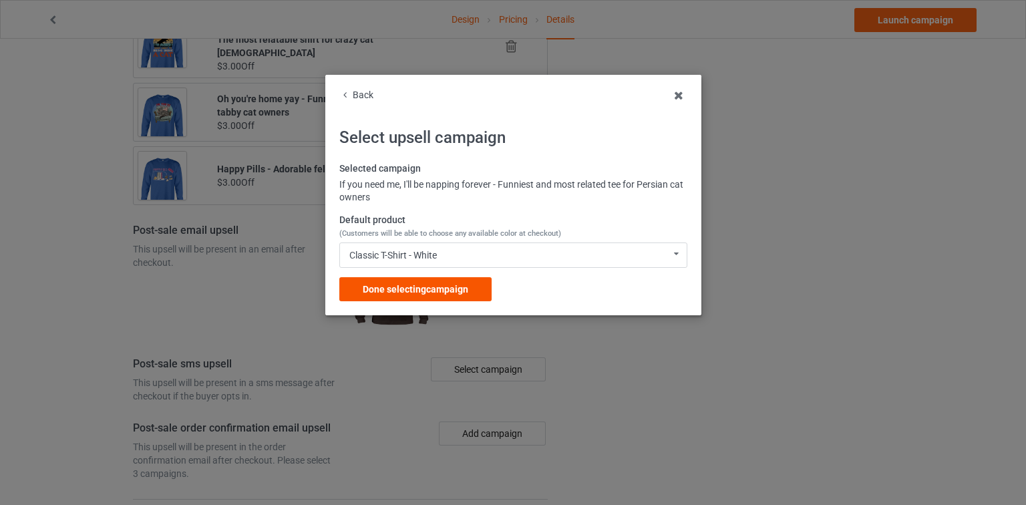
click at [474, 283] on div "Done selecting campaign" at bounding box center [415, 289] width 152 height 24
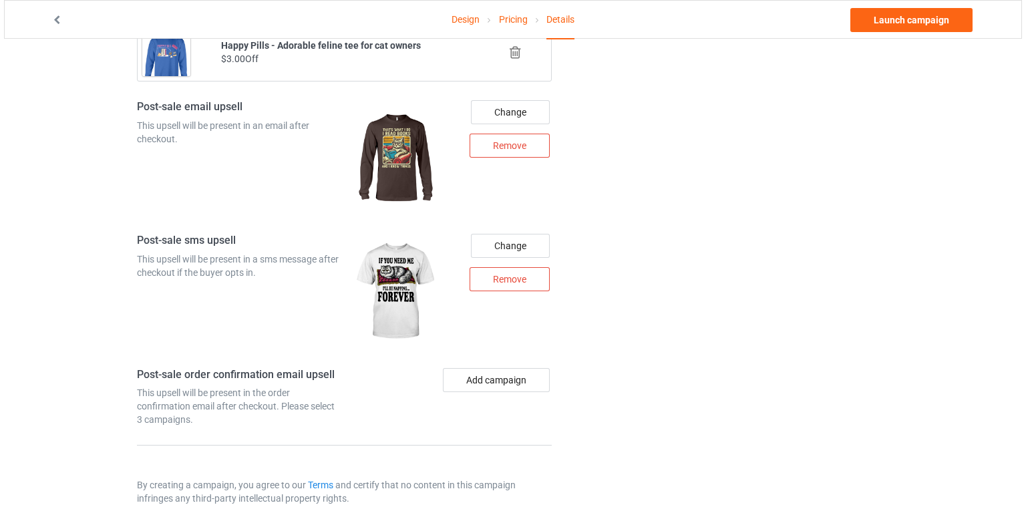
scroll to position [1686, 0]
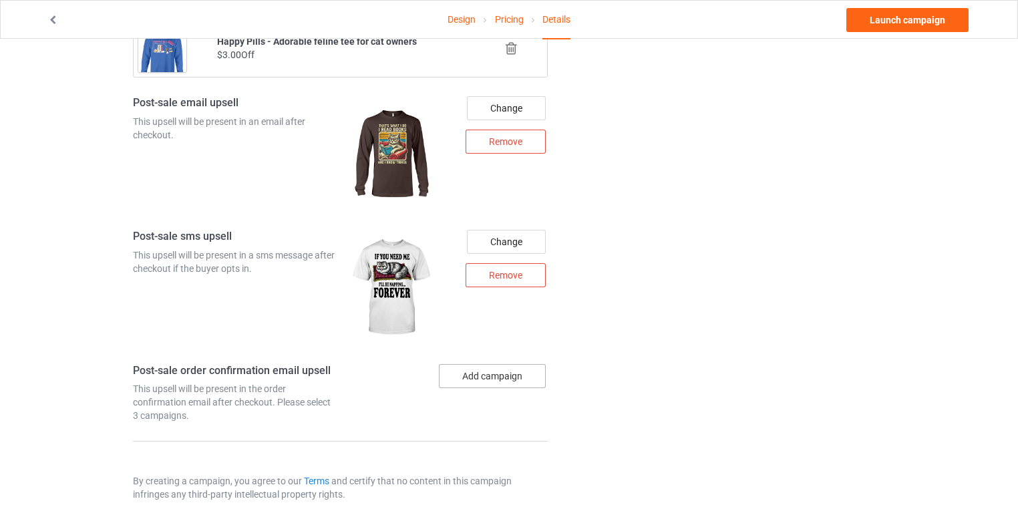
click at [482, 364] on button "Add campaign" at bounding box center [492, 376] width 107 height 24
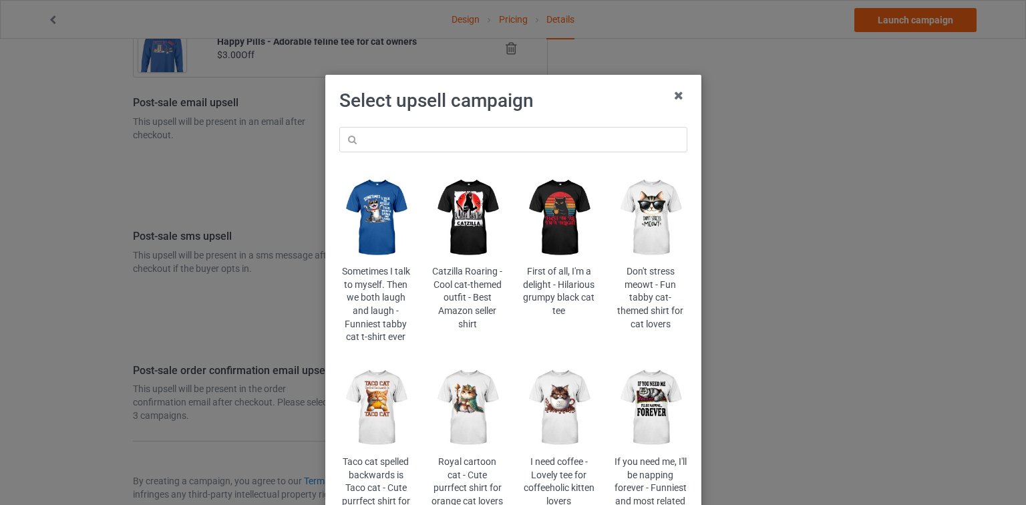
click at [439, 364] on button "Add campaign" at bounding box center [492, 376] width 107 height 24
click at [542, 146] on input "text" at bounding box center [513, 139] width 348 height 25
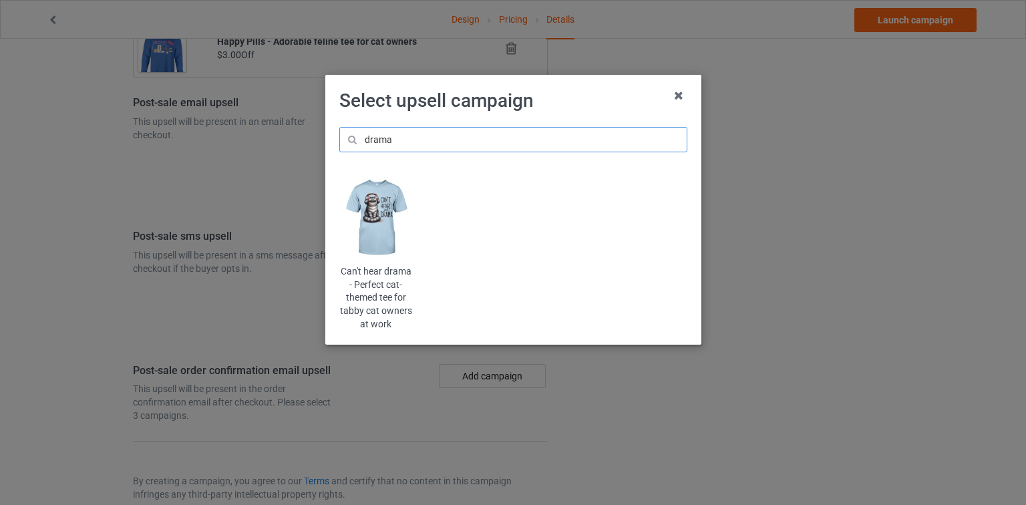
type input "drama"
click at [374, 236] on img at bounding box center [375, 217] width 73 height 91
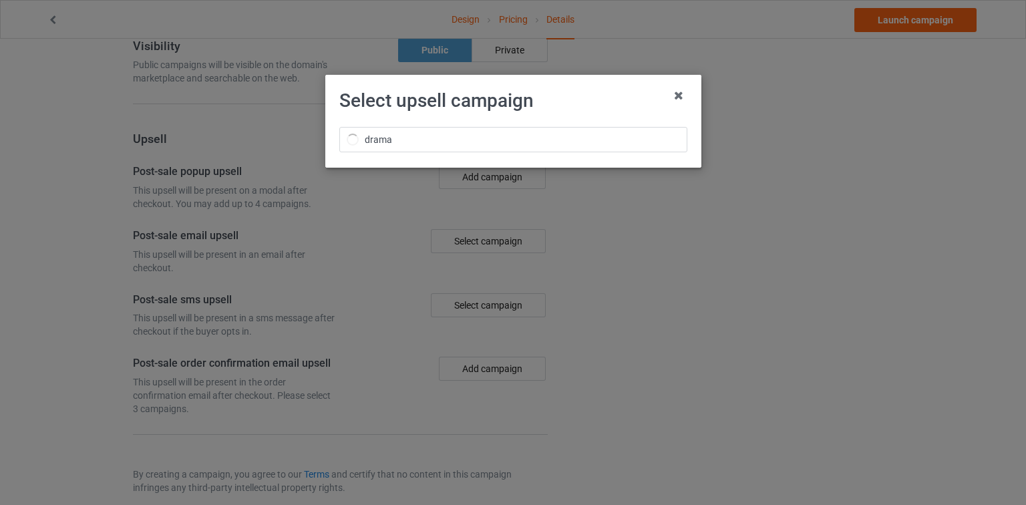
scroll to position [1686, 0]
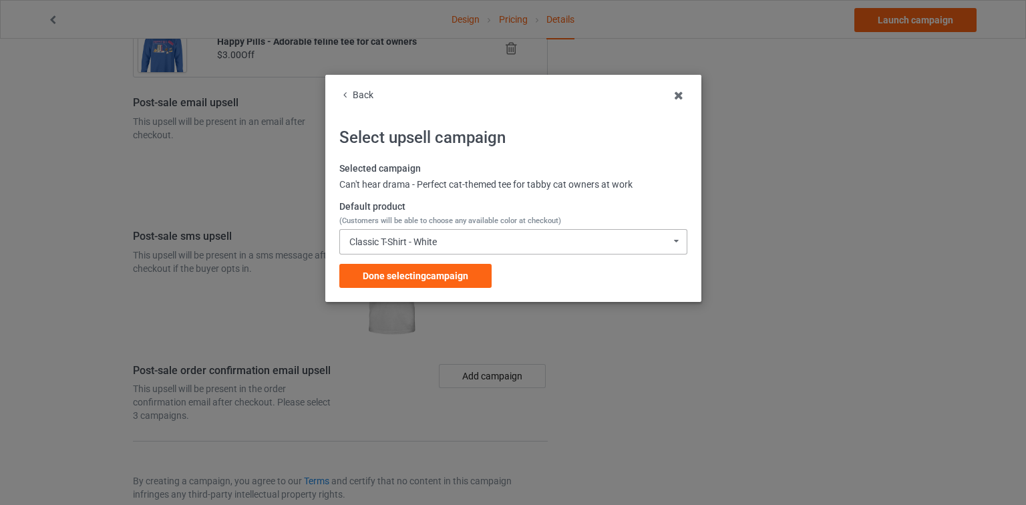
click at [481, 250] on div "Classic T-Shirt - White Classic T-Shirt - White Classic T-Shirt - Classic Pink …" at bounding box center [513, 241] width 348 height 25
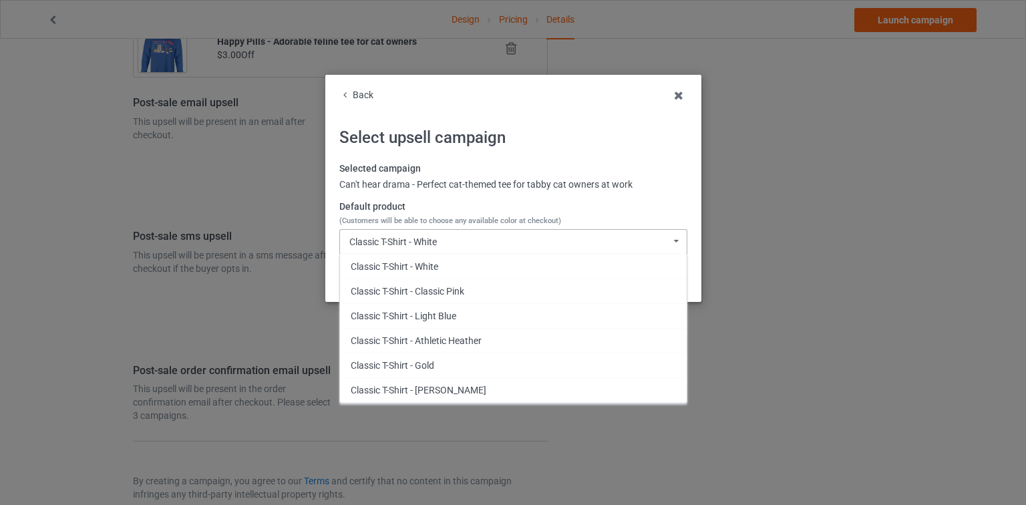
scroll to position [676, 0]
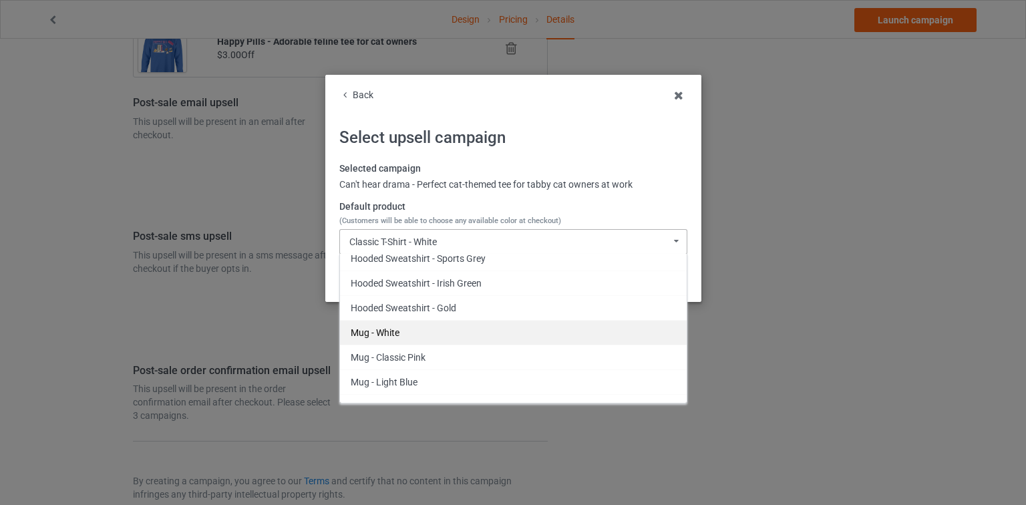
click at [400, 323] on div "Mug - White" at bounding box center [513, 332] width 347 height 25
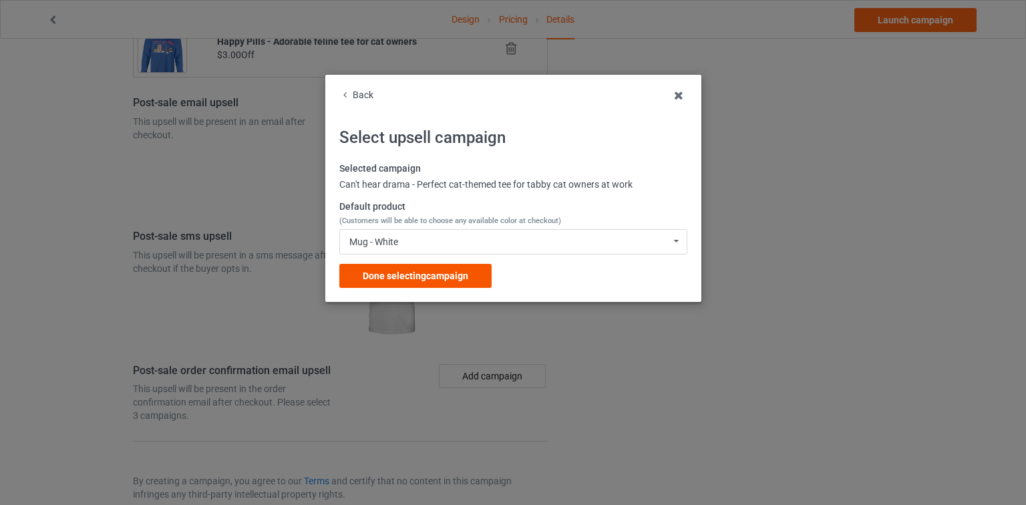
click at [414, 275] on span "Done selecting campaign" at bounding box center [416, 276] width 106 height 11
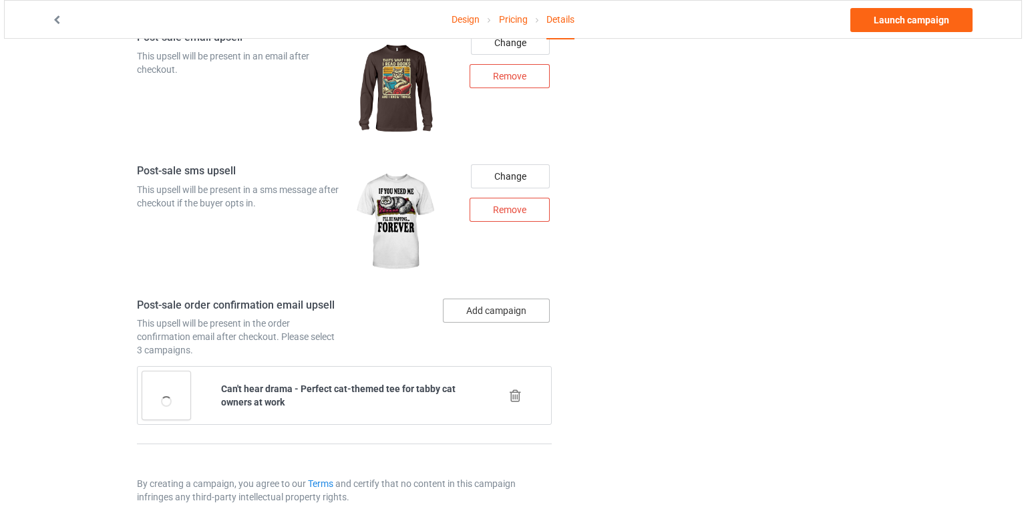
scroll to position [1753, 0]
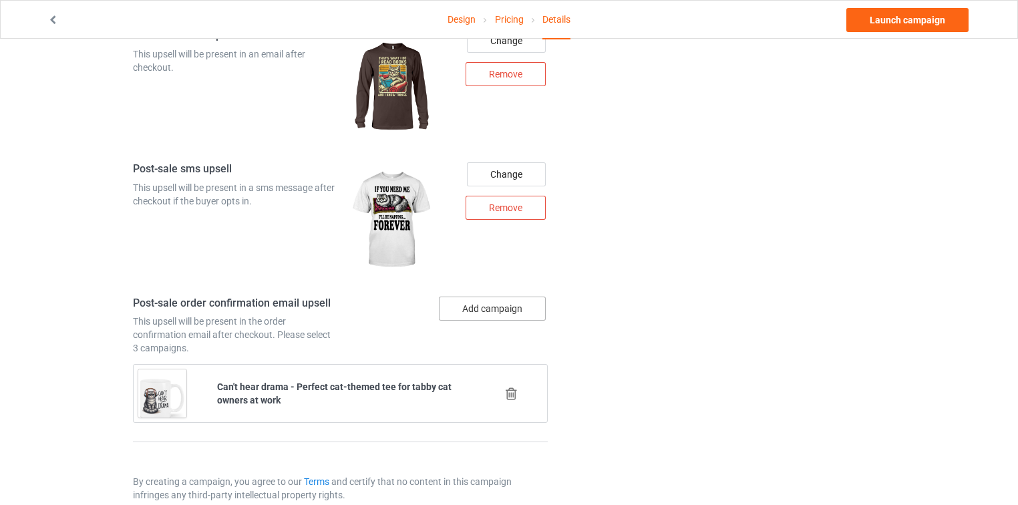
click at [482, 297] on button "Add campaign" at bounding box center [492, 309] width 107 height 24
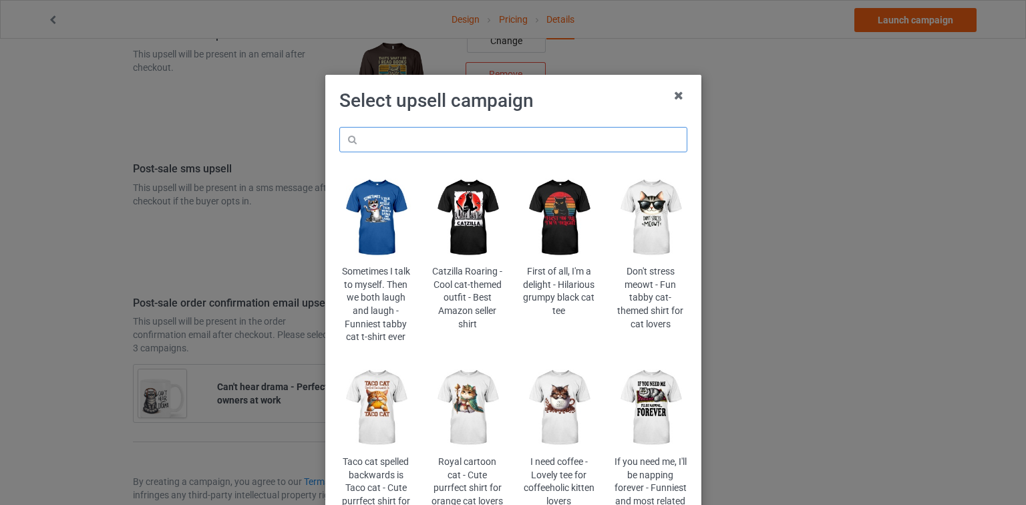
click at [527, 128] on input "text" at bounding box center [513, 139] width 348 height 25
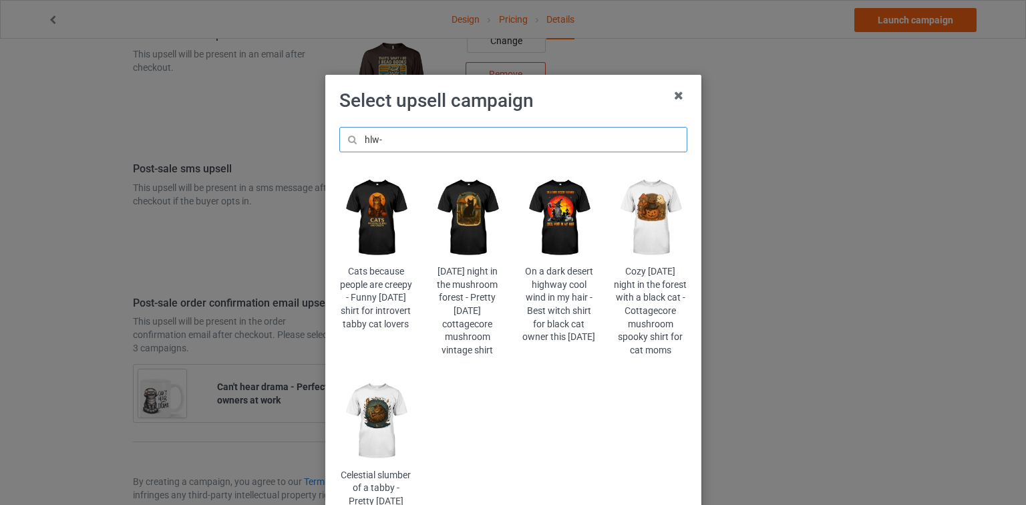
type input "hlw-"
click at [458, 220] on img at bounding box center [467, 217] width 73 height 91
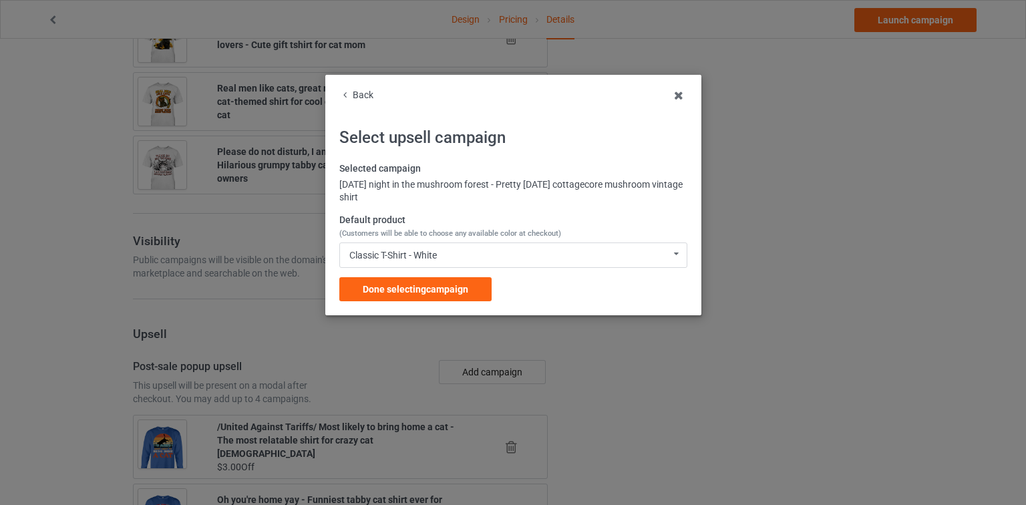
scroll to position [1753, 0]
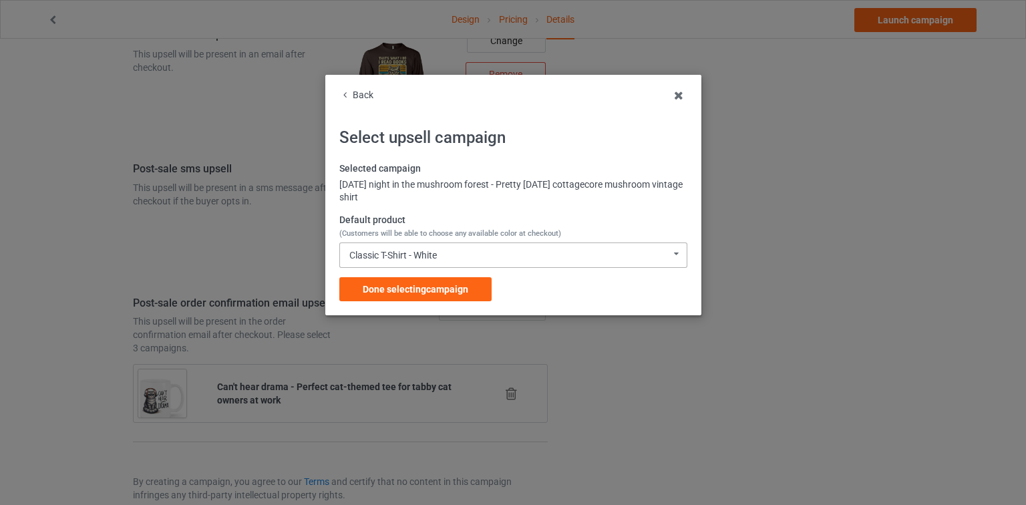
click at [474, 251] on div "Classic T-Shirt - White Classic T-Shirt - White Classic T-Shirt - Black Classic…" at bounding box center [513, 255] width 348 height 25
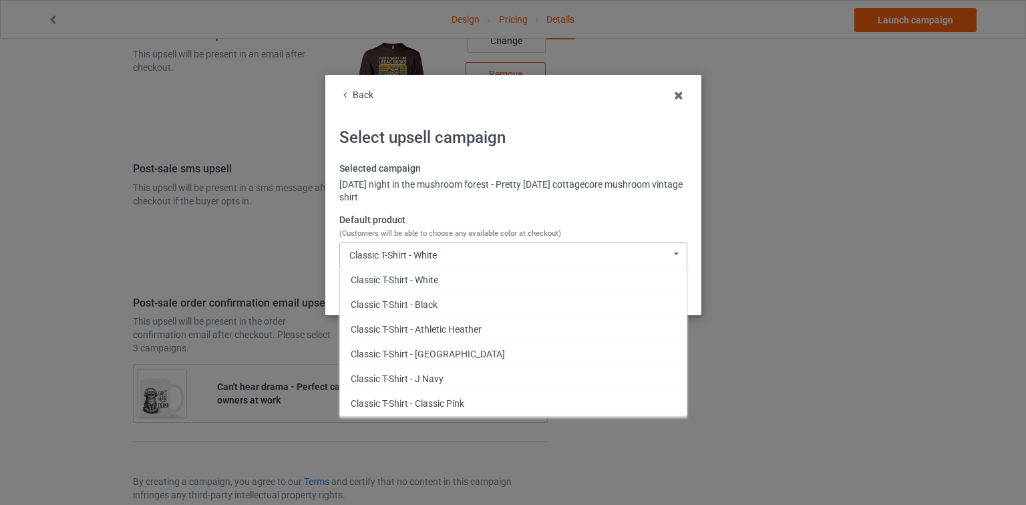
scroll to position [823, 0]
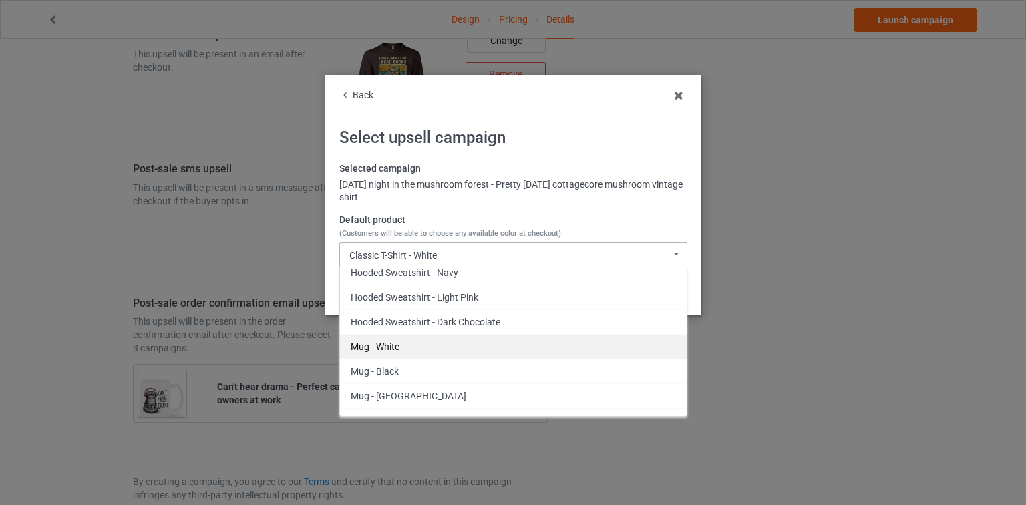
click at [422, 338] on div "Mug - White" at bounding box center [513, 346] width 347 height 25
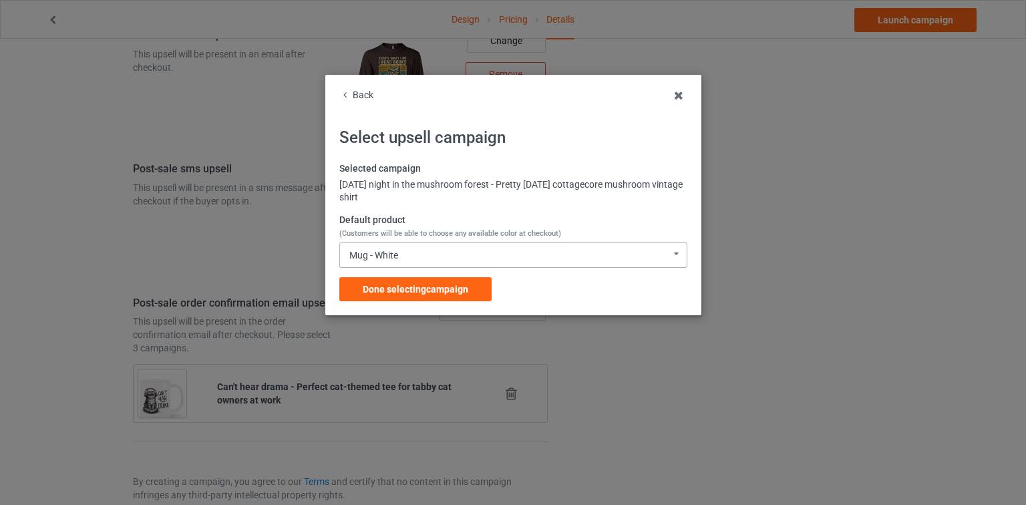
click at [414, 259] on div "Mug - White Classic T-Shirt - White Classic T-Shirt - Black Classic T-Shirt - A…" at bounding box center [513, 255] width 348 height 25
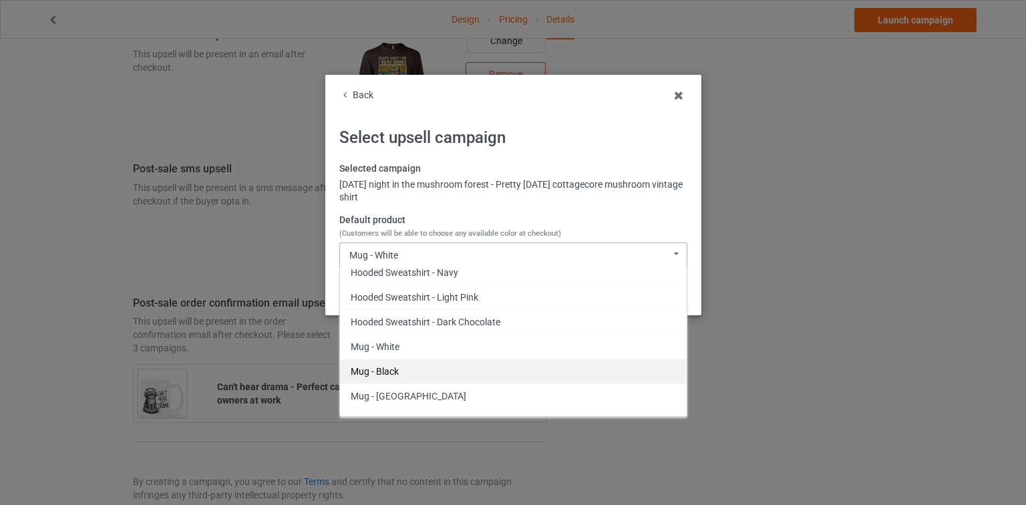
click at [390, 363] on div "Mug - Black" at bounding box center [513, 371] width 347 height 25
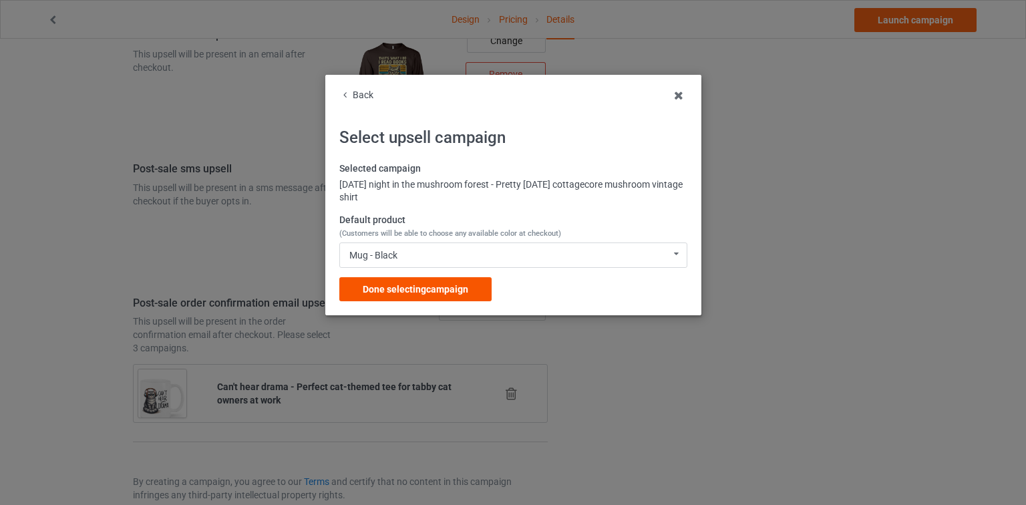
click at [400, 297] on div "Done selecting campaign" at bounding box center [415, 289] width 152 height 24
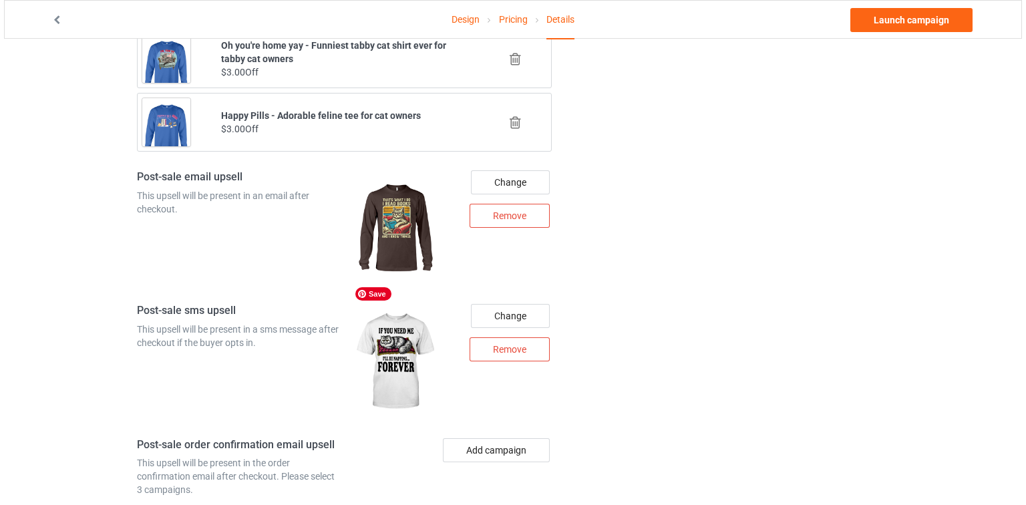
scroll to position [1817, 0]
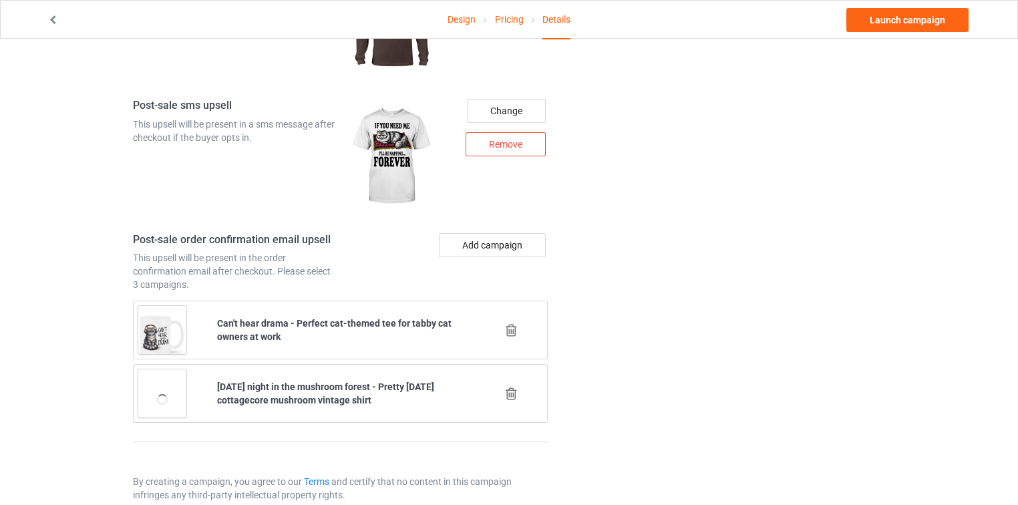
click at [485, 233] on button "Add campaign" at bounding box center [492, 245] width 107 height 24
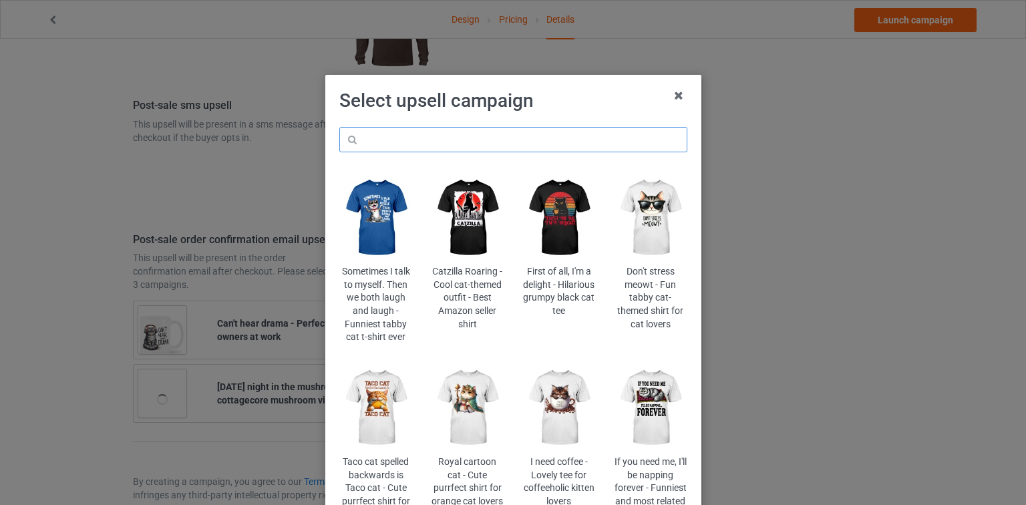
click at [521, 128] on input "text" at bounding box center [513, 139] width 348 height 25
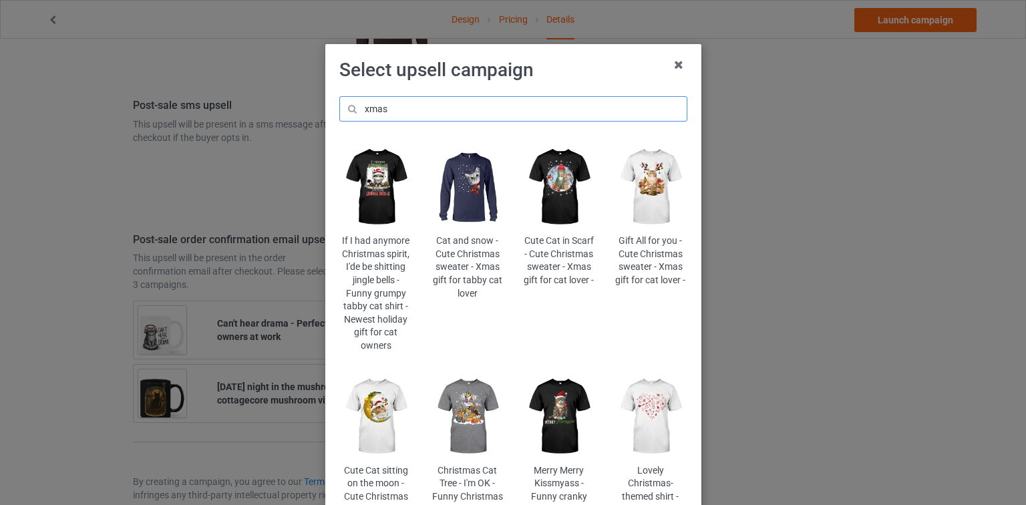
scroll to position [53, 0]
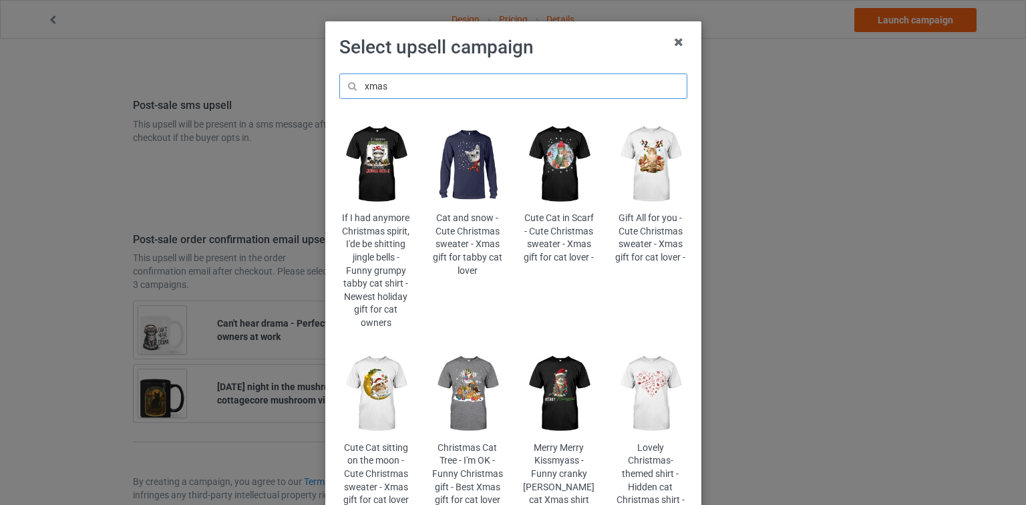
type input "xmas"
click at [401, 390] on img at bounding box center [375, 394] width 73 height 91
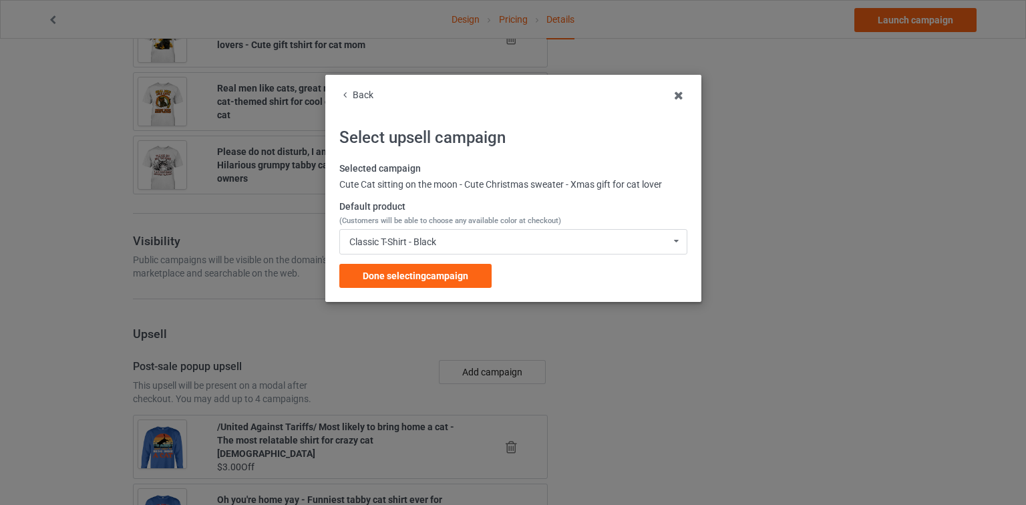
scroll to position [1817, 0]
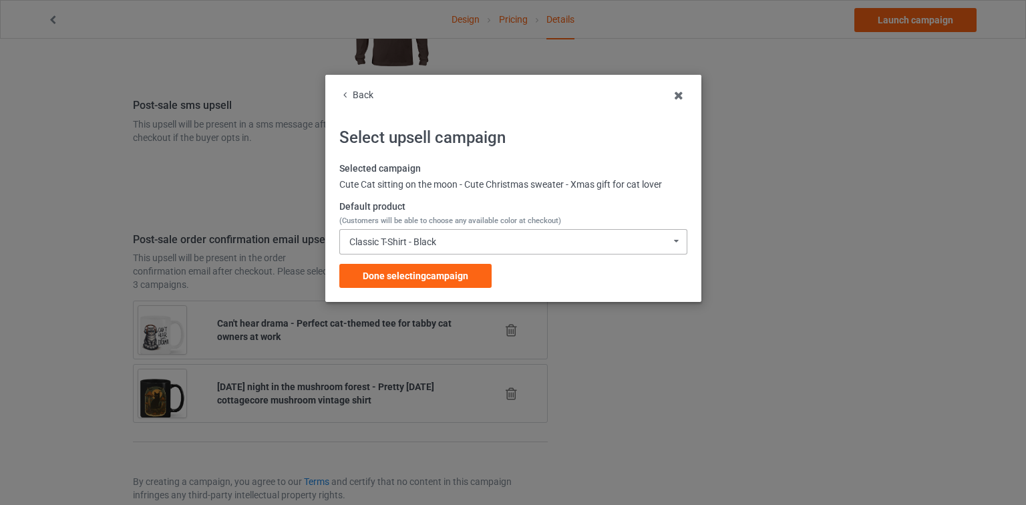
click at [476, 239] on div "Classic T-Shirt - Black Classic T-Shirt - Black Classic T-Shirt - Athletic Heat…" at bounding box center [513, 241] width 348 height 25
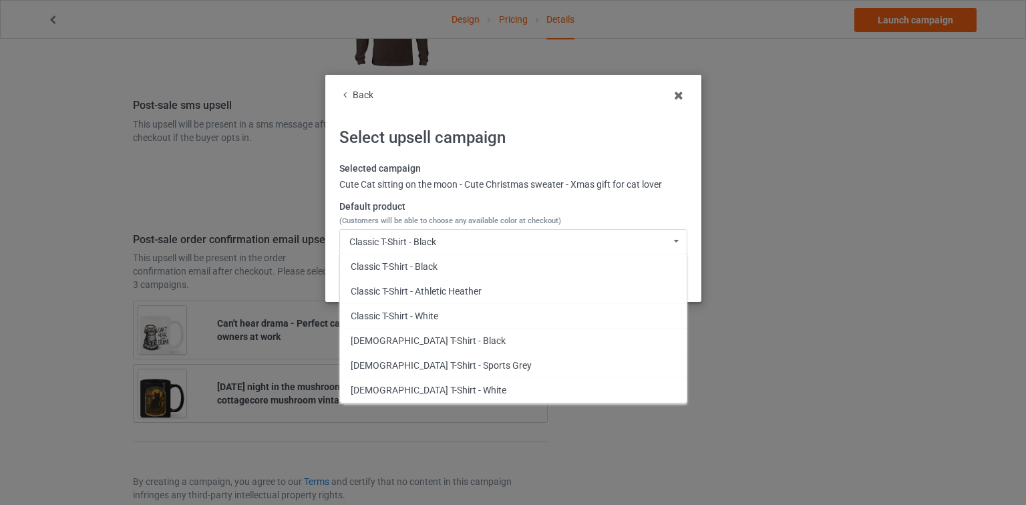
scroll to position [307, 0]
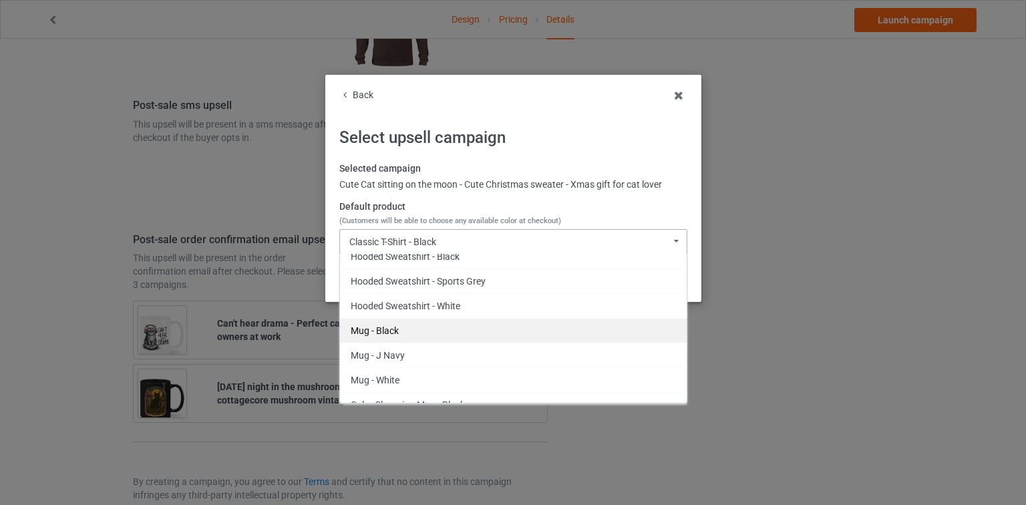
click at [374, 329] on div "Mug - Black" at bounding box center [513, 330] width 347 height 25
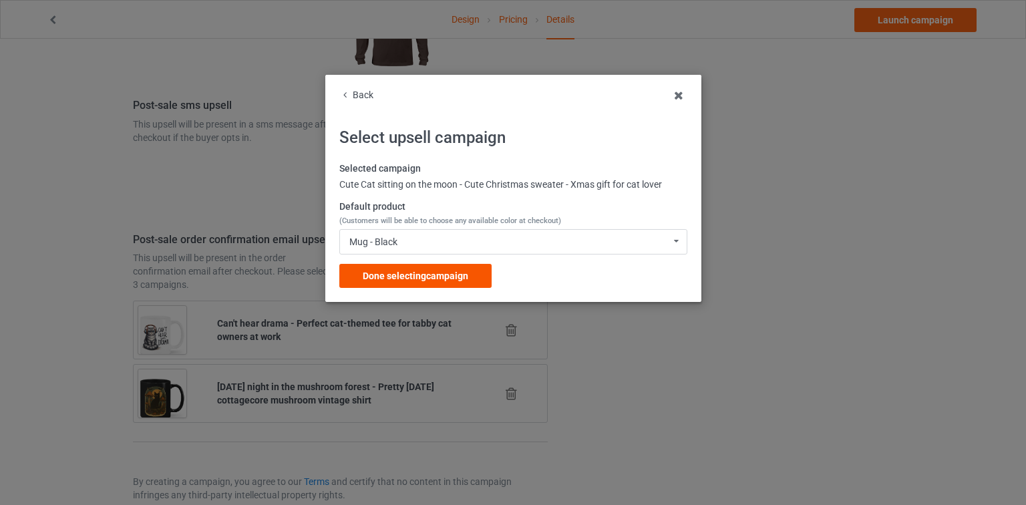
click at [402, 281] on span "Done selecting campaign" at bounding box center [416, 276] width 106 height 11
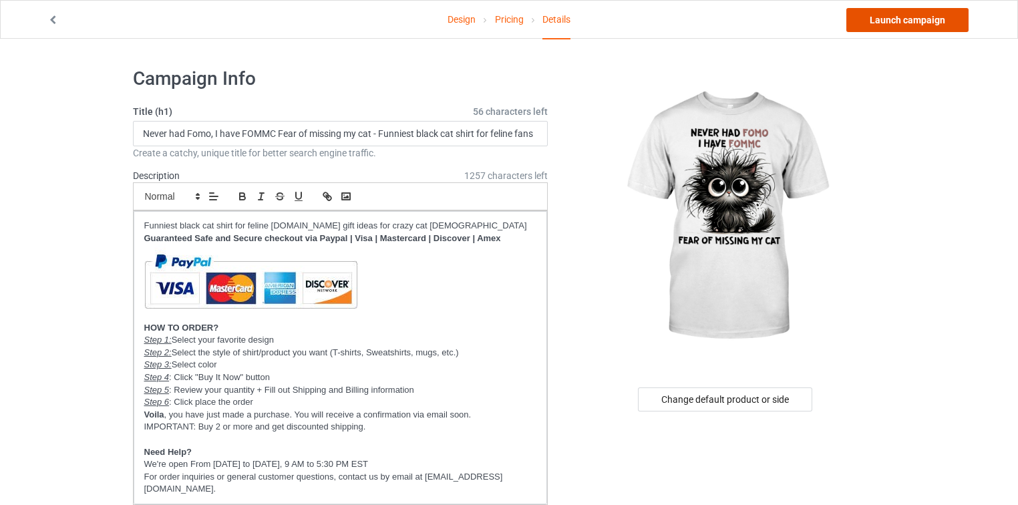
click at [965, 17] on link "Launch campaign" at bounding box center [908, 20] width 122 height 24
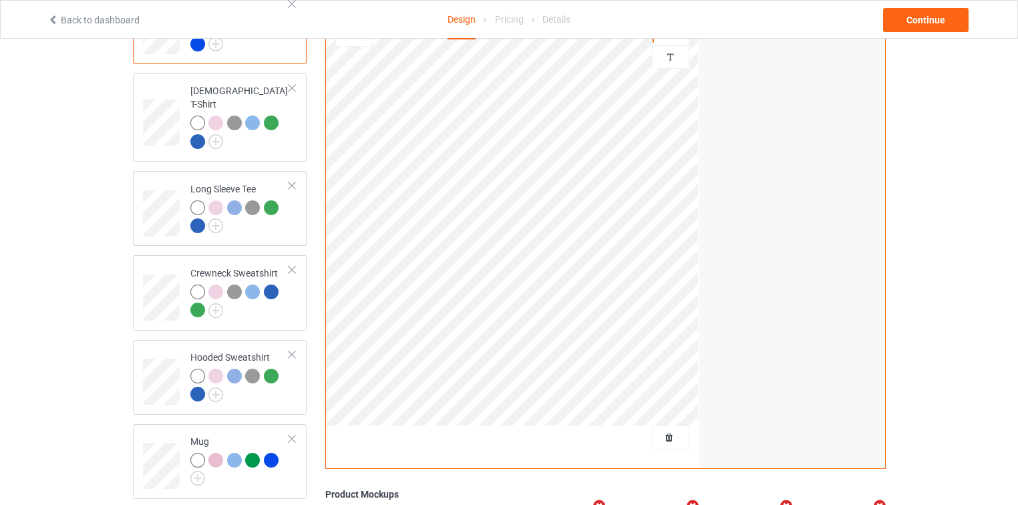
scroll to position [160, 0]
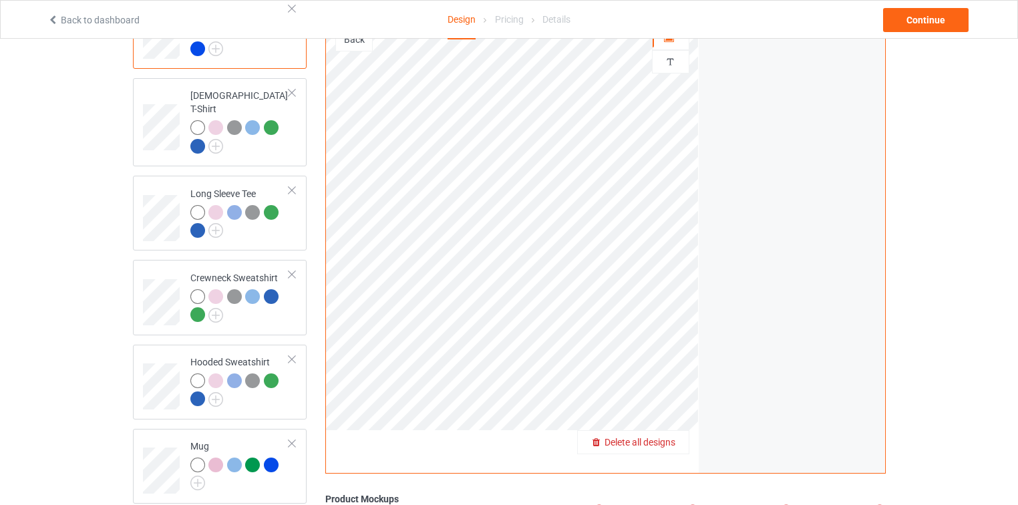
click at [671, 437] on span "Delete all designs" at bounding box center [640, 442] width 71 height 11
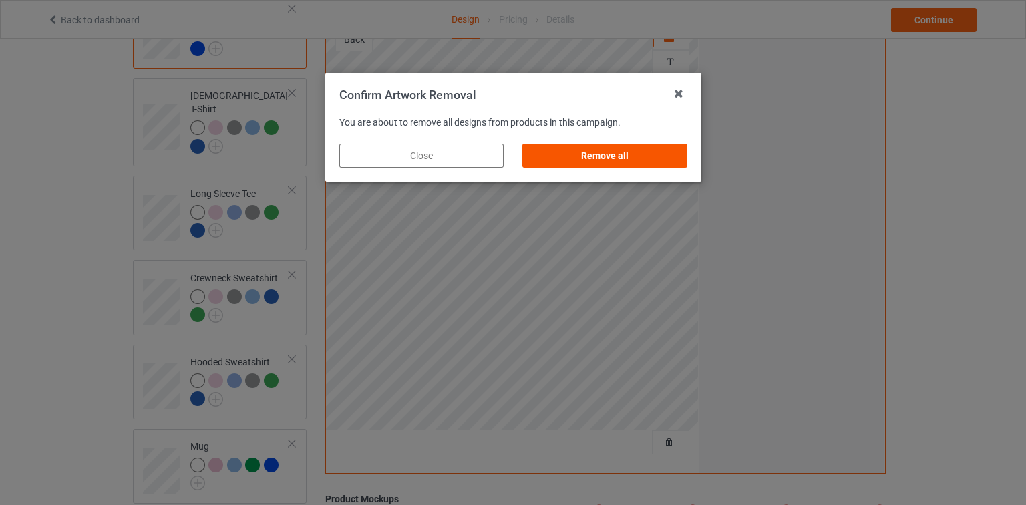
click at [647, 160] on div "Remove all" at bounding box center [605, 156] width 164 height 24
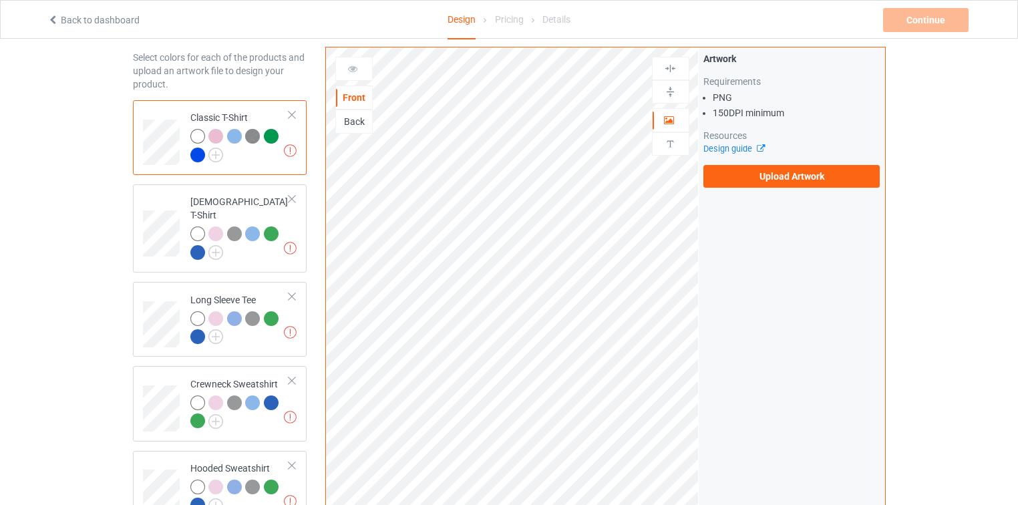
scroll to position [53, 0]
click at [113, 21] on link "Back to dashboard" at bounding box center [93, 20] width 92 height 11
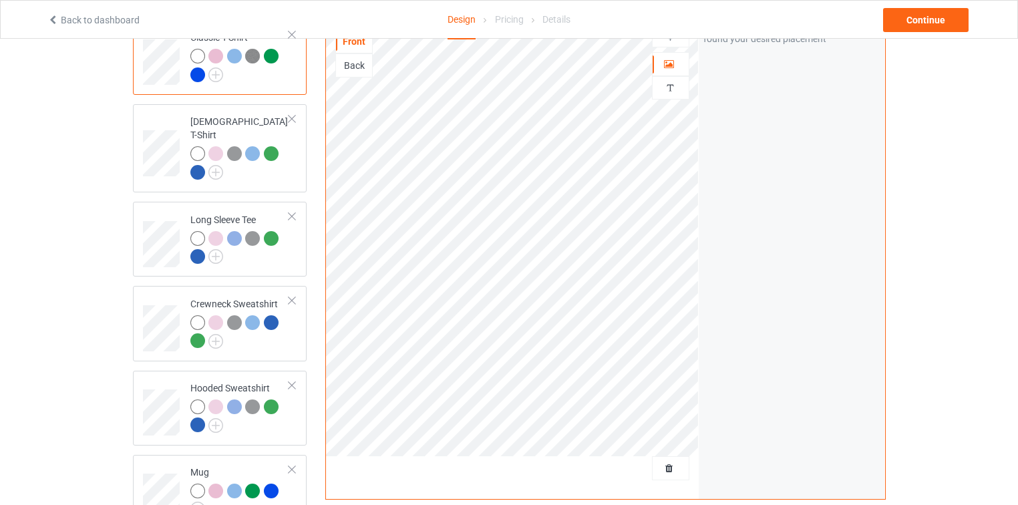
scroll to position [107, 0]
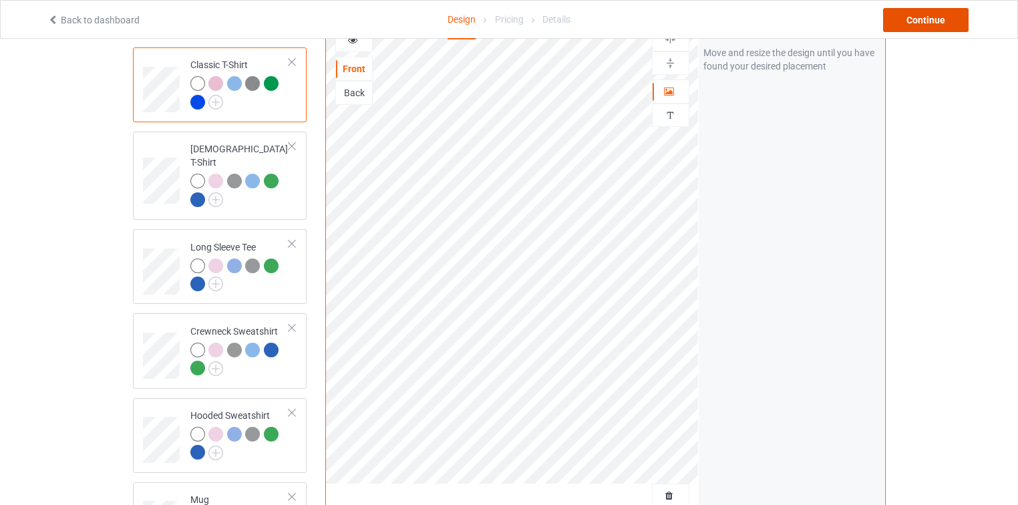
click at [949, 21] on div "Continue" at bounding box center [926, 20] width 86 height 24
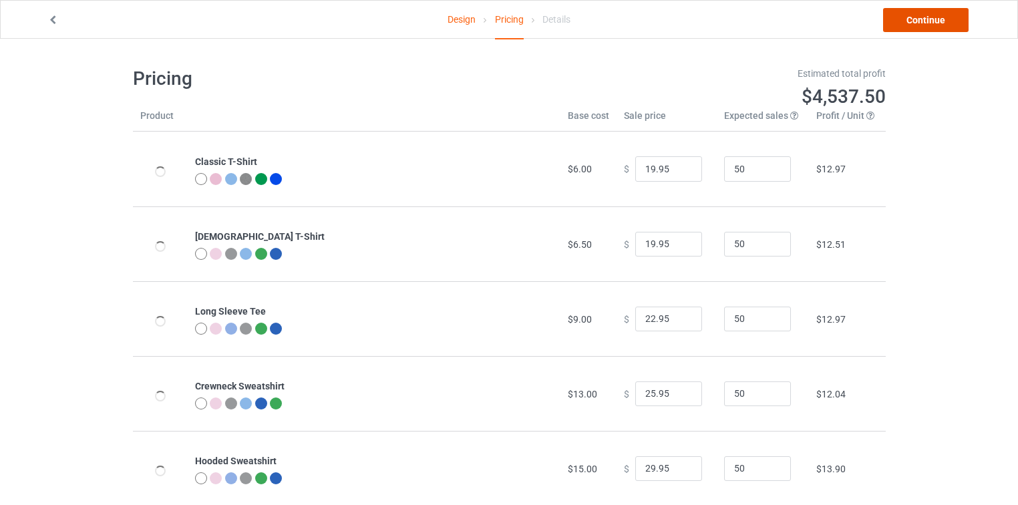
click at [949, 21] on link "Continue" at bounding box center [926, 20] width 86 height 24
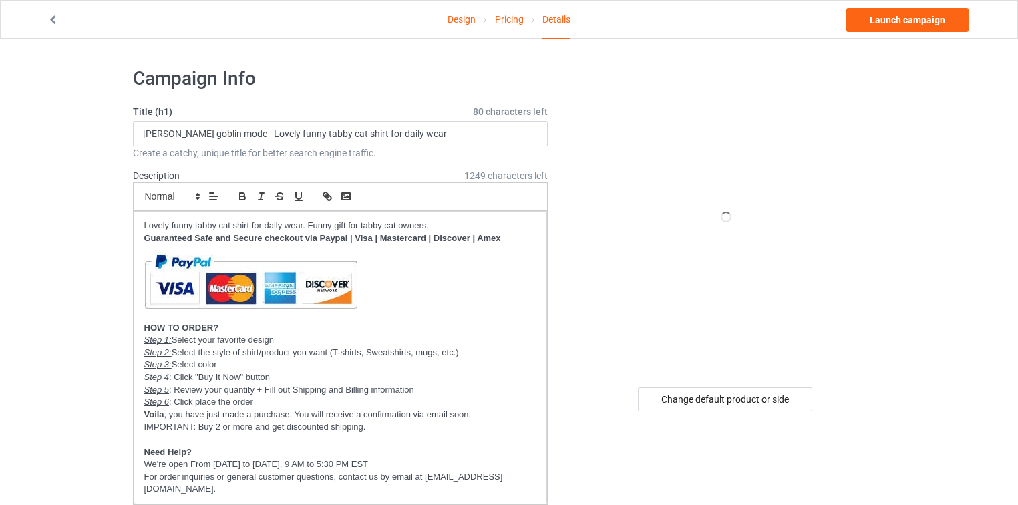
scroll to position [321, 0]
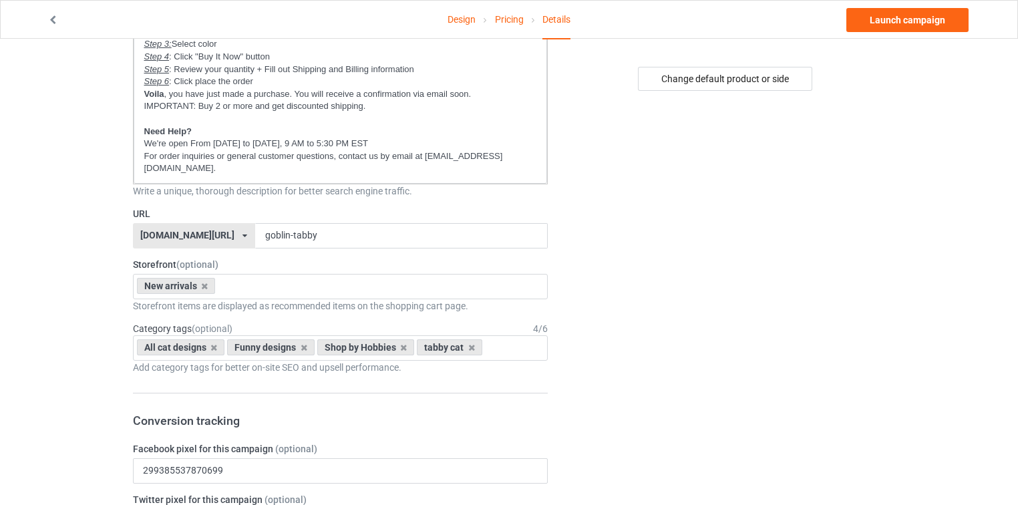
click at [225, 223] on div "[DOMAIN_NAME][URL] [DOMAIN_NAME][URL] [DOMAIN_NAME][URL] [DOMAIN_NAME][URL] [DO…" at bounding box center [194, 235] width 122 height 25
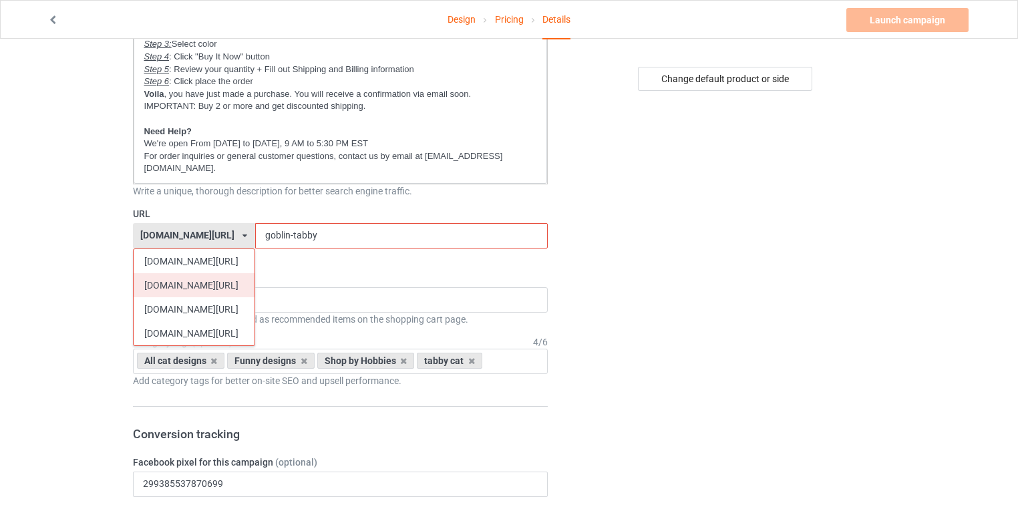
click at [174, 273] on div "[DOMAIN_NAME][URL]" at bounding box center [194, 285] width 121 height 24
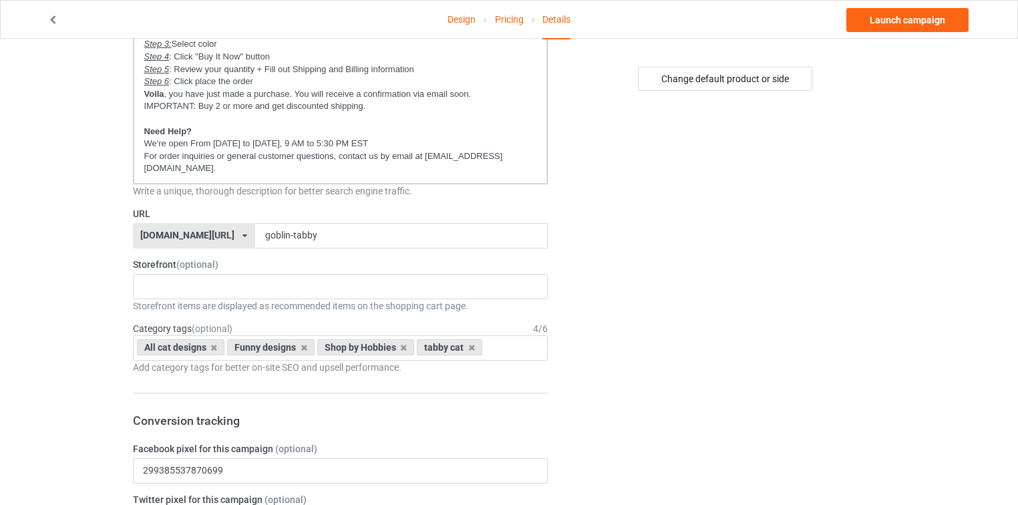
click at [154, 231] on div "[DOMAIN_NAME][URL]" at bounding box center [187, 235] width 94 height 9
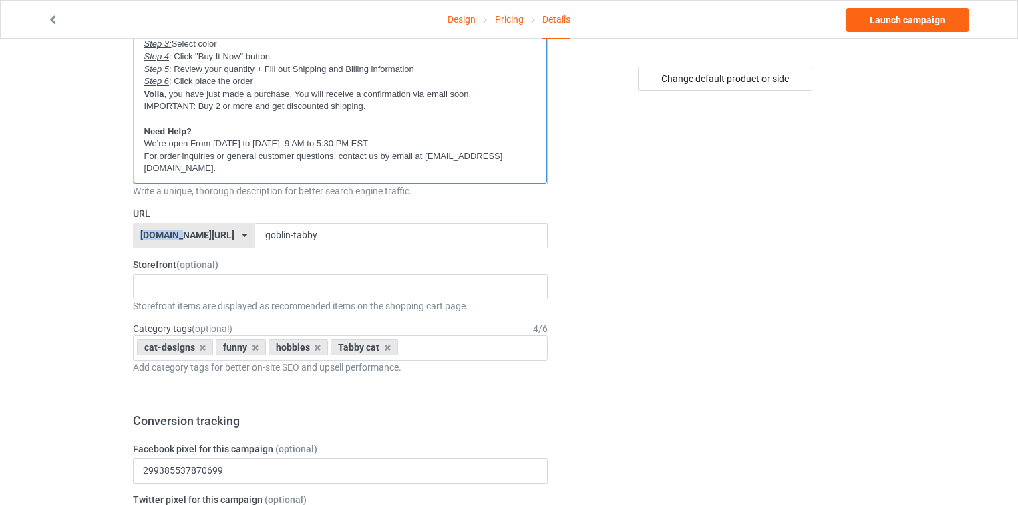
click at [492, 160] on p "For order inquiries or general customer questions, contact us by email at [EMAI…" at bounding box center [340, 162] width 393 height 25
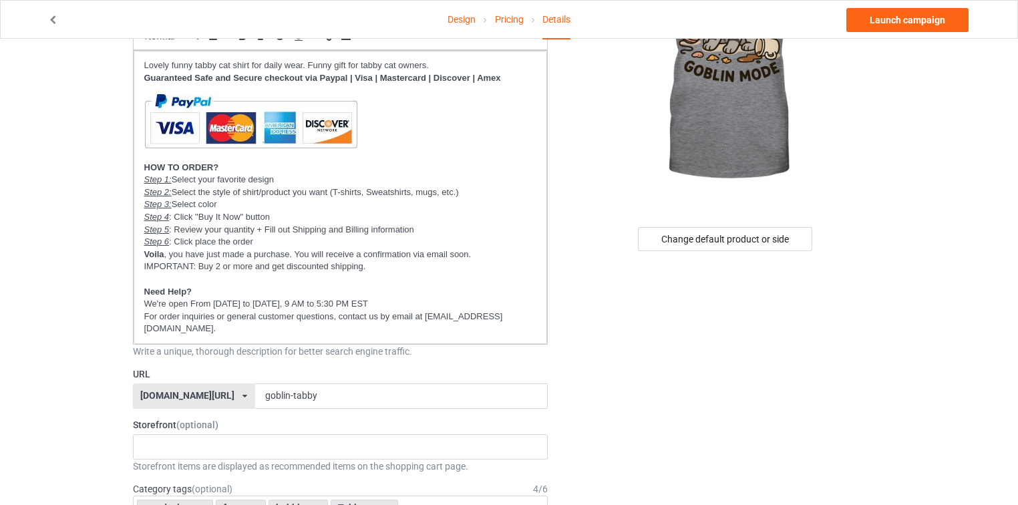
click at [593, 233] on div "Change default product or side" at bounding box center [726, 239] width 319 height 24
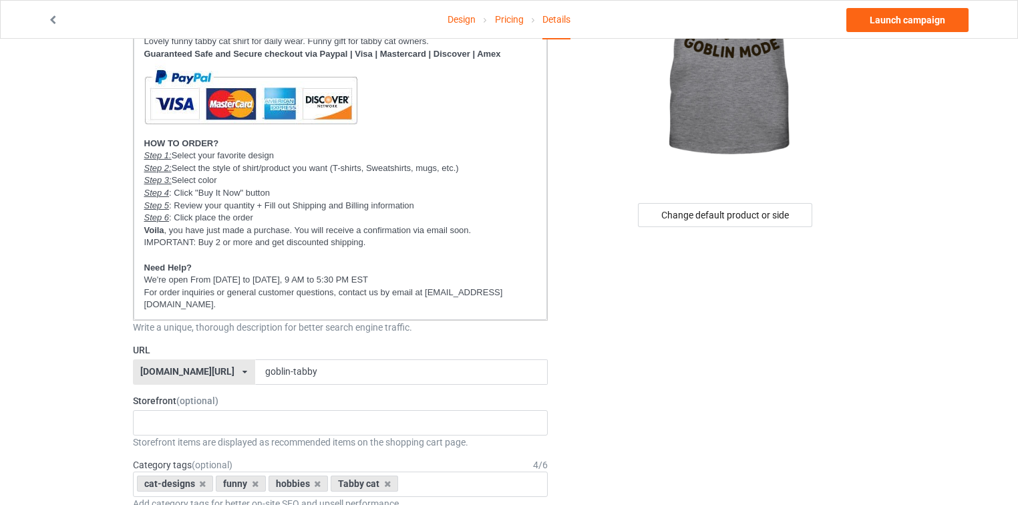
scroll to position [214, 0]
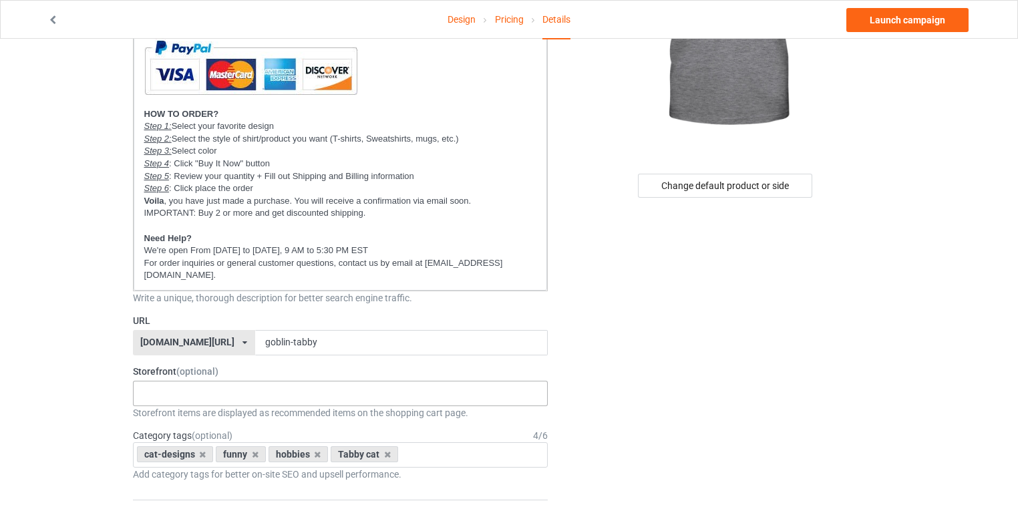
click at [262, 381] on div "New arrivals Cat Mom collection Purrfect cat collection Meowy Christmas 6821f5b…" at bounding box center [341, 393] width 416 height 25
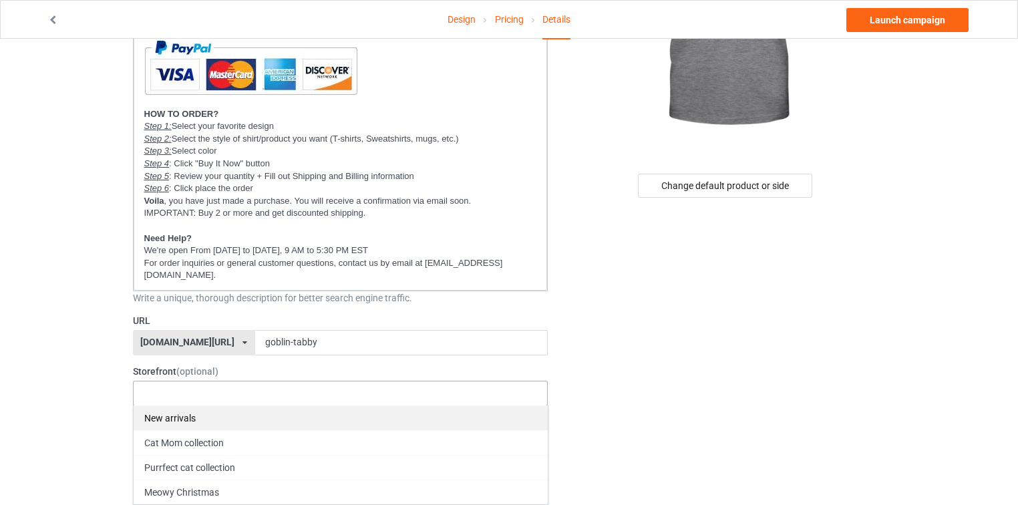
click at [218, 406] on div "New arrivals" at bounding box center [341, 418] width 414 height 25
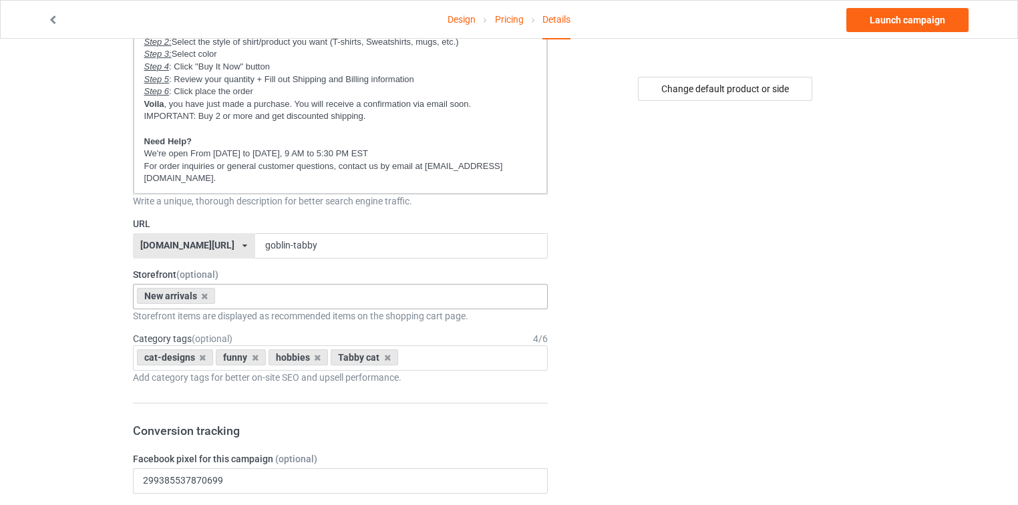
scroll to position [321, 0]
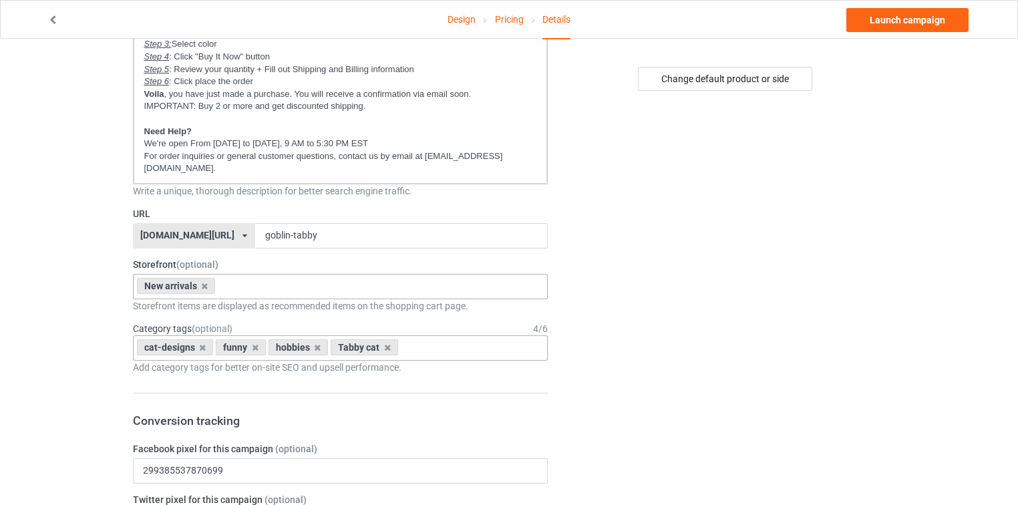
click at [472, 335] on div "cat-designs funny hobbies Tabby cat Age > [DEMOGRAPHIC_DATA] > 1 Age > [DEMOGRA…" at bounding box center [341, 347] width 416 height 25
type input "all cat"
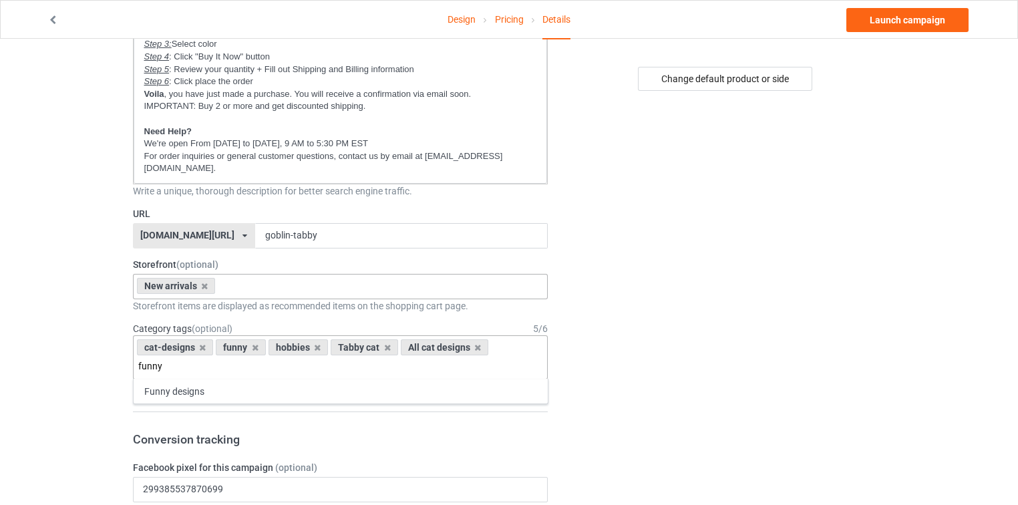
type input "funny"
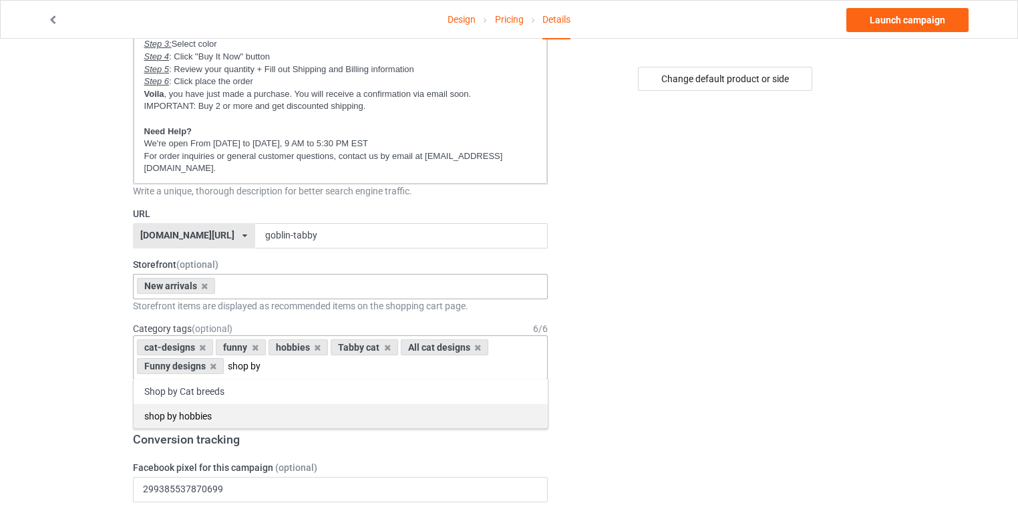
type input "shop by"
click at [297, 404] on div "shop by hobbies" at bounding box center [341, 416] width 414 height 25
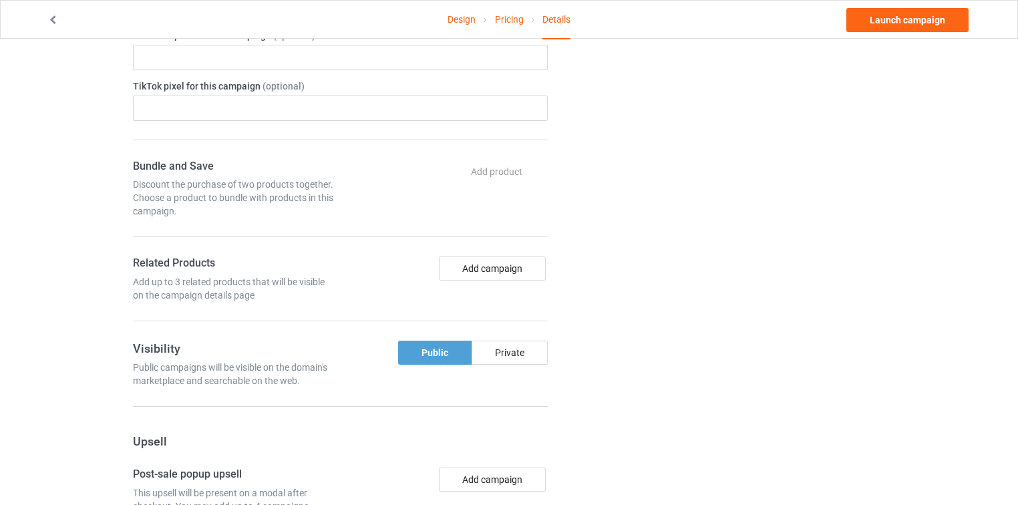
scroll to position [855, 0]
click at [544, 256] on div "Add campaign" at bounding box center [446, 278] width 212 height 45
click at [511, 256] on button "Add campaign" at bounding box center [492, 268] width 107 height 24
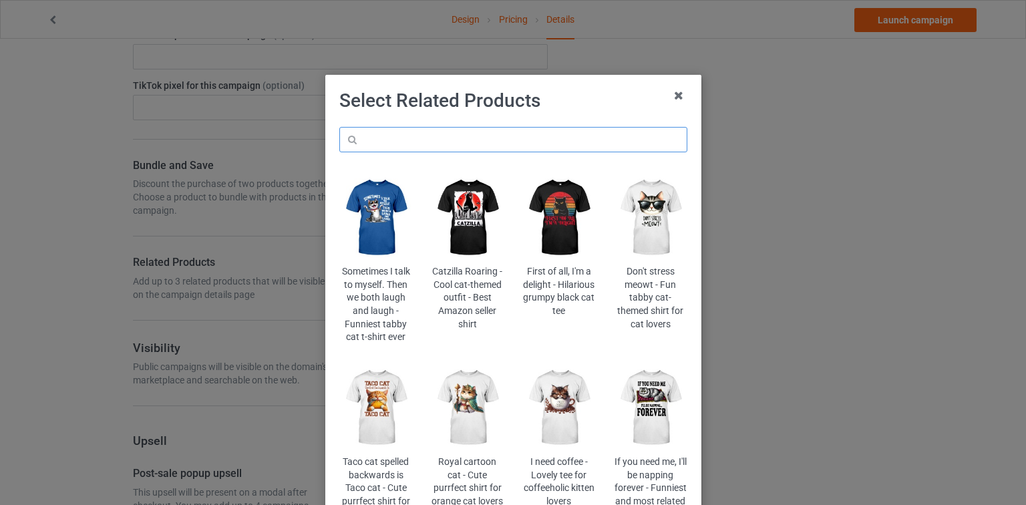
click at [523, 145] on input "text" at bounding box center [513, 139] width 348 height 25
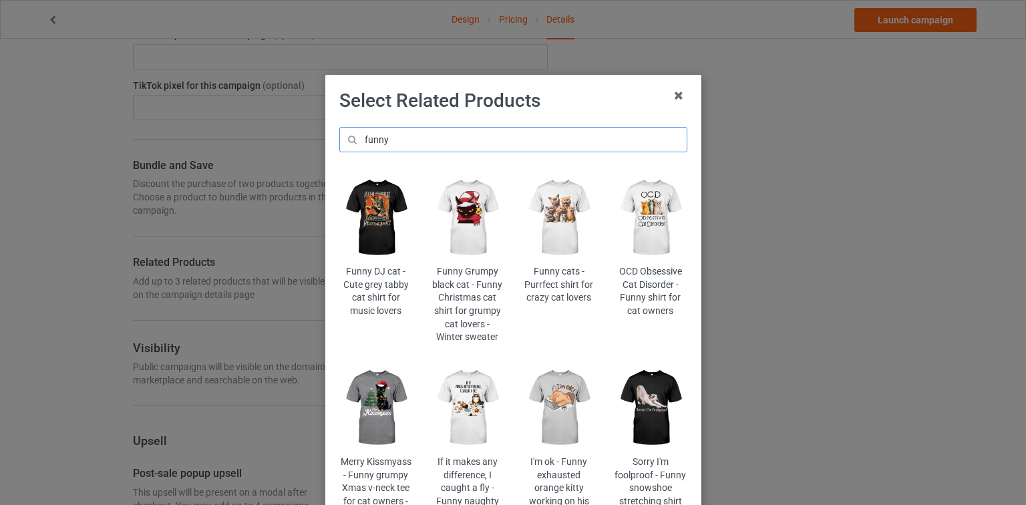
type input "funny"
click at [480, 395] on img at bounding box center [467, 408] width 73 height 91
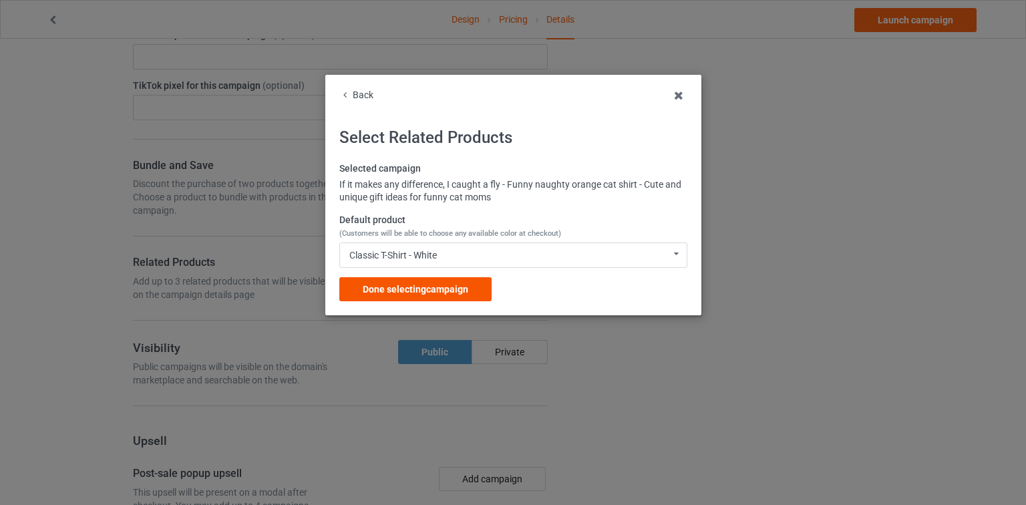
click at [468, 286] on span "Done selecting campaign" at bounding box center [416, 289] width 106 height 11
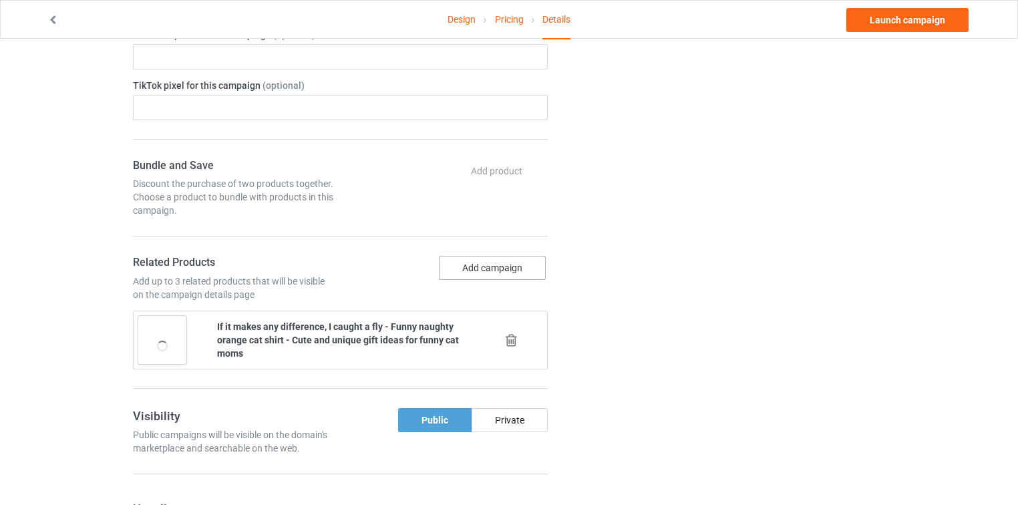
click at [510, 256] on button "Add campaign" at bounding box center [492, 268] width 107 height 24
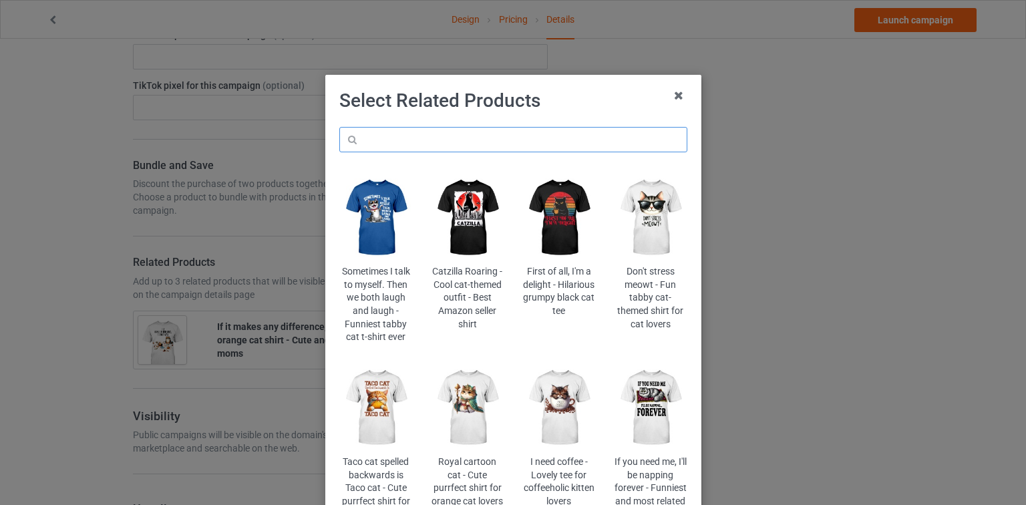
click at [508, 144] on input "text" at bounding box center [513, 139] width 348 height 25
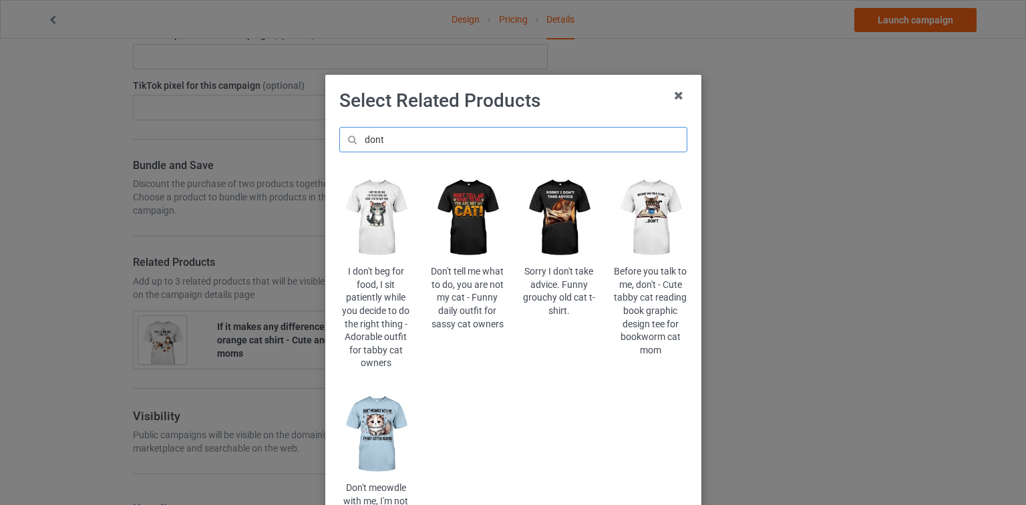
type input "dont"
click at [566, 199] on img at bounding box center [559, 217] width 73 height 91
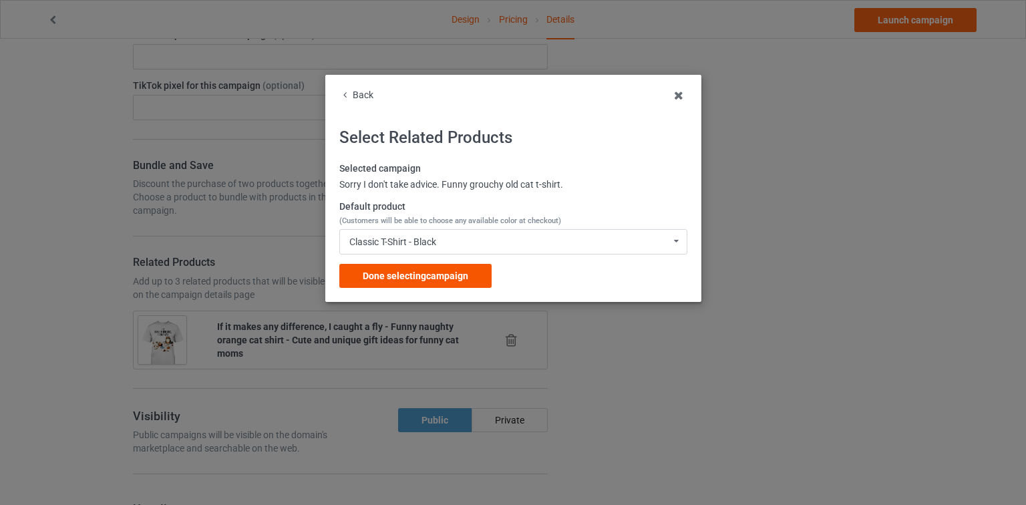
click at [404, 271] on span "Done selecting campaign" at bounding box center [416, 276] width 106 height 11
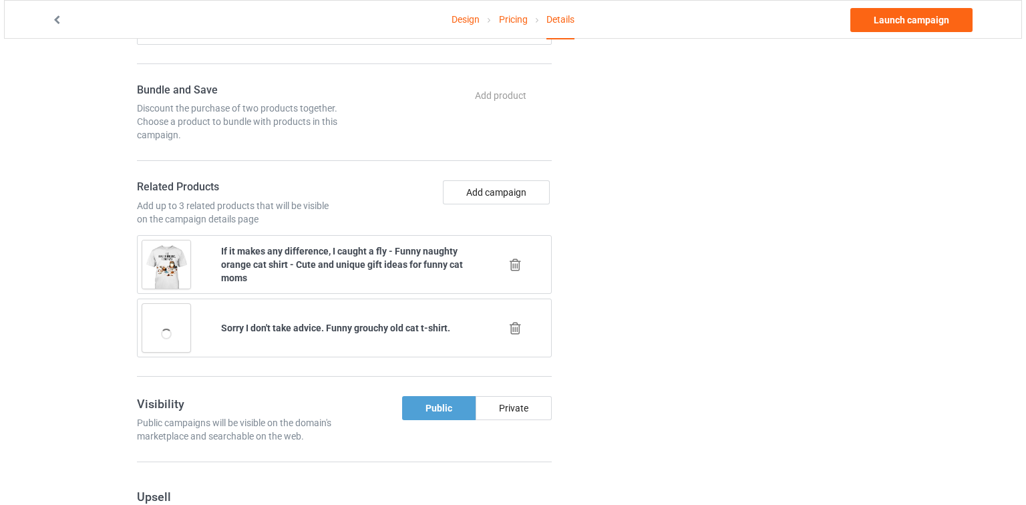
scroll to position [962, 0]
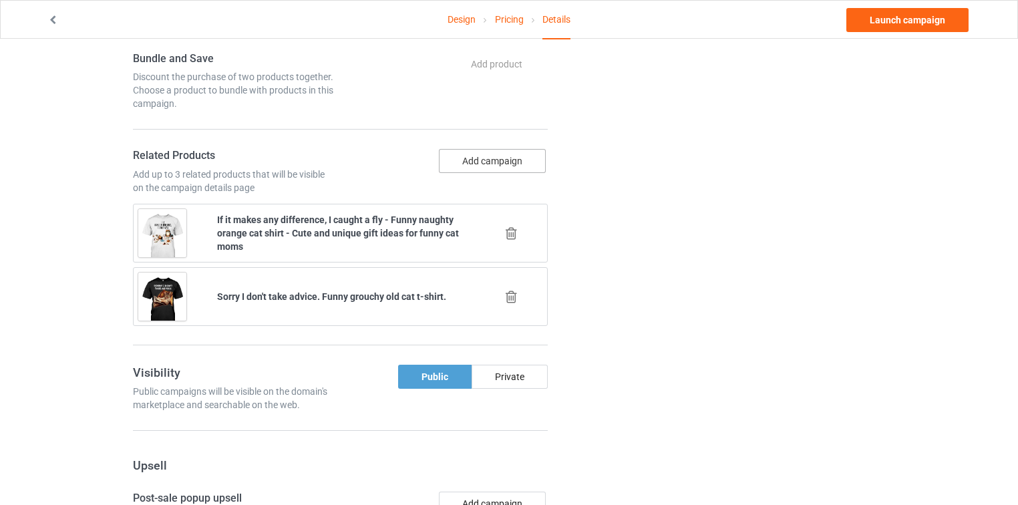
click at [495, 150] on button "Add campaign" at bounding box center [492, 161] width 107 height 24
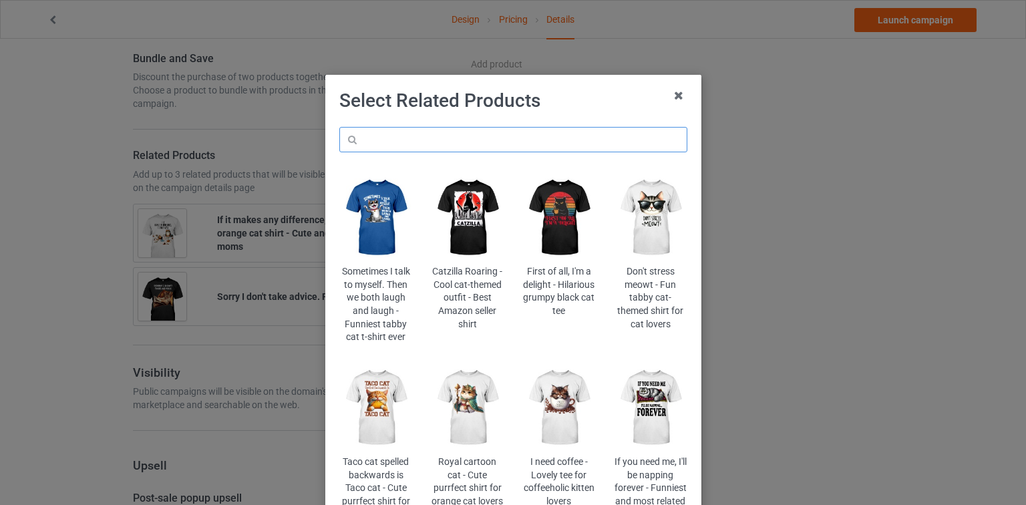
click at [488, 136] on input "text" at bounding box center [513, 139] width 348 height 25
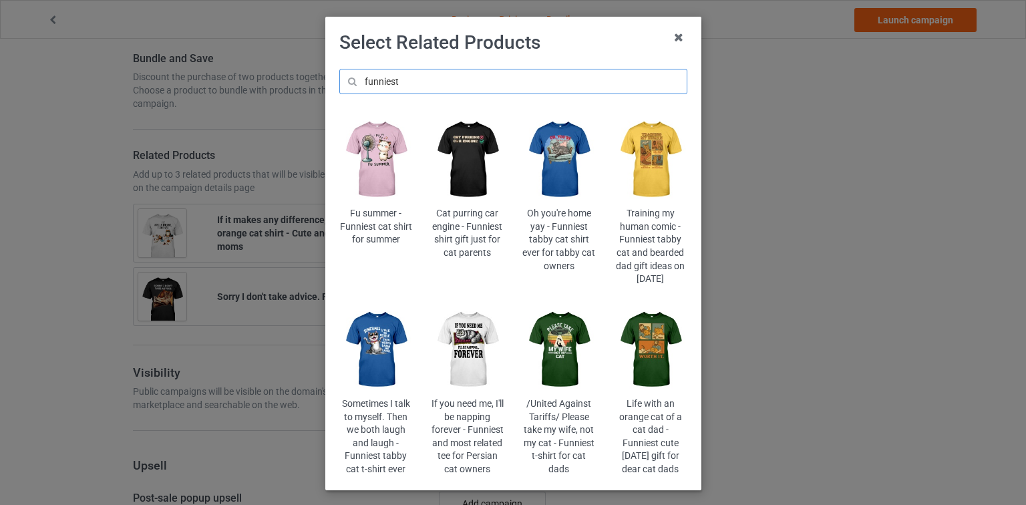
scroll to position [107, 0]
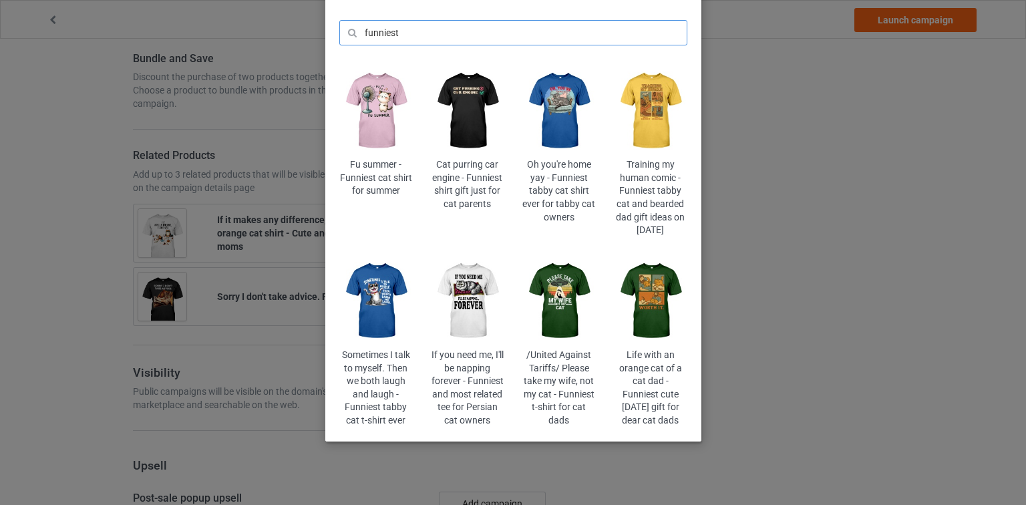
type input "funniest"
click at [506, 94] on div "Cat purring car engine - Funniest shirt gift just for cat parents" at bounding box center [468, 151] width 92 height 190
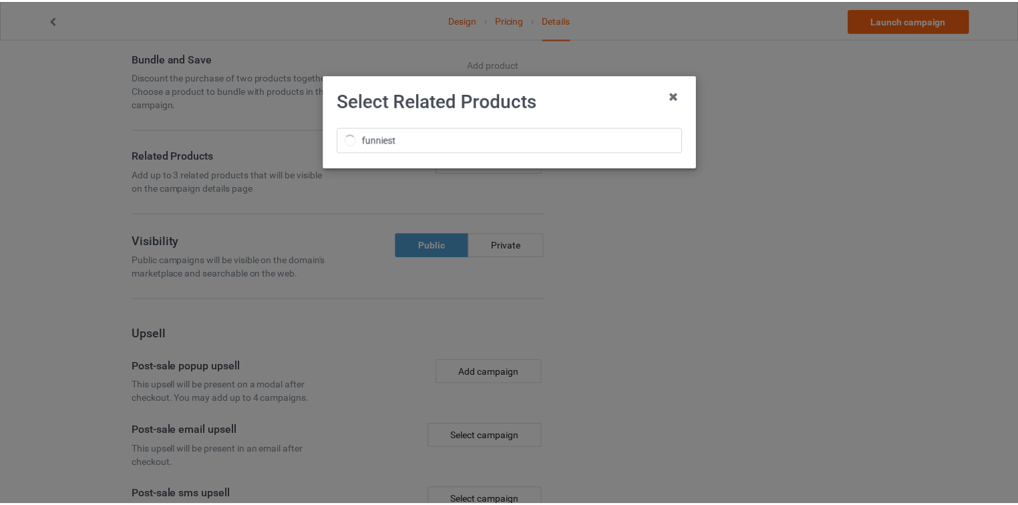
scroll to position [0, 0]
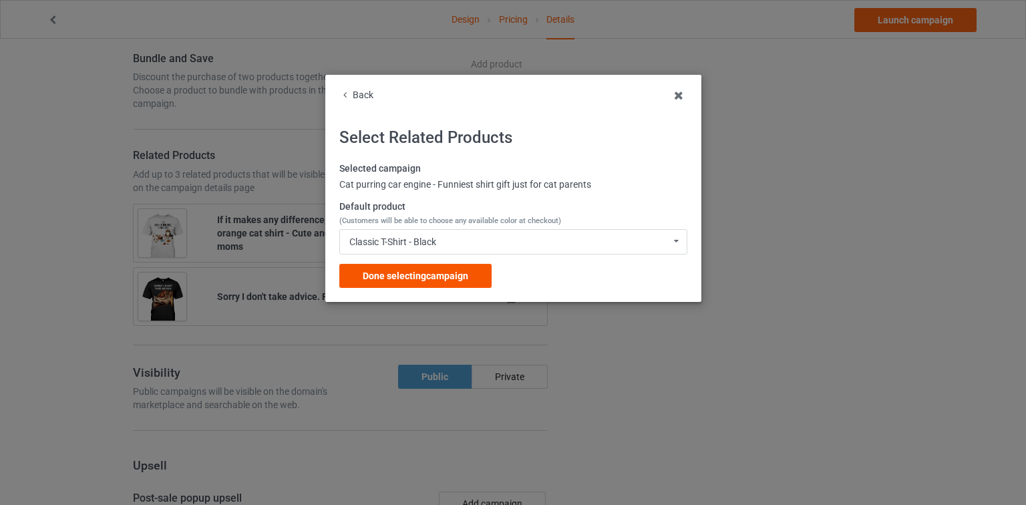
click at [426, 283] on div "Done selecting campaign" at bounding box center [415, 276] width 152 height 24
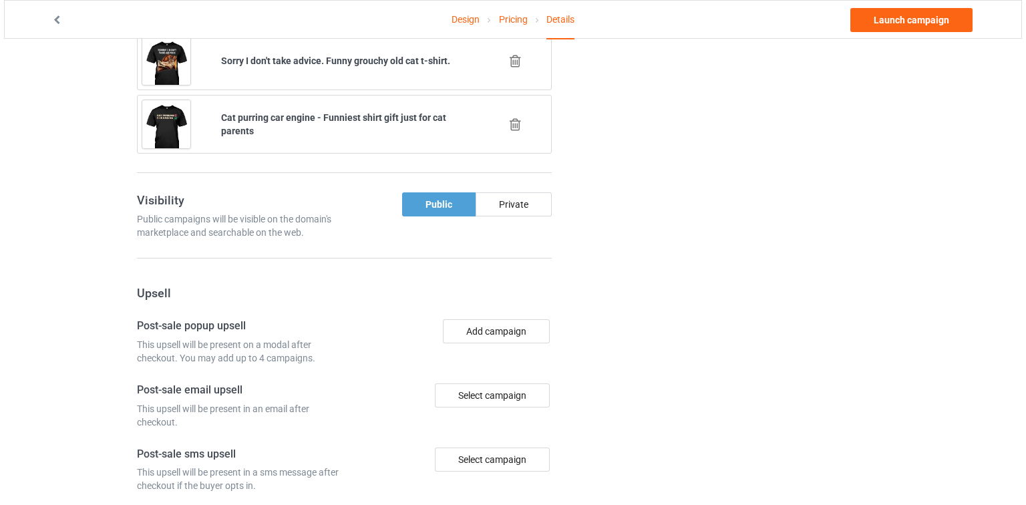
scroll to position [1283, 0]
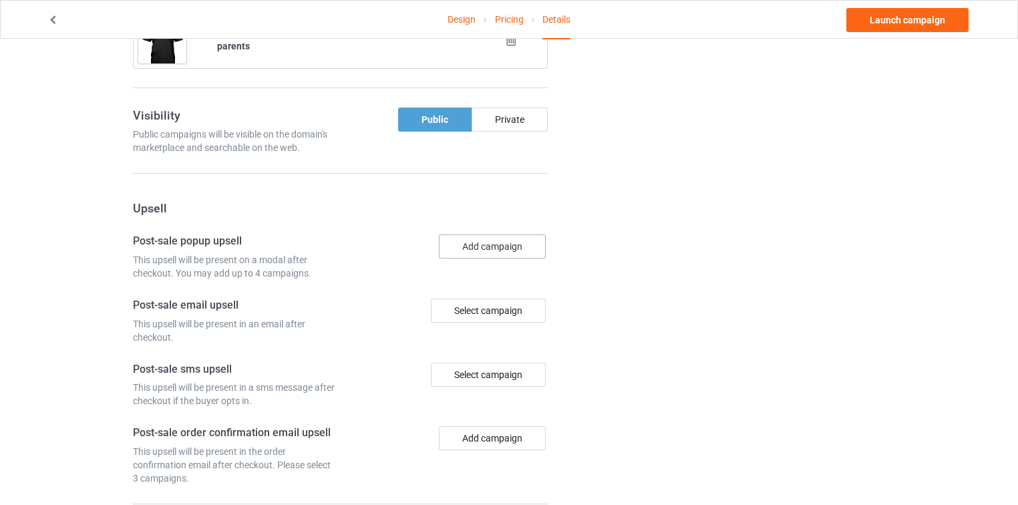
click at [523, 235] on button "Add campaign" at bounding box center [492, 247] width 107 height 24
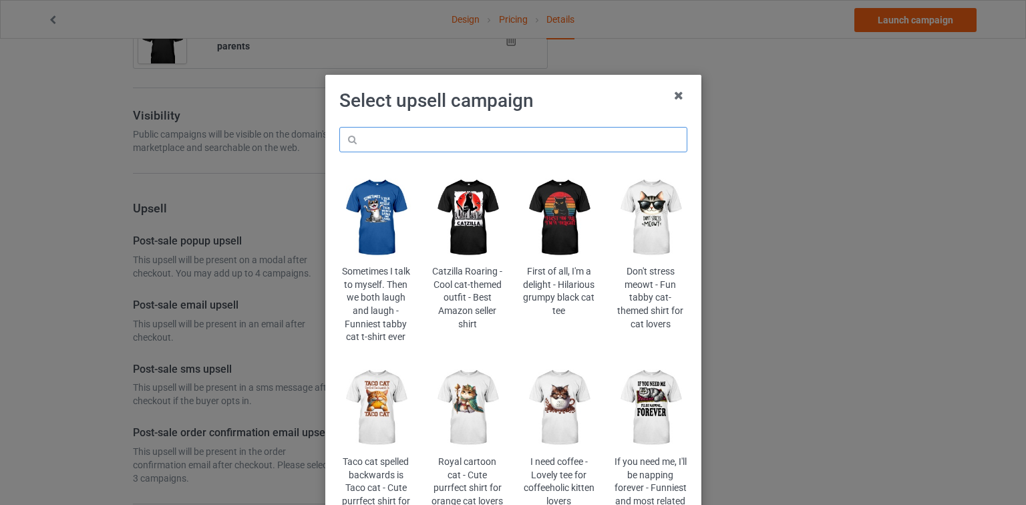
click at [525, 134] on input "text" at bounding box center [513, 139] width 348 height 25
click at [379, 211] on img at bounding box center [375, 217] width 73 height 91
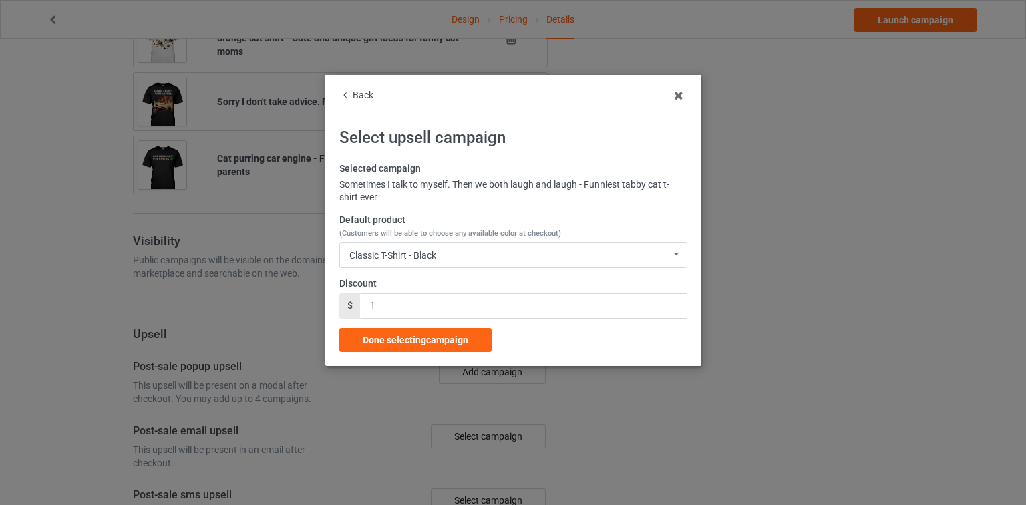
scroll to position [1283, 0]
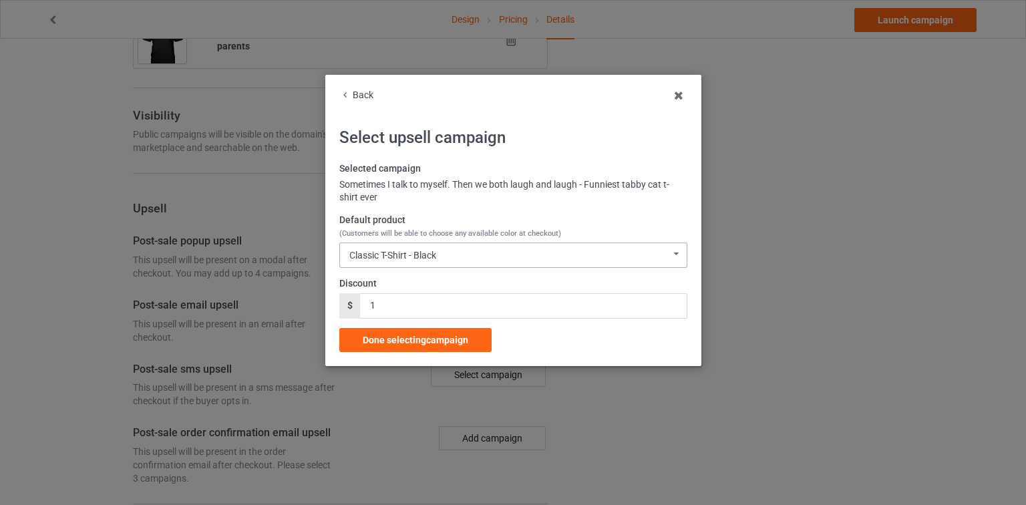
click at [436, 261] on div "Classic T-Shirt - Black Classic T-Shirt - Black Classic T-Shirt - Athletic Heat…" at bounding box center [513, 255] width 348 height 25
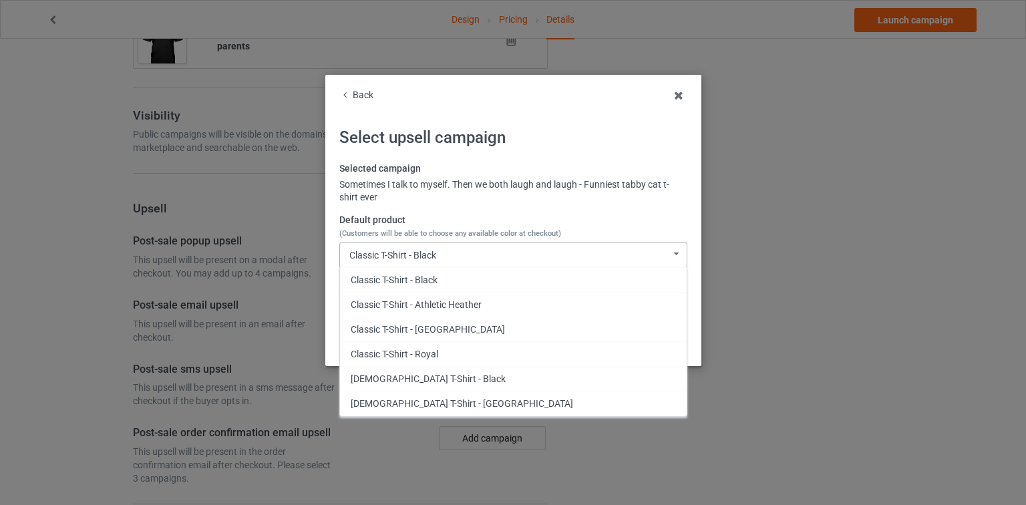
scroll to position [134, 0]
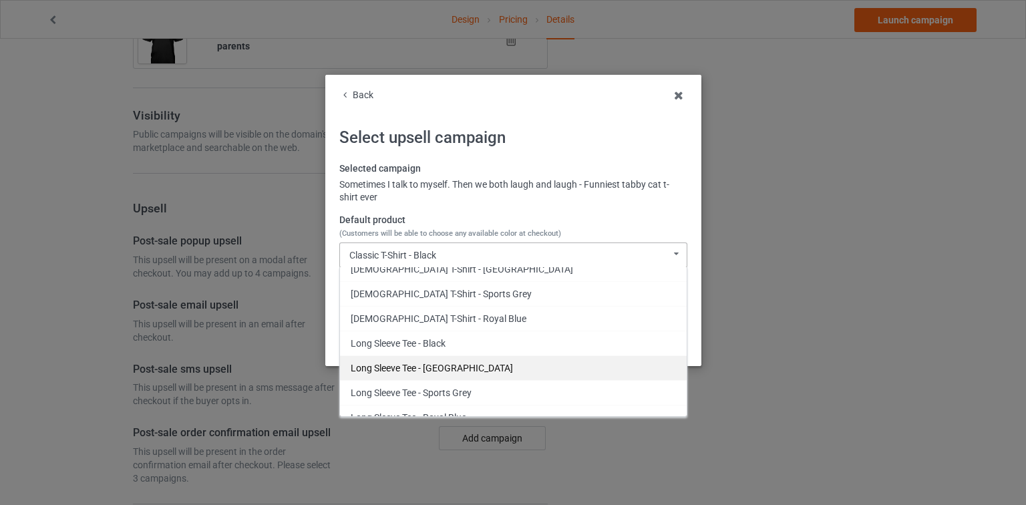
click at [462, 364] on div "Long Sleeve Tee - [GEOGRAPHIC_DATA]" at bounding box center [513, 367] width 347 height 25
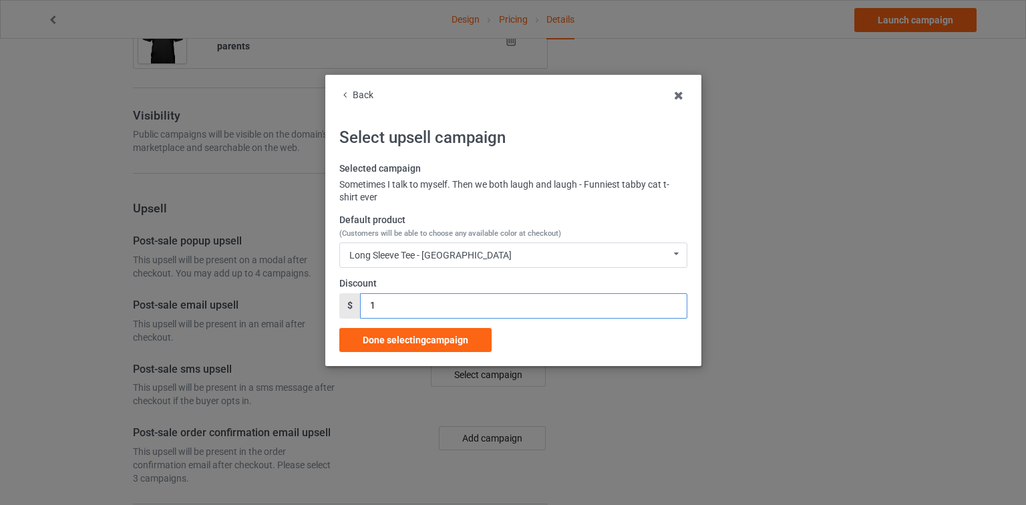
drag, startPoint x: 377, startPoint y: 304, endPoint x: 337, endPoint y: 305, distance: 40.1
click at [337, 305] on div "Back Select upsell campaign Selected campaign Sometimes I talk to myself. Then …" at bounding box center [513, 220] width 376 height 291
drag, startPoint x: 372, startPoint y: 306, endPoint x: 339, endPoint y: 307, distance: 32.8
click at [337, 309] on div "Back Select upsell campaign Selected campaign Sometimes I talk to myself. Then …" at bounding box center [513, 220] width 376 height 291
type input "2"
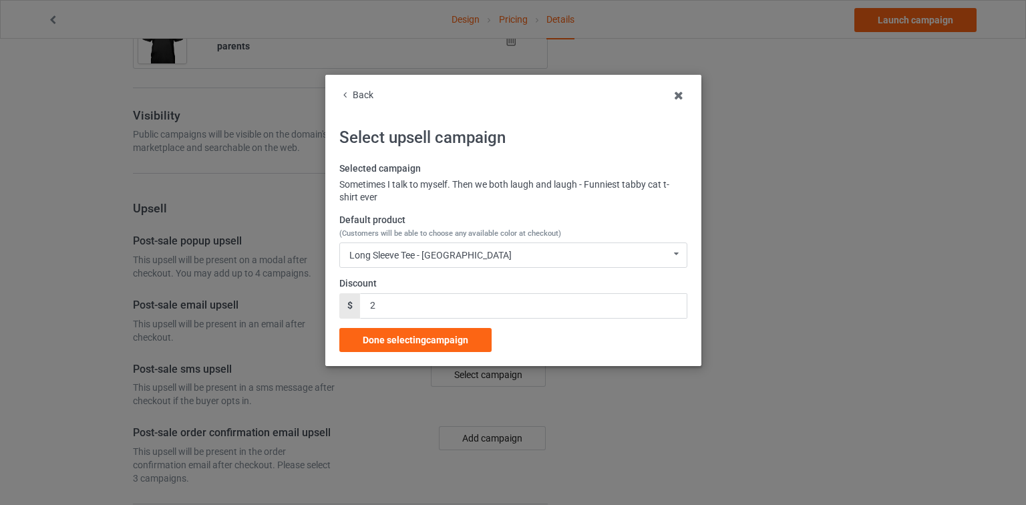
click at [437, 344] on span "Done selecting campaign" at bounding box center [416, 340] width 106 height 11
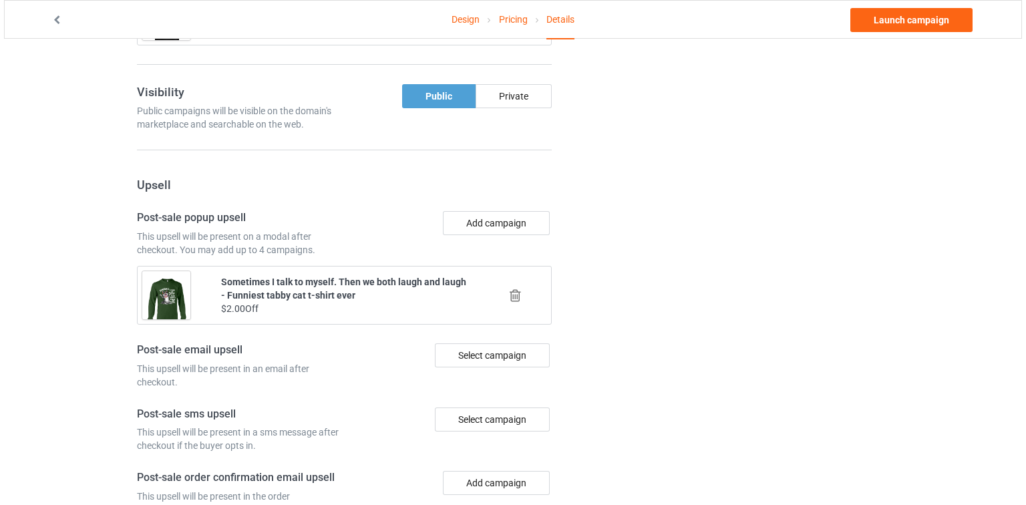
scroll to position [1307, 0]
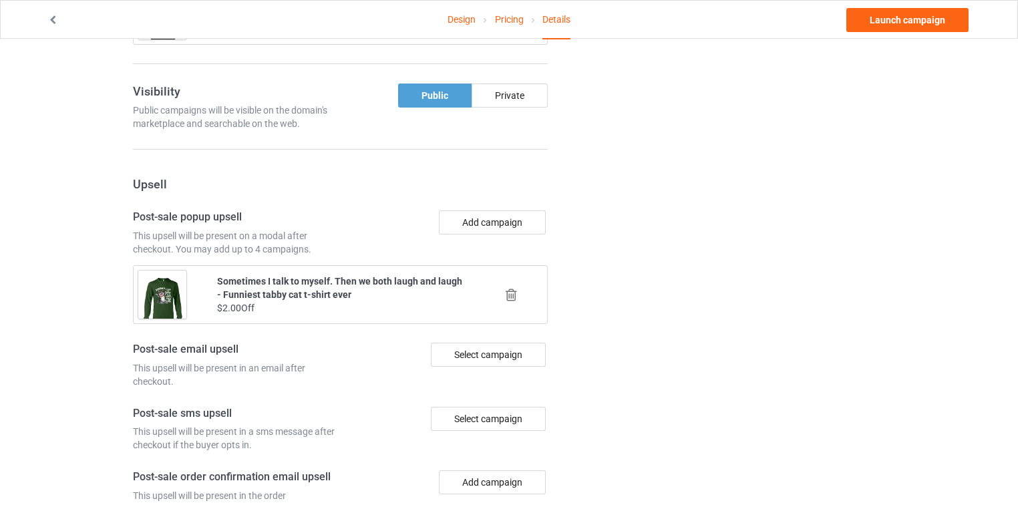
click at [501, 217] on div "Add campaign" at bounding box center [446, 232] width 212 height 45
click at [513, 210] on button "Add campaign" at bounding box center [492, 222] width 107 height 24
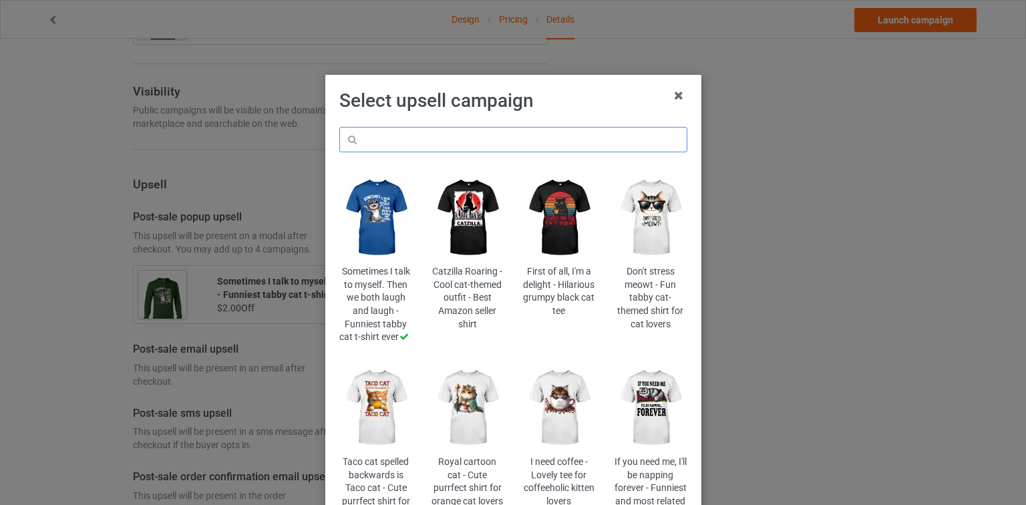
click at [550, 136] on input "text" at bounding box center [513, 139] width 348 height 25
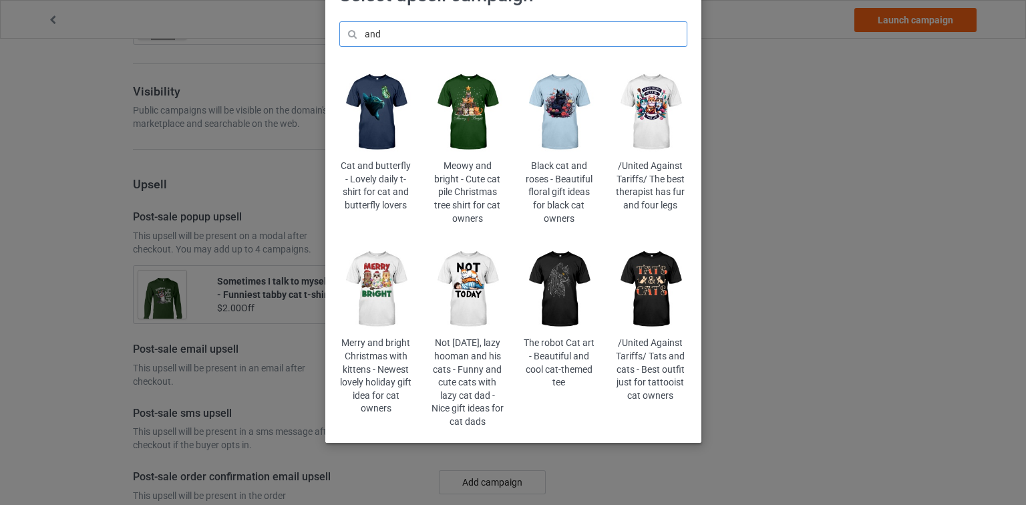
scroll to position [107, 0]
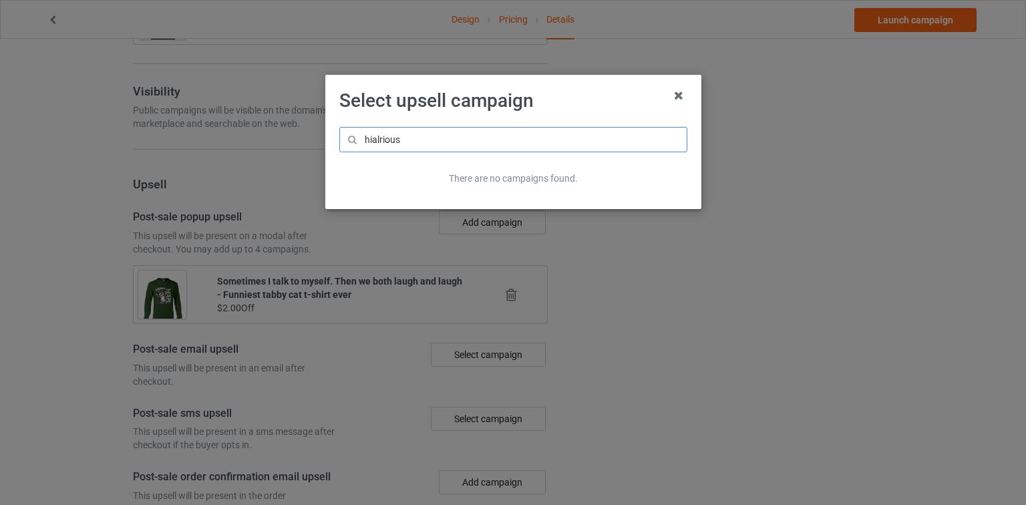
click at [374, 132] on input "hialrious" at bounding box center [513, 139] width 348 height 25
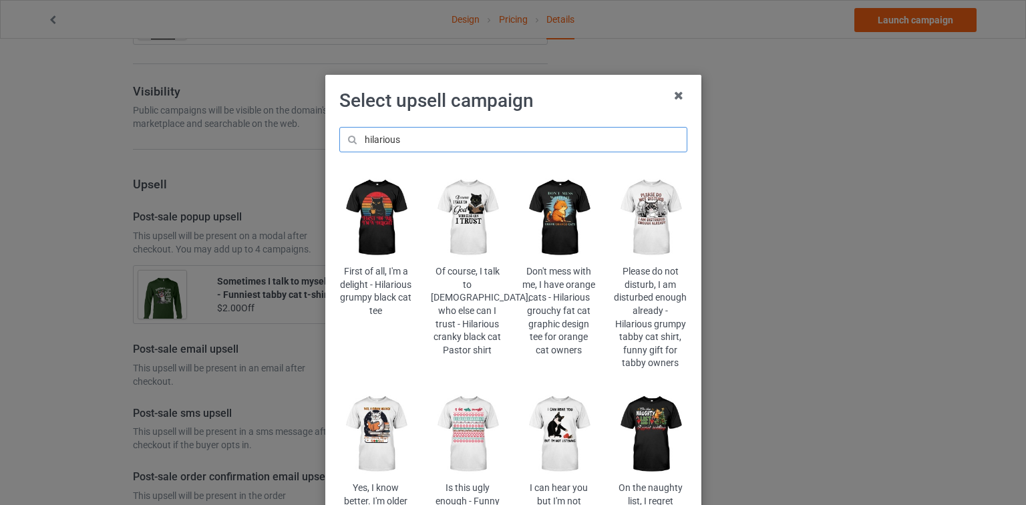
type input "hilarious"
click at [572, 224] on img at bounding box center [559, 217] width 73 height 91
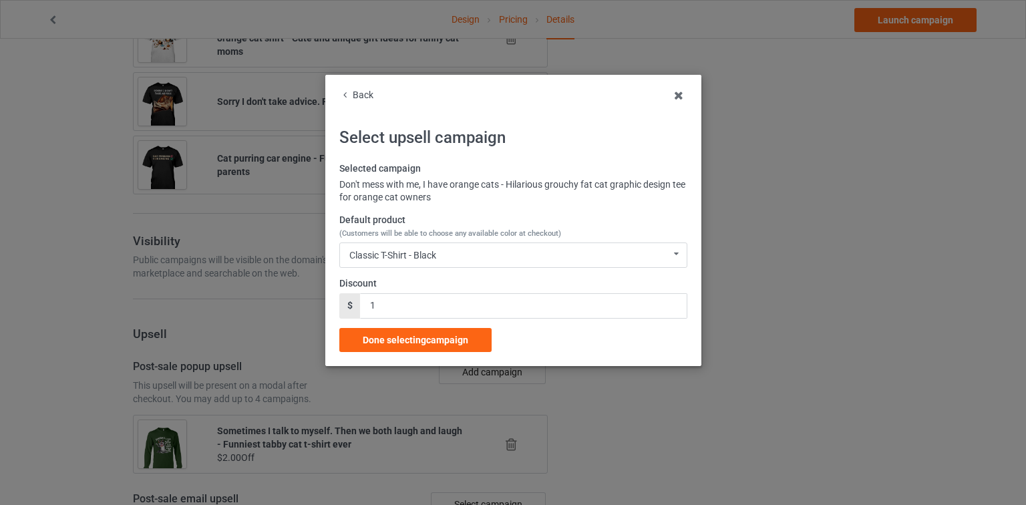
scroll to position [1307, 0]
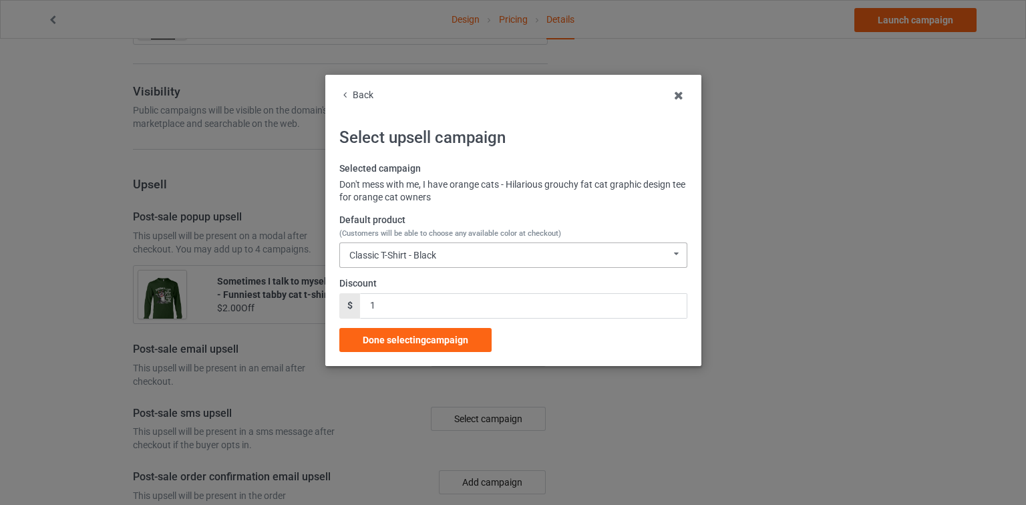
click at [436, 243] on div "Classic T-Shirt - Black Classic T-Shirt - Black Classic T-Shirt - Athletic Heat…" at bounding box center [513, 255] width 348 height 25
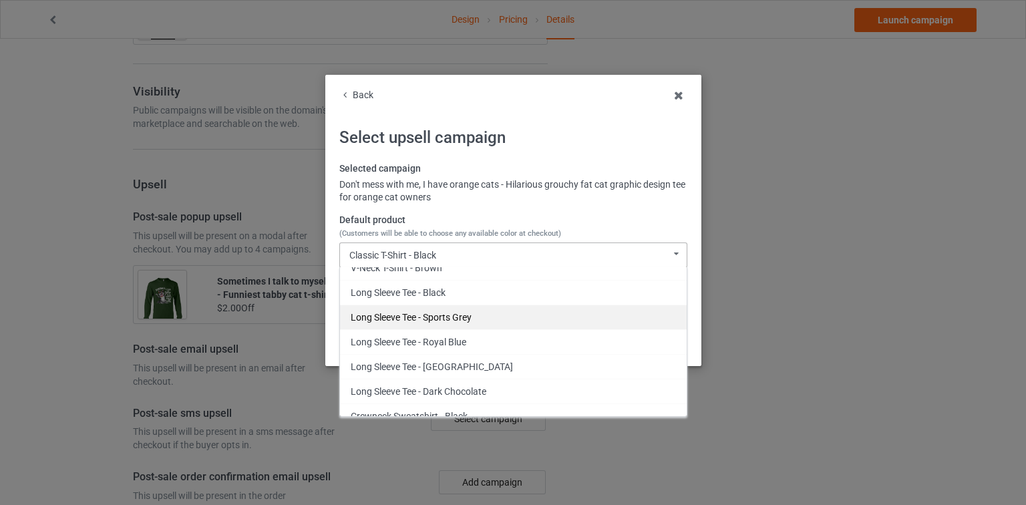
scroll to position [458, 0]
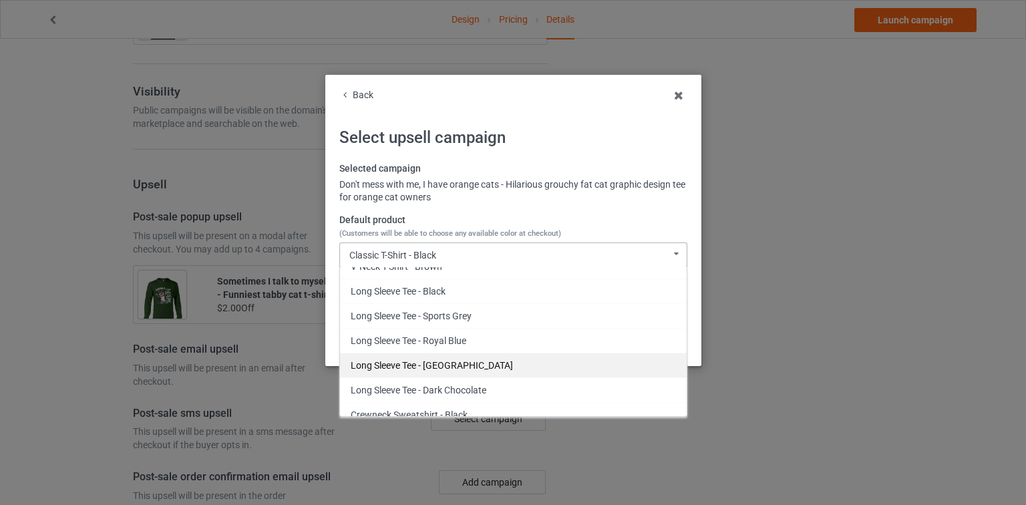
click at [457, 361] on div "Long Sleeve Tee - [GEOGRAPHIC_DATA]" at bounding box center [513, 365] width 347 height 25
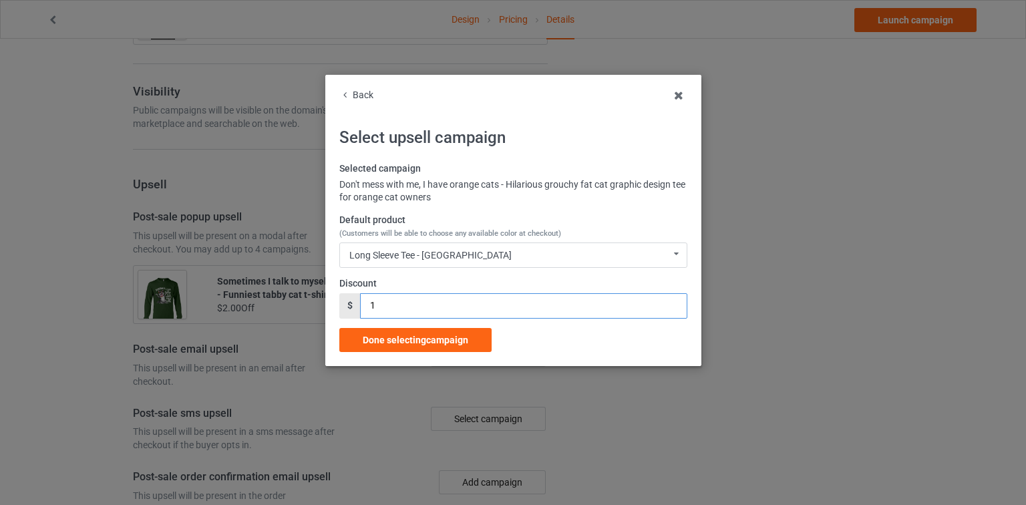
drag, startPoint x: 379, startPoint y: 313, endPoint x: 347, endPoint y: 315, distance: 31.5
click at [347, 315] on div "$ 1" at bounding box center [513, 305] width 348 height 25
type input "2"
click at [412, 342] on span "Done selecting campaign" at bounding box center [416, 340] width 106 height 11
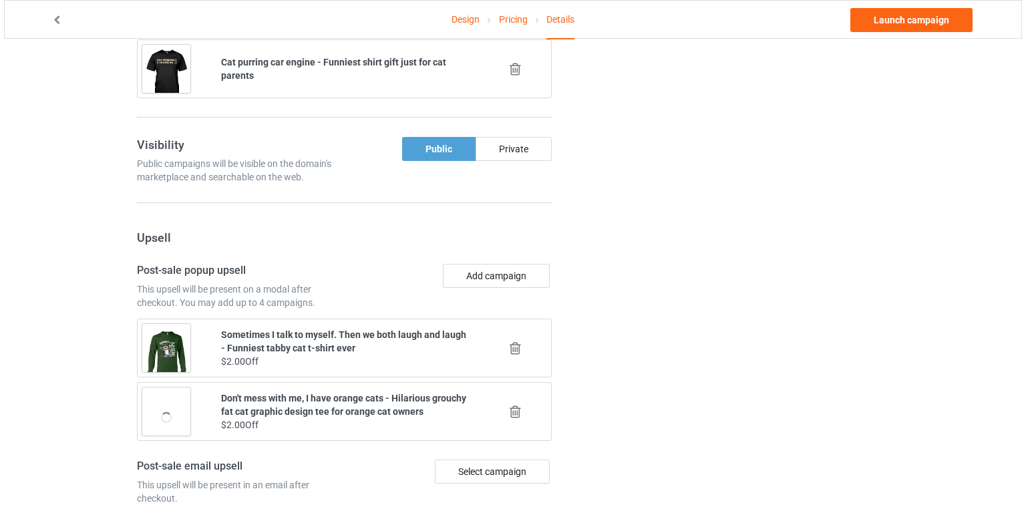
scroll to position [1254, 0]
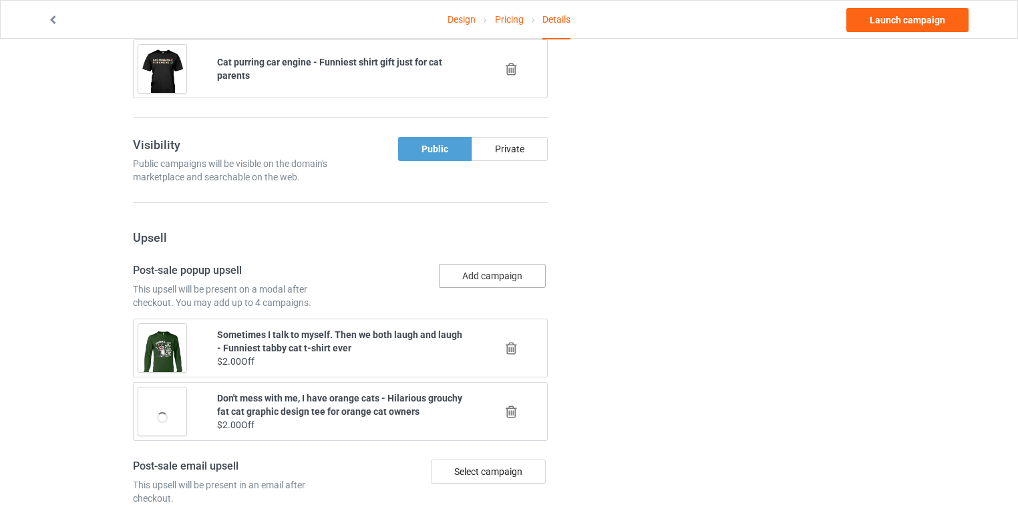
click at [498, 264] on button "Add campaign" at bounding box center [492, 276] width 107 height 24
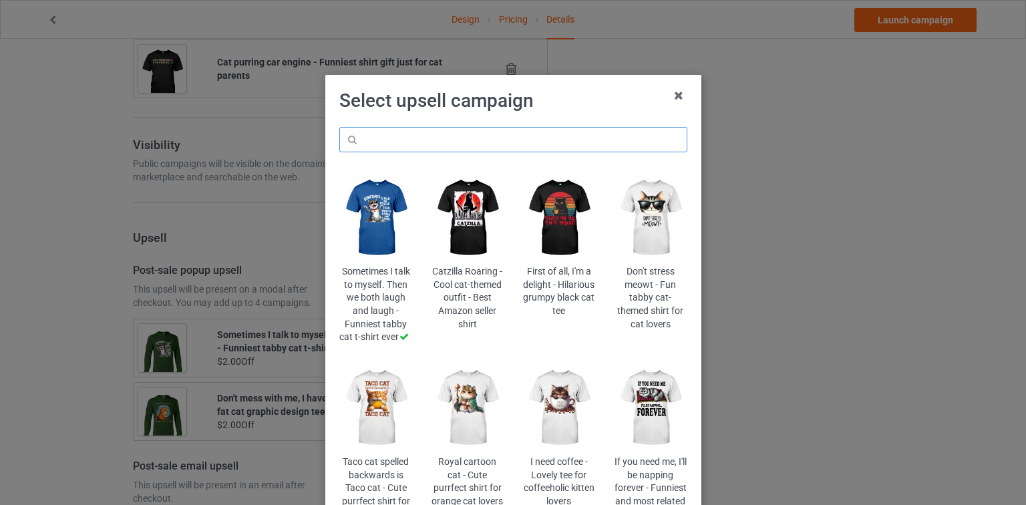
click at [527, 148] on input "text" at bounding box center [513, 139] width 348 height 25
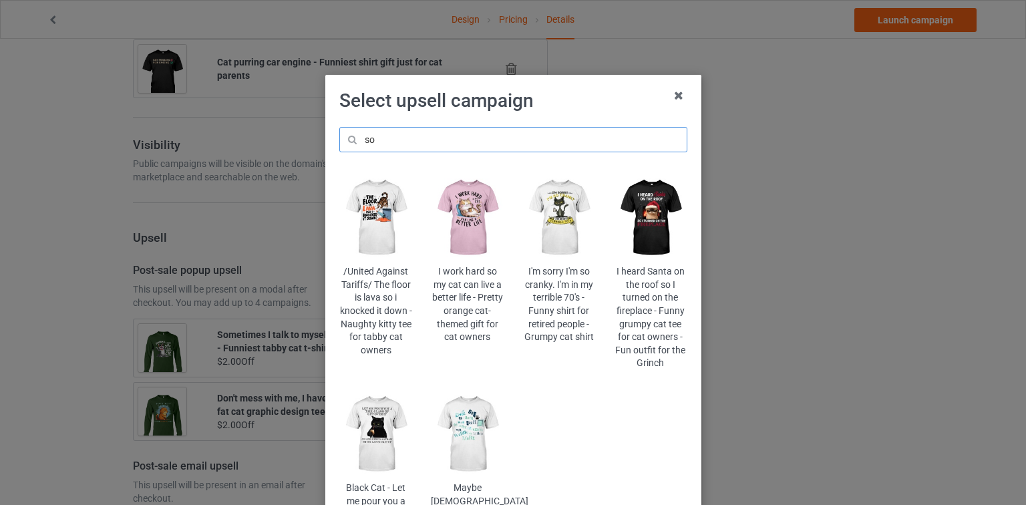
drag, startPoint x: 409, startPoint y: 136, endPoint x: 320, endPoint y: 137, distance: 88.9
click at [320, 137] on div "Select upsell campaign so /United Against Tariffs/ The floor is lava so i knock…" at bounding box center [513, 252] width 1026 height 505
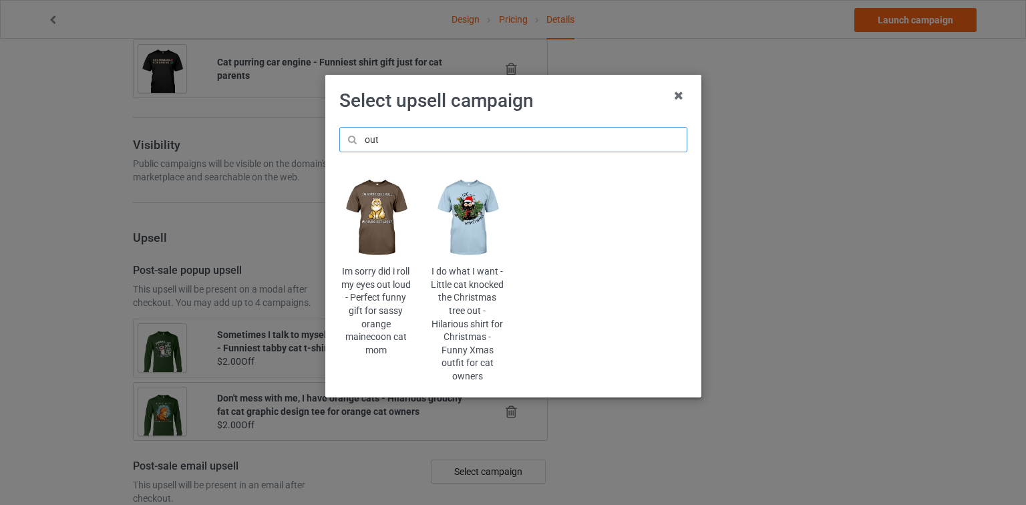
drag, startPoint x: 339, startPoint y: 142, endPoint x: 311, endPoint y: 139, distance: 28.9
click at [311, 139] on div "Select upsell campaign out Im sorry did i roll my eyes out loud - Perfect funny…" at bounding box center [513, 252] width 1026 height 505
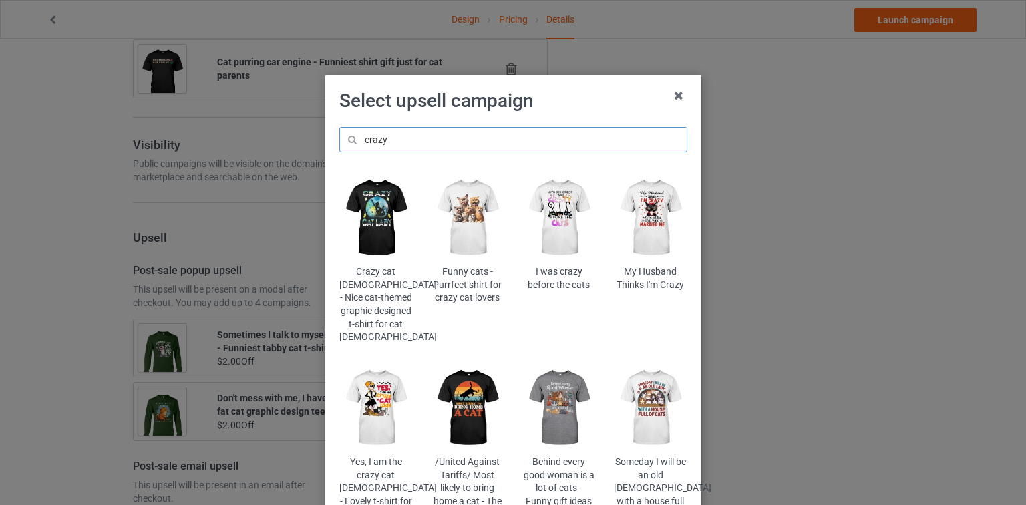
type input "crazy"
click at [556, 372] on img at bounding box center [559, 408] width 73 height 91
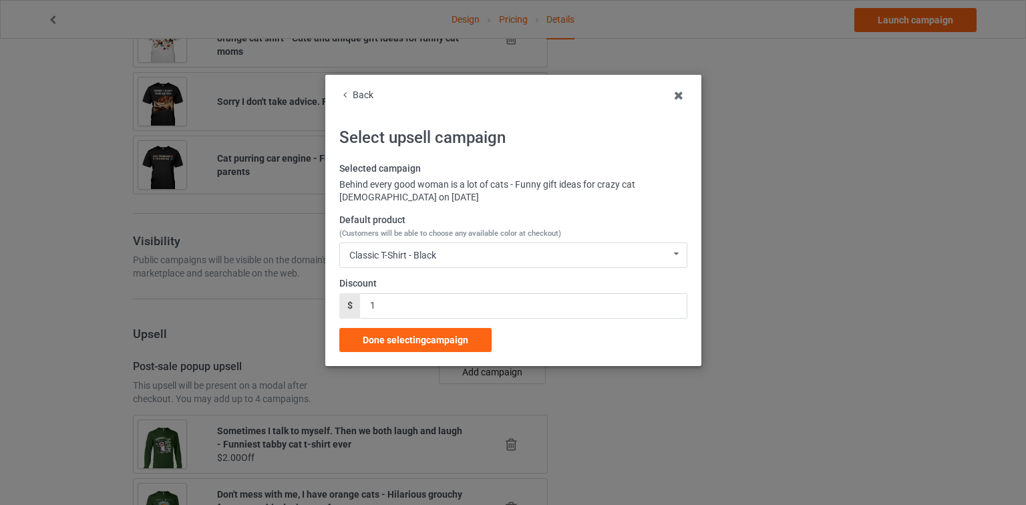
scroll to position [1254, 0]
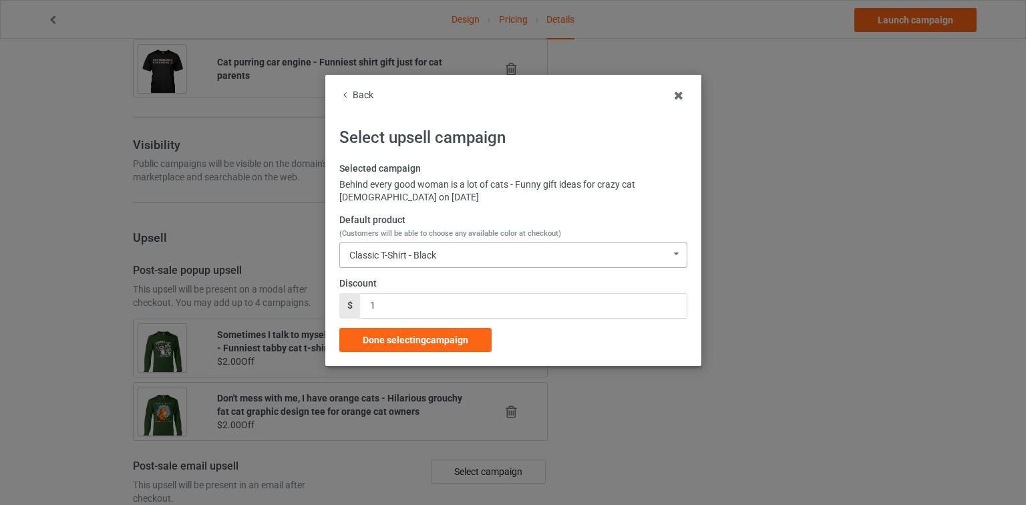
click at [440, 251] on div "Classic T-Shirt - Black Classic T-Shirt - Black Classic T-Shirt - Chocolate Cla…" at bounding box center [513, 255] width 348 height 25
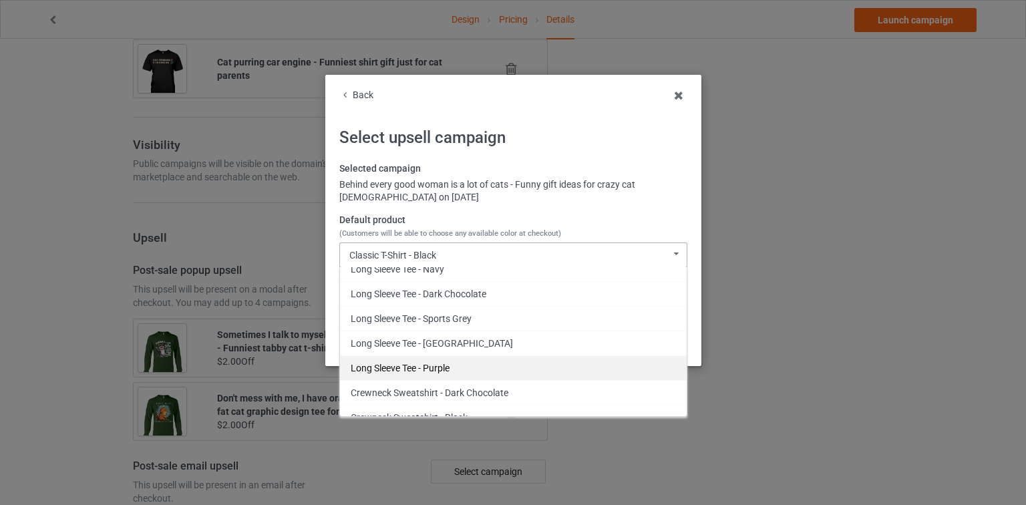
scroll to position [339, 0]
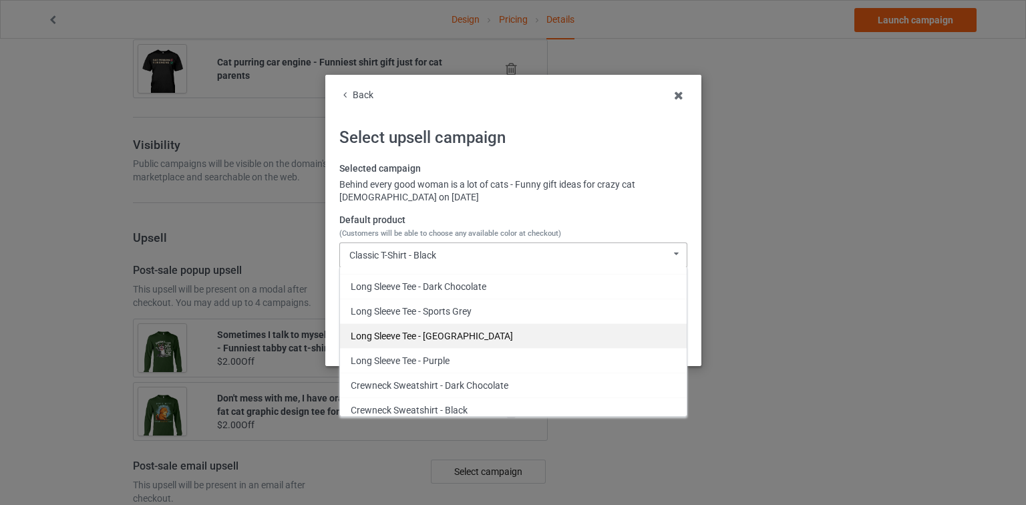
click at [456, 341] on div "Long Sleeve Tee - [GEOGRAPHIC_DATA]" at bounding box center [513, 335] width 347 height 25
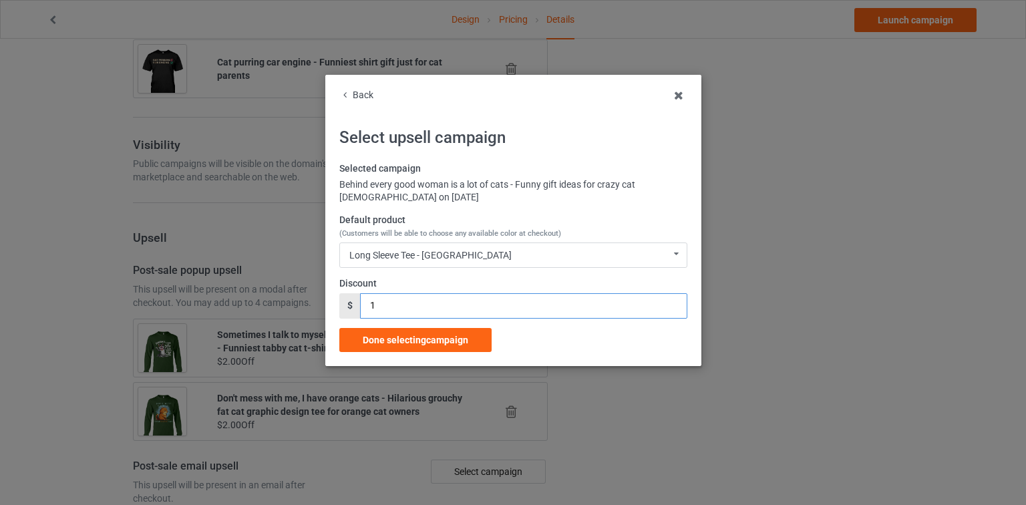
drag, startPoint x: 364, startPoint y: 301, endPoint x: 339, endPoint y: 300, distance: 24.8
click at [339, 300] on div "$ 1" at bounding box center [513, 305] width 348 height 25
type input "2"
click at [444, 336] on span "Done selecting campaign" at bounding box center [416, 340] width 106 height 11
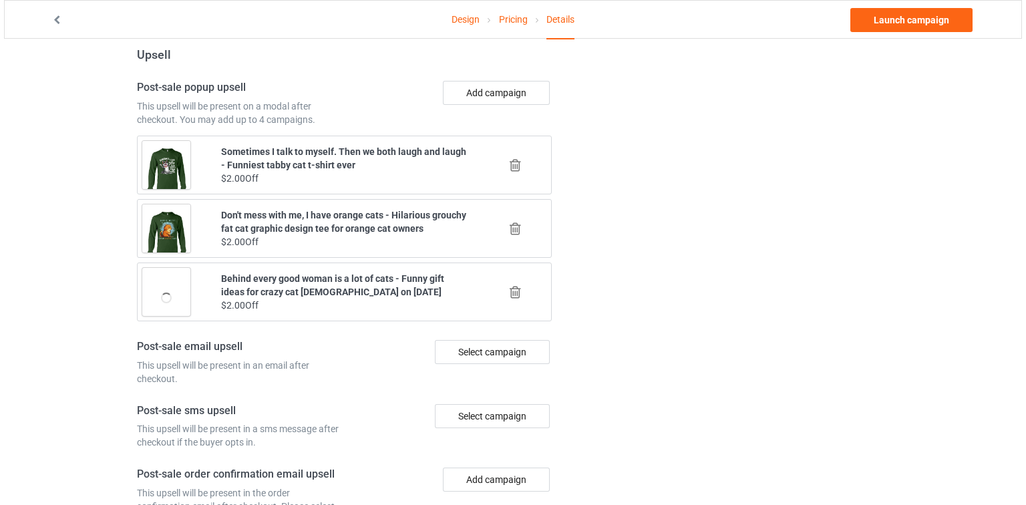
scroll to position [1546, 0]
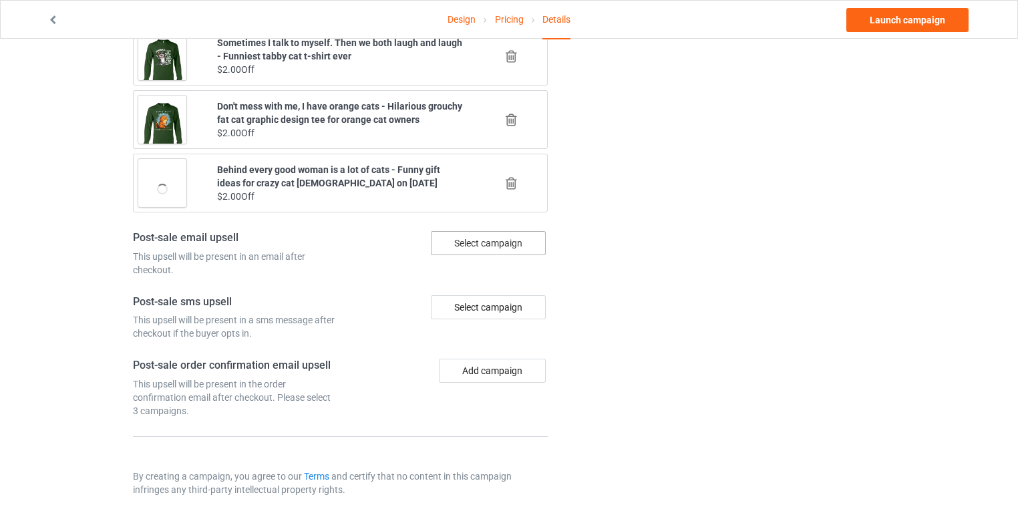
click at [478, 233] on div "Select campaign" at bounding box center [488, 243] width 115 height 24
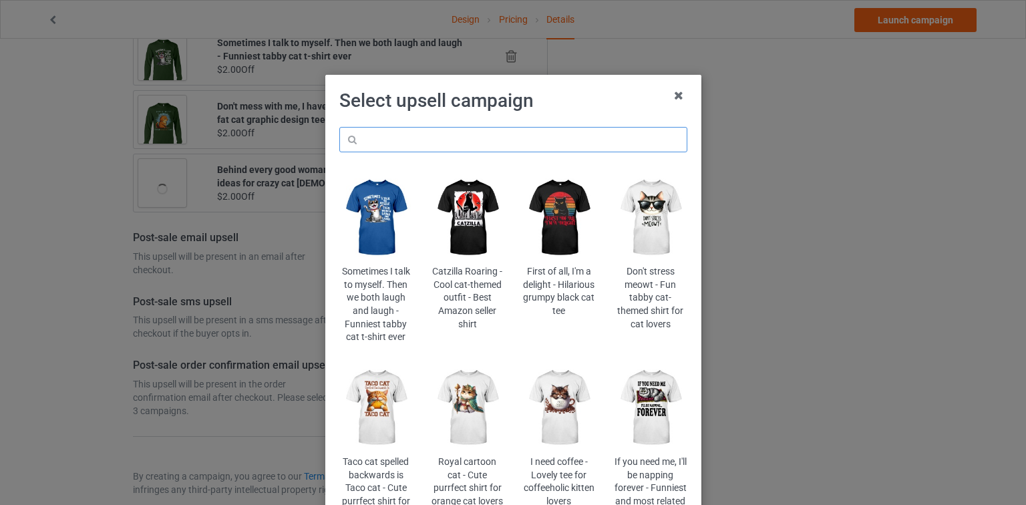
click at [519, 142] on input "text" at bounding box center [513, 139] width 348 height 25
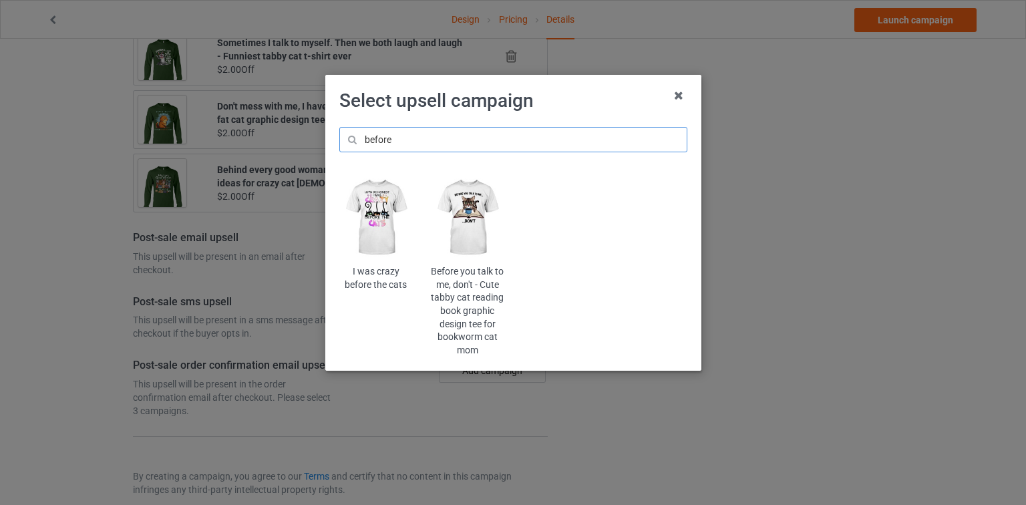
type input "before"
click at [400, 211] on img at bounding box center [375, 217] width 73 height 91
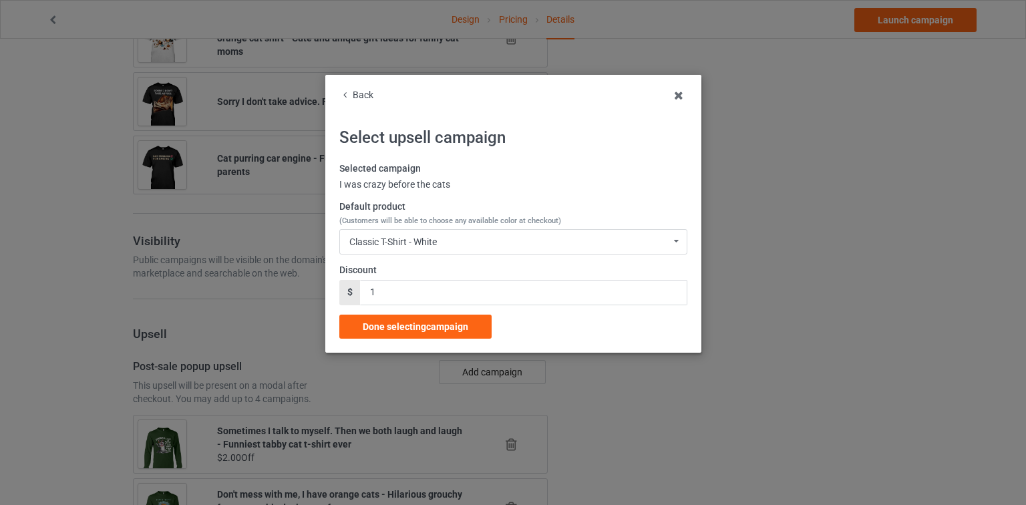
scroll to position [1546, 0]
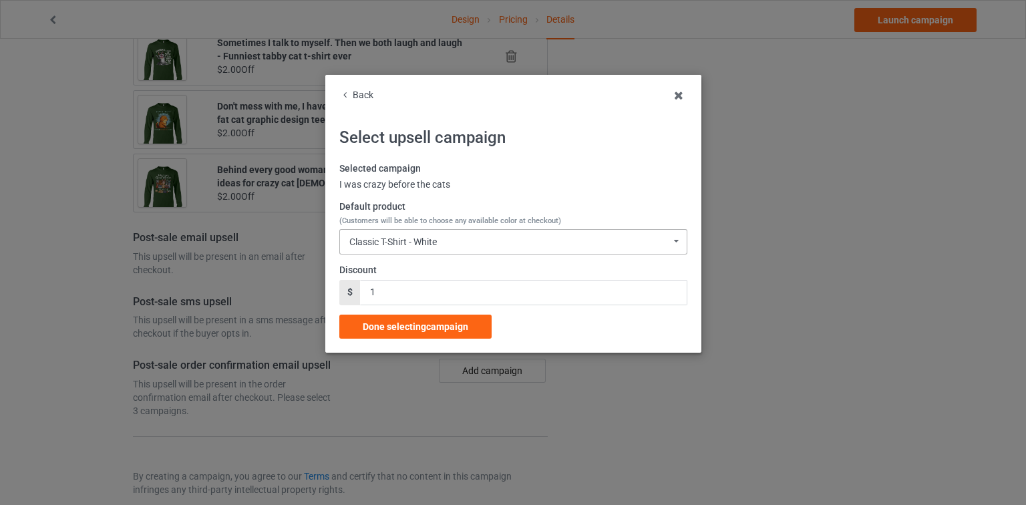
click at [414, 234] on div "Classic T-Shirt - White Classic T-Shirt - White Classic T-Shirt - Classic Pink …" at bounding box center [513, 241] width 348 height 25
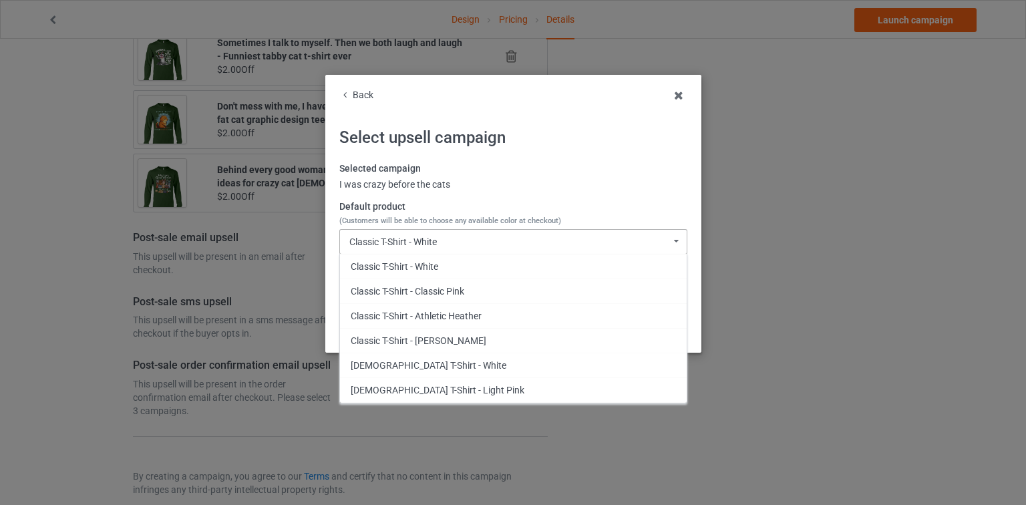
scroll to position [233, 0]
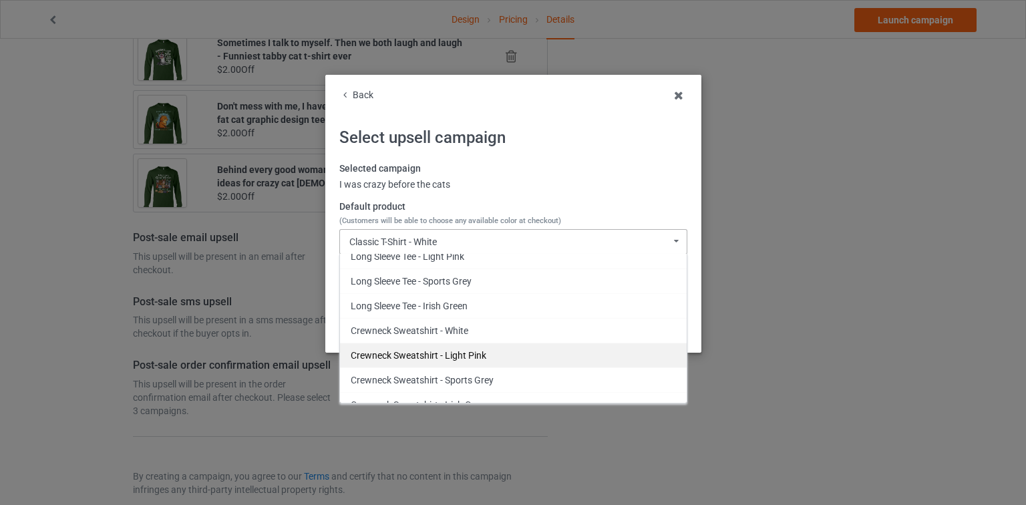
click at [464, 345] on div "Crewneck Sweatshirt - Light Pink" at bounding box center [513, 355] width 347 height 25
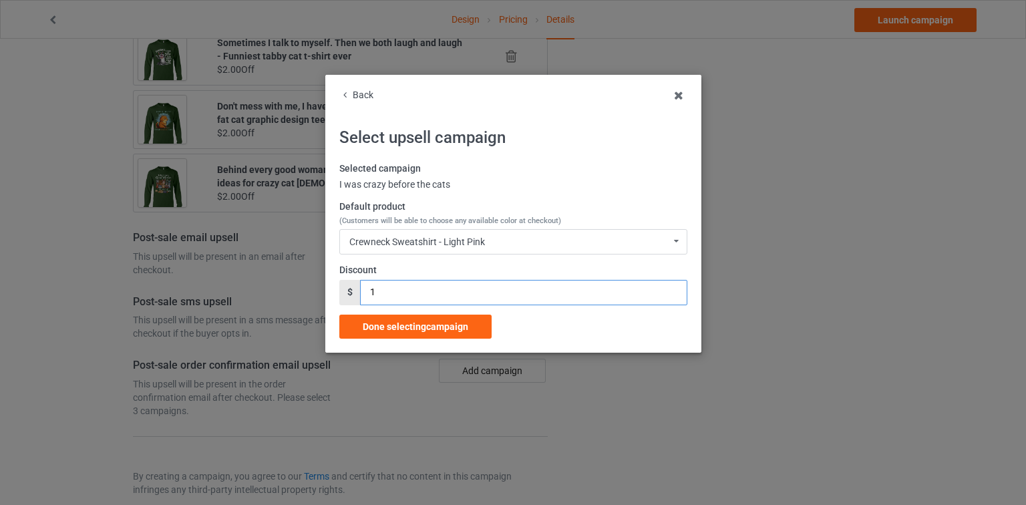
drag, startPoint x: 387, startPoint y: 293, endPoint x: 346, endPoint y: 293, distance: 40.8
click at [346, 293] on div "$ 1" at bounding box center [513, 292] width 348 height 25
type input "2"
click at [442, 322] on span "Done selecting campaign" at bounding box center [416, 326] width 106 height 11
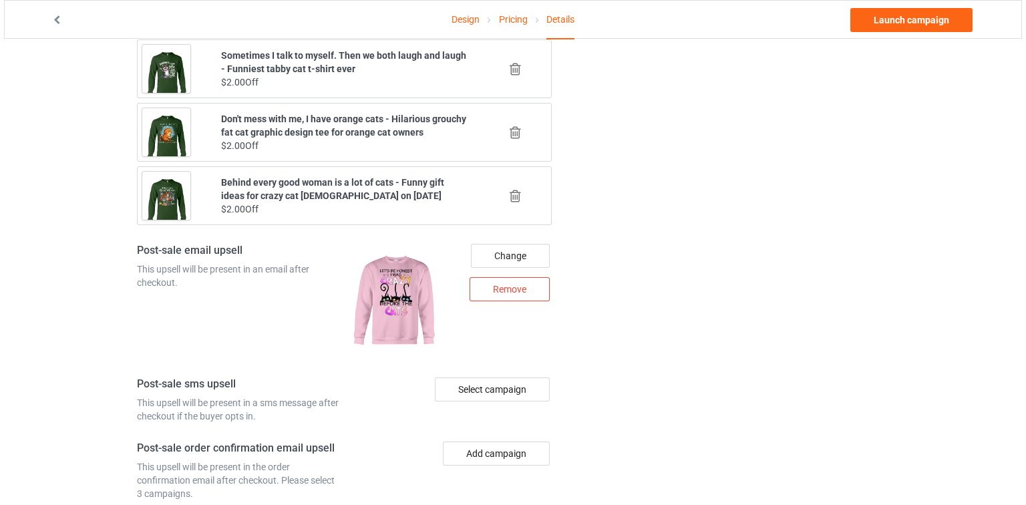
scroll to position [1558, 0]
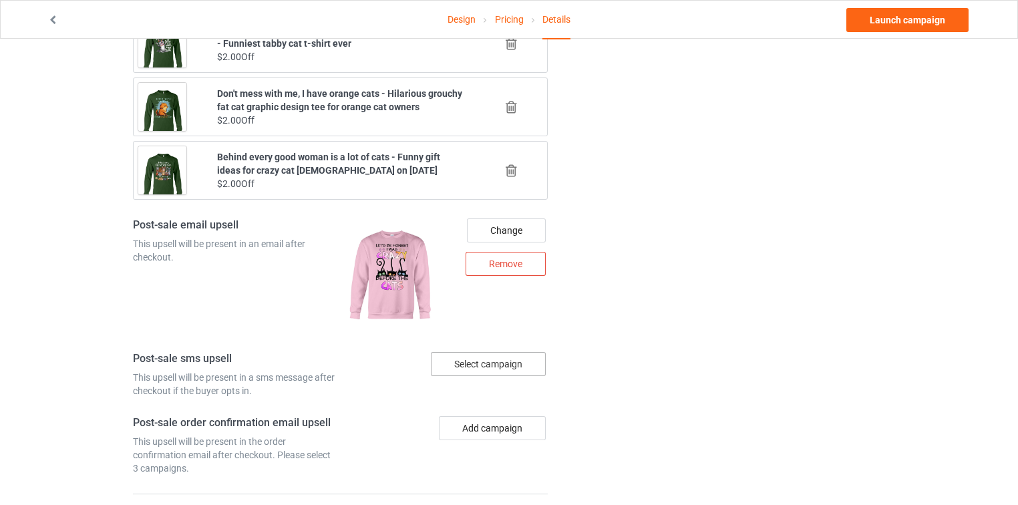
click at [468, 352] on div "Select campaign" at bounding box center [488, 364] width 115 height 24
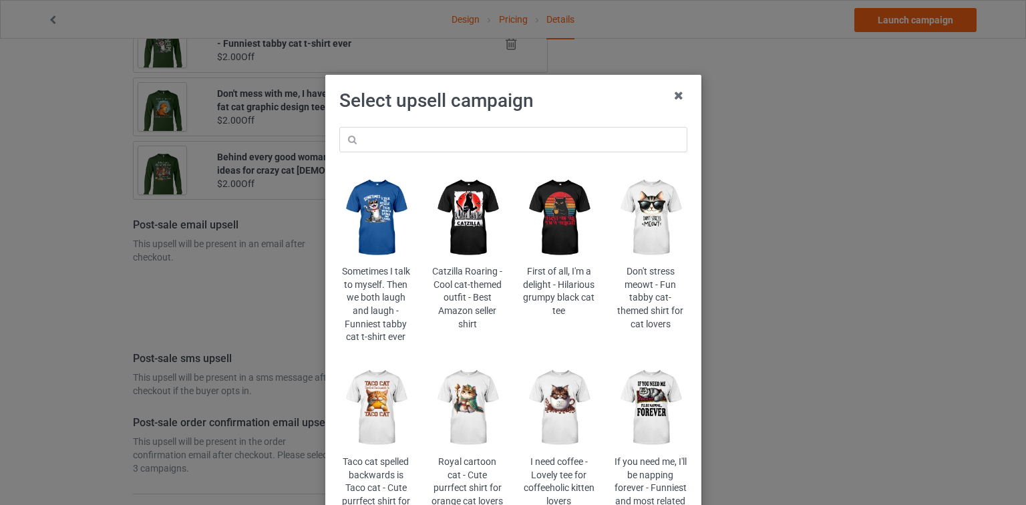
click at [382, 240] on img at bounding box center [375, 217] width 73 height 91
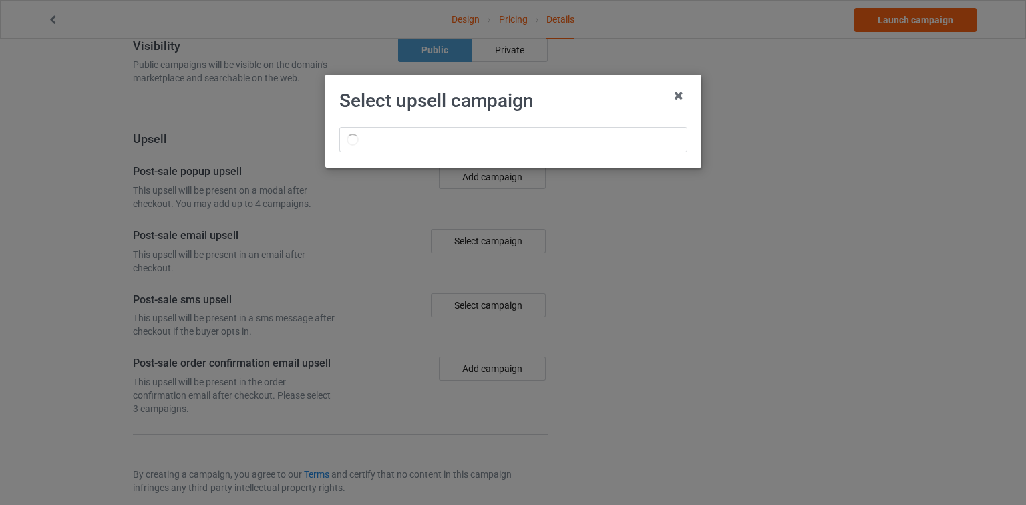
drag, startPoint x: 382, startPoint y: 240, endPoint x: 407, endPoint y: 269, distance: 37.9
click at [406, 268] on div "Select upsell campaign" at bounding box center [513, 252] width 1026 height 505
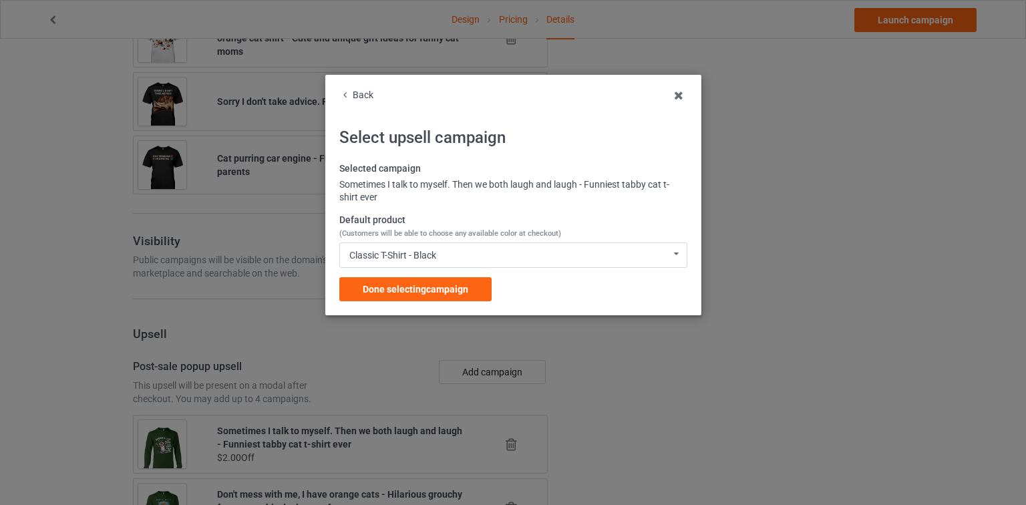
scroll to position [1558, 0]
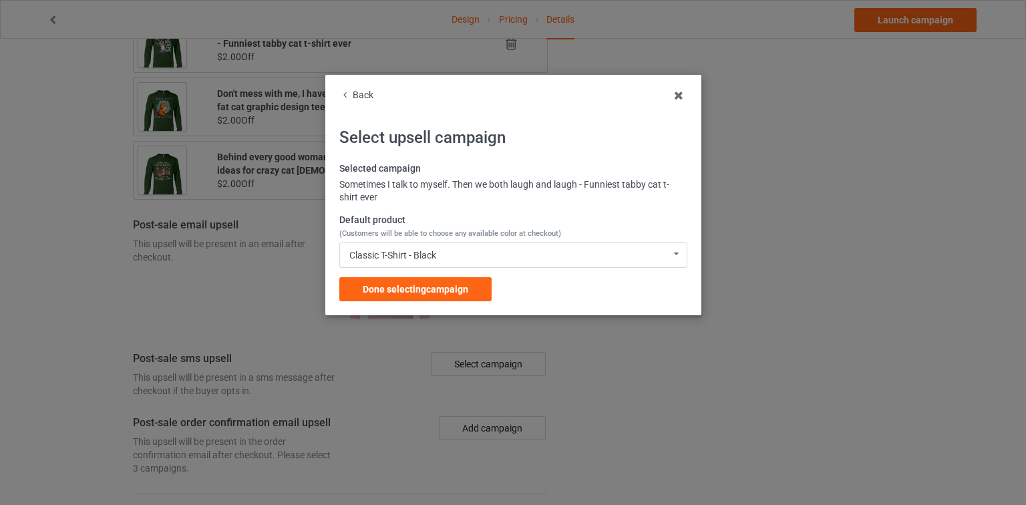
click at [374, 98] on div "Back" at bounding box center [513, 95] width 348 height 13
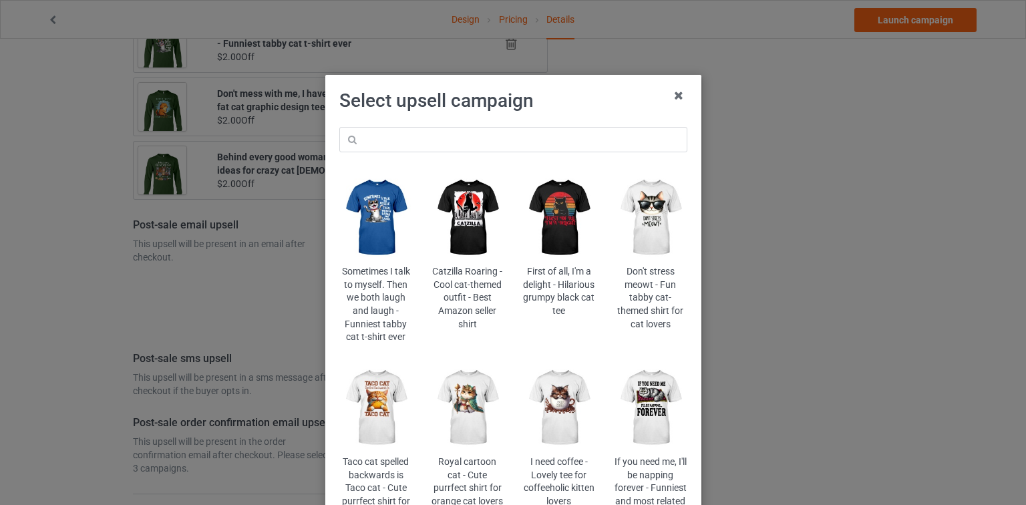
click at [469, 204] on img at bounding box center [467, 217] width 73 height 91
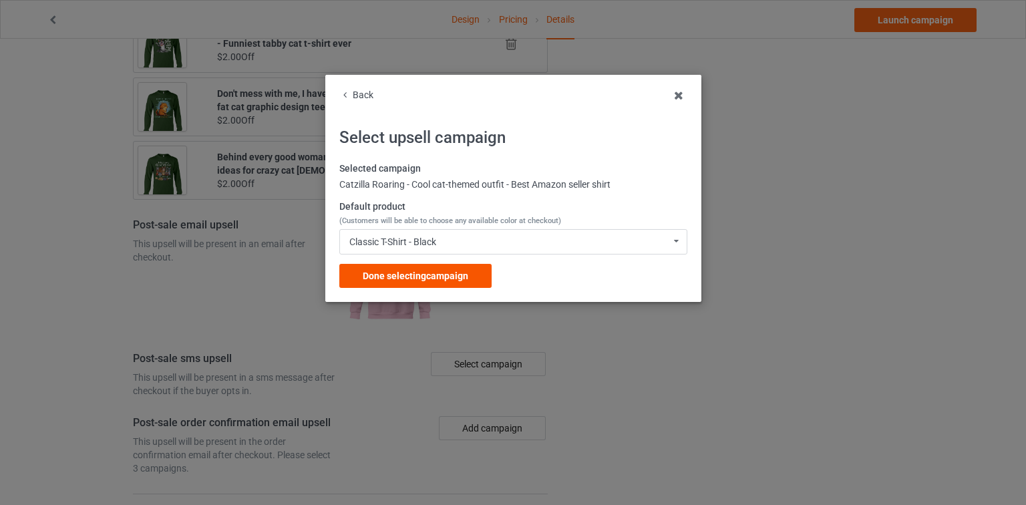
click at [456, 287] on div "Done selecting campaign" at bounding box center [415, 276] width 152 height 24
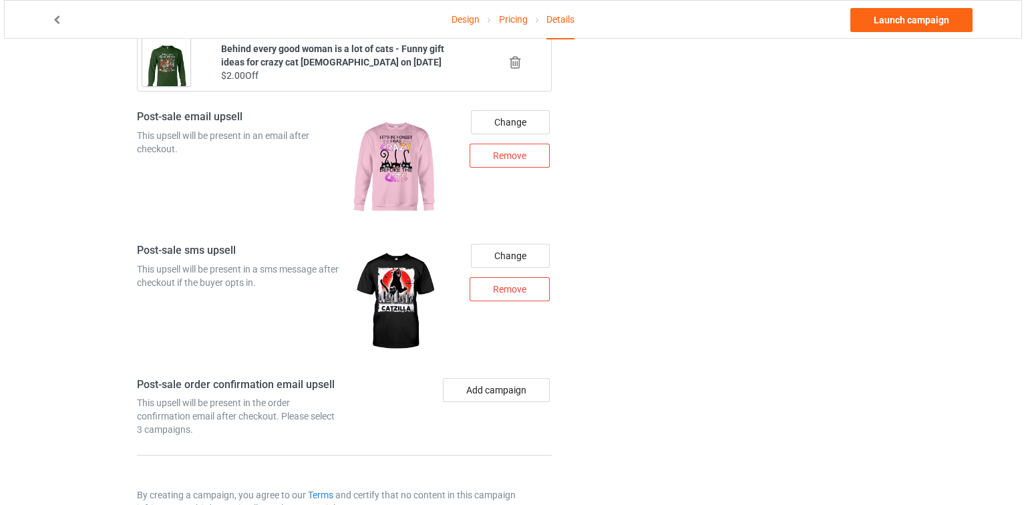
scroll to position [1681, 0]
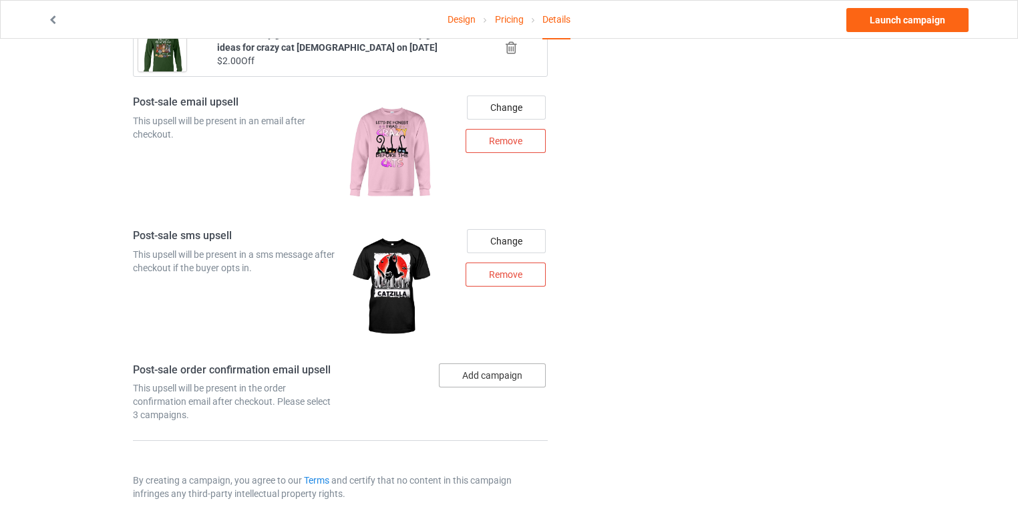
click at [508, 363] on button "Add campaign" at bounding box center [492, 375] width 107 height 24
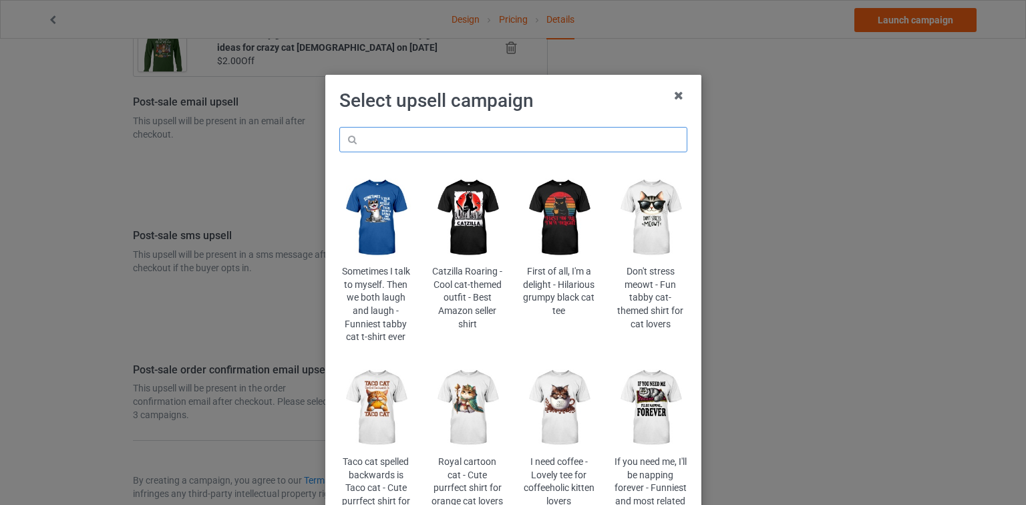
click at [539, 136] on input "text" at bounding box center [513, 139] width 348 height 25
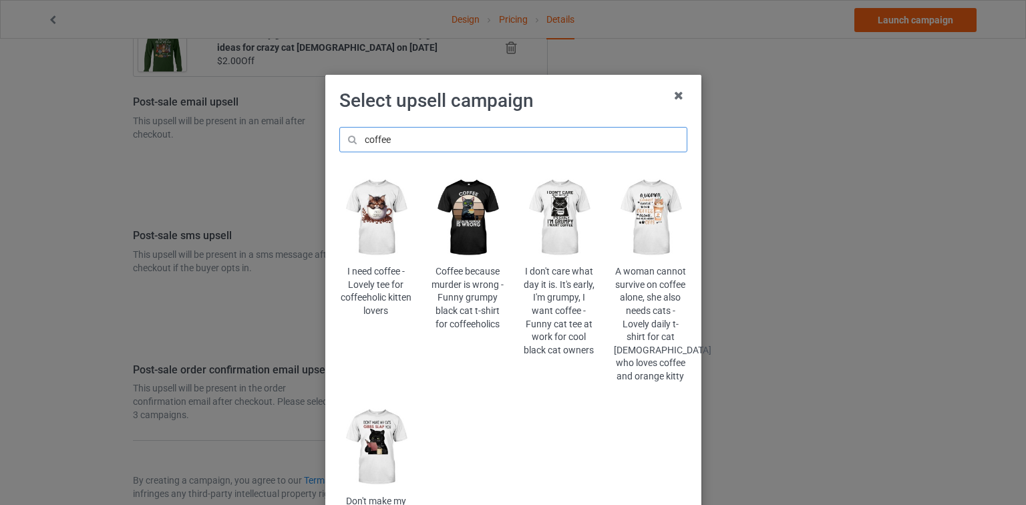
type input "coffee"
click at [470, 217] on img at bounding box center [467, 217] width 73 height 91
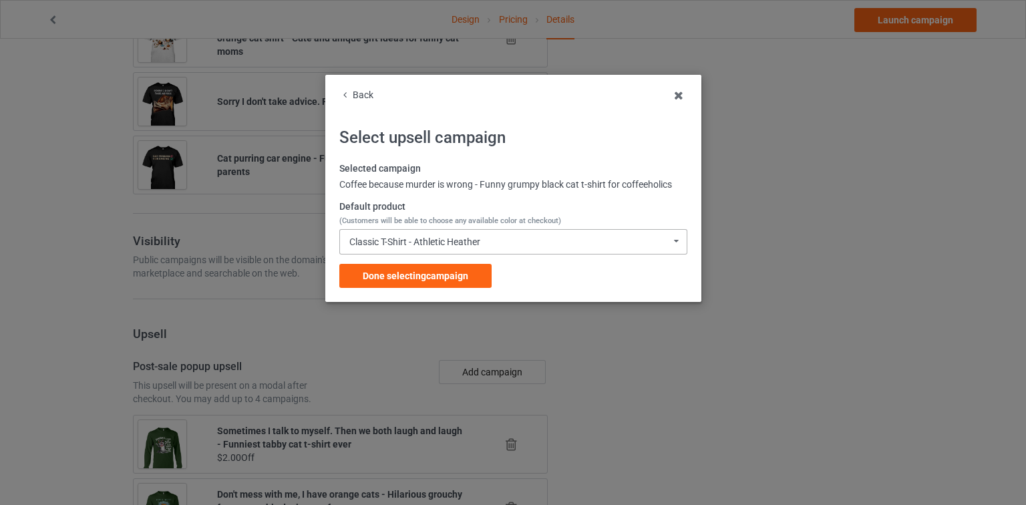
scroll to position [1681, 0]
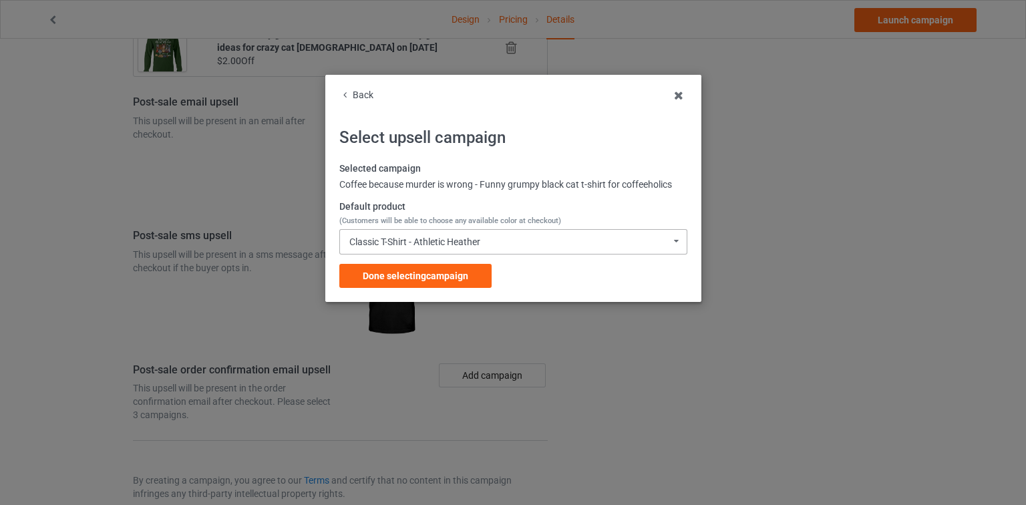
click at [444, 251] on div "Classic T-Shirt - Athletic Heather Classic T-Shirt - Athletic Heather Classic T…" at bounding box center [513, 241] width 348 height 25
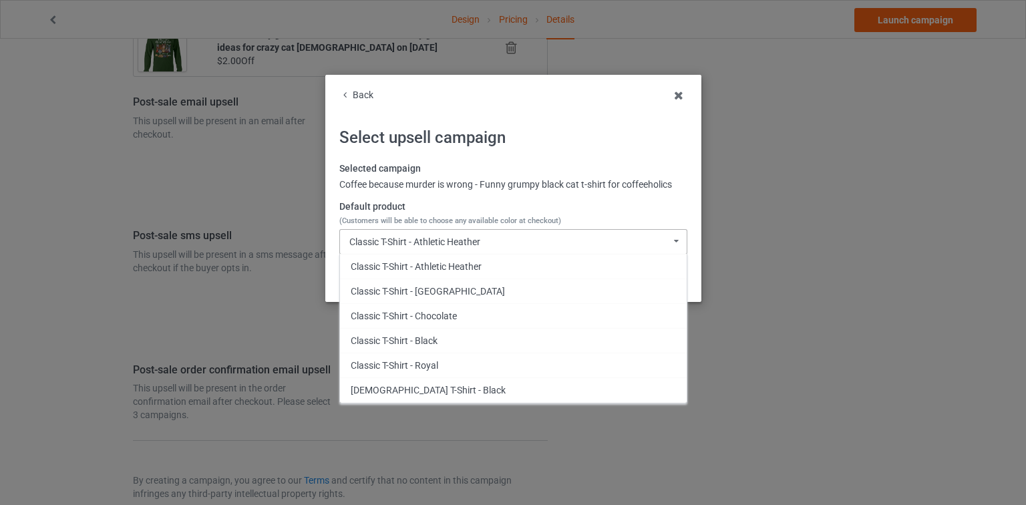
scroll to position [651, 0]
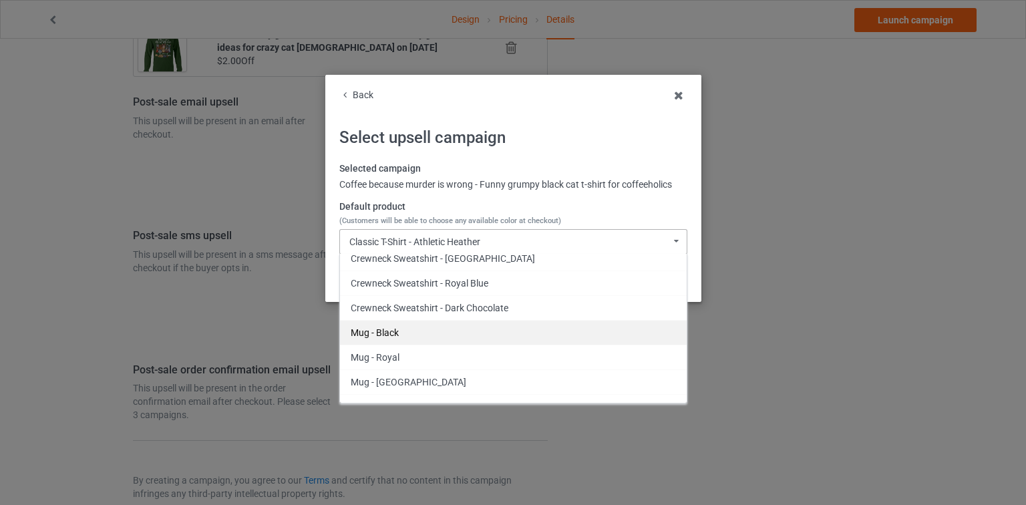
click at [420, 325] on div "Mug - Black" at bounding box center [513, 332] width 347 height 25
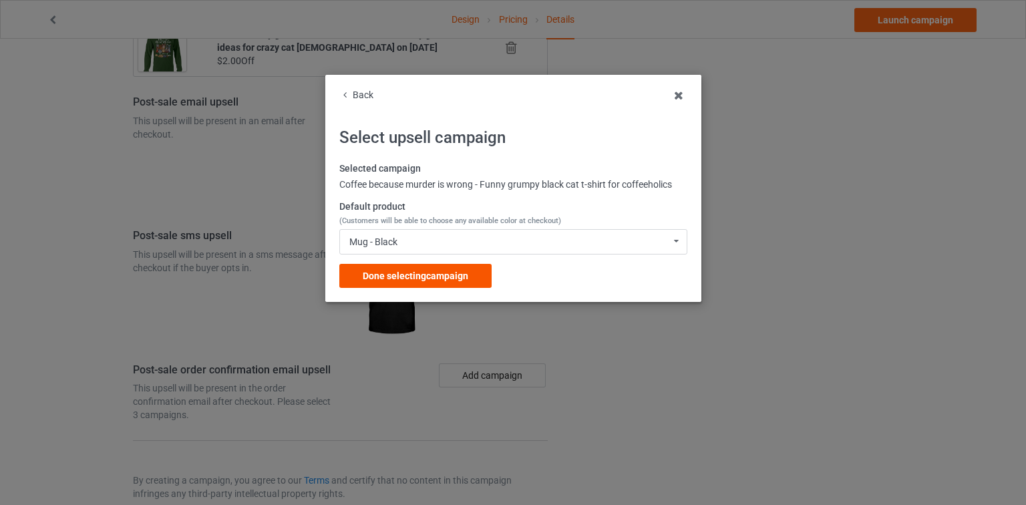
click at [426, 279] on span "Done selecting campaign" at bounding box center [416, 276] width 106 height 11
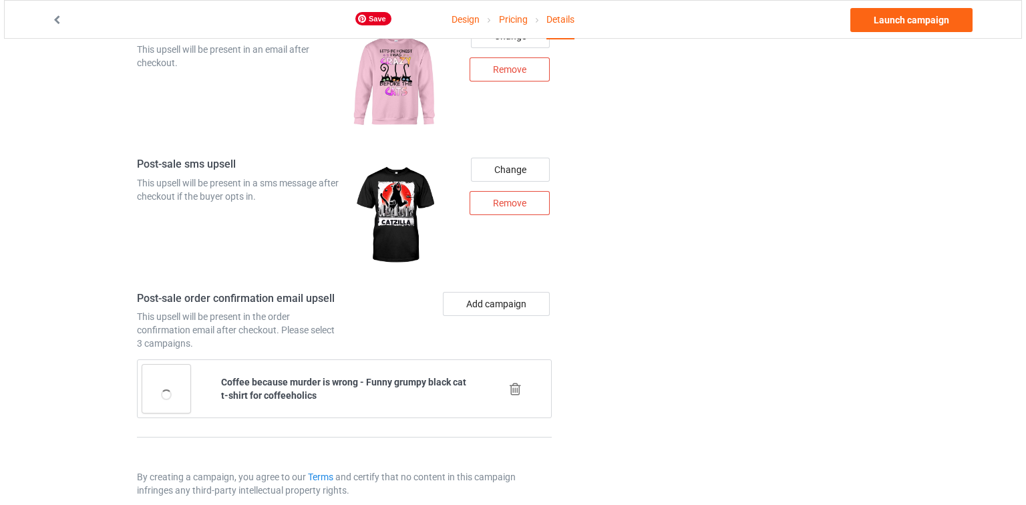
scroll to position [1753, 0]
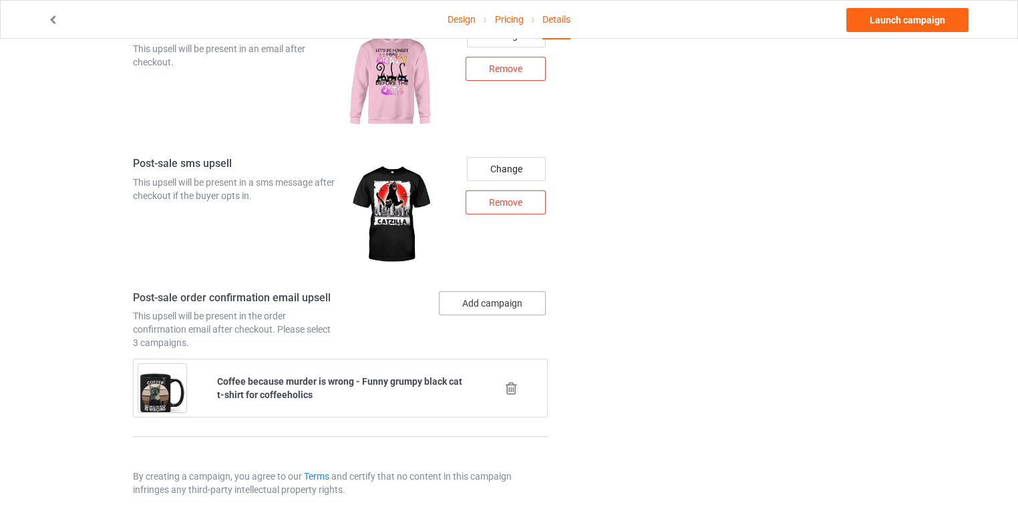
click at [496, 291] on button "Add campaign" at bounding box center [492, 303] width 107 height 24
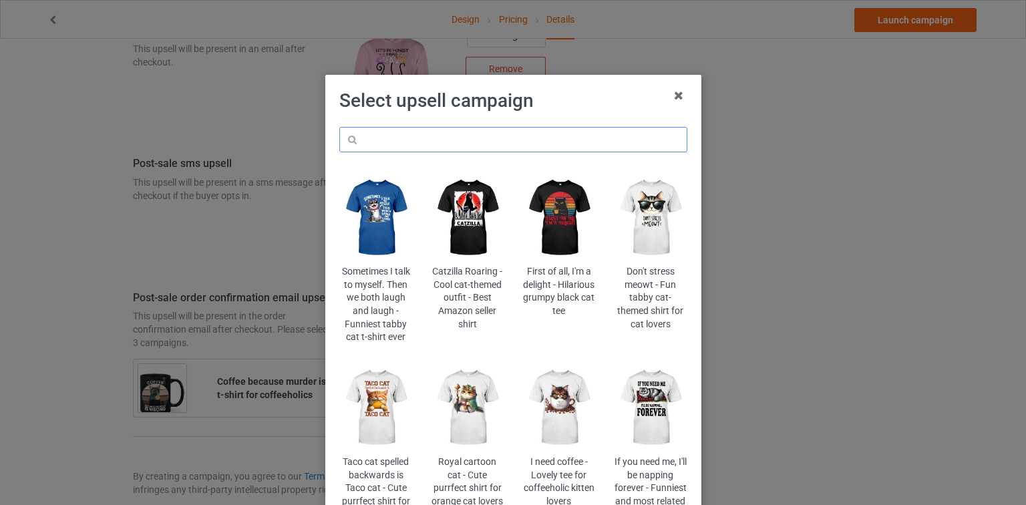
click at [549, 129] on input "text" at bounding box center [513, 139] width 348 height 25
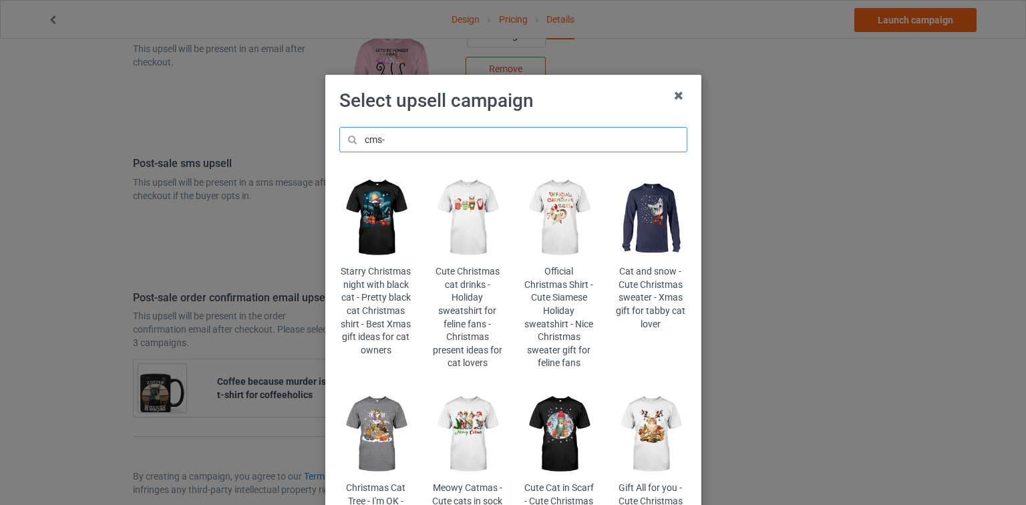
type input "cms-"
click at [367, 406] on img at bounding box center [375, 434] width 73 height 91
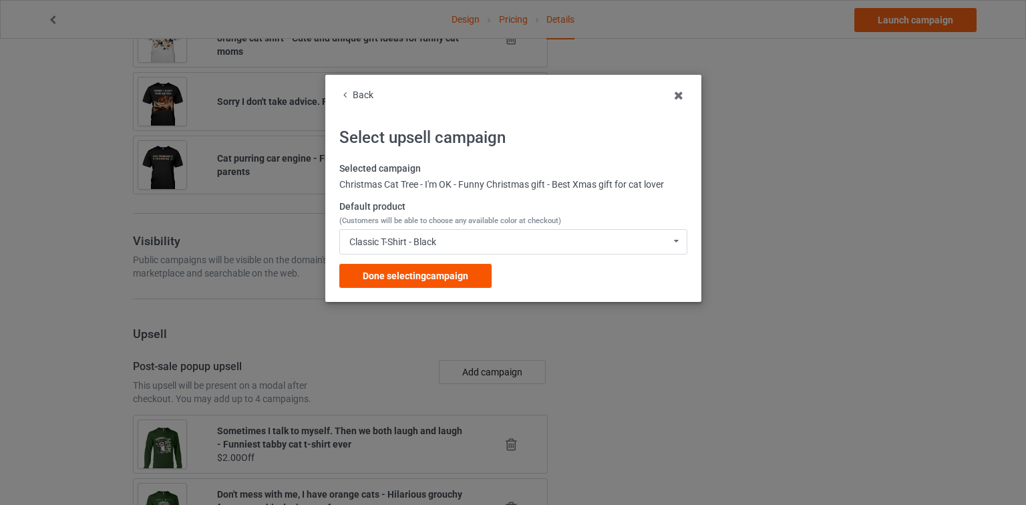
scroll to position [1753, 0]
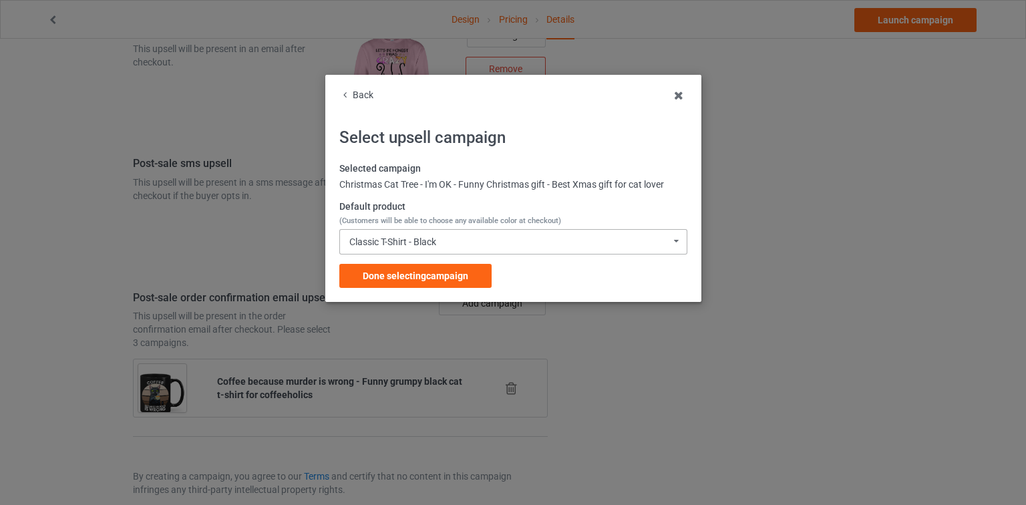
click at [449, 244] on div "Classic T-Shirt - Black Classic T-Shirt - Black Classic T-Shirt - Athletic Heat…" at bounding box center [513, 241] width 348 height 25
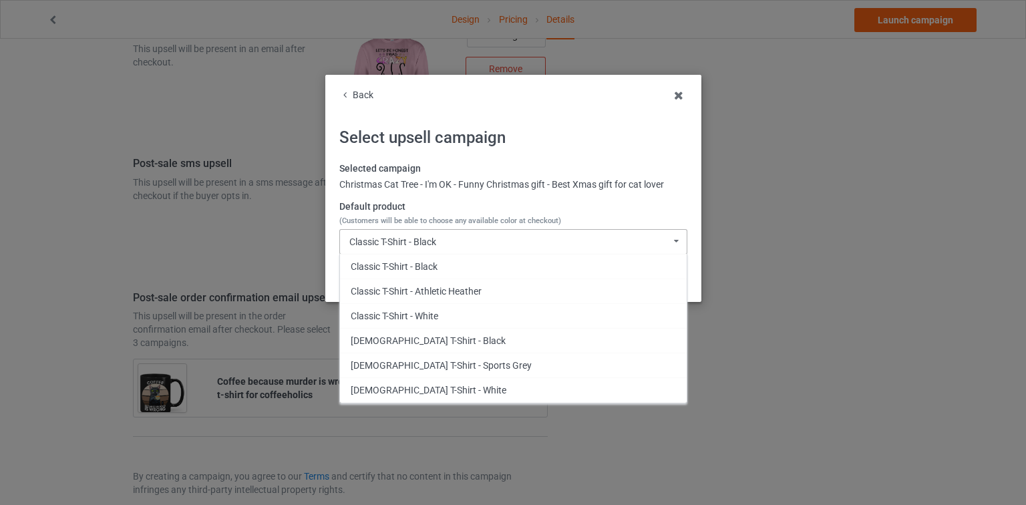
scroll to position [307, 0]
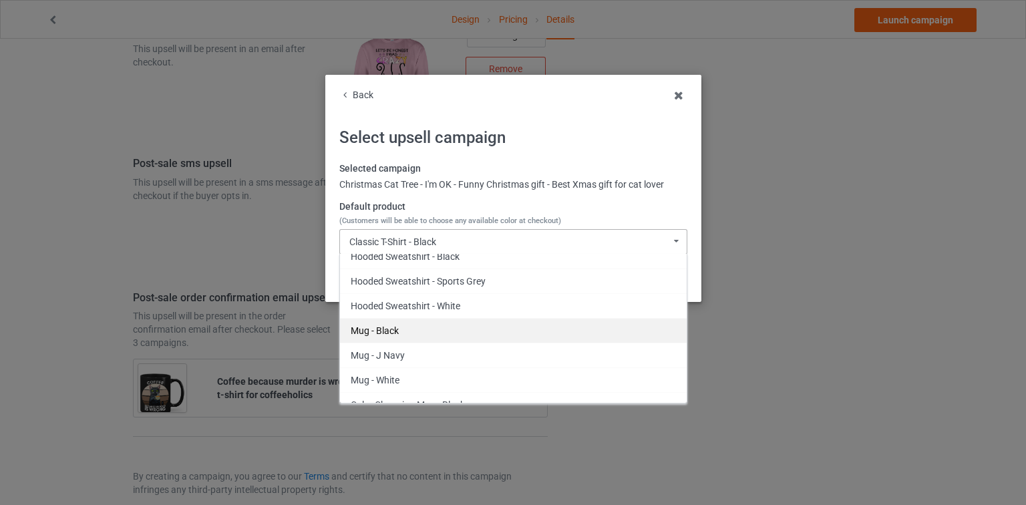
click at [417, 326] on div "Mug - Black" at bounding box center [513, 330] width 347 height 25
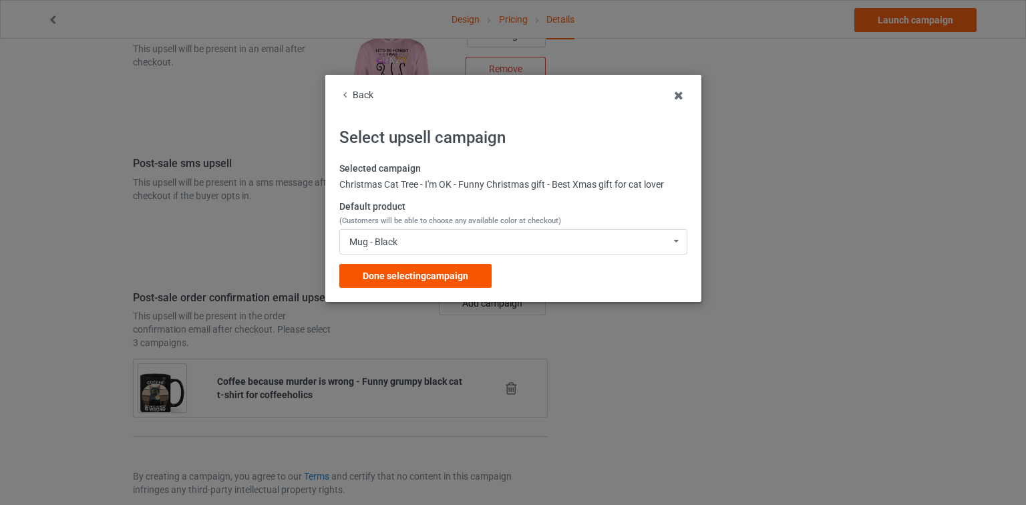
click at [434, 275] on span "Done selecting campaign" at bounding box center [416, 276] width 106 height 11
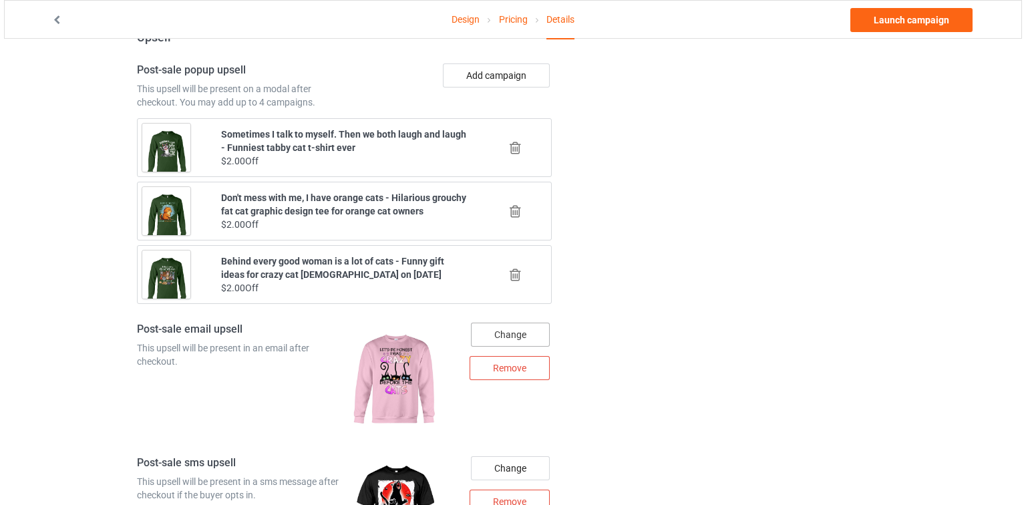
scroll to position [1775, 0]
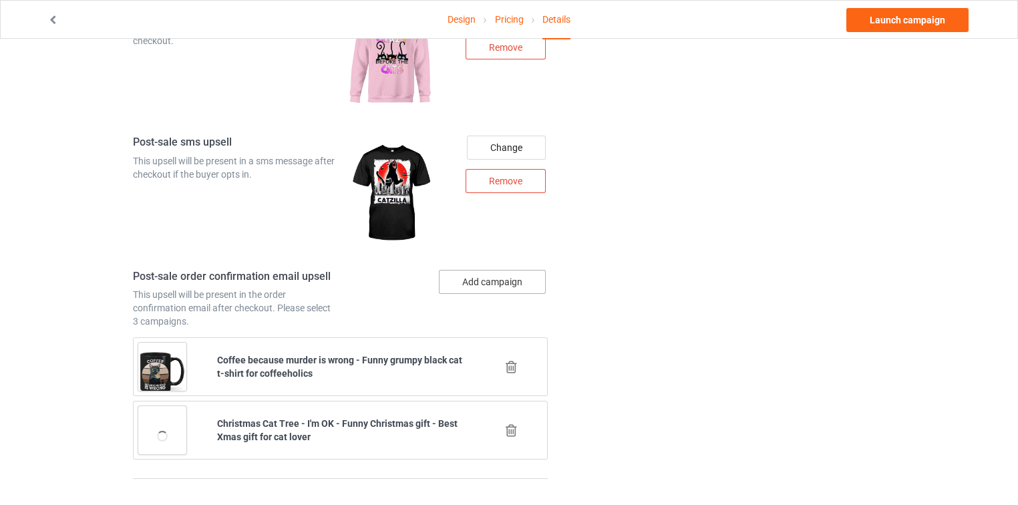
click at [506, 272] on button "Add campaign" at bounding box center [492, 282] width 107 height 24
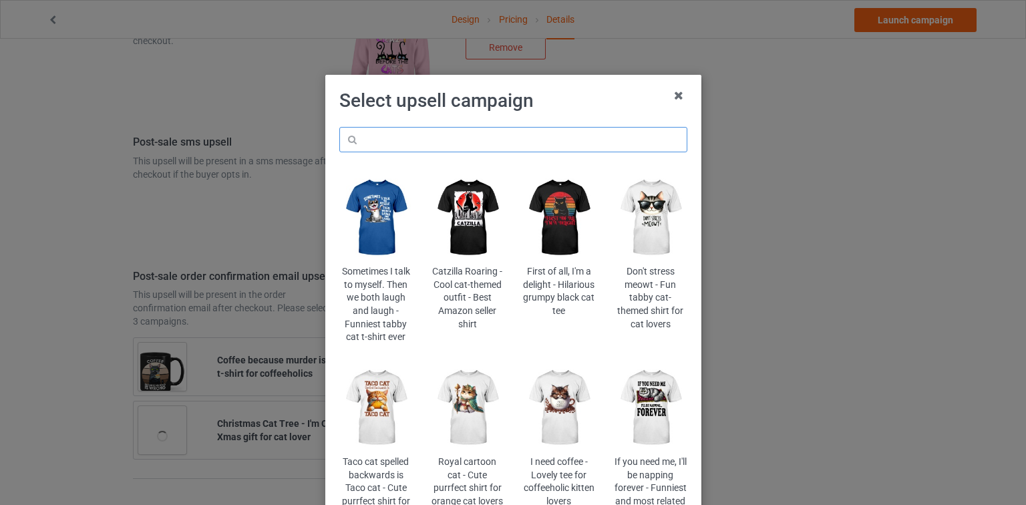
click at [520, 136] on input "text" at bounding box center [513, 139] width 348 height 25
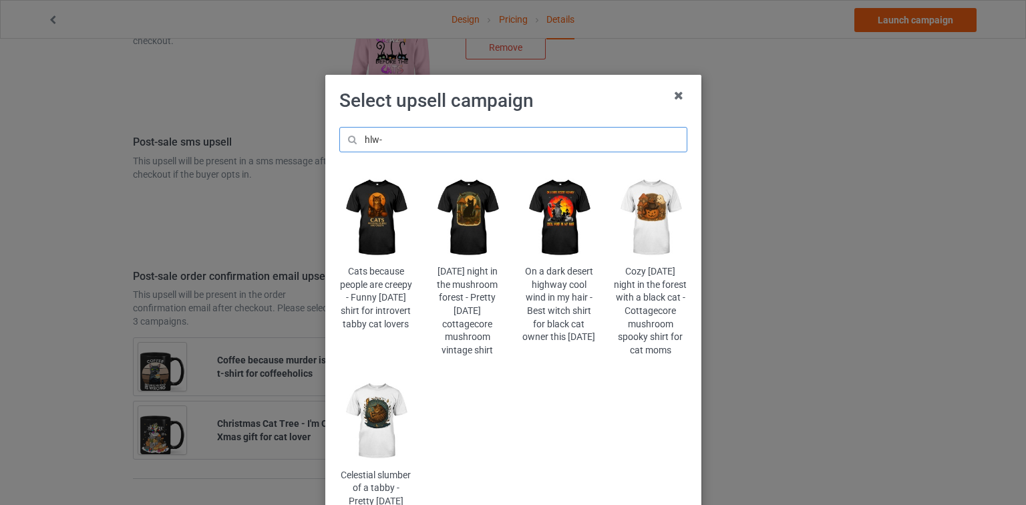
type input "hlw-"
click at [372, 213] on img at bounding box center [375, 217] width 73 height 91
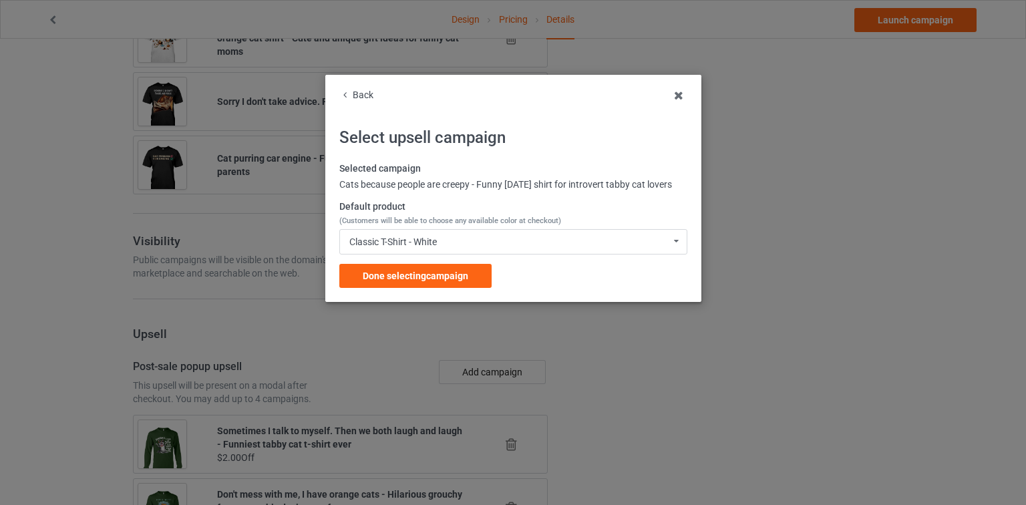
scroll to position [1775, 0]
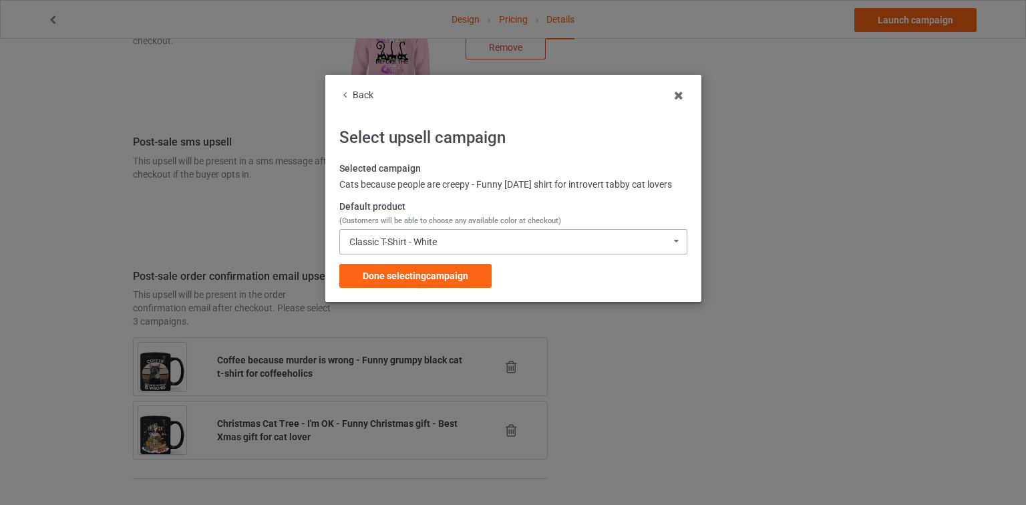
click at [458, 248] on div "Classic T-Shirt - White Classic T-Shirt - White Classic T-Shirt - Black Classic…" at bounding box center [513, 241] width 348 height 25
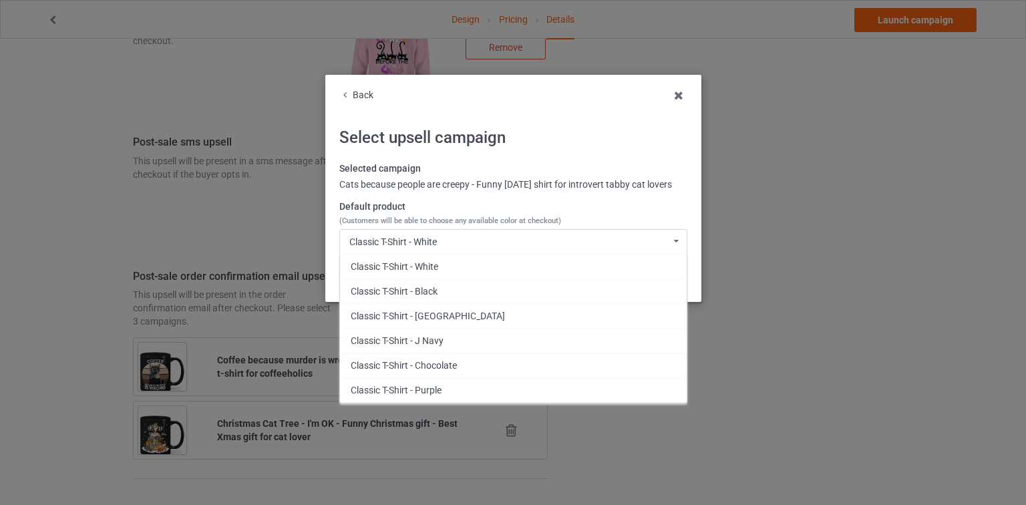
scroll to position [823, 0]
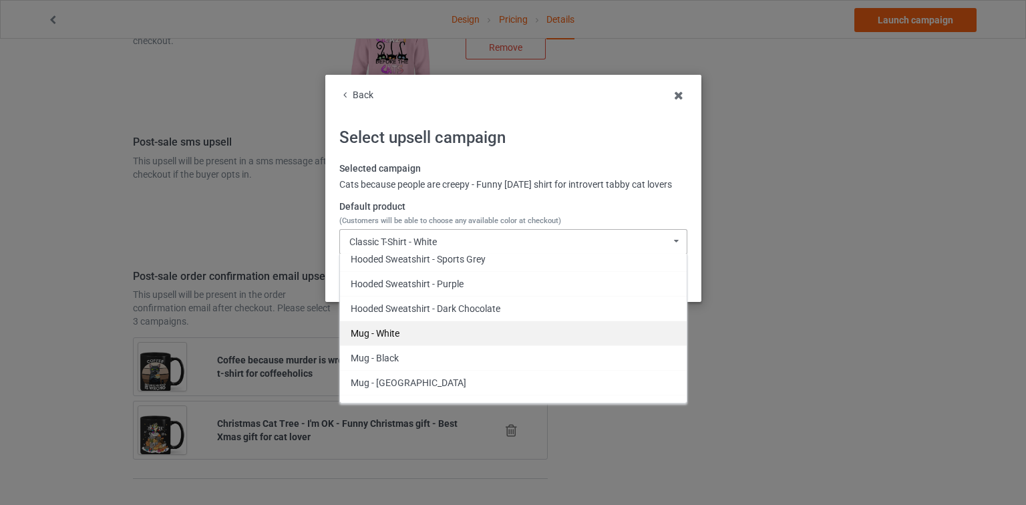
click at [436, 341] on div "Mug - White" at bounding box center [513, 333] width 347 height 25
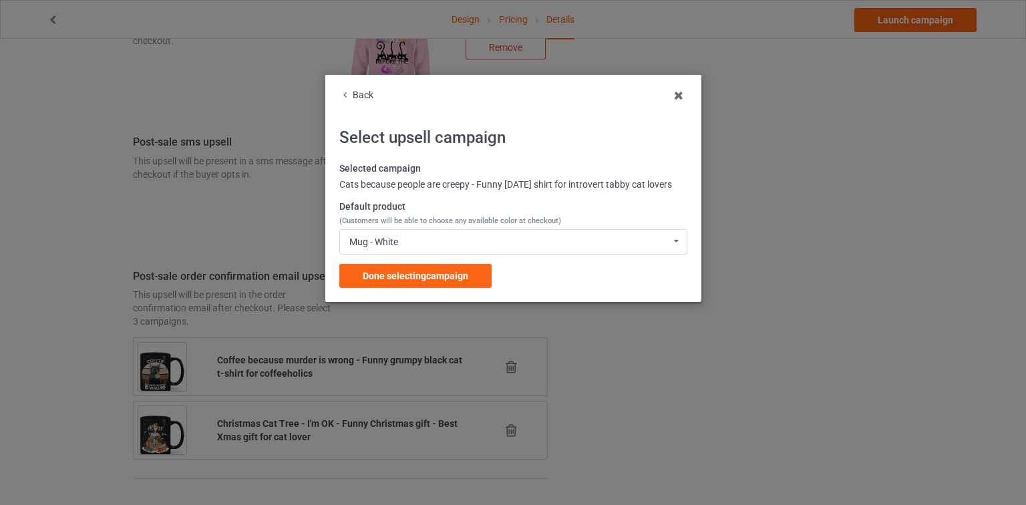
click at [444, 273] on div "Selected campaign Cats because people are creepy - Funny Halloween shirt for in…" at bounding box center [513, 225] width 348 height 126
click at [439, 281] on span "Done selecting campaign" at bounding box center [416, 276] width 106 height 11
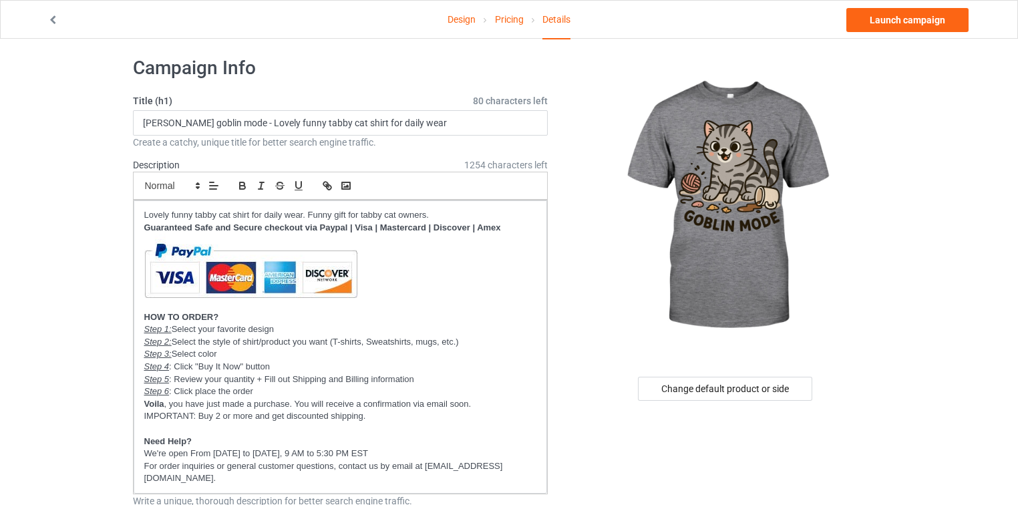
scroll to position [9, 0]
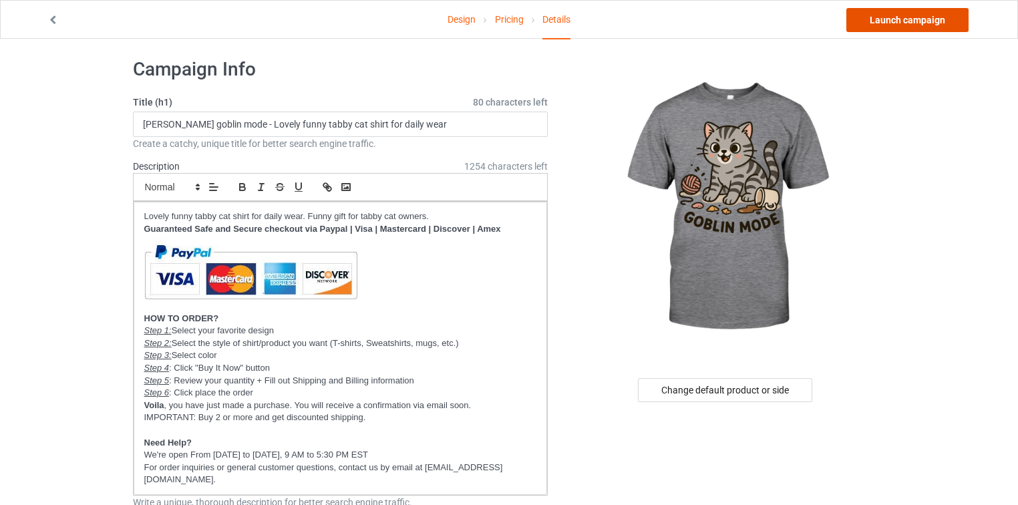
click at [954, 27] on link "Launch campaign" at bounding box center [908, 20] width 122 height 24
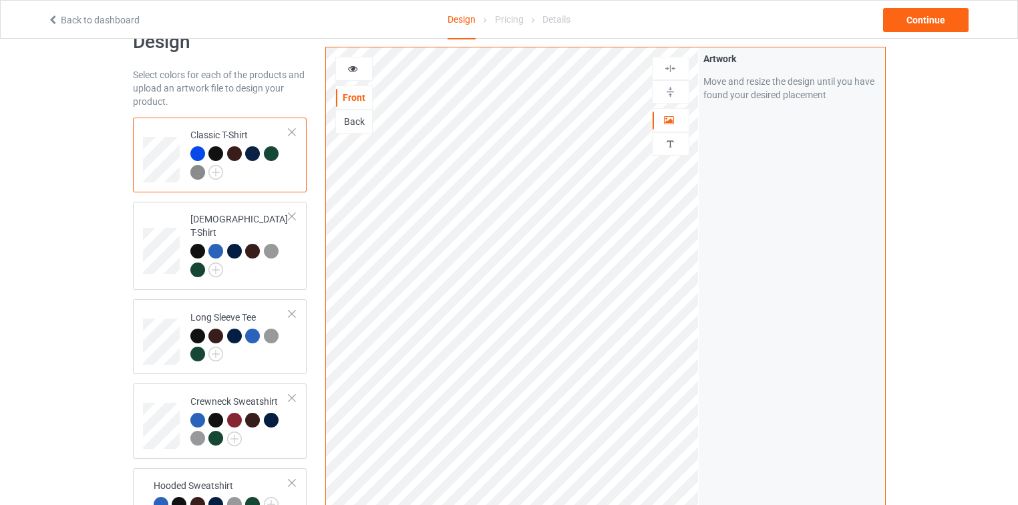
scroll to position [404, 0]
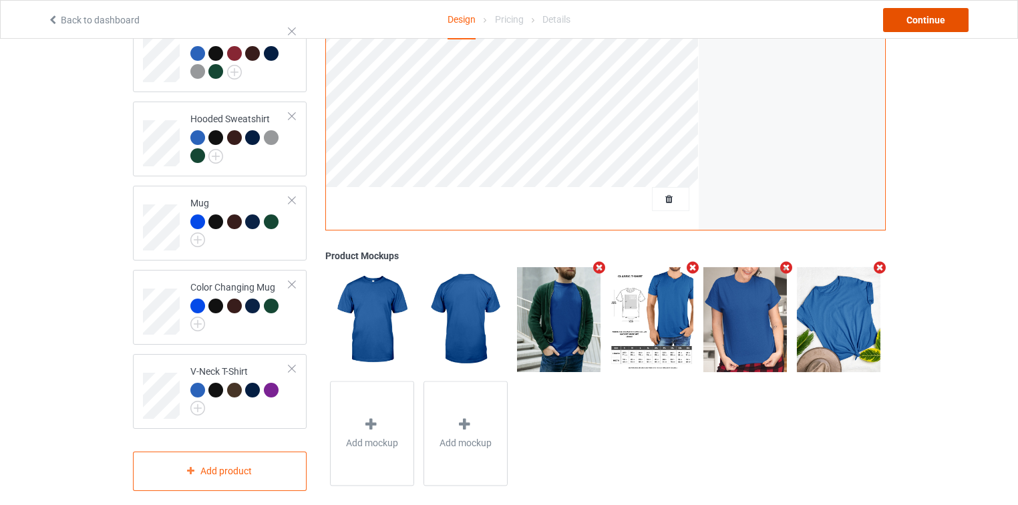
click at [934, 25] on div "Continue" at bounding box center [926, 20] width 86 height 24
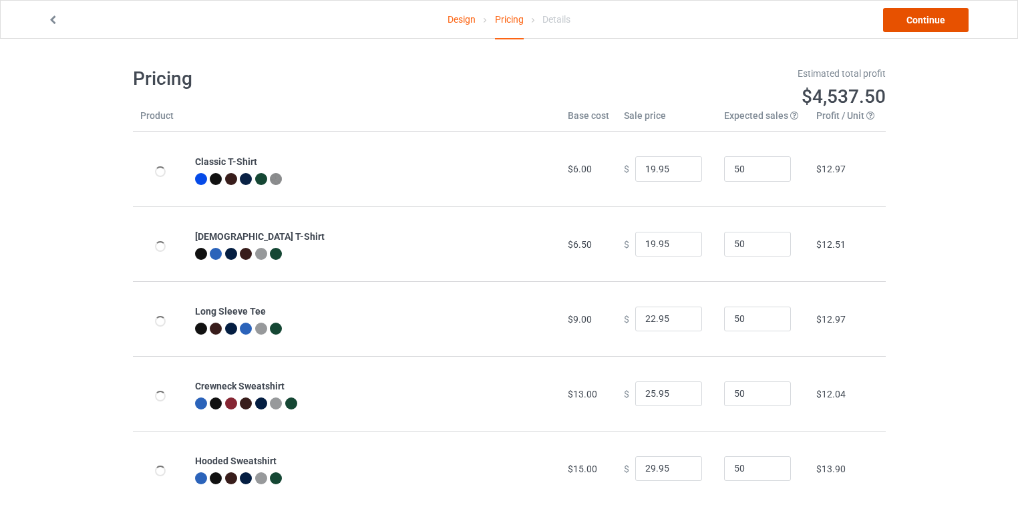
click at [934, 25] on link "Continue" at bounding box center [926, 20] width 86 height 24
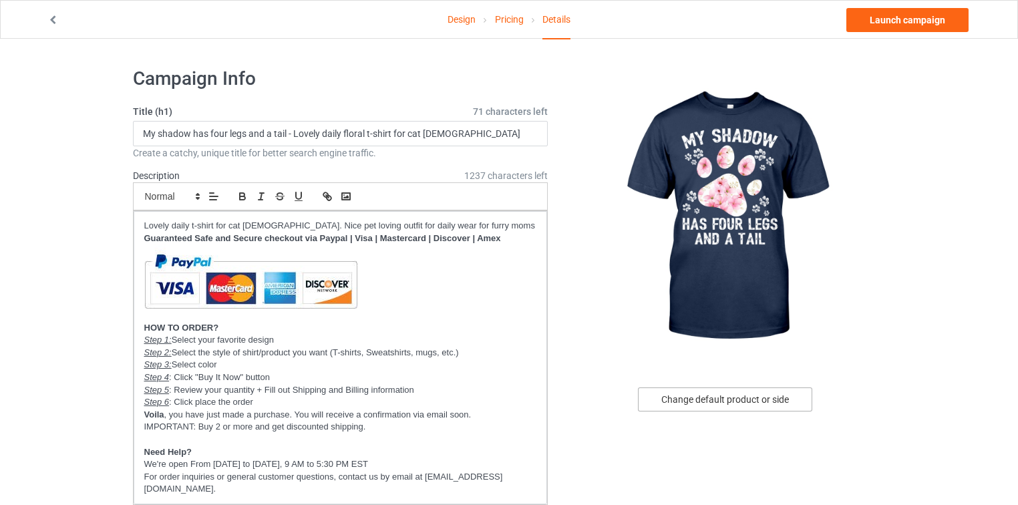
click at [742, 406] on div "Change default product or side" at bounding box center [725, 400] width 174 height 24
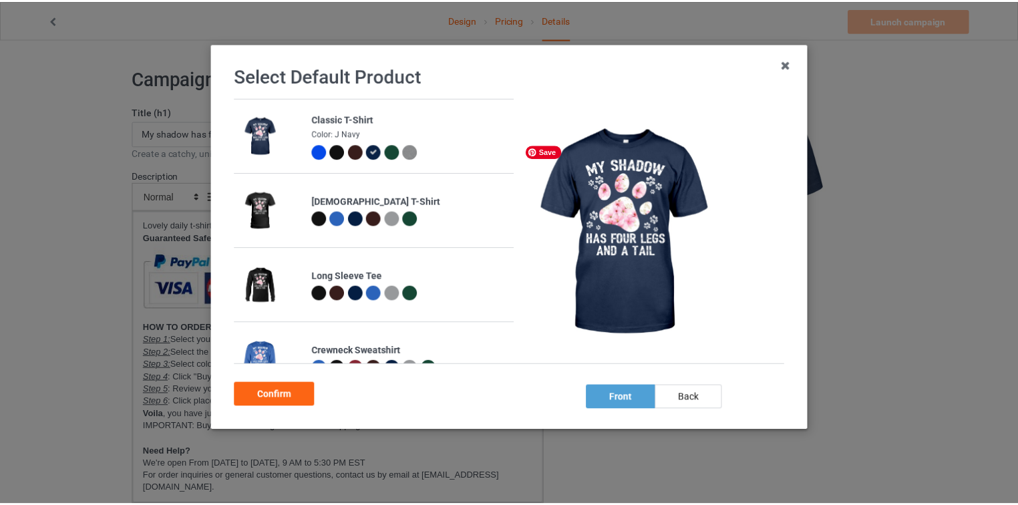
scroll to position [332, 0]
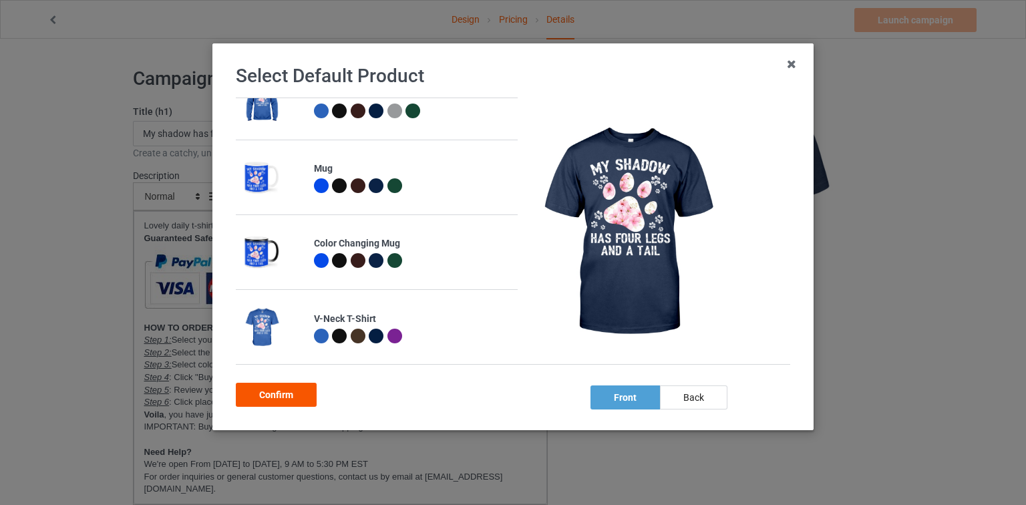
click at [259, 393] on div "Confirm" at bounding box center [276, 395] width 81 height 24
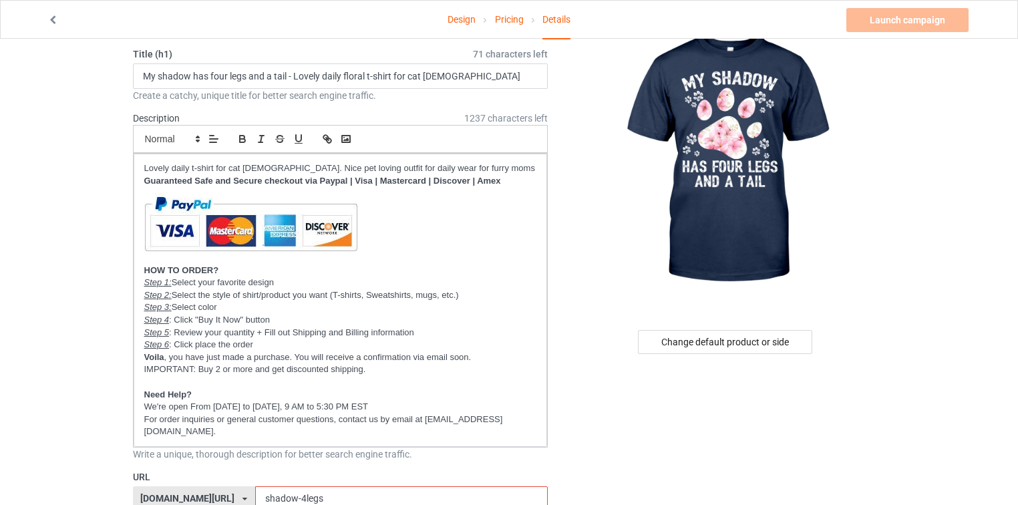
scroll to position [214, 0]
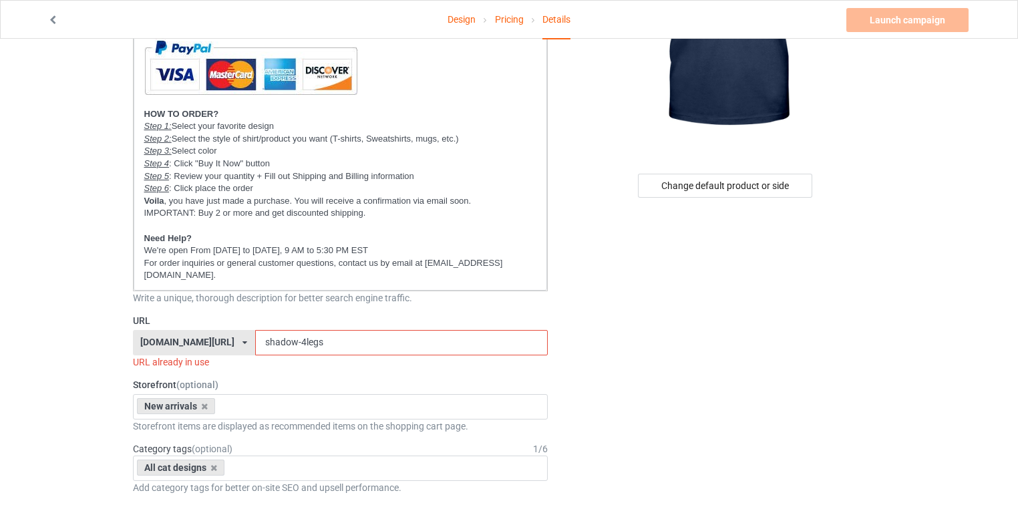
click at [204, 337] on div "[DOMAIN_NAME][URL]" at bounding box center [187, 341] width 94 height 9
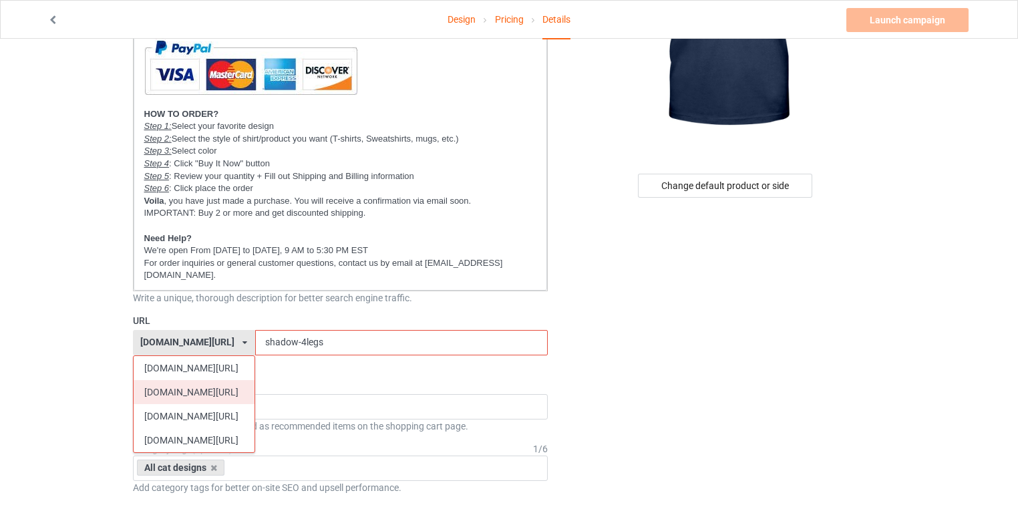
click at [172, 380] on div "[DOMAIN_NAME][URL]" at bounding box center [194, 392] width 121 height 24
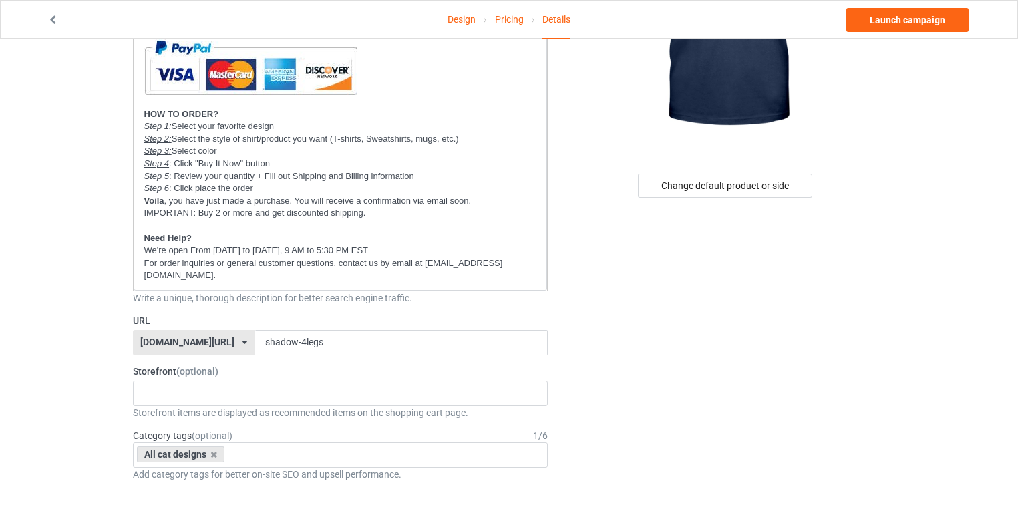
click at [166, 337] on div "[DOMAIN_NAME][URL]" at bounding box center [187, 341] width 94 height 9
copy div "catsissy"
click at [489, 262] on p "For order inquiries or general customer questions, contact us by email at [EMAI…" at bounding box center [340, 269] width 393 height 25
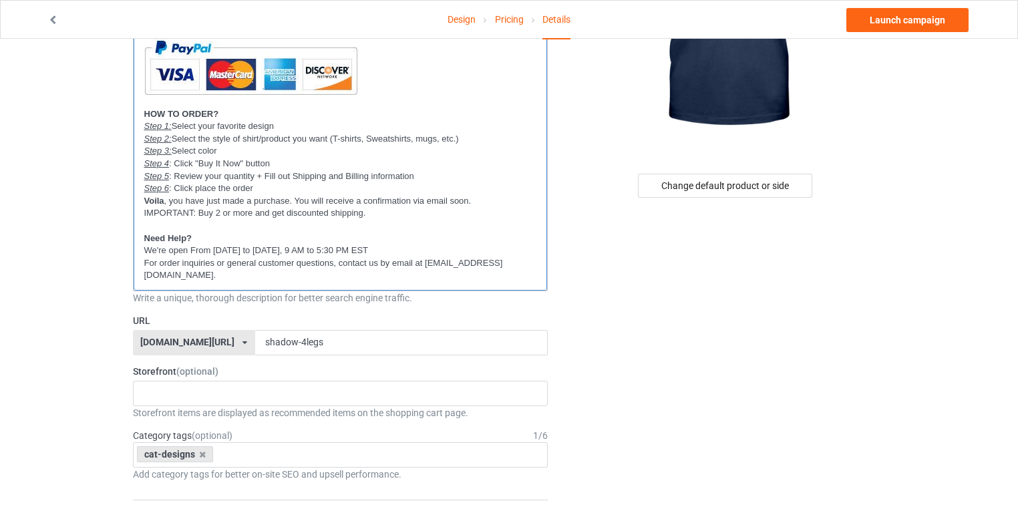
scroll to position [0, 0]
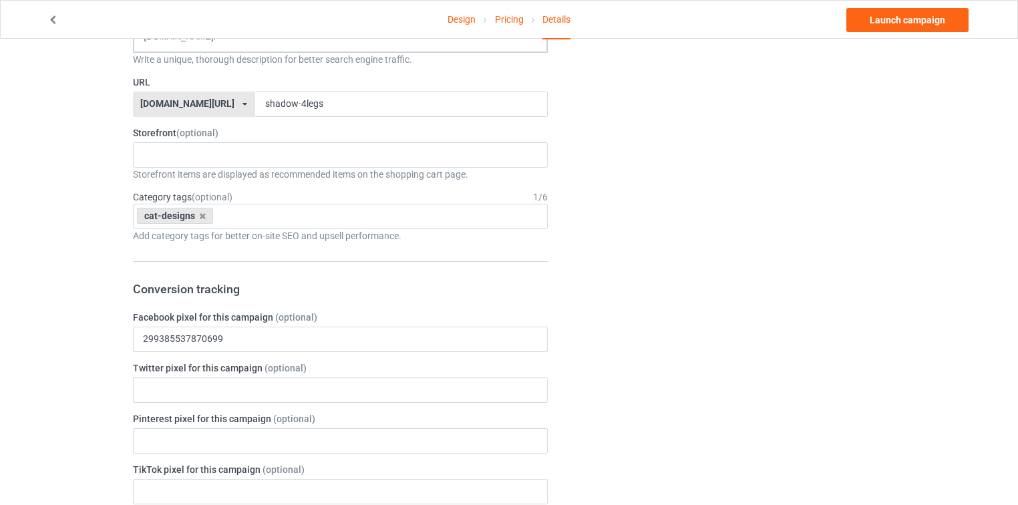
scroll to position [428, 0]
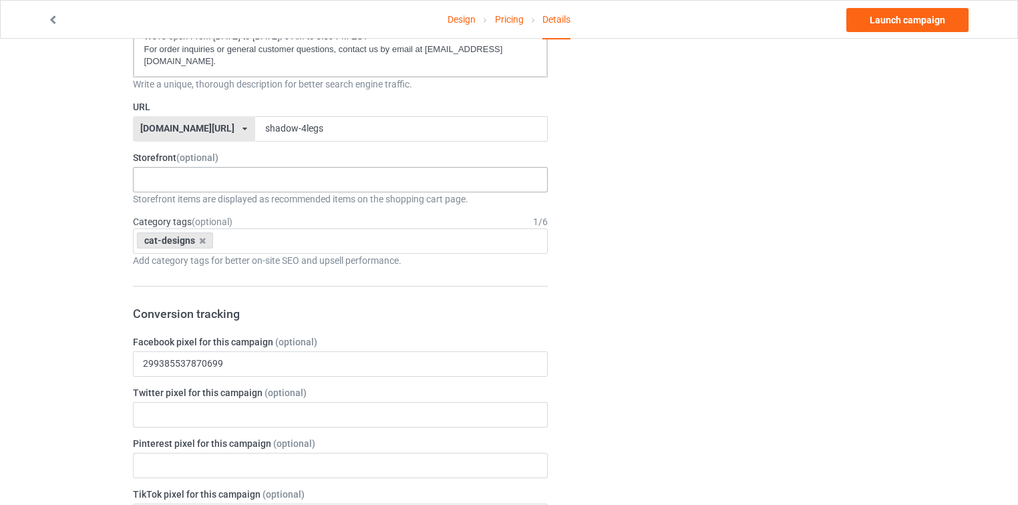
click at [216, 167] on div "New arrivals Cat Mom collection Purrfect cat collection Meowy Christmas 6821f5b…" at bounding box center [341, 179] width 416 height 25
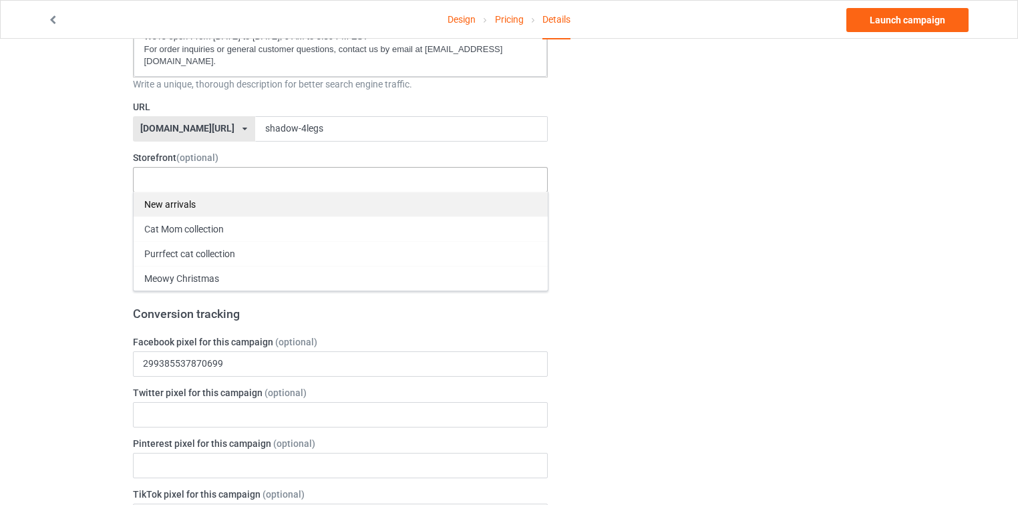
click at [209, 192] on div "New arrivals" at bounding box center [341, 204] width 414 height 25
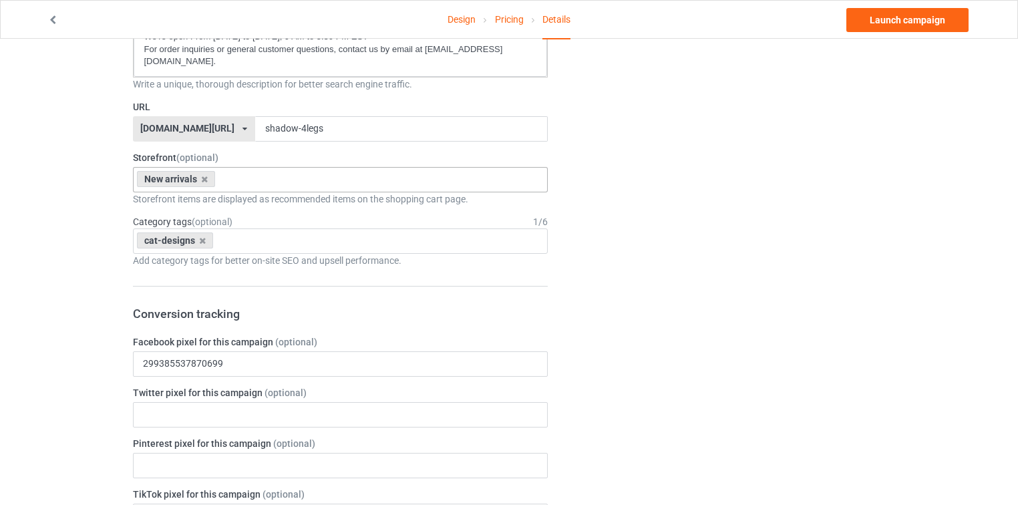
click at [605, 178] on div "Change default product or side" at bounding box center [725, 422] width 337 height 1585
click at [299, 229] on div "cat-designs Age > [DEMOGRAPHIC_DATA] > 1 Age > [DEMOGRAPHIC_DATA] Months > 1 Mo…" at bounding box center [341, 241] width 416 height 25
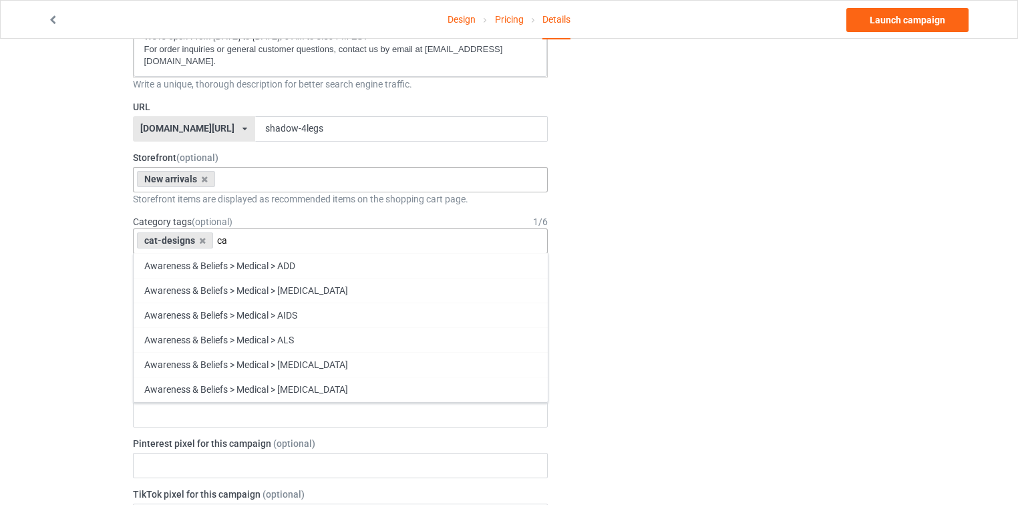
type input "c"
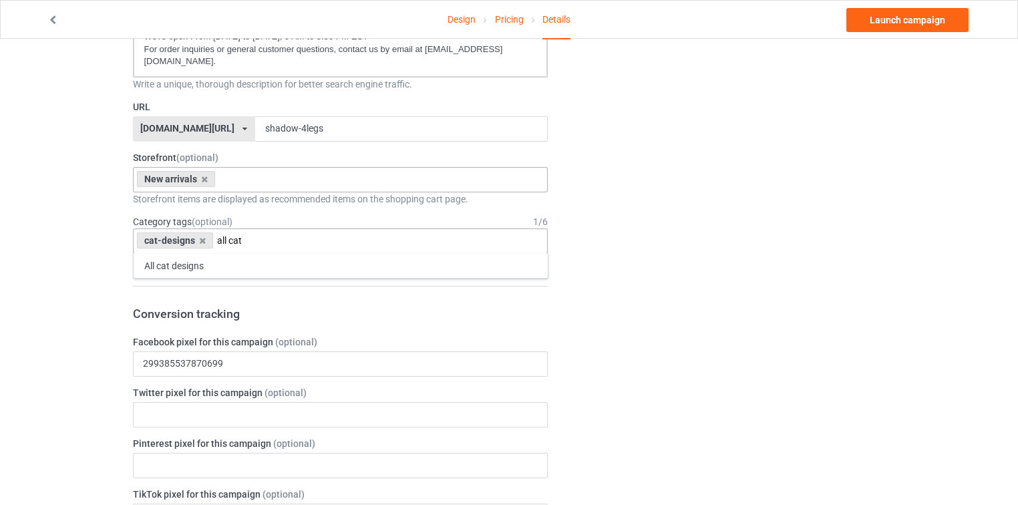
type input "all cat"
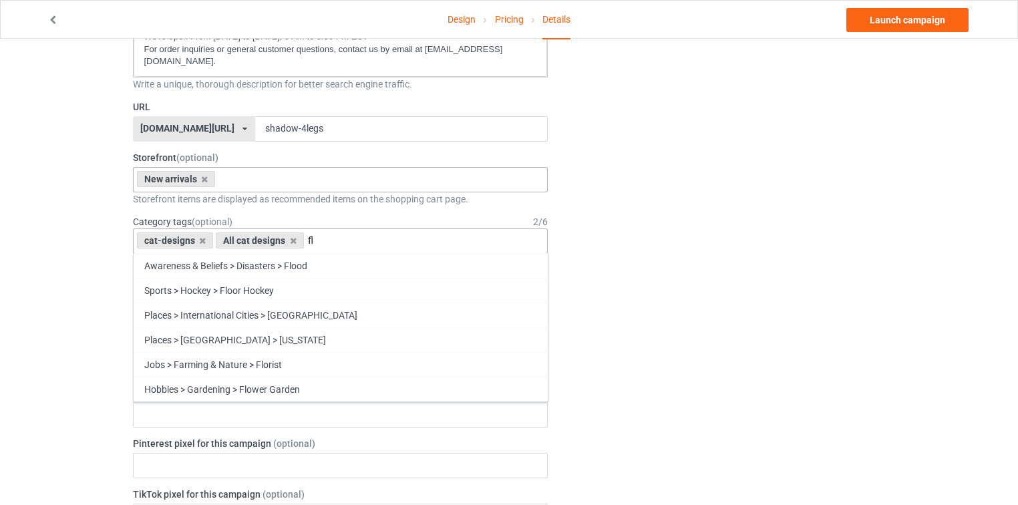
type input "f"
click at [666, 169] on div "Change default product or side" at bounding box center [725, 422] width 337 height 1585
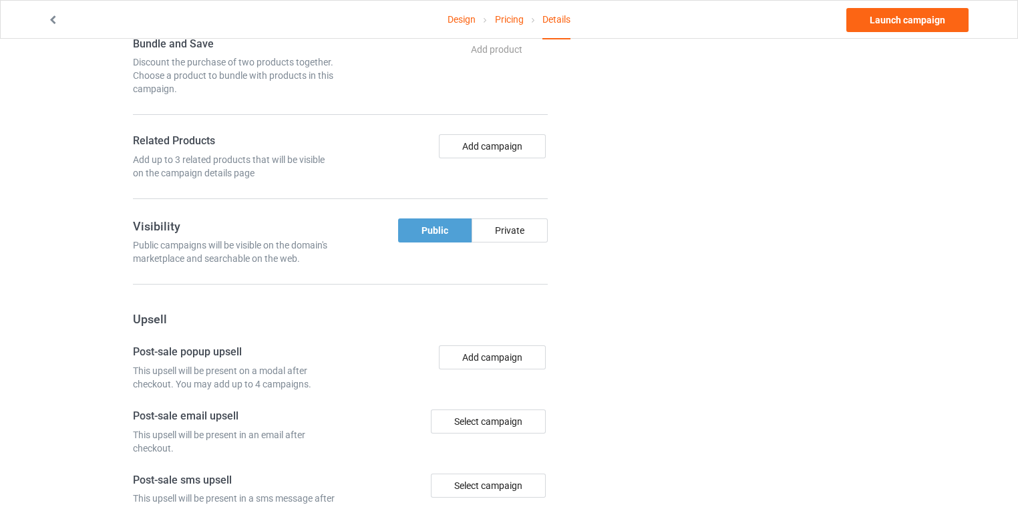
scroll to position [962, 0]
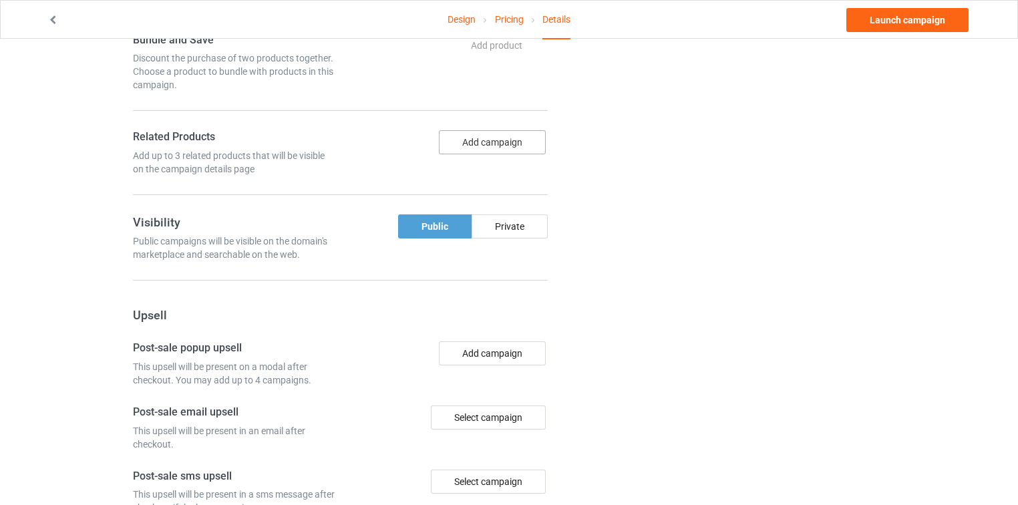
click at [500, 130] on button "Add campaign" at bounding box center [492, 142] width 107 height 24
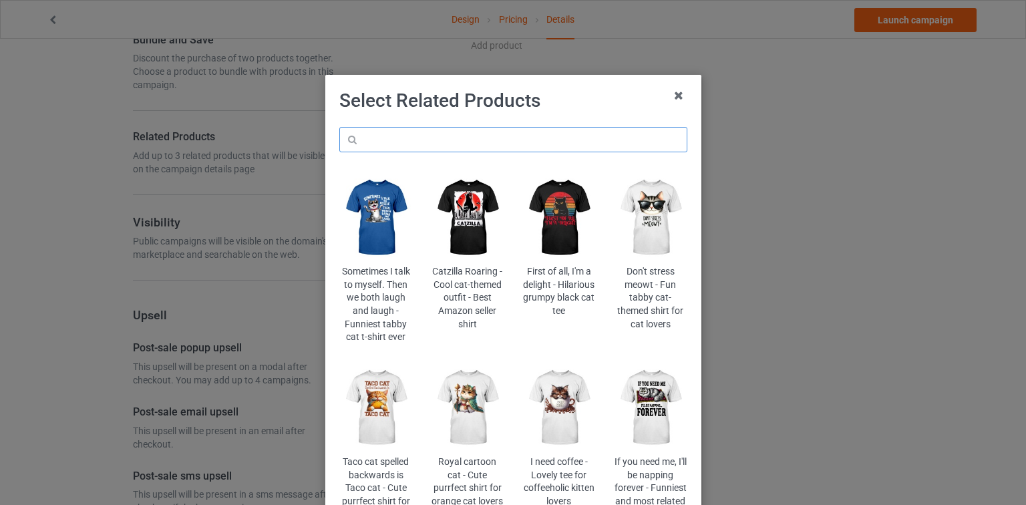
click at [497, 137] on input "text" at bounding box center [513, 139] width 348 height 25
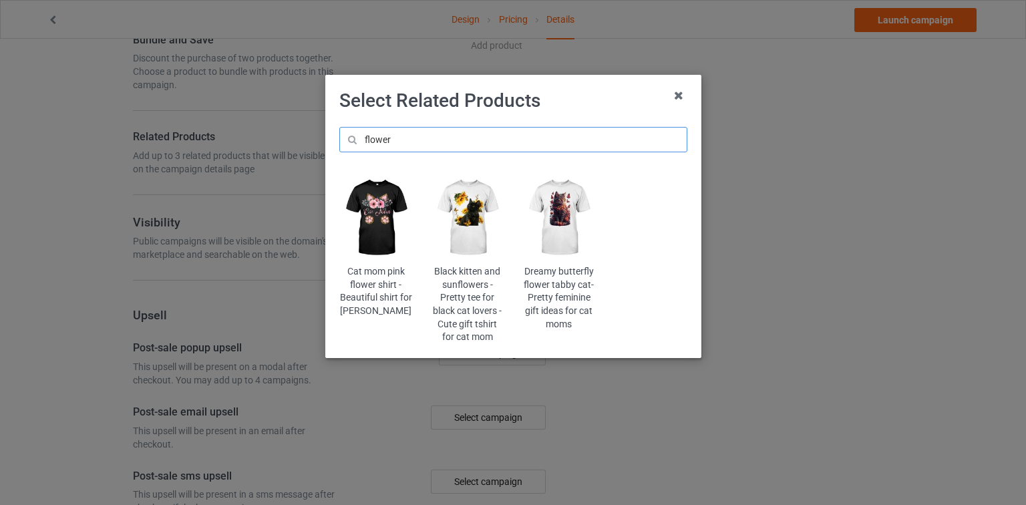
type input "flower"
click at [569, 219] on img at bounding box center [559, 217] width 73 height 91
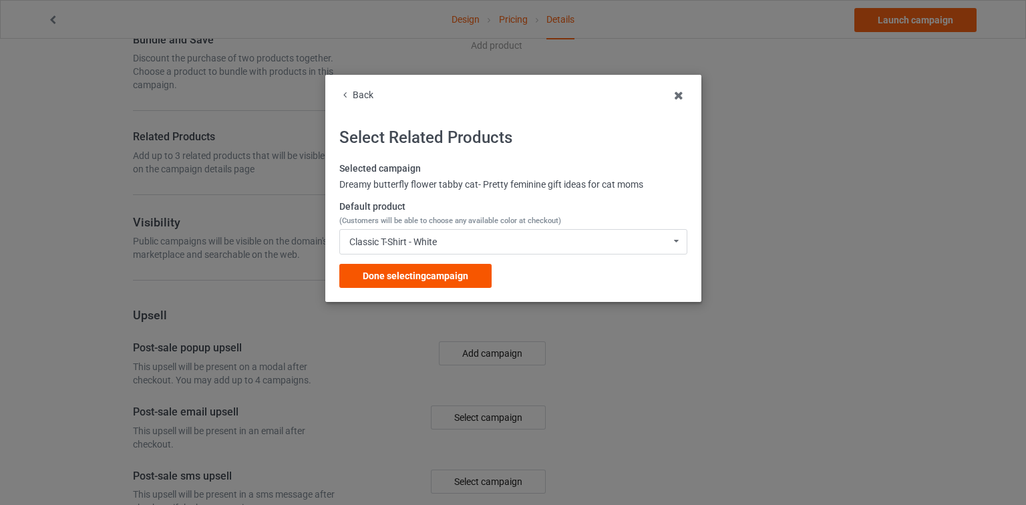
click at [466, 277] on span "Done selecting campaign" at bounding box center [416, 276] width 106 height 11
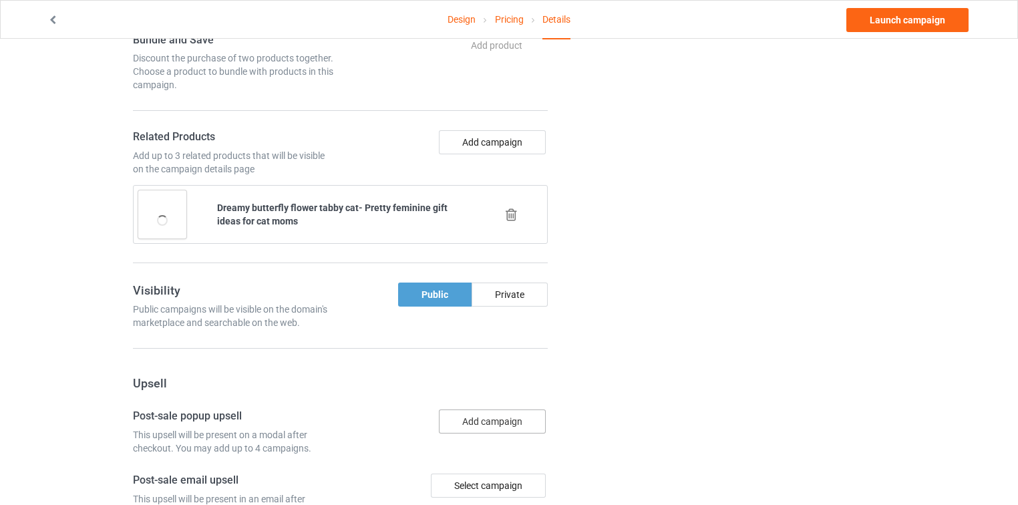
scroll to position [855, 0]
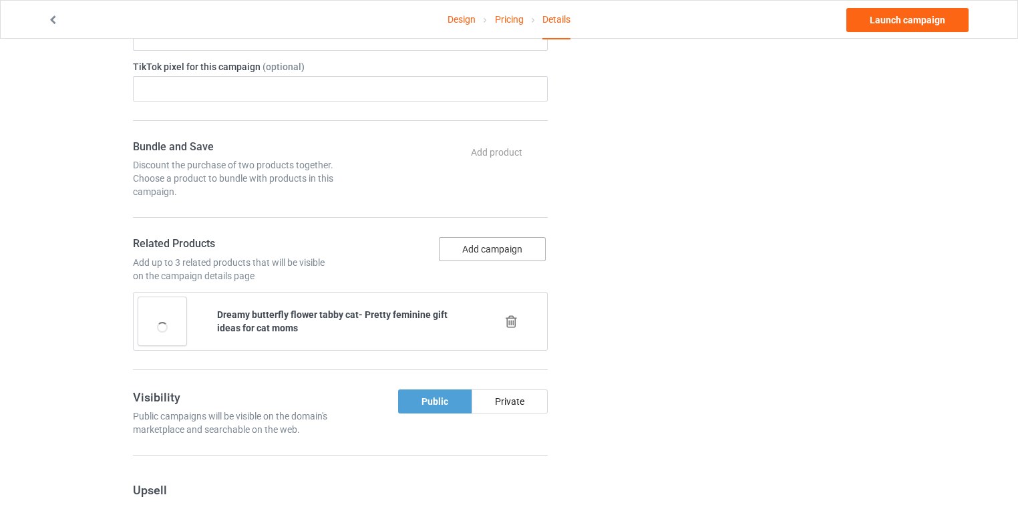
click at [513, 237] on button "Add campaign" at bounding box center [492, 249] width 107 height 24
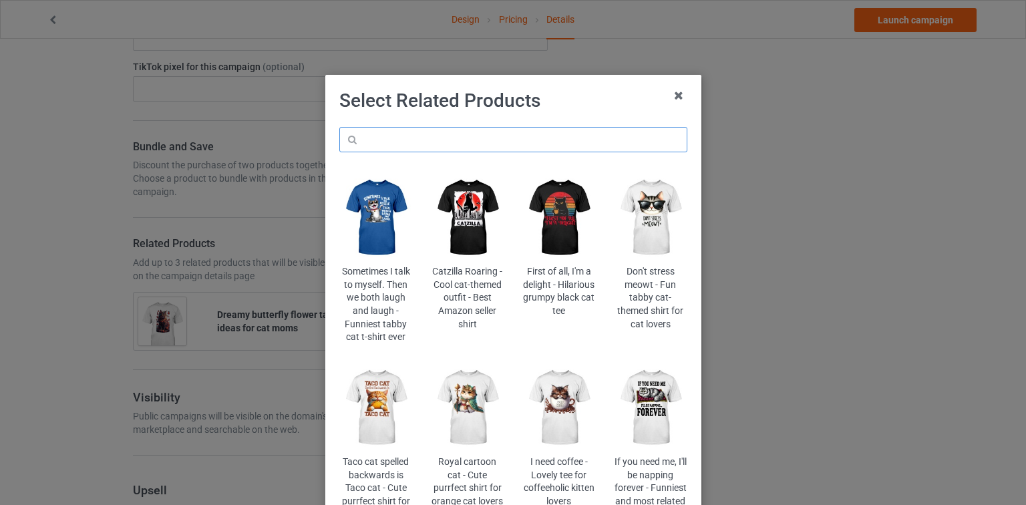
click at [535, 142] on input "text" at bounding box center [513, 139] width 348 height 25
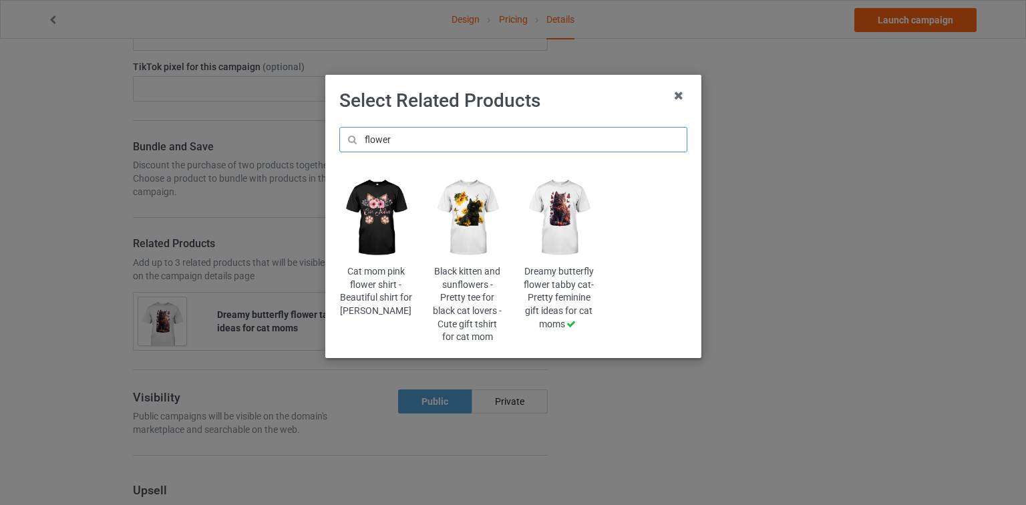
type input "flower"
click at [363, 225] on img at bounding box center [375, 217] width 73 height 91
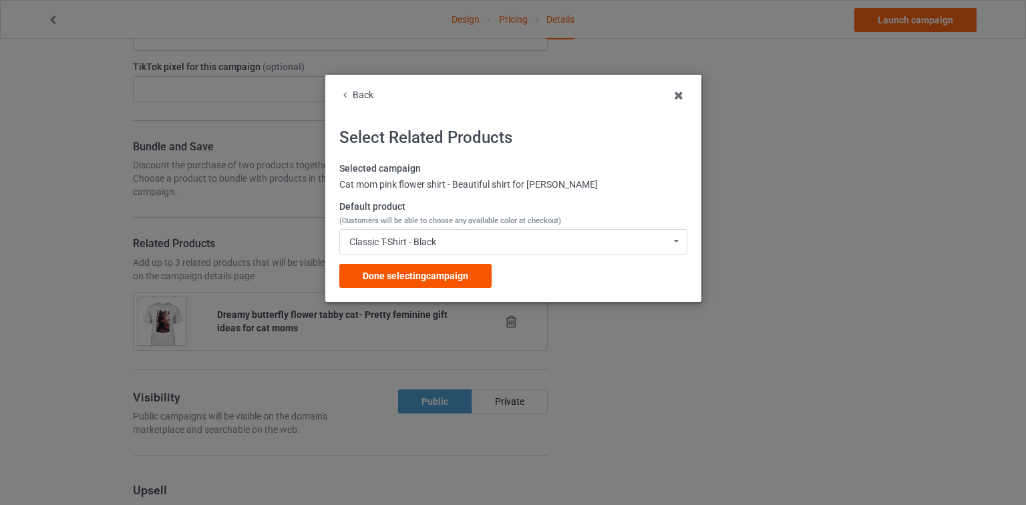
click at [434, 273] on span "Done selecting campaign" at bounding box center [416, 276] width 106 height 11
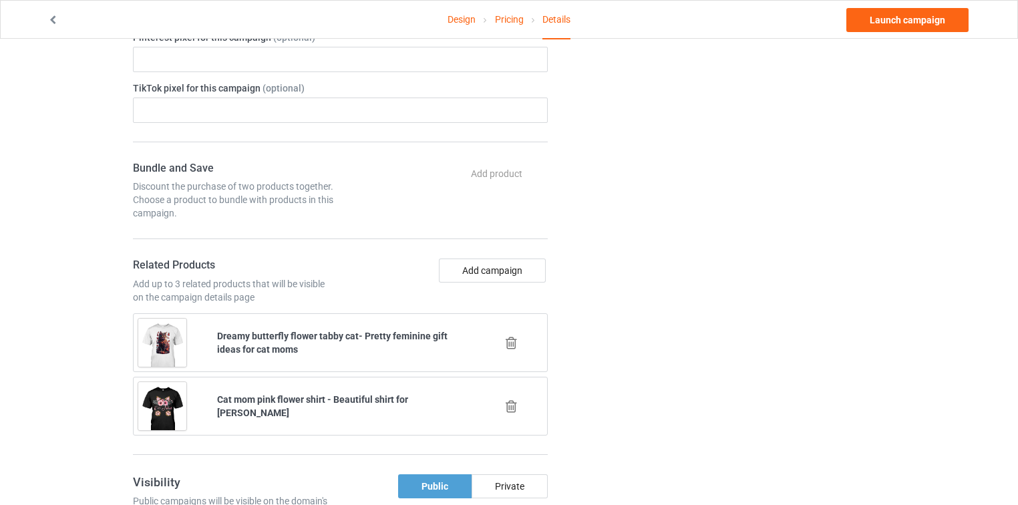
scroll to position [855, 0]
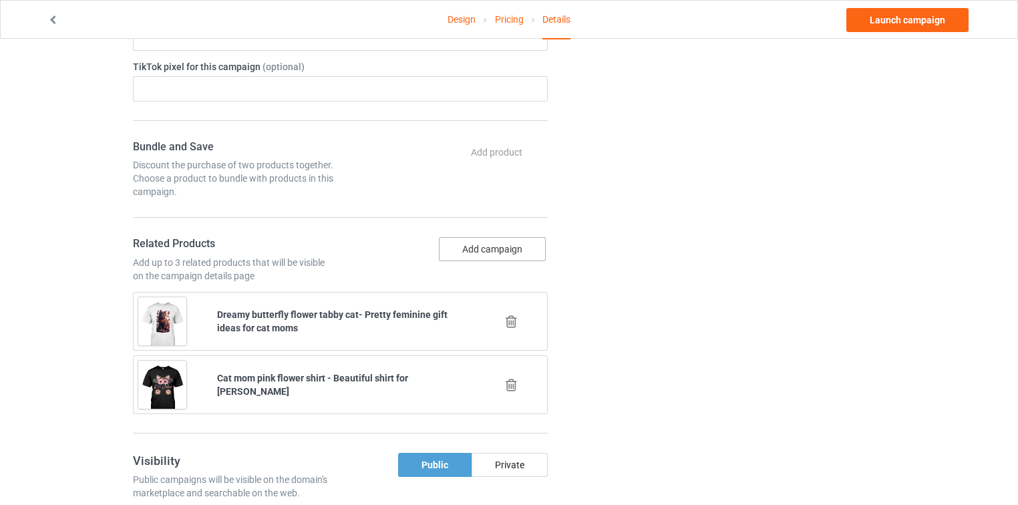
click at [532, 237] on button "Add campaign" at bounding box center [492, 249] width 107 height 24
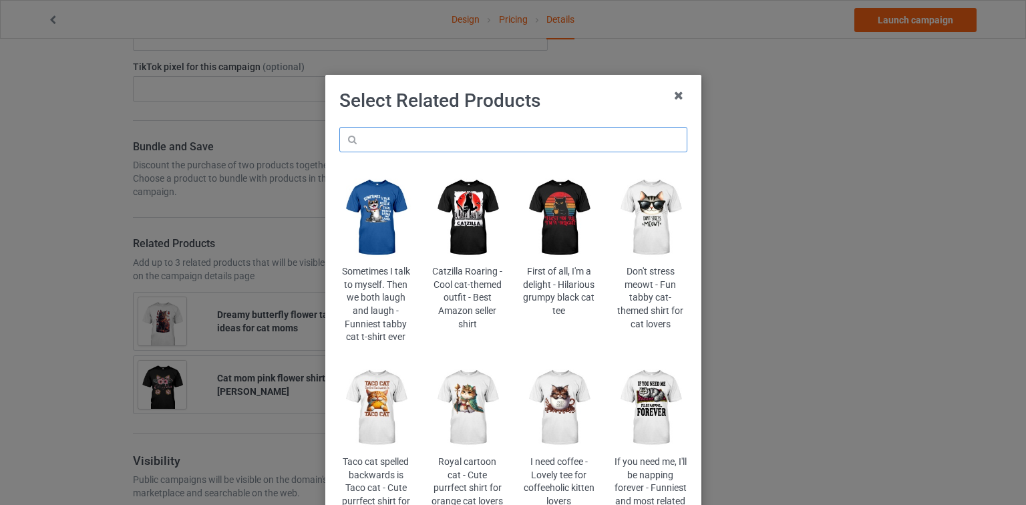
click at [484, 134] on input "text" at bounding box center [513, 139] width 348 height 25
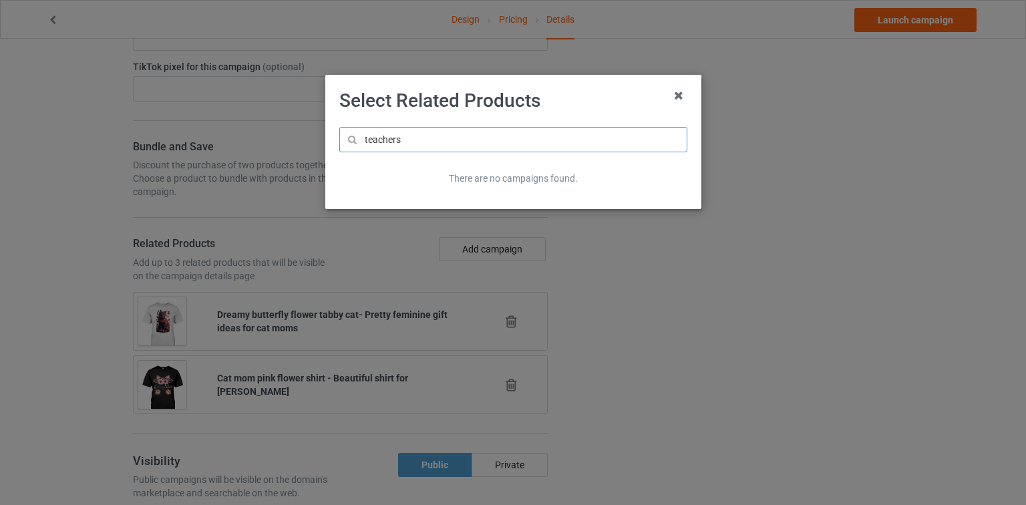
type input "teacher"
drag, startPoint x: 466, startPoint y: 139, endPoint x: 245, endPoint y: 171, distance: 222.8
click at [245, 171] on div "Select Related Products hppy There are no campaigns found." at bounding box center [513, 252] width 1026 height 505
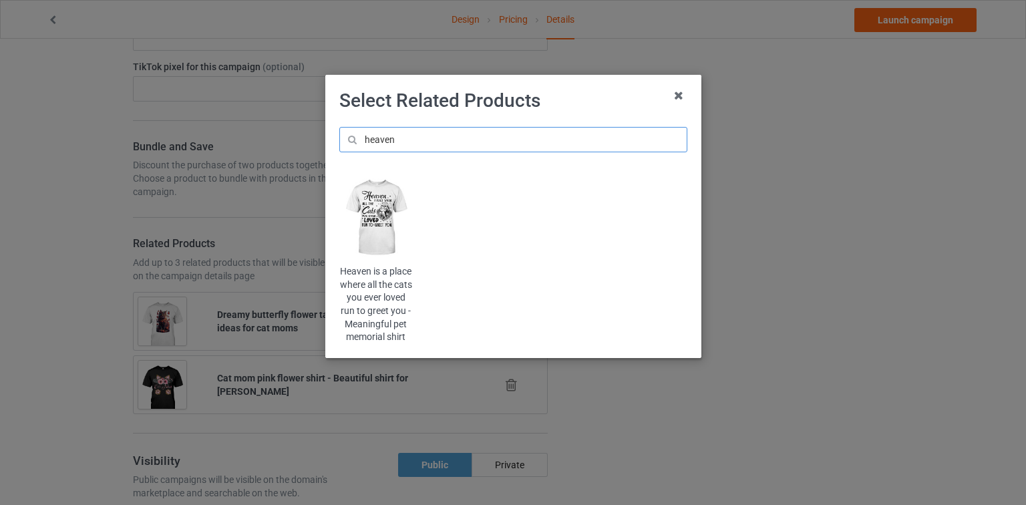
type input "heaven"
click at [406, 196] on img at bounding box center [375, 217] width 73 height 91
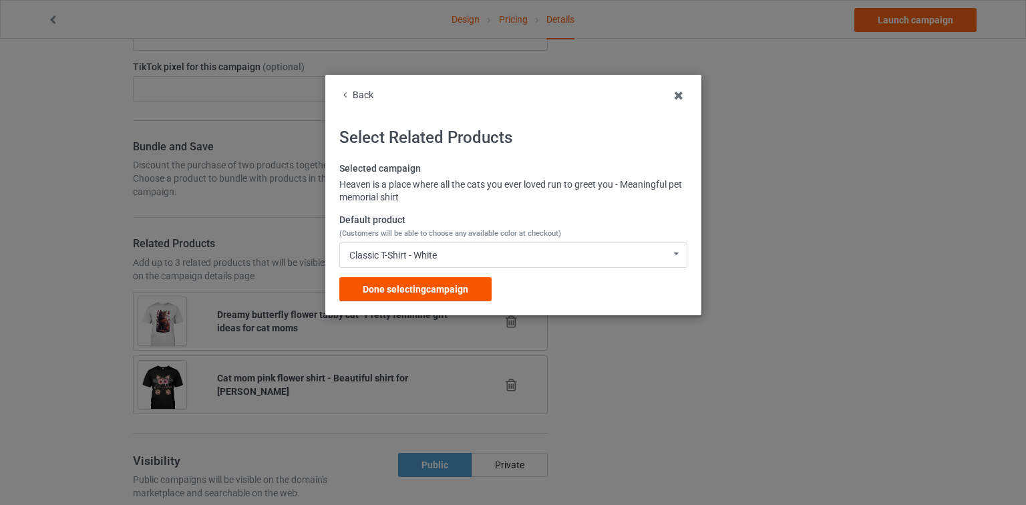
click at [478, 289] on div "Done selecting campaign" at bounding box center [415, 289] width 152 height 24
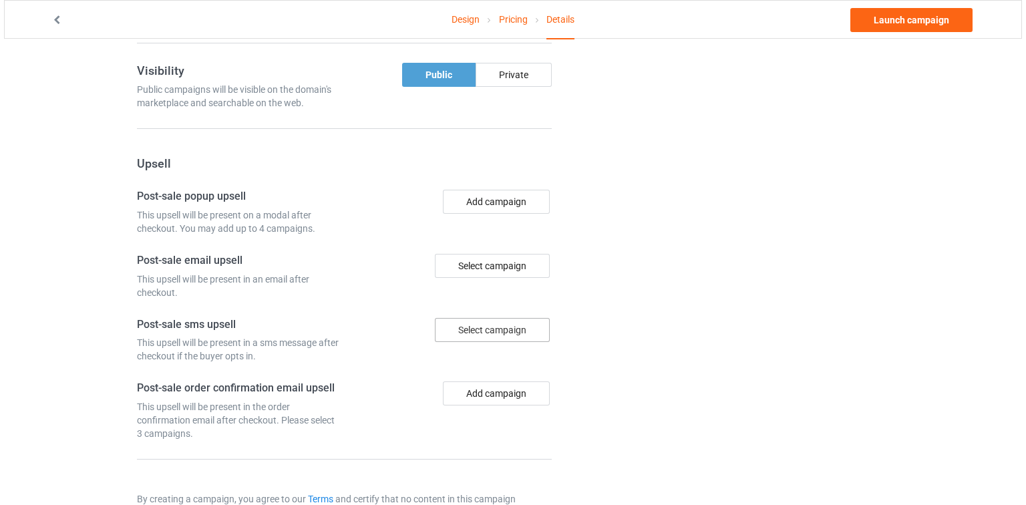
scroll to position [1333, 0]
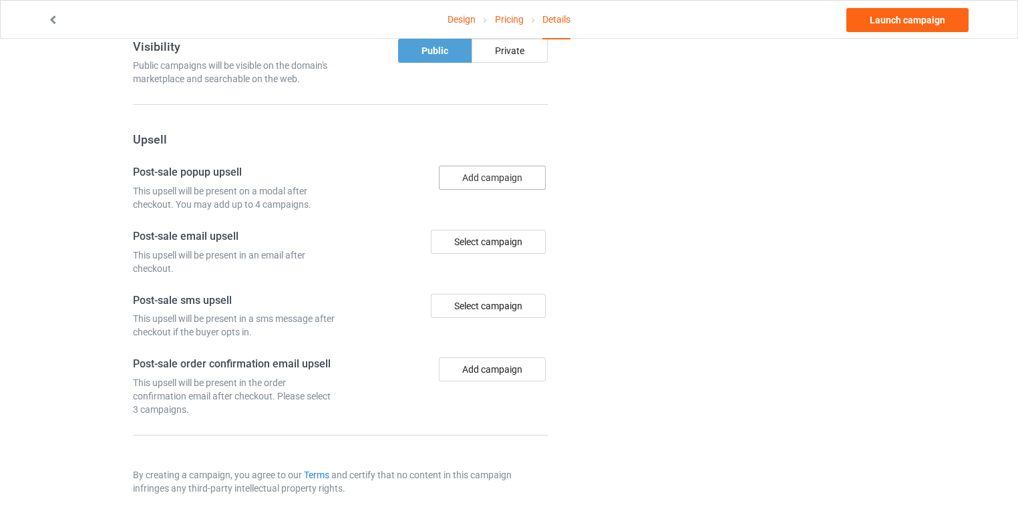
click at [500, 166] on button "Add campaign" at bounding box center [492, 178] width 107 height 24
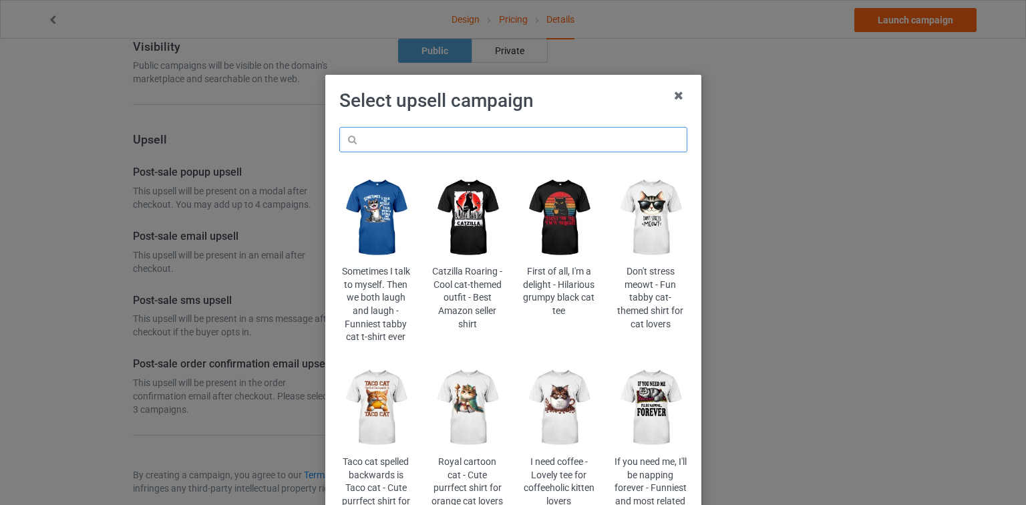
click at [476, 141] on input "text" at bounding box center [513, 139] width 348 height 25
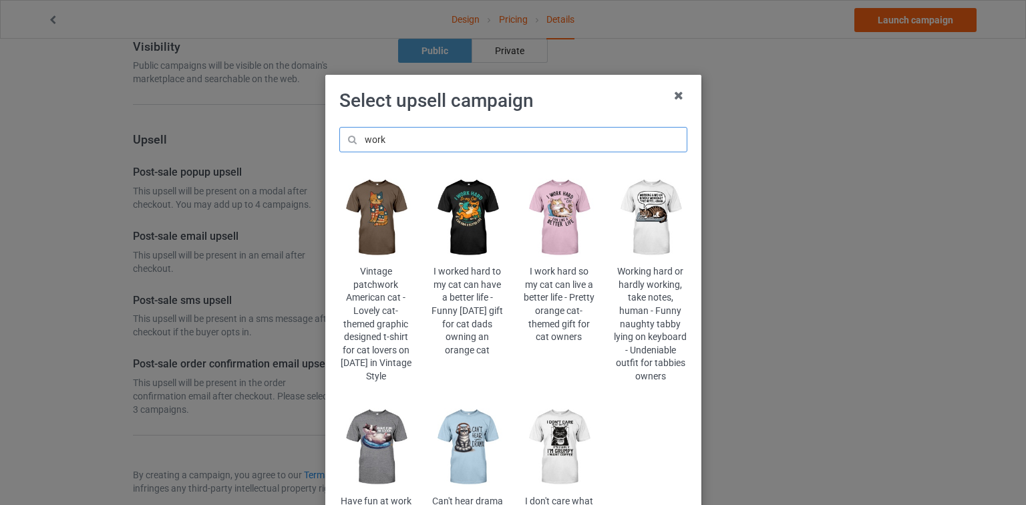
type input "work"
click at [541, 208] on img at bounding box center [559, 217] width 73 height 91
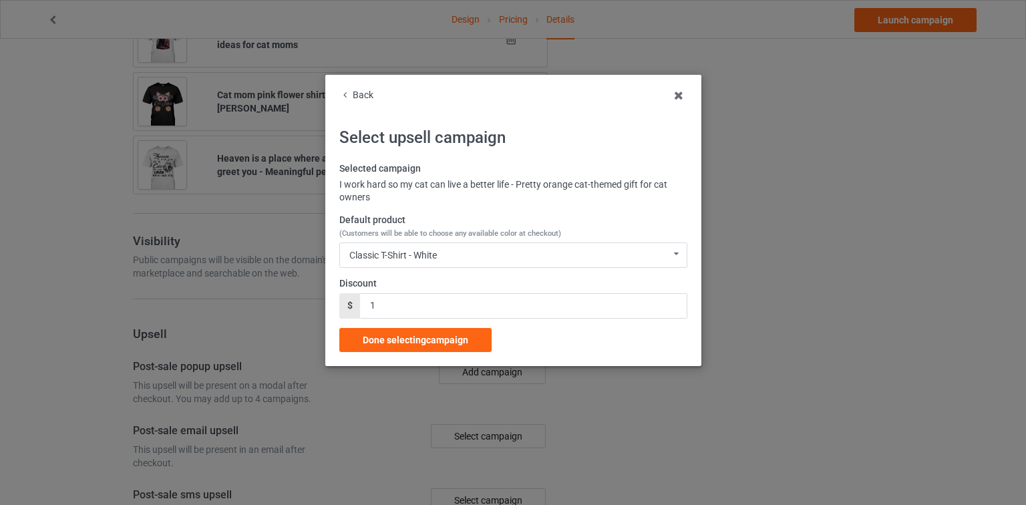
scroll to position [1333, 0]
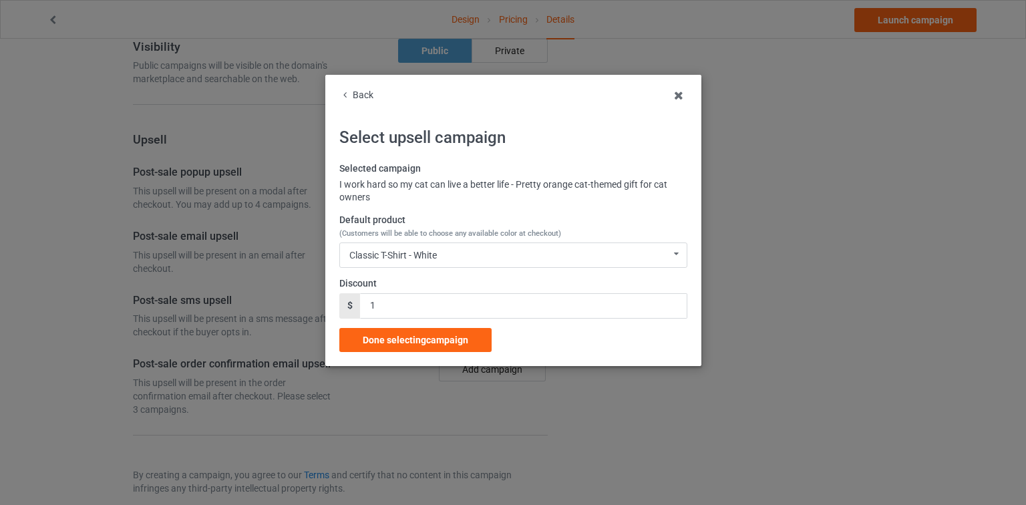
click at [490, 241] on div "Default product (Customers will be able to choose any available color at checko…" at bounding box center [513, 241] width 348 height 54
click at [480, 255] on div "Classic T-Shirt - White Classic T-Shirt - White Classic T-Shirt - Kelly Classic…" at bounding box center [513, 255] width 348 height 25
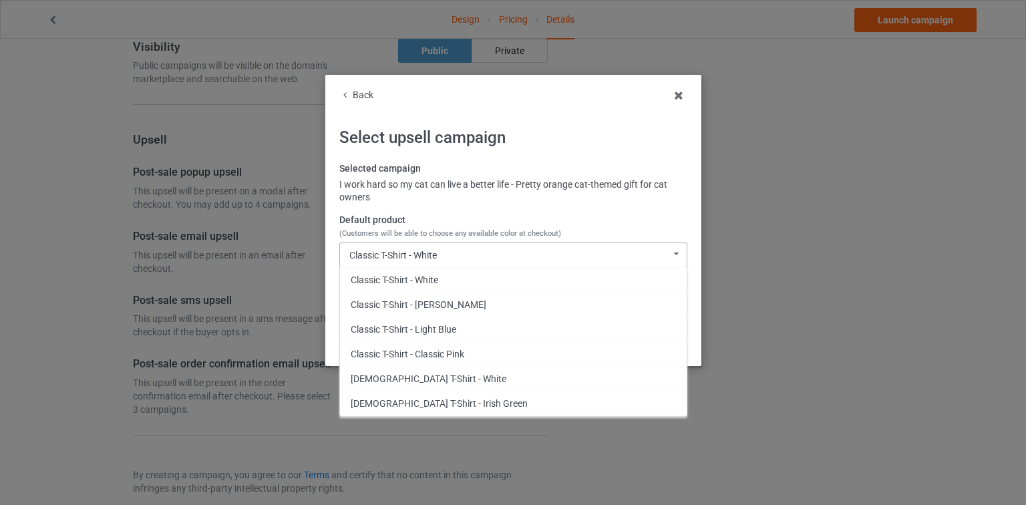
scroll to position [233, 0]
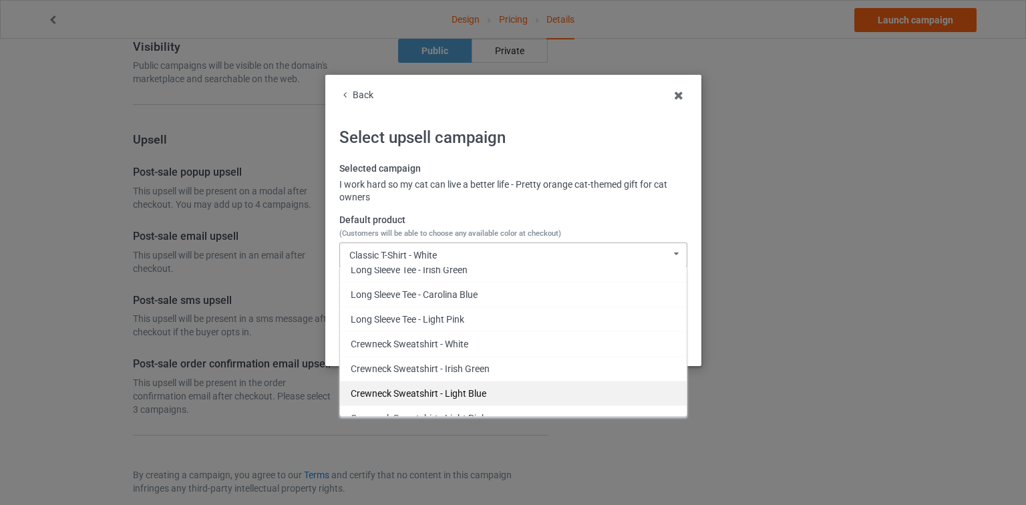
click at [449, 393] on div "Crewneck Sweatshirt - Light Blue" at bounding box center [513, 393] width 347 height 25
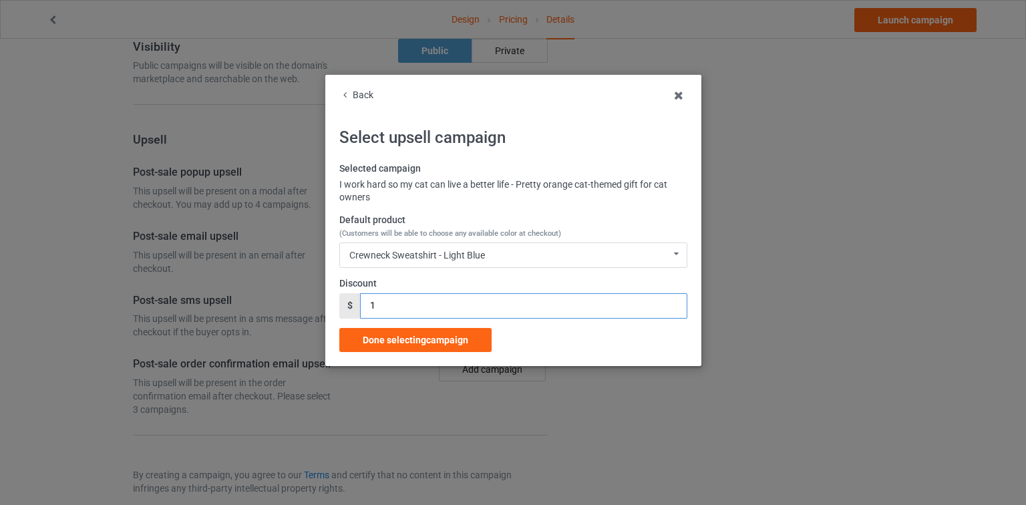
drag, startPoint x: 347, startPoint y: 310, endPoint x: 322, endPoint y: 310, distance: 24.7
click at [322, 310] on div "Back Select upsell campaign Selected campaign I work hard so my cat can live a …" at bounding box center [513, 252] width 1026 height 505
type input "3"
click at [442, 357] on div "Back Select upsell campaign Selected campaign I work hard so my cat can live a …" at bounding box center [513, 220] width 376 height 291
click at [444, 342] on span "Done selecting campaign" at bounding box center [416, 340] width 106 height 11
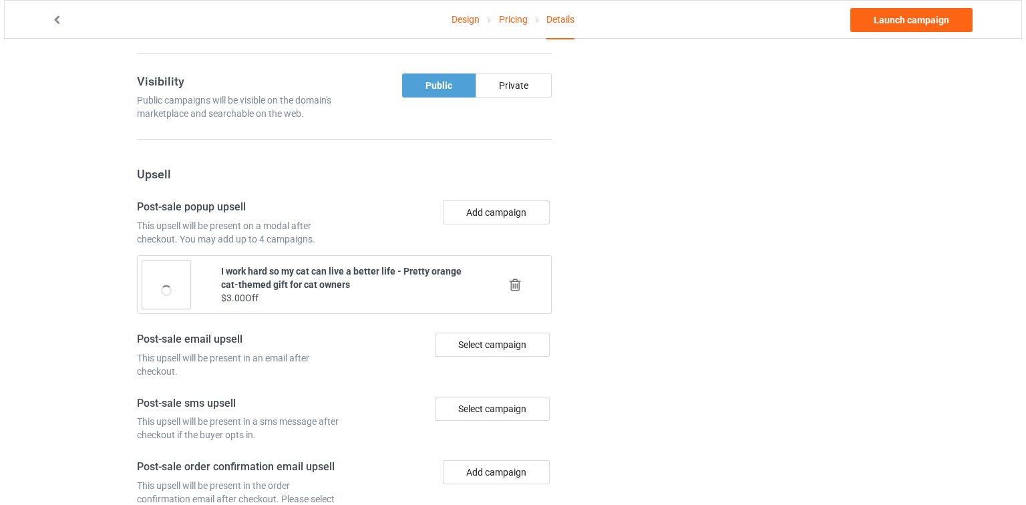
scroll to position [1336, 0]
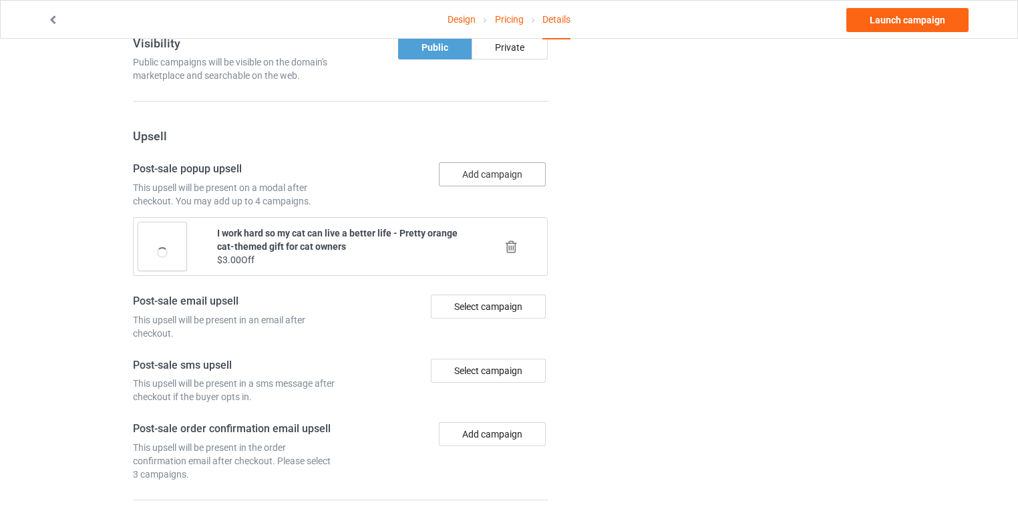
click at [491, 162] on button "Add campaign" at bounding box center [492, 174] width 107 height 24
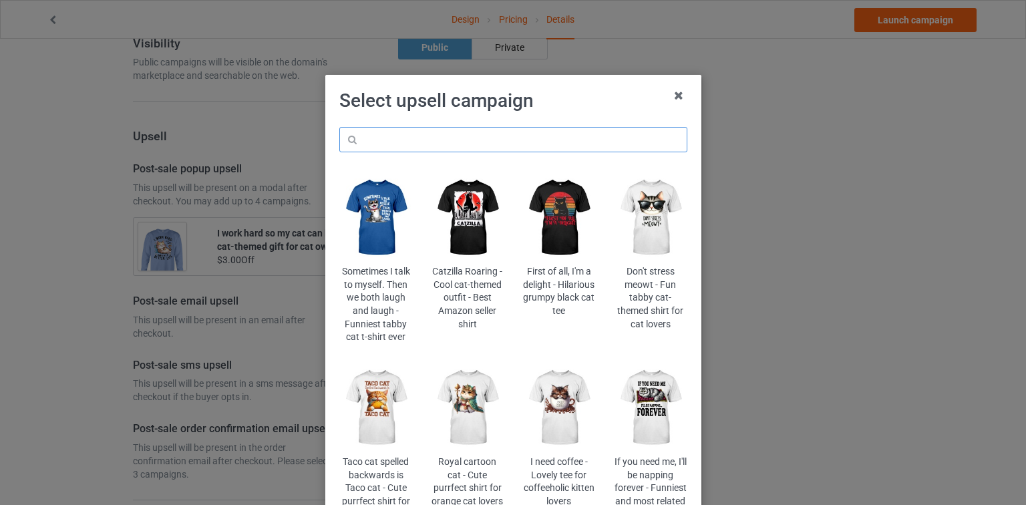
click at [492, 146] on input "text" at bounding box center [513, 139] width 348 height 25
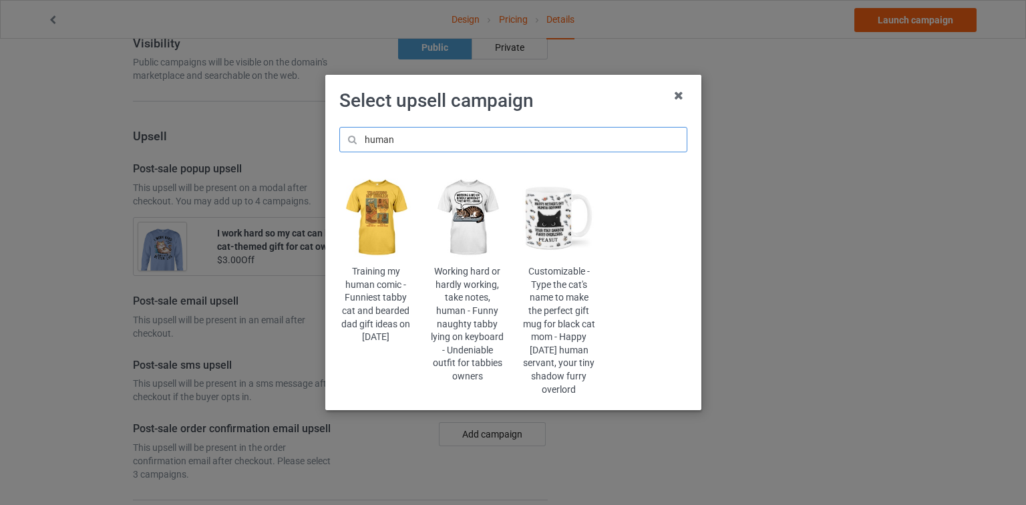
type input "human"
click at [398, 204] on img at bounding box center [375, 217] width 73 height 91
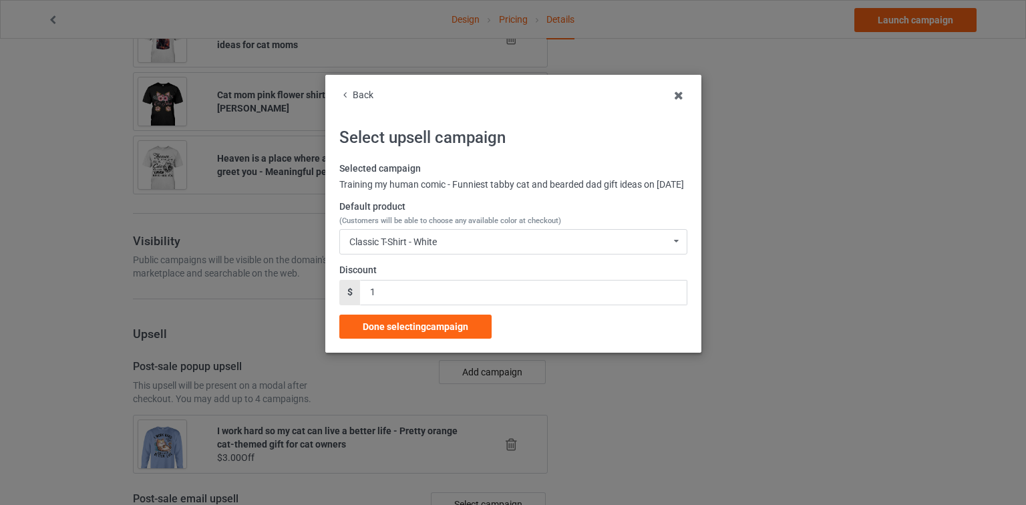
scroll to position [1336, 0]
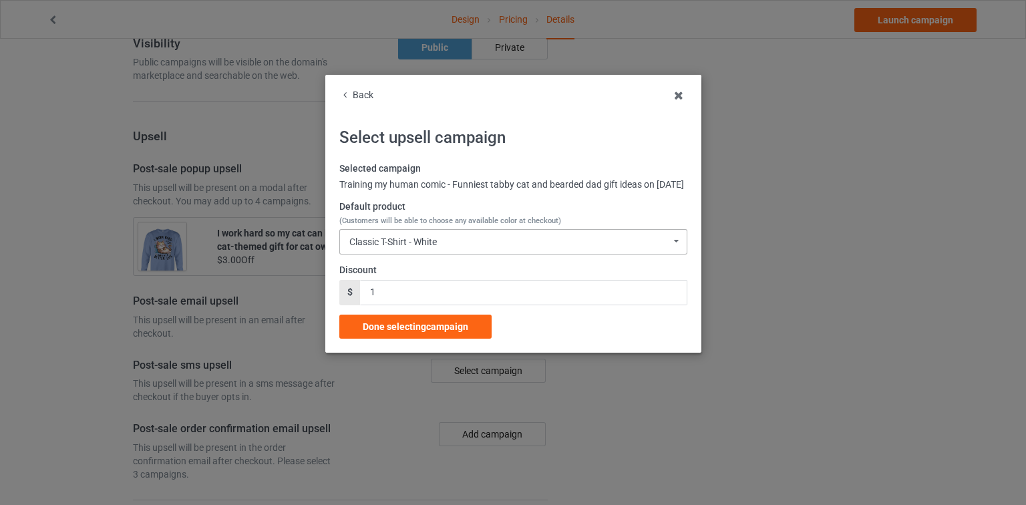
click at [395, 247] on div "Classic T-Shirt - White" at bounding box center [393, 241] width 88 height 9
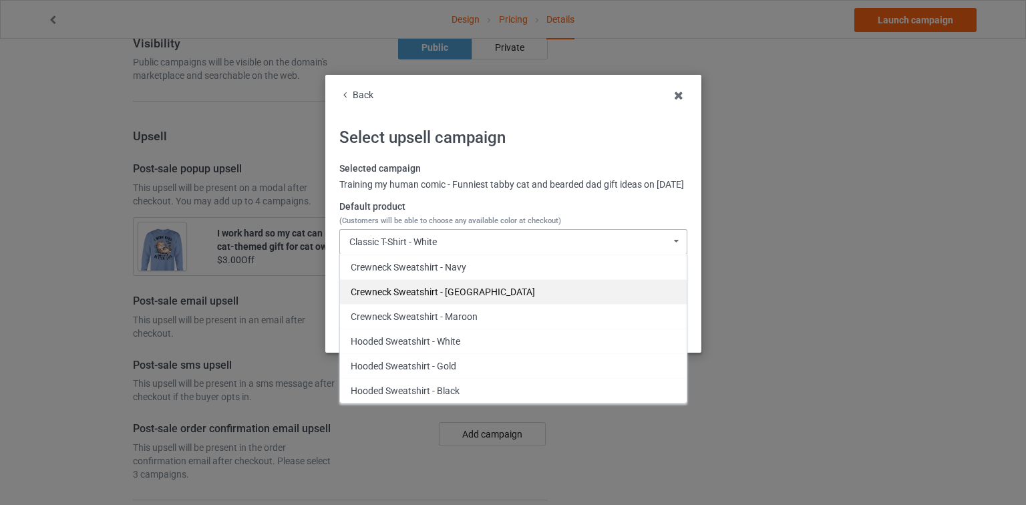
scroll to position [545, 0]
click at [366, 90] on div "Back" at bounding box center [513, 95] width 348 height 13
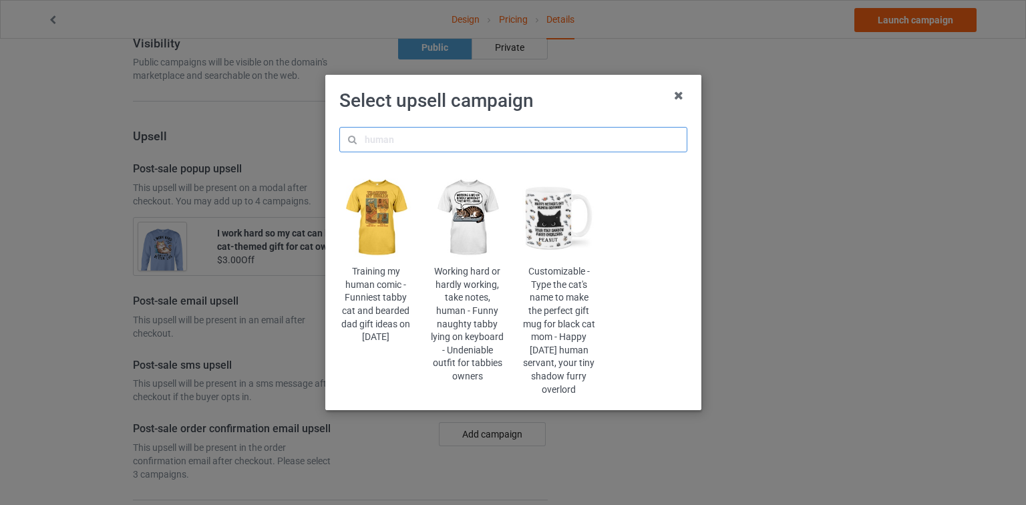
click at [426, 150] on input "text" at bounding box center [513, 139] width 348 height 25
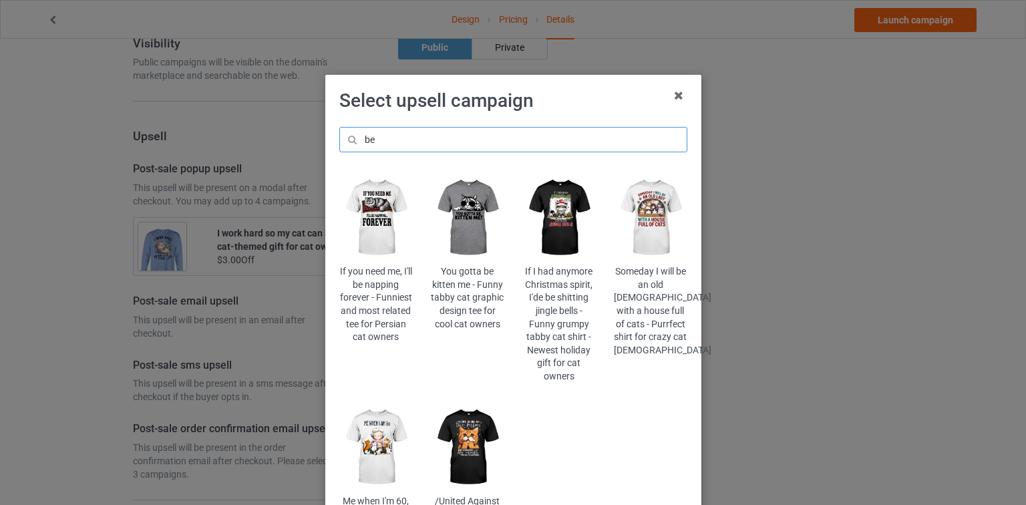
type input "be"
click at [462, 234] on img at bounding box center [467, 217] width 73 height 91
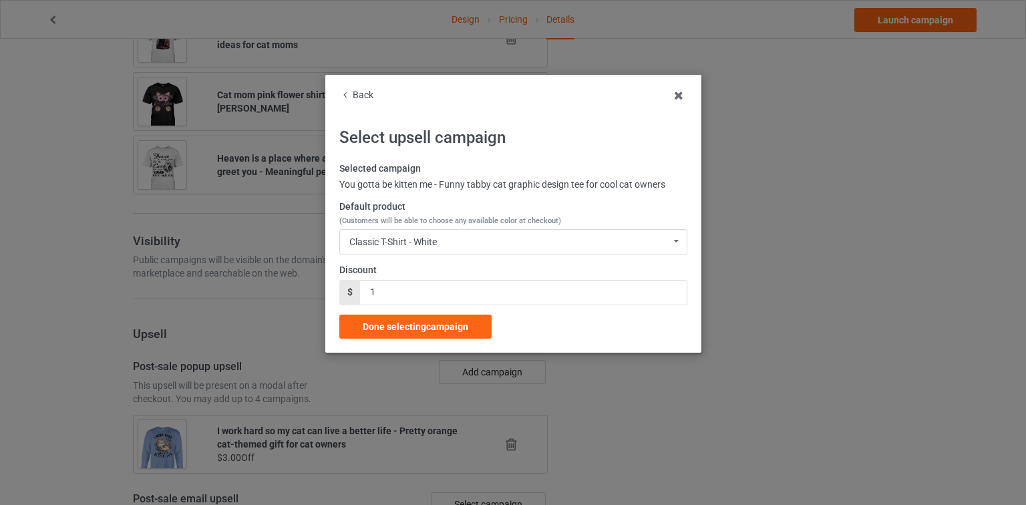
scroll to position [1336, 0]
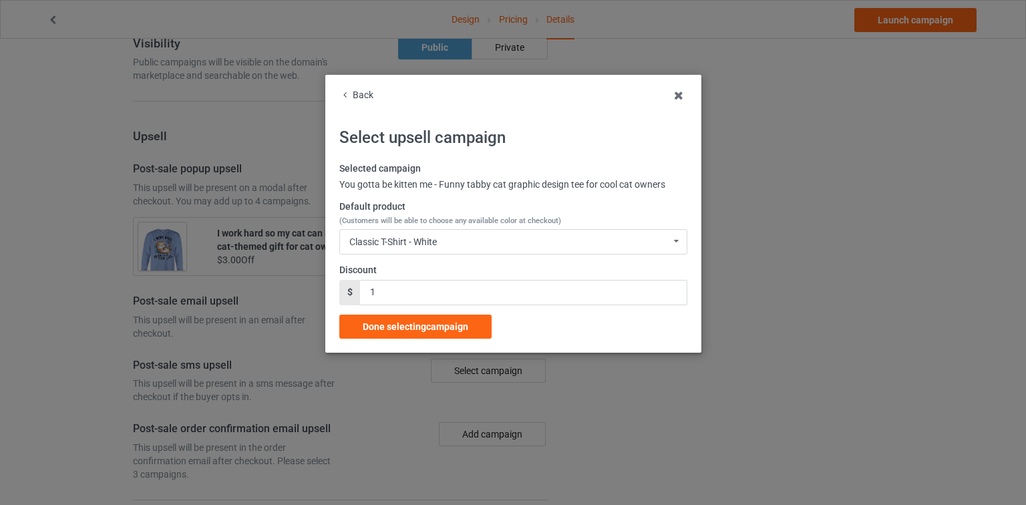
click at [462, 234] on div "Classic T-Shirt - White Classic T-Shirt - White Classic T-Shirt - Classic Pink …" at bounding box center [513, 241] width 348 height 25
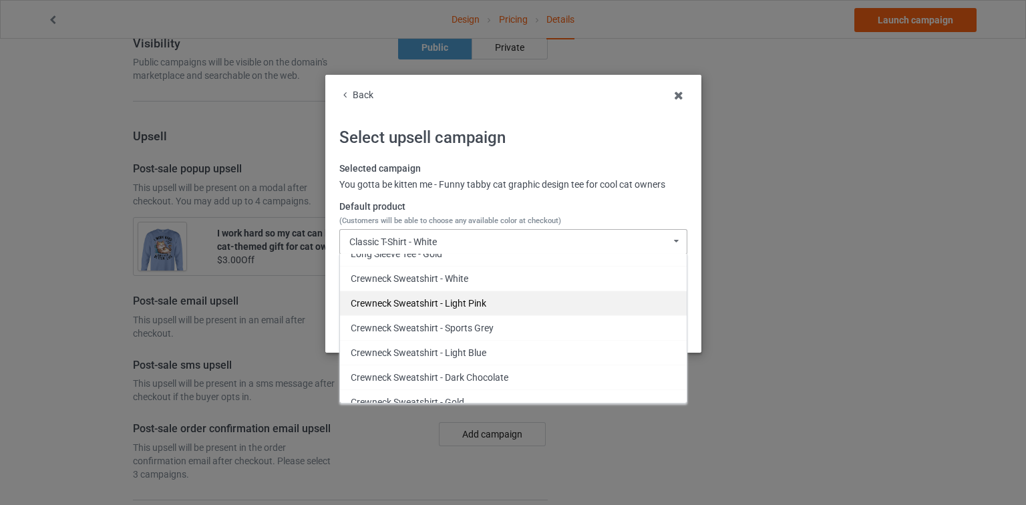
scroll to position [434, 0]
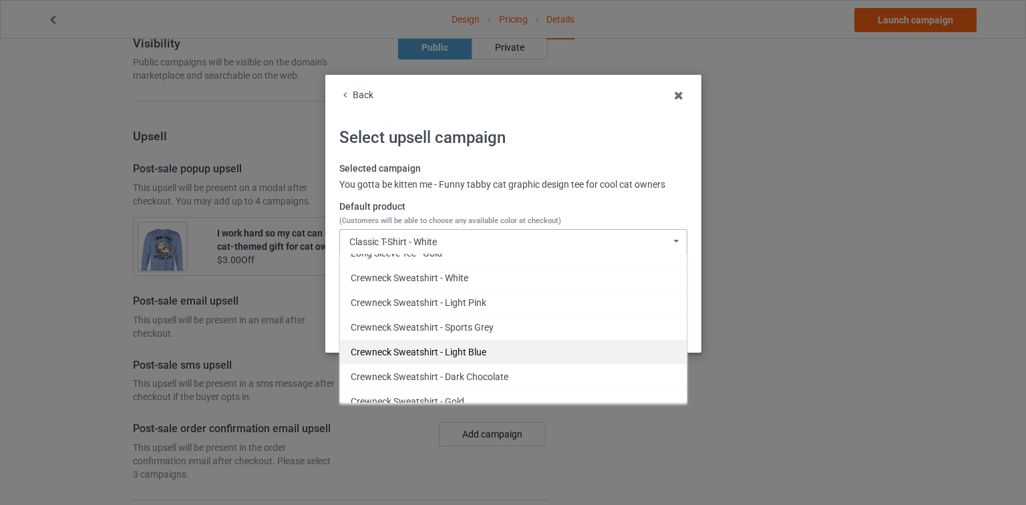
click at [458, 348] on div "Crewneck Sweatshirt - Light Blue" at bounding box center [513, 351] width 347 height 25
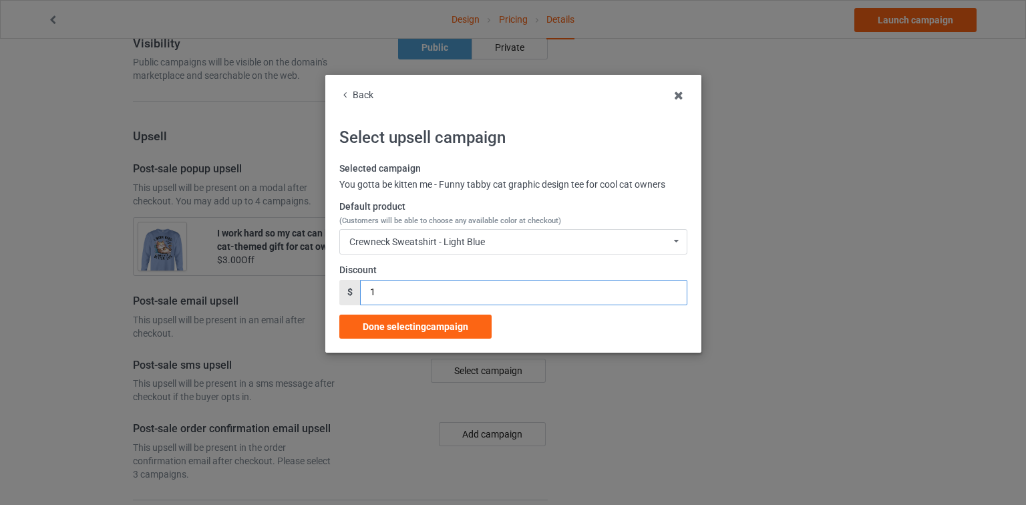
drag, startPoint x: 392, startPoint y: 289, endPoint x: 270, endPoint y: 291, distance: 121.6
click at [267, 291] on div "Back Select upsell campaign Selected campaign You gotta be kitten me - Funny ta…" at bounding box center [513, 252] width 1026 height 505
type input "3"
click at [390, 318] on div "Done selecting campaign" at bounding box center [415, 327] width 152 height 24
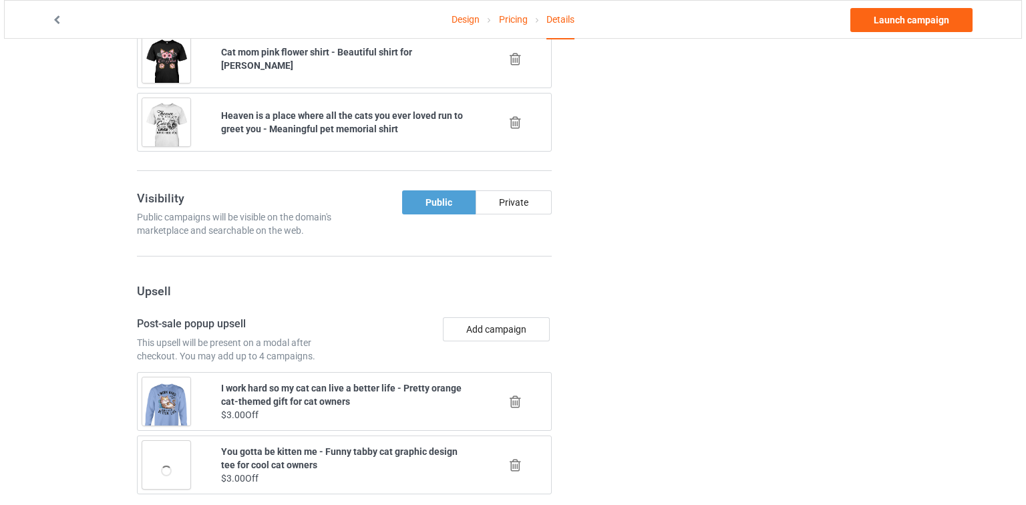
scroll to position [1235, 0]
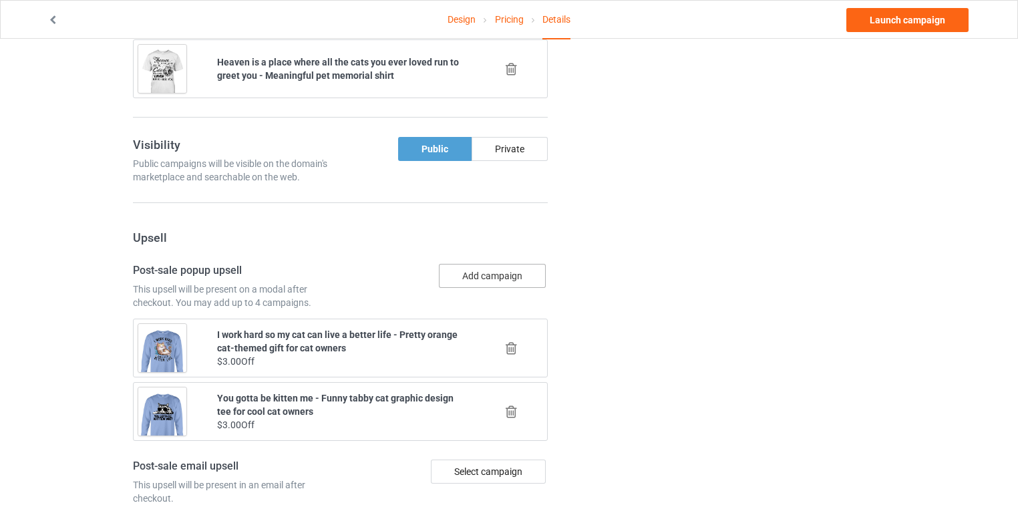
click at [508, 264] on button "Add campaign" at bounding box center [492, 276] width 107 height 24
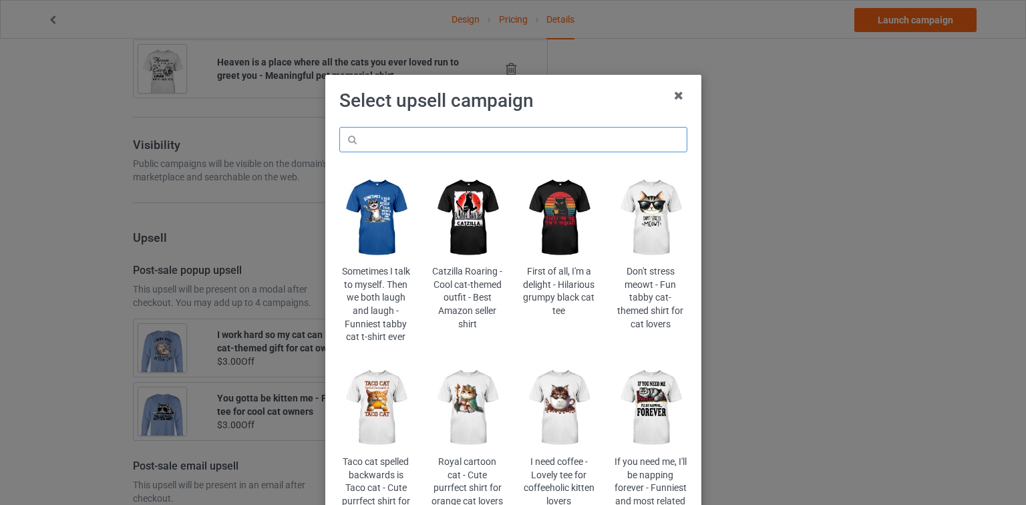
click at [510, 134] on input "text" at bounding box center [513, 139] width 348 height 25
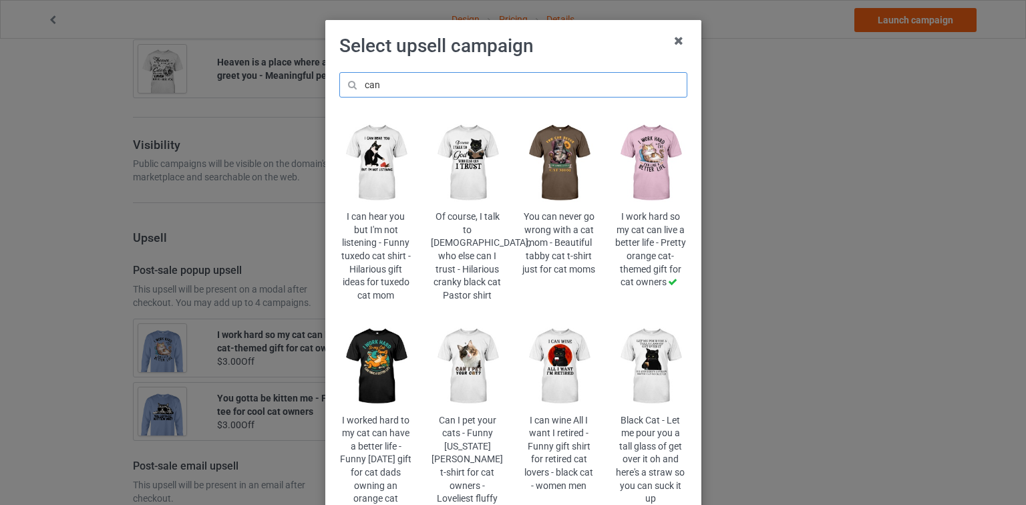
scroll to position [53, 0]
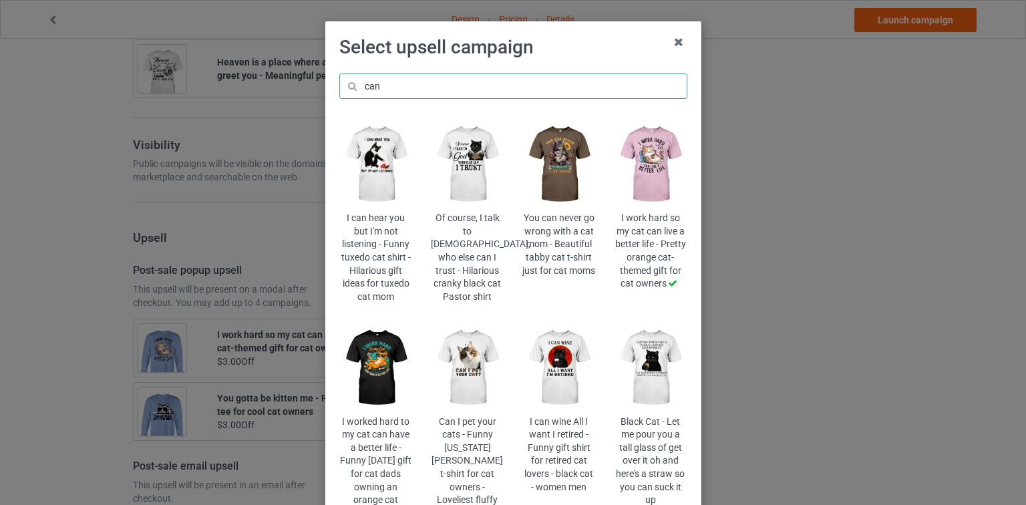
type input "can"
click at [555, 190] on img at bounding box center [559, 164] width 73 height 91
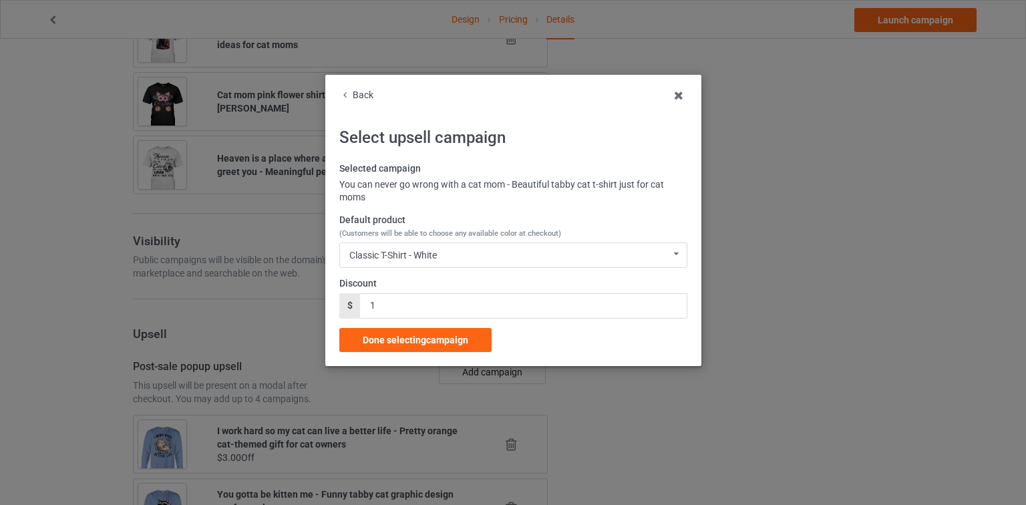
scroll to position [1235, 0]
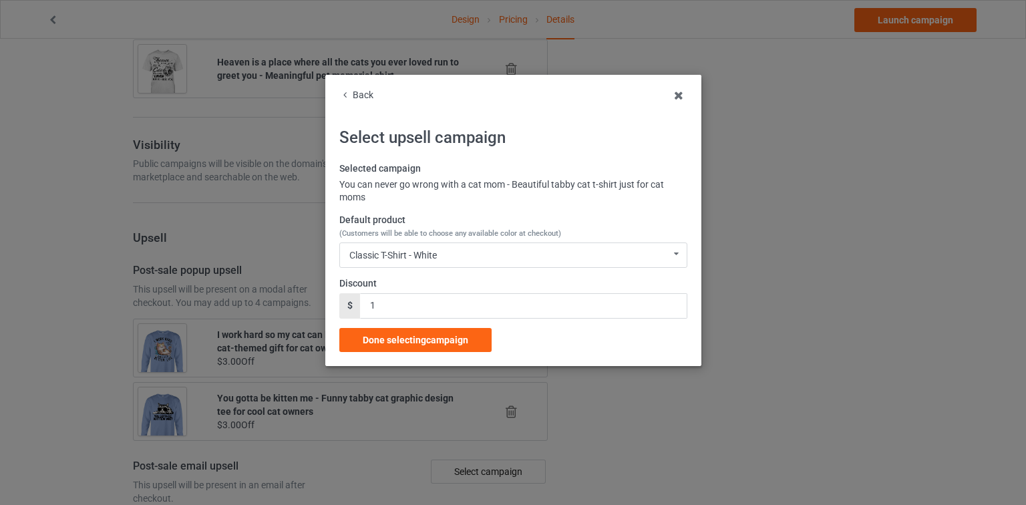
click at [414, 218] on label "Default product (Customers will be able to choose any available color at checko…" at bounding box center [513, 227] width 348 height 26
click at [421, 259] on div "Classic T-Shirt - White" at bounding box center [393, 255] width 88 height 9
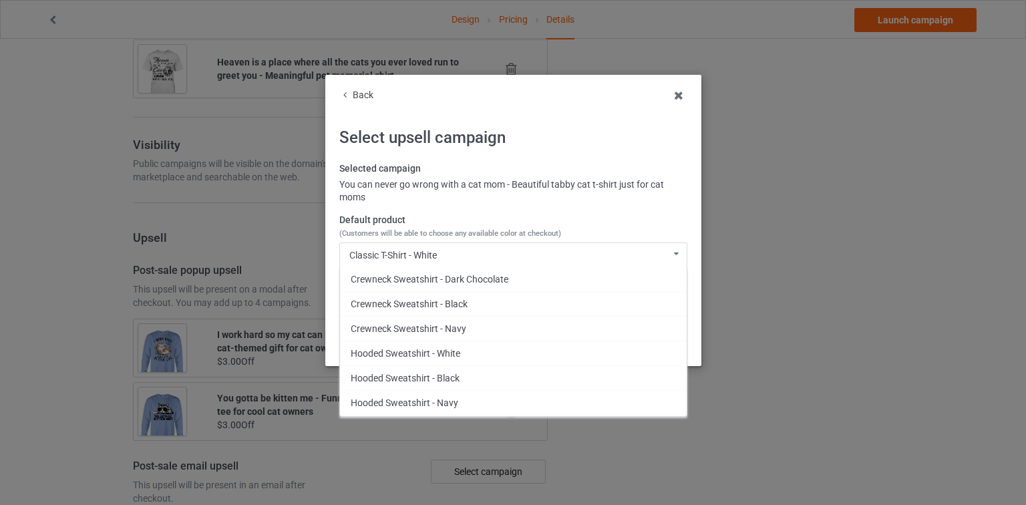
scroll to position [321, 0]
click at [360, 92] on div "Back" at bounding box center [513, 95] width 348 height 13
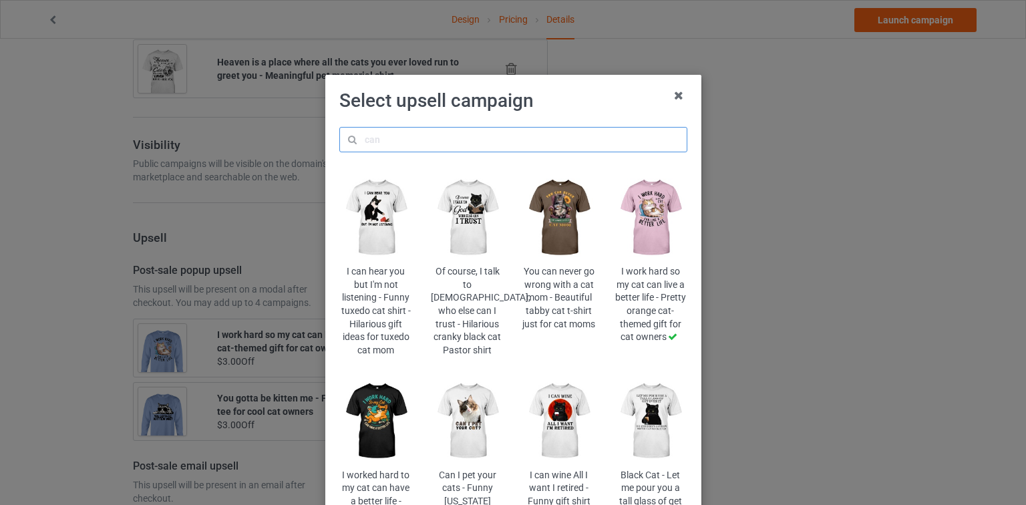
click at [388, 128] on input "text" at bounding box center [513, 139] width 348 height 25
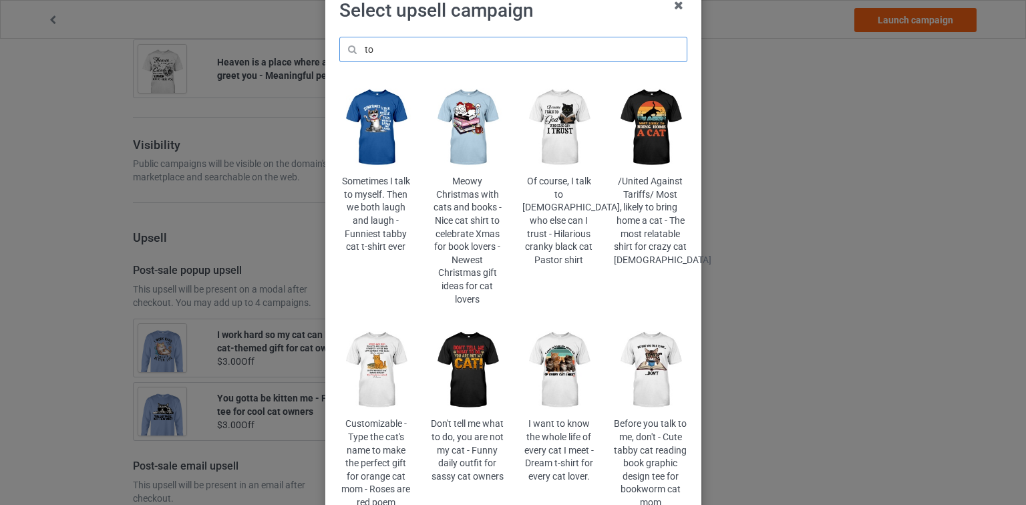
scroll to position [107, 0]
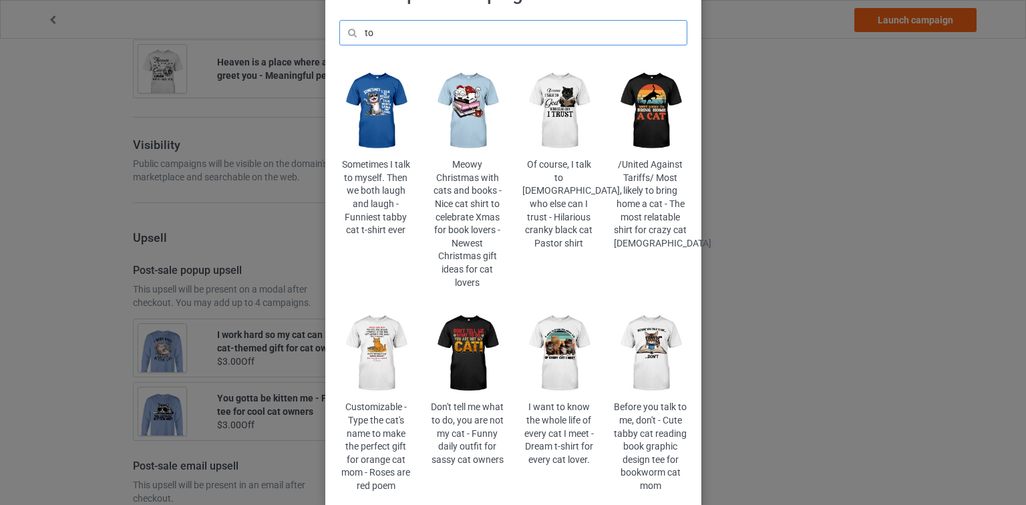
type input "to"
click at [561, 320] on img at bounding box center [559, 353] width 73 height 91
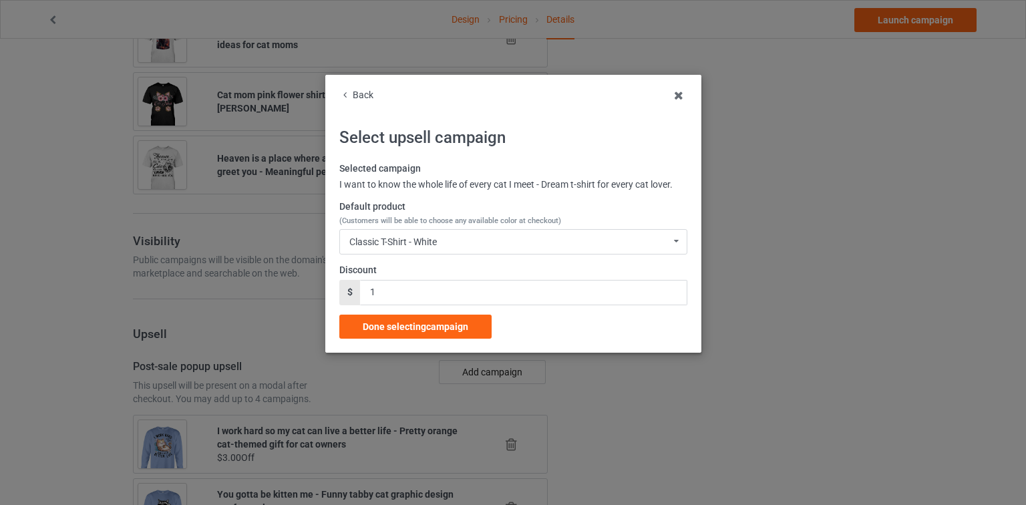
scroll to position [1235, 0]
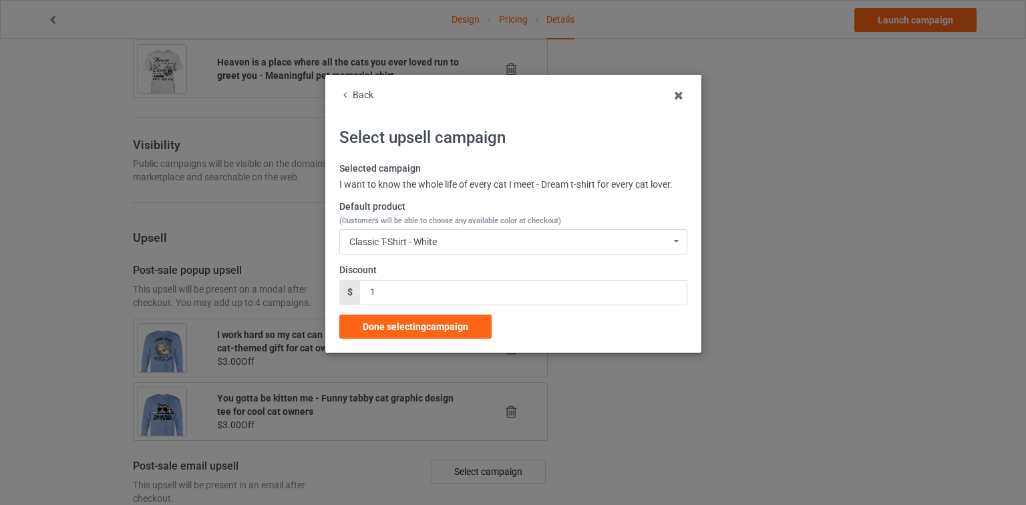
click at [474, 229] on div "Default product (Customers will be able to choose any available color at checko…" at bounding box center [513, 227] width 348 height 54
click at [567, 225] on label "Default product (Customers will be able to choose any available color at checko…" at bounding box center [513, 213] width 348 height 26
click at [581, 240] on div "Classic T-Shirt - White Classic T-Shirt - White Classic T-Shirt - Gold Classic …" at bounding box center [513, 241] width 348 height 25
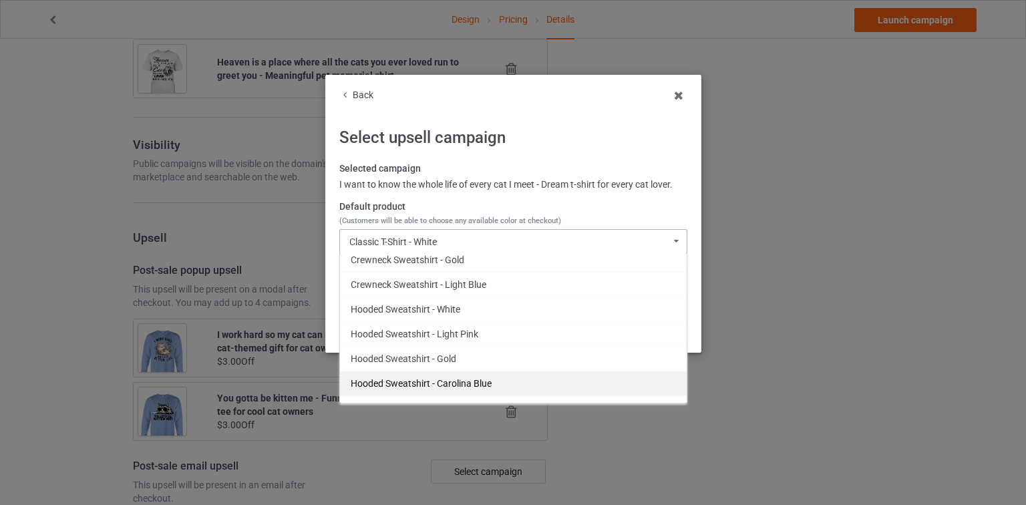
scroll to position [467, 0]
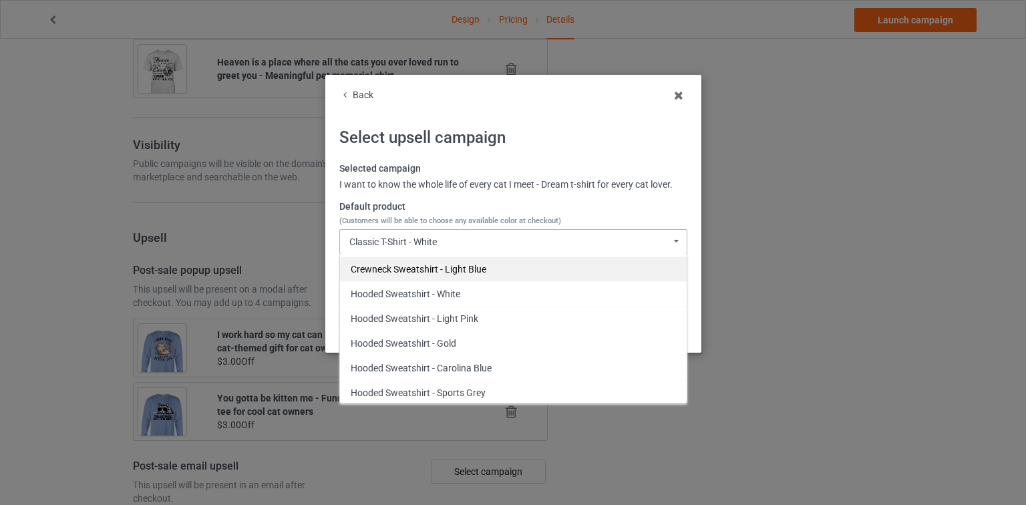
click at [470, 269] on div "Crewneck Sweatshirt - Light Blue" at bounding box center [513, 269] width 347 height 25
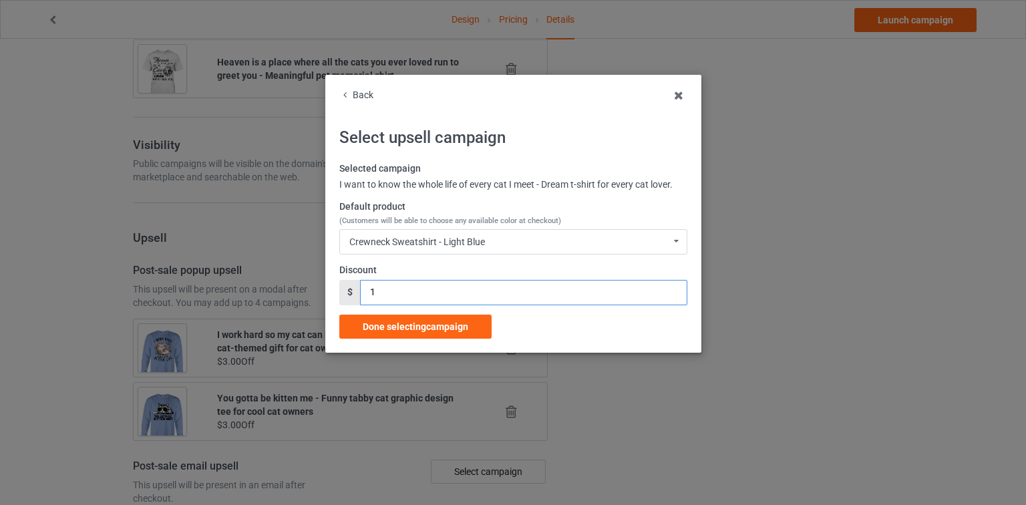
drag, startPoint x: 396, startPoint y: 287, endPoint x: 323, endPoint y: 292, distance: 73.0
click at [323, 289] on div "Back Select upsell campaign Selected campaign I want to know the whole life of …" at bounding box center [513, 252] width 1026 height 505
type input "3"
click at [426, 323] on span "Done selecting campaign" at bounding box center [416, 326] width 106 height 11
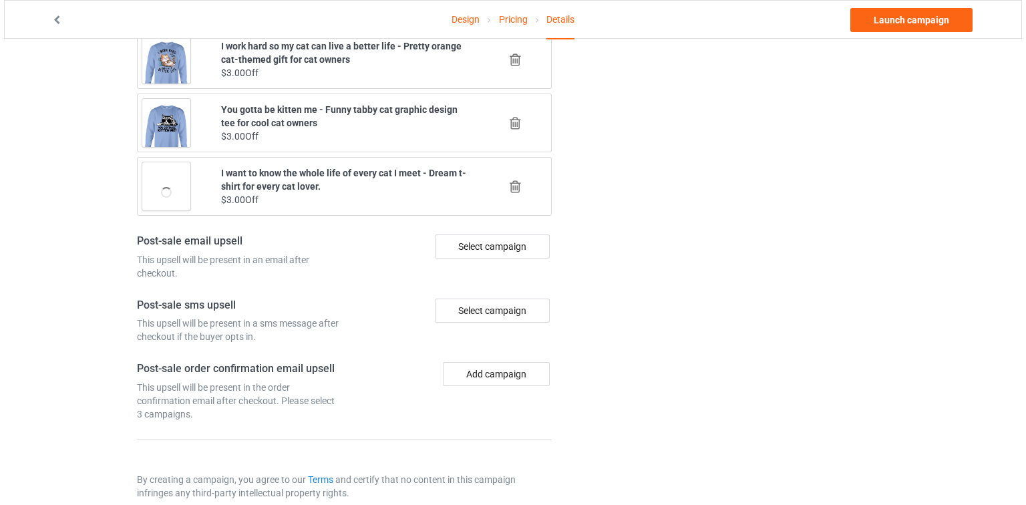
scroll to position [1527, 0]
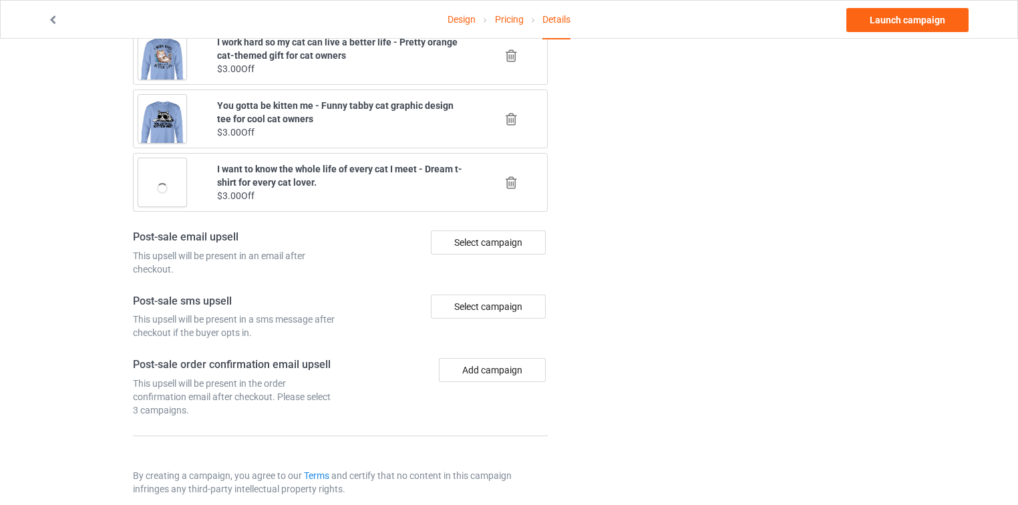
click at [486, 231] on div "Select campaign" at bounding box center [488, 243] width 115 height 24
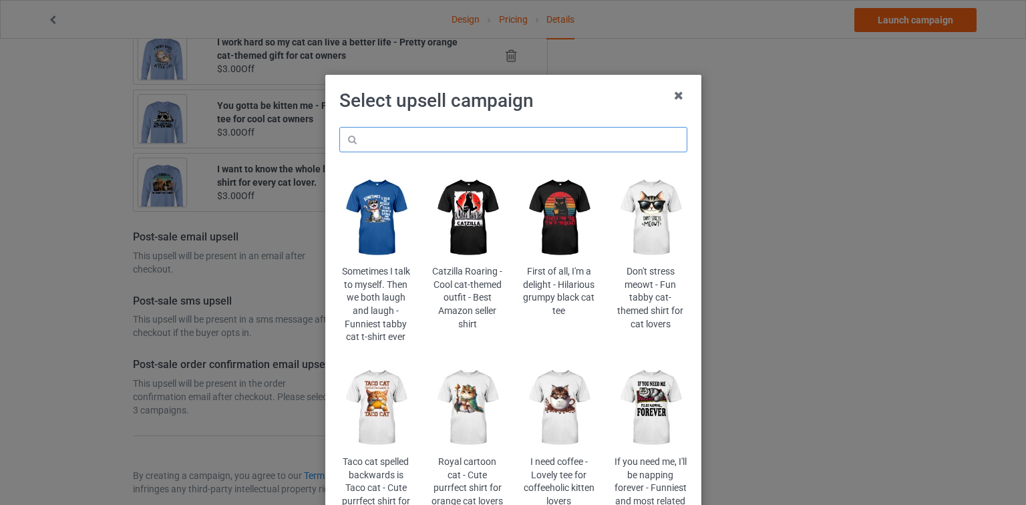
click at [478, 139] on input "text" at bounding box center [513, 139] width 348 height 25
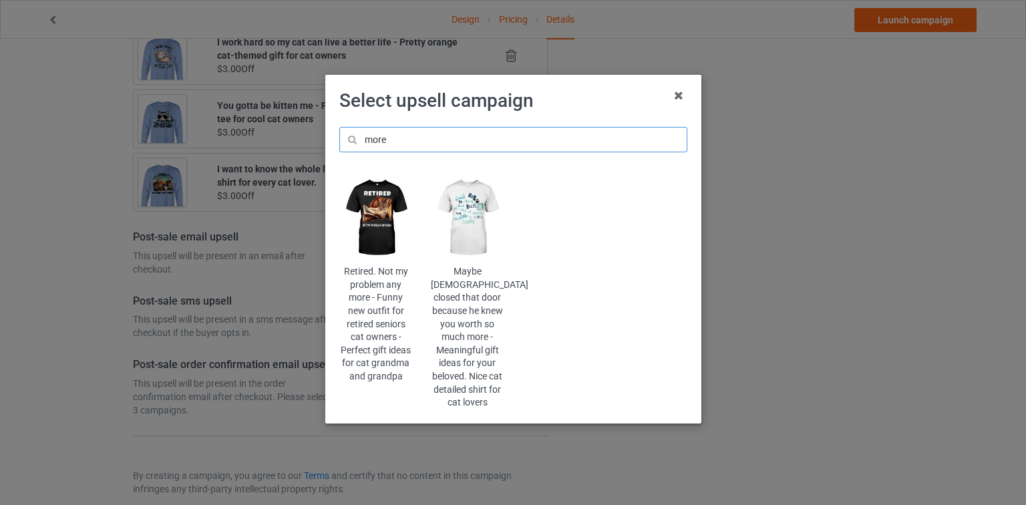
type input "more"
click at [478, 203] on img at bounding box center [467, 217] width 73 height 91
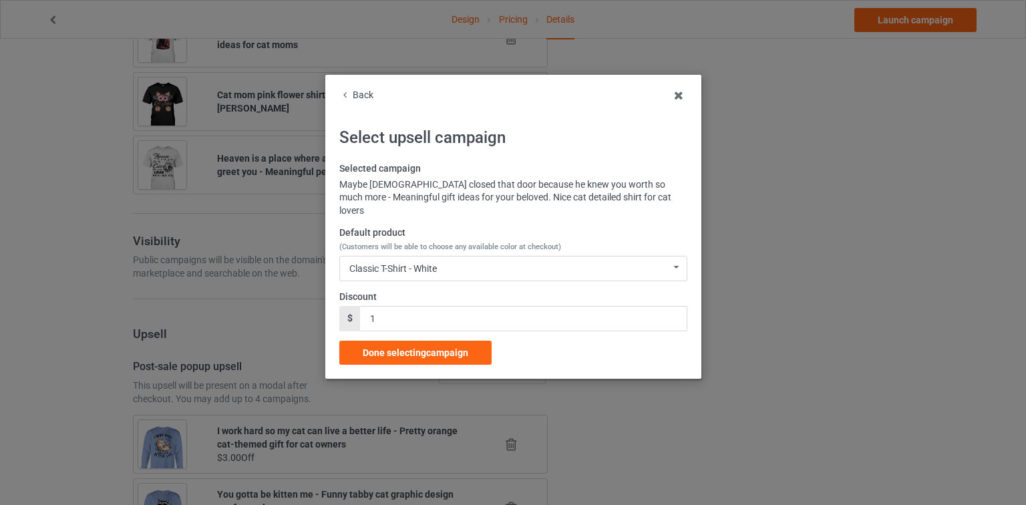
scroll to position [1527, 0]
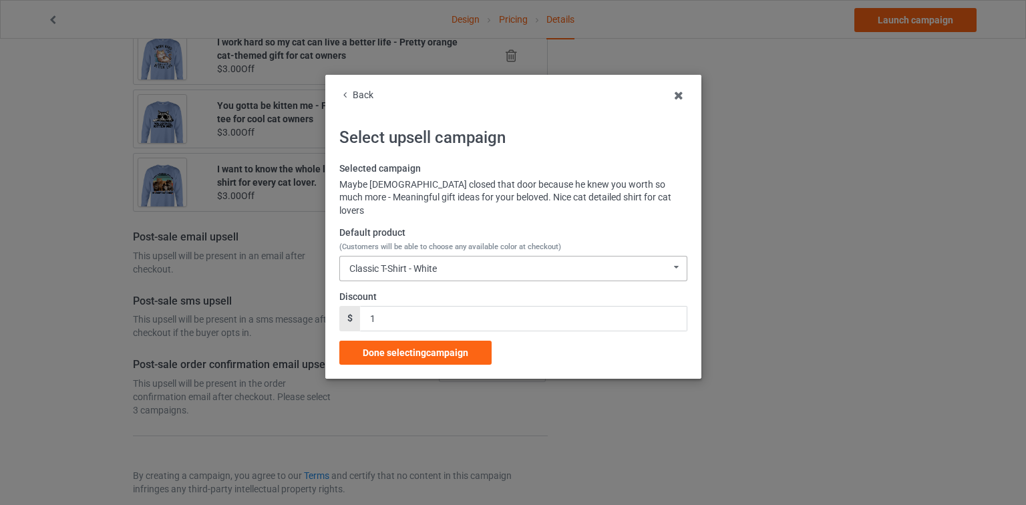
click at [460, 256] on div "Classic T-Shirt - White Classic T-Shirt - White Classic T-Shirt - Classic Pink …" at bounding box center [513, 268] width 348 height 25
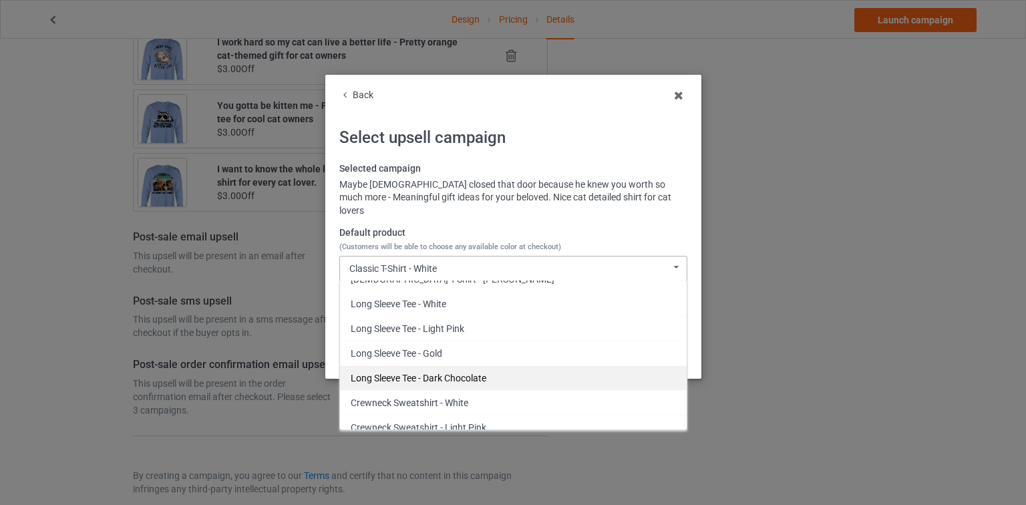
scroll to position [188, 0]
click at [454, 365] on div "Long Sleeve Tee - Dark Chocolate" at bounding box center [513, 377] width 347 height 25
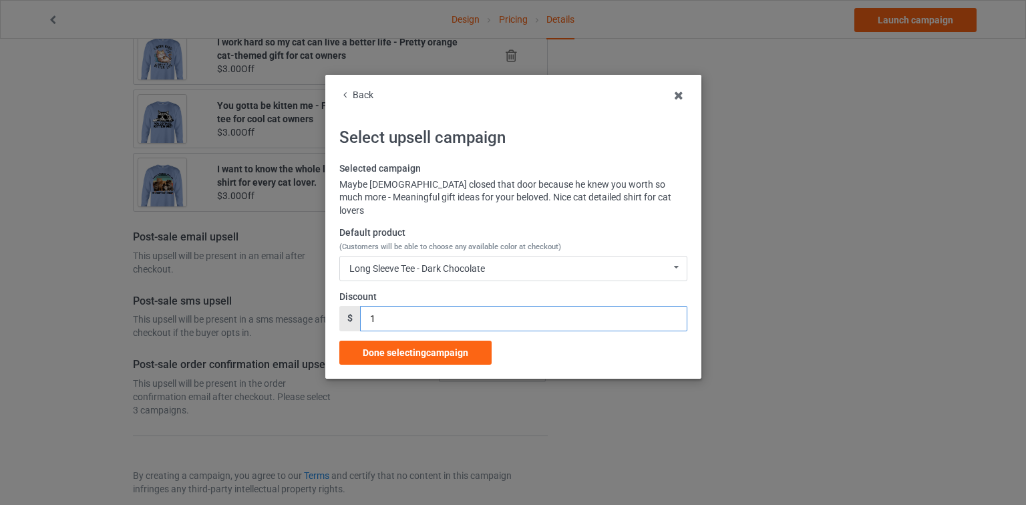
drag, startPoint x: 376, startPoint y: 299, endPoint x: 333, endPoint y: 296, distance: 42.2
click at [332, 296] on div "Back Select upsell campaign Selected campaign Maybe God closed that door becaus…" at bounding box center [513, 227] width 376 height 304
type input "2"
click at [672, 306] on input "2" at bounding box center [523, 318] width 327 height 25
drag, startPoint x: 465, startPoint y: 317, endPoint x: 440, endPoint y: 337, distance: 32.3
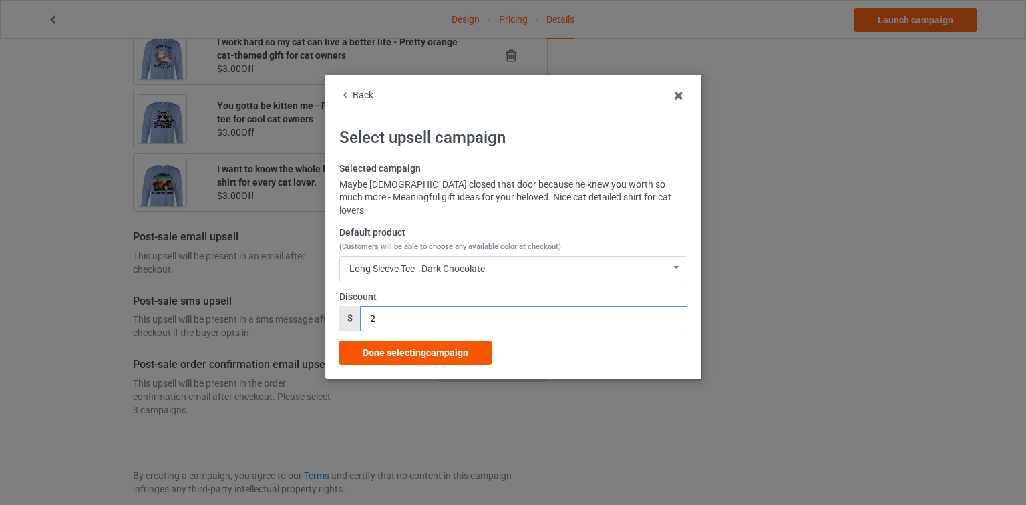
click at [447, 332] on div "Selected campaign Maybe God closed that door because he knew you worth so much …" at bounding box center [513, 263] width 348 height 202
click at [440, 347] on span "Done selecting campaign" at bounding box center [416, 352] width 106 height 11
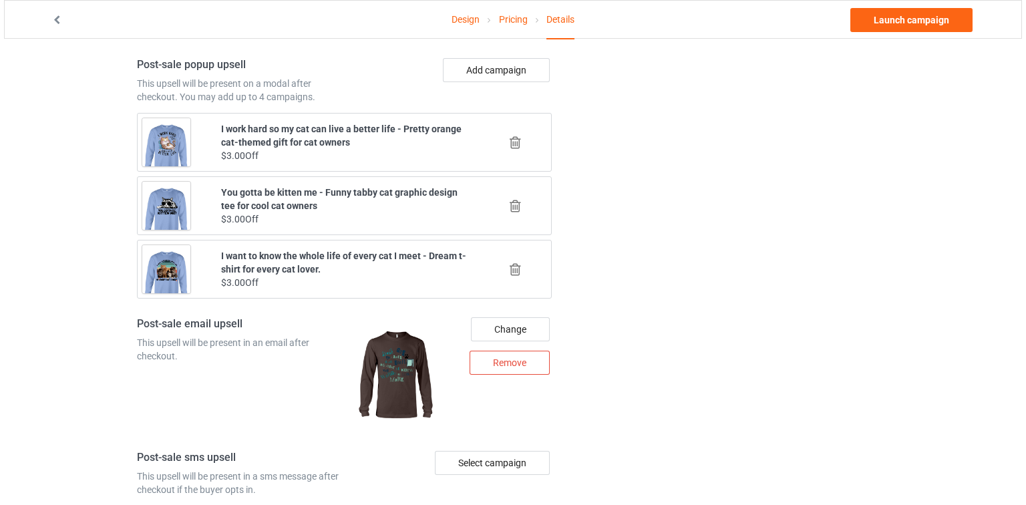
scroll to position [1540, 0]
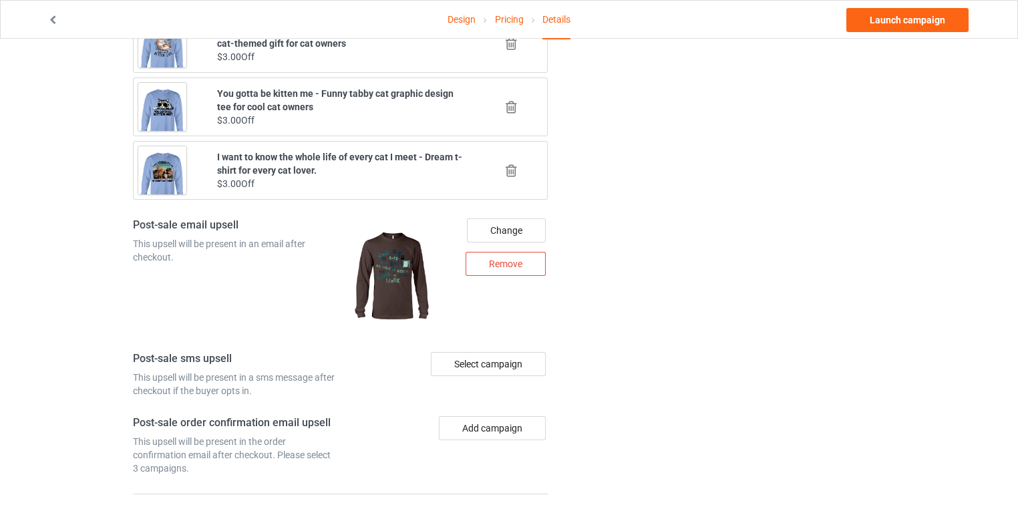
click at [490, 352] on div "Select campaign" at bounding box center [446, 374] width 212 height 45
click at [494, 352] on div "Select campaign" at bounding box center [488, 364] width 115 height 24
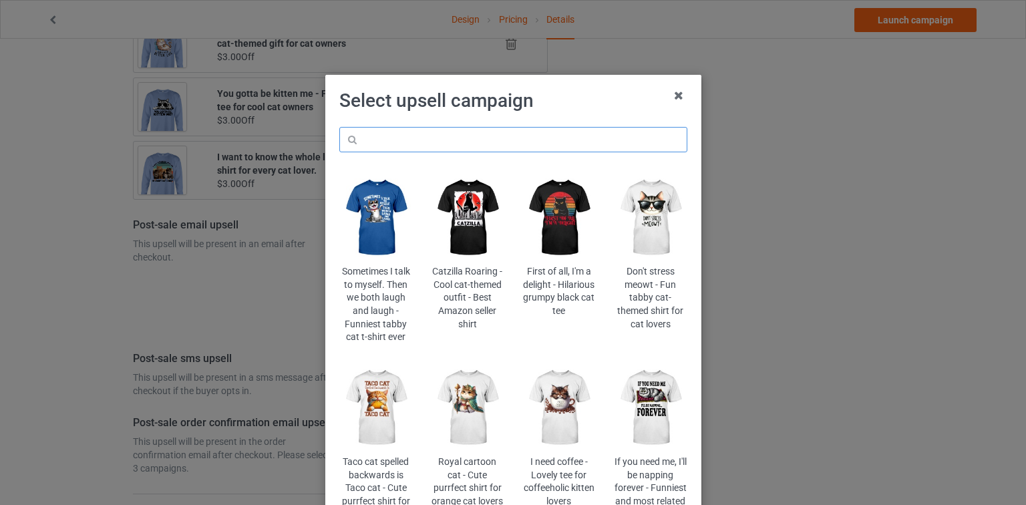
click at [505, 130] on input "text" at bounding box center [513, 139] width 348 height 25
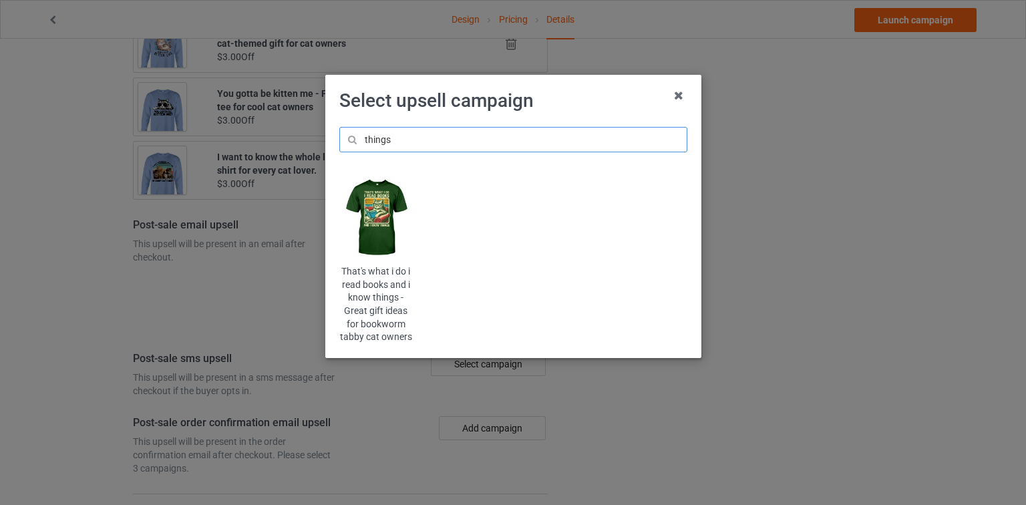
type input "things"
click at [382, 222] on img at bounding box center [375, 217] width 73 height 91
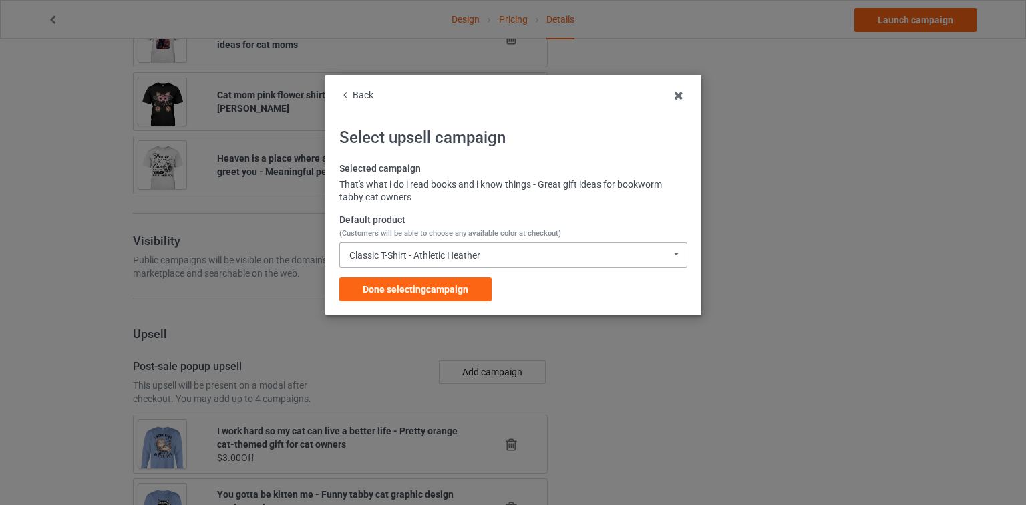
scroll to position [1540, 0]
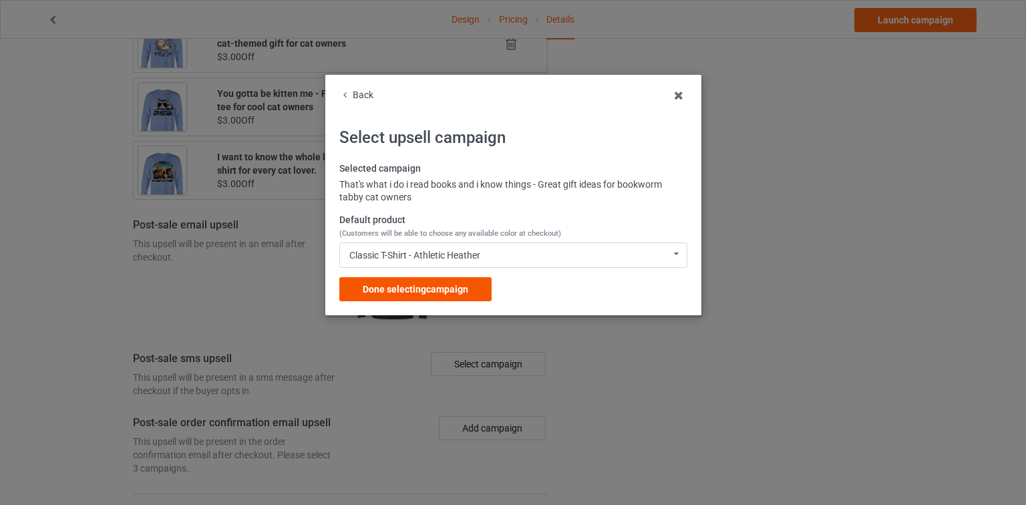
click at [457, 295] on div "Done selecting campaign" at bounding box center [415, 289] width 152 height 24
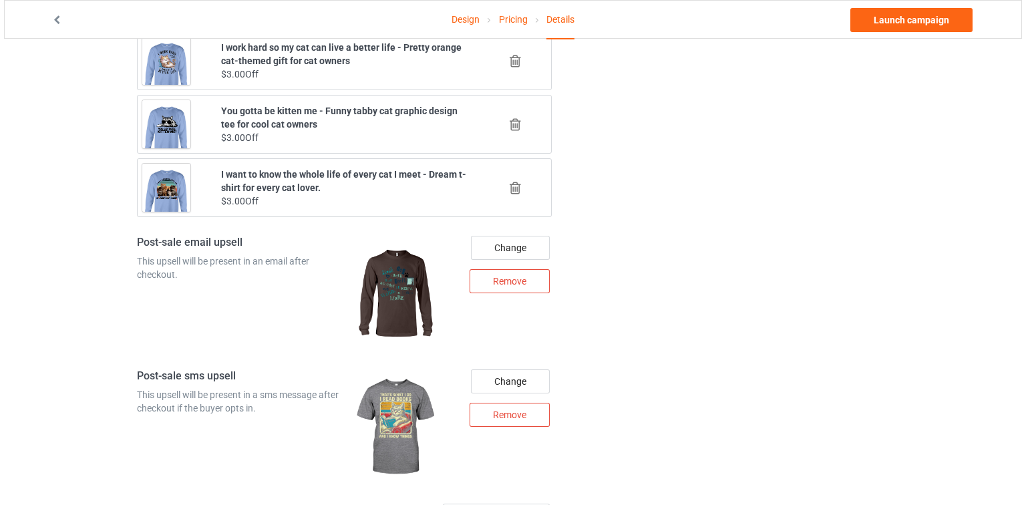
scroll to position [1610, 0]
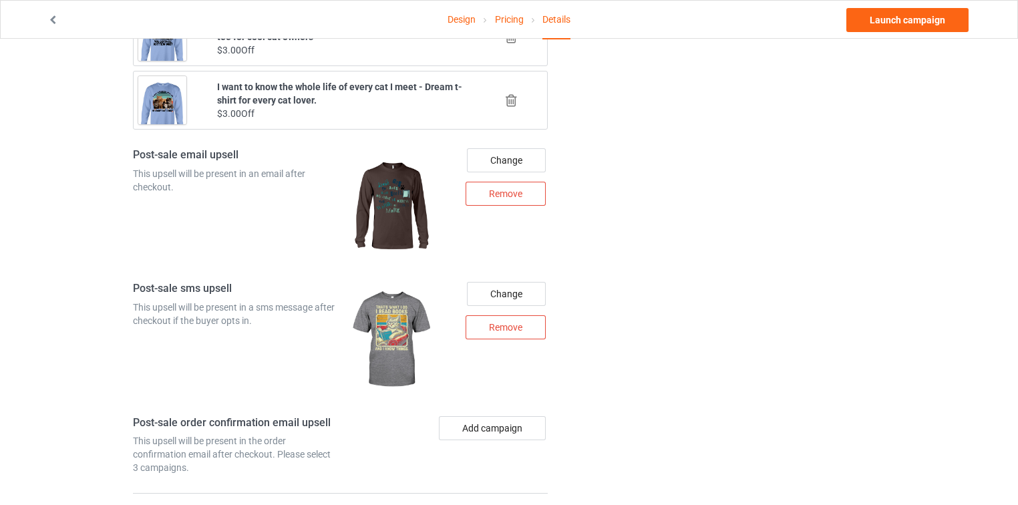
click at [517, 353] on div "Change Remove" at bounding box center [501, 340] width 111 height 134
click at [508, 416] on button "Add campaign" at bounding box center [492, 428] width 107 height 24
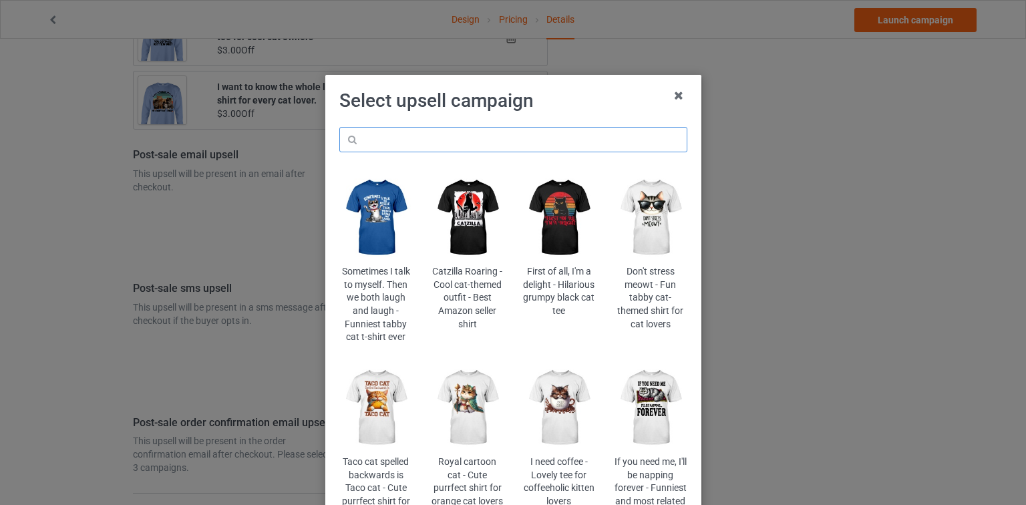
click at [528, 148] on input "text" at bounding box center [513, 139] width 348 height 25
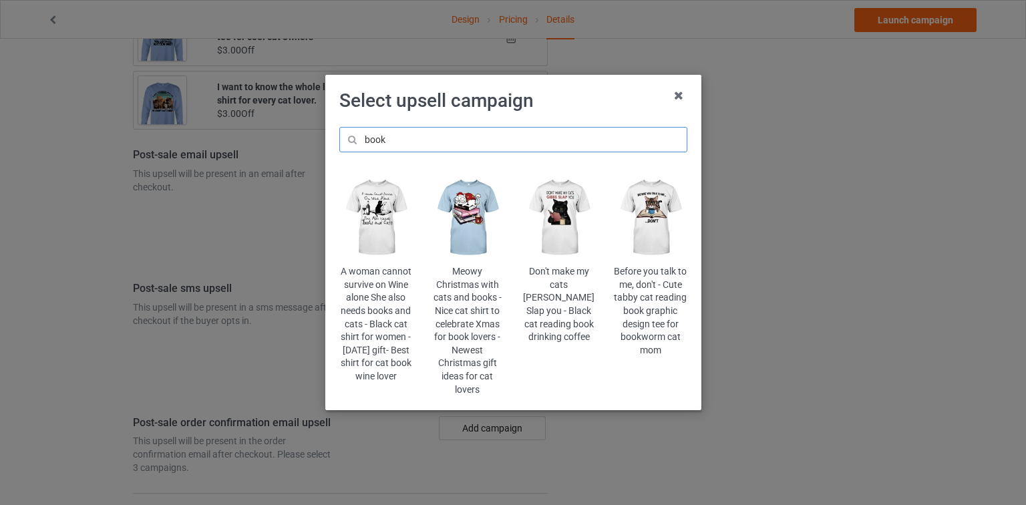
type input "book"
click at [560, 225] on img at bounding box center [559, 217] width 73 height 91
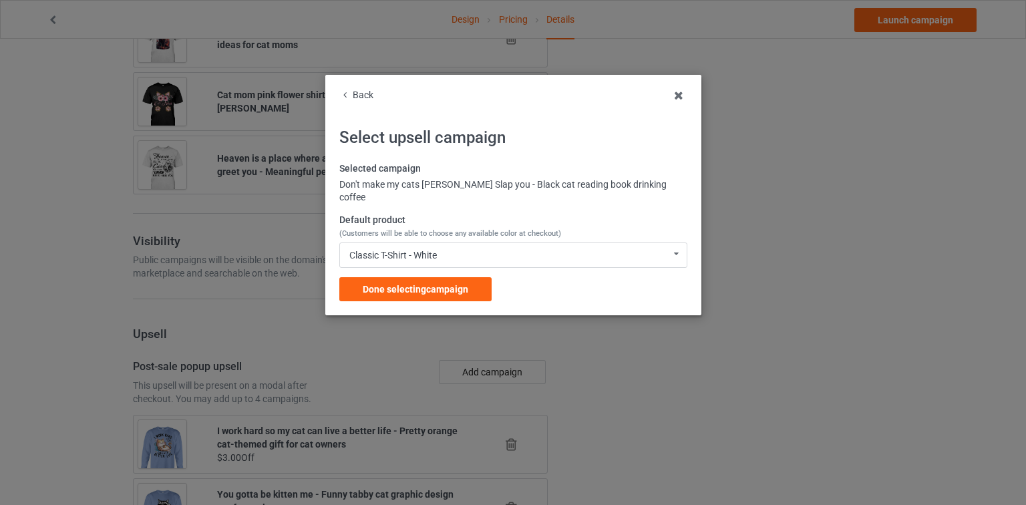
scroll to position [1610, 0]
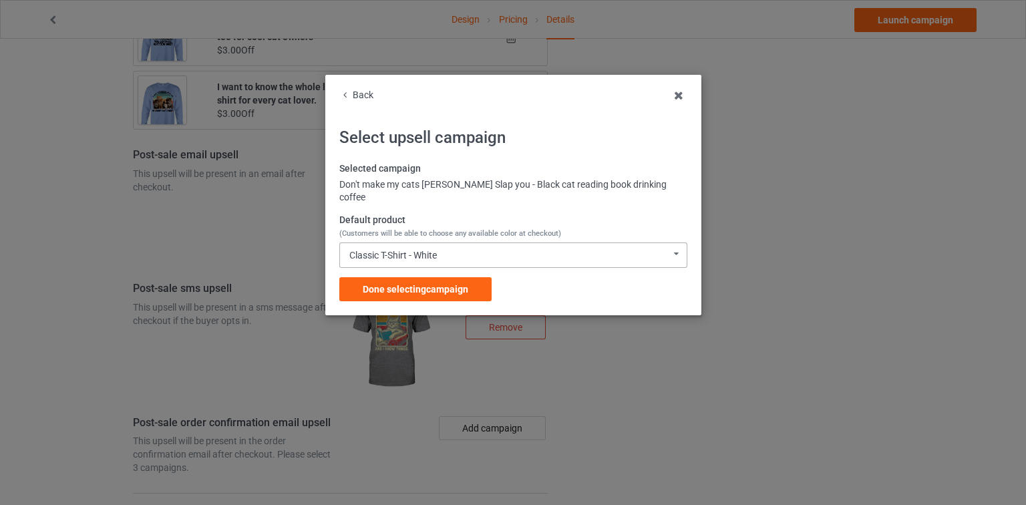
click at [351, 248] on div "Classic T-Shirt - White Classic T-Shirt - White Classic T-Shirt - Classic Pink …" at bounding box center [513, 255] width 348 height 25
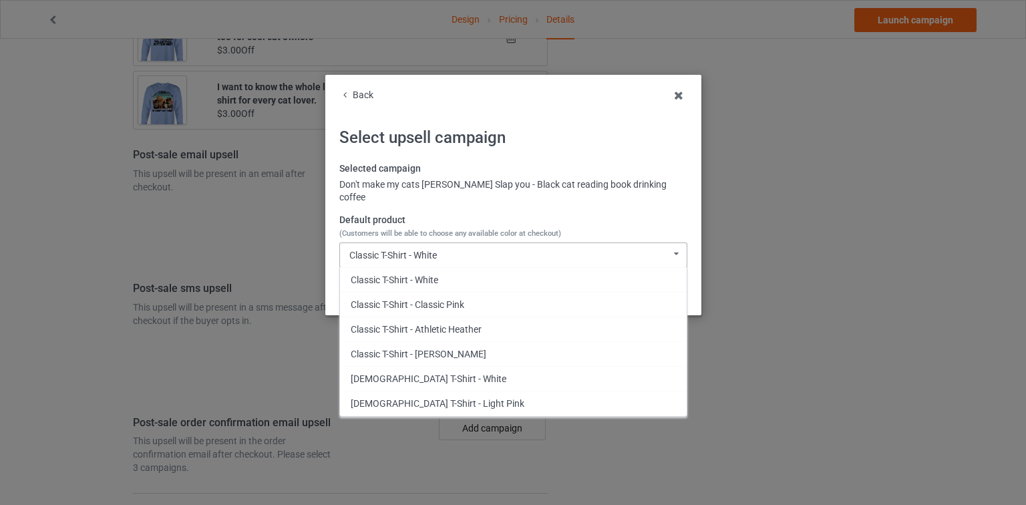
scroll to position [430, 0]
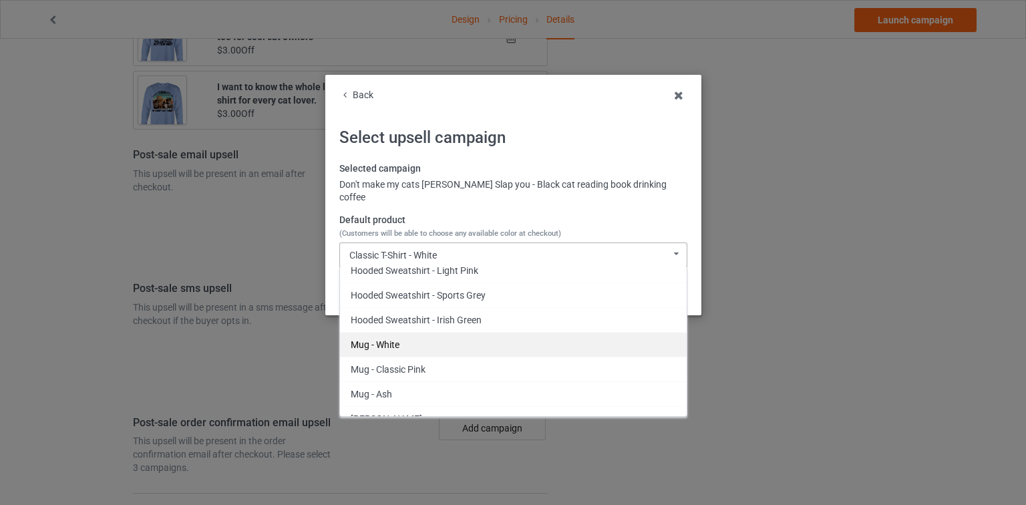
click at [398, 332] on div "Mug - White" at bounding box center [513, 344] width 347 height 25
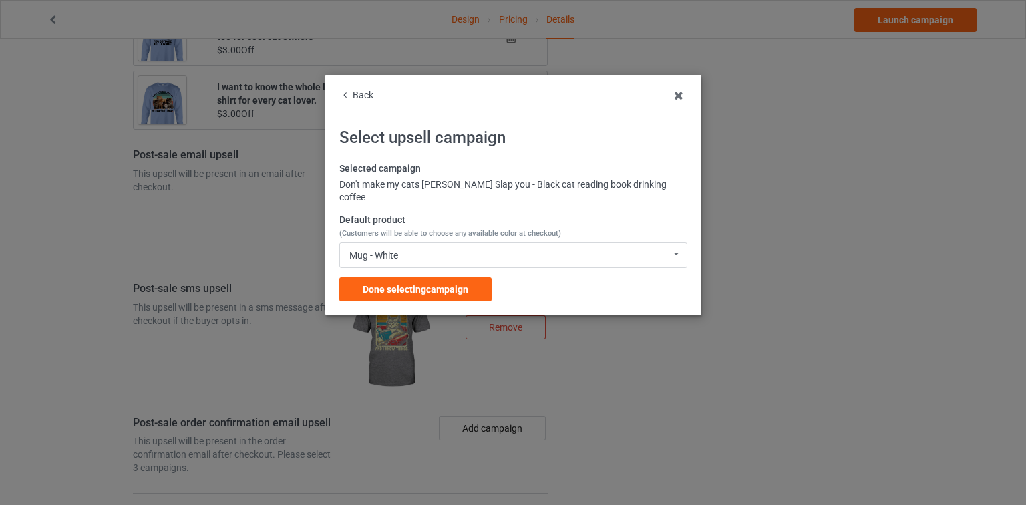
click at [412, 284] on span "Done selecting campaign" at bounding box center [416, 289] width 106 height 11
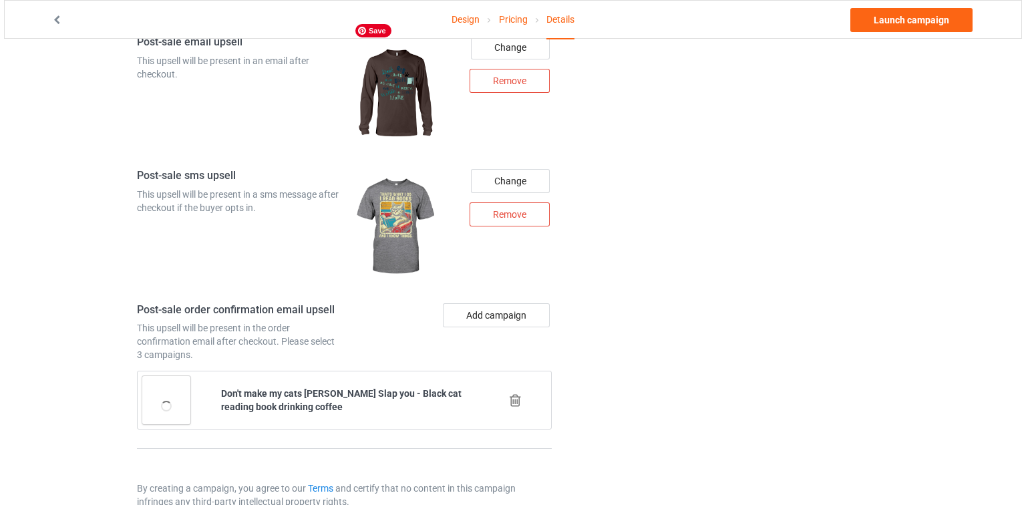
scroll to position [1735, 0]
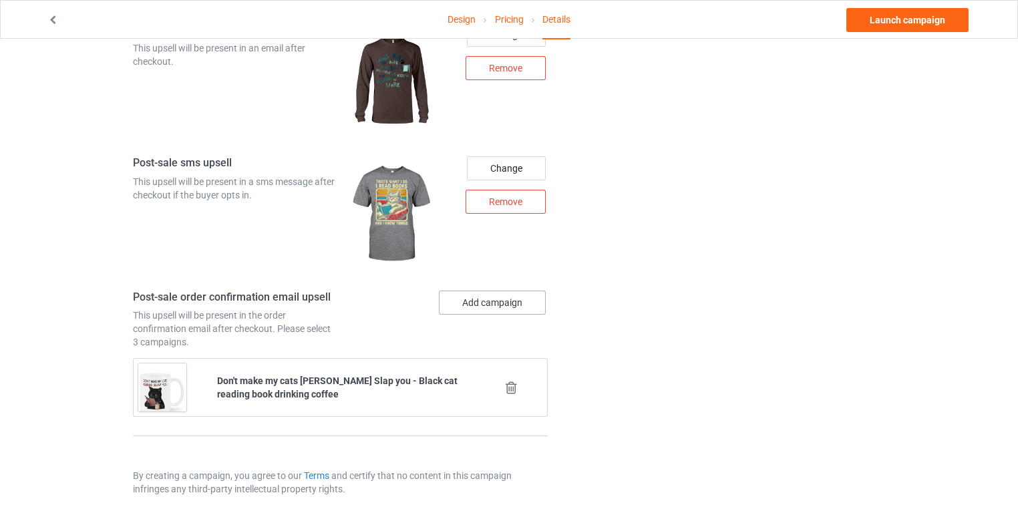
click at [500, 291] on button "Add campaign" at bounding box center [492, 303] width 107 height 24
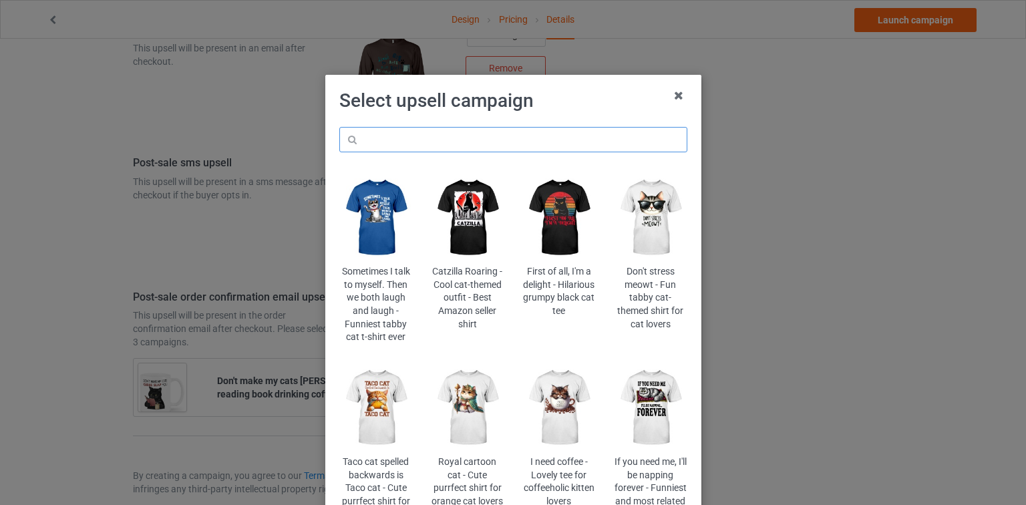
click at [504, 150] on input "text" at bounding box center [513, 139] width 348 height 25
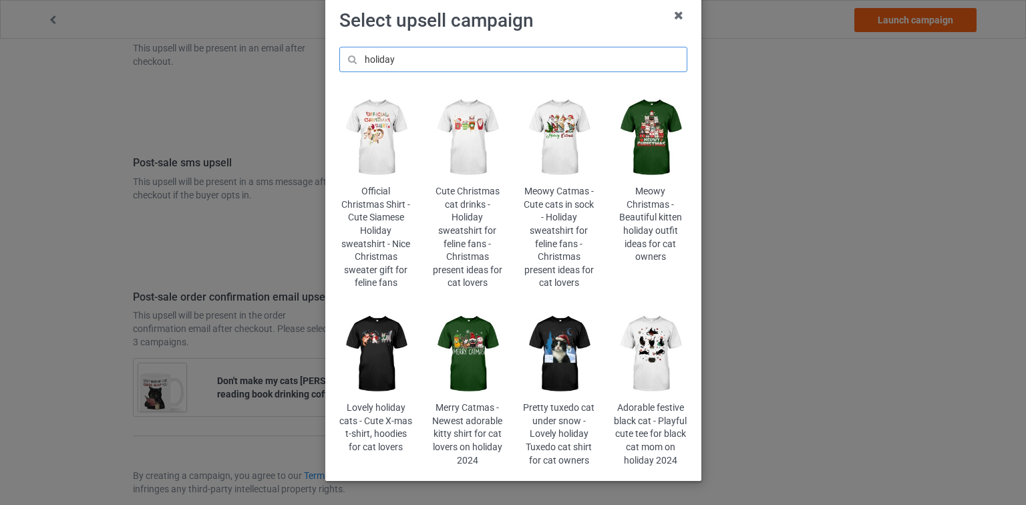
scroll to position [107, 0]
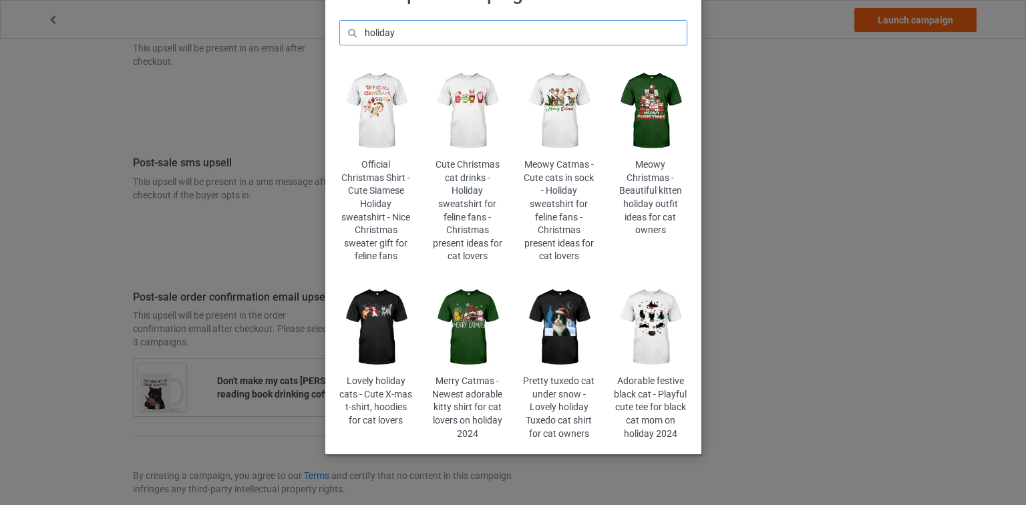
type input "holiday"
click at [548, 302] on img at bounding box center [559, 327] width 73 height 91
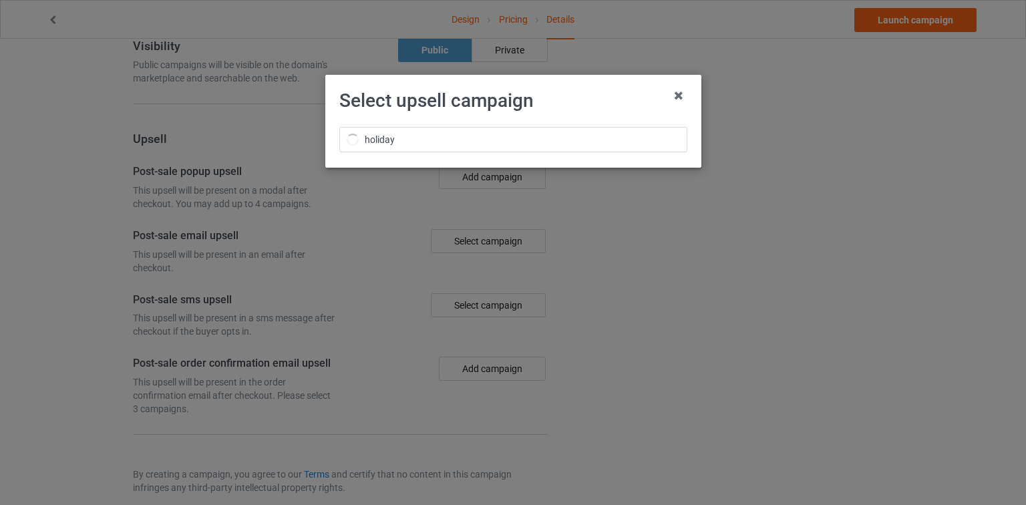
scroll to position [1735, 0]
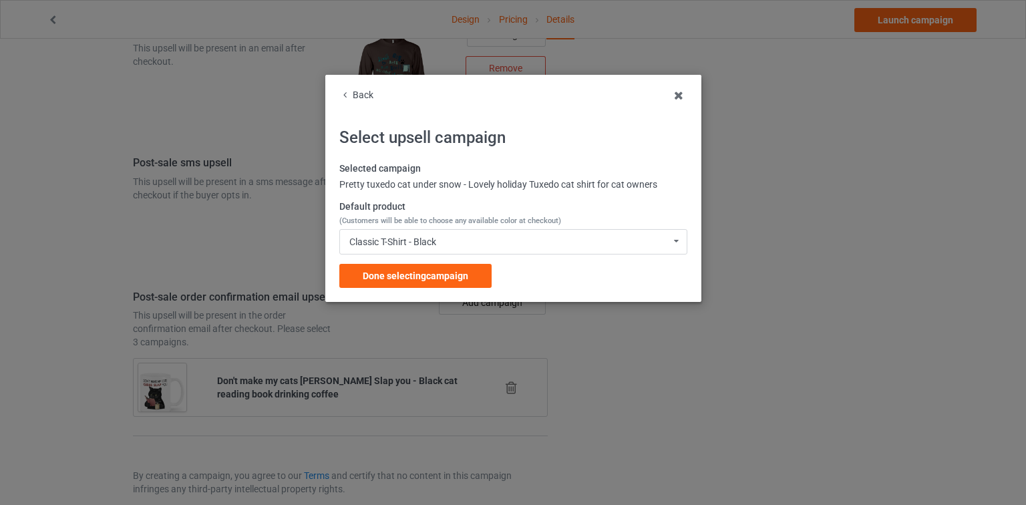
click at [460, 255] on div "Selected campaign Pretty tuxedo cat under snow - Lovely holiday Tuxedo cat shir…" at bounding box center [513, 225] width 348 height 126
click at [460, 250] on div "Classic T-Shirt - Black Classic T-Shirt - Black Classic T-Shirt - Athletic Heat…" at bounding box center [513, 241] width 348 height 25
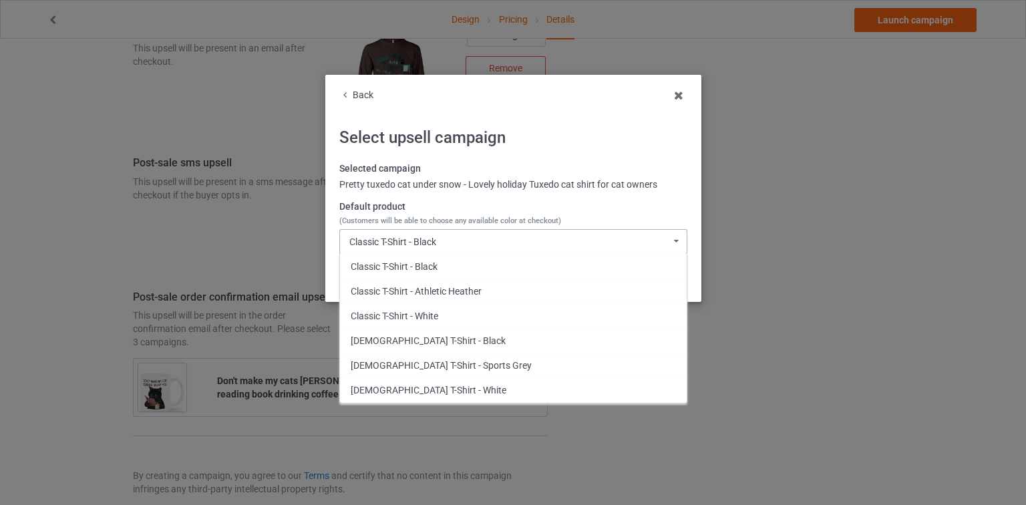
scroll to position [307, 0]
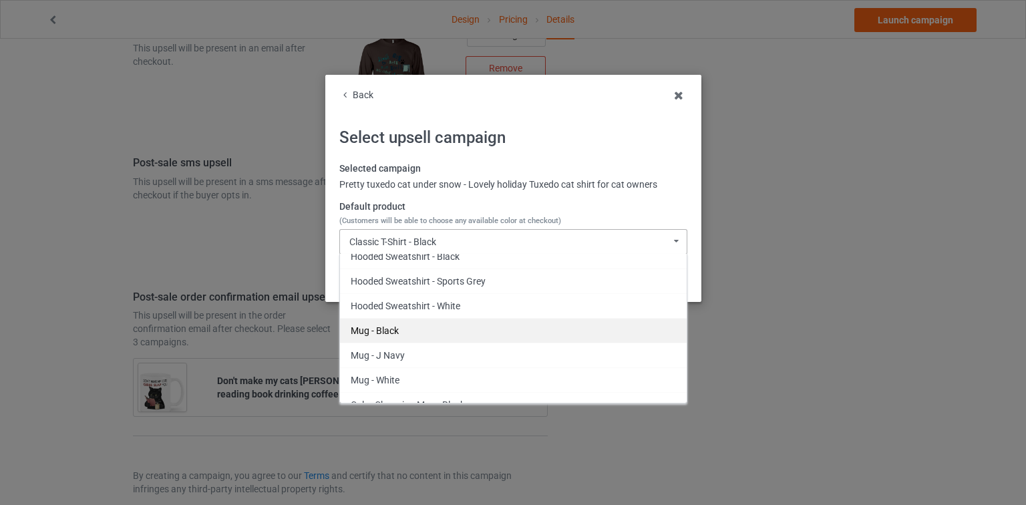
click at [412, 332] on div "Mug - Black" at bounding box center [513, 330] width 347 height 25
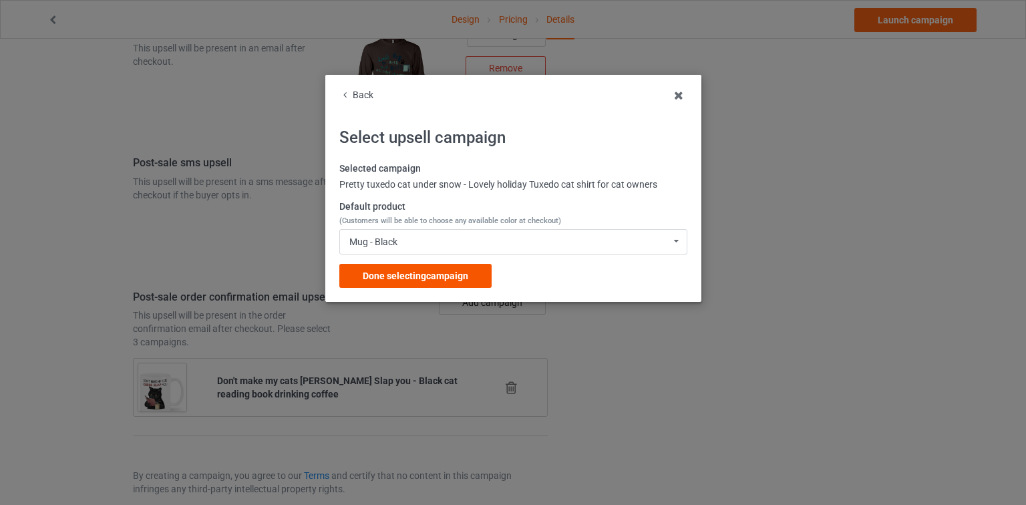
click at [404, 273] on span "Done selecting campaign" at bounding box center [416, 276] width 106 height 11
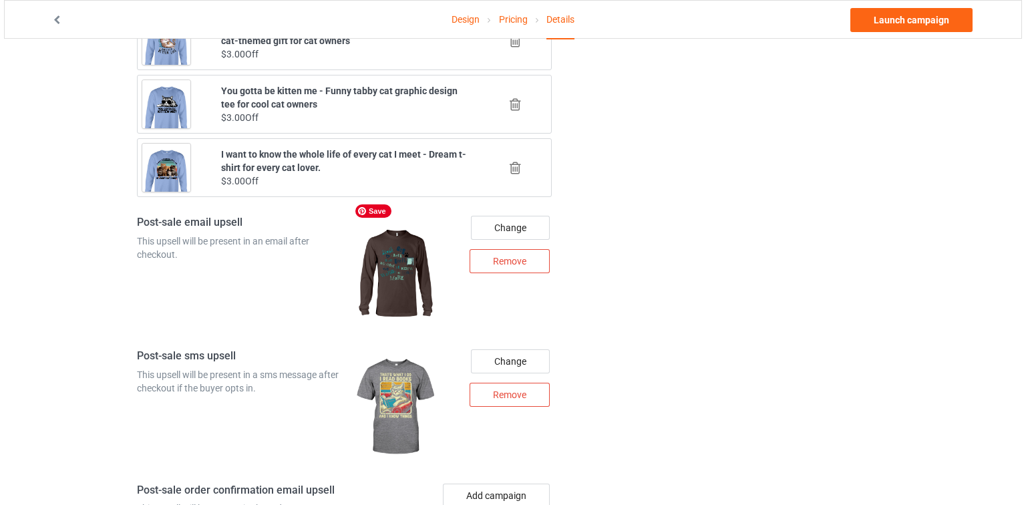
scroll to position [1799, 0]
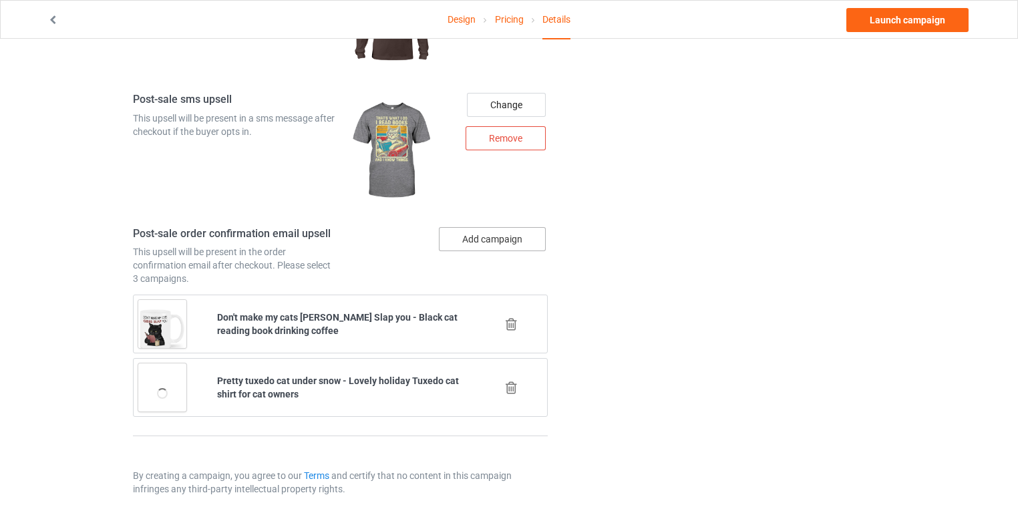
click at [497, 227] on button "Add campaign" at bounding box center [492, 239] width 107 height 24
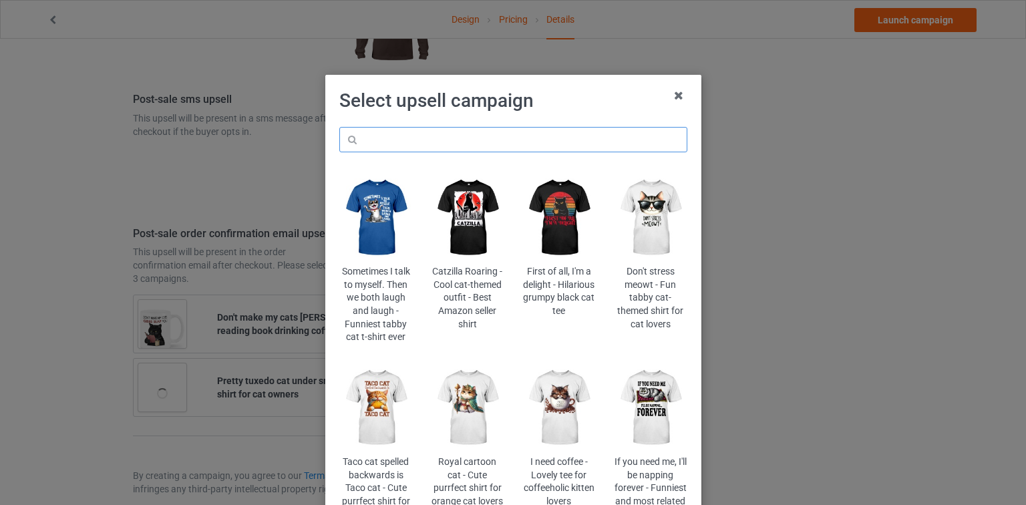
click at [496, 137] on input "text" at bounding box center [513, 139] width 348 height 25
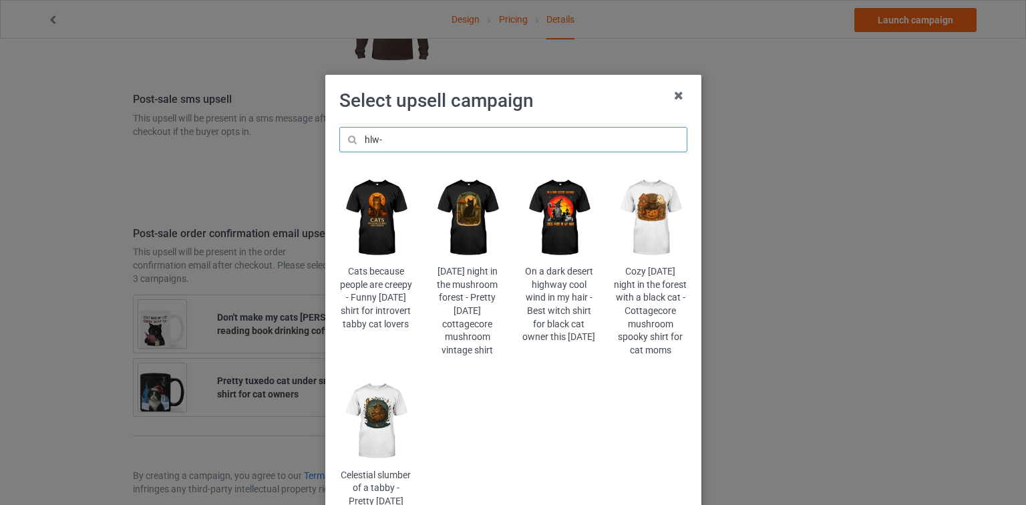
type input "hlw-"
click at [398, 449] on img at bounding box center [375, 421] width 73 height 91
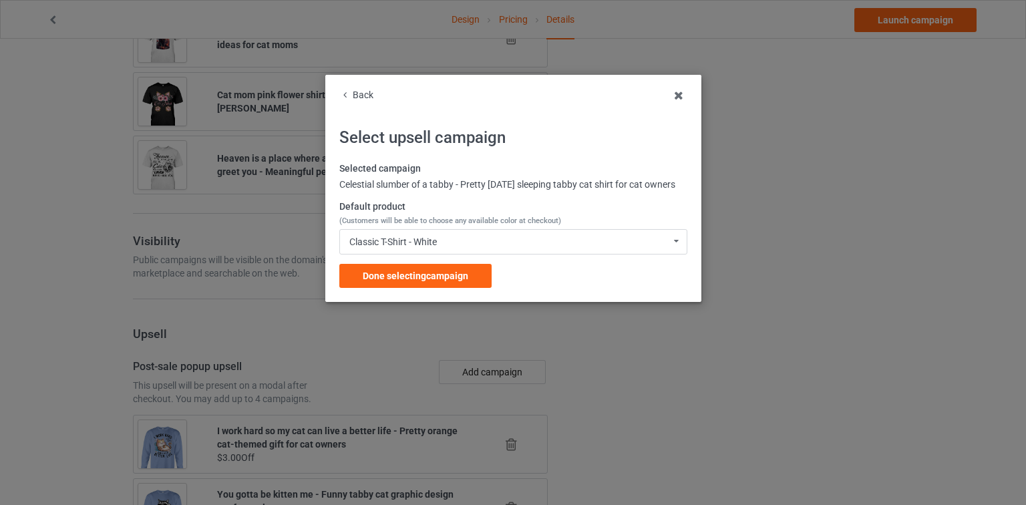
scroll to position [1799, 0]
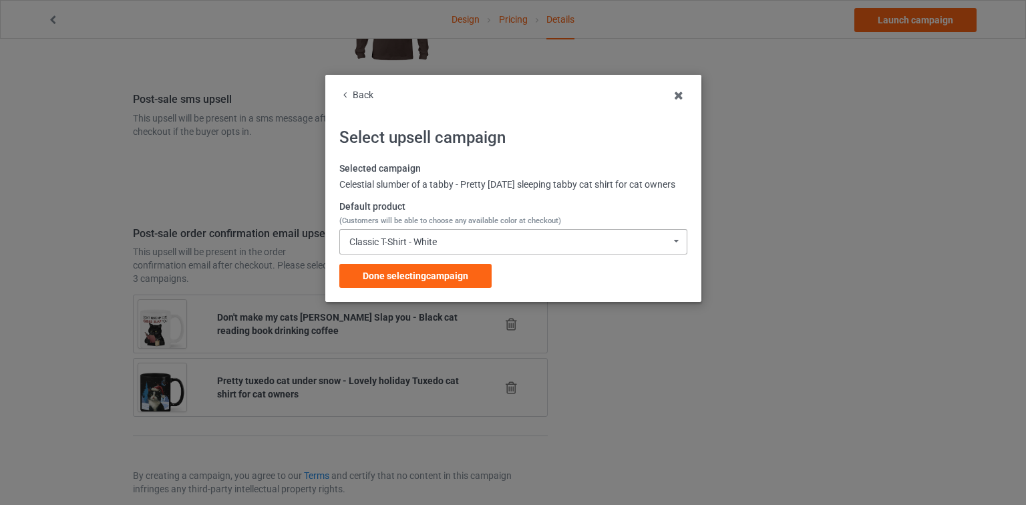
click at [484, 255] on div "Classic T-Shirt - White Classic T-Shirt - White Classic T-Shirt - Black Classic…" at bounding box center [513, 241] width 348 height 25
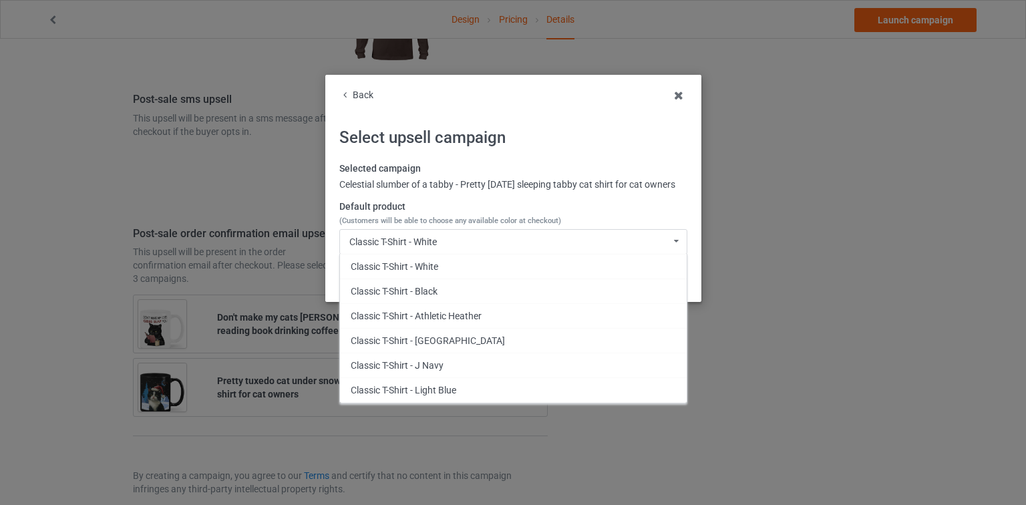
scroll to position [700, 0]
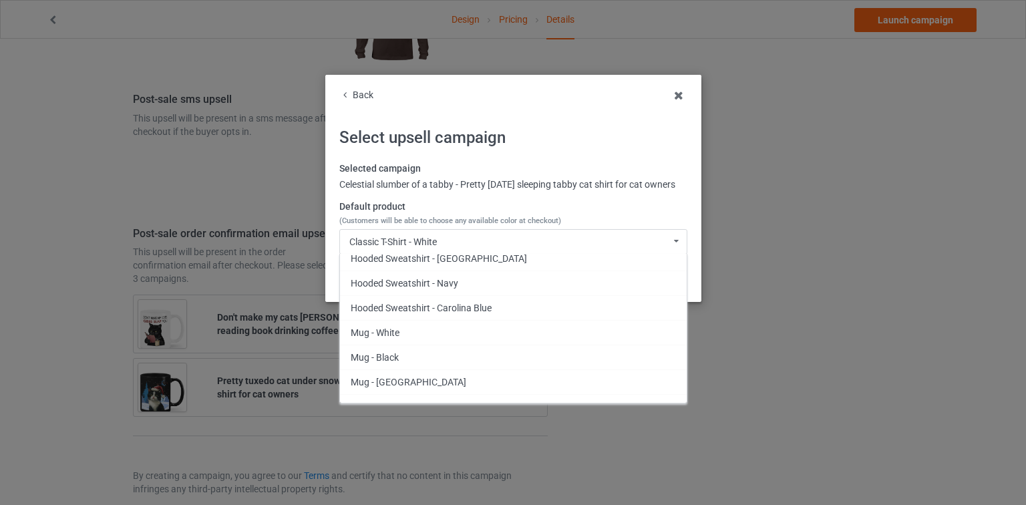
drag, startPoint x: 410, startPoint y: 344, endPoint x: 412, endPoint y: 327, distance: 16.8
click at [410, 343] on div "Mug - White" at bounding box center [513, 332] width 347 height 25
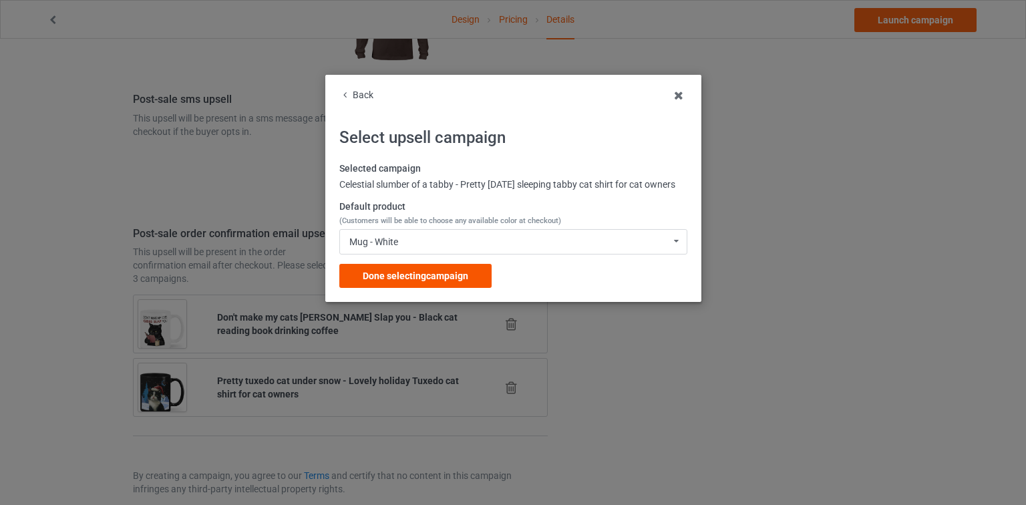
click at [423, 281] on span "Done selecting campaign" at bounding box center [416, 276] width 106 height 11
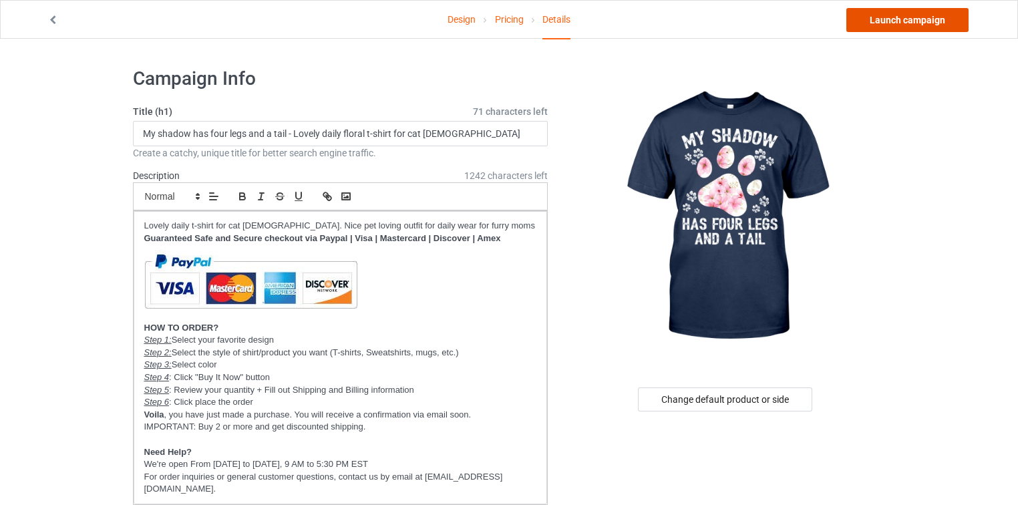
click at [942, 30] on link "Launch campaign" at bounding box center [908, 20] width 122 height 24
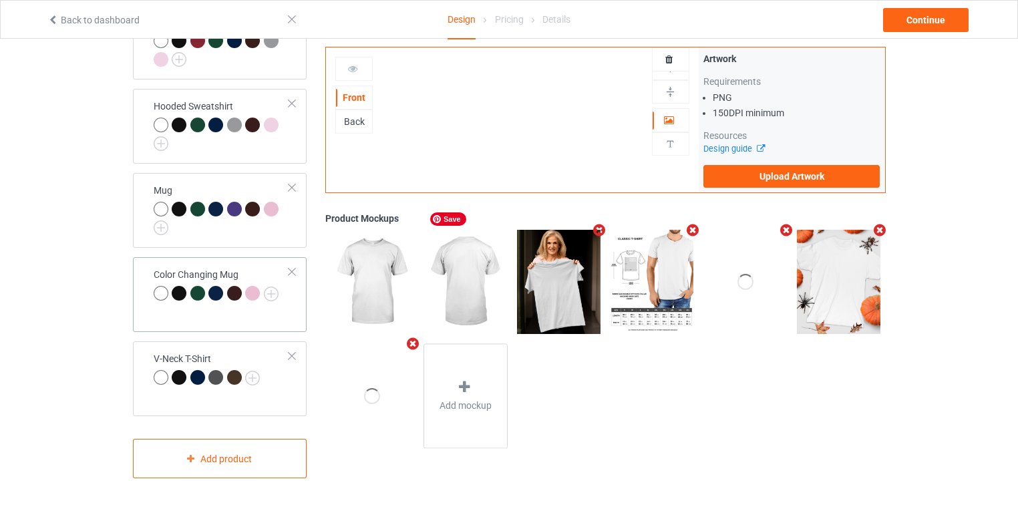
scroll to position [404, 0]
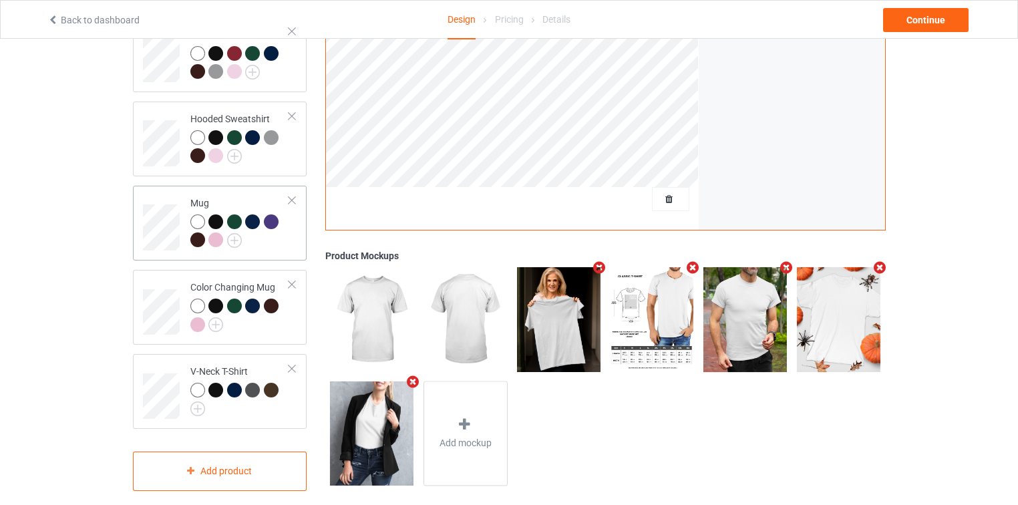
click at [256, 196] on div "Mug" at bounding box center [240, 221] width 100 height 50
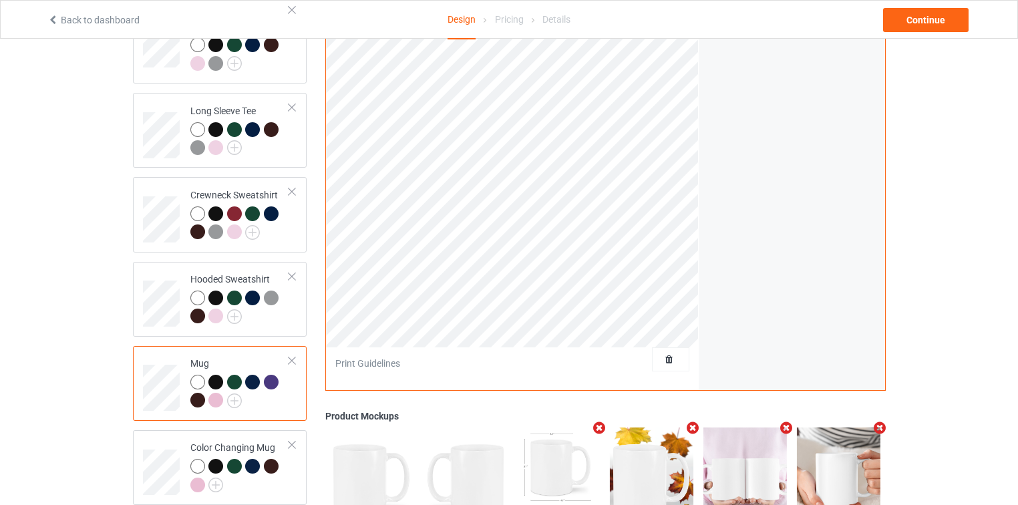
scroll to position [29, 0]
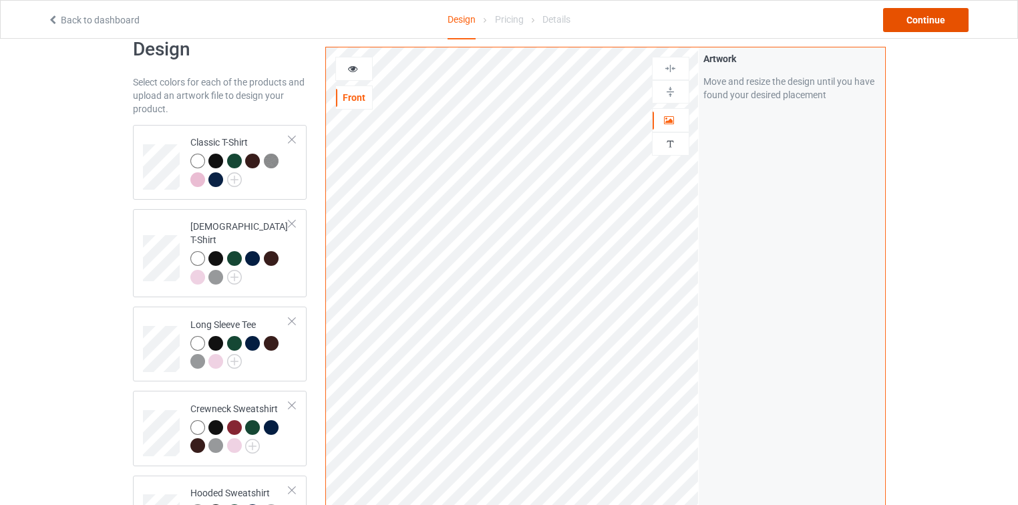
click at [945, 13] on div "Continue" at bounding box center [926, 20] width 86 height 24
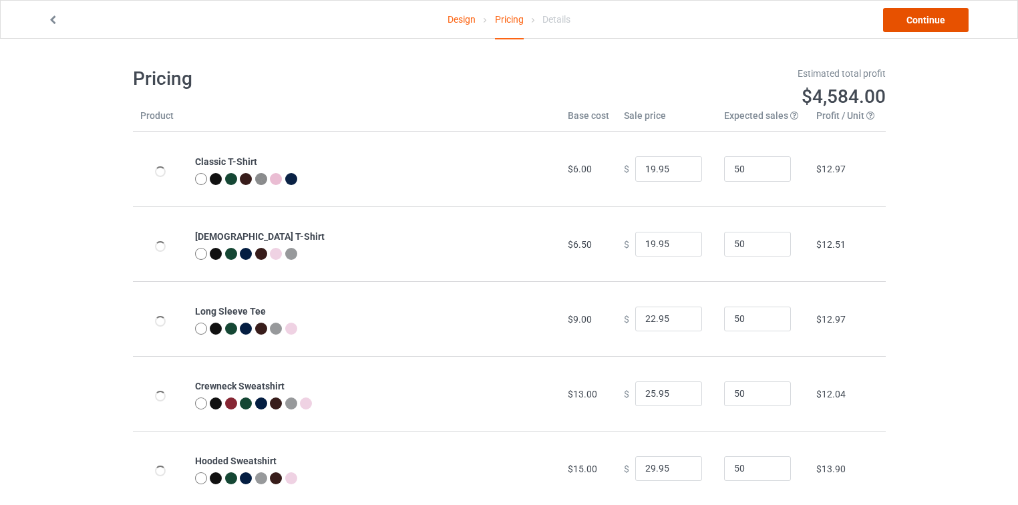
click at [932, 20] on link "Continue" at bounding box center [926, 20] width 86 height 24
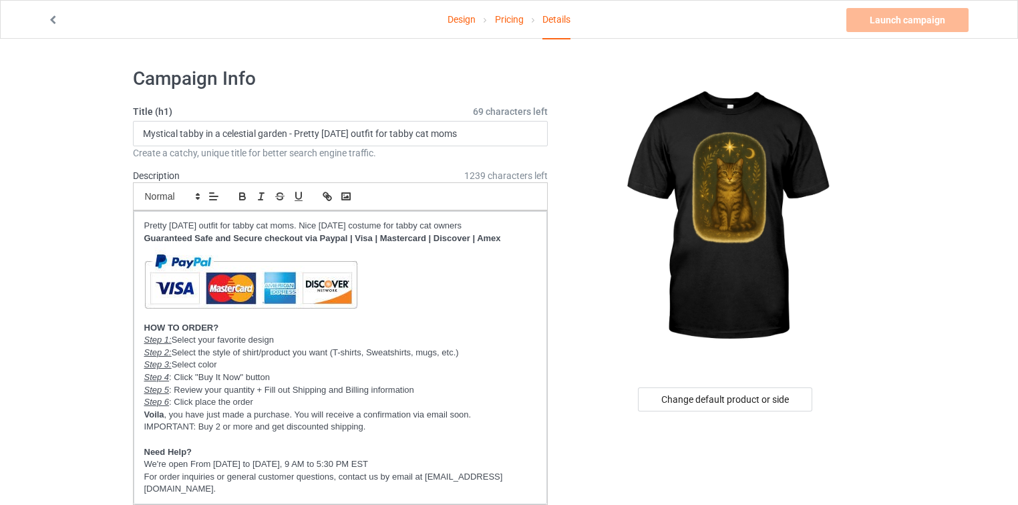
scroll to position [321, 0]
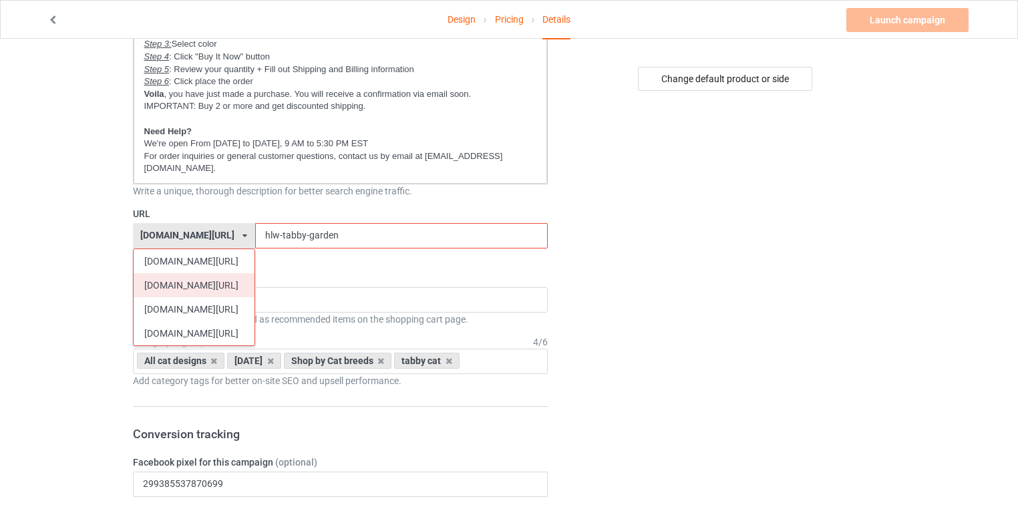
click at [189, 275] on div "[DOMAIN_NAME][URL]" at bounding box center [194, 285] width 121 height 24
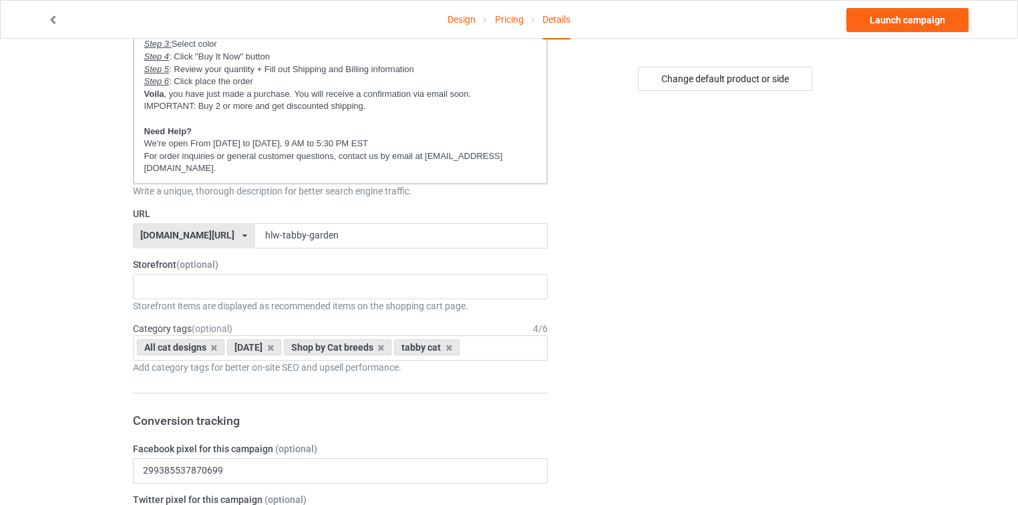
click at [162, 231] on div "[DOMAIN_NAME][URL]" at bounding box center [187, 235] width 94 height 9
copy div "catsissy"
click at [486, 158] on p "For order inquiries or general customer questions, contact us by email at [EMAI…" at bounding box center [340, 162] width 393 height 25
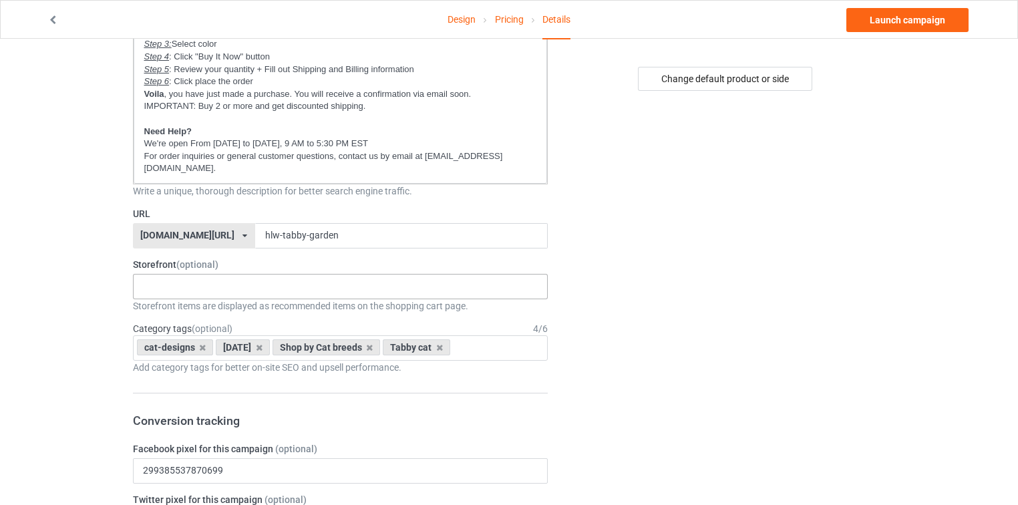
click at [243, 278] on div "New arrivals Cat Mom collection Purrfect cat collection Meowy Christmas 6821f5b…" at bounding box center [341, 286] width 416 height 25
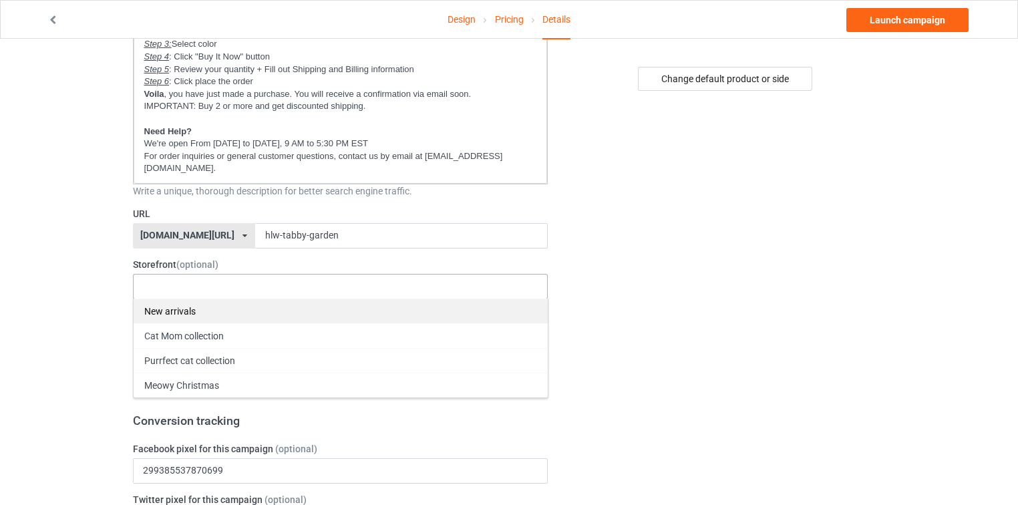
click at [228, 299] on div "New arrivals" at bounding box center [341, 311] width 414 height 25
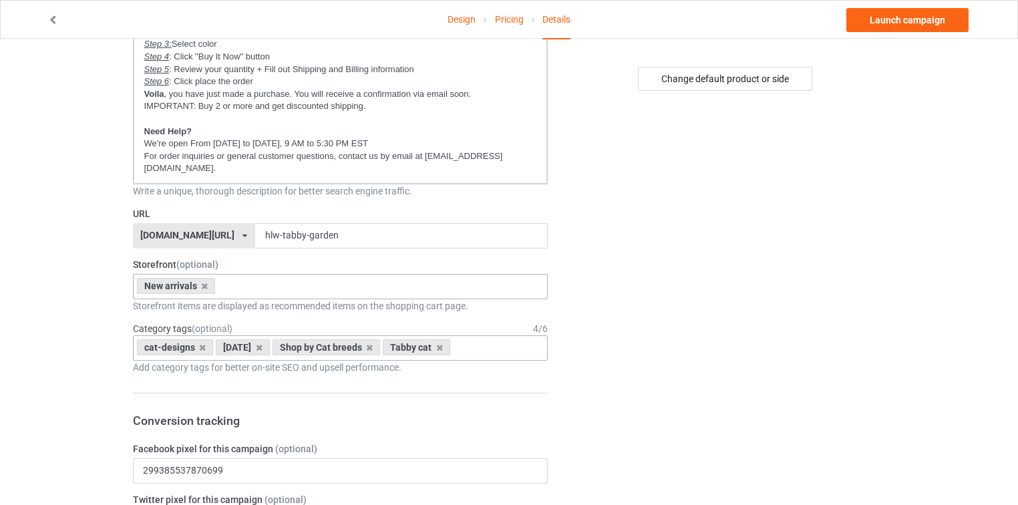
click at [521, 335] on div "cat-designs [DATE] Shop by Cat breeds Tabby cat Age > [DEMOGRAPHIC_DATA] > 1 Ag…" at bounding box center [341, 347] width 416 height 25
type input "all cat"
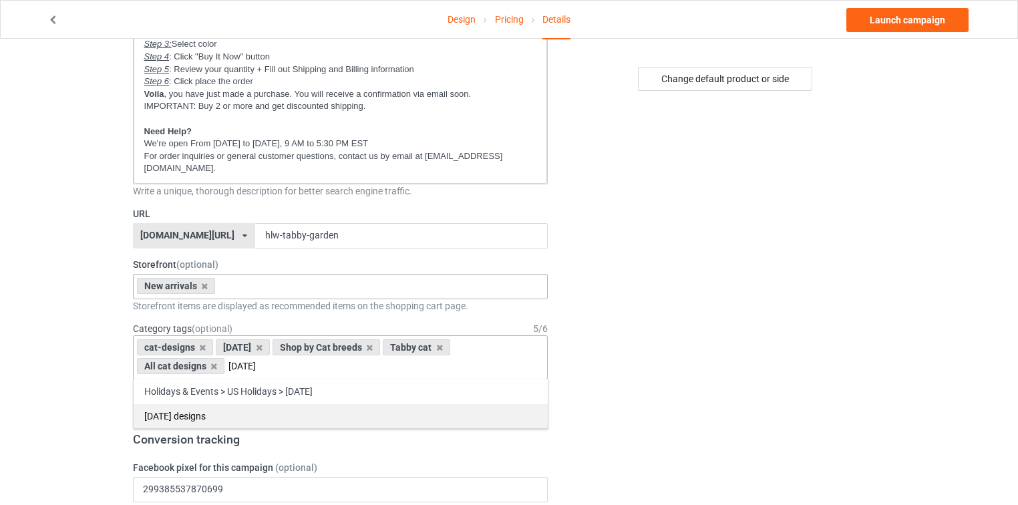
type input "[DATE]"
click at [492, 404] on div "[DATE] designs" at bounding box center [341, 416] width 414 height 25
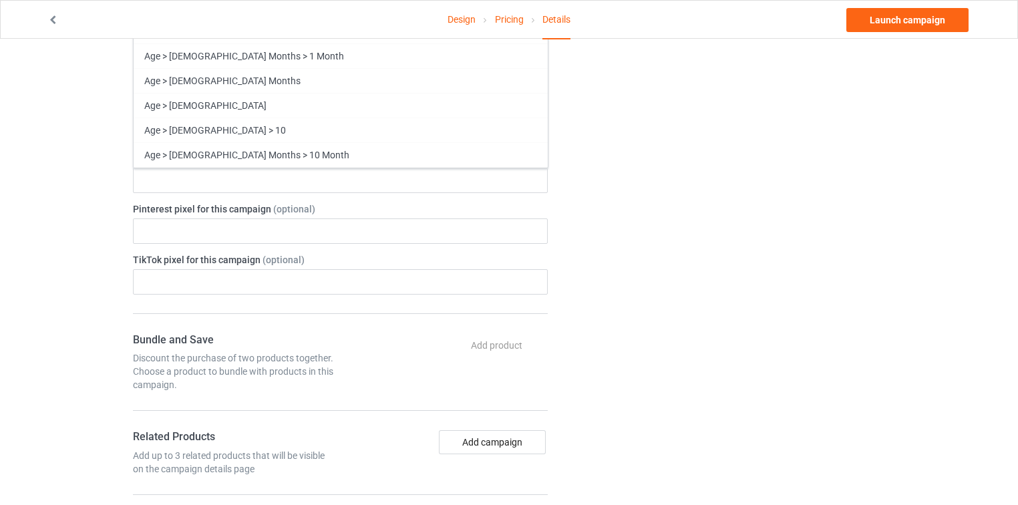
scroll to position [748, 0]
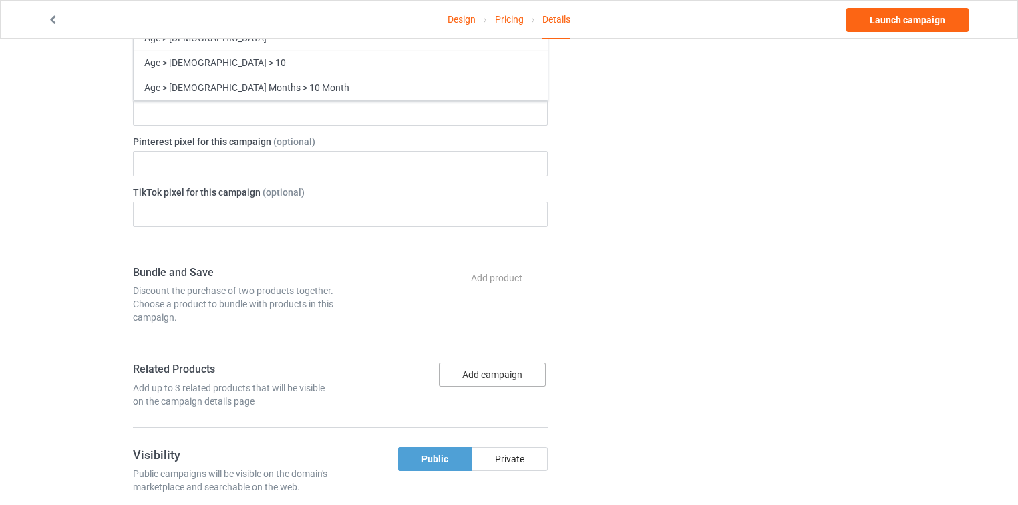
click at [474, 363] on button "Add campaign" at bounding box center [492, 375] width 107 height 24
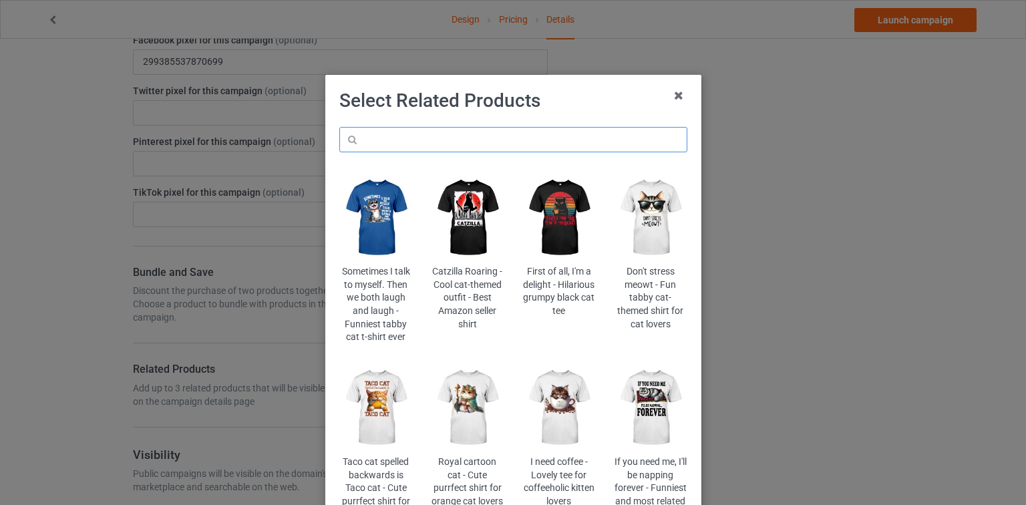
click at [541, 138] on input "text" at bounding box center [513, 139] width 348 height 25
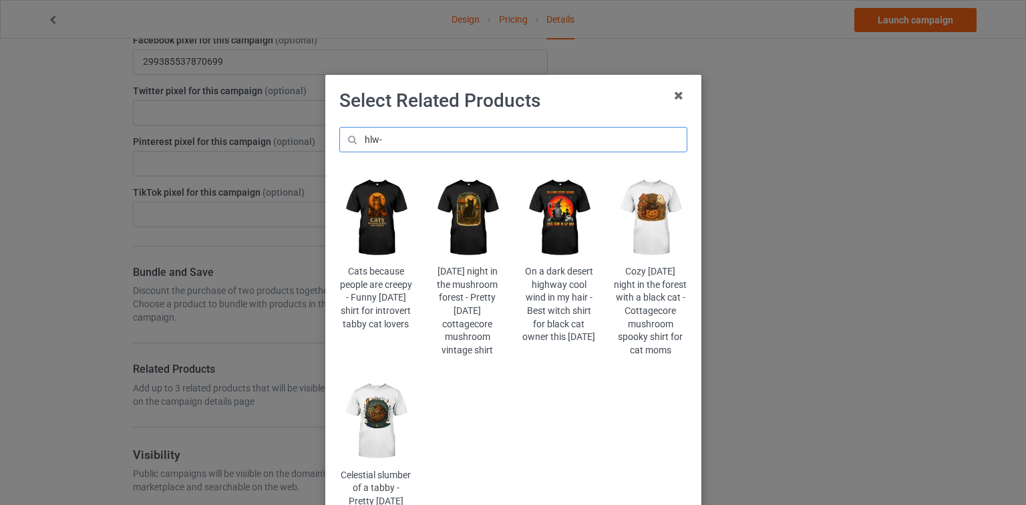
type input "hlw-"
click at [666, 227] on img at bounding box center [650, 217] width 73 height 91
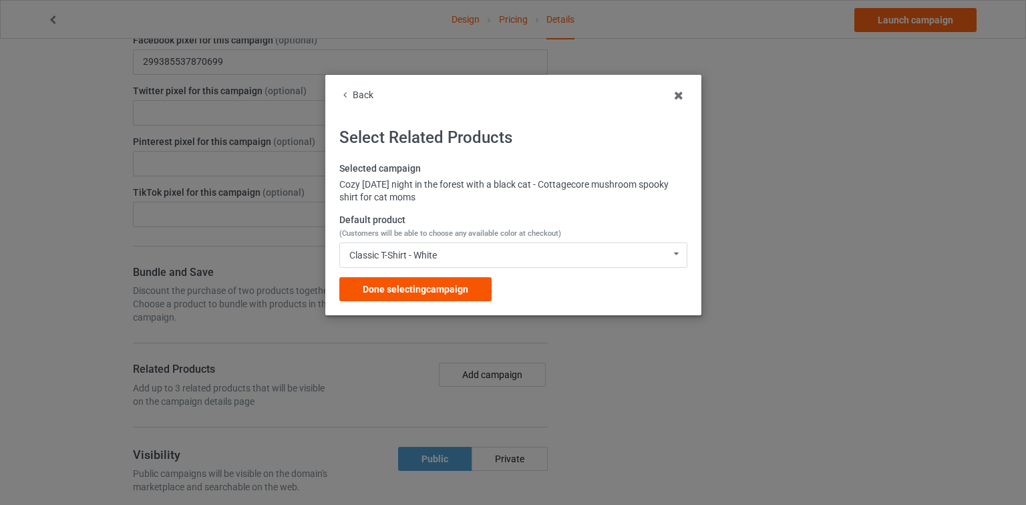
click at [431, 291] on span "Done selecting campaign" at bounding box center [416, 289] width 106 height 11
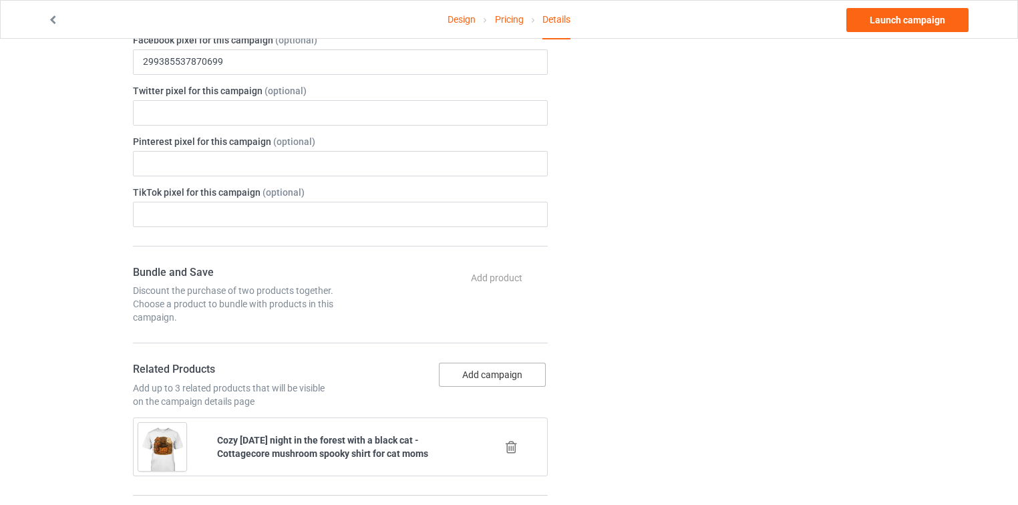
click at [504, 363] on button "Add campaign" at bounding box center [492, 375] width 107 height 24
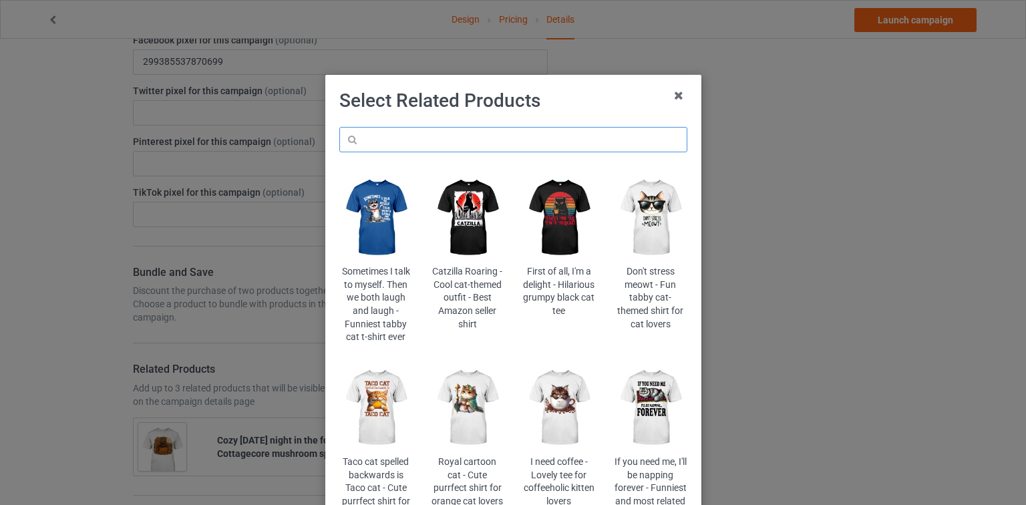
click at [527, 143] on input "text" at bounding box center [513, 139] width 348 height 25
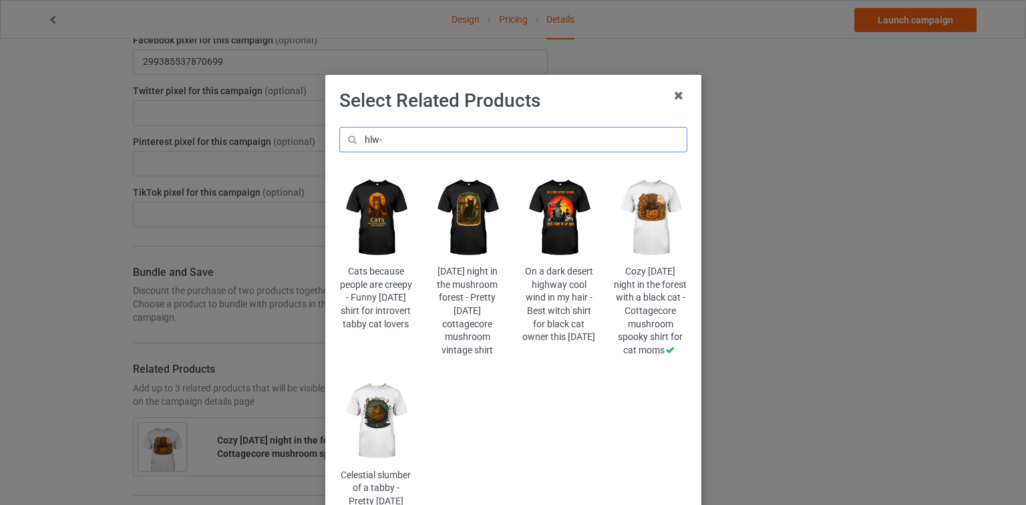
type input "hlw-"
click at [459, 233] on img at bounding box center [467, 217] width 73 height 91
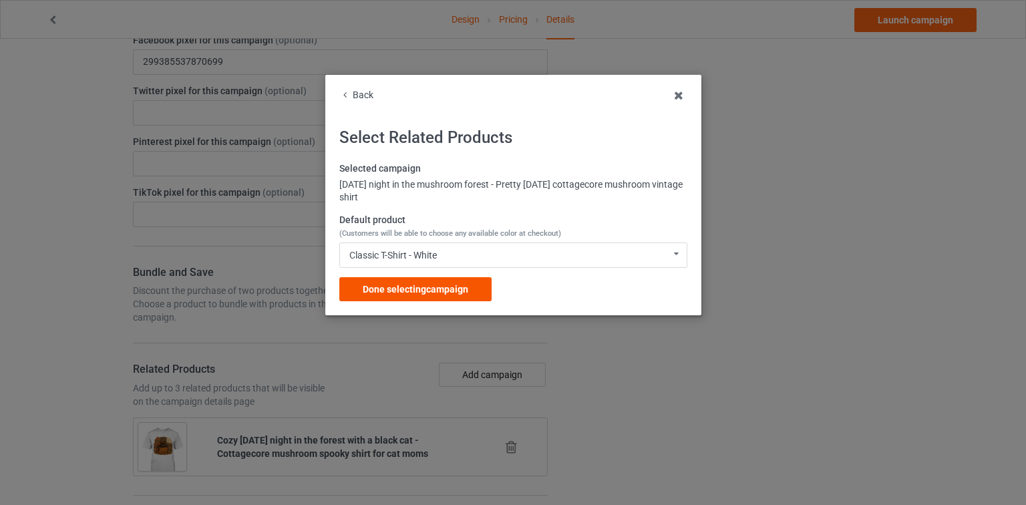
click at [434, 297] on div "Done selecting campaign" at bounding box center [415, 289] width 152 height 24
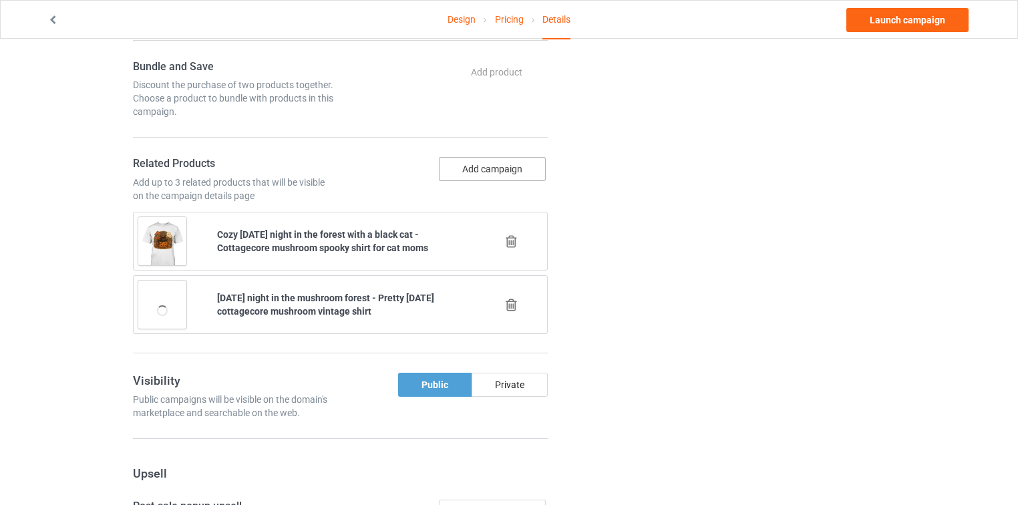
scroll to position [914, 0]
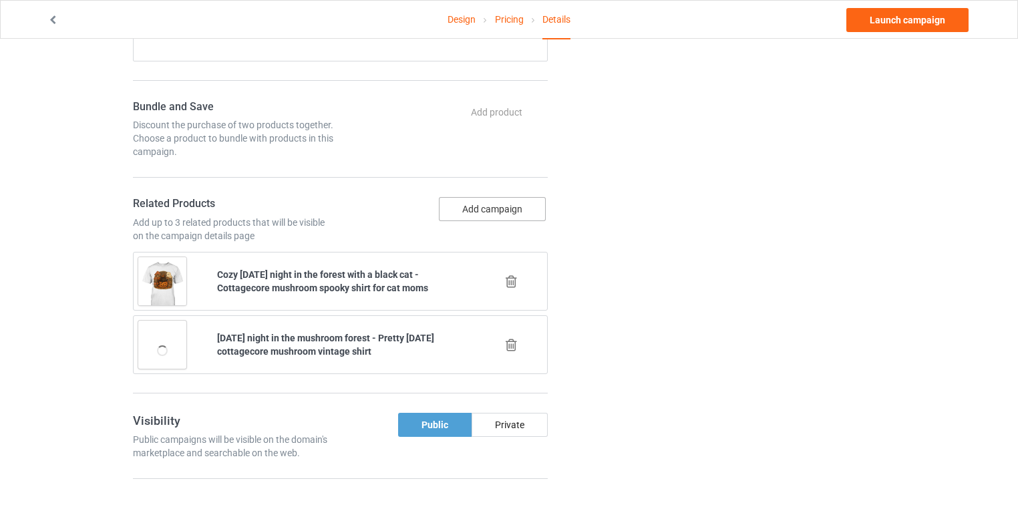
click at [503, 197] on button "Add campaign" at bounding box center [492, 209] width 107 height 24
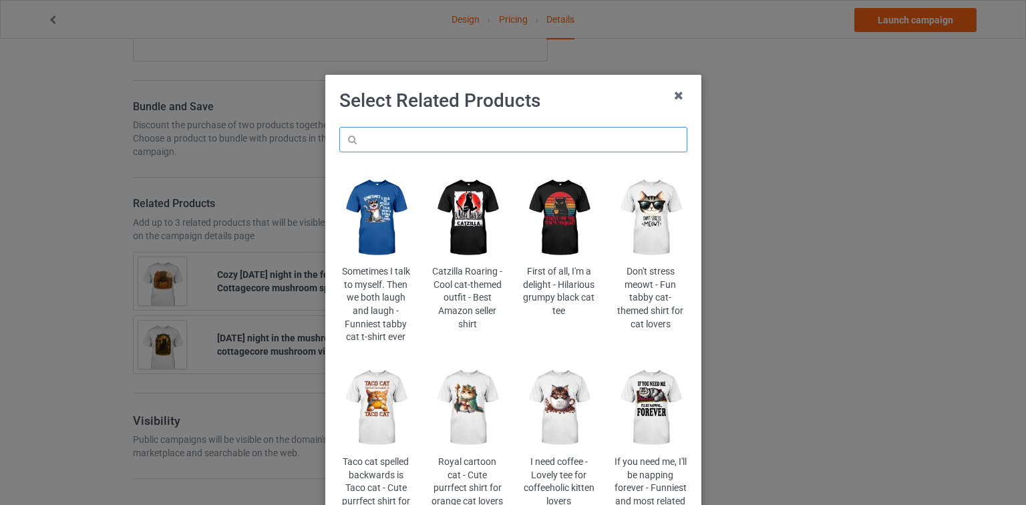
click at [510, 132] on input "text" at bounding box center [513, 139] width 348 height 25
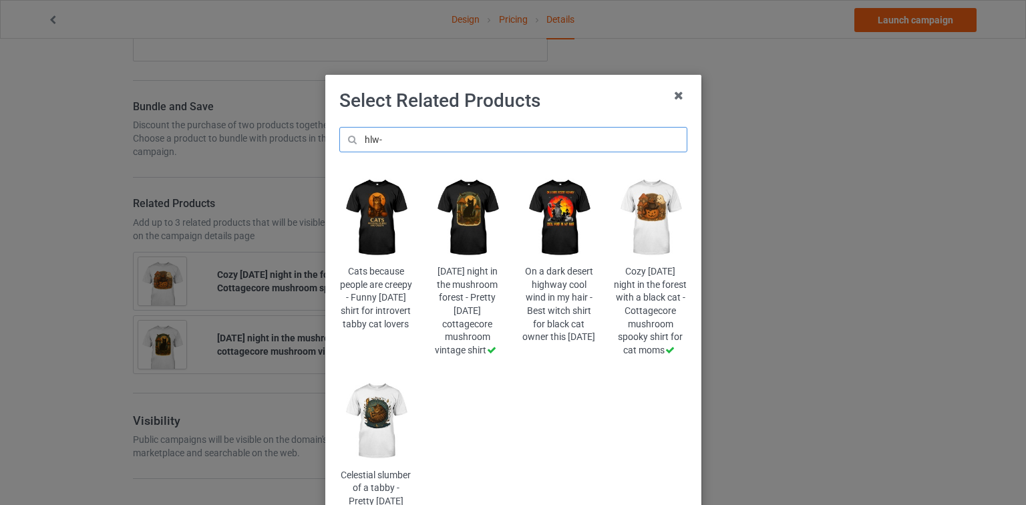
type input "hlw-"
click at [376, 425] on img at bounding box center [375, 421] width 73 height 91
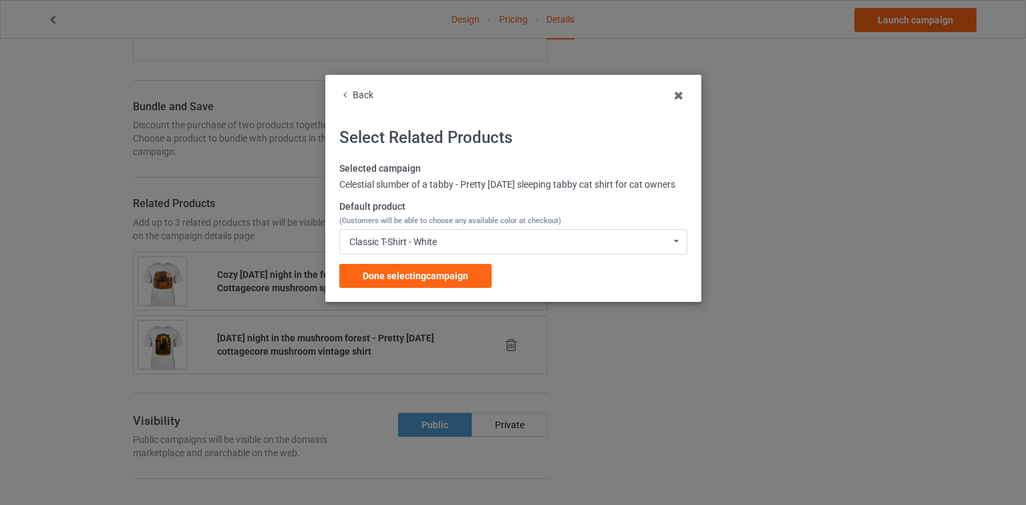
click at [450, 279] on div "Done selecting campaign" at bounding box center [415, 276] width 152 height 24
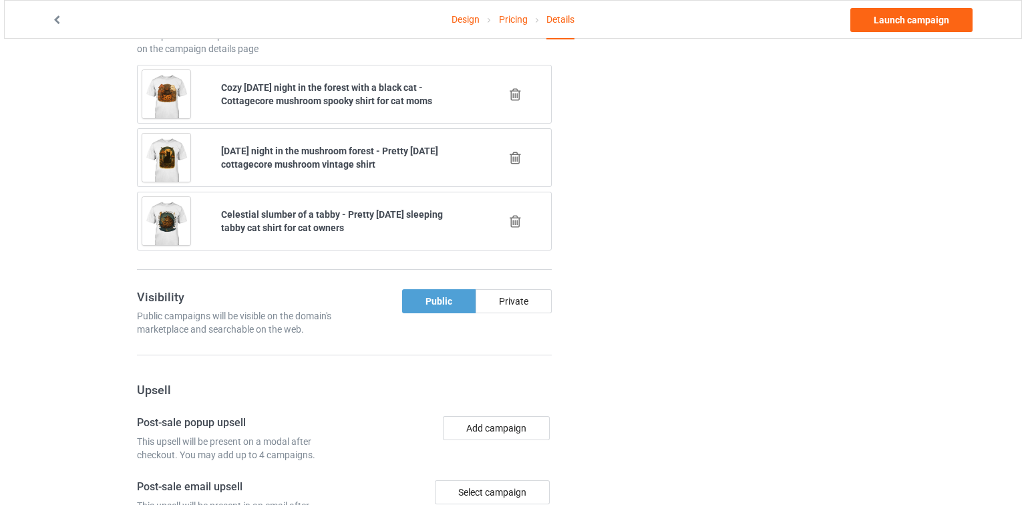
scroll to position [1229, 0]
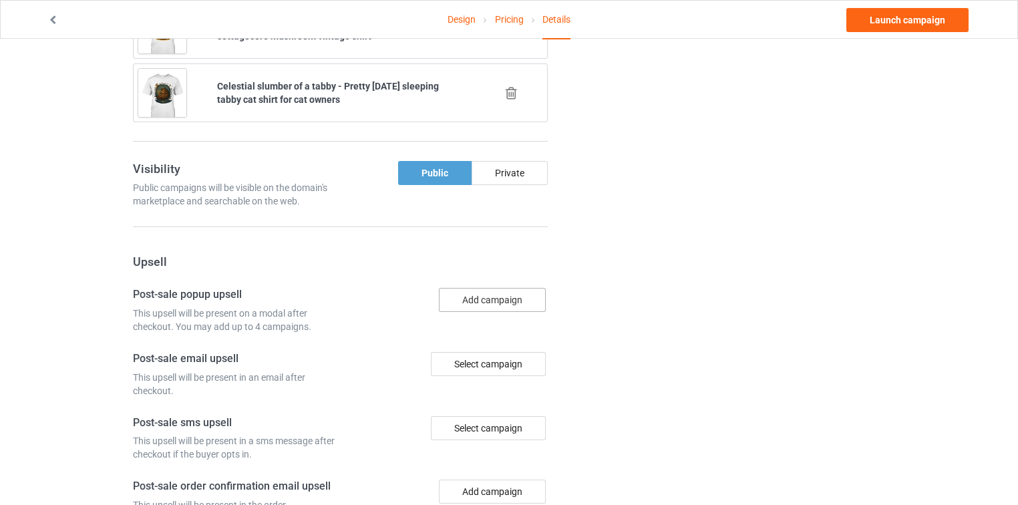
click at [496, 288] on button "Add campaign" at bounding box center [492, 300] width 107 height 24
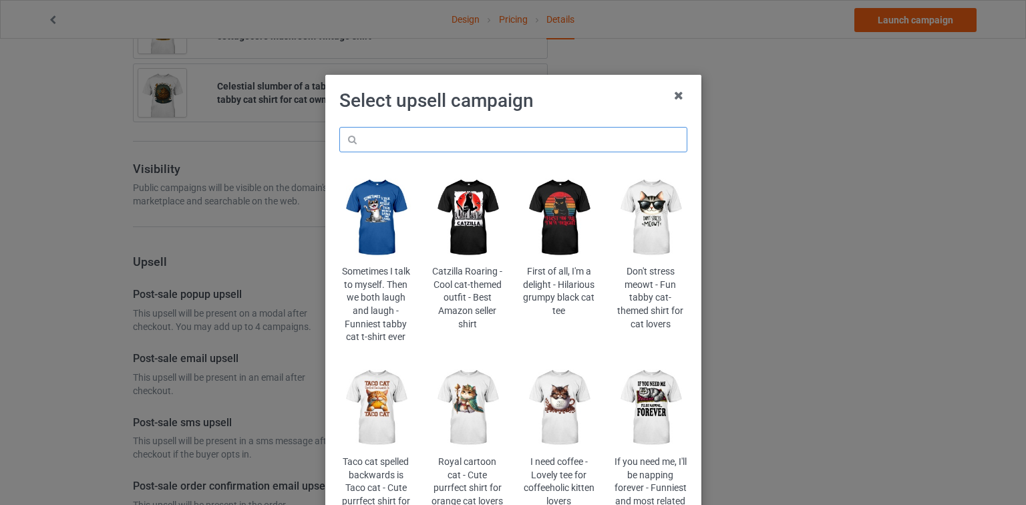
click at [506, 136] on input "text" at bounding box center [513, 139] width 348 height 25
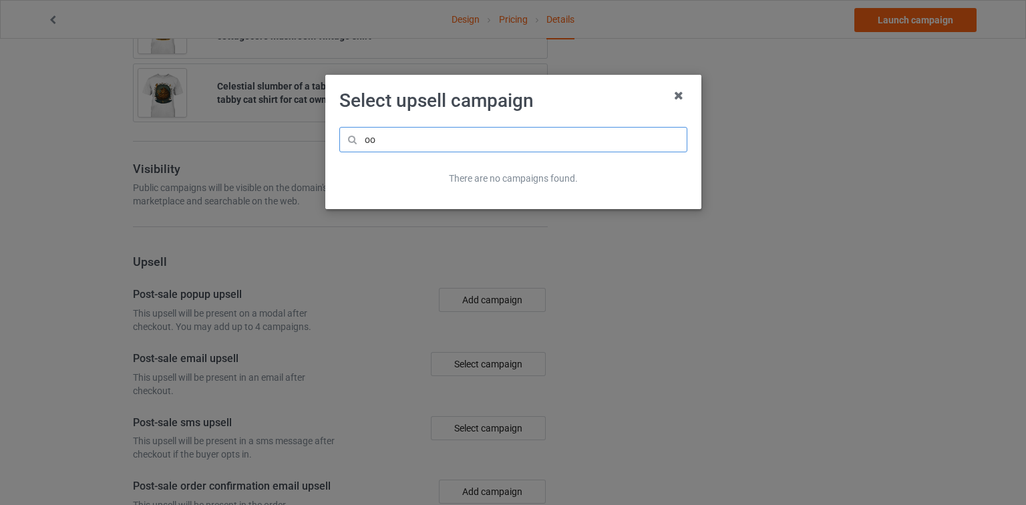
type input "o"
type input "darkness"
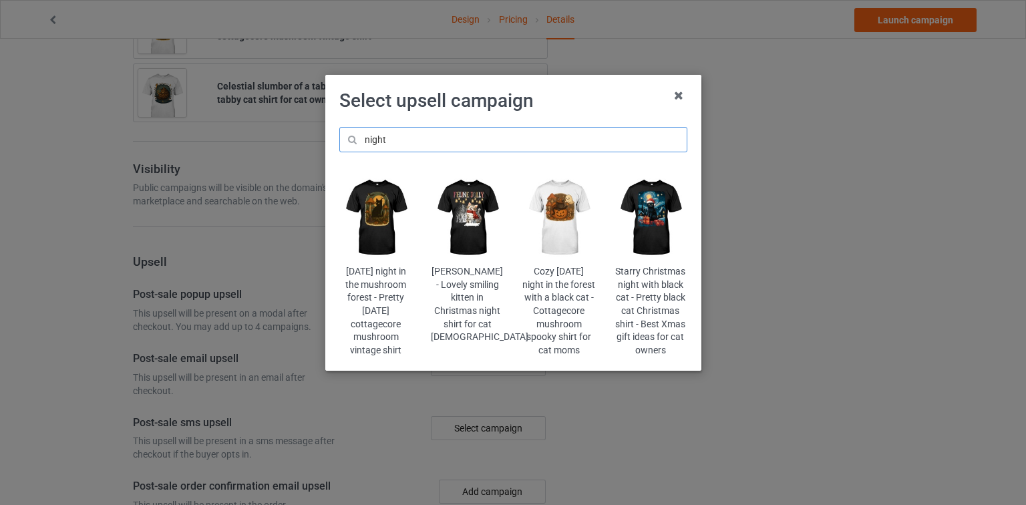
type input "night"
click at [305, 128] on div "Select upsell campaign night [DATE] night in the mushroom forest - Pretty [DATE…" at bounding box center [513, 252] width 1026 height 505
drag, startPoint x: 436, startPoint y: 146, endPoint x: 329, endPoint y: 136, distance: 106.7
click at [330, 136] on div "night [DATE] night in the mushroom forest - Pretty [DATE] cottagecore mushroom …" at bounding box center [513, 242] width 367 height 249
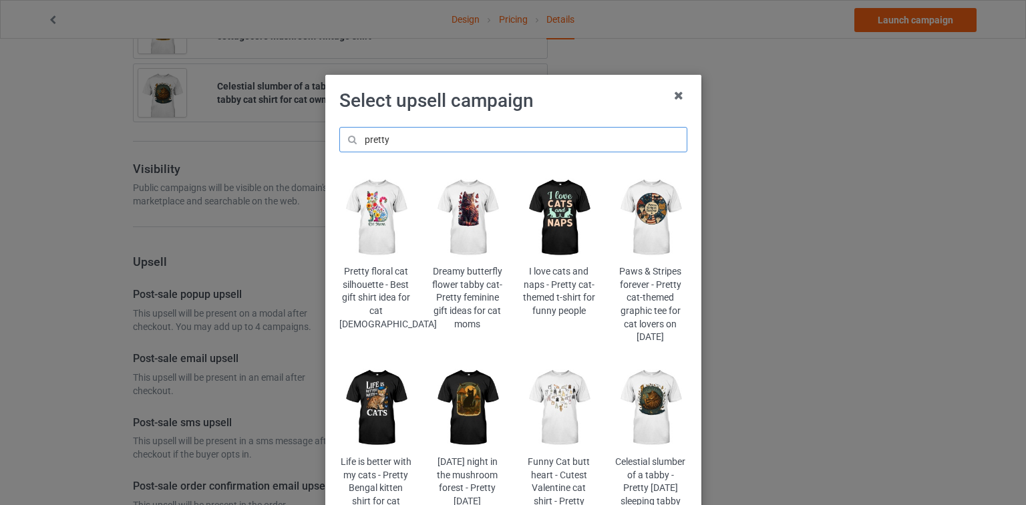
type input "pretty"
click at [376, 415] on img at bounding box center [375, 408] width 73 height 91
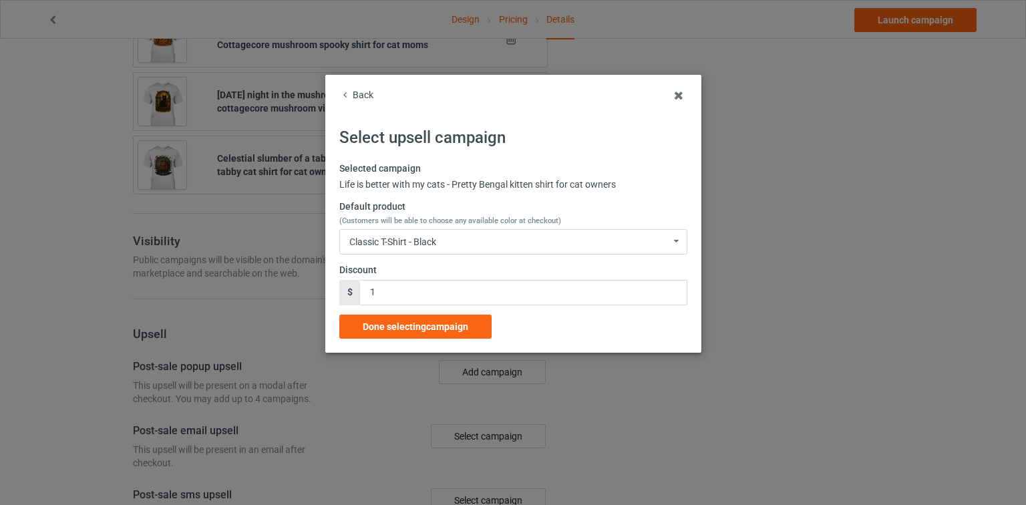
scroll to position [1229, 0]
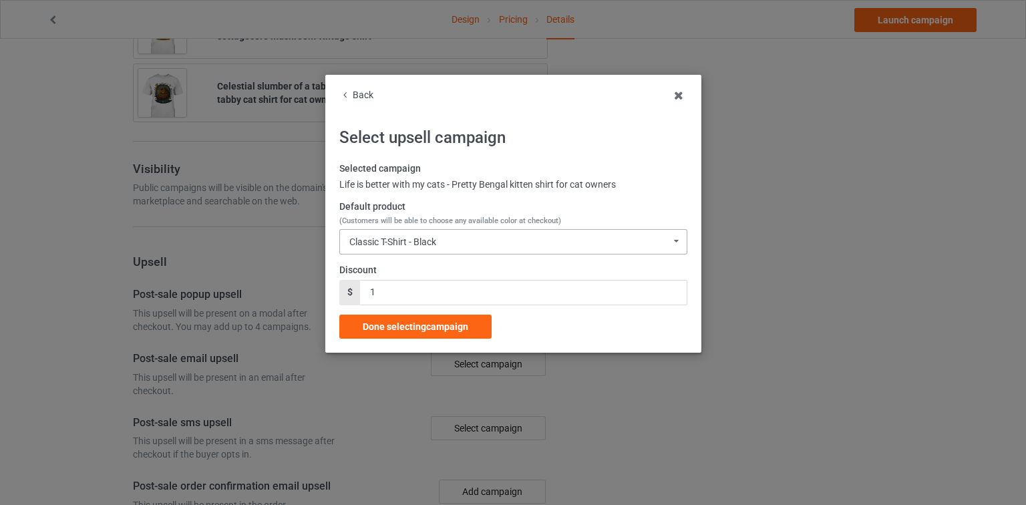
click at [380, 238] on div "Classic T-Shirt - Black" at bounding box center [392, 241] width 87 height 9
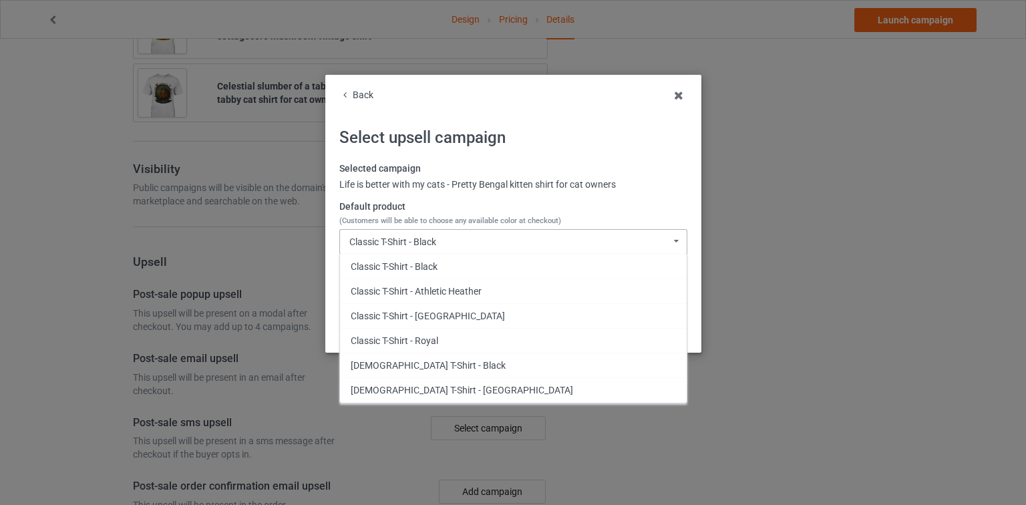
scroll to position [233, 0]
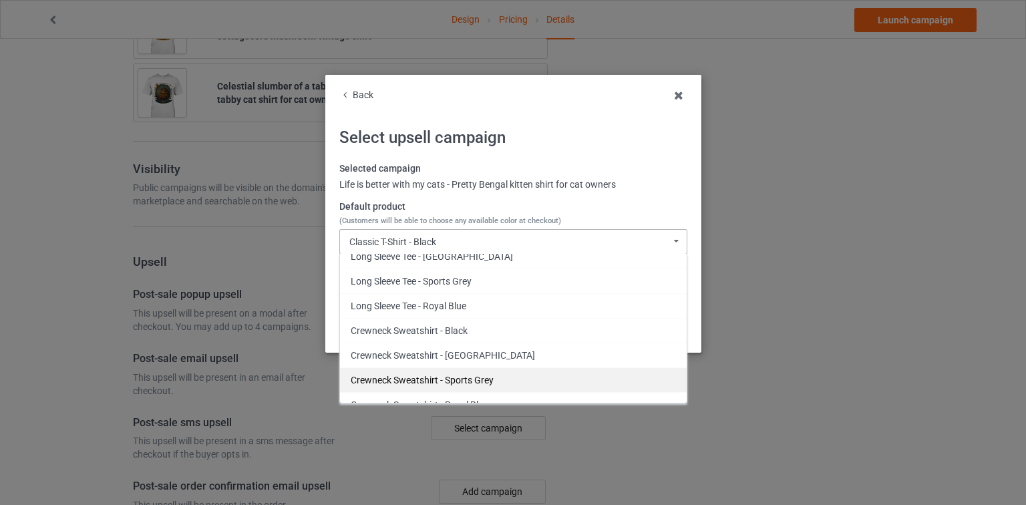
click at [459, 371] on div "Crewneck Sweatshirt - Sports Grey" at bounding box center [513, 380] width 347 height 25
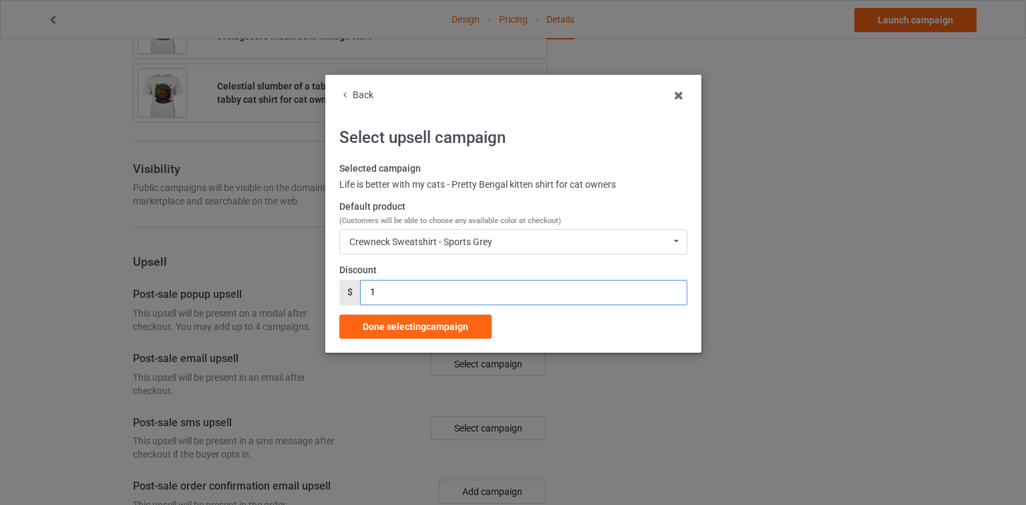
drag, startPoint x: 410, startPoint y: 289, endPoint x: 321, endPoint y: 291, distance: 88.9
click at [323, 291] on div "Back Select upsell campaign Selected campaign Life is better with my cats - Pre…" at bounding box center [513, 252] width 1026 height 505
type input "3"
click at [448, 324] on span "Done selecting campaign" at bounding box center [416, 326] width 106 height 11
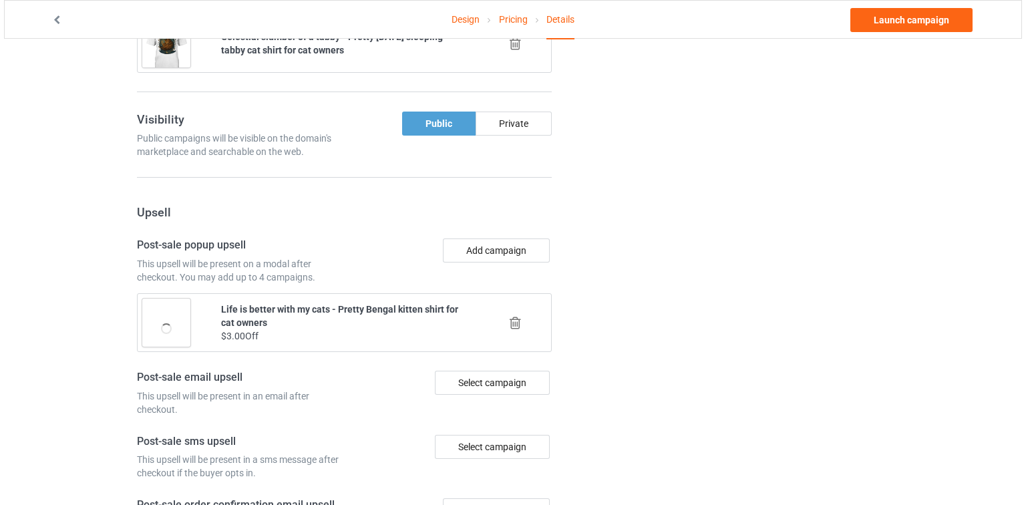
scroll to position [1259, 0]
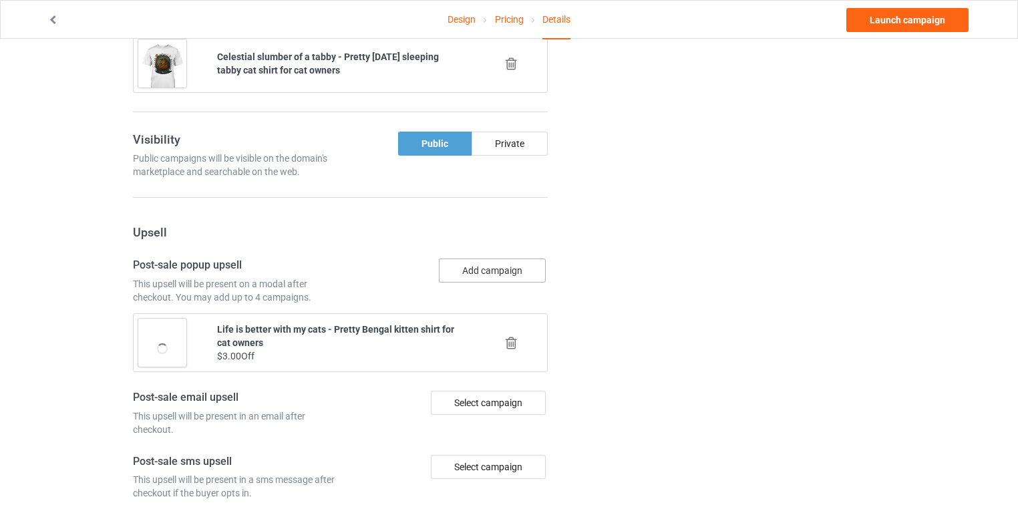
click at [499, 259] on button "Add campaign" at bounding box center [492, 271] width 107 height 24
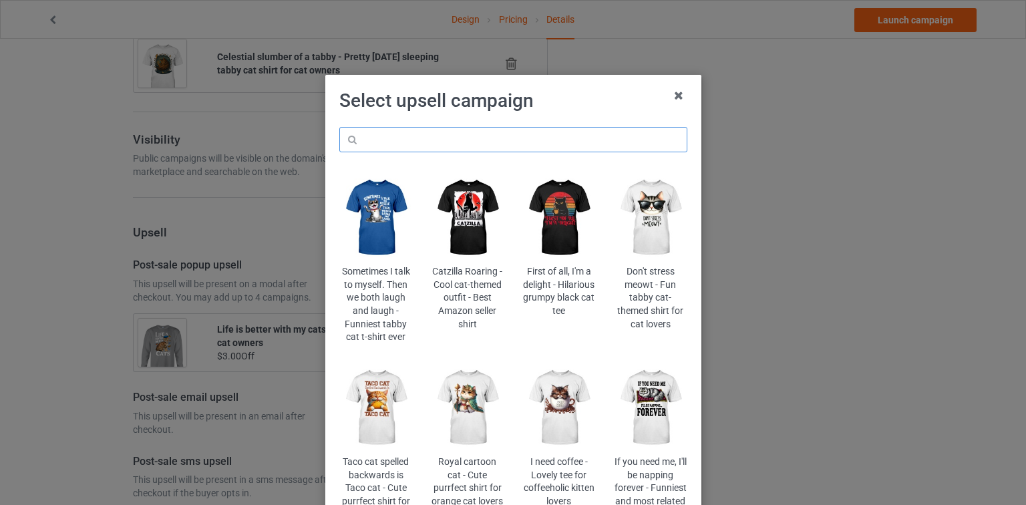
click at [513, 144] on input "text" at bounding box center [513, 139] width 348 height 25
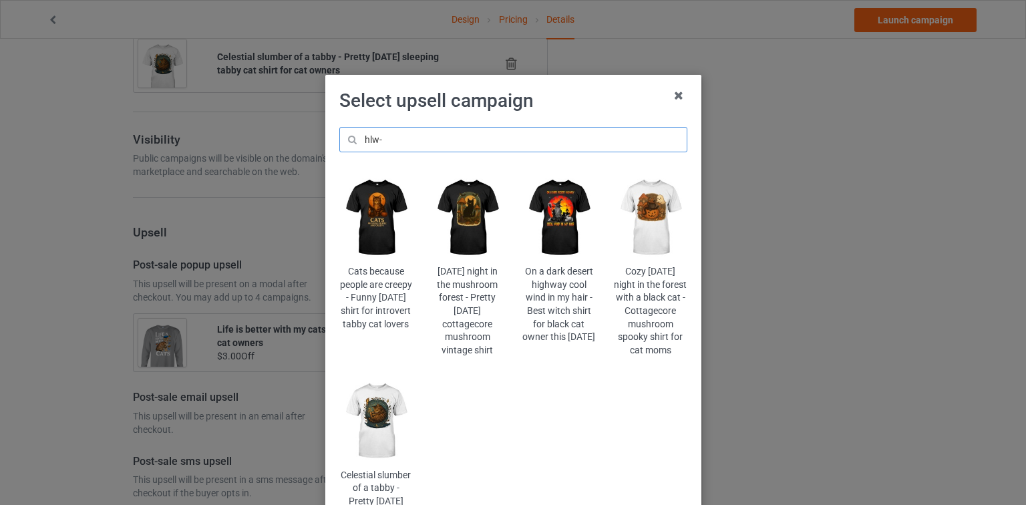
type input "hlw-"
click at [388, 254] on img at bounding box center [375, 217] width 73 height 91
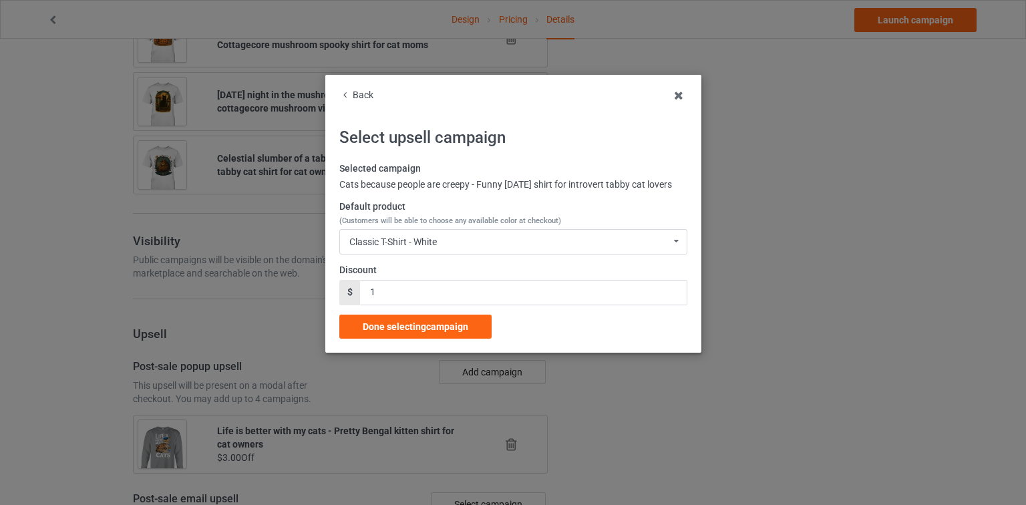
scroll to position [1259, 0]
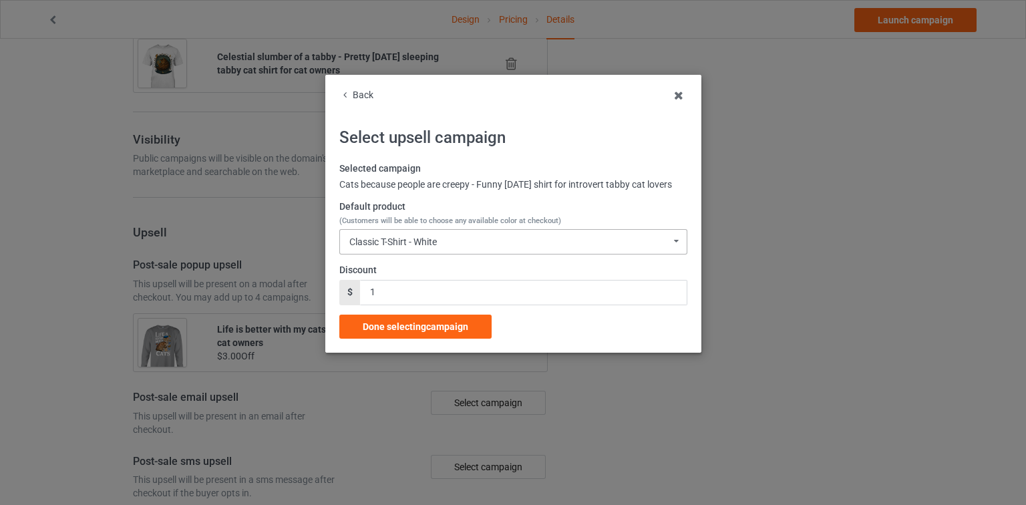
click at [449, 255] on div "Classic T-Shirt - White Classic T-Shirt - White Classic T-Shirt - Black Classic…" at bounding box center [513, 241] width 348 height 25
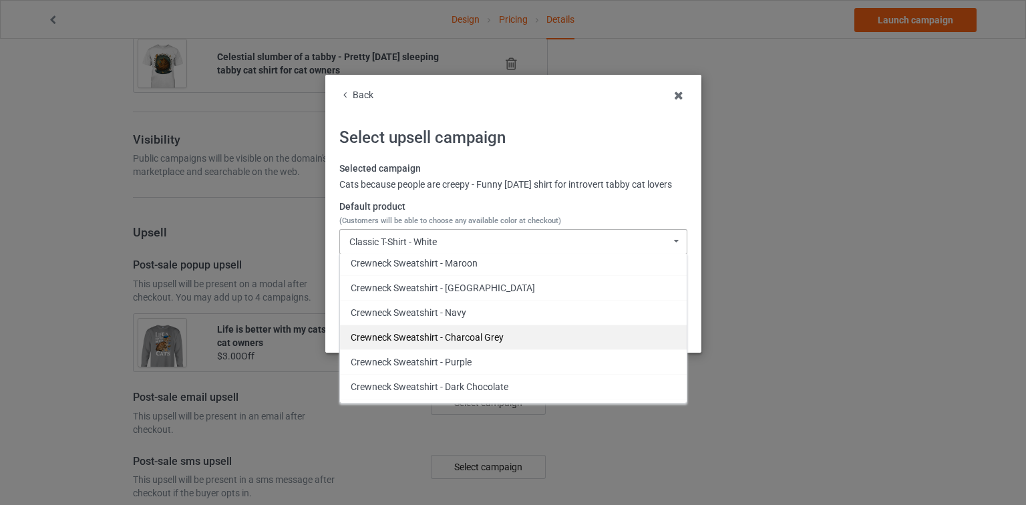
scroll to position [508, 0]
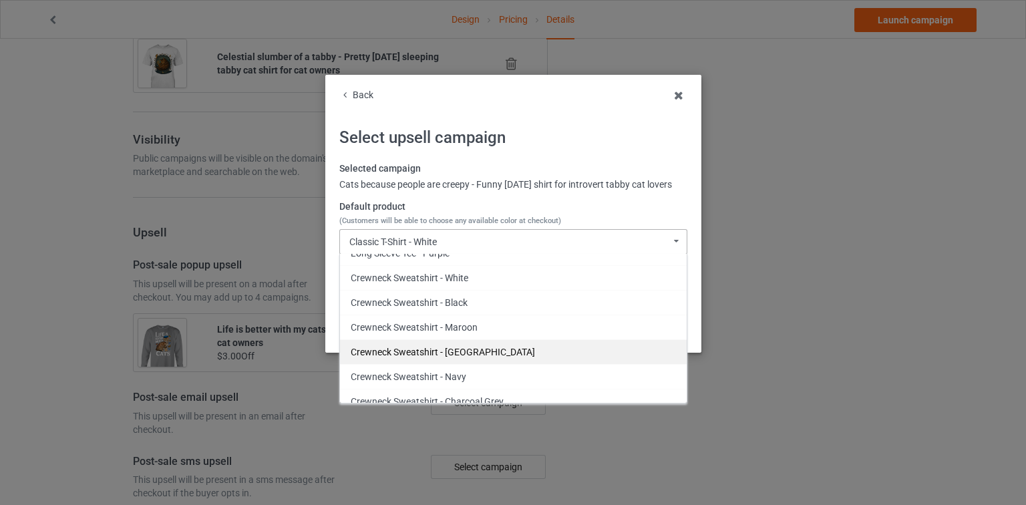
click at [502, 360] on div "Crewneck Sweatshirt - [GEOGRAPHIC_DATA]" at bounding box center [513, 351] width 347 height 25
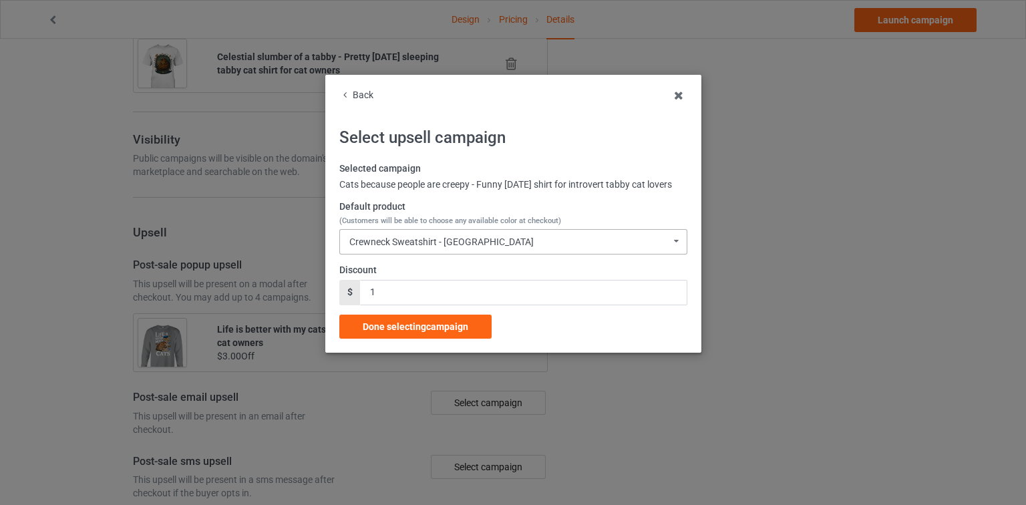
click at [497, 255] on div "Crewneck Sweatshirt - Forest Green Classic T-Shirt - White Classic T-Shirt - Bl…" at bounding box center [513, 241] width 348 height 25
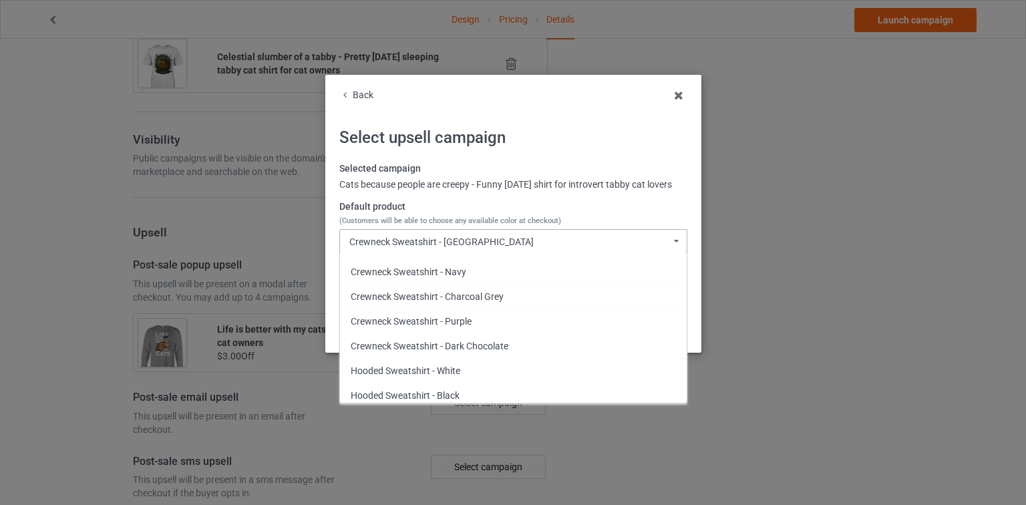
scroll to position [615, 0]
click at [501, 298] on div "Crewneck Sweatshirt - Charcoal Grey" at bounding box center [513, 294] width 347 height 25
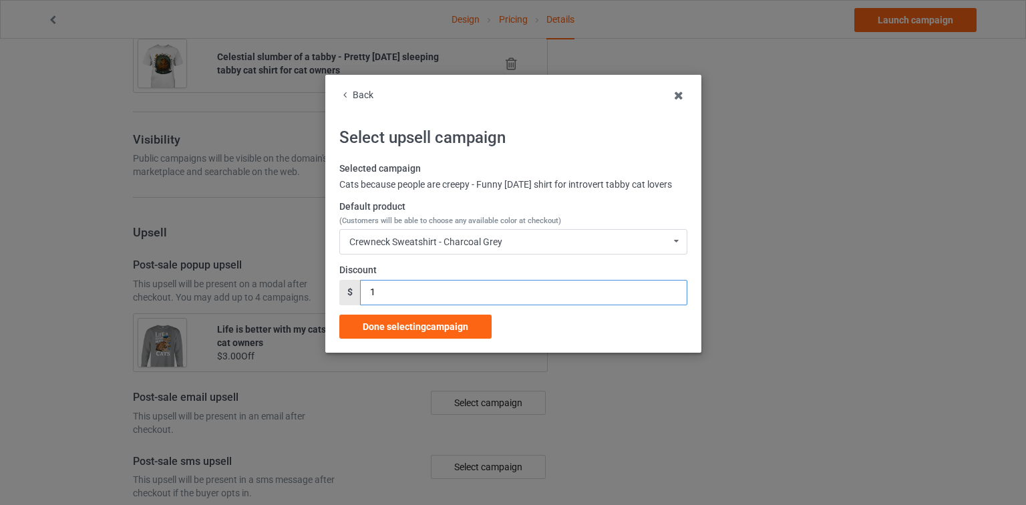
drag, startPoint x: 319, startPoint y: 299, endPoint x: 308, endPoint y: 299, distance: 11.4
click at [308, 299] on div "Back Select upsell campaign Selected campaign Cats because people are creepy - …" at bounding box center [513, 252] width 1026 height 505
type input "3"
click at [402, 329] on div "Done selecting campaign" at bounding box center [415, 327] width 152 height 24
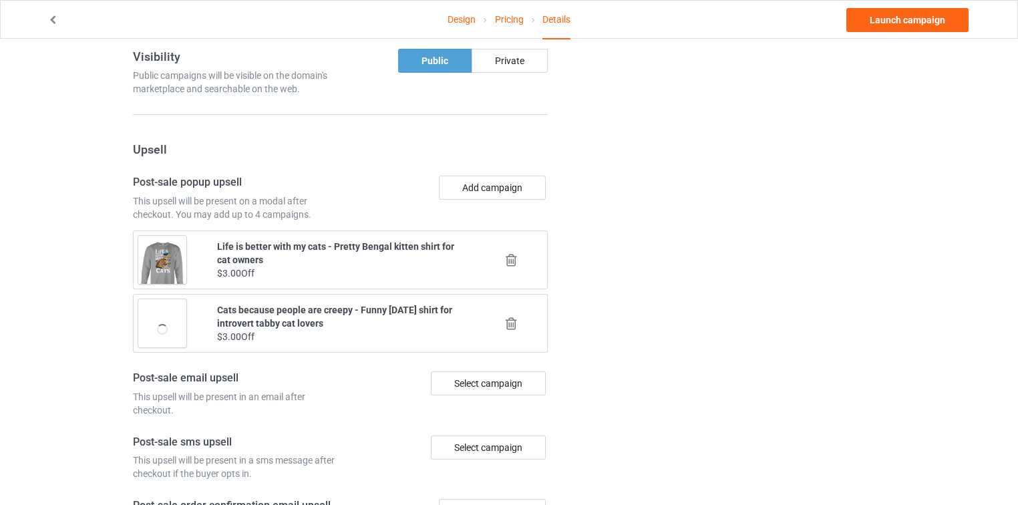
scroll to position [1360, 0]
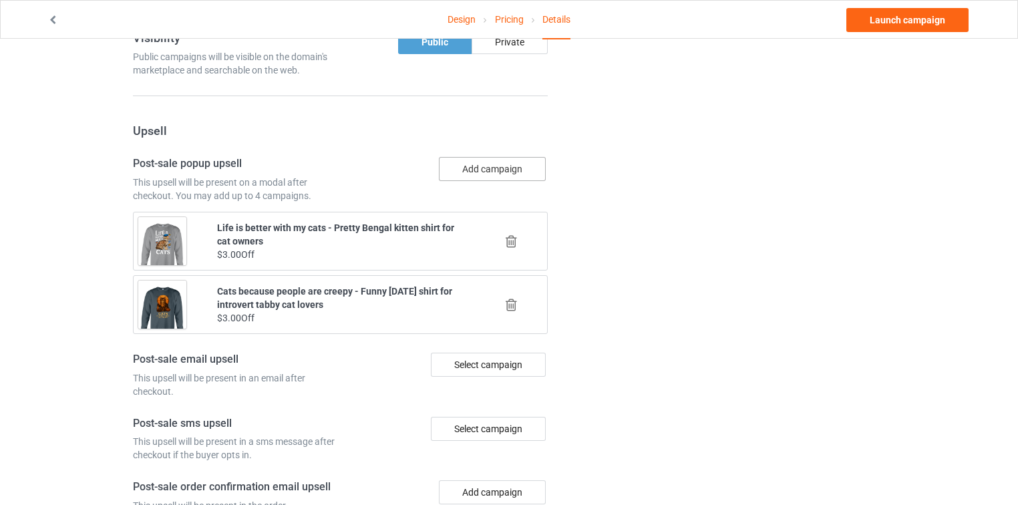
click at [531, 159] on button "Add campaign" at bounding box center [492, 169] width 107 height 24
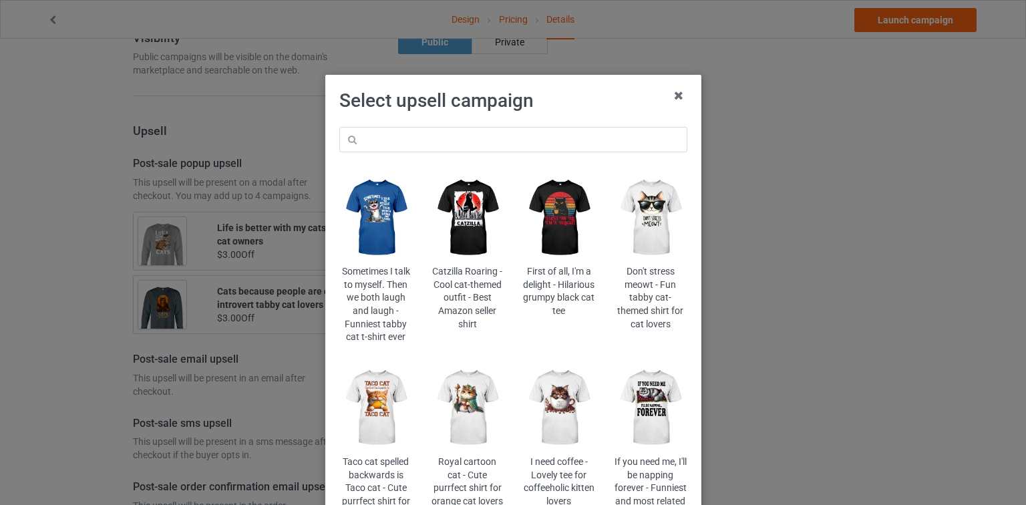
click at [497, 152] on div "Sometimes I talk to myself. Then we both laugh and laugh - Funniest tabby cat t…" at bounding box center [513, 331] width 367 height 426
click at [597, 143] on input "text" at bounding box center [513, 139] width 348 height 25
type input "life"
click at [682, 92] on icon at bounding box center [678, 95] width 21 height 21
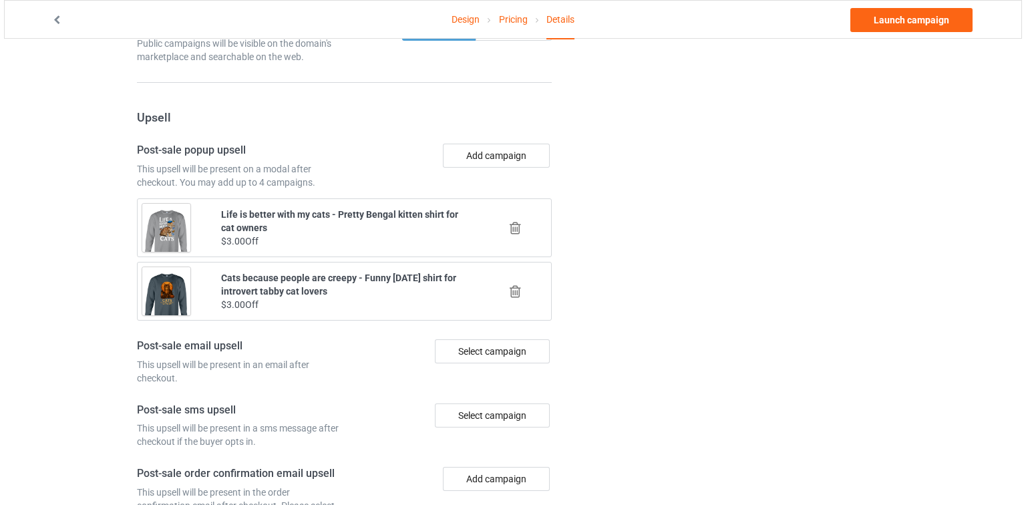
scroll to position [1390, 0]
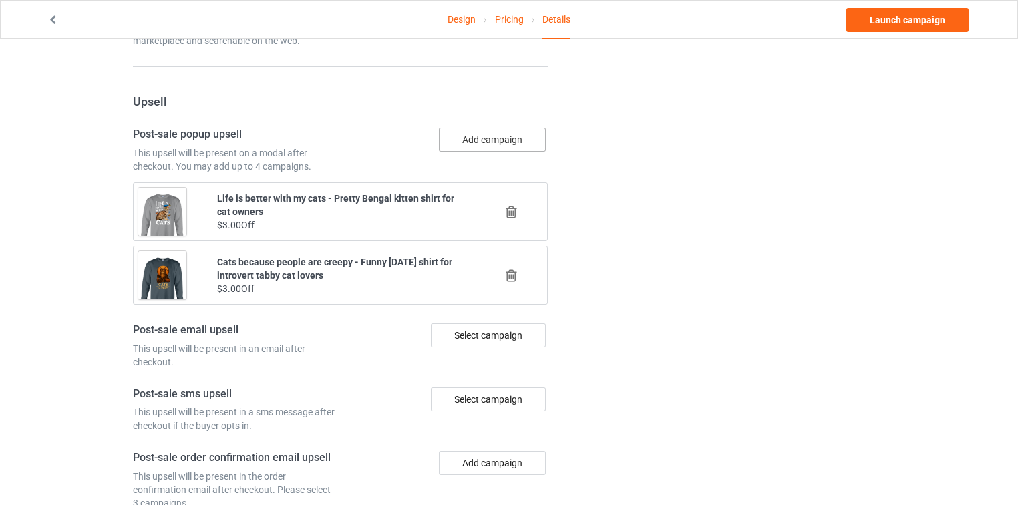
click at [501, 128] on button "Add campaign" at bounding box center [492, 140] width 107 height 24
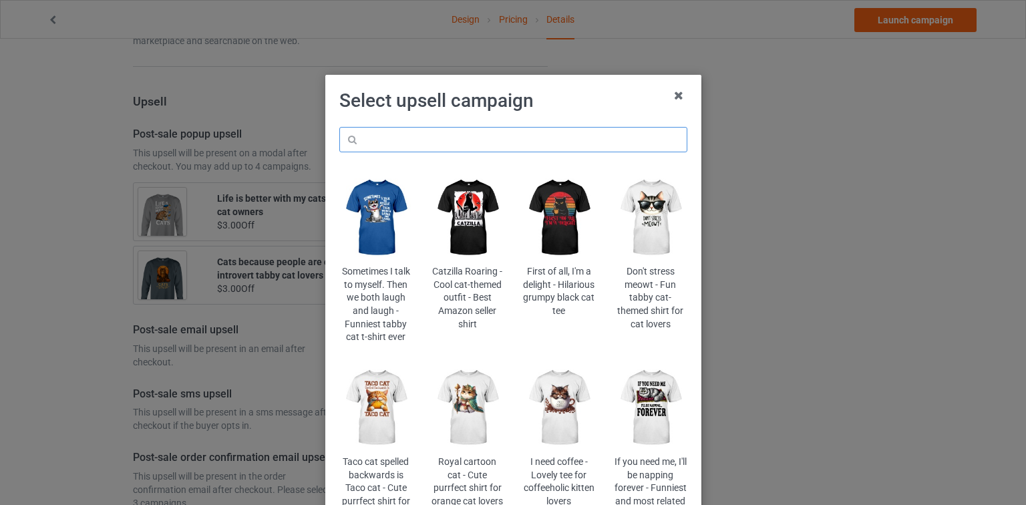
click at [489, 142] on input "text" at bounding box center [513, 139] width 348 height 25
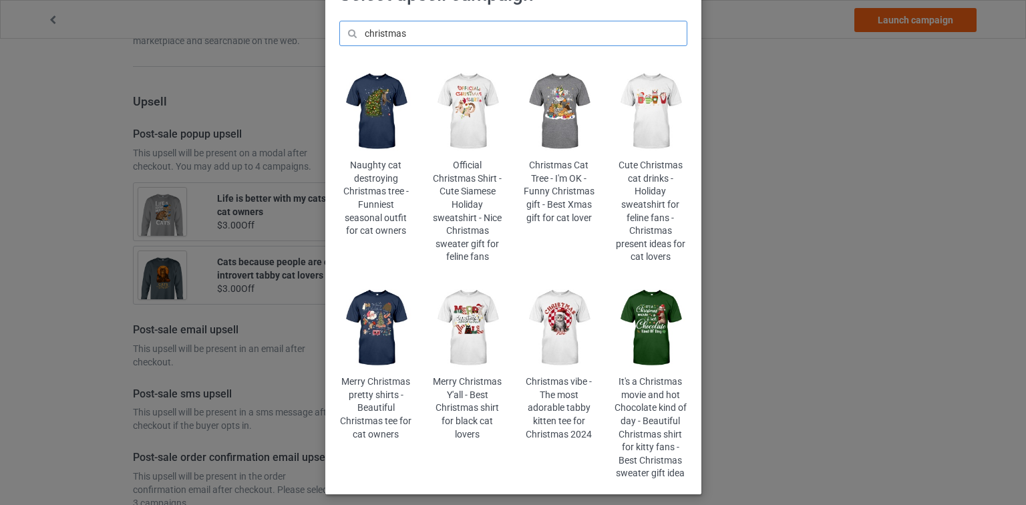
scroll to position [107, 0]
type input "christmas"
click at [384, 136] on img at bounding box center [375, 110] width 73 height 91
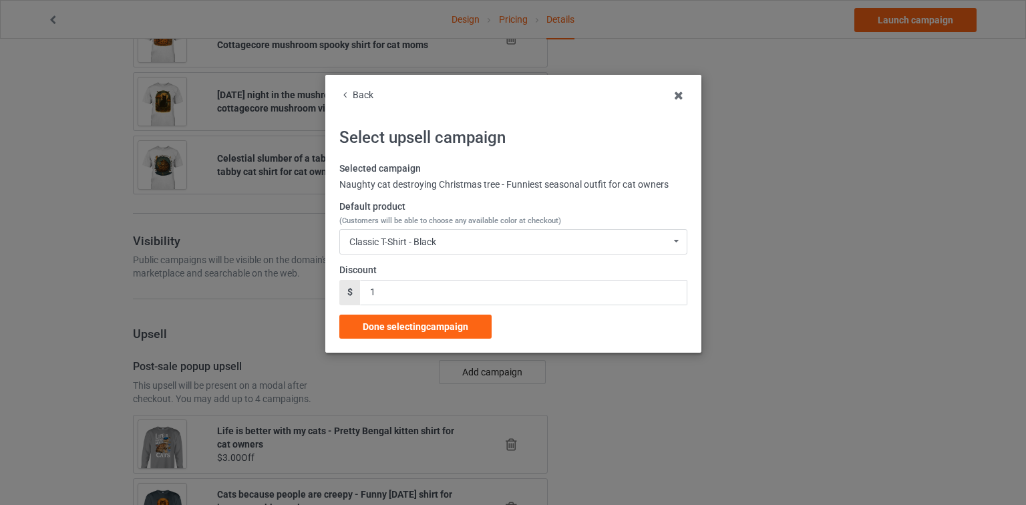
scroll to position [1390, 0]
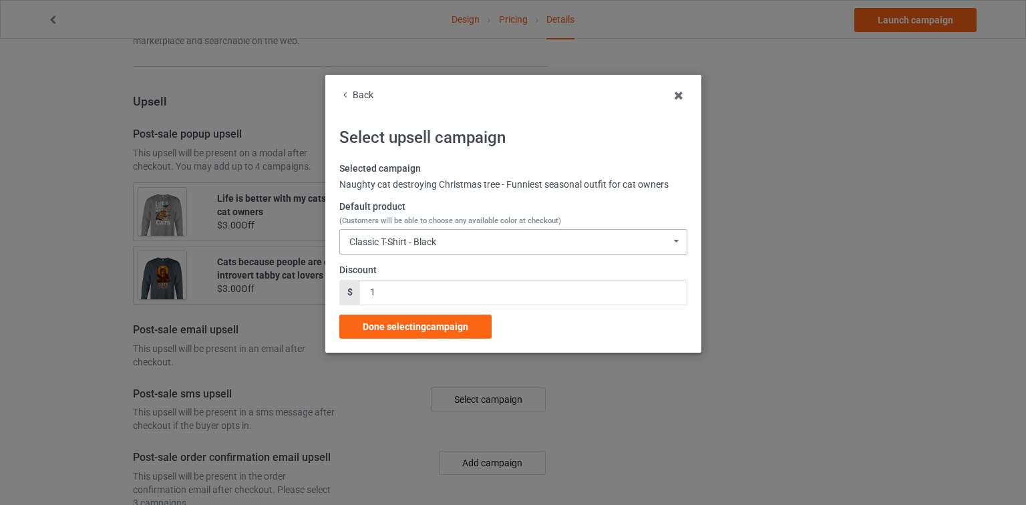
click at [464, 241] on div "Classic T-Shirt - Black Classic T-Shirt - Black Classic T-Shirt - Athletic Heat…" at bounding box center [513, 241] width 348 height 25
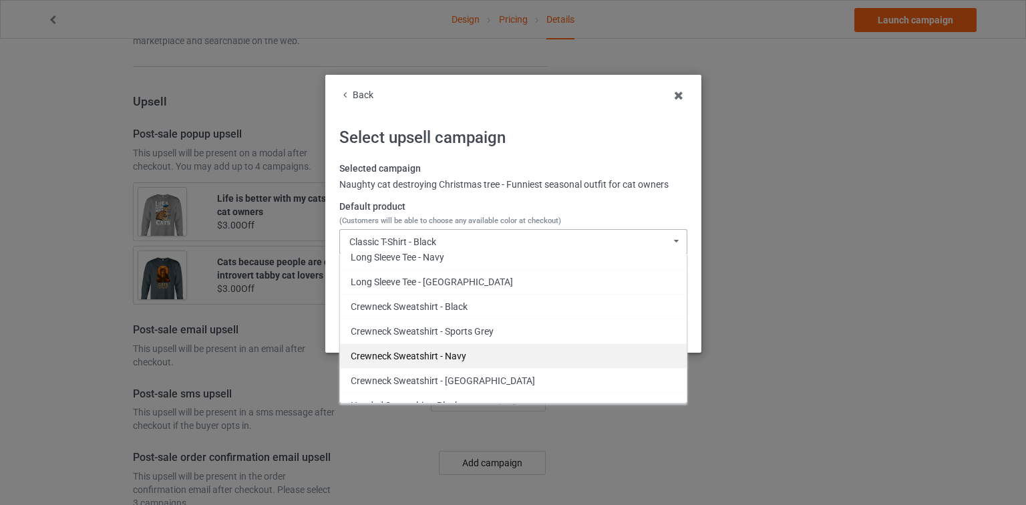
scroll to position [286, 0]
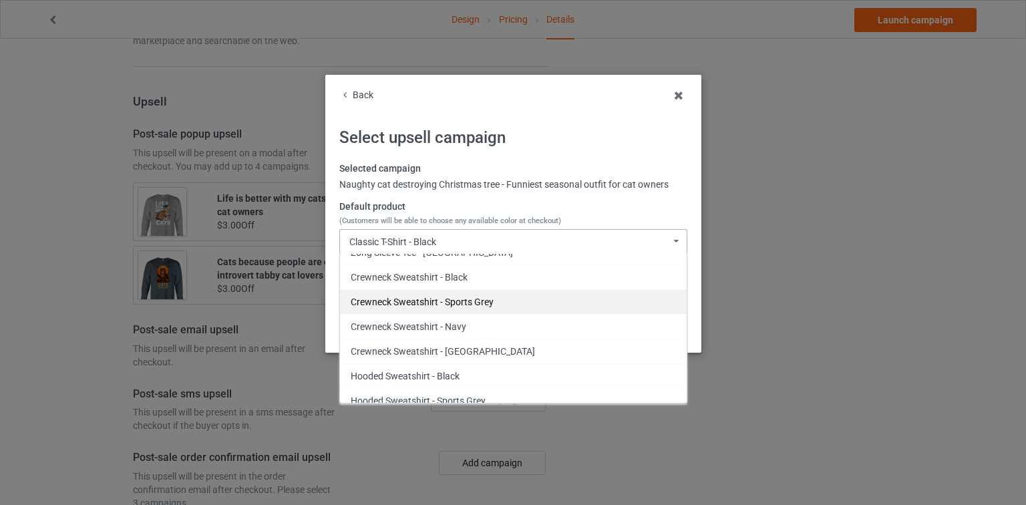
click at [506, 294] on div "Crewneck Sweatshirt - Sports Grey" at bounding box center [513, 301] width 347 height 25
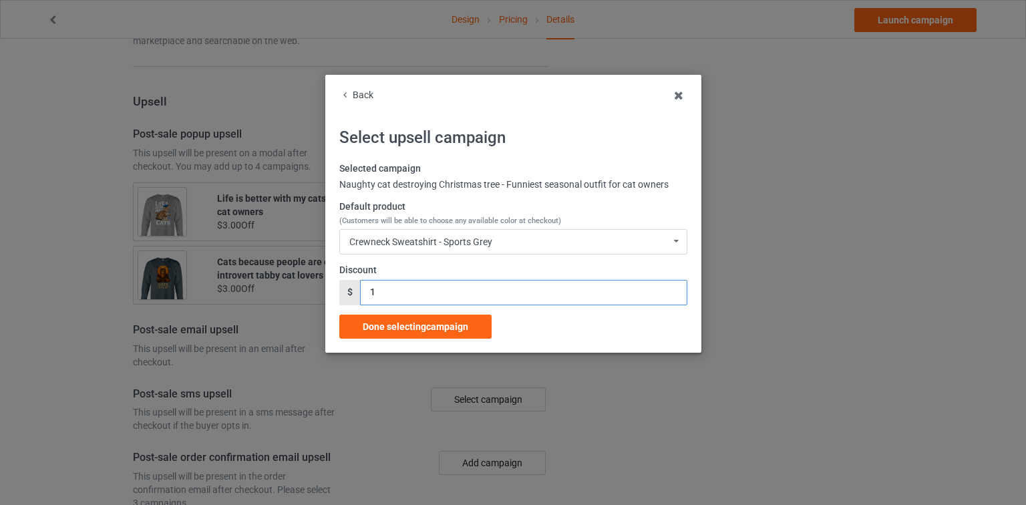
click at [315, 294] on div "Back Select upsell campaign Selected campaign Naughty cat destroying Christmas …" at bounding box center [513, 252] width 1026 height 505
type input "3"
click at [410, 324] on span "Done selecting campaign" at bounding box center [416, 326] width 106 height 11
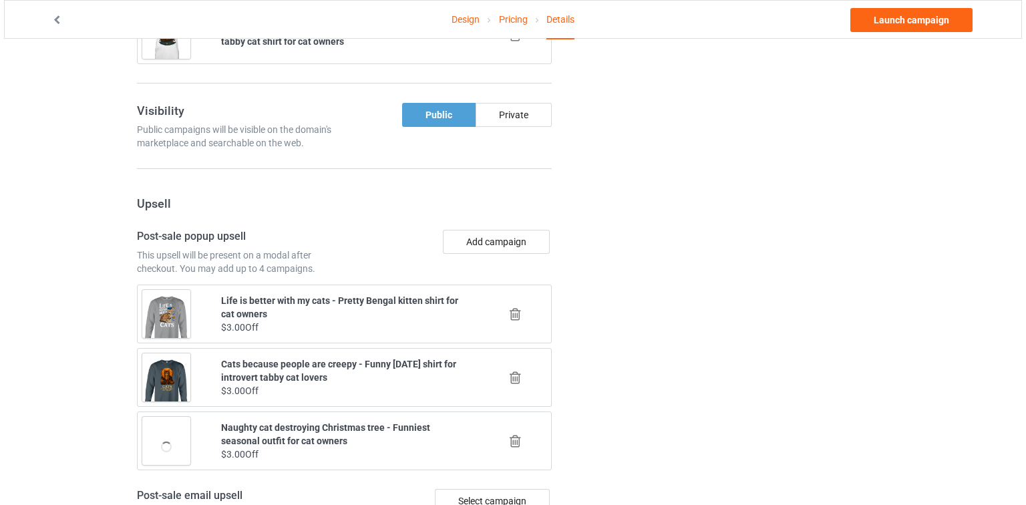
scroll to position [1546, 0]
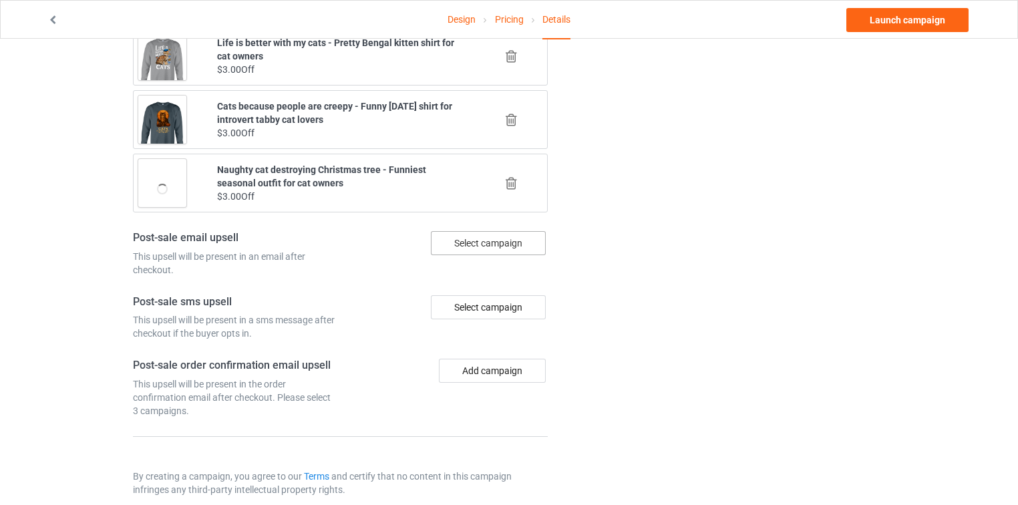
click at [480, 231] on div "Select campaign" at bounding box center [488, 243] width 115 height 24
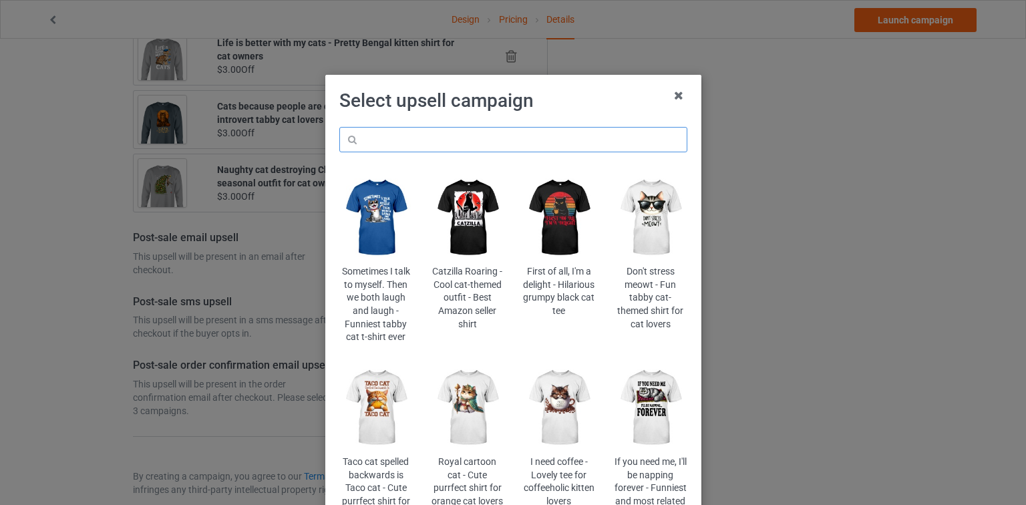
click at [533, 146] on input "text" at bounding box center [513, 139] width 348 height 25
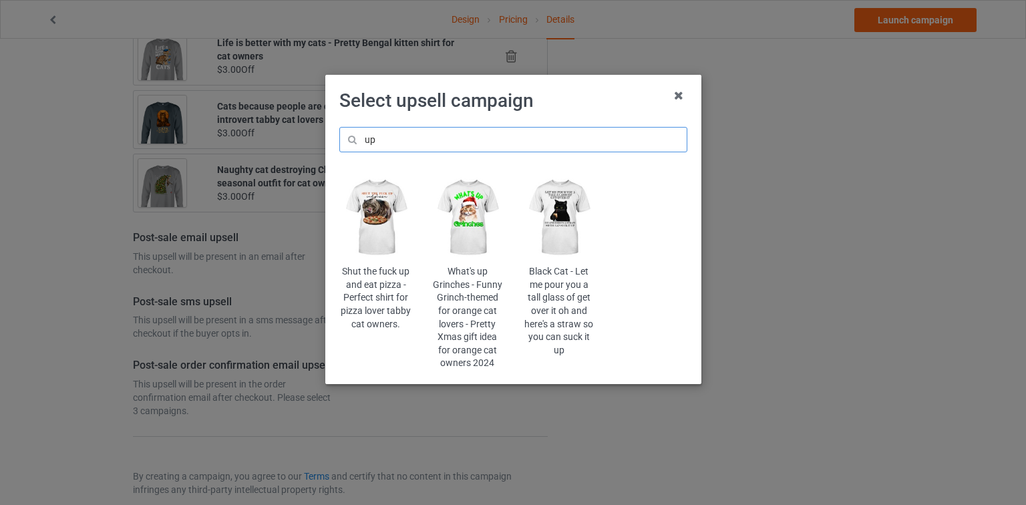
type input "up"
click at [374, 218] on img at bounding box center [375, 217] width 73 height 91
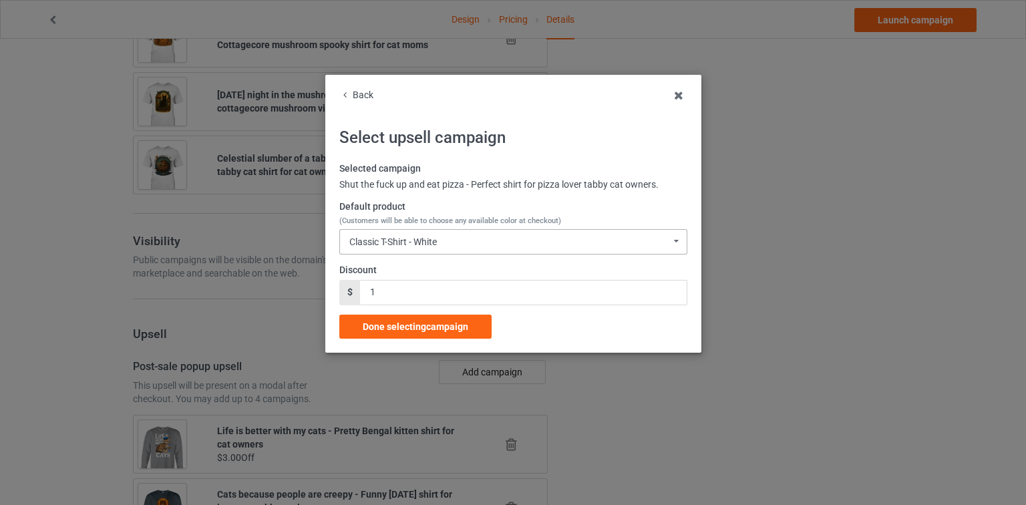
scroll to position [1546, 0]
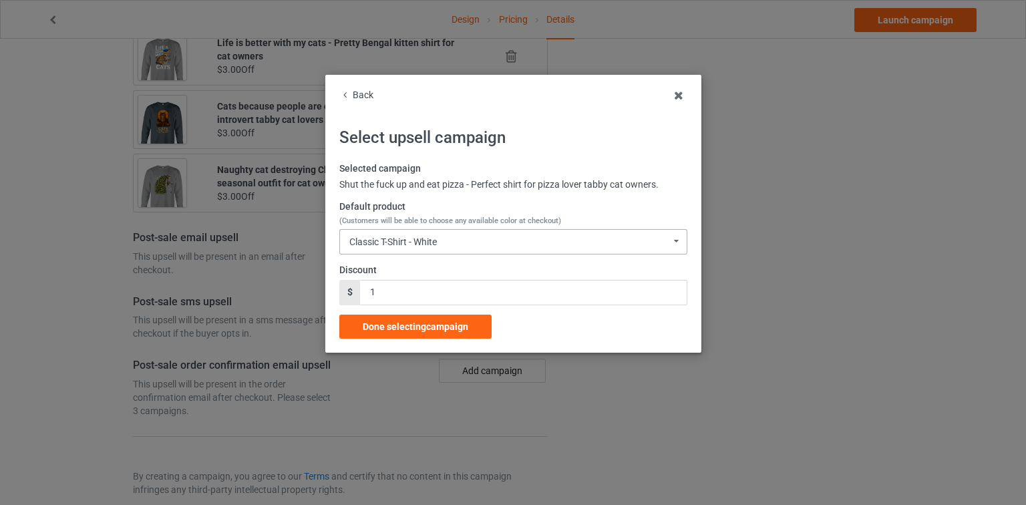
click at [425, 240] on div "Classic T-Shirt - White" at bounding box center [393, 241] width 88 height 9
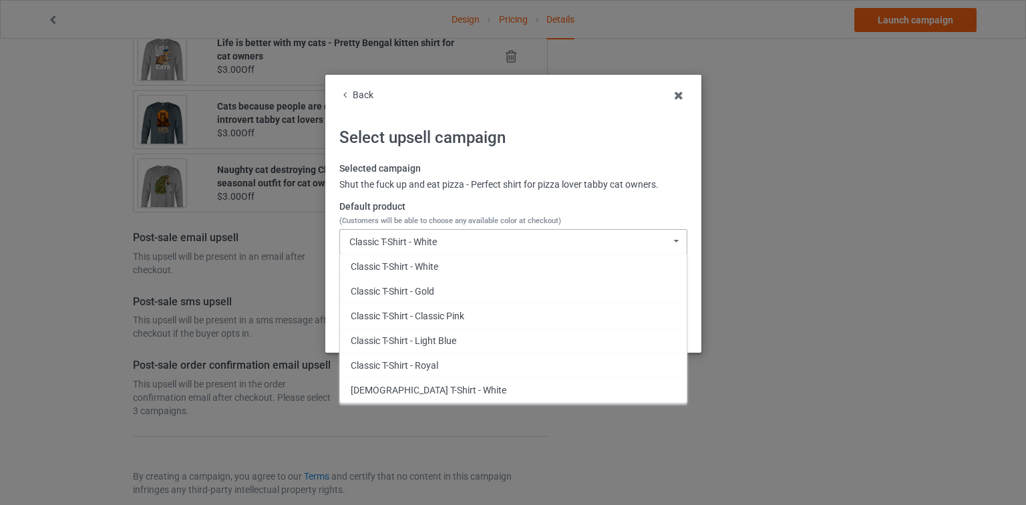
scroll to position [430, 0]
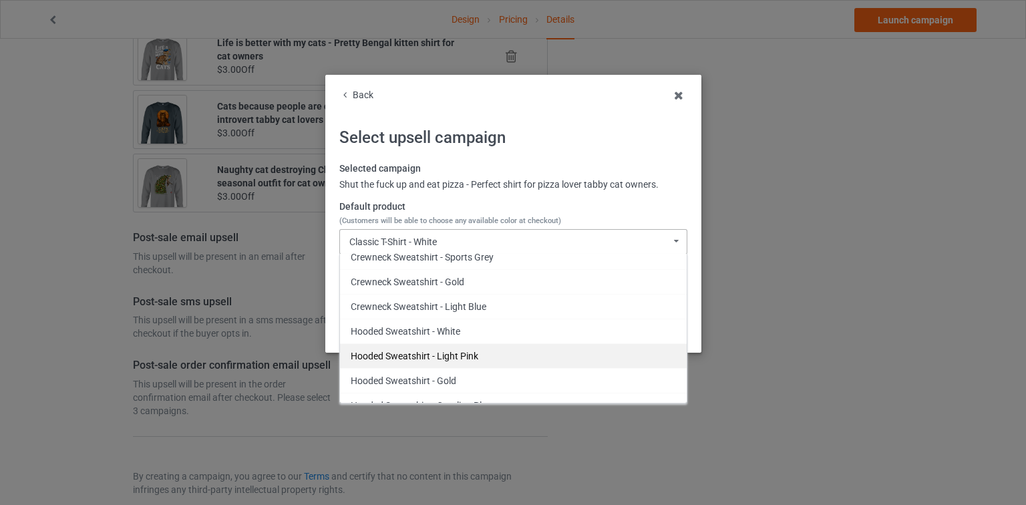
click at [461, 353] on div "Hooded Sweatshirt - Light Pink" at bounding box center [513, 355] width 347 height 25
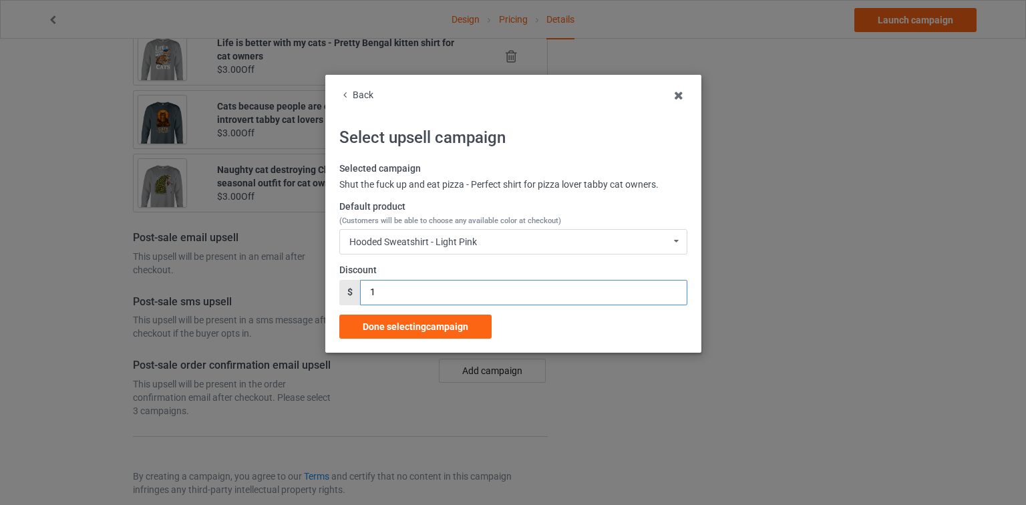
drag, startPoint x: 386, startPoint y: 296, endPoint x: 380, endPoint y: 303, distance: 9.0
click at [343, 297] on div "$ 1" at bounding box center [513, 292] width 348 height 25
type input "2"
click at [438, 323] on span "Done selecting campaign" at bounding box center [416, 326] width 106 height 11
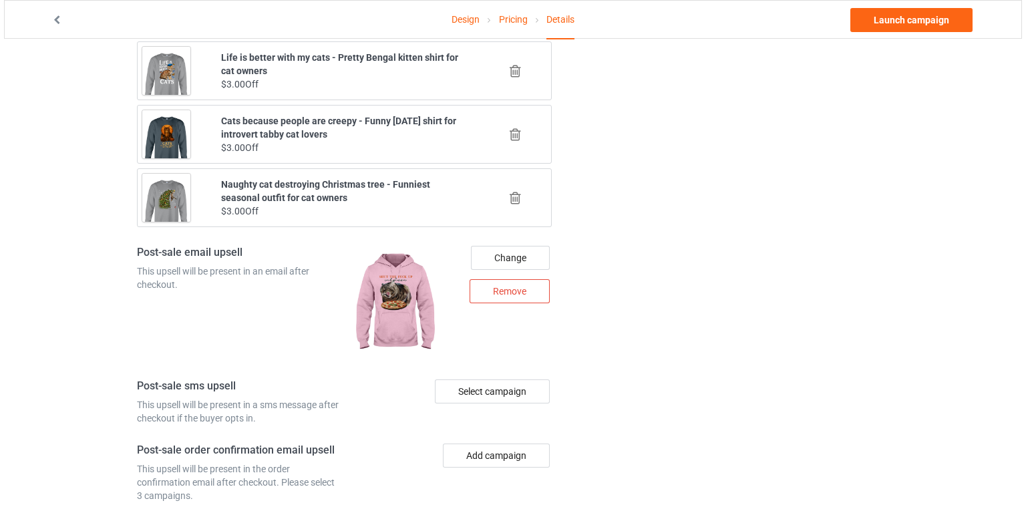
scroll to position [1558, 0]
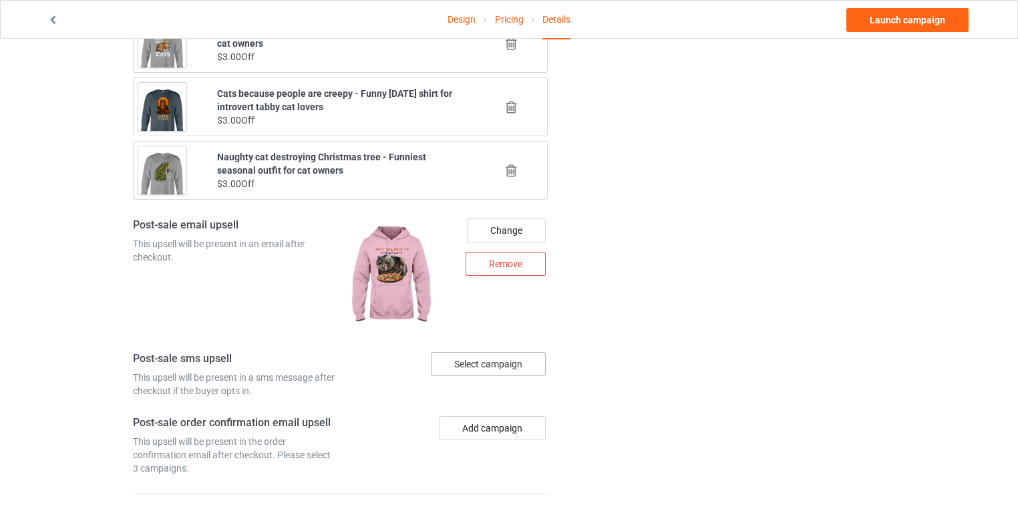
click at [476, 352] on div "Select campaign" at bounding box center [488, 364] width 115 height 24
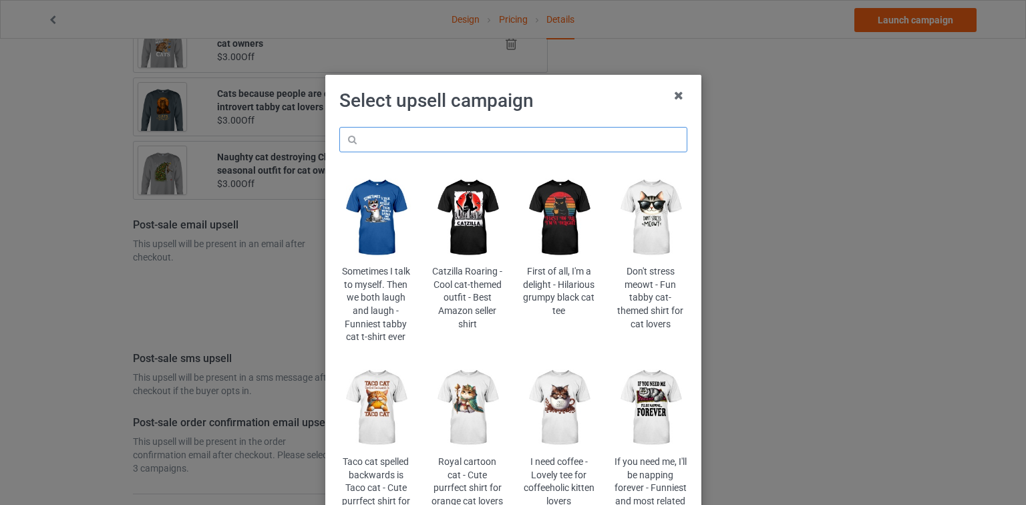
click at [542, 142] on input "text" at bounding box center [513, 139] width 348 height 25
click at [650, 413] on img at bounding box center [650, 408] width 73 height 91
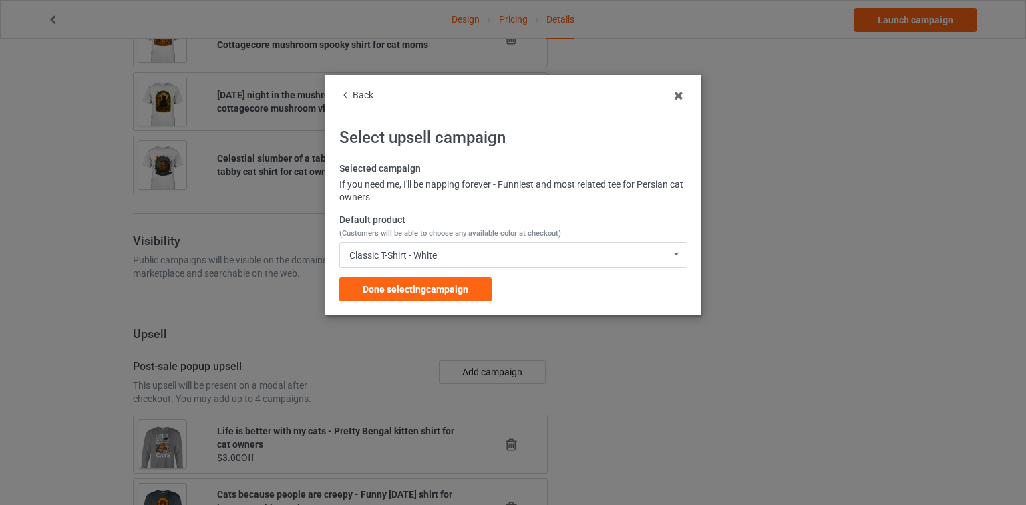
scroll to position [1558, 0]
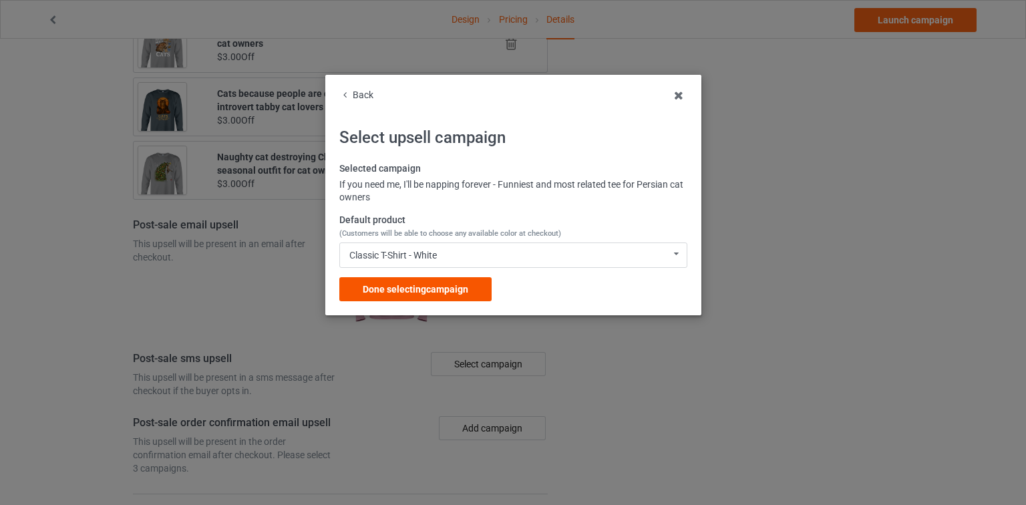
click at [472, 289] on div "Done selecting campaign" at bounding box center [415, 289] width 152 height 24
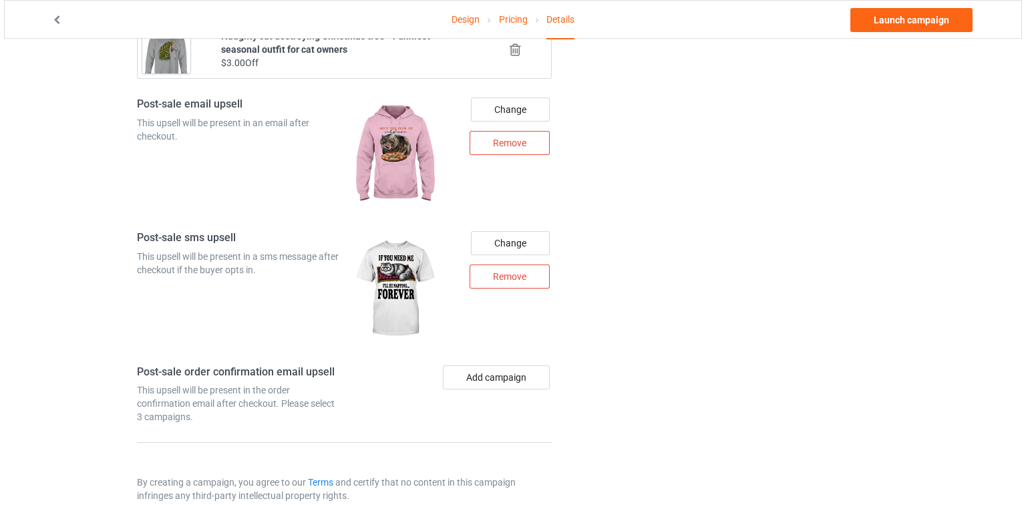
scroll to position [1686, 0]
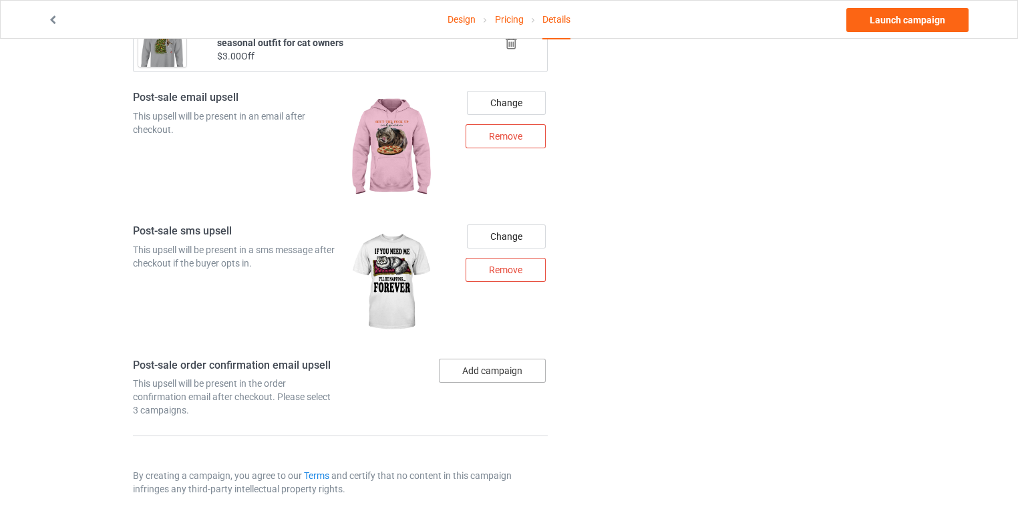
click at [484, 359] on button "Add campaign" at bounding box center [492, 371] width 107 height 24
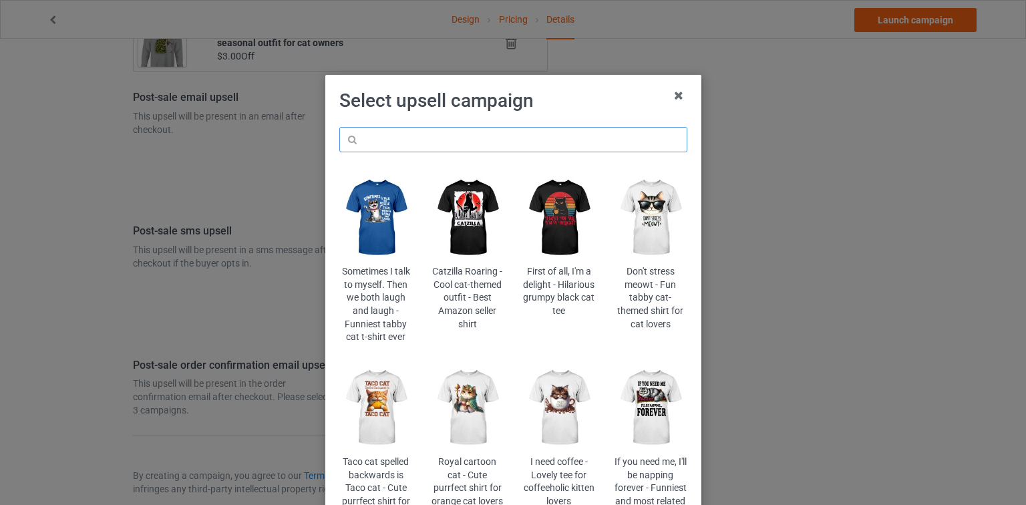
click at [478, 138] on input "text" at bounding box center [513, 139] width 348 height 25
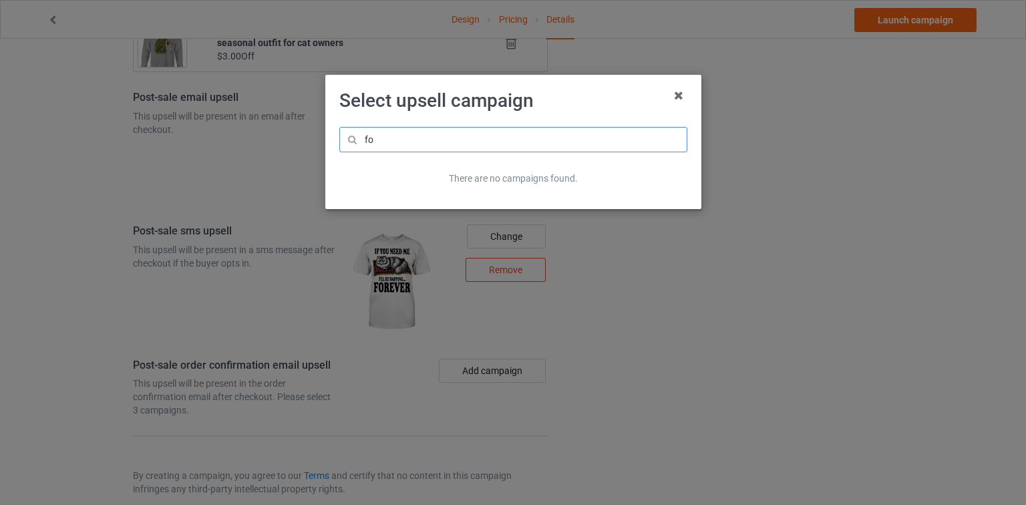
type input "fow"
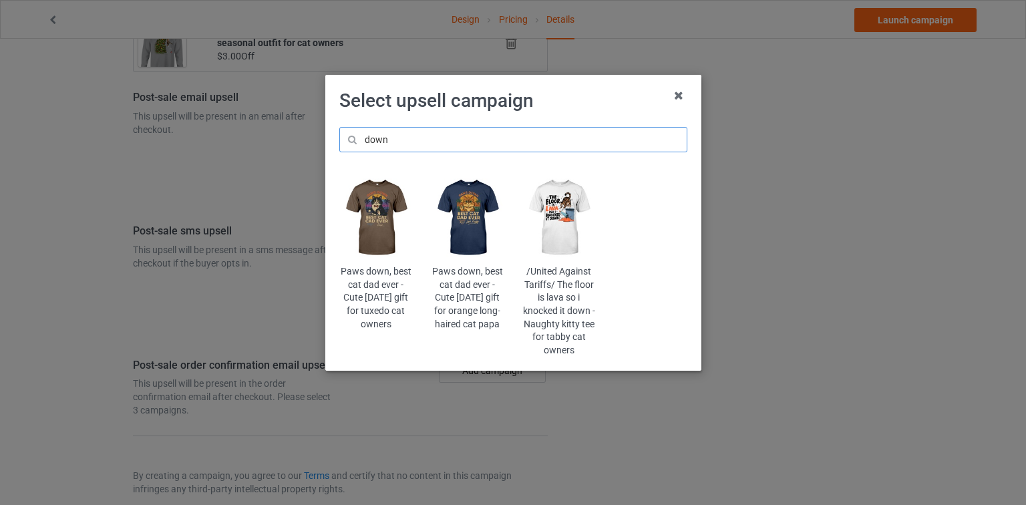
type input "down"
click at [480, 216] on img at bounding box center [467, 217] width 73 height 91
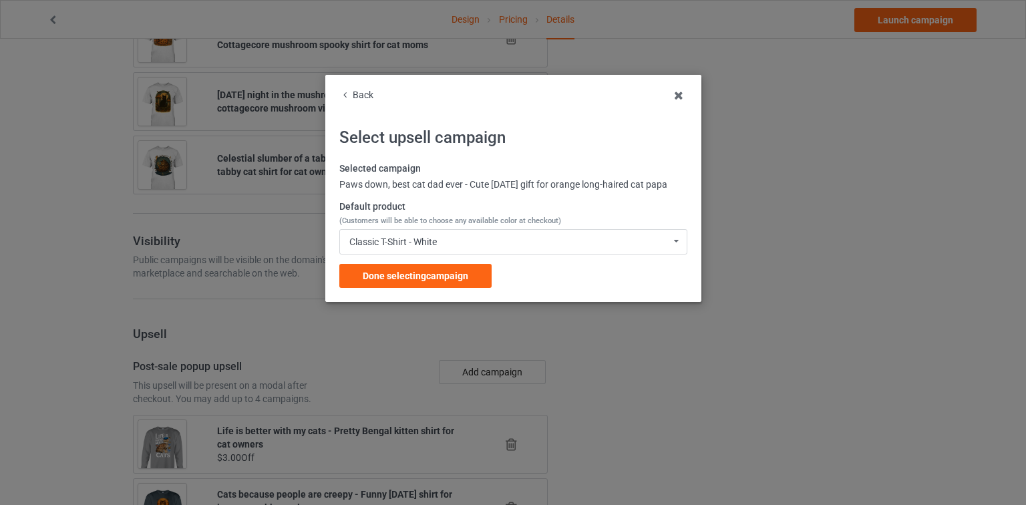
scroll to position [1686, 0]
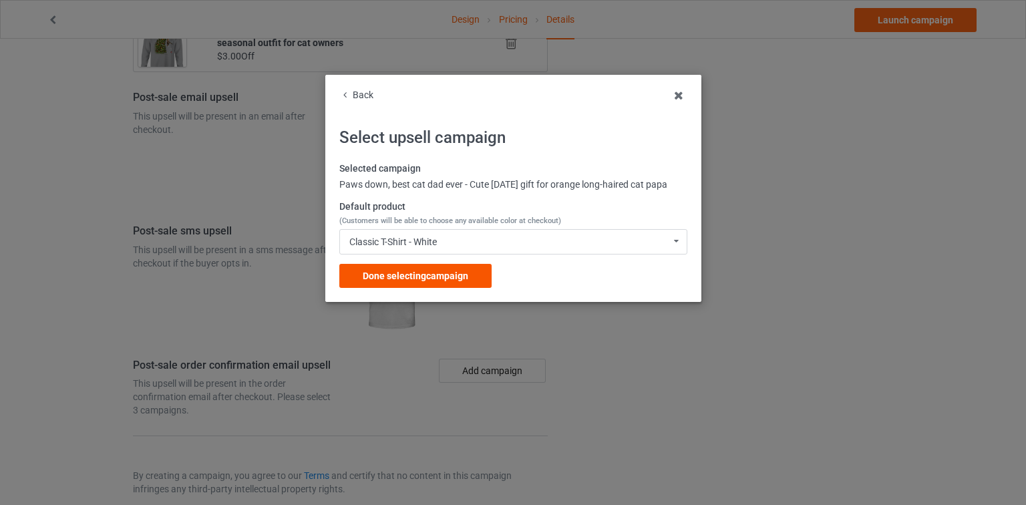
click at [466, 281] on div "Done selecting campaign" at bounding box center [415, 276] width 152 height 24
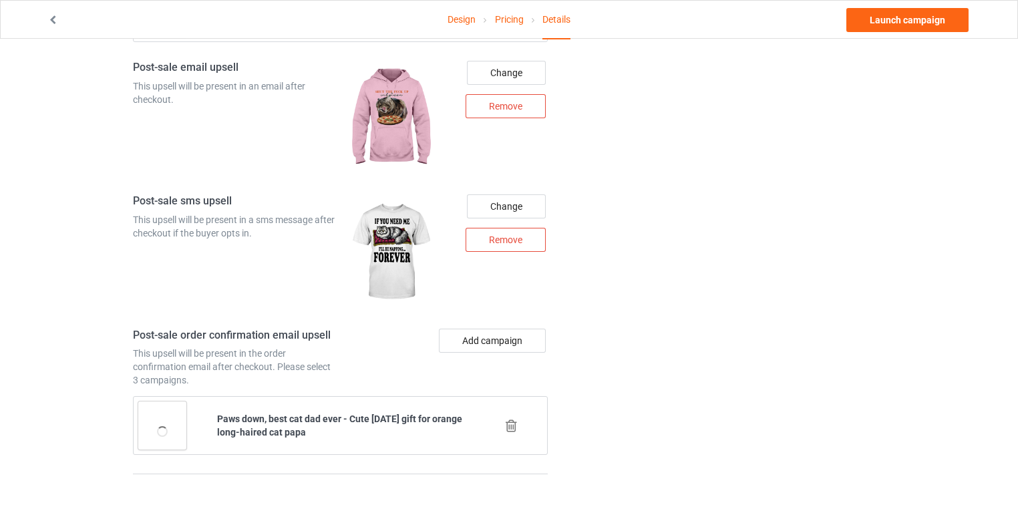
scroll to position [1721, 0]
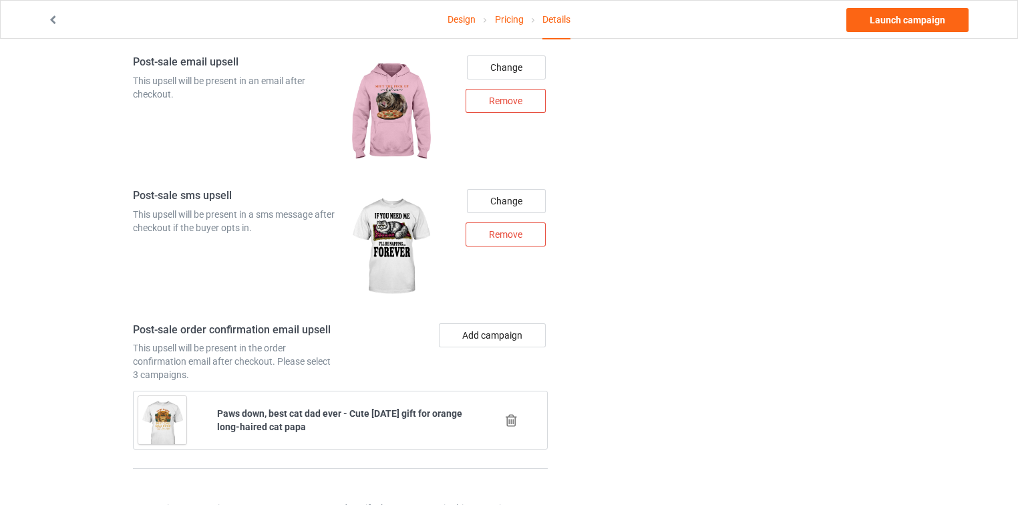
click at [508, 414] on icon at bounding box center [511, 421] width 17 height 14
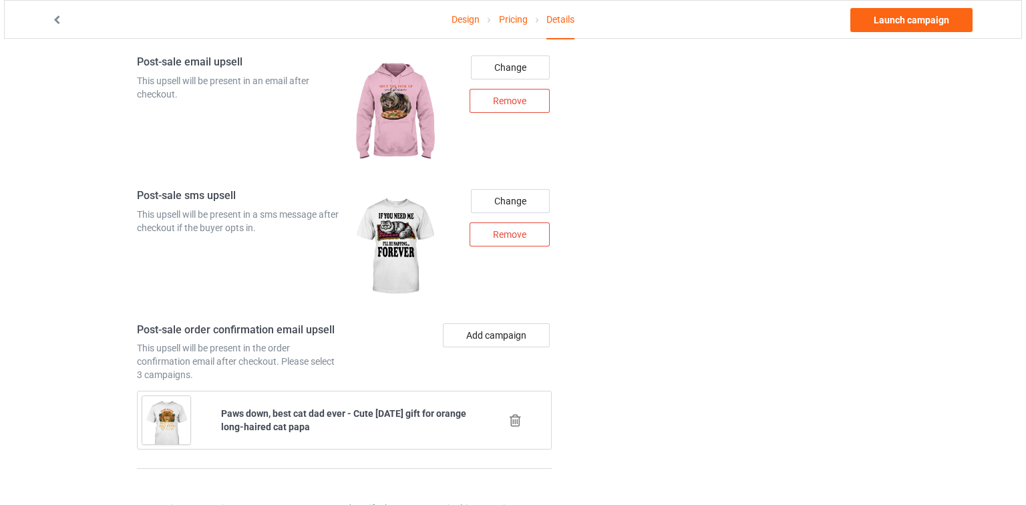
scroll to position [1686, 0]
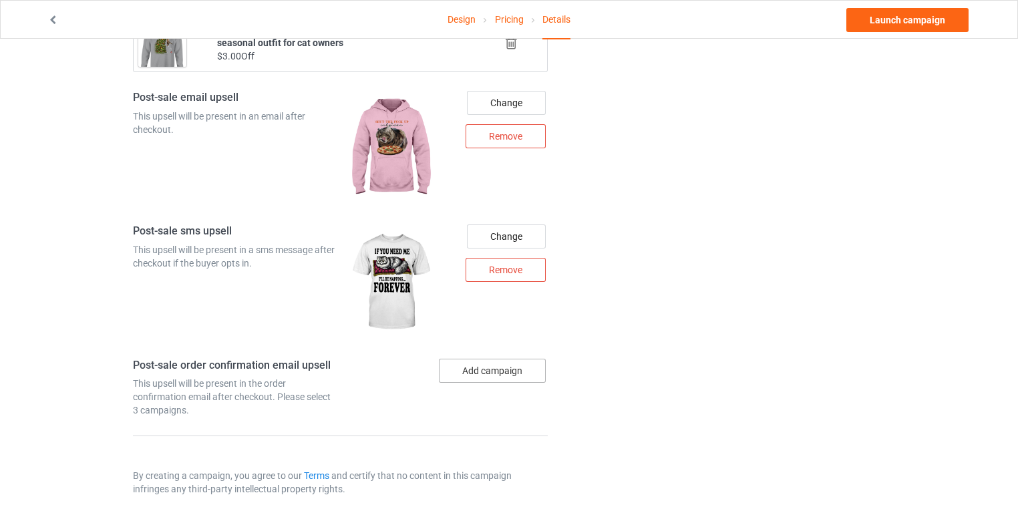
click at [492, 359] on button "Add campaign" at bounding box center [492, 371] width 107 height 24
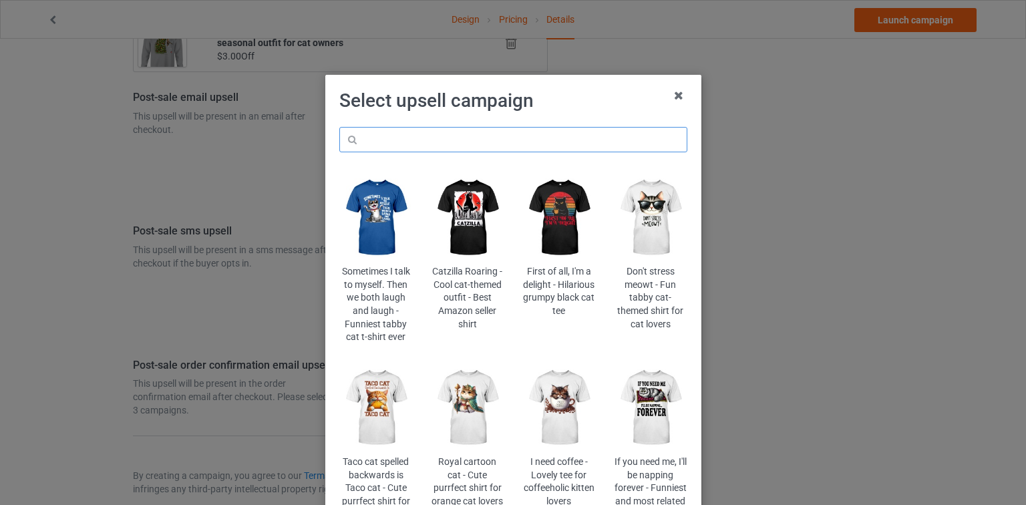
click at [540, 139] on input "text" at bounding box center [513, 139] width 348 height 25
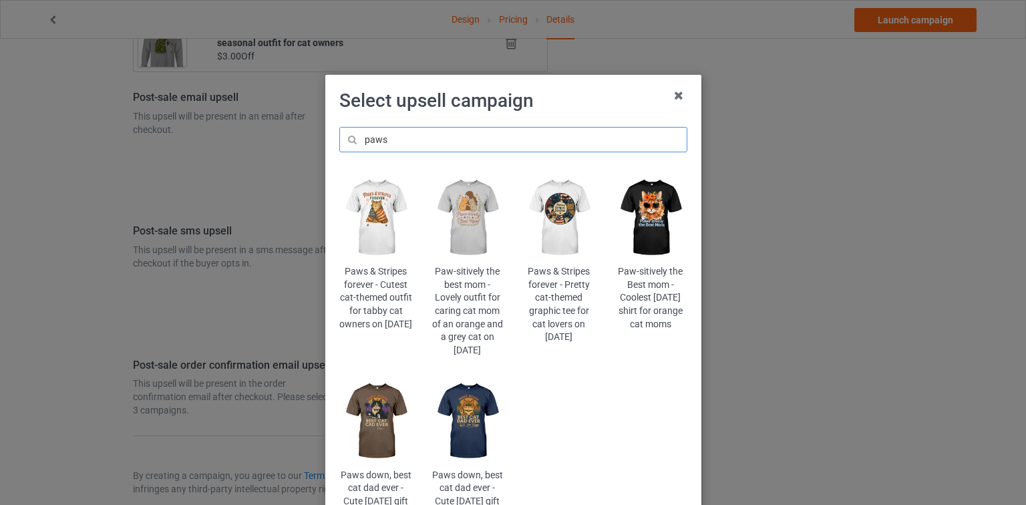
type input "paws"
click at [643, 221] on img at bounding box center [650, 217] width 73 height 91
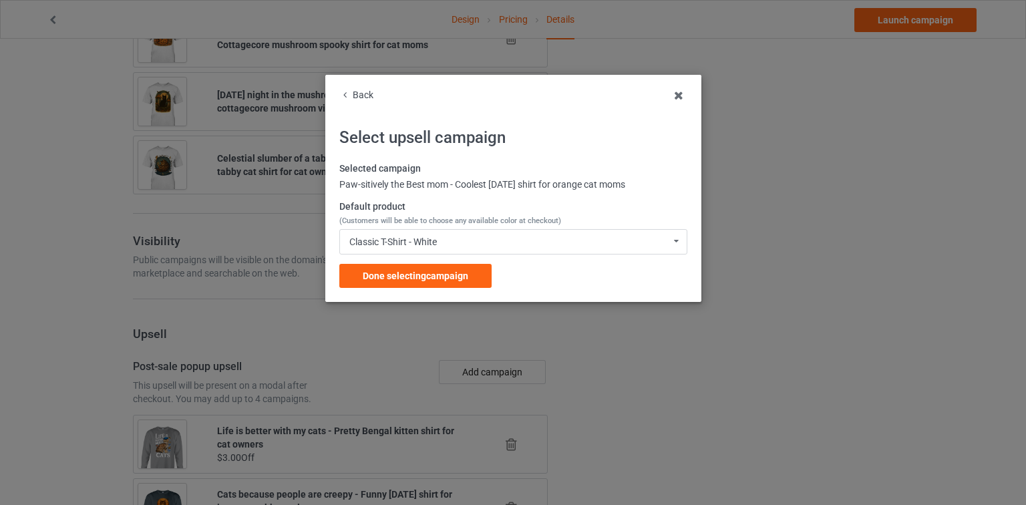
scroll to position [1686, 0]
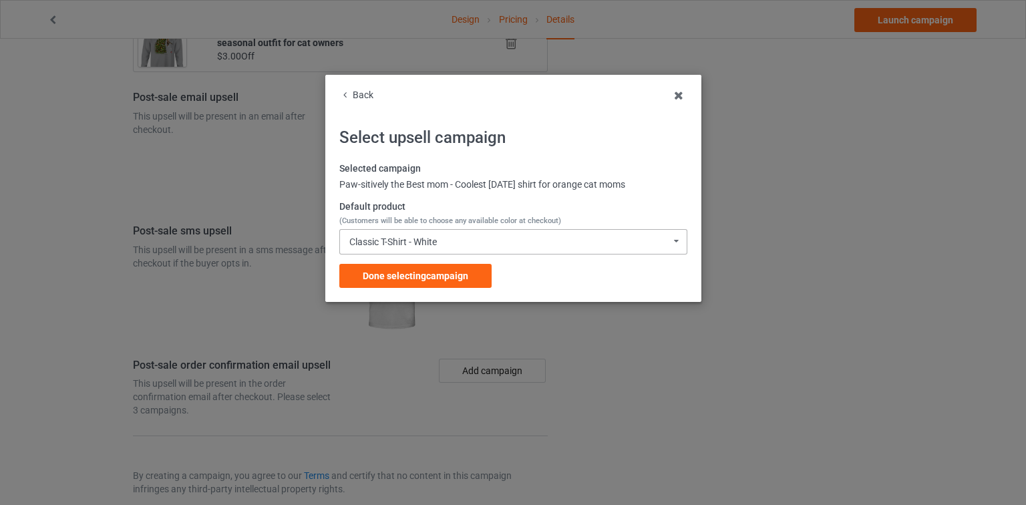
click at [420, 245] on div "Classic T-Shirt - White" at bounding box center [393, 241] width 88 height 9
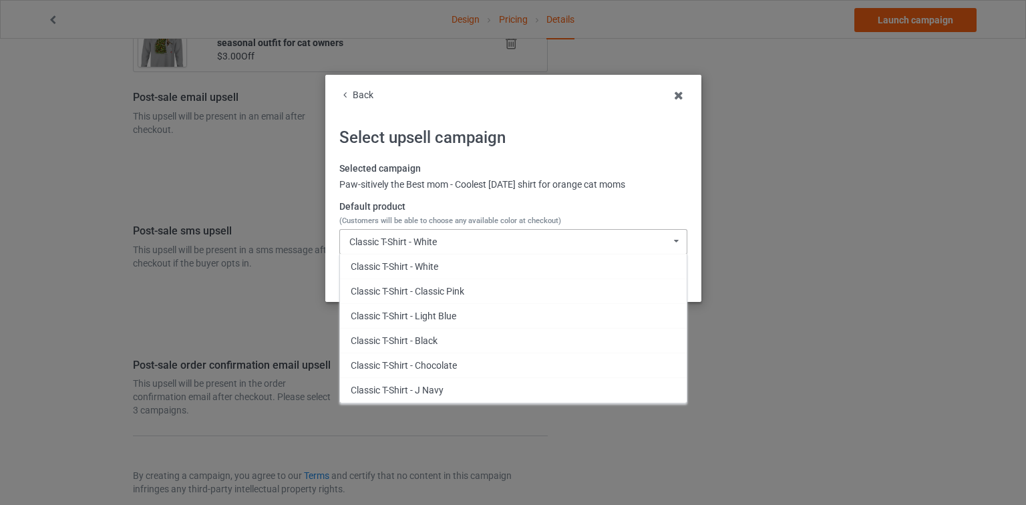
scroll to position [749, 0]
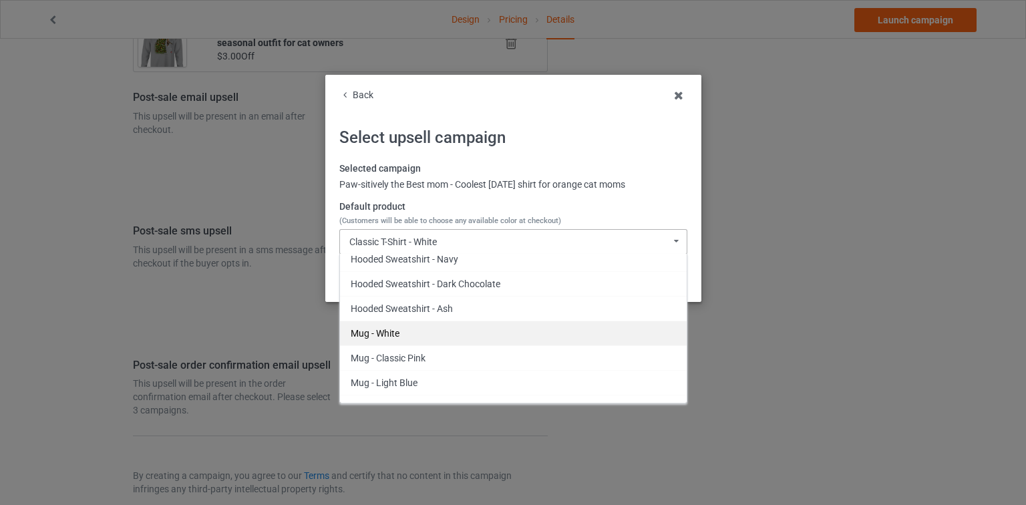
click at [396, 340] on div "Mug - White" at bounding box center [513, 333] width 347 height 25
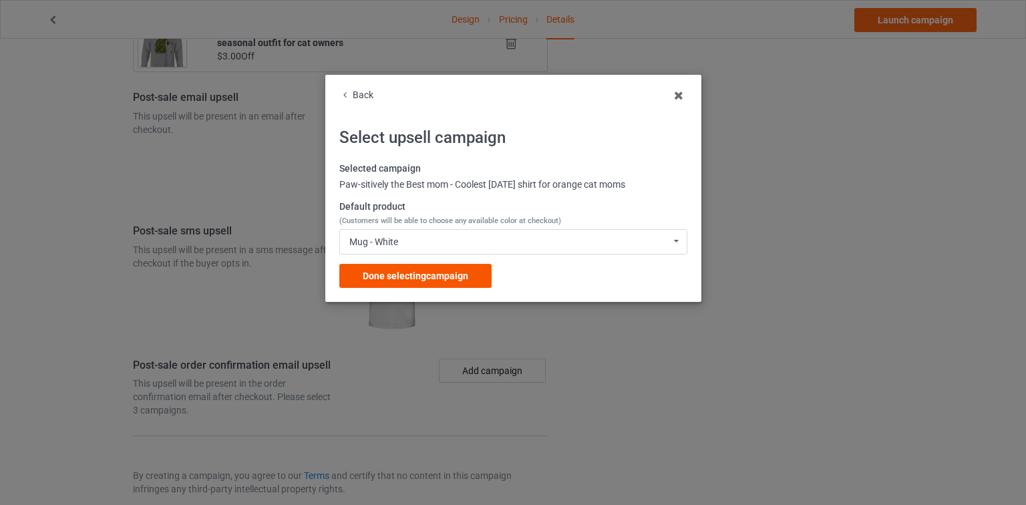
click at [421, 283] on div "Done selecting campaign" at bounding box center [415, 276] width 152 height 24
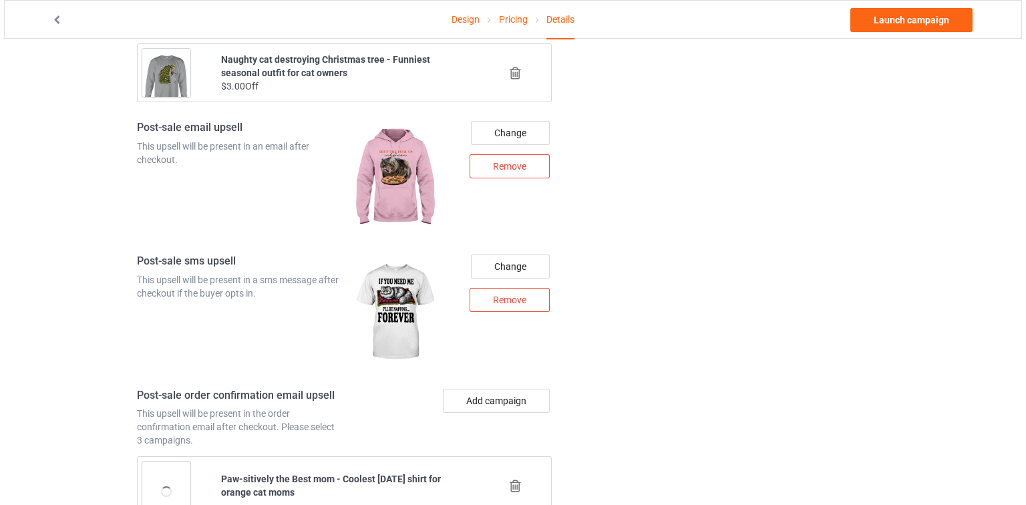
scroll to position [1753, 0]
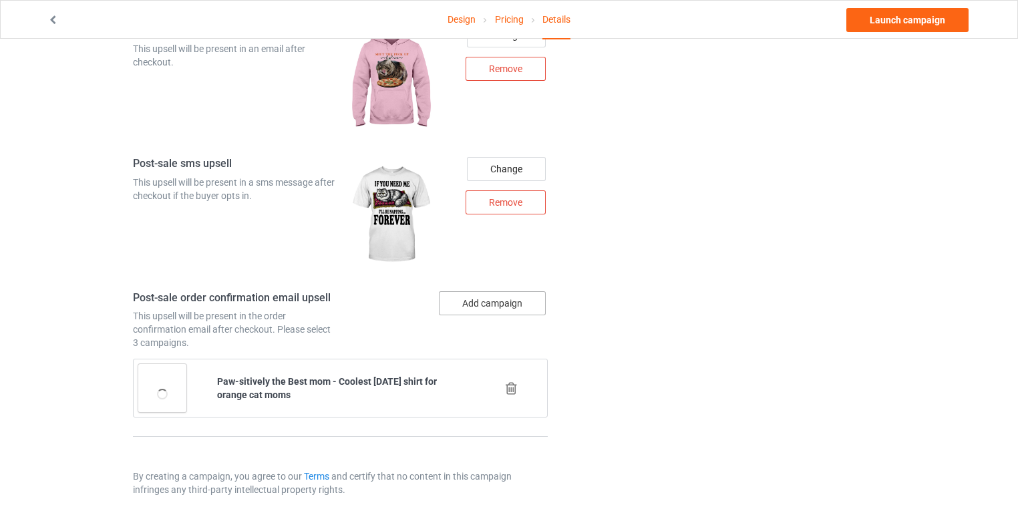
click at [519, 291] on button "Add campaign" at bounding box center [492, 303] width 107 height 24
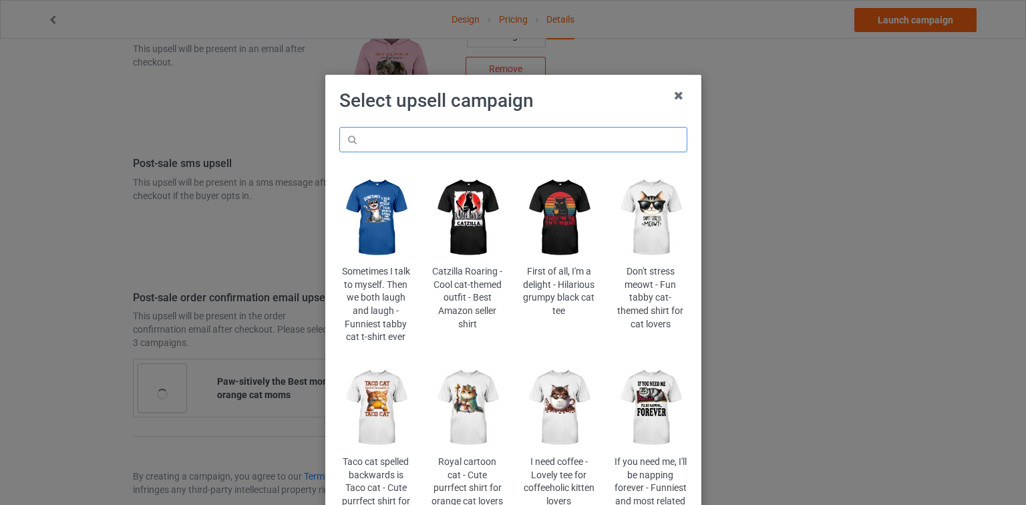
click at [456, 140] on input "text" at bounding box center [513, 139] width 348 height 25
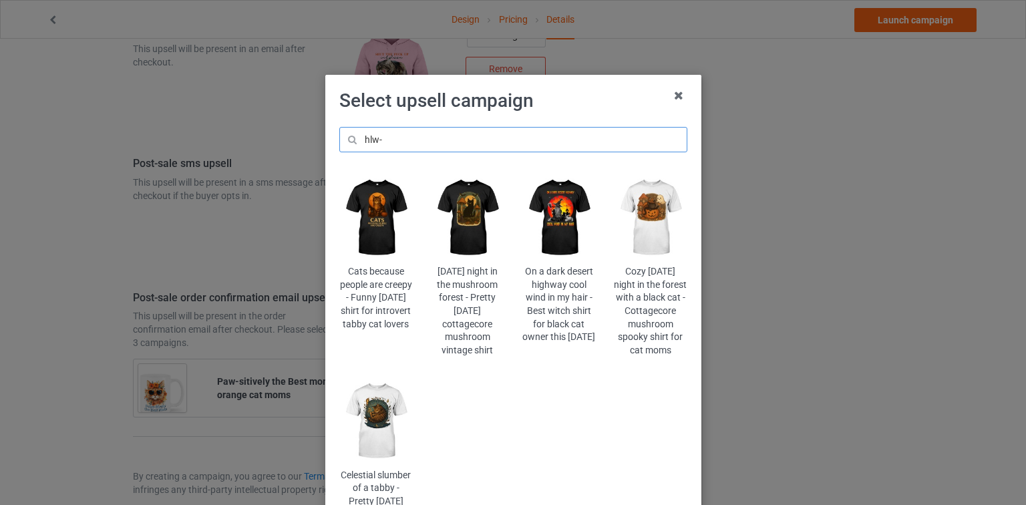
type input "hlw-"
click at [571, 219] on img at bounding box center [559, 217] width 73 height 91
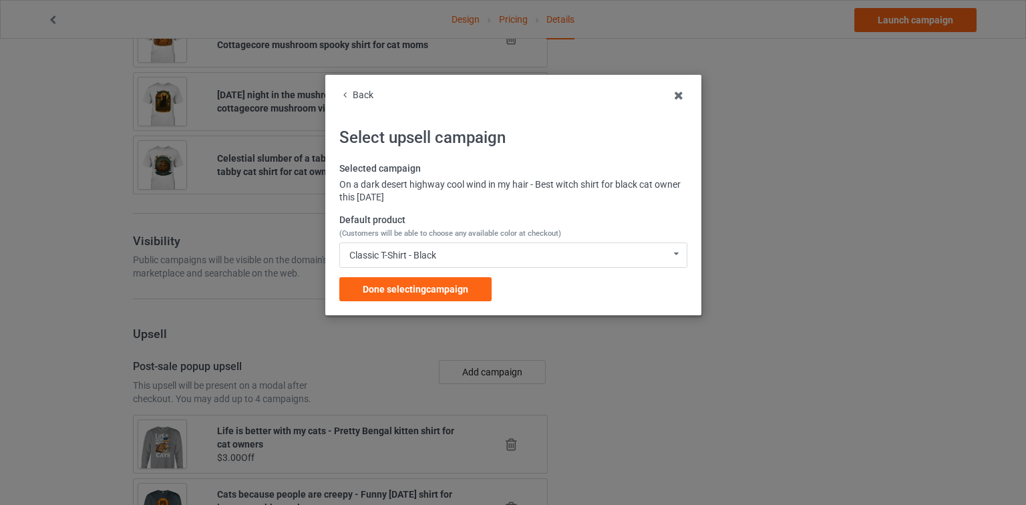
scroll to position [1753, 0]
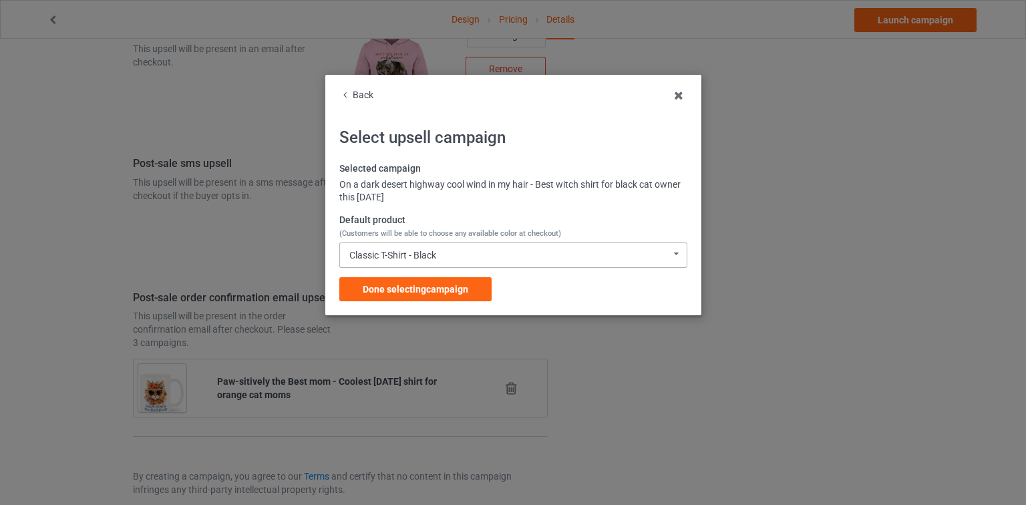
click at [429, 267] on div "Classic T-Shirt - Black Classic T-Shirt - Black Classic T-Shirt - Chocolate Cla…" at bounding box center [513, 255] width 348 height 25
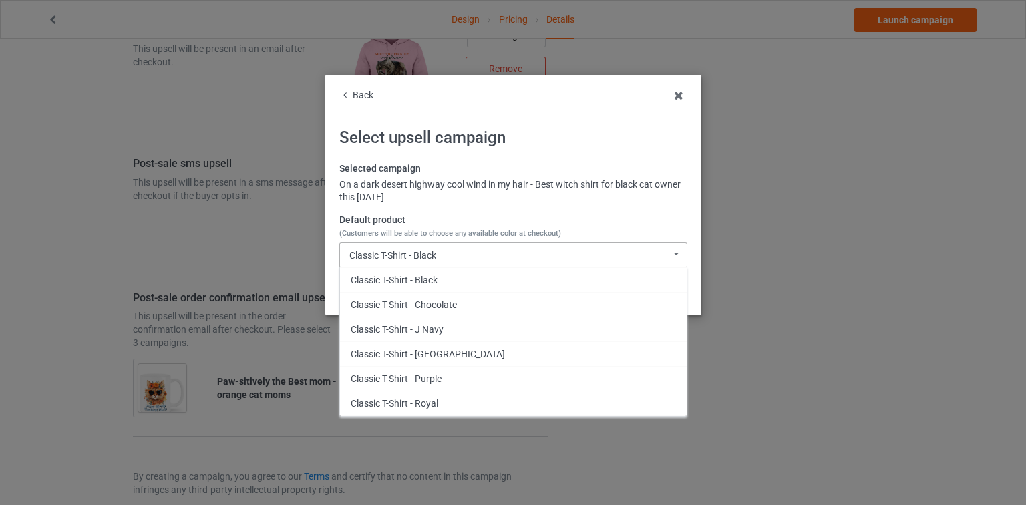
scroll to position [651, 0]
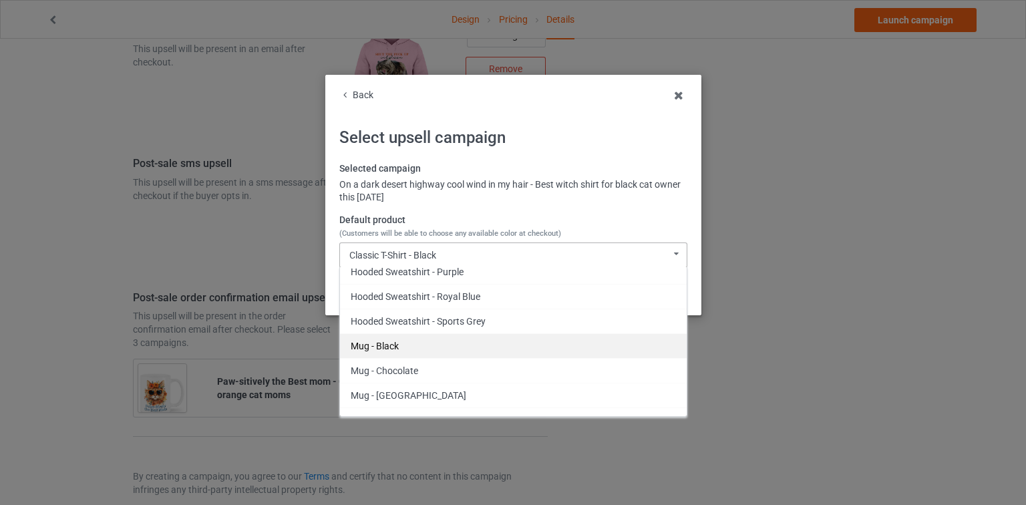
click at [394, 339] on div "Mug - Black" at bounding box center [513, 345] width 347 height 25
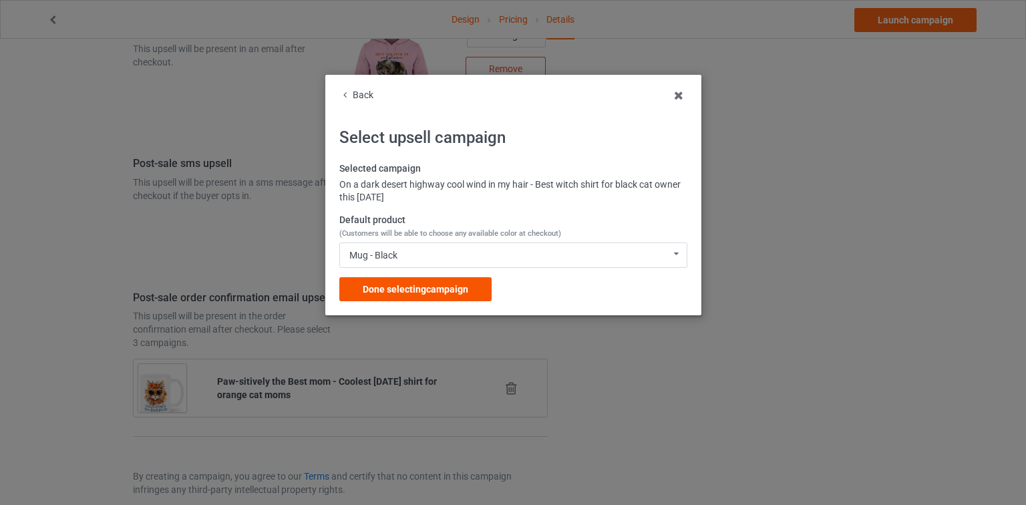
click at [417, 295] on div "Done selecting campaign" at bounding box center [415, 289] width 152 height 24
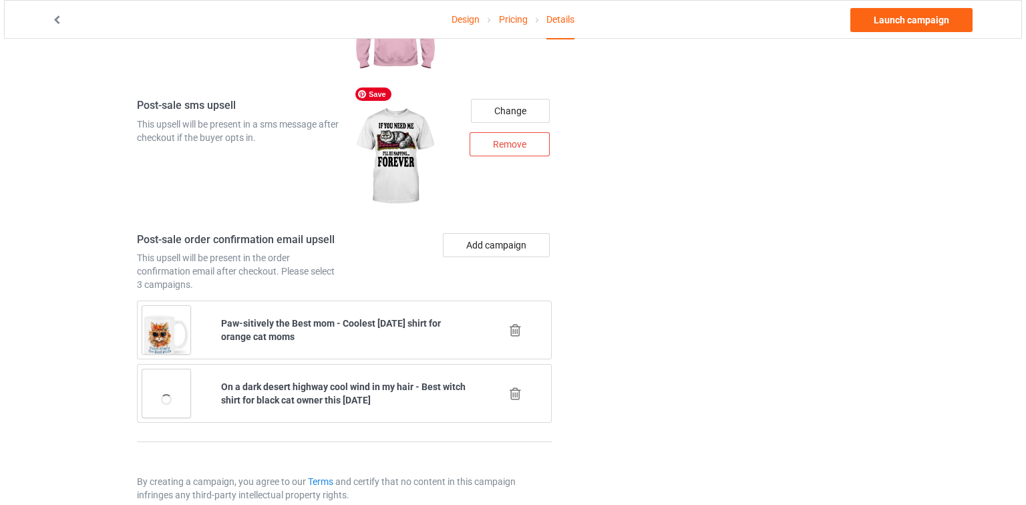
scroll to position [1817, 0]
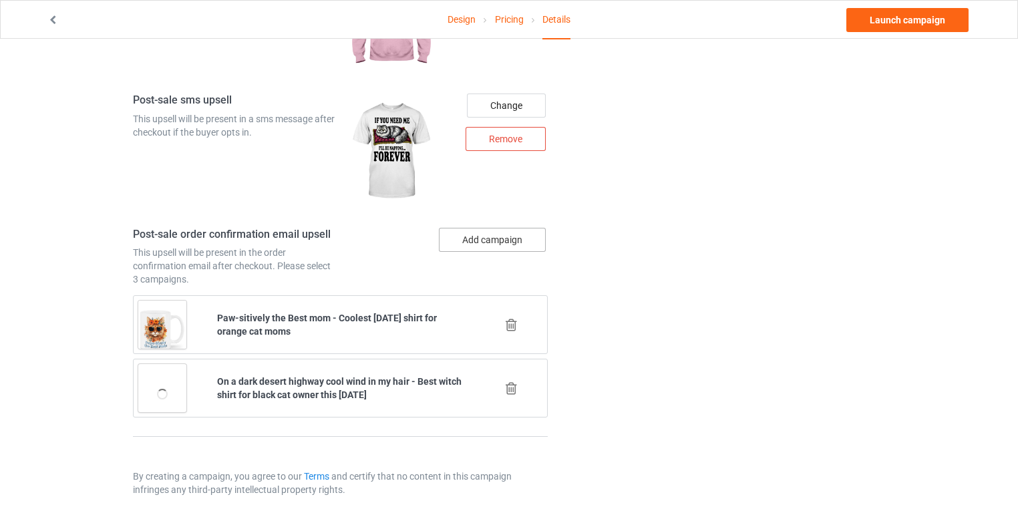
click at [529, 228] on button "Add campaign" at bounding box center [492, 240] width 107 height 24
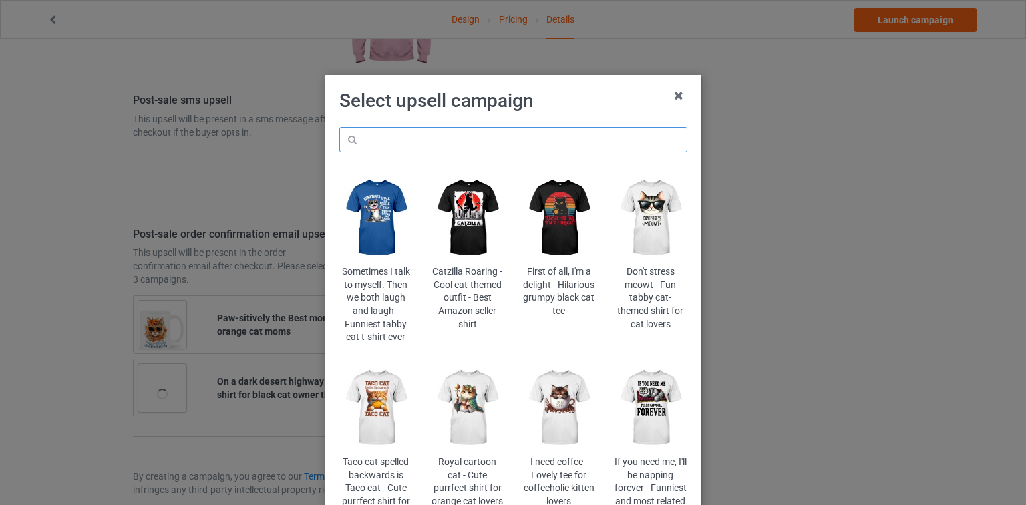
click at [511, 144] on input "text" at bounding box center [513, 139] width 348 height 25
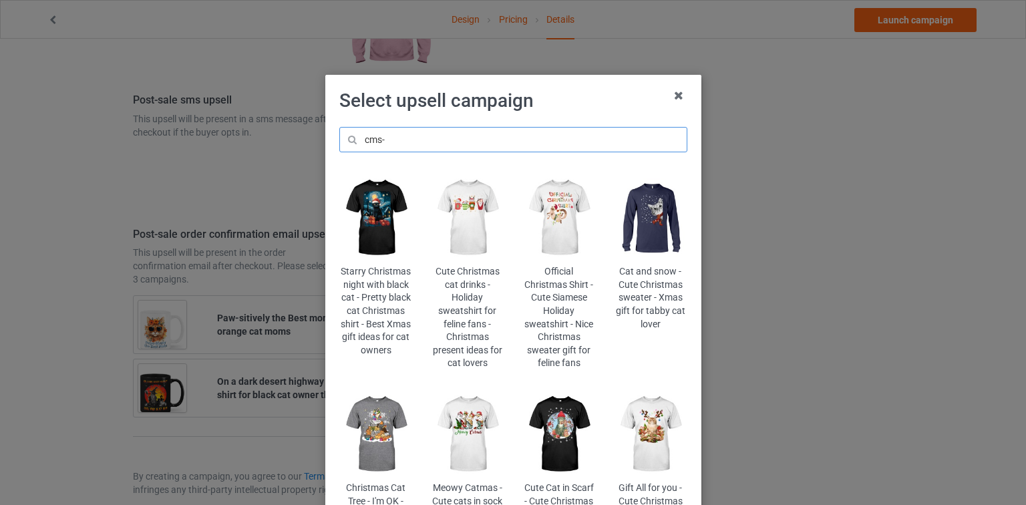
type input "cms-"
click at [363, 227] on img at bounding box center [375, 217] width 73 height 91
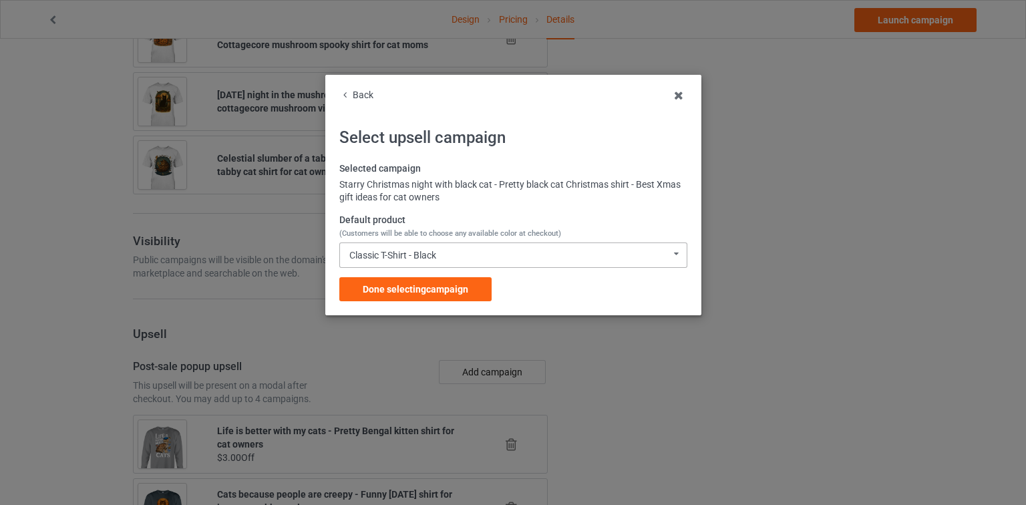
scroll to position [1817, 0]
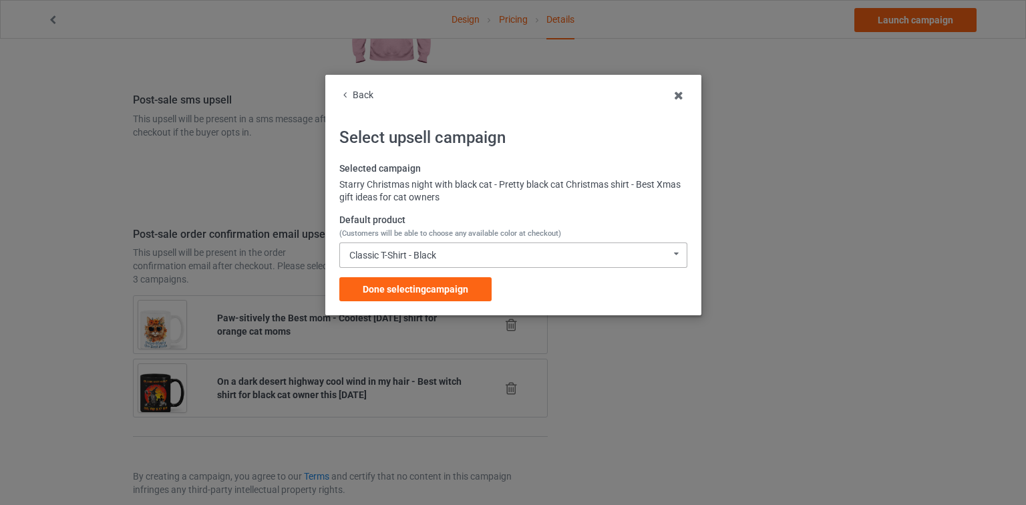
click at [429, 261] on div "Classic T-Shirt - Black Classic T-Shirt - Black Classic T-Shirt - Forest Green …" at bounding box center [513, 255] width 348 height 25
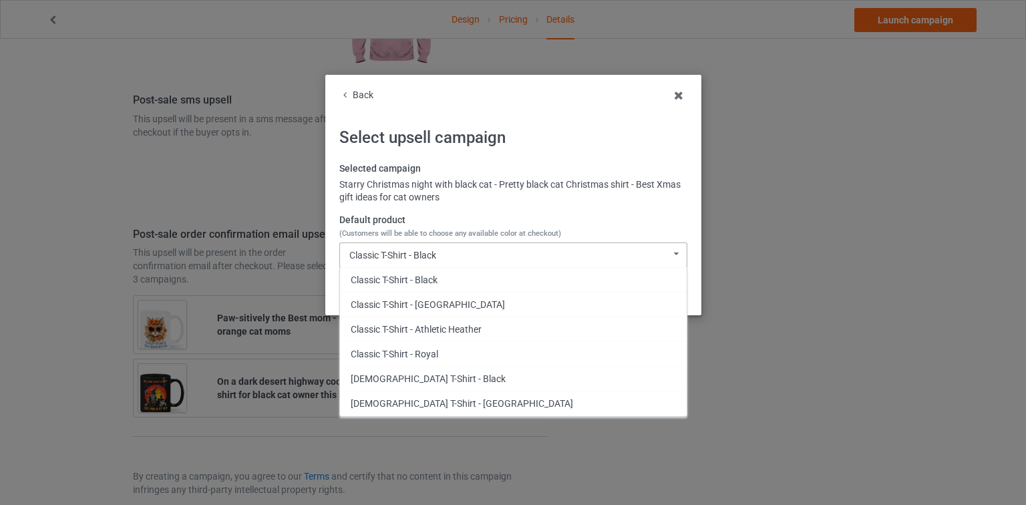
scroll to position [430, 0]
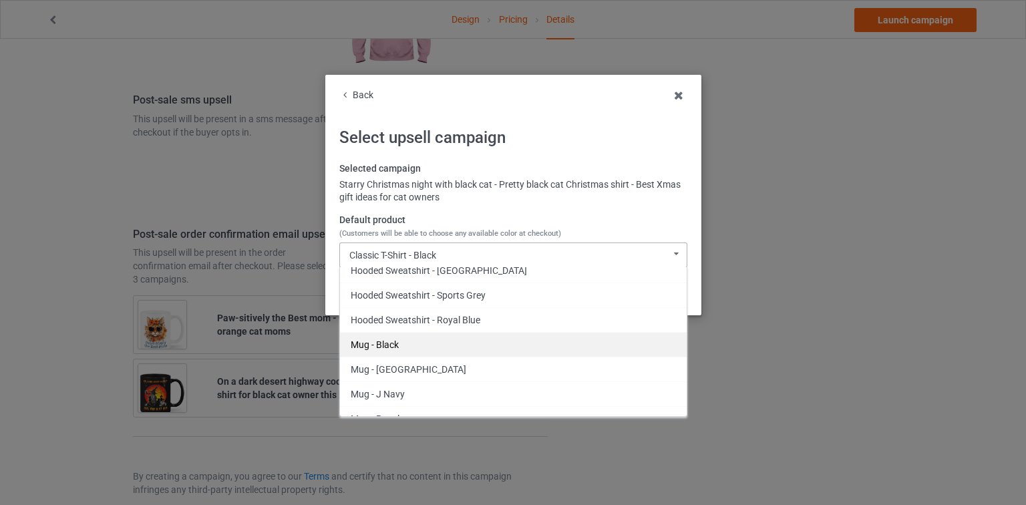
click at [392, 344] on div "Mug - Black" at bounding box center [513, 344] width 347 height 25
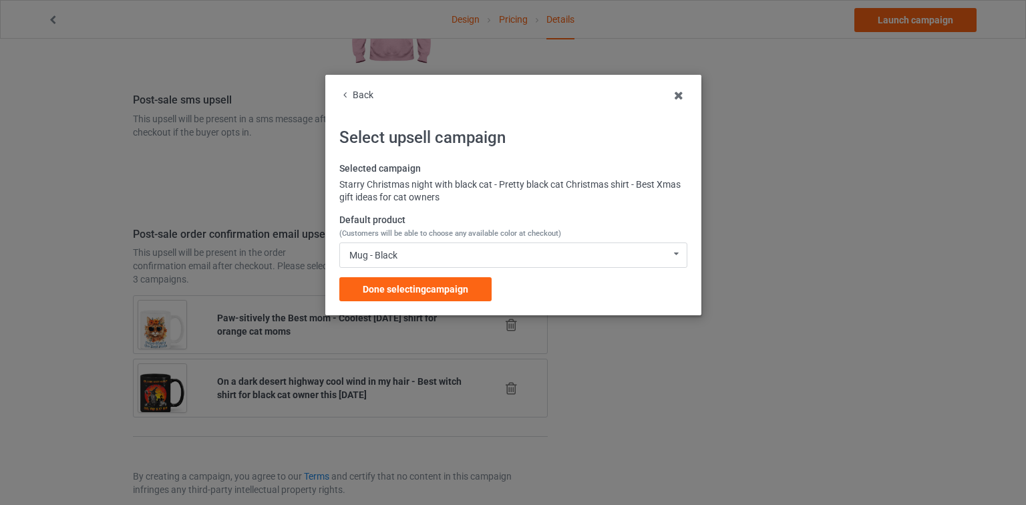
click at [448, 275] on div "Selected campaign Starry Christmas night with black cat - Pretty black cat Chri…" at bounding box center [513, 231] width 348 height 139
click at [448, 284] on span "Done selecting campaign" at bounding box center [416, 289] width 106 height 11
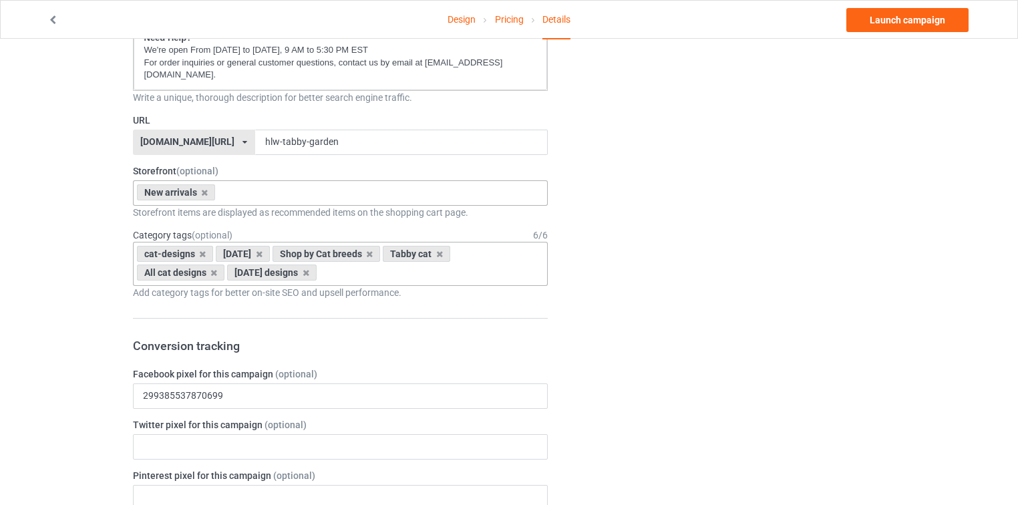
scroll to position [321, 0]
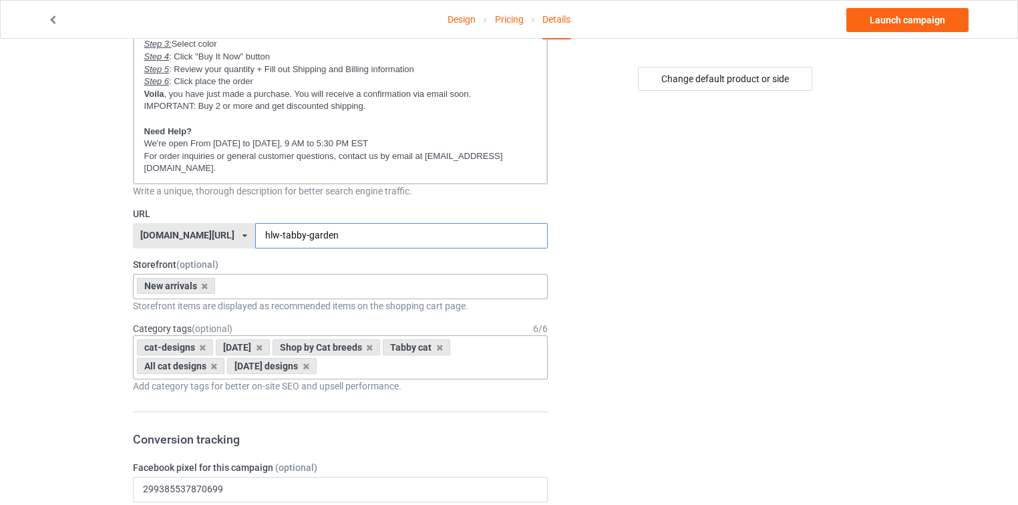
drag, startPoint x: 305, startPoint y: 217, endPoint x: 194, endPoint y: 214, distance: 111.0
click at [194, 223] on div "[DOMAIN_NAME][URL] [DOMAIN_NAME][URL] [DOMAIN_NAME][URL] [DOMAIN_NAME][URL] [DO…" at bounding box center [341, 235] width 416 height 25
drag, startPoint x: 960, startPoint y: 15, endPoint x: 947, endPoint y: 19, distance: 14.0
click at [960, 15] on link "Launch campaign" at bounding box center [908, 20] width 122 height 24
